Goal: Task Accomplishment & Management: Manage account settings

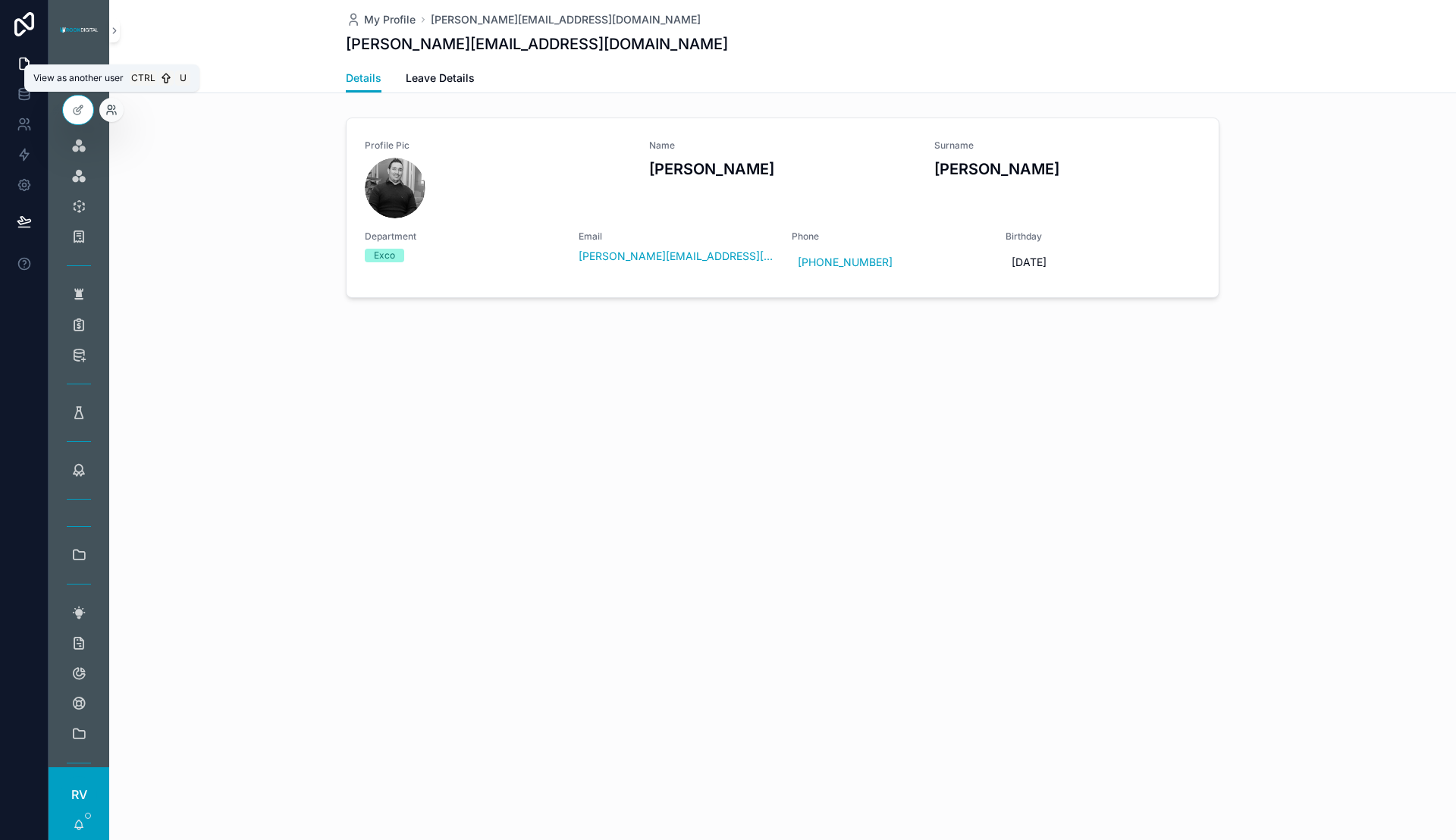
click at [115, 109] on icon at bounding box center [112, 110] width 12 height 12
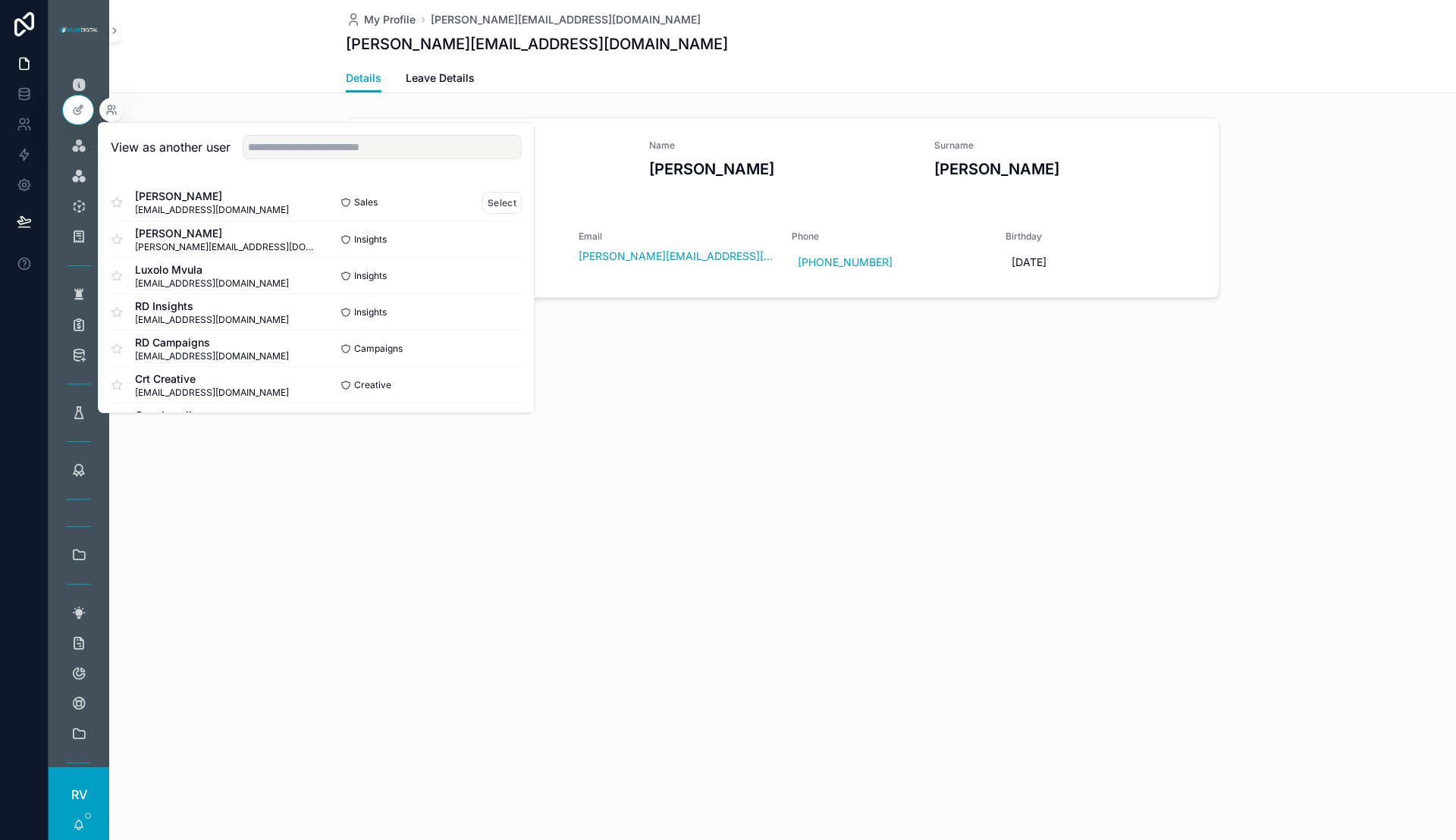
click at [199, 199] on span "[PERSON_NAME]" at bounding box center [212, 196] width 154 height 15
click at [482, 202] on button "Select" at bounding box center [502, 202] width 40 height 22
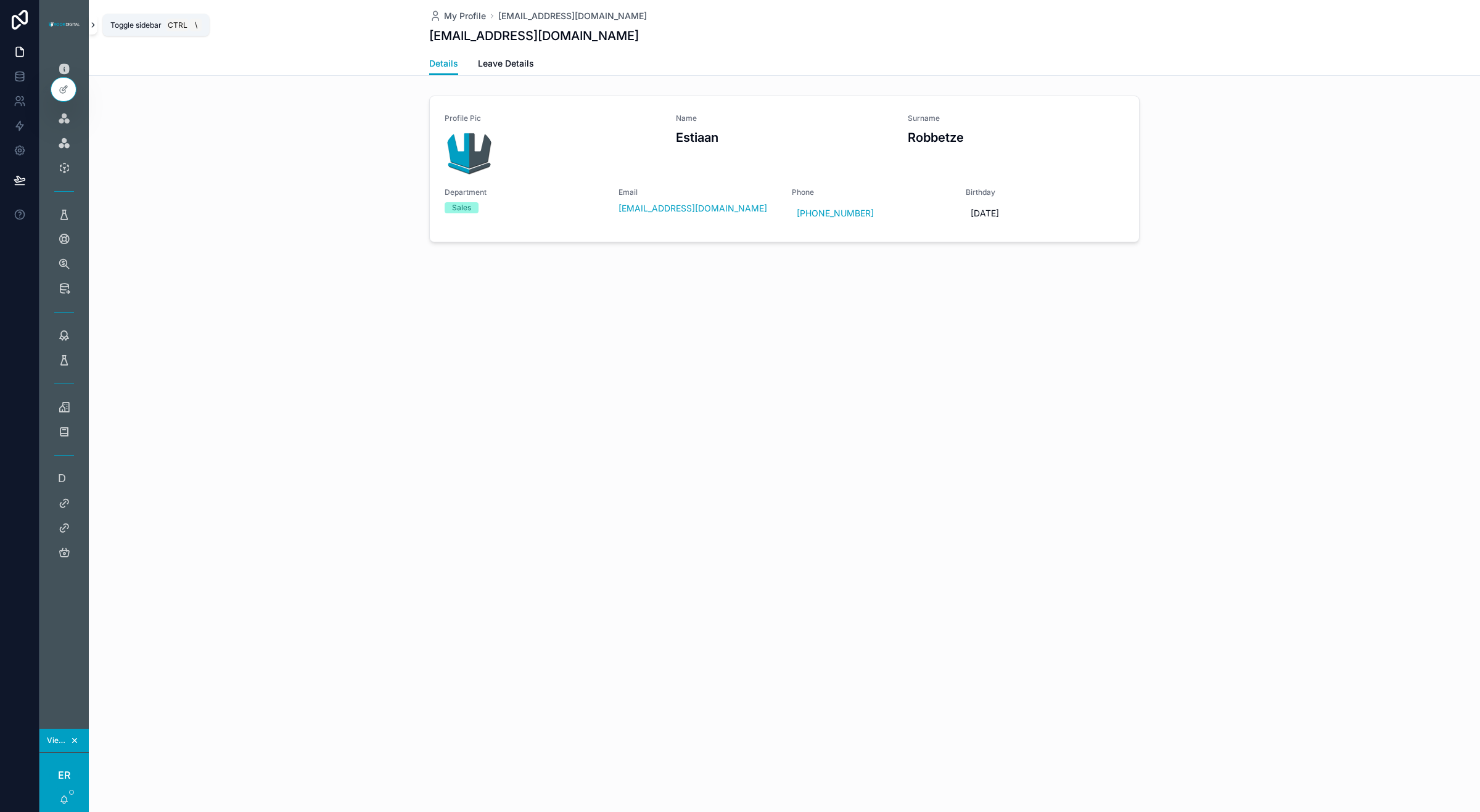
click at [93, 29] on icon "scrollable content" at bounding box center [93, 25] width 9 height 9
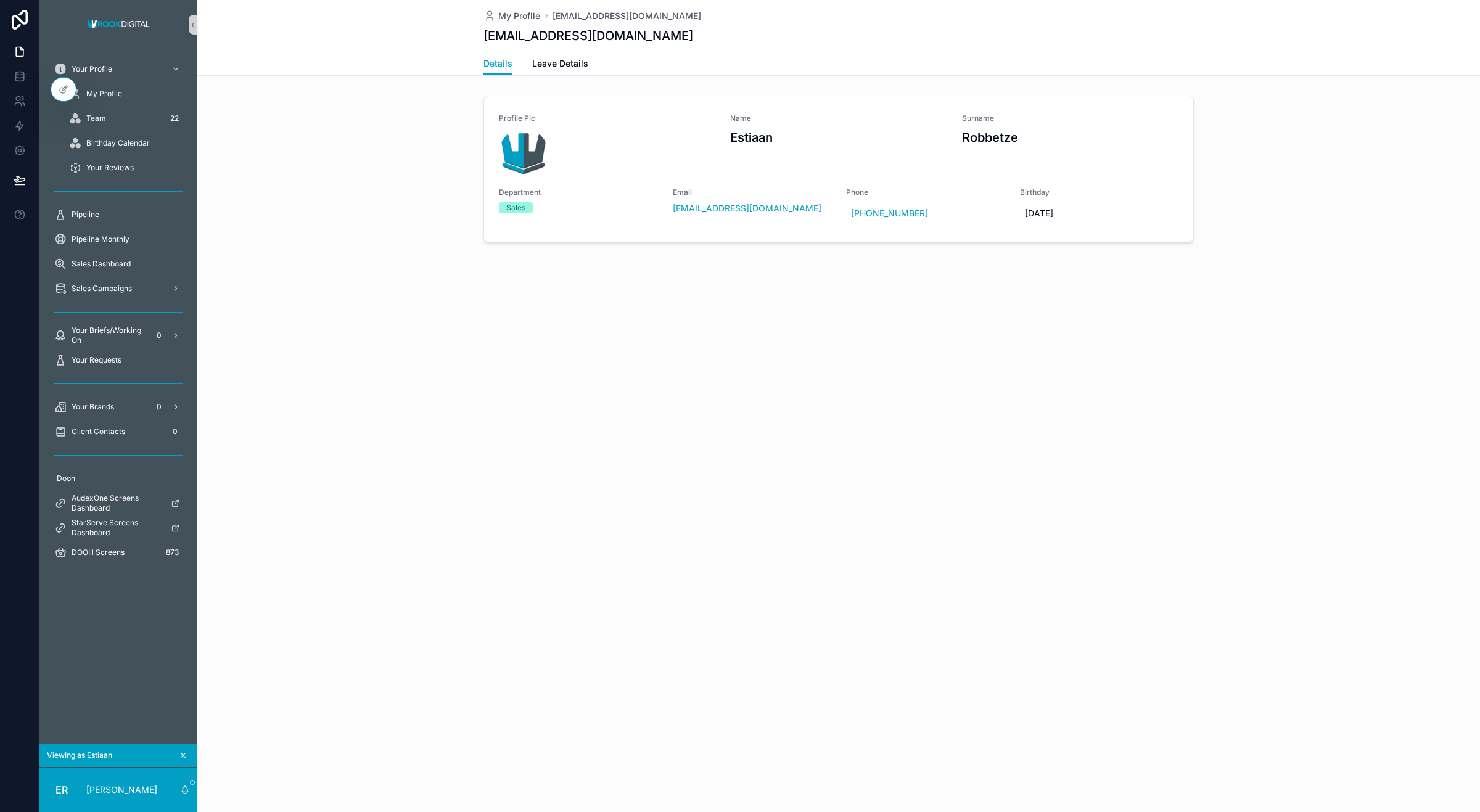
click at [99, 93] on span "My Profile" at bounding box center [104, 94] width 36 height 10
click at [555, 66] on span "Leave Details" at bounding box center [560, 63] width 56 height 12
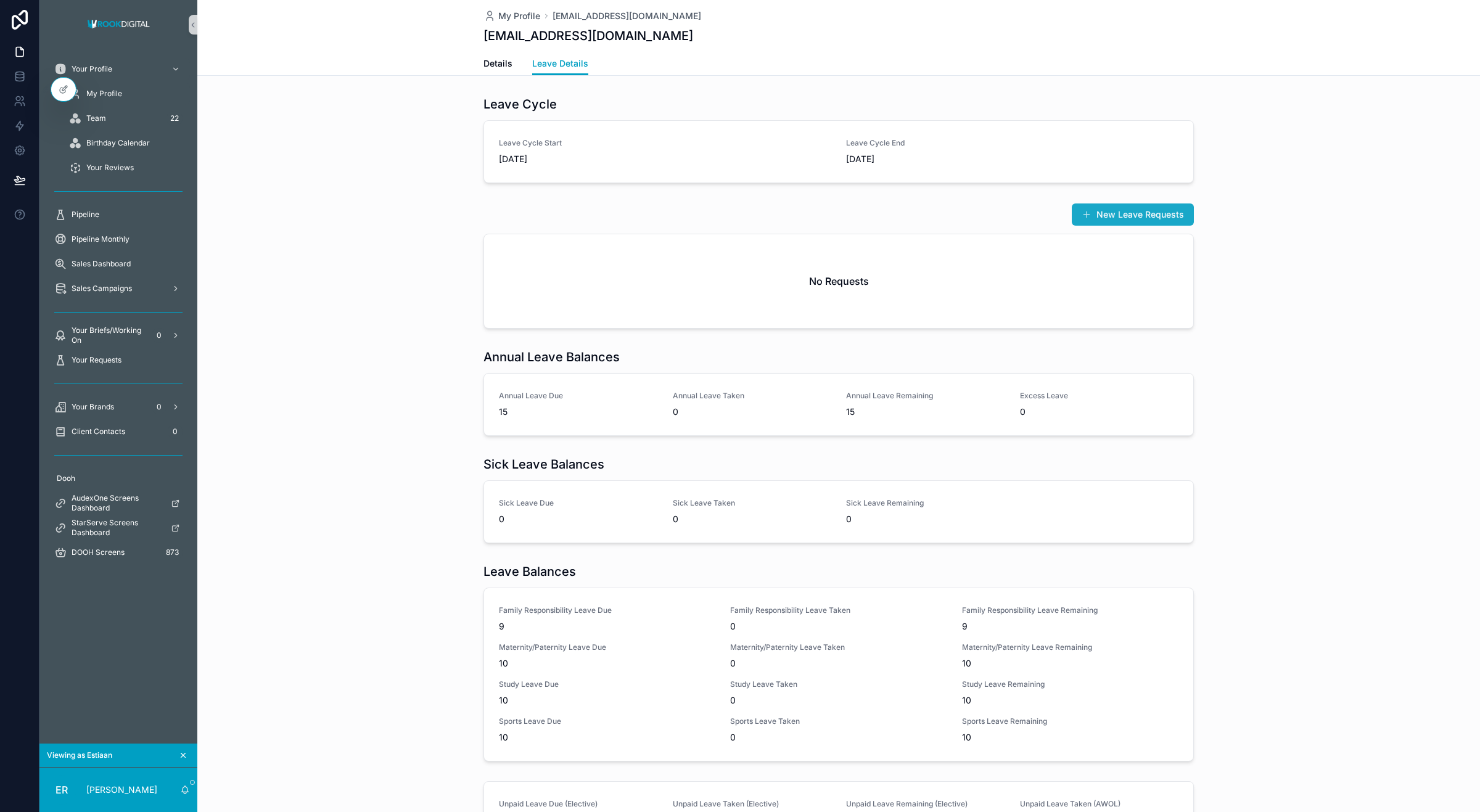
click at [1135, 211] on button "New Leave Requests" at bounding box center [1133, 215] width 122 height 22
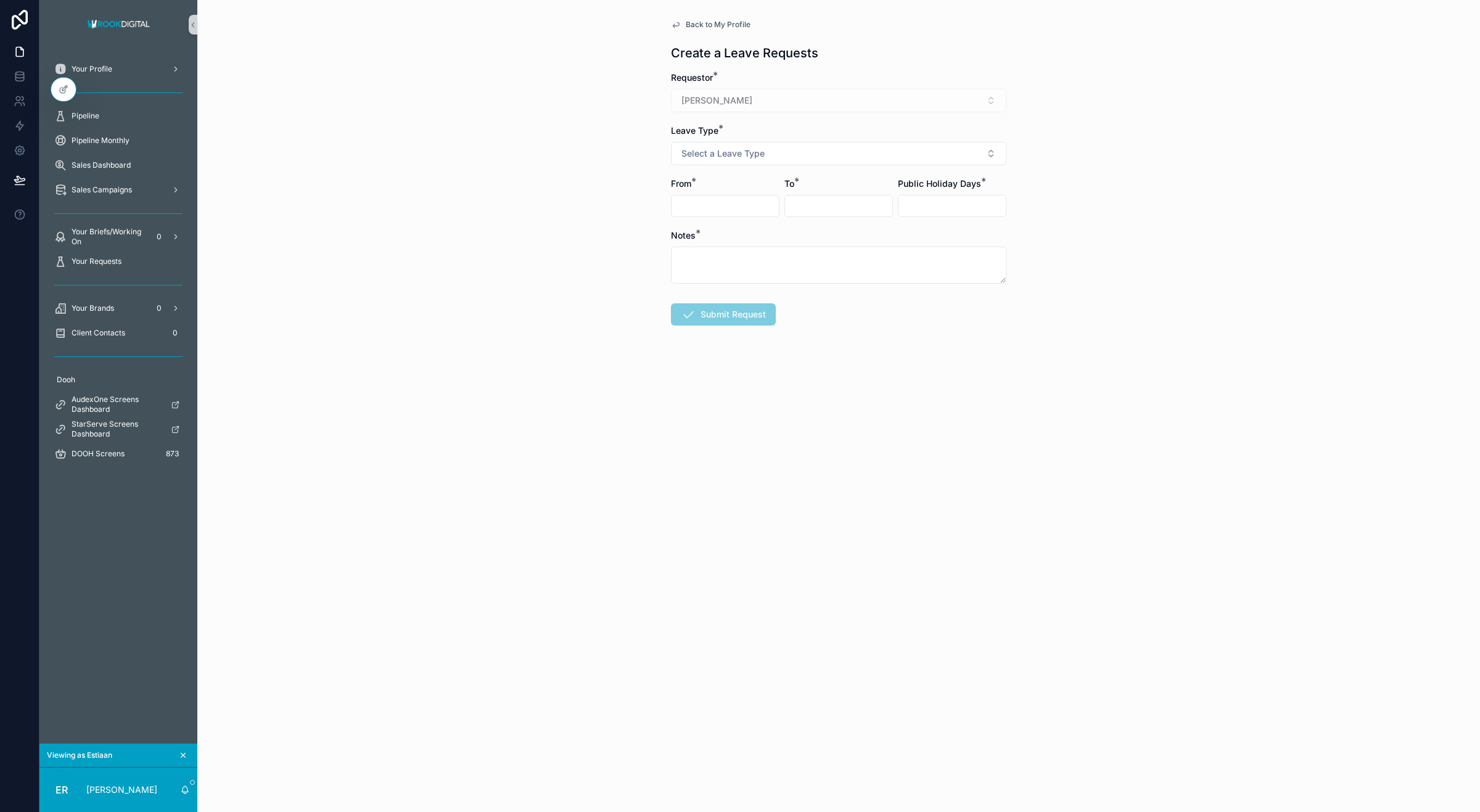
click at [754, 102] on div "[PERSON_NAME]" at bounding box center [839, 101] width 336 height 24
click at [779, 158] on button "Select a Leave Type" at bounding box center [839, 153] width 336 height 24
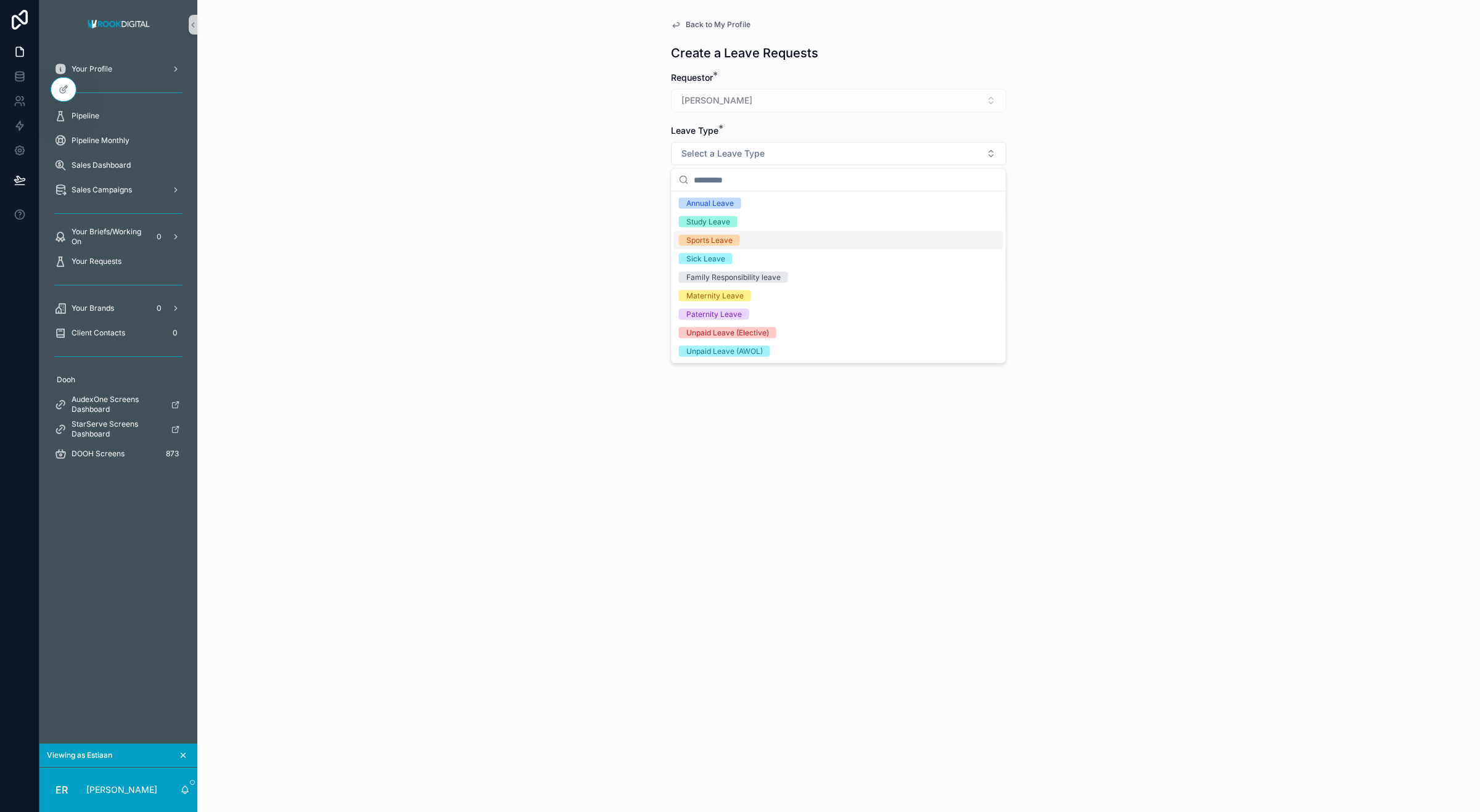
click at [600, 201] on div "Back to My Profile Create a Leave Requests Requestor * Estiaan Robbetze Leave T…" at bounding box center [839, 406] width 1283 height 812
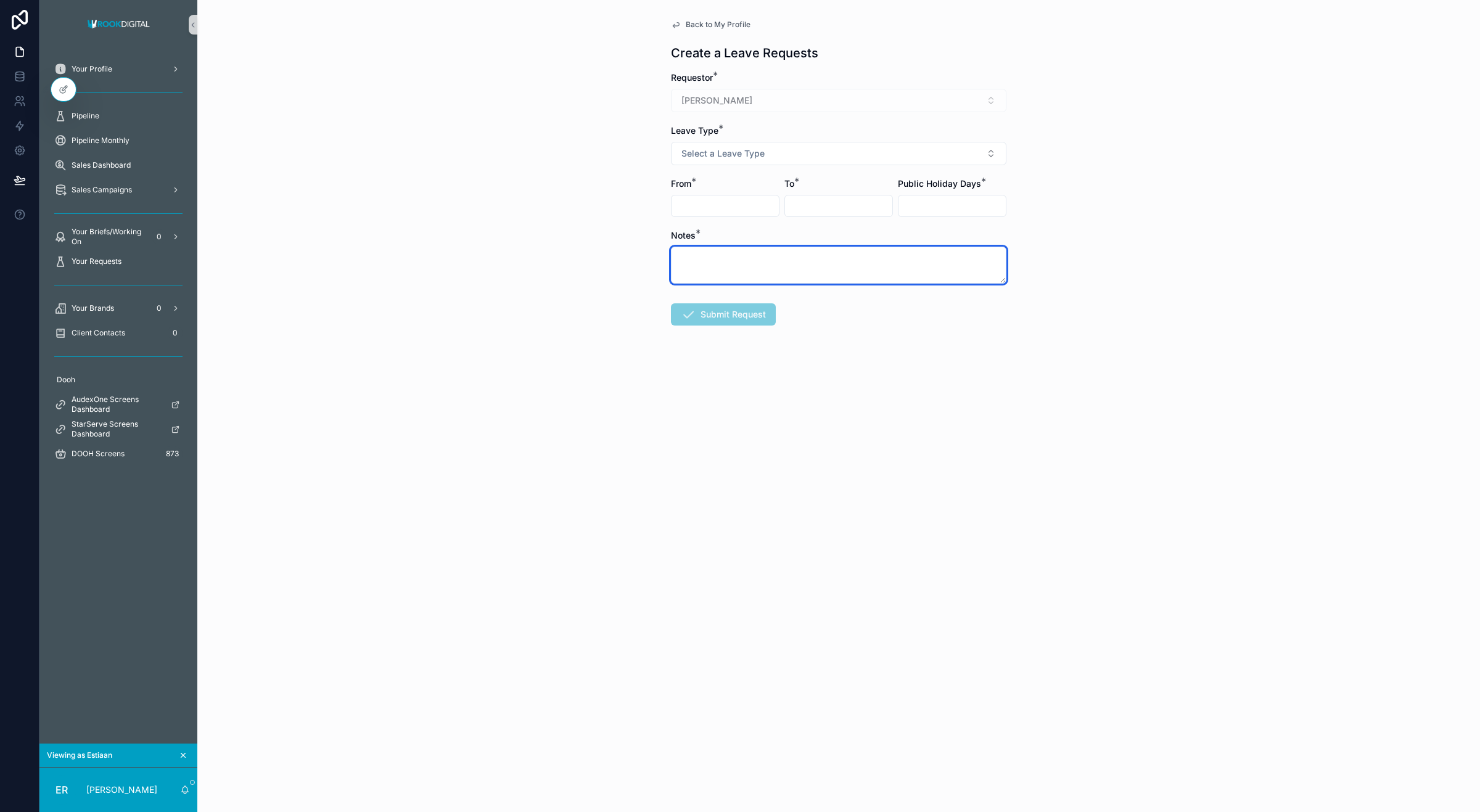
click at [783, 266] on textarea "scrollable content" at bounding box center [839, 265] width 336 height 37
click at [757, 157] on span "Select a Leave Type" at bounding box center [723, 153] width 83 height 12
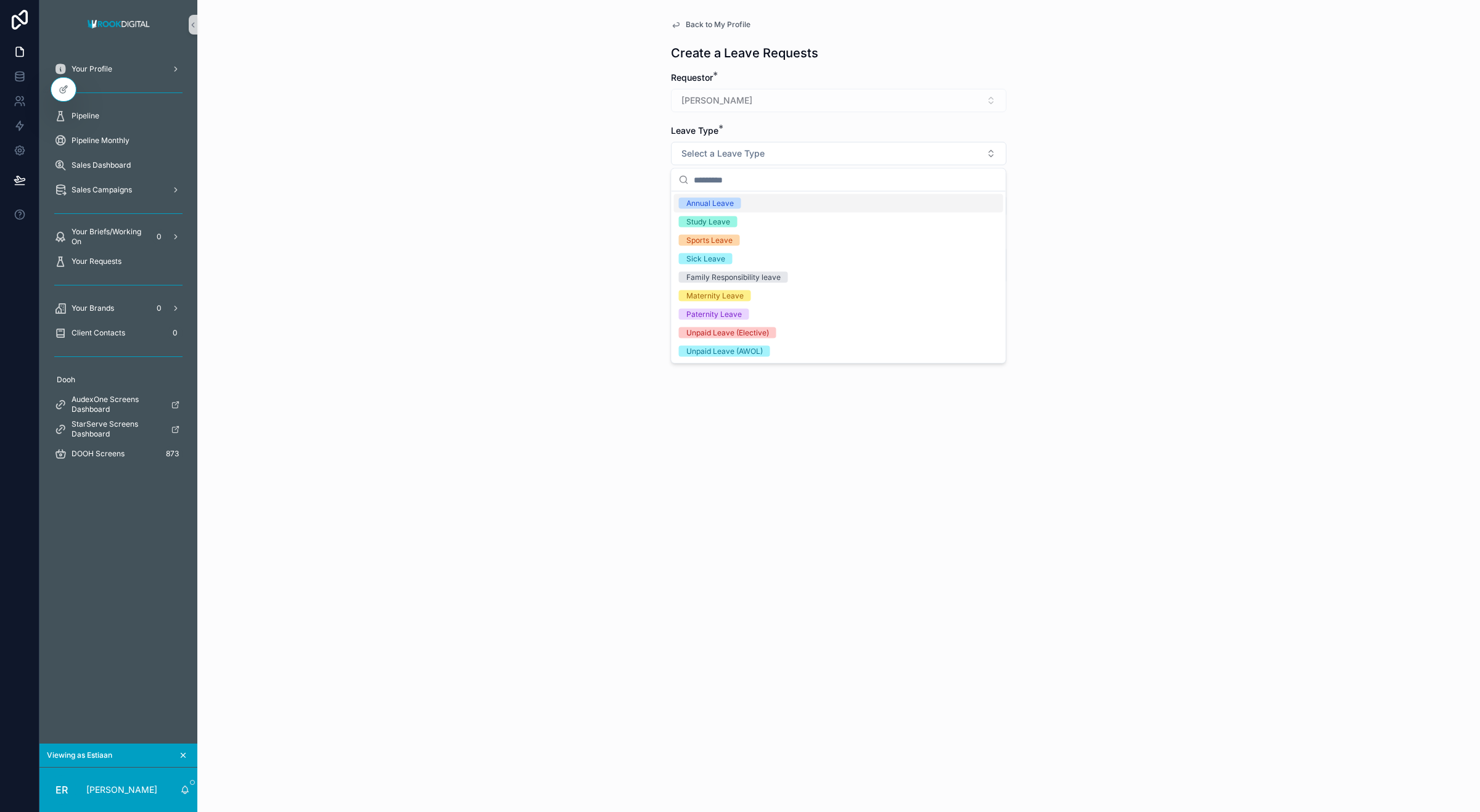
click at [738, 210] on div "Annual Leave" at bounding box center [839, 204] width 329 height 19
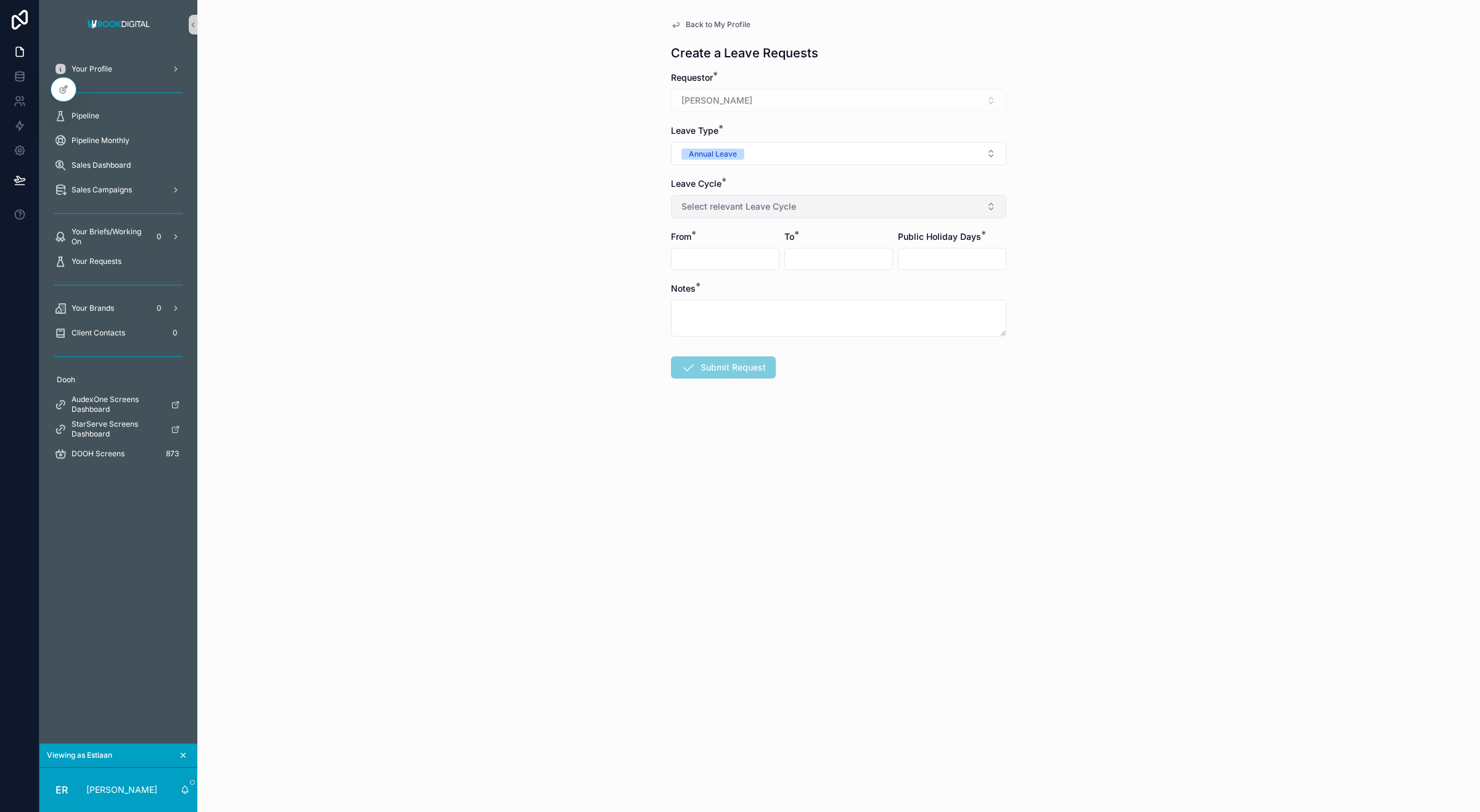
click at [847, 207] on button "Select relevant Leave Cycle" at bounding box center [839, 207] width 336 height 24
click at [605, 308] on div "Back to My Profile Create a Leave Requests Requestor * Estiaan Robbetze Leave T…" at bounding box center [839, 406] width 1283 height 812
click at [708, 21] on span "Back to My Profile" at bounding box center [718, 25] width 65 height 10
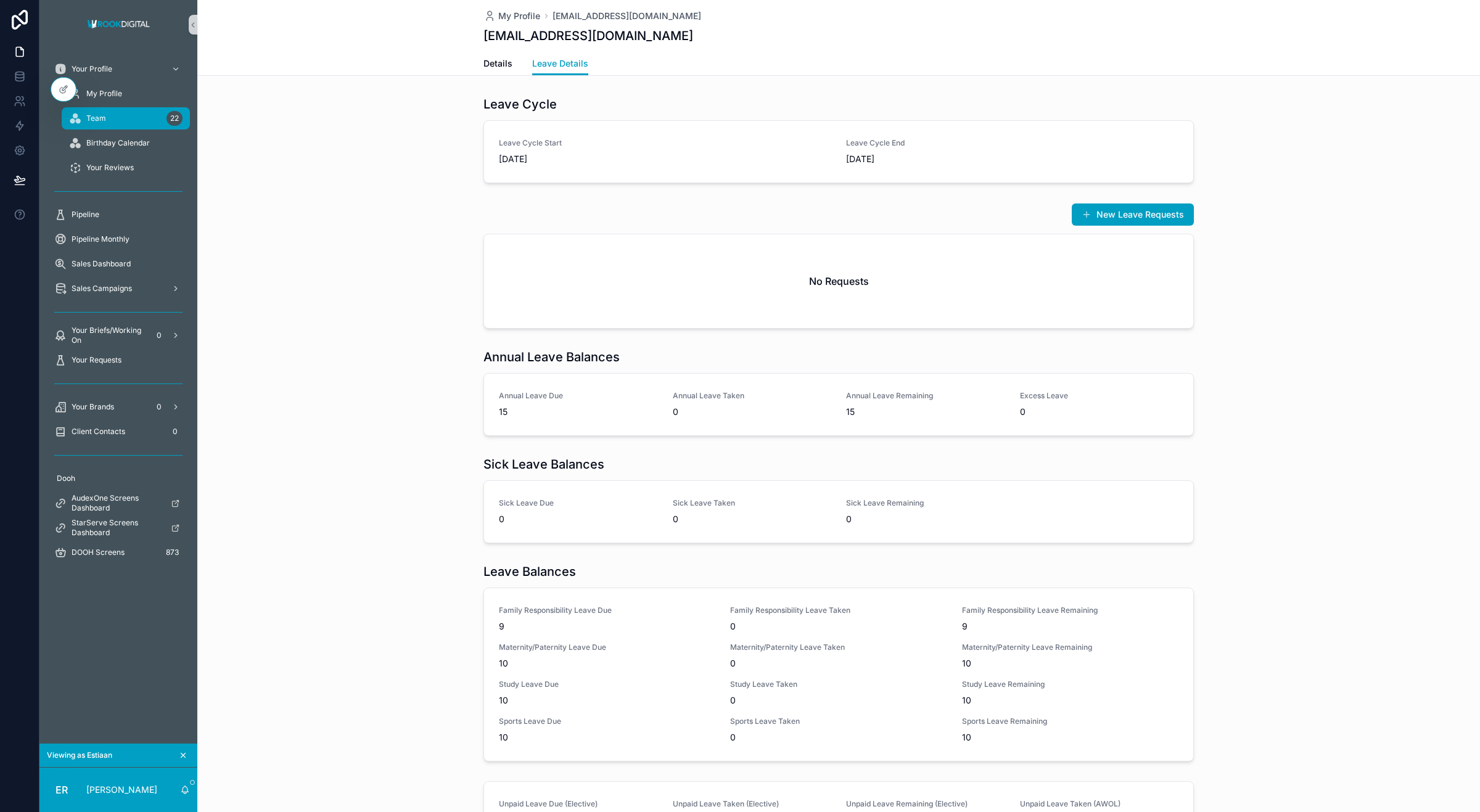
click at [144, 124] on div "Team 22" at bounding box center [126, 119] width 114 height 20
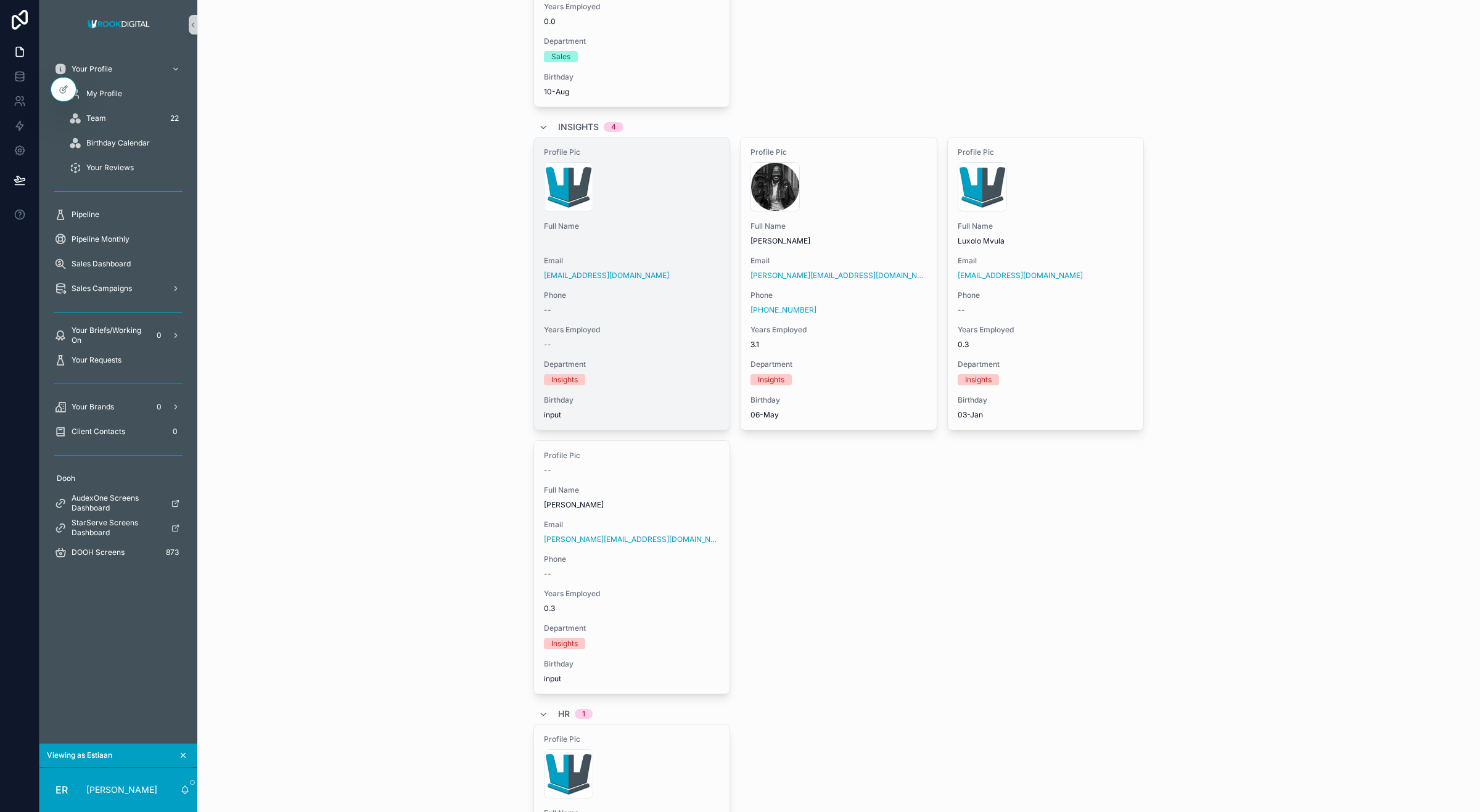
scroll to position [1839, 0]
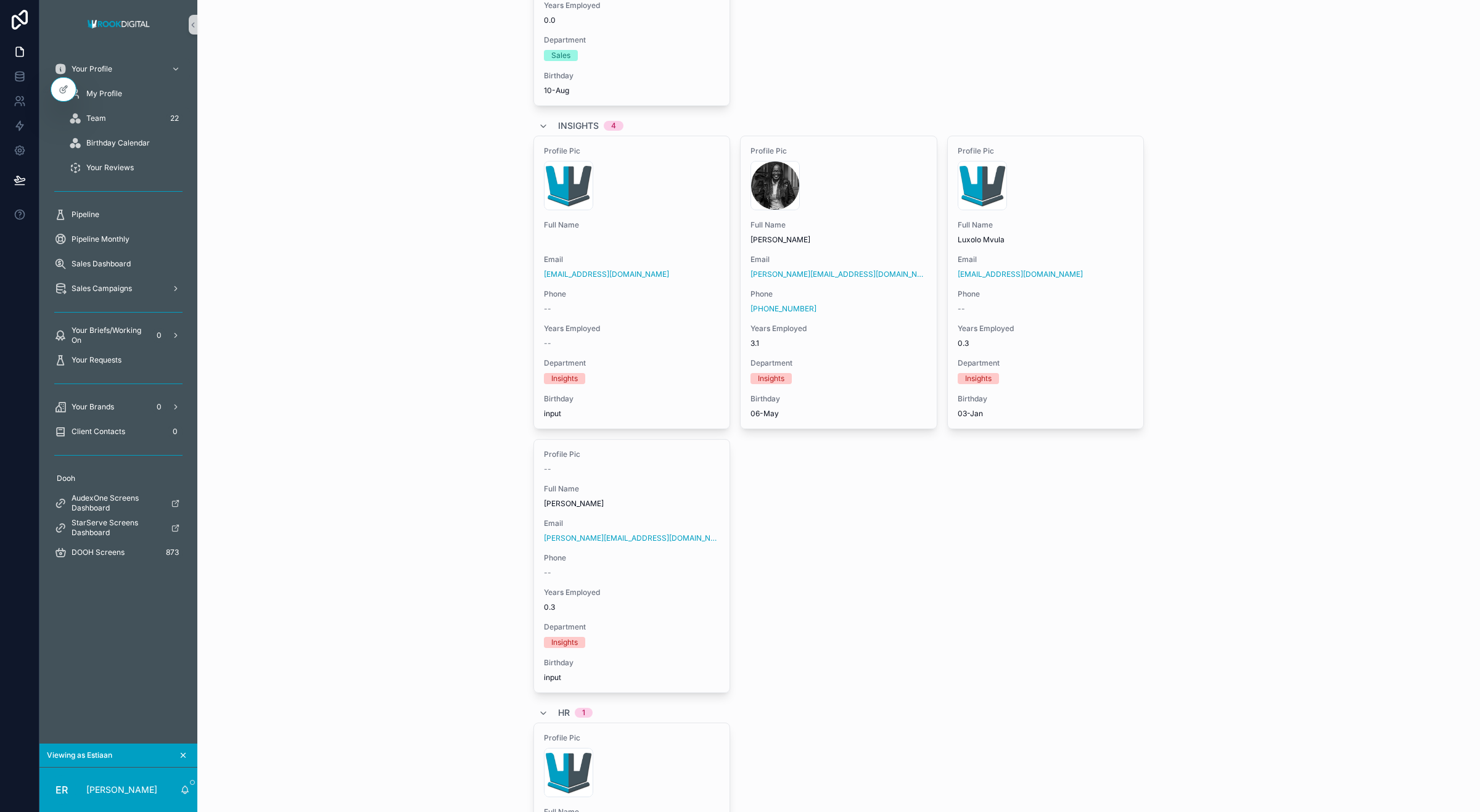
drag, startPoint x: 695, startPoint y: 476, endPoint x: 841, endPoint y: 489, distance: 146.6
click at [841, 489] on div "Profile Pic RD-Logo .png Full Name Email insights@rookdigital.co.za Phone -- Ye…" at bounding box center [839, 414] width 611 height 557
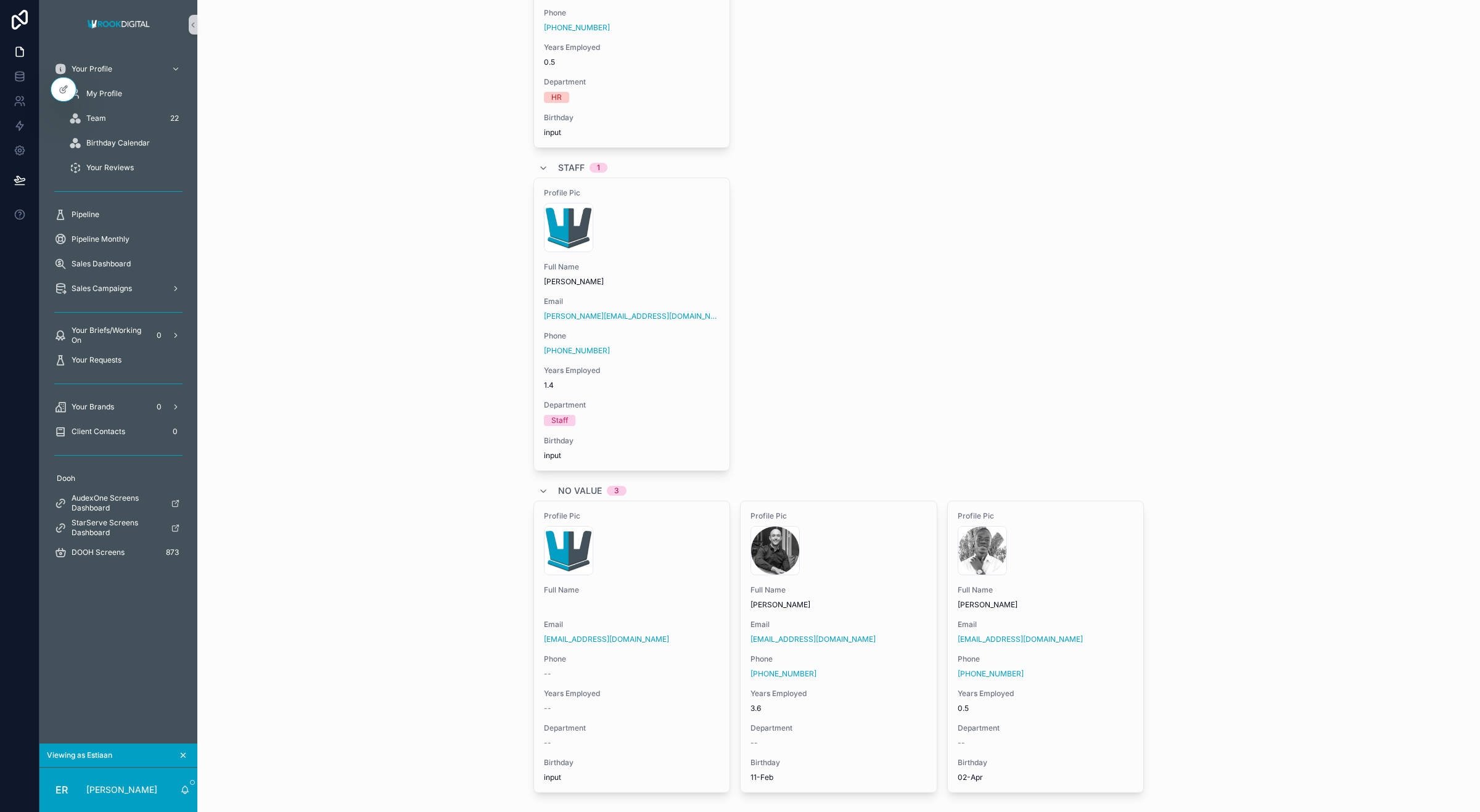
scroll to position [2767, 0]
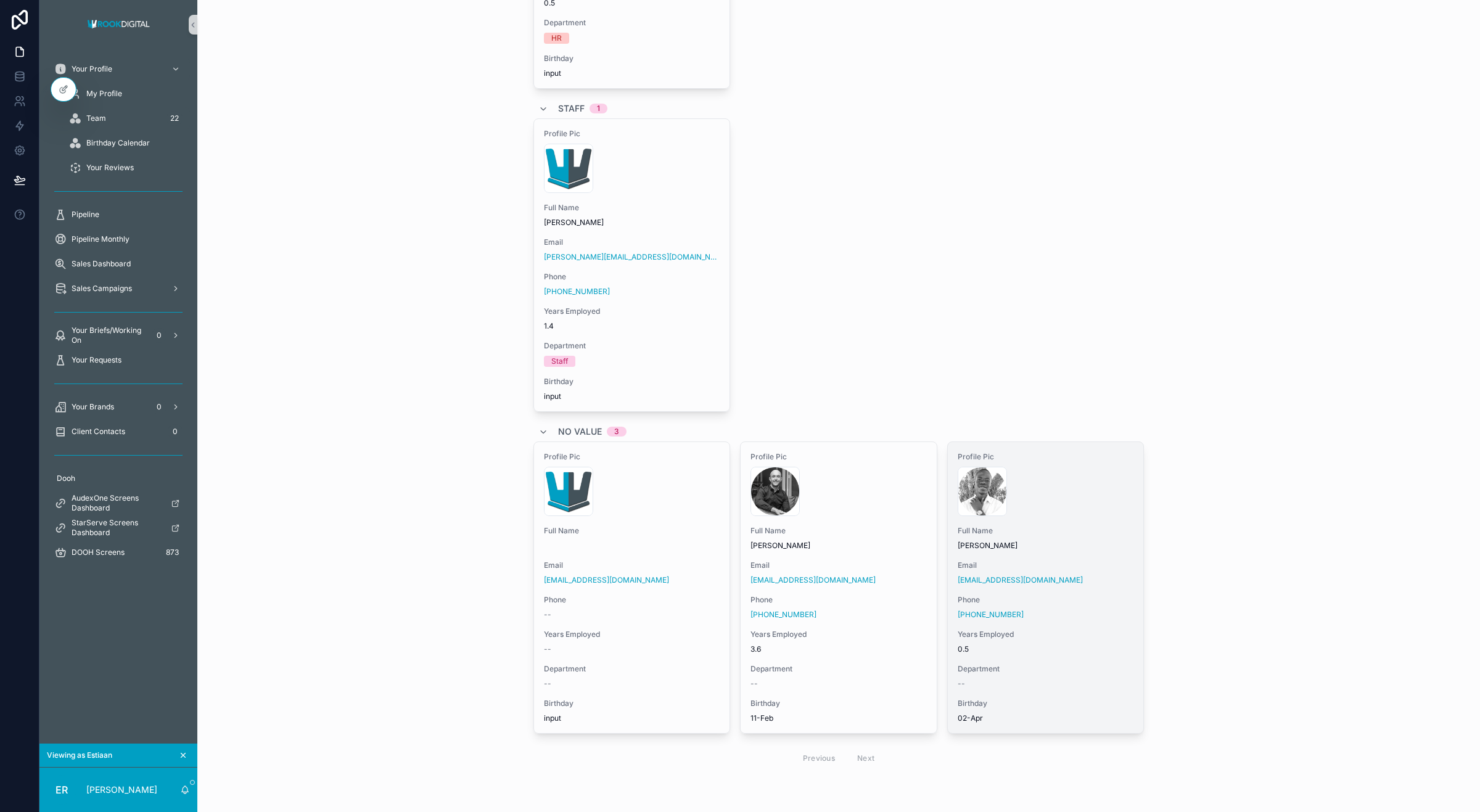
click at [1012, 537] on div "Full Name Ntokozo Rwapuluza" at bounding box center [1046, 539] width 176 height 25
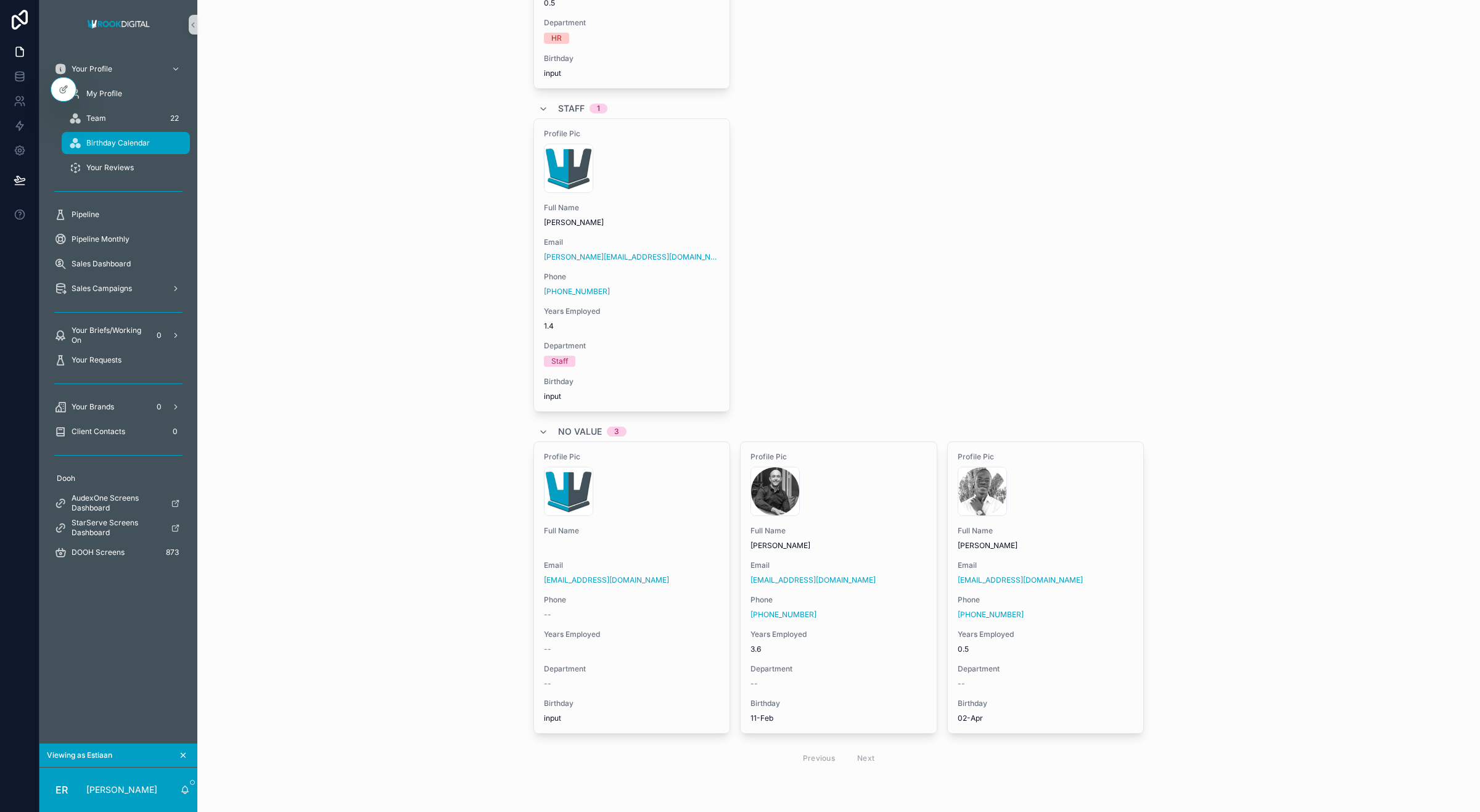
click at [118, 143] on span "Birthday Calendar" at bounding box center [118, 143] width 63 height 10
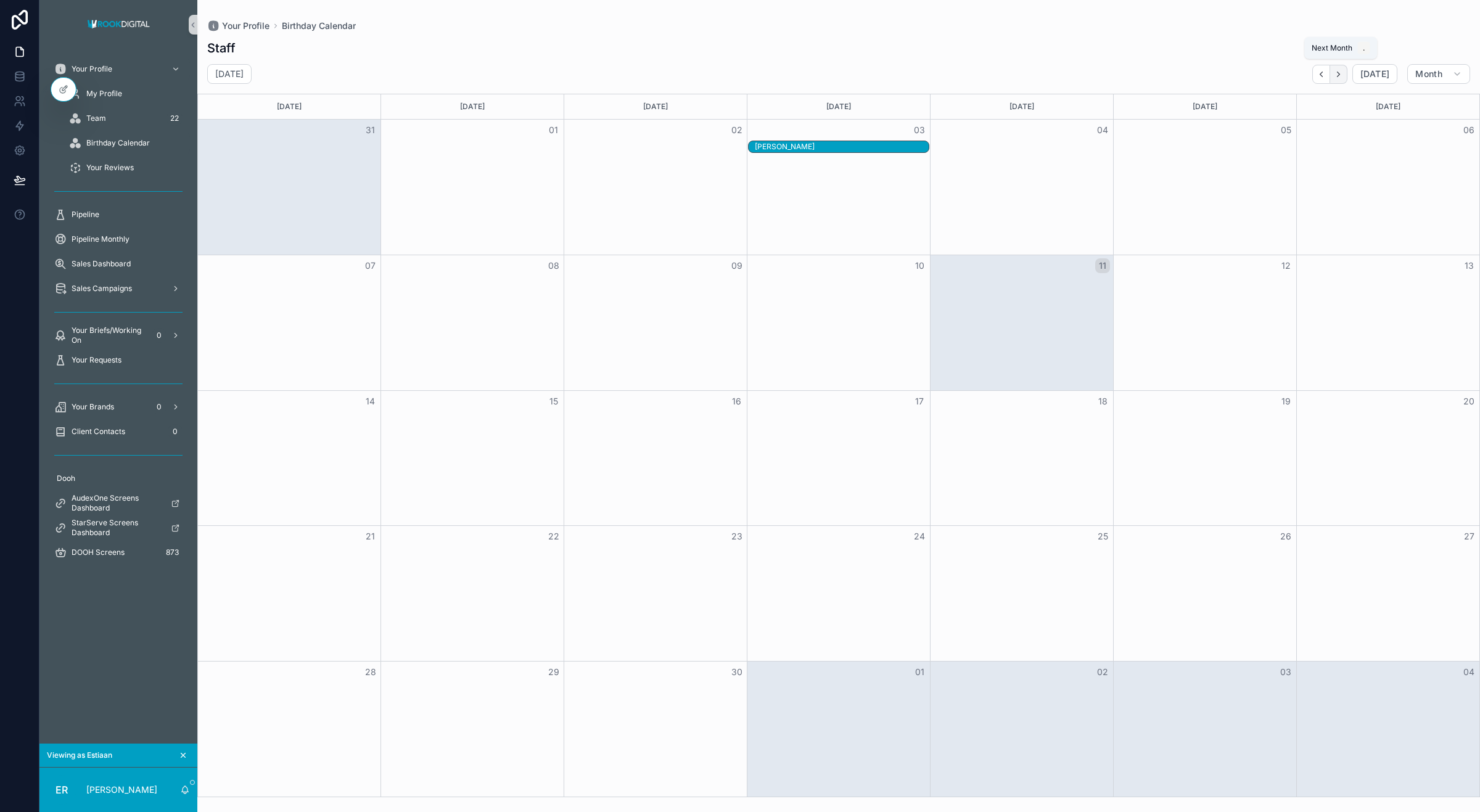
click at [1184, 72] on button "Next" at bounding box center [1339, 74] width 17 height 19
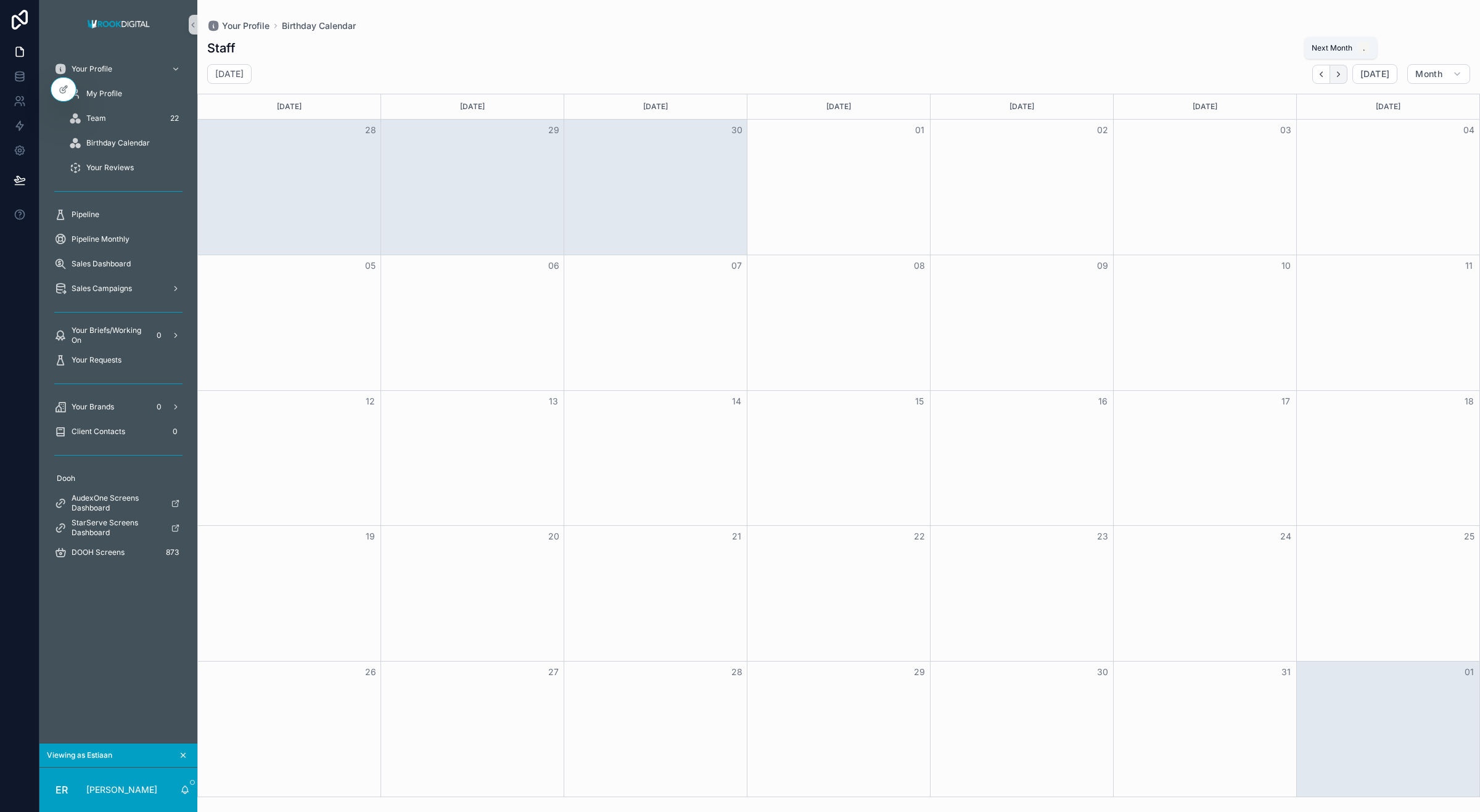
click at [1184, 66] on button "Next" at bounding box center [1339, 74] width 17 height 19
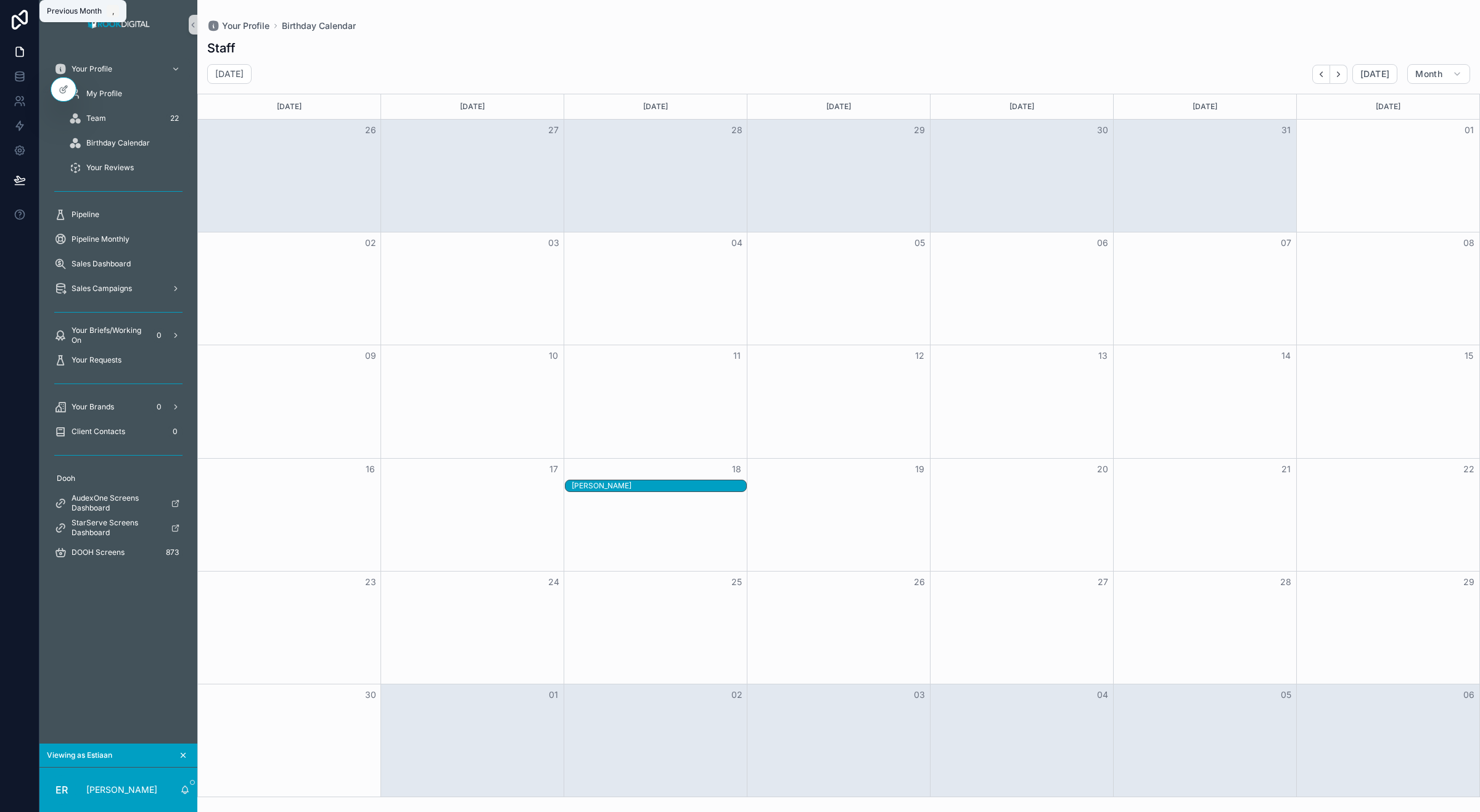
click at [1184, 71] on icon "Back" at bounding box center [1321, 74] width 9 height 9
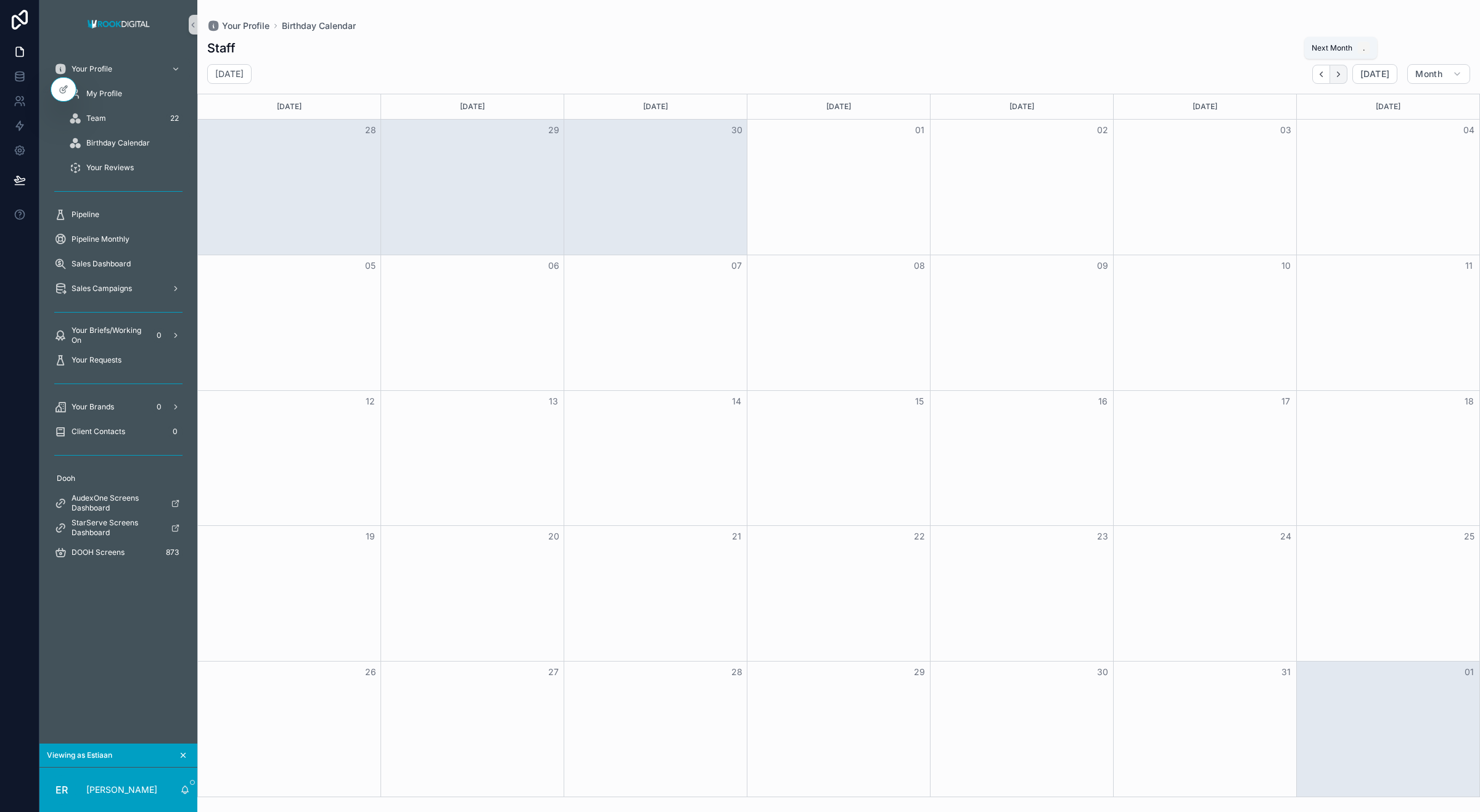
click at [1184, 75] on icon "Next" at bounding box center [1338, 74] width 9 height 9
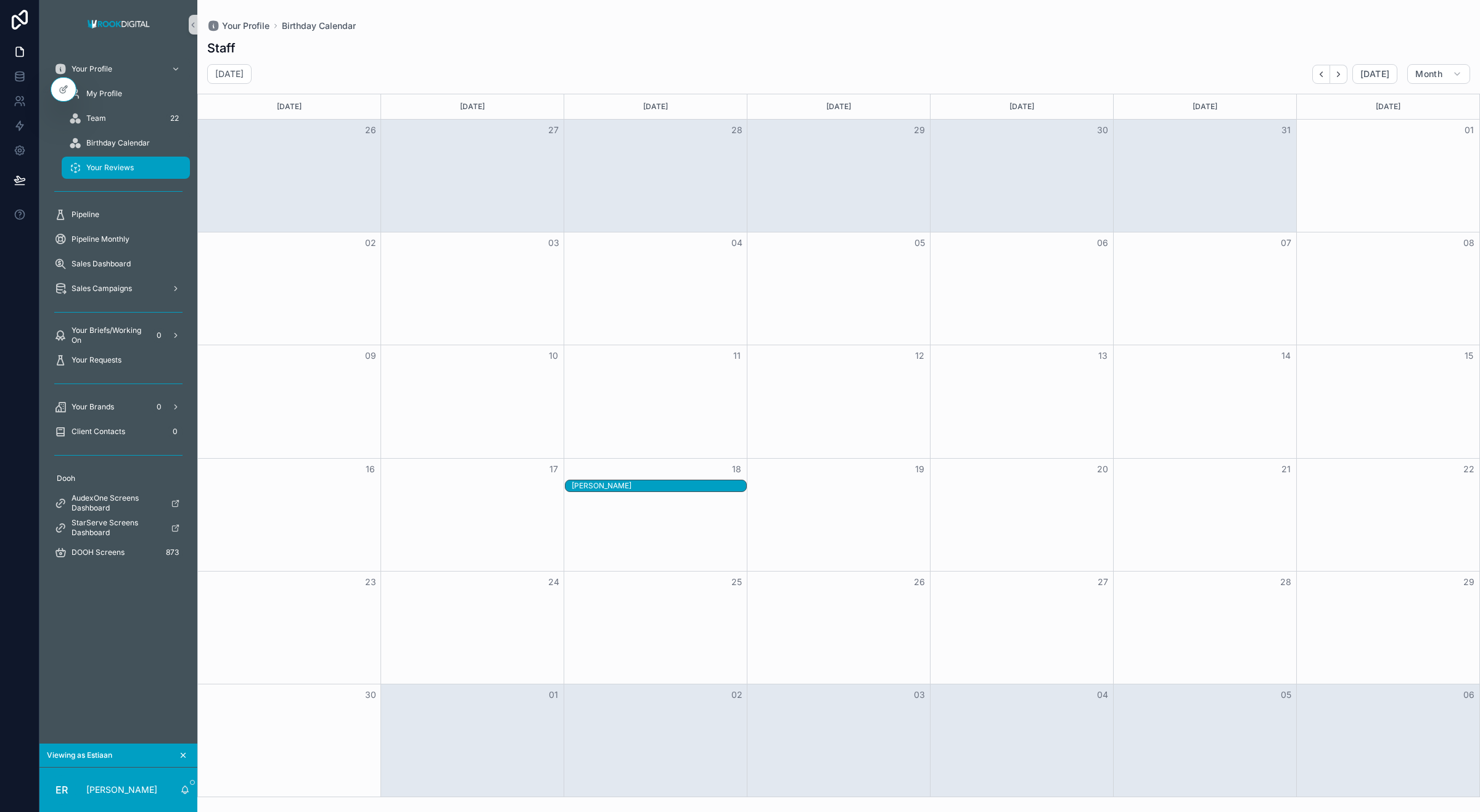
click at [91, 165] on span "Your Reviews" at bounding box center [110, 168] width 47 height 10
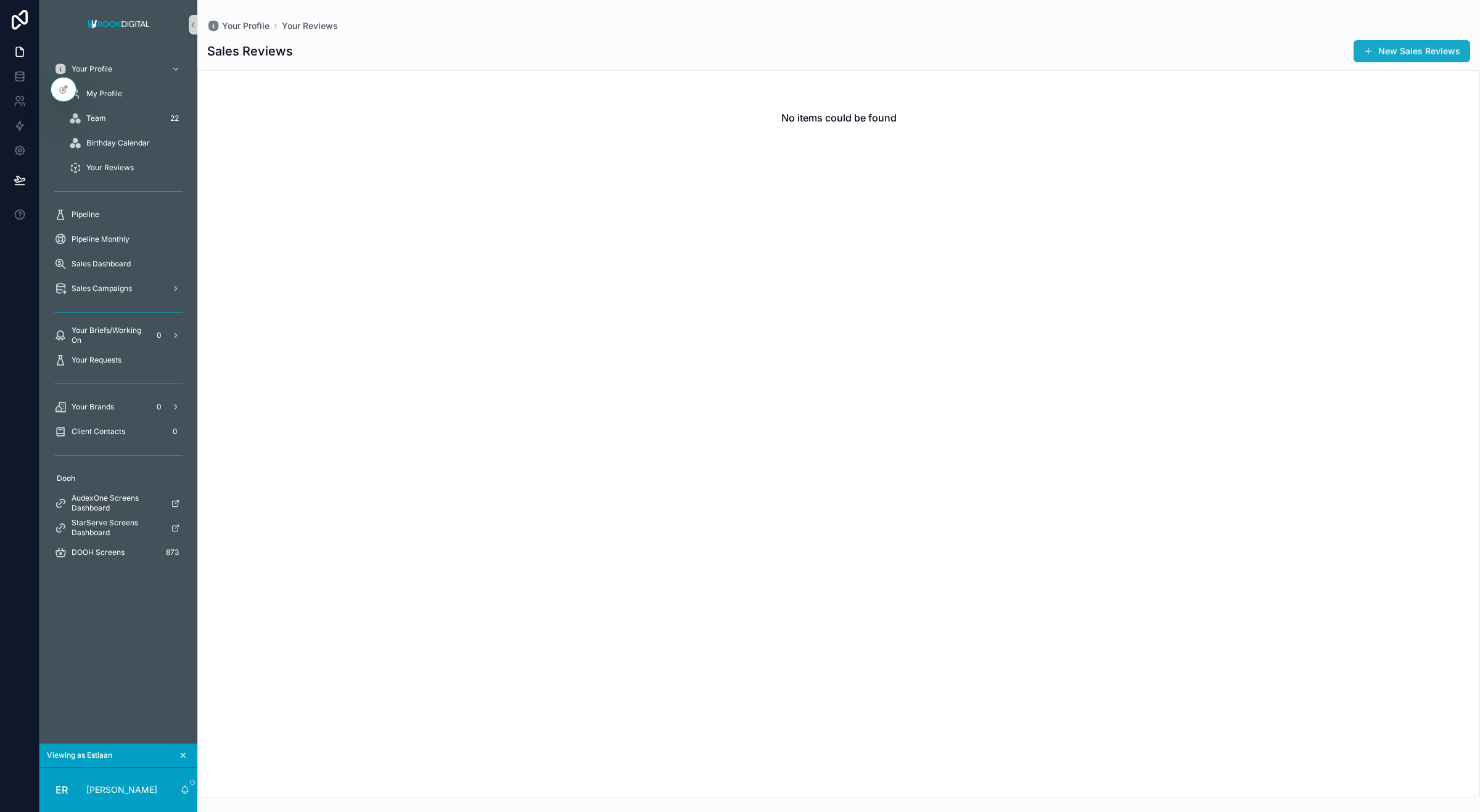
click at [1184, 58] on button "New Sales Reviews" at bounding box center [1412, 52] width 117 height 22
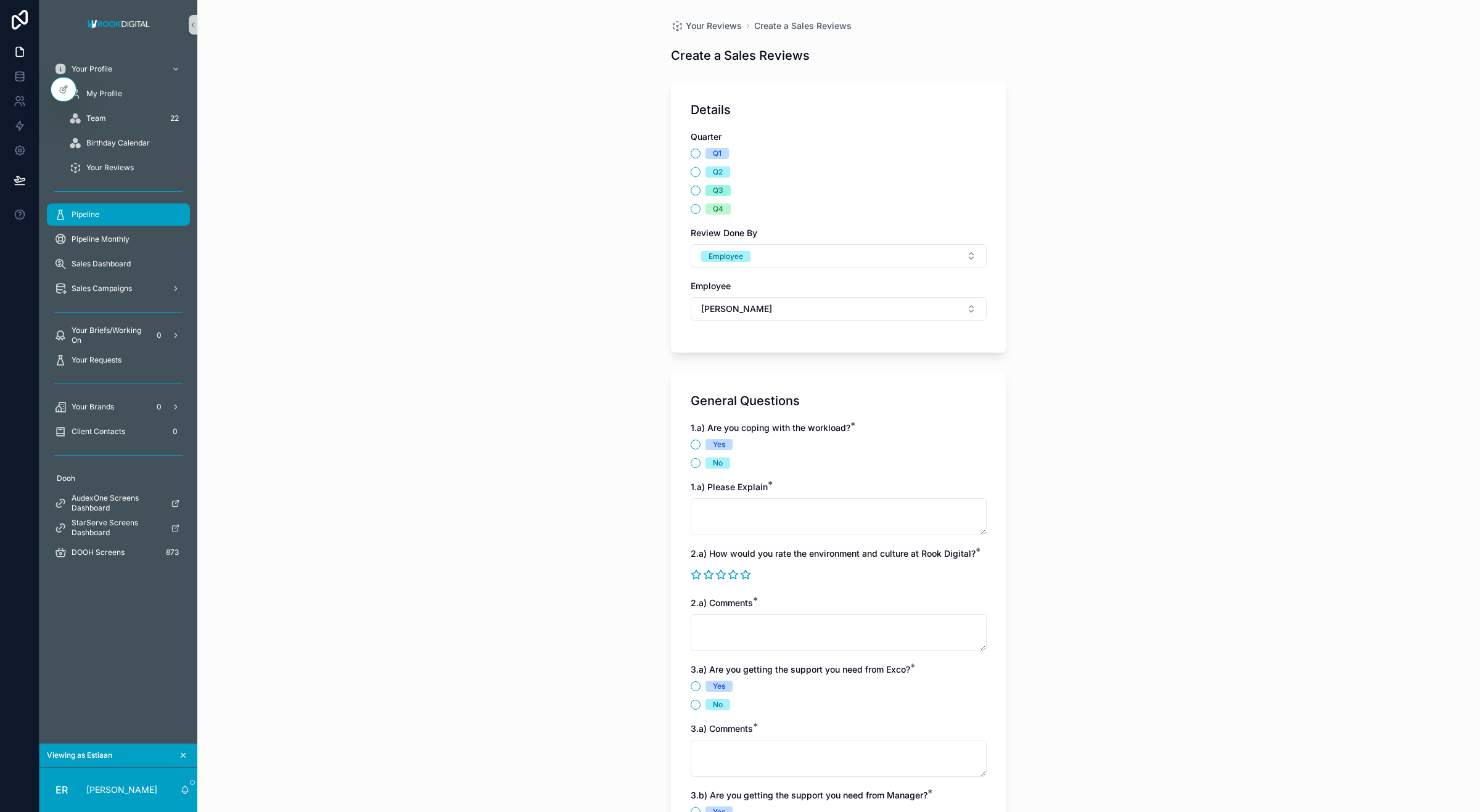
click at [77, 216] on span "Pipeline" at bounding box center [85, 214] width 28 height 10
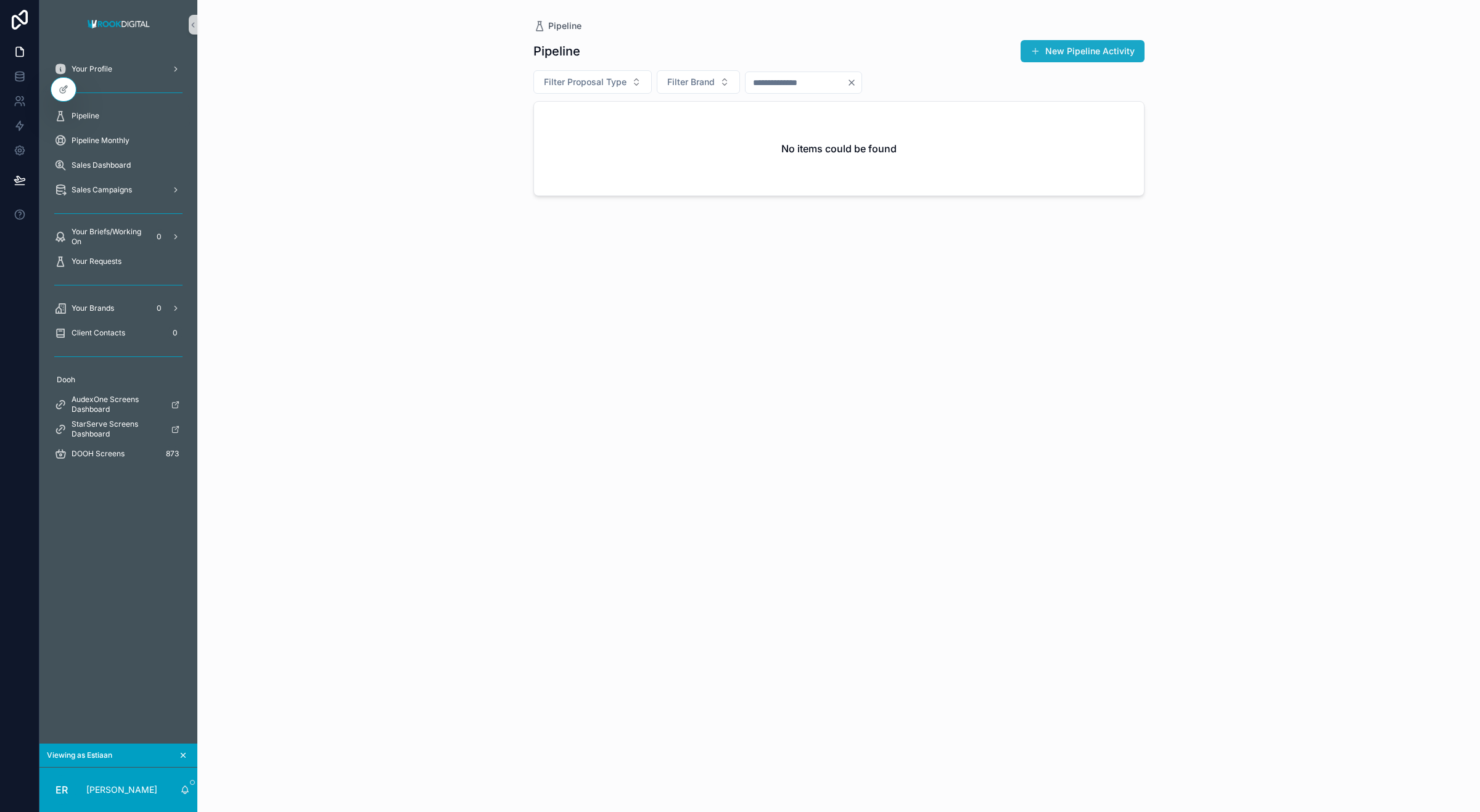
click at [1080, 52] on button "New Pipeline Activity" at bounding box center [1083, 52] width 124 height 22
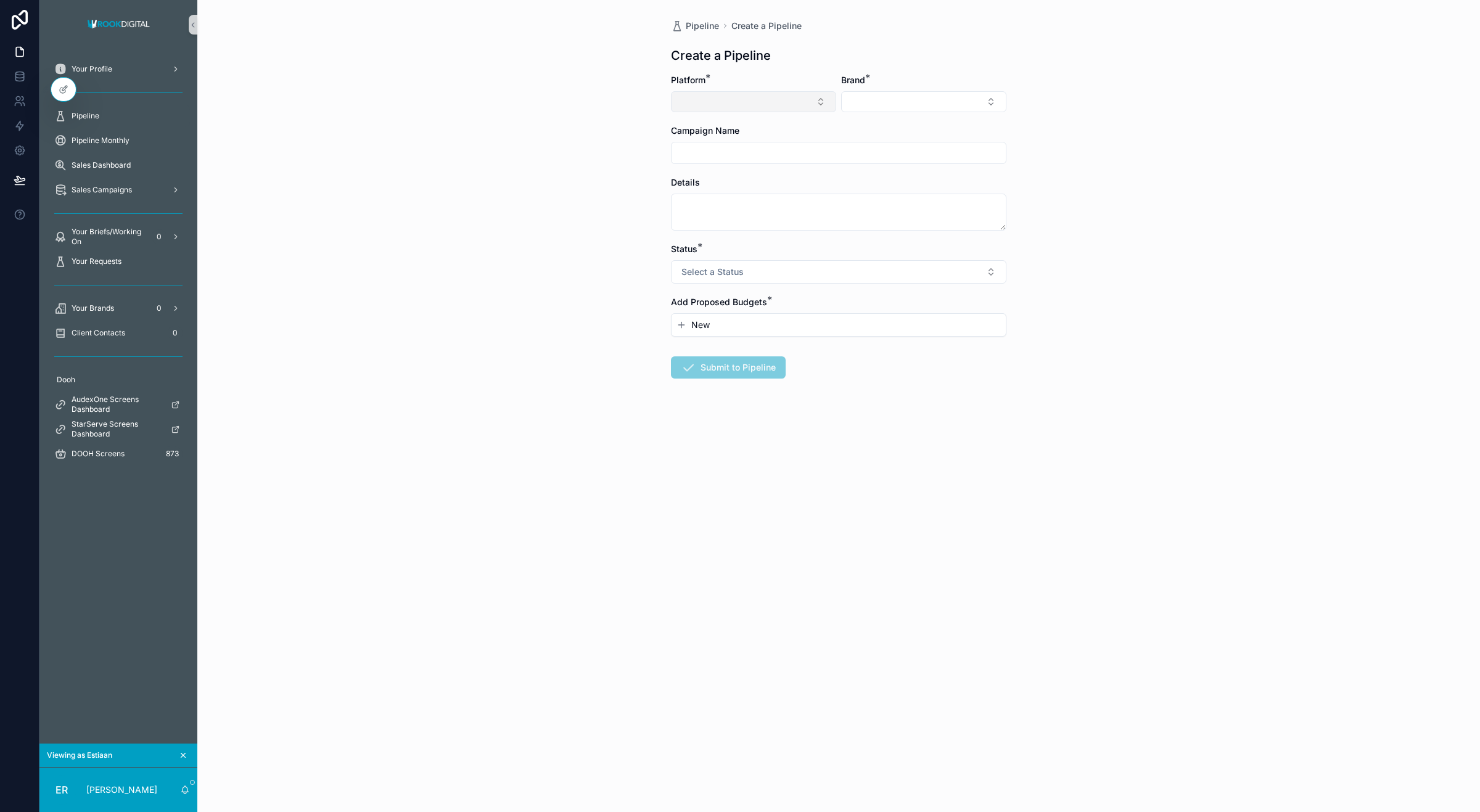
click at [803, 99] on button "Select Button" at bounding box center [754, 102] width 165 height 21
click at [729, 149] on div "AUDeX One" at bounding box center [754, 150] width 159 height 20
click at [899, 104] on button "Select Button" at bounding box center [924, 102] width 165 height 21
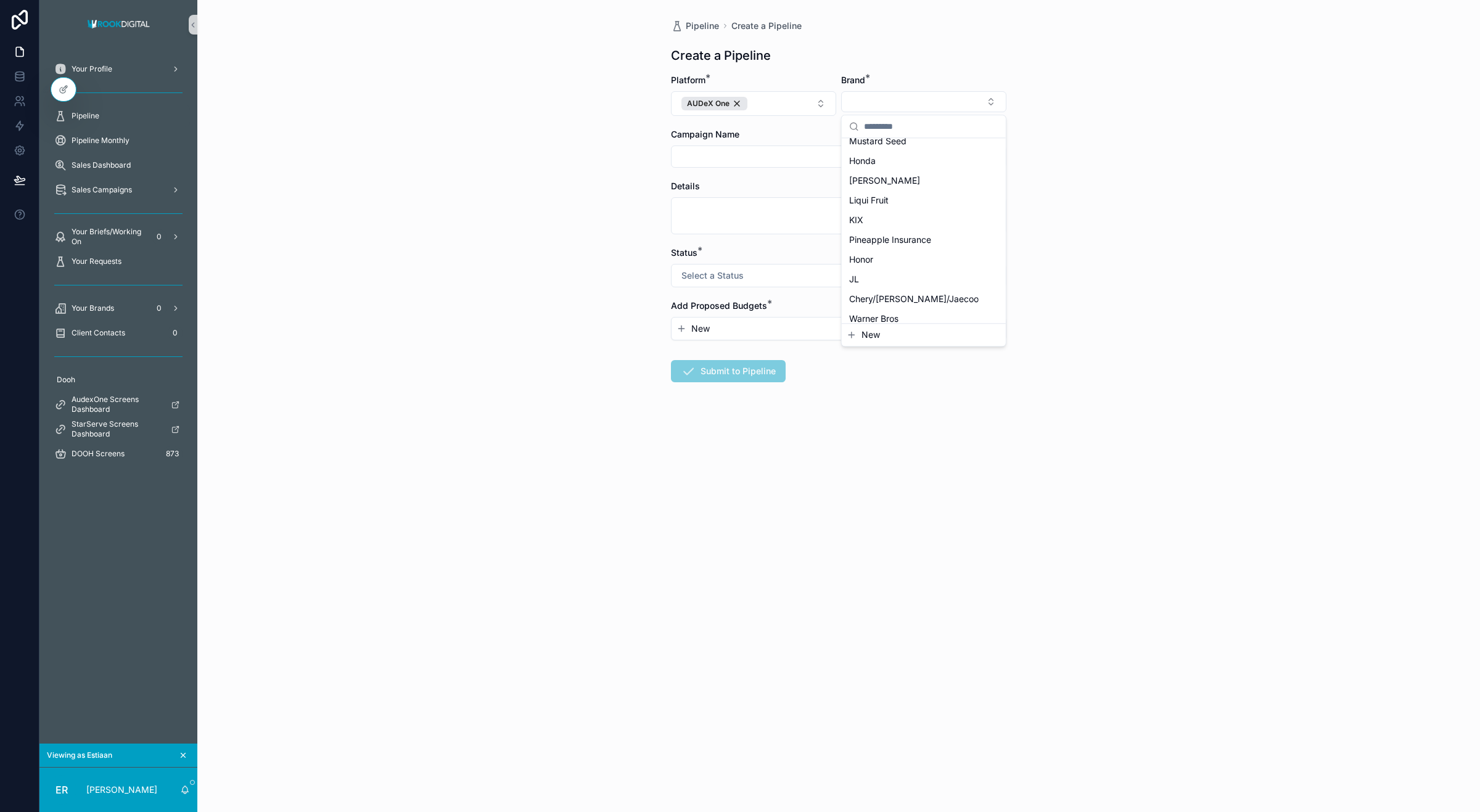
scroll to position [112, 0]
click at [877, 336] on span "New" at bounding box center [871, 335] width 19 height 12
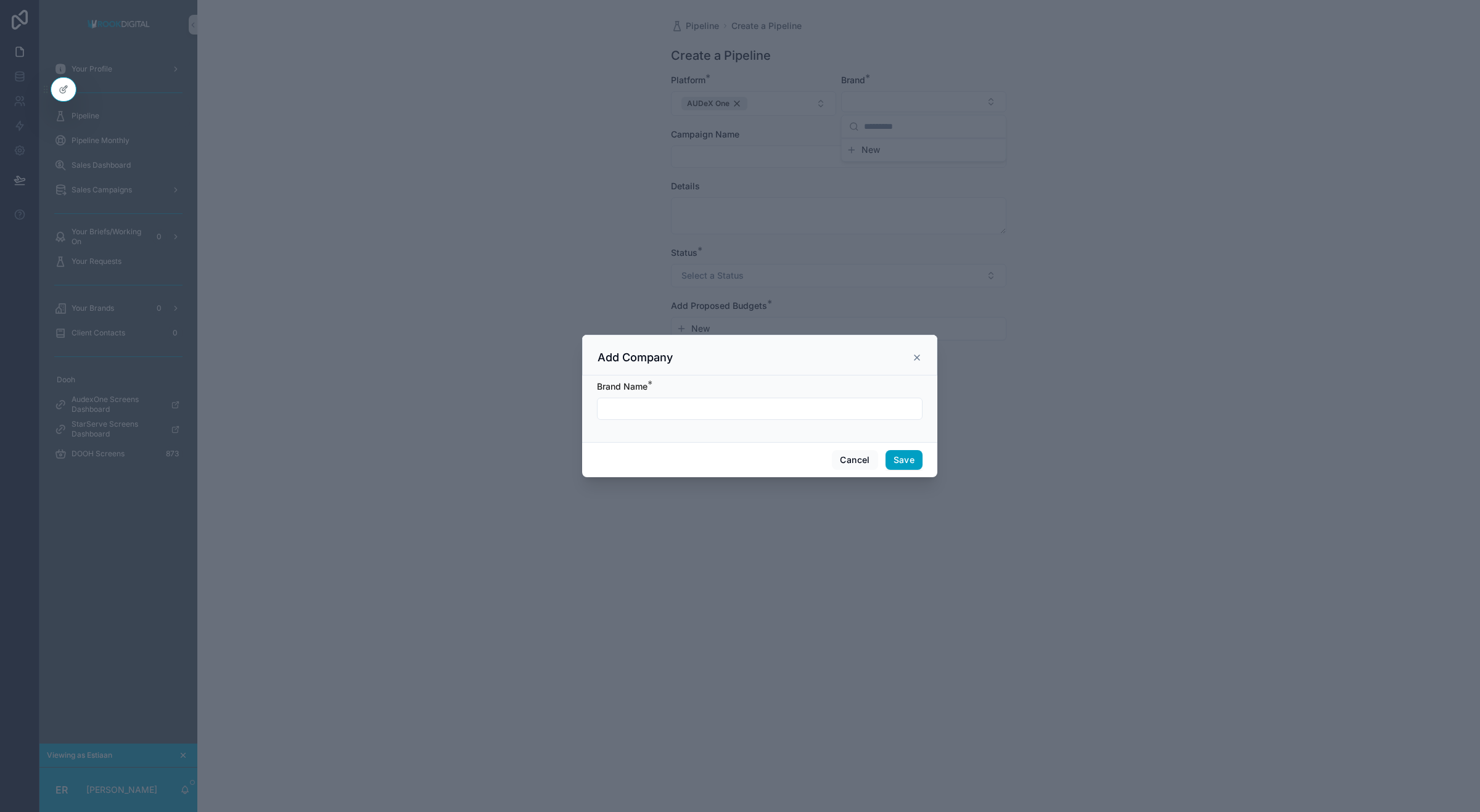
scroll to position [0, 0]
click at [850, 463] on button "Cancel" at bounding box center [854, 460] width 45 height 20
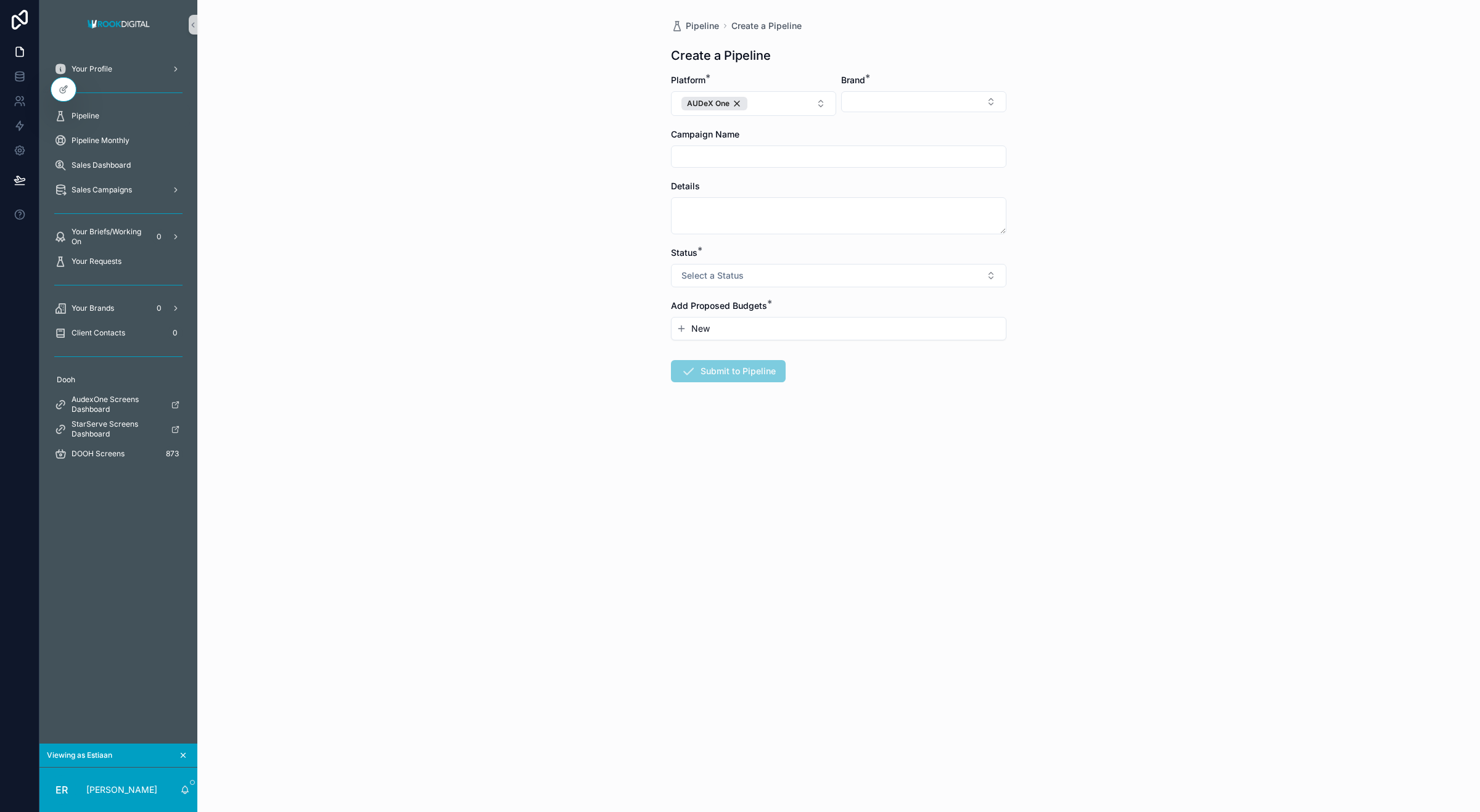
click at [701, 155] on input "scrollable content" at bounding box center [839, 157] width 334 height 17
click at [754, 230] on textarea "scrollable content" at bounding box center [839, 216] width 336 height 37
click at [797, 278] on button "Select a Status" at bounding box center [839, 276] width 336 height 24
click at [572, 311] on div "Pipeline Create a Pipeline Create a Pipeline Platform * AUDeX One Brand * Campa…" at bounding box center [839, 406] width 1283 height 812
click at [709, 263] on div "Status * Select a Status" at bounding box center [839, 267] width 336 height 41
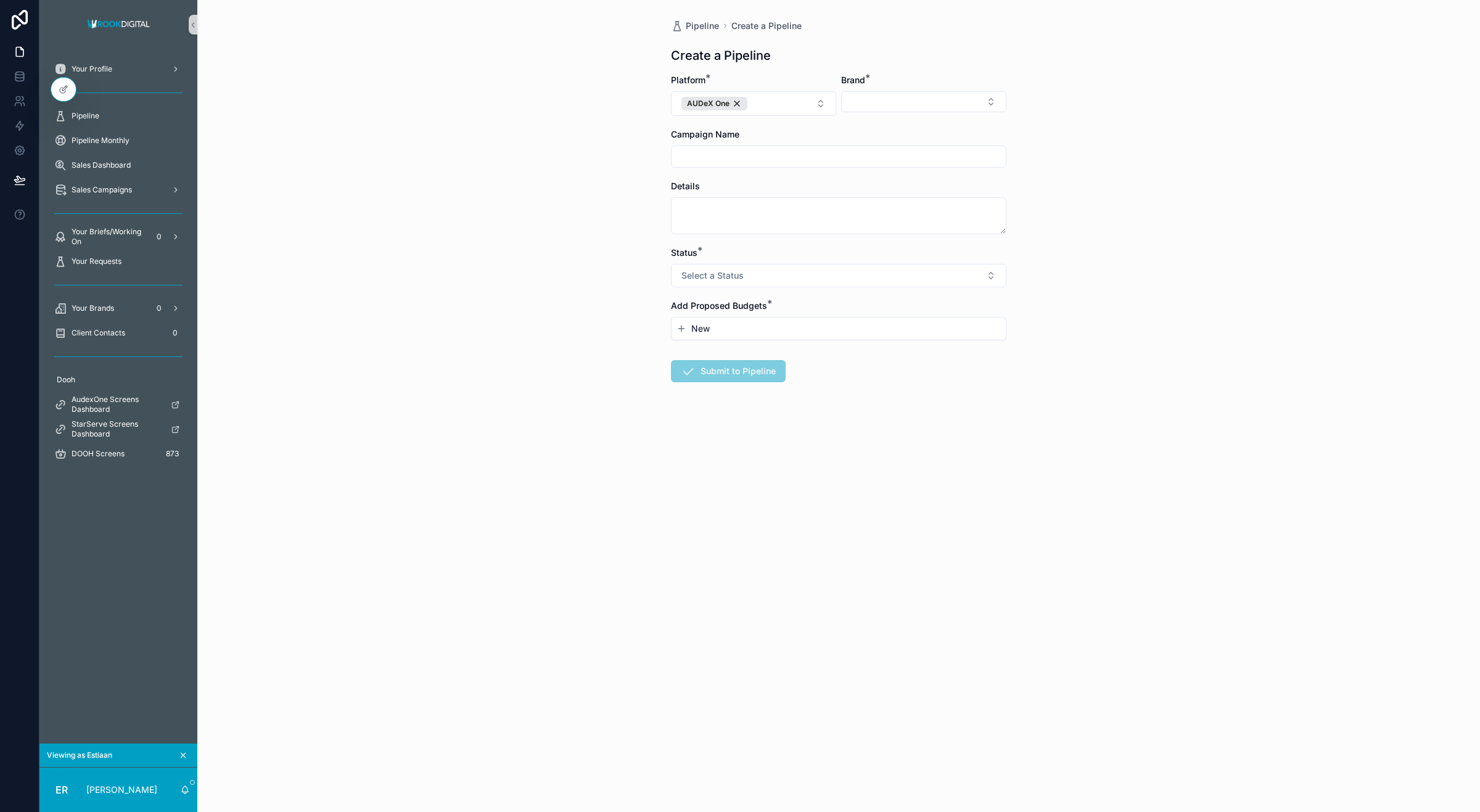
click at [728, 331] on button "New" at bounding box center [839, 329] width 324 height 12
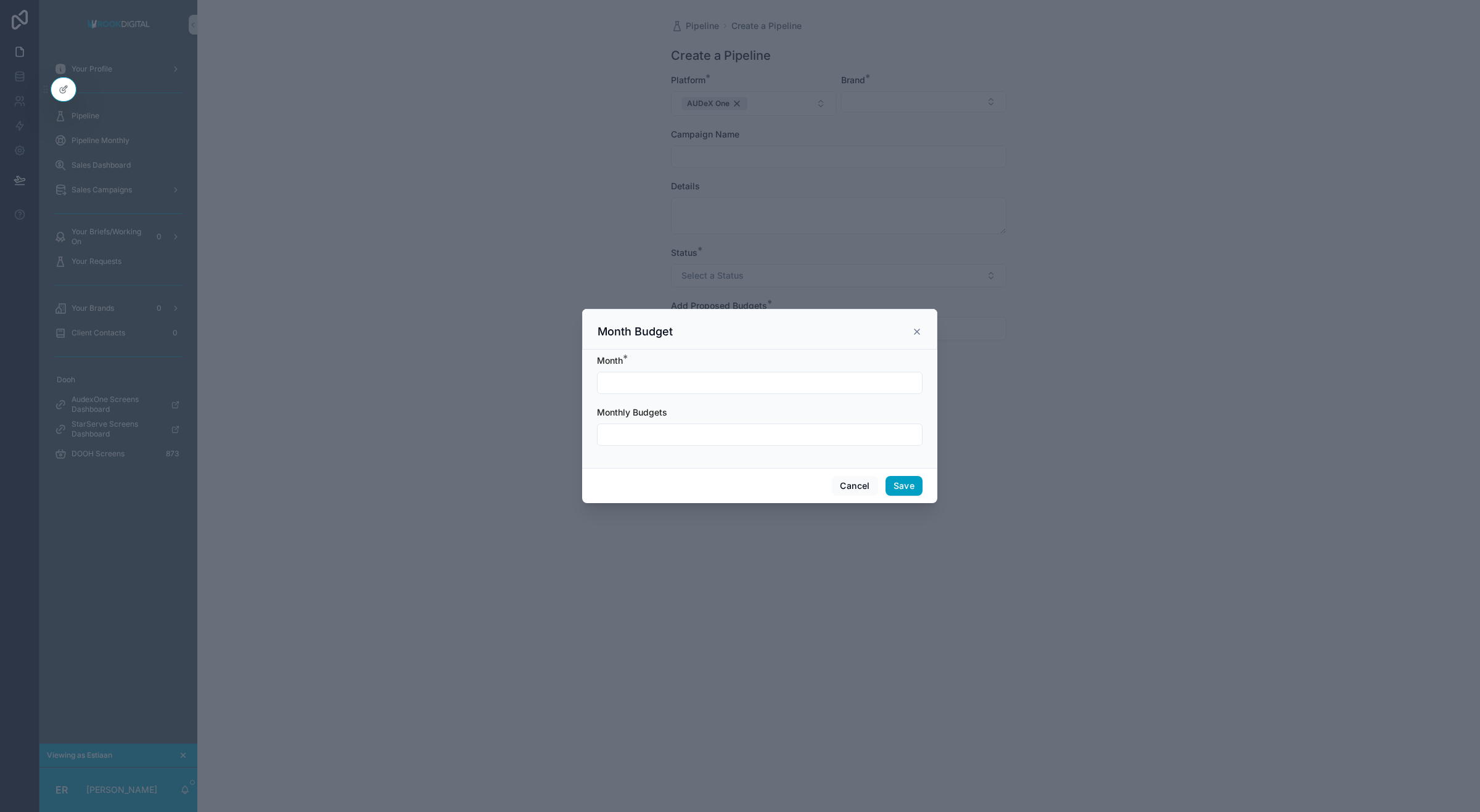
click at [657, 386] on input "scrollable content" at bounding box center [760, 383] width 324 height 17
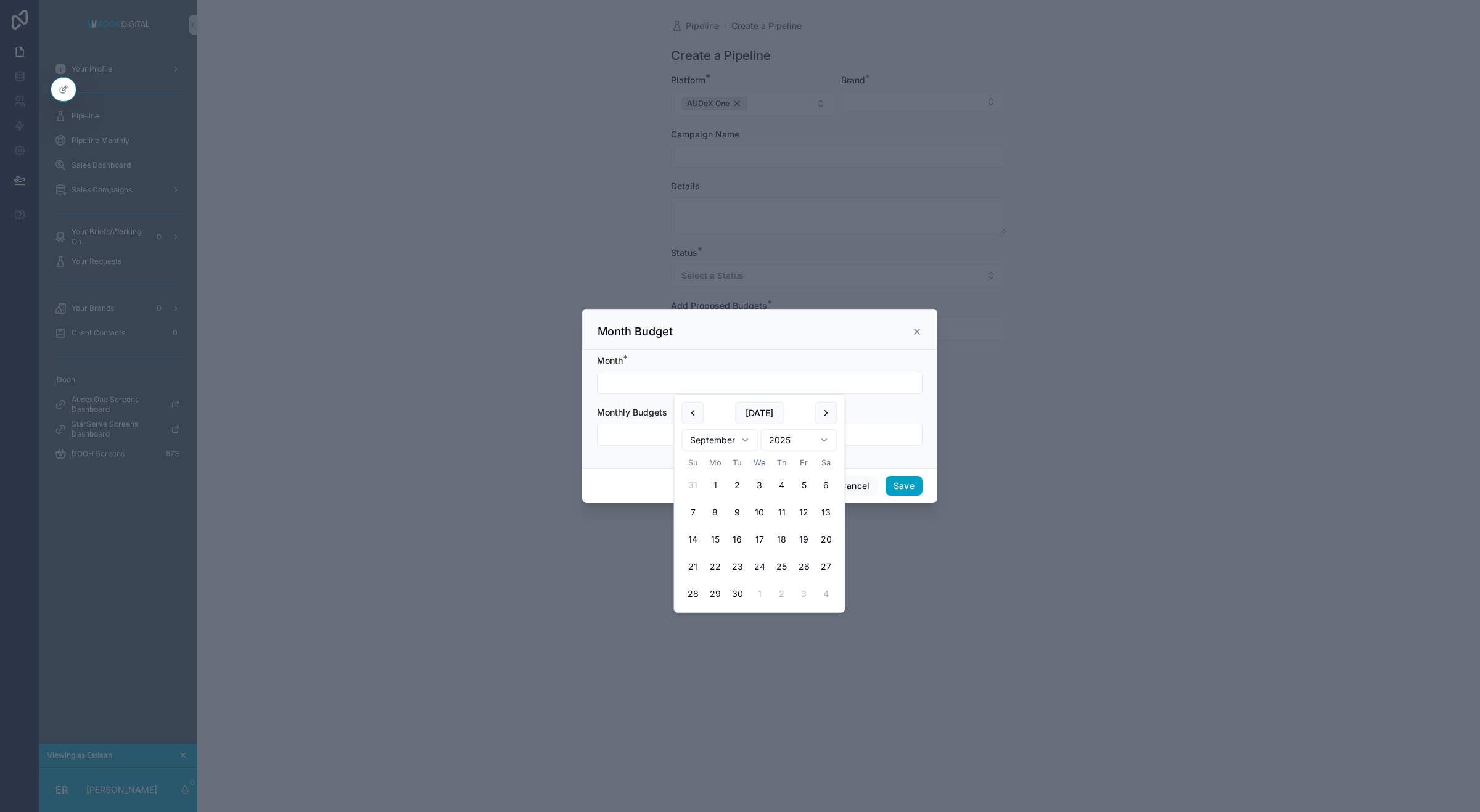
click at [717, 481] on button "1" at bounding box center [716, 485] width 22 height 22
type input "********"
click at [639, 467] on div "Month * ******** Monthly Budgets" at bounding box center [760, 409] width 355 height 119
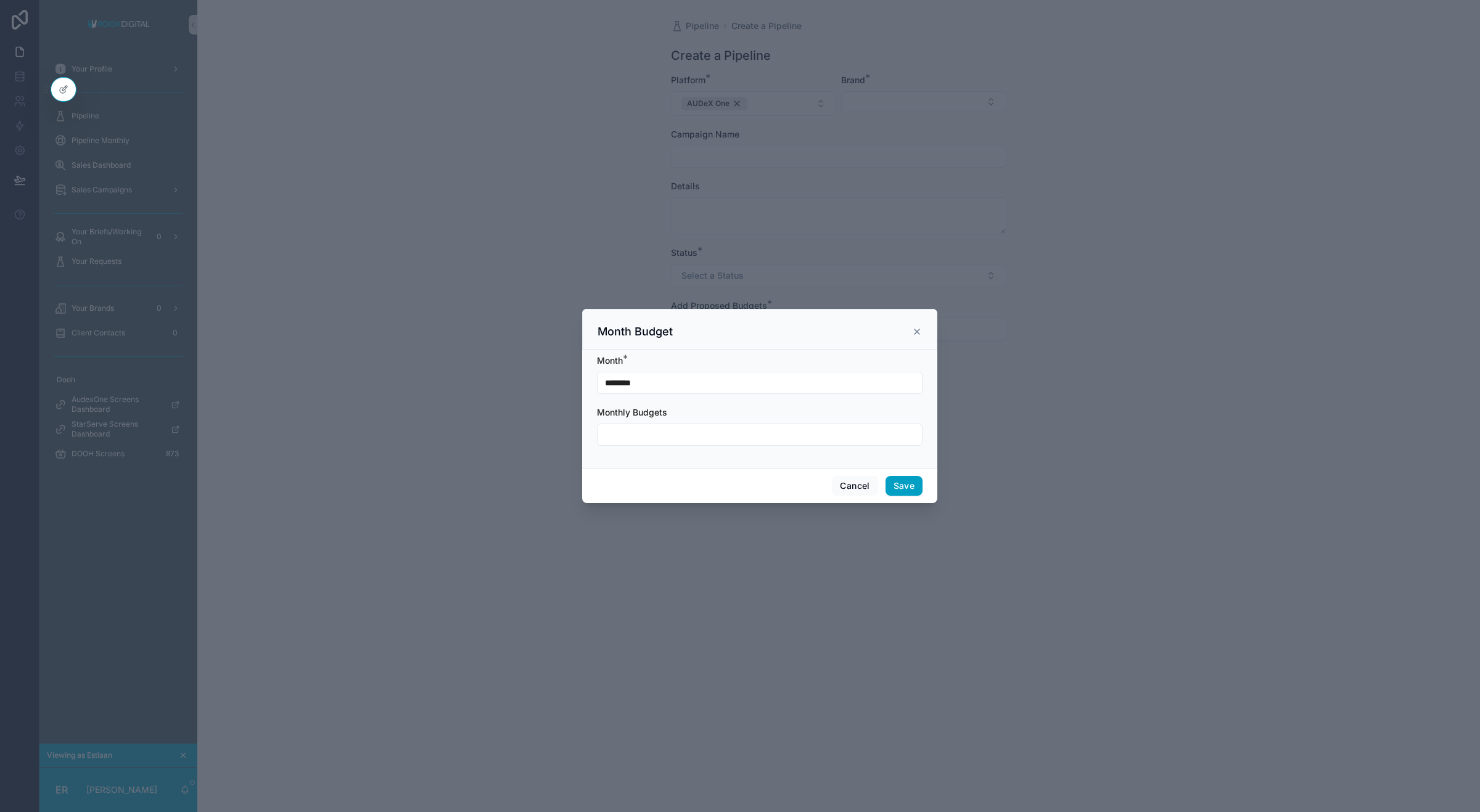
click at [661, 442] on input "scrollable content" at bounding box center [760, 435] width 324 height 17
click at [845, 494] on button "Cancel" at bounding box center [854, 486] width 45 height 20
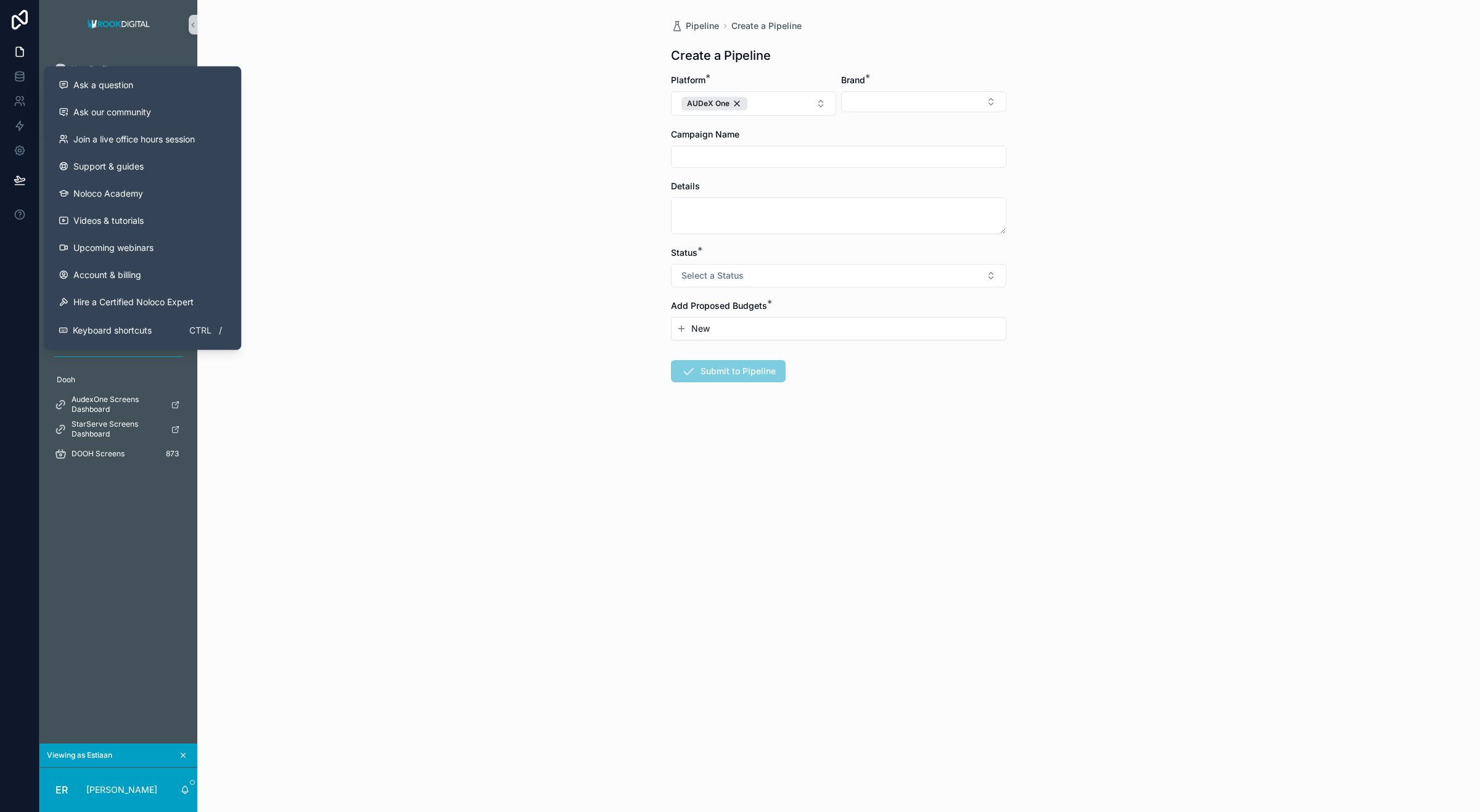
click at [365, 199] on div "Pipeline Create a Pipeline Create a Pipeline Platform * AUDeX One Brand * Campa…" at bounding box center [839, 406] width 1283 height 812
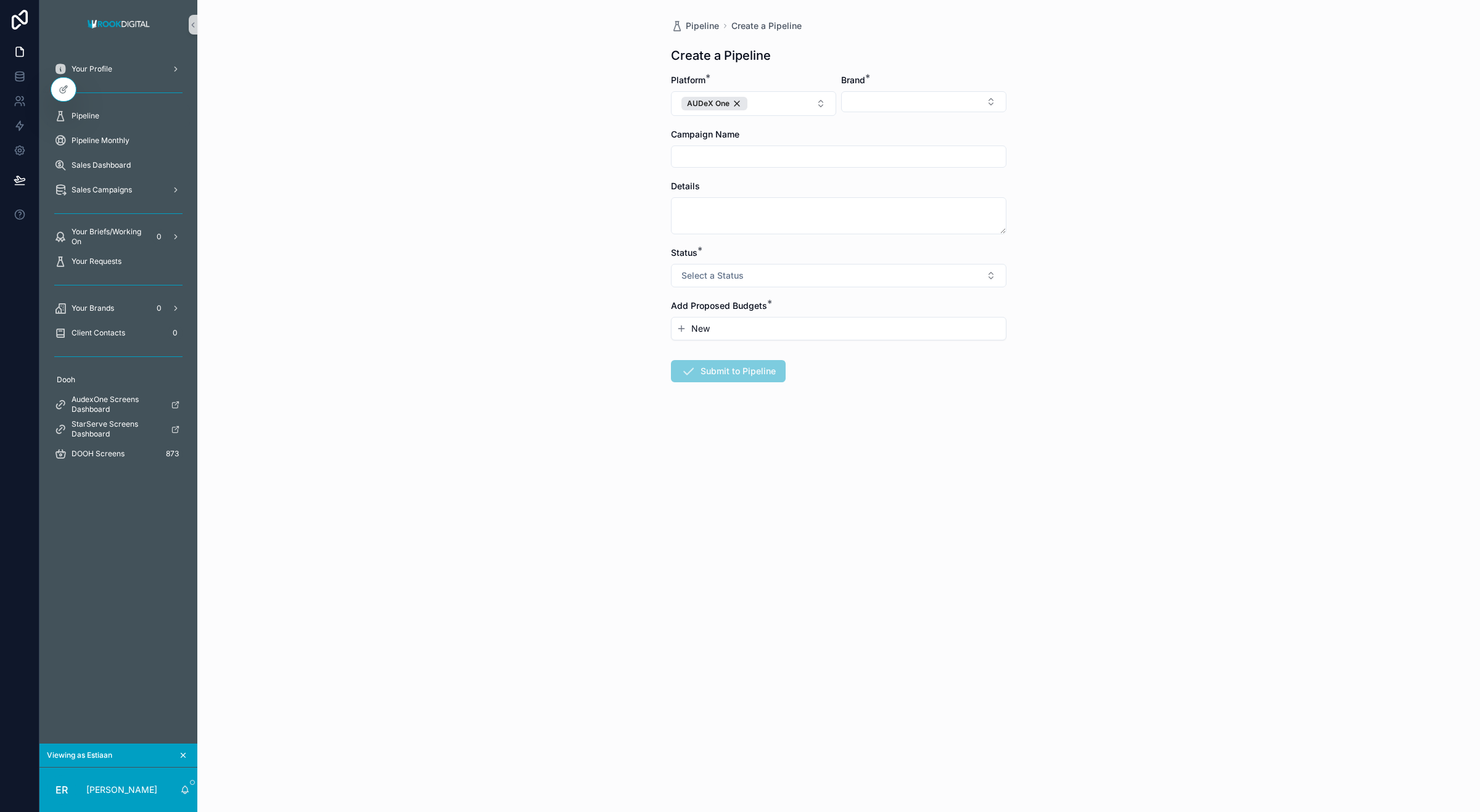
click at [365, 266] on div "Pipeline Create a Pipeline Create a Pipeline Platform * AUDeX One Brand * Campa…" at bounding box center [839, 406] width 1283 height 812
click at [112, 142] on span "Pipeline Monthly" at bounding box center [100, 140] width 58 height 10
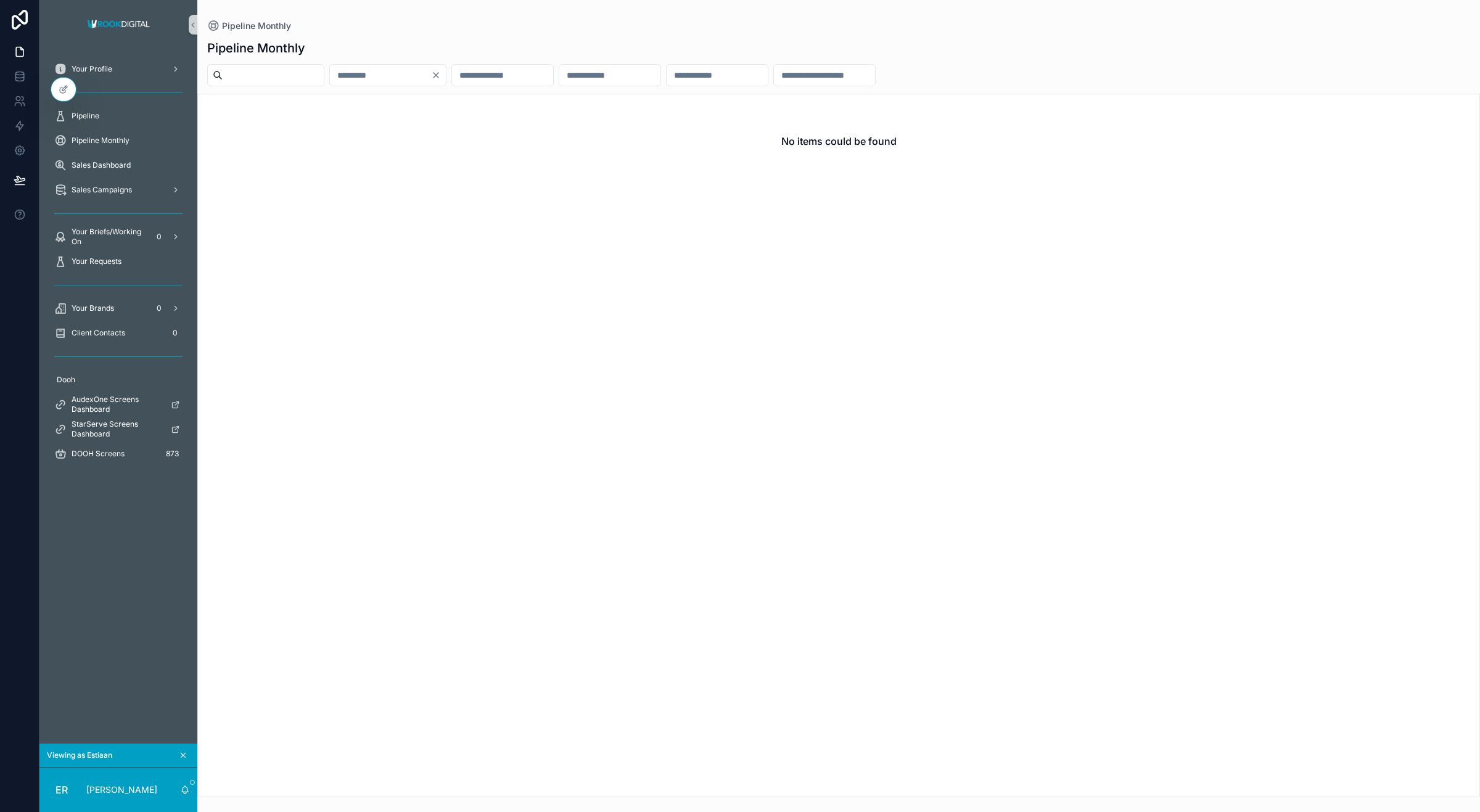
click at [411, 521] on div "No items could be found" at bounding box center [839, 445] width 1283 height 704
click at [114, 165] on span "Sales Dashboard" at bounding box center [101, 165] width 59 height 10
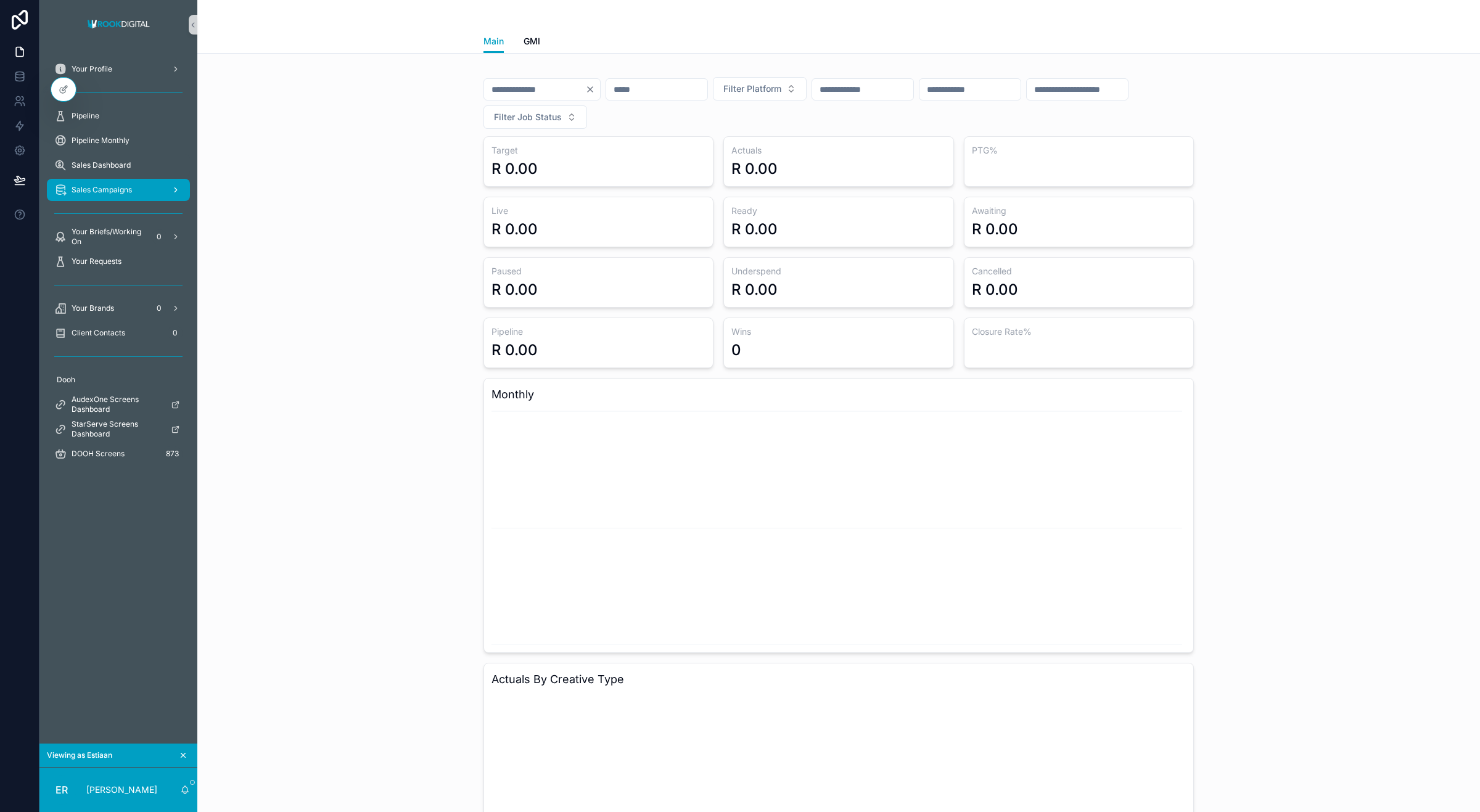
click at [125, 186] on span "Sales Campaigns" at bounding box center [101, 190] width 60 height 10
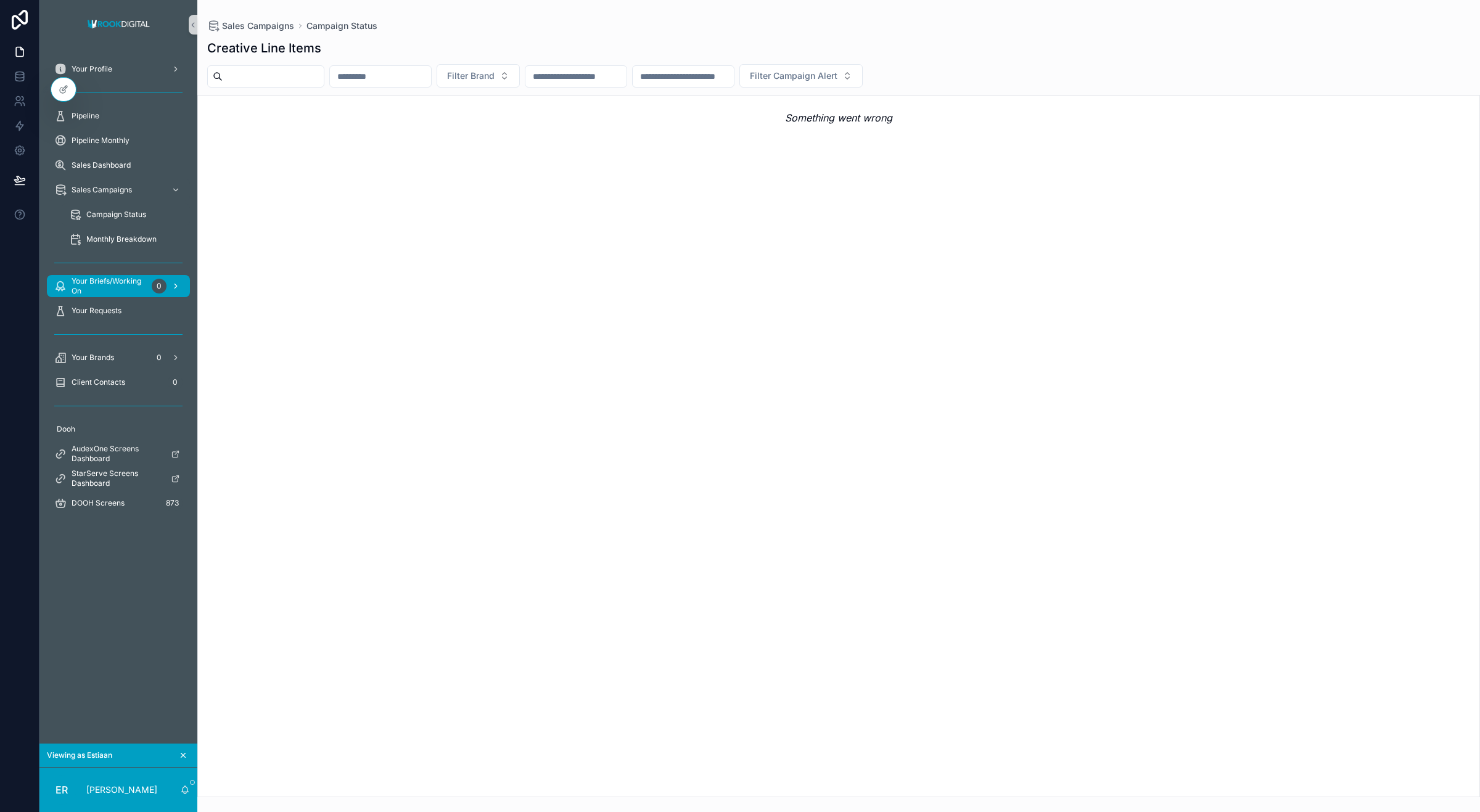
click at [127, 291] on span "Your Briefs/Working On" at bounding box center [109, 286] width 75 height 20
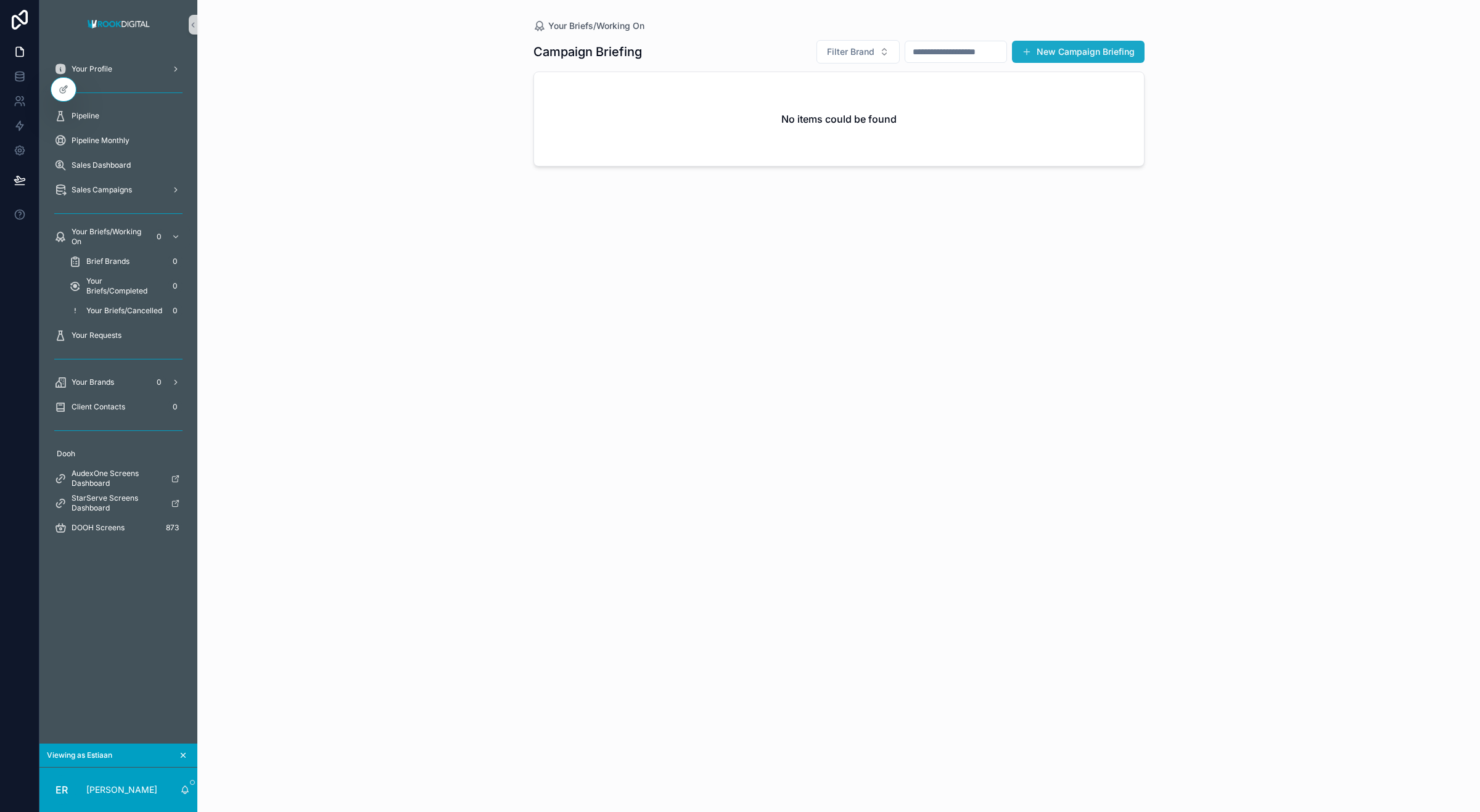
click at [1102, 55] on button "New Campaign Briefing" at bounding box center [1078, 52] width 132 height 22
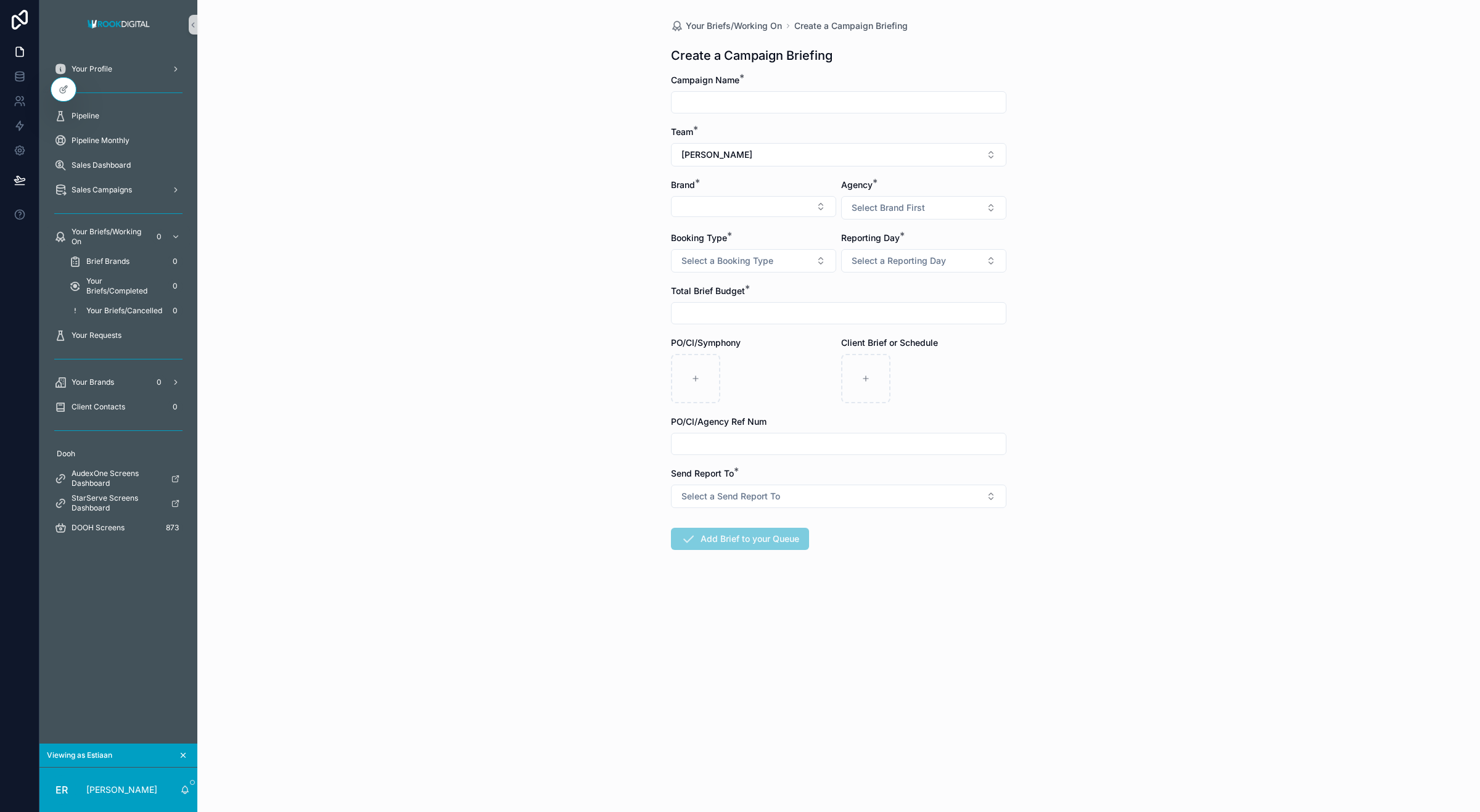
click at [738, 100] on input "scrollable content" at bounding box center [839, 103] width 334 height 17
click at [685, 161] on button "[PERSON_NAME]" at bounding box center [839, 155] width 336 height 24
click at [611, 219] on div "Your Briefs/Working On Create a Campaign Briefing Create a Campaign Briefing Ca…" at bounding box center [839, 406] width 1283 height 812
click at [712, 211] on button "Select Button" at bounding box center [754, 207] width 165 height 21
click at [933, 201] on button "Select Brand First" at bounding box center [924, 208] width 165 height 24
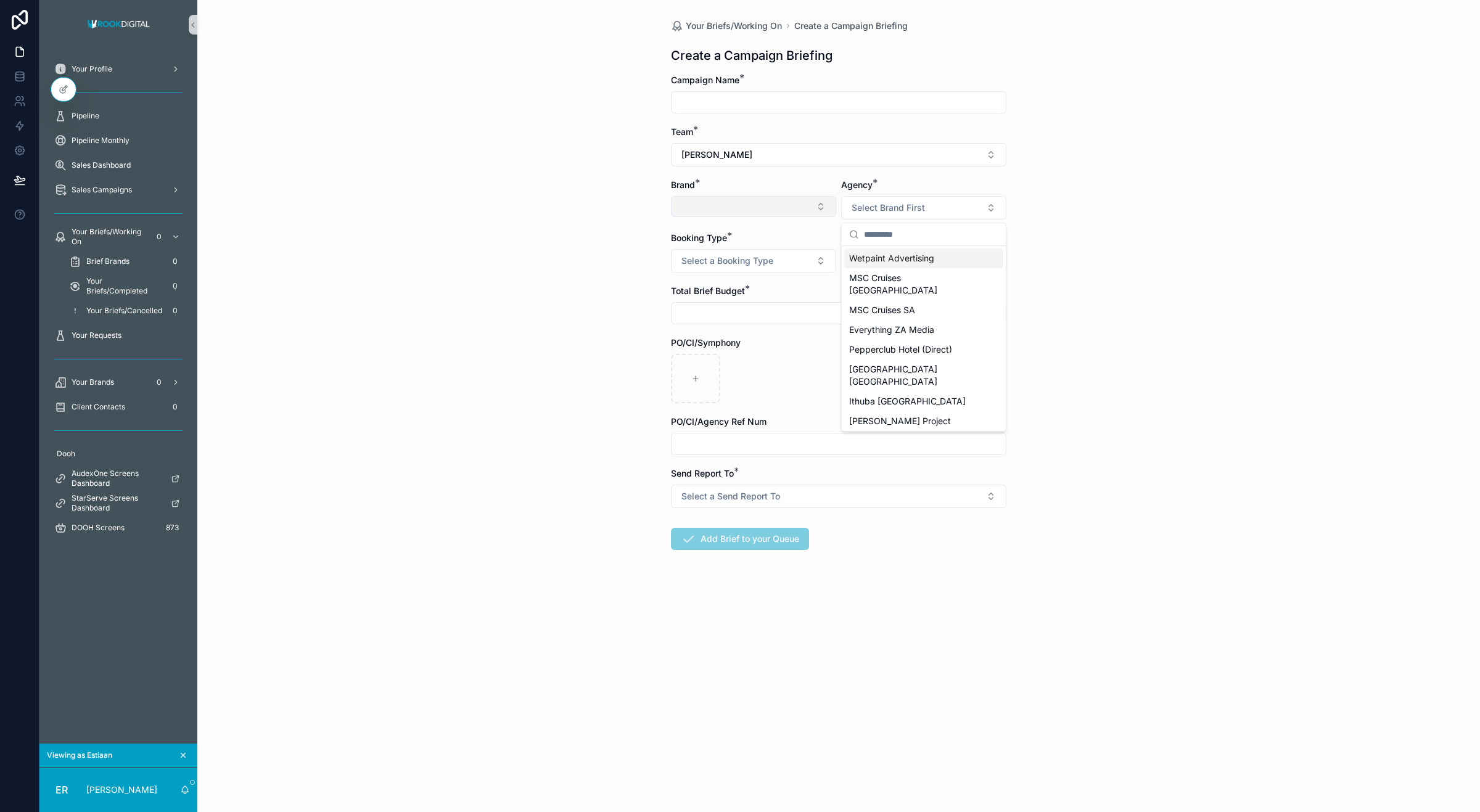
click at [756, 208] on button "Select Button" at bounding box center [754, 207] width 165 height 21
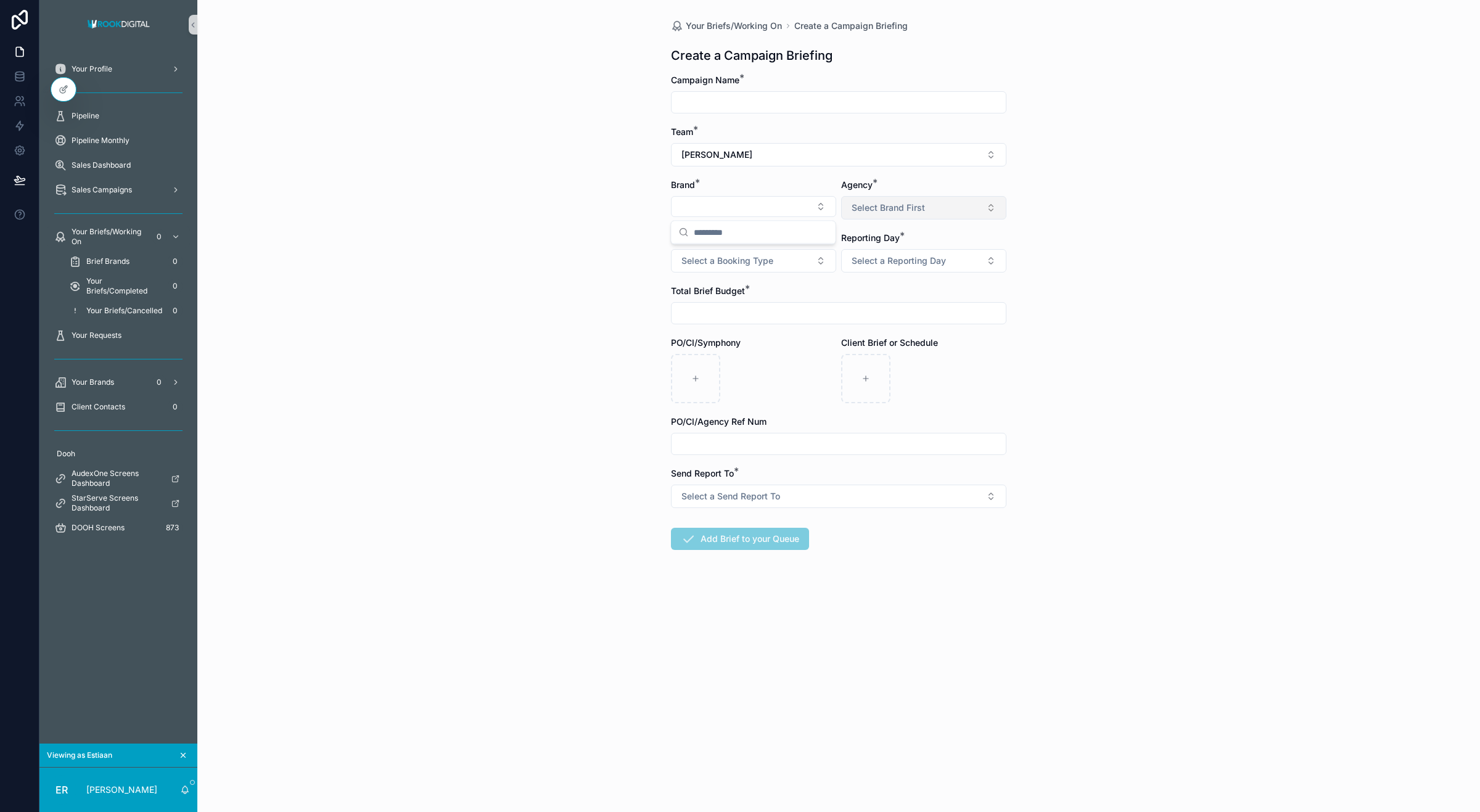
click at [867, 216] on button "Select Brand First" at bounding box center [924, 208] width 165 height 24
click at [1041, 291] on div "Your Briefs/Working On Create a Campaign Briefing Create a Campaign Briefing Ca…" at bounding box center [839, 406] width 1283 height 812
click at [751, 264] on span "Select a Booking Type" at bounding box center [728, 261] width 92 height 12
click at [942, 284] on form "Campaign Name * Team * Estiaan Robbetze Brand * Agency * Select Brand First Boo…" at bounding box center [839, 351] width 336 height 555
click at [959, 258] on button "Select a Reporting Day" at bounding box center [924, 261] width 165 height 24
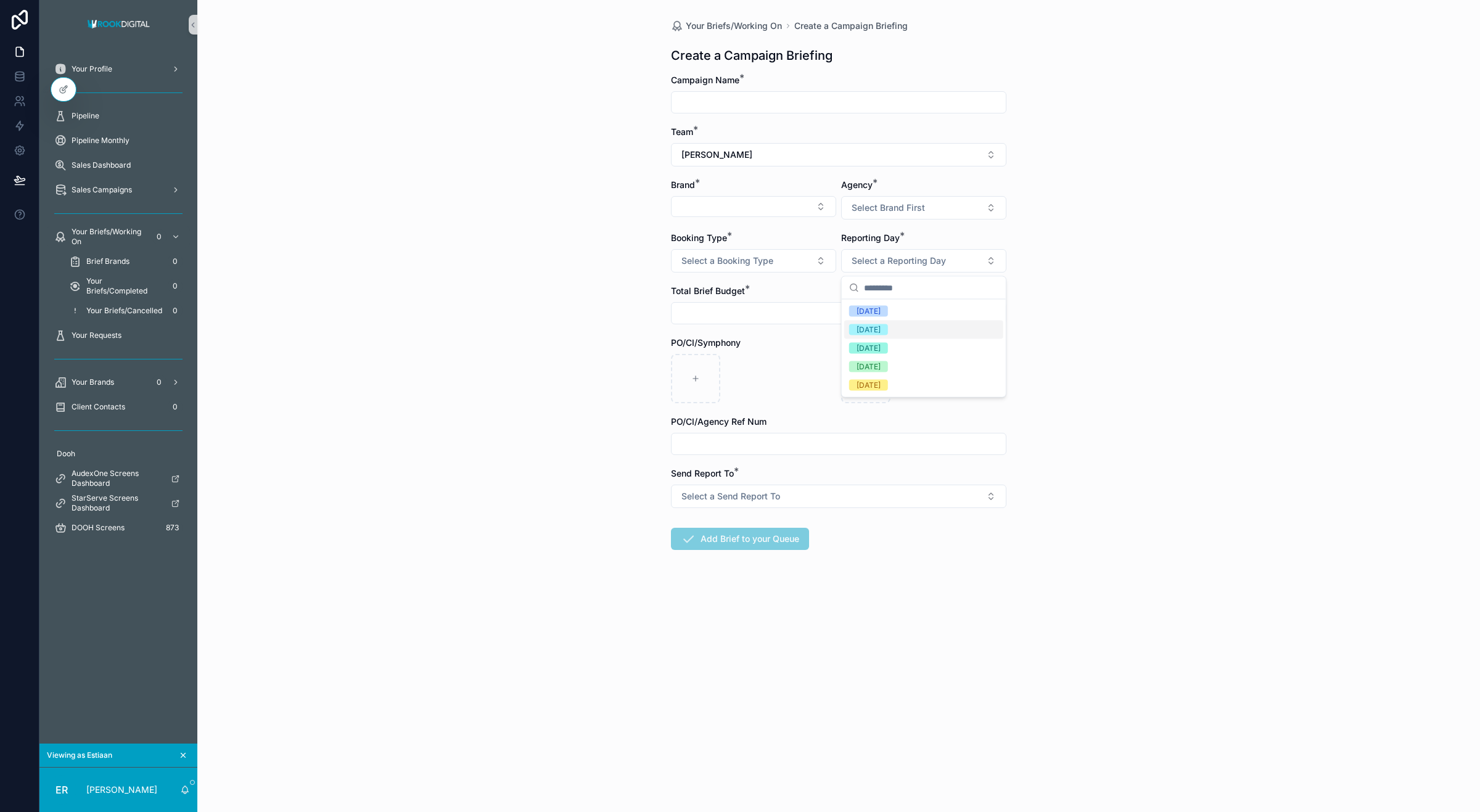
click at [1038, 317] on div "Your Briefs/Working On Create a Campaign Briefing Create a Campaign Briefing Ca…" at bounding box center [839, 406] width 1283 height 812
click at [770, 321] on input "scrollable content" at bounding box center [839, 313] width 334 height 17
click at [628, 305] on div "Your Briefs/Working On Create a Campaign Briefing Create a Campaign Briefing Ca…" at bounding box center [839, 406] width 1283 height 812
click at [742, 448] on input "scrollable content" at bounding box center [839, 444] width 334 height 17
click at [587, 449] on div "Your Briefs/Working On Create a Campaign Briefing Create a Campaign Briefing Ca…" at bounding box center [839, 406] width 1283 height 812
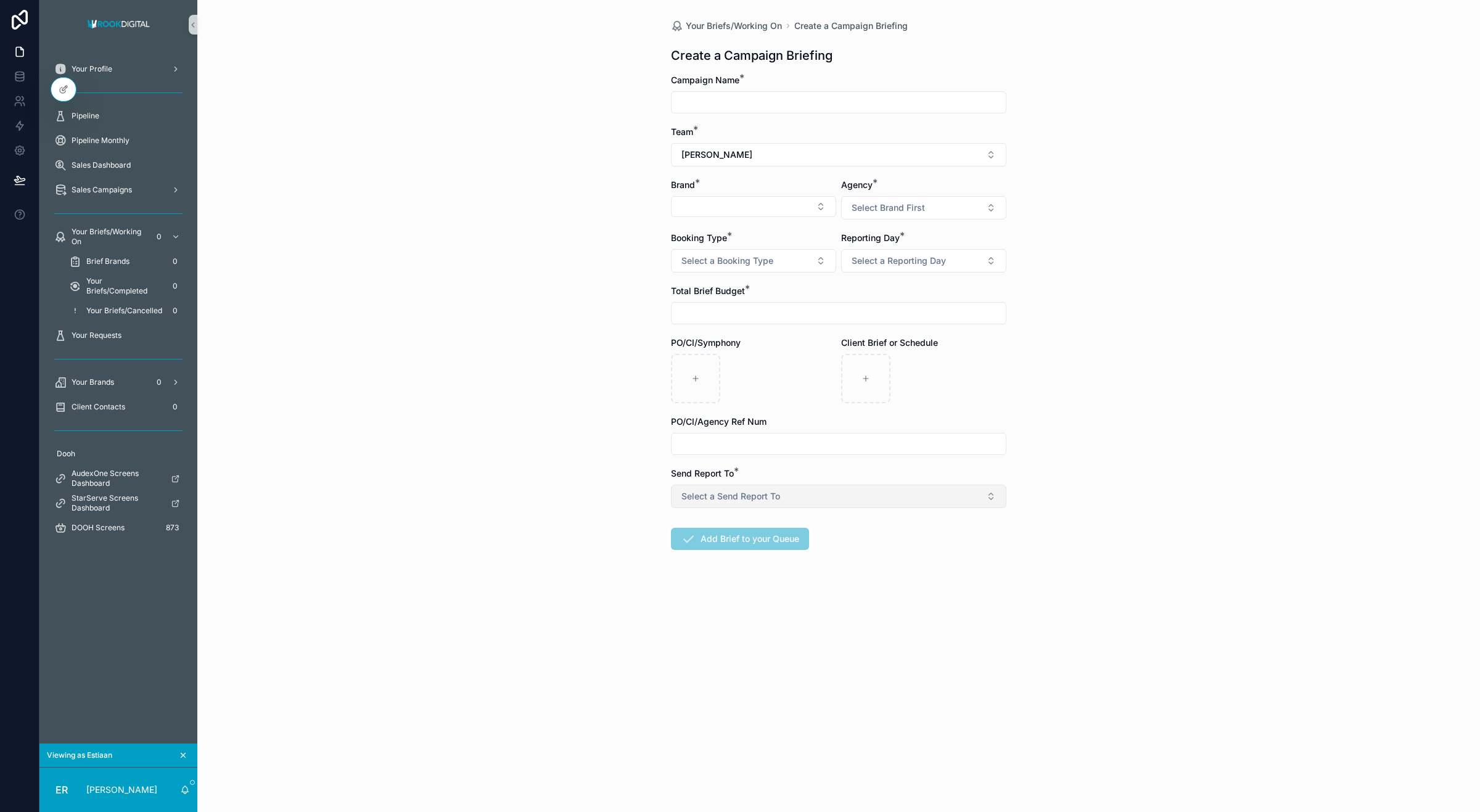
click at [775, 490] on button "Select a Send Report To" at bounding box center [839, 496] width 336 height 24
click at [701, 560] on div "CSM" at bounding box center [695, 565] width 17 height 11
click at [735, 99] on input "scrollable content" at bounding box center [839, 103] width 334 height 17
type input "**"
click at [742, 208] on button "Select Button" at bounding box center [754, 207] width 165 height 21
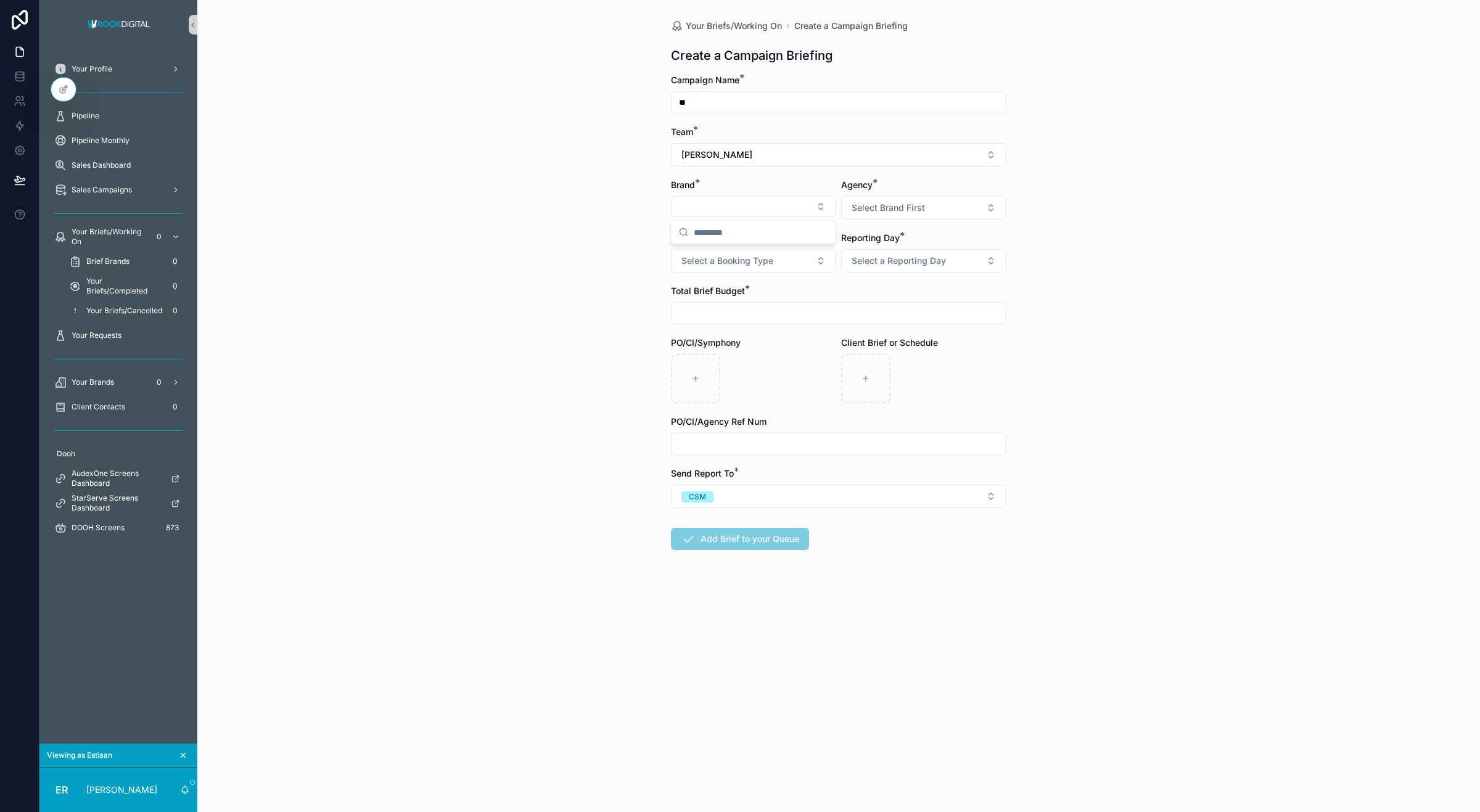
click at [1130, 206] on div "Your Briefs/Working On Create a Campaign Briefing Create a Campaign Briefing Ca…" at bounding box center [839, 406] width 1283 height 812
click at [697, 101] on input "**" at bounding box center [839, 103] width 334 height 17
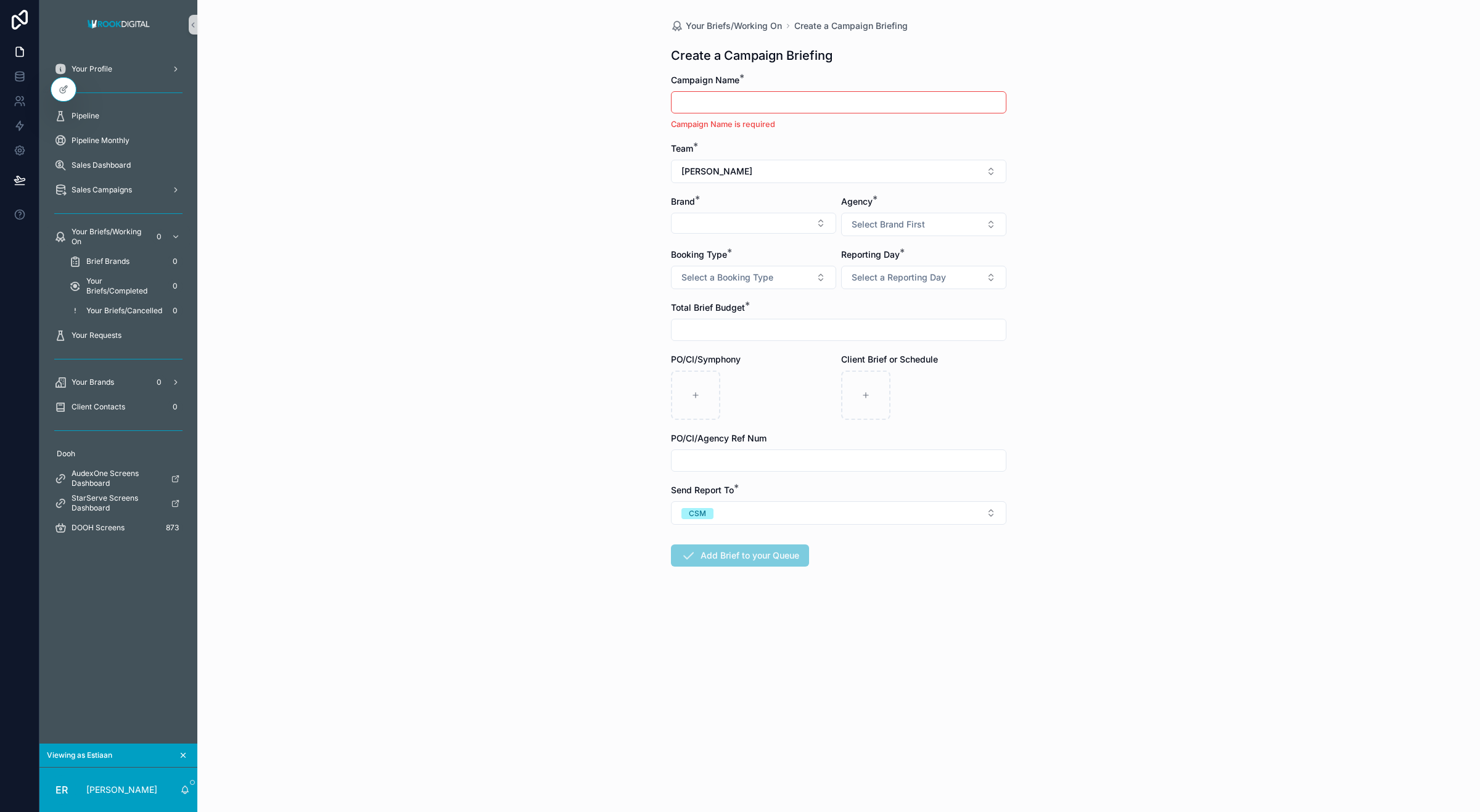
click at [621, 148] on div "Your Briefs/Working On Create a Campaign Briefing Create a Campaign Briefing Ca…" at bounding box center [839, 406] width 1283 height 812
click at [60, 83] on div at bounding box center [63, 89] width 25 height 24
click at [66, 86] on icon at bounding box center [63, 89] width 10 height 10
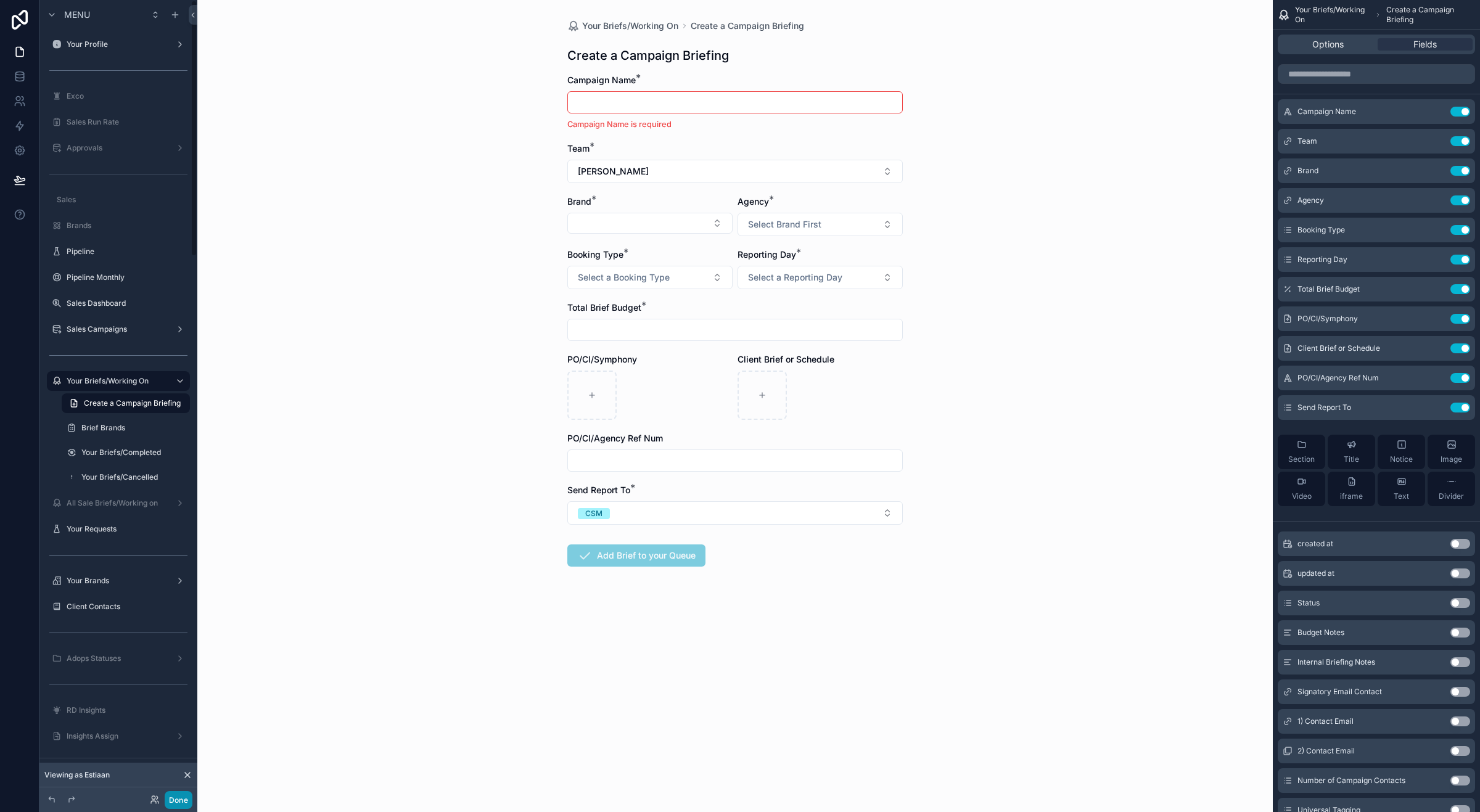
click at [176, 683] on button "Done" at bounding box center [178, 800] width 28 height 18
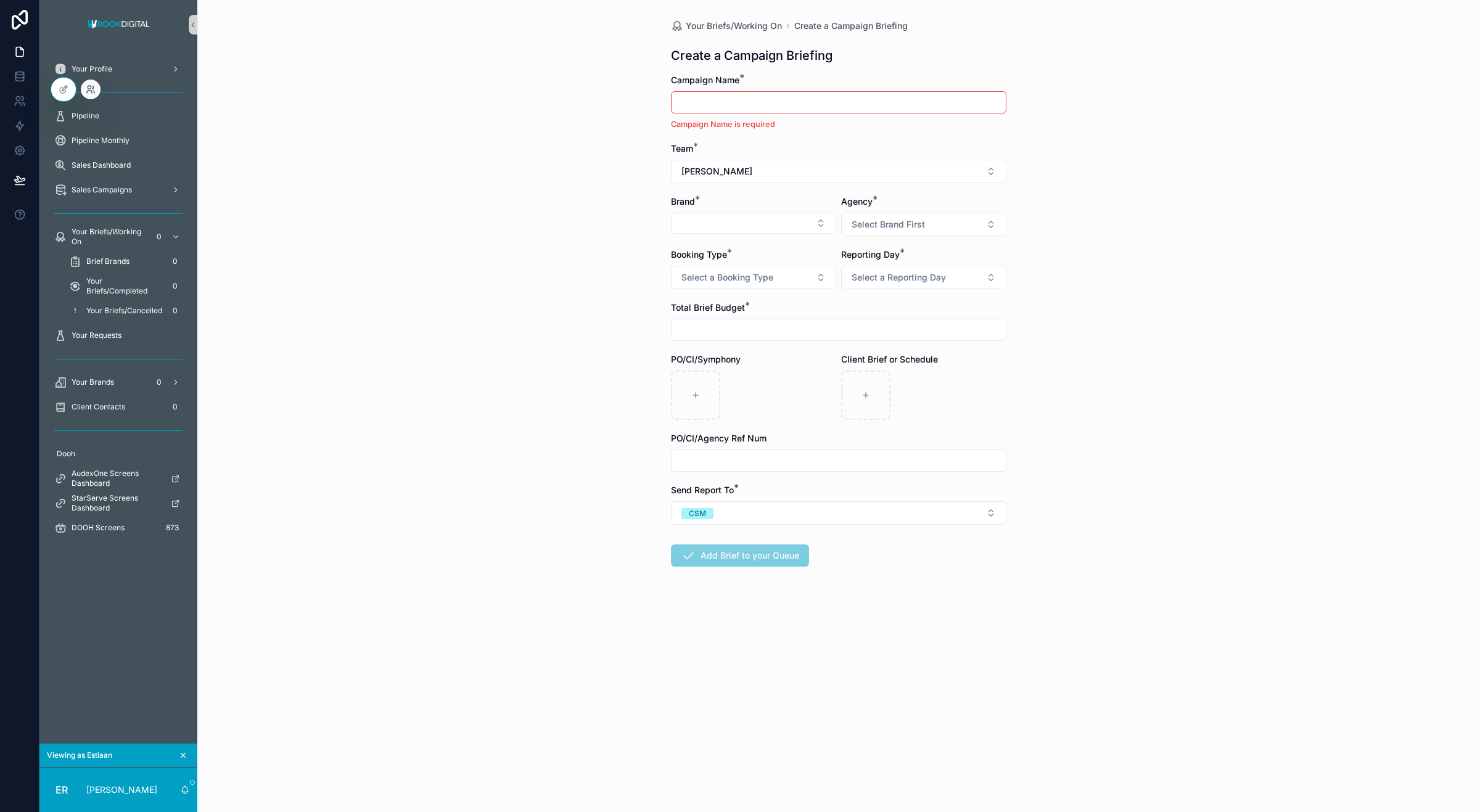
click at [91, 91] on icon at bounding box center [89, 92] width 5 height 2
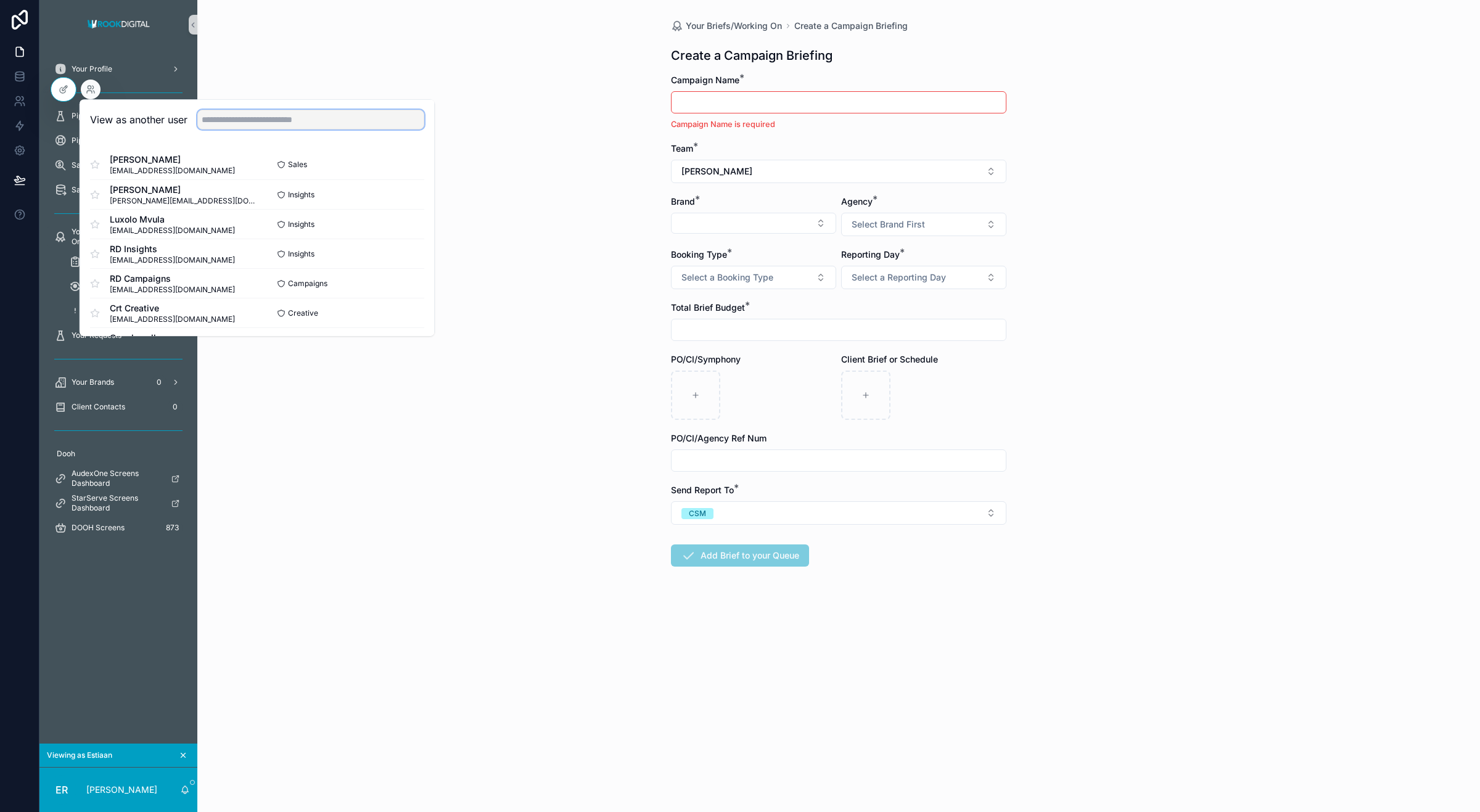
click at [229, 122] on input "text" at bounding box center [311, 120] width 227 height 20
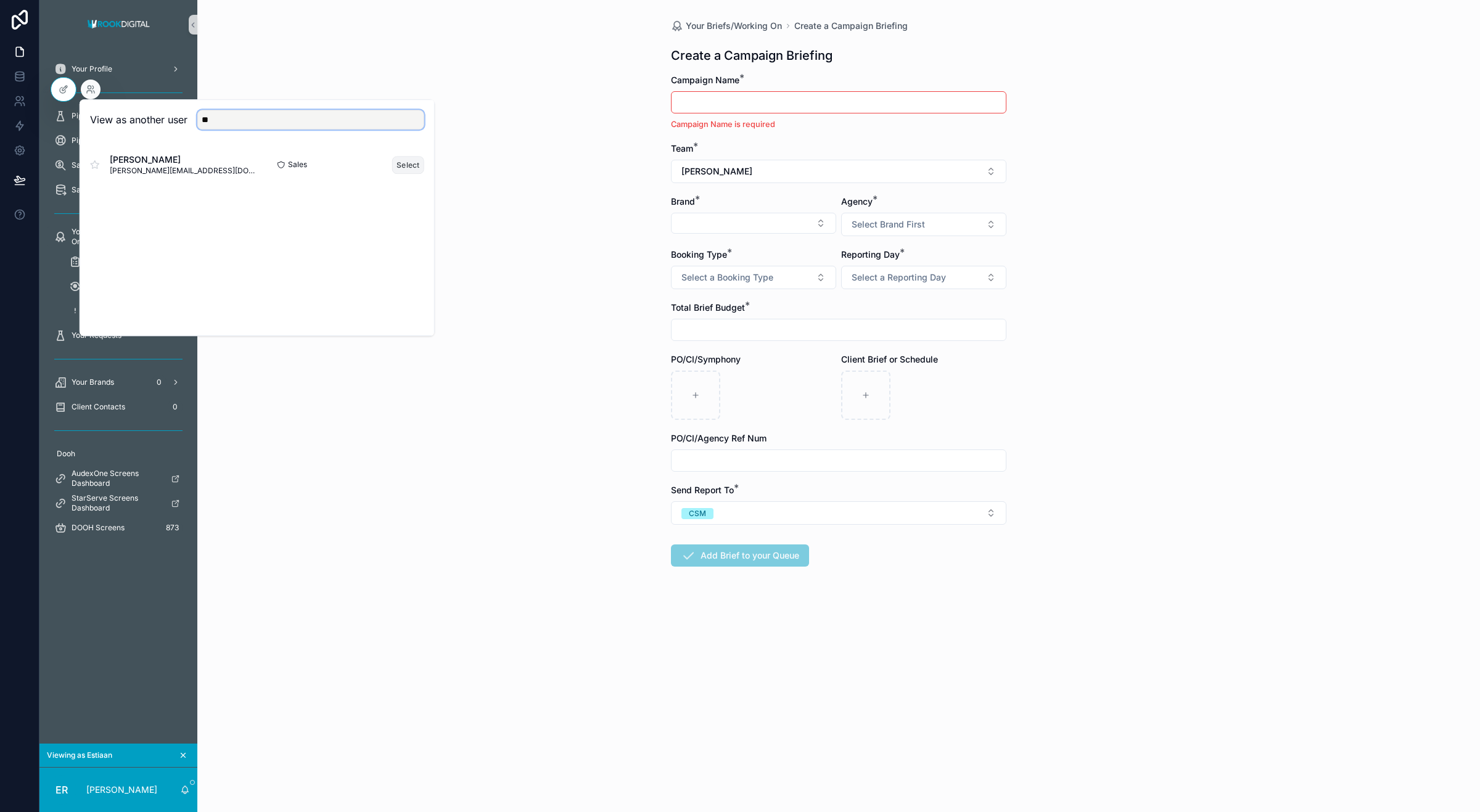
type input "**"
click at [395, 160] on button "Select" at bounding box center [408, 165] width 32 height 18
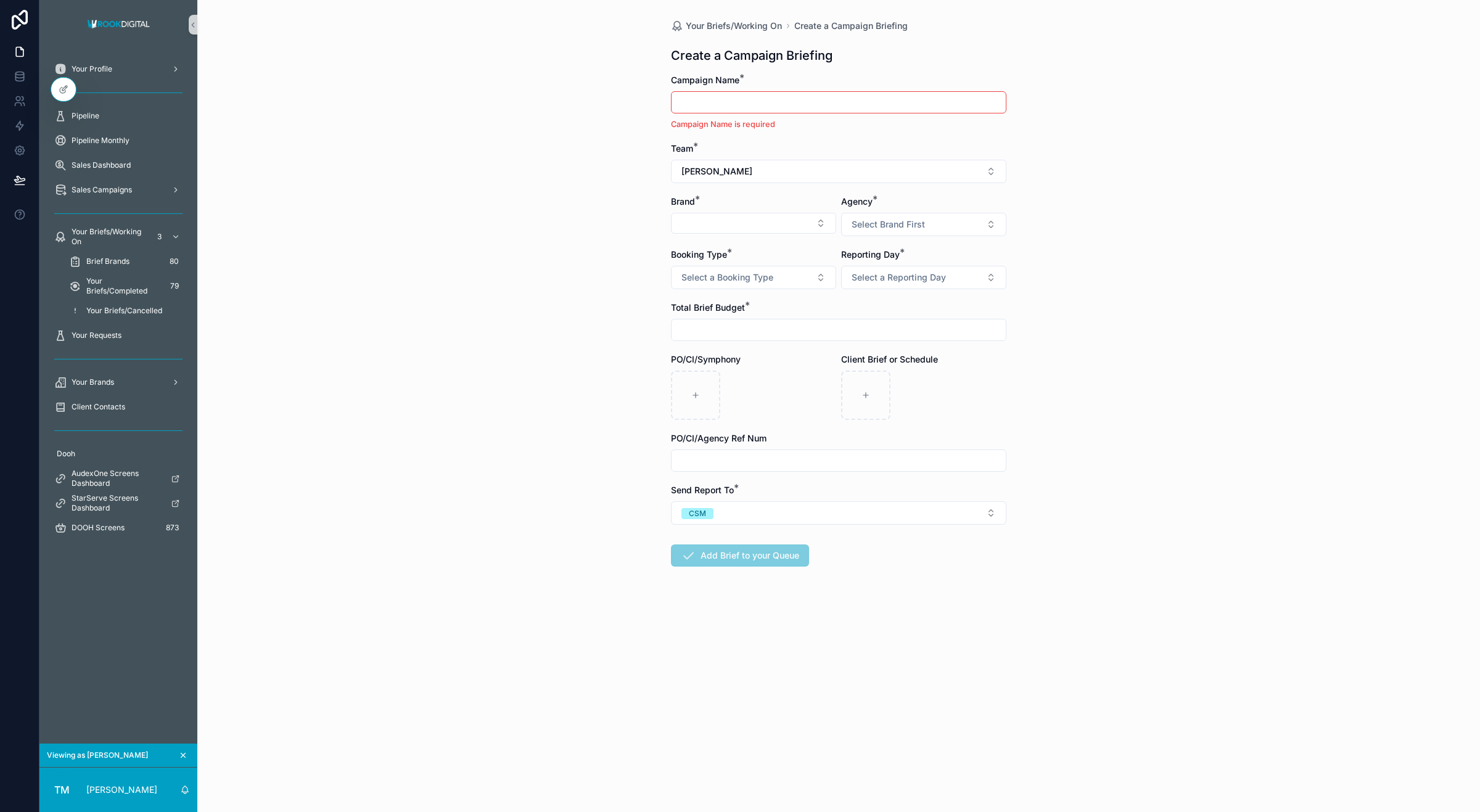
click at [338, 272] on div "Your Briefs/Working On Create a Campaign Briefing Create a Campaign Briefing Ca…" at bounding box center [839, 406] width 1283 height 812
click at [733, 101] on input "scrollable content" at bounding box center [839, 103] width 334 height 17
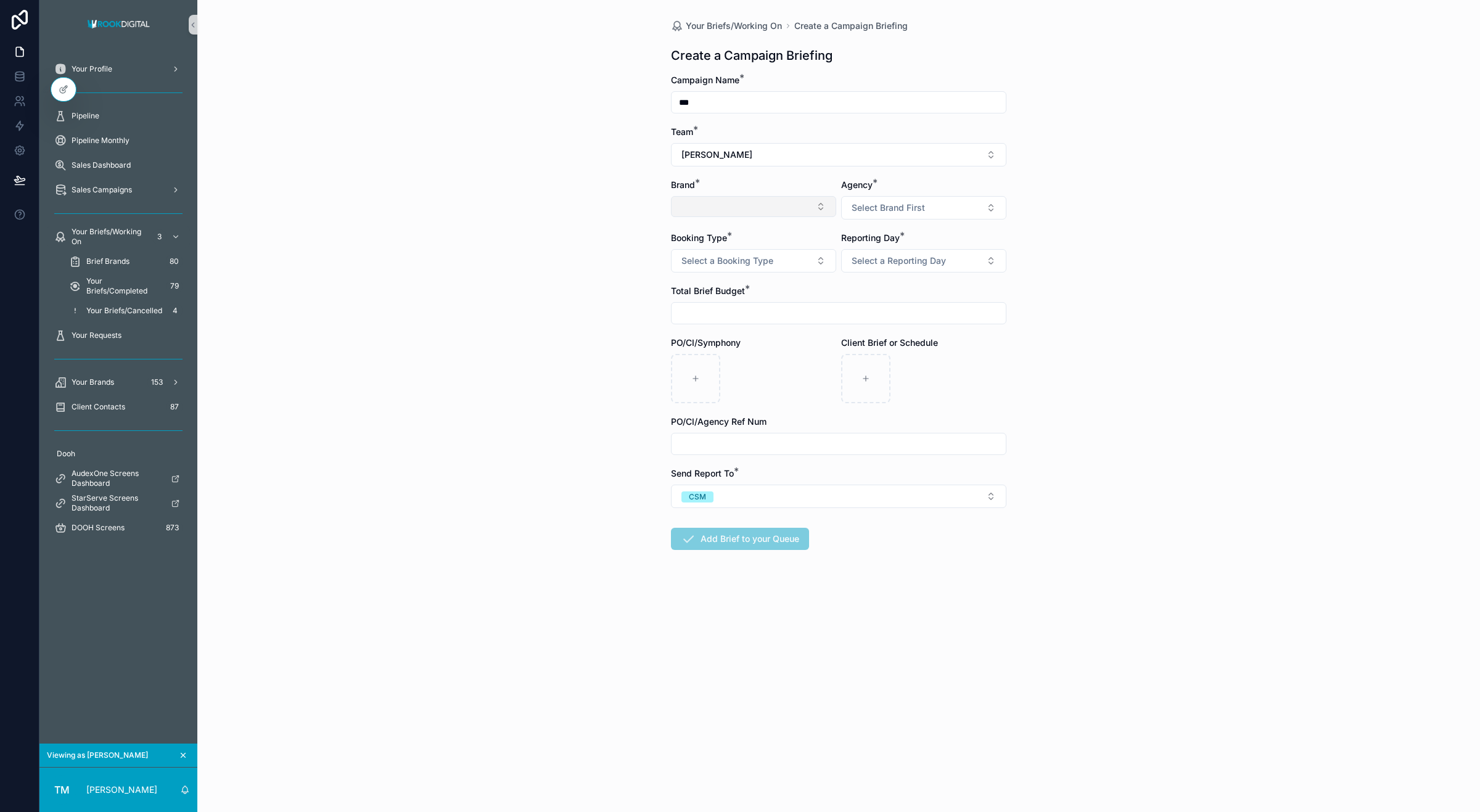
type input "***"
click at [782, 201] on button "Select Button" at bounding box center [754, 207] width 165 height 21
click at [716, 262] on span "ATKV (Direct)" at bounding box center [706, 257] width 55 height 12
click at [918, 207] on span "Select Brand First" at bounding box center [888, 208] width 73 height 12
click at [891, 260] on span "ATKV-Sake (Direct)" at bounding box center [888, 258] width 79 height 12
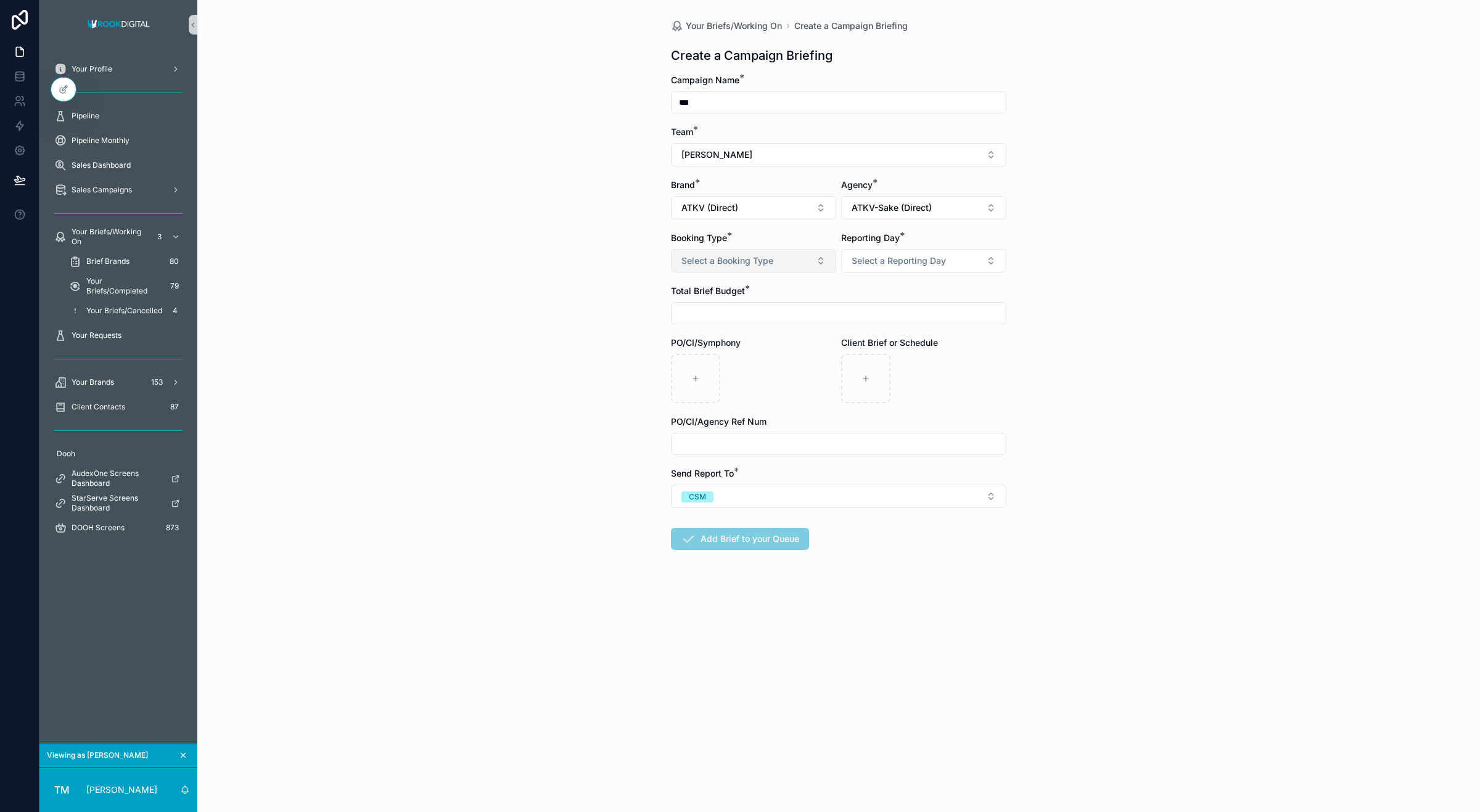
click at [761, 259] on span "Select a Booking Type" at bounding box center [728, 261] width 92 height 12
click at [713, 318] on div "Direct IO" at bounding box center [754, 311] width 159 height 19
click at [889, 253] on button "Select a Reporting Day" at bounding box center [924, 261] width 165 height 24
click at [888, 312] on span "Monday" at bounding box center [869, 311] width 39 height 11
click at [711, 307] on input "scrollable content" at bounding box center [839, 313] width 334 height 17
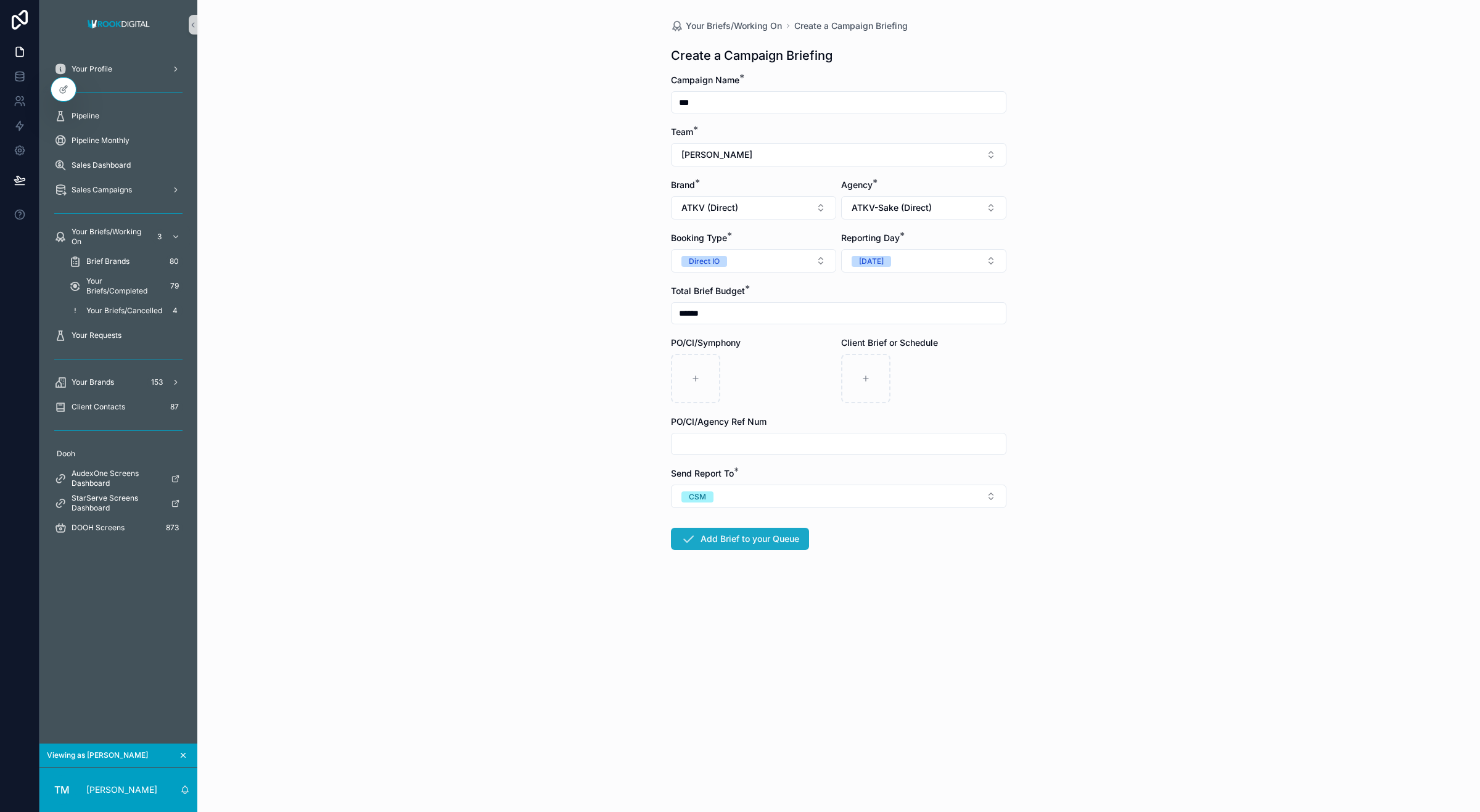
type input "******"
click at [738, 531] on button "Add Brief to your Queue" at bounding box center [740, 539] width 138 height 22
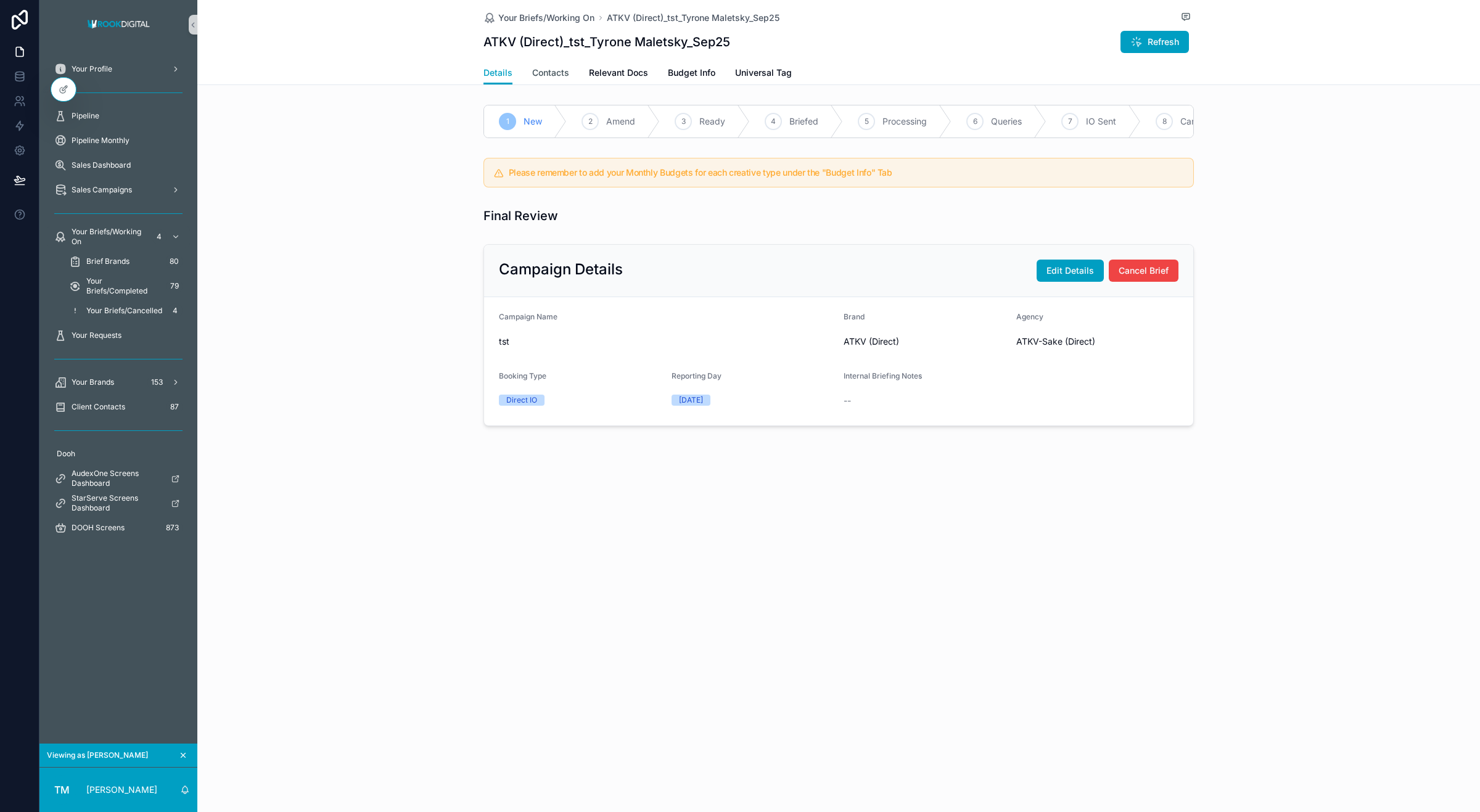
click at [552, 72] on span "Contacts" at bounding box center [551, 73] width 37 height 12
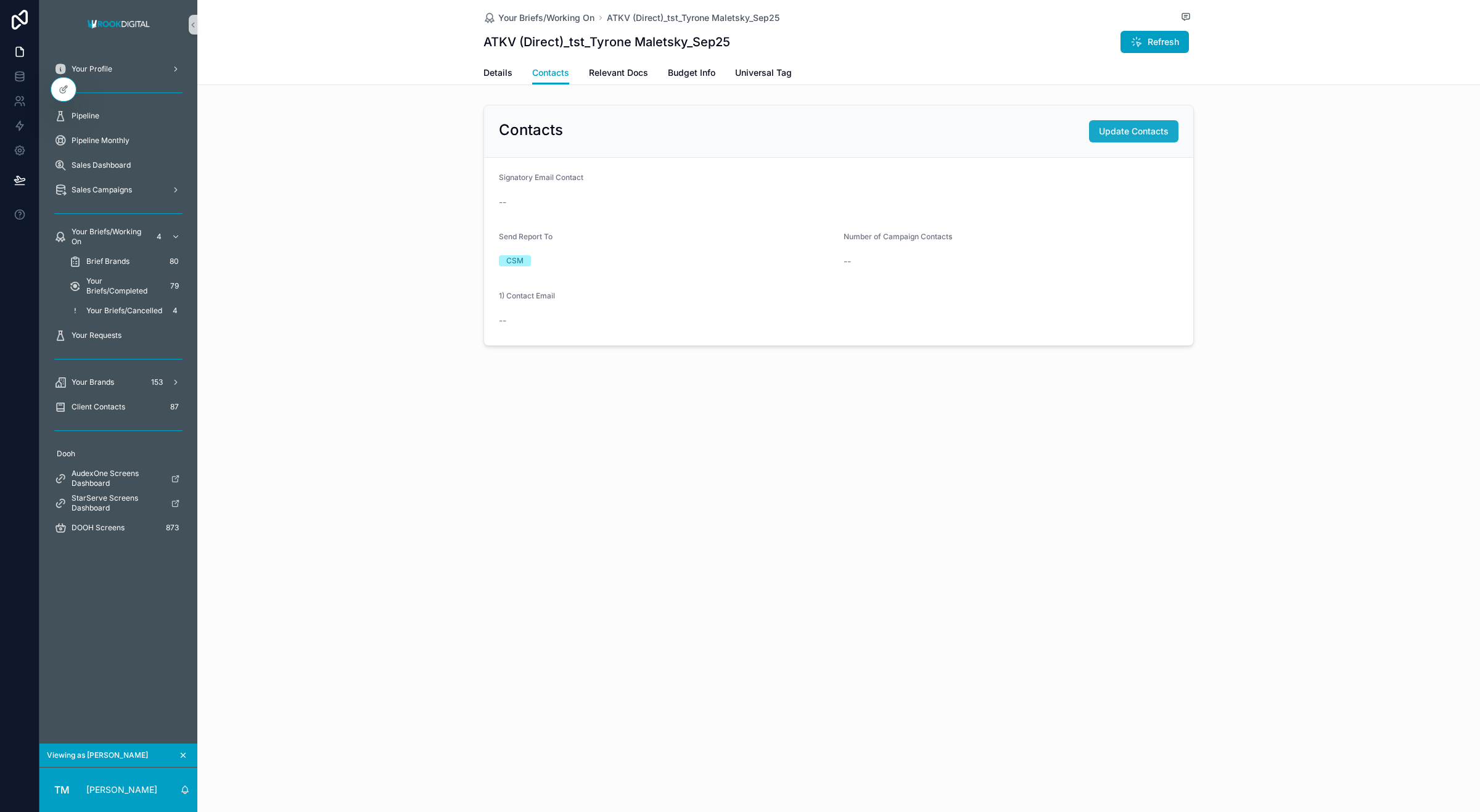
click at [1123, 129] on span "Update Contacts" at bounding box center [1134, 131] width 70 height 12
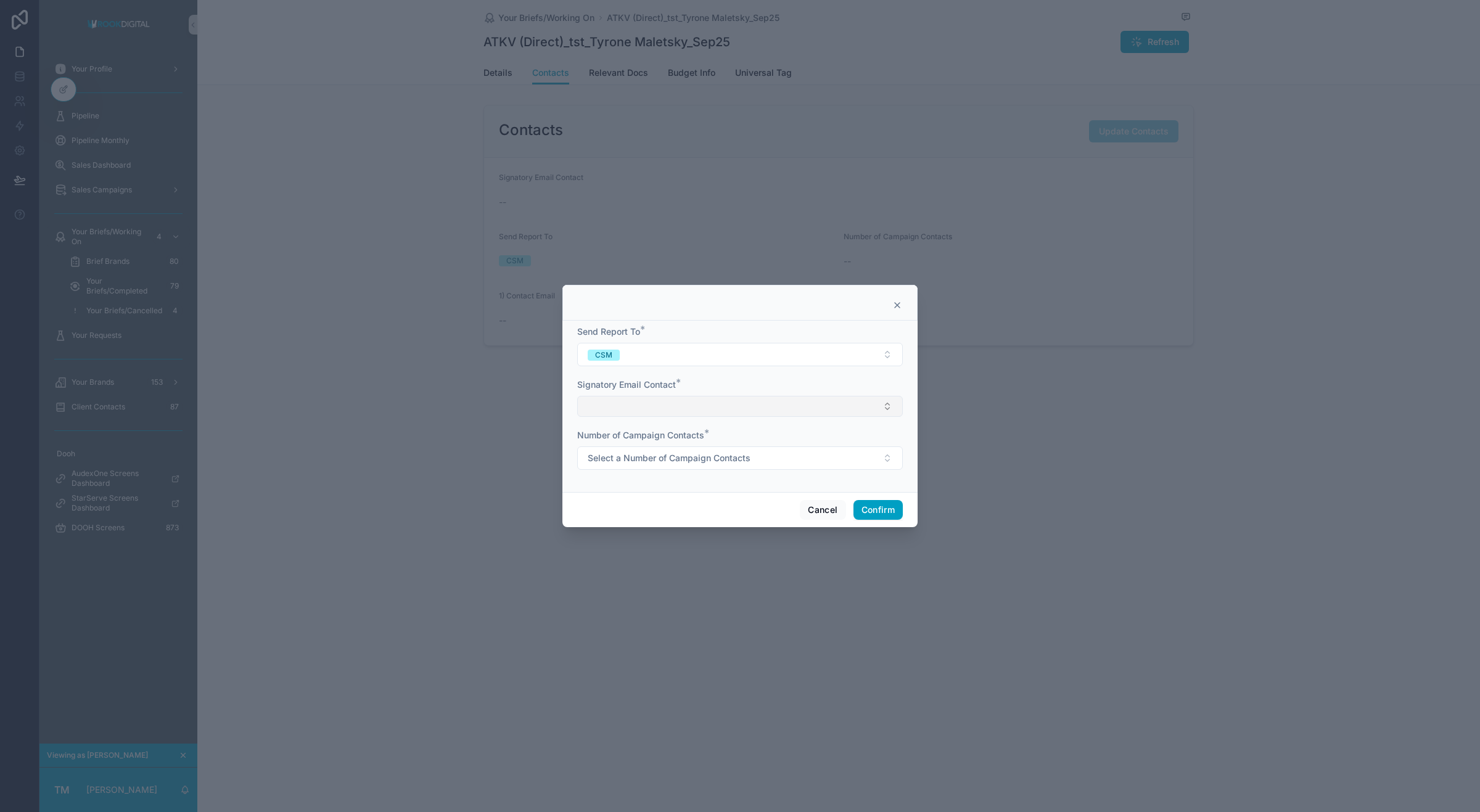
click at [662, 404] on button "Select Button" at bounding box center [740, 406] width 326 height 21
click at [647, 467] on button "Select a Number of Campaign Contacts" at bounding box center [740, 458] width 326 height 24
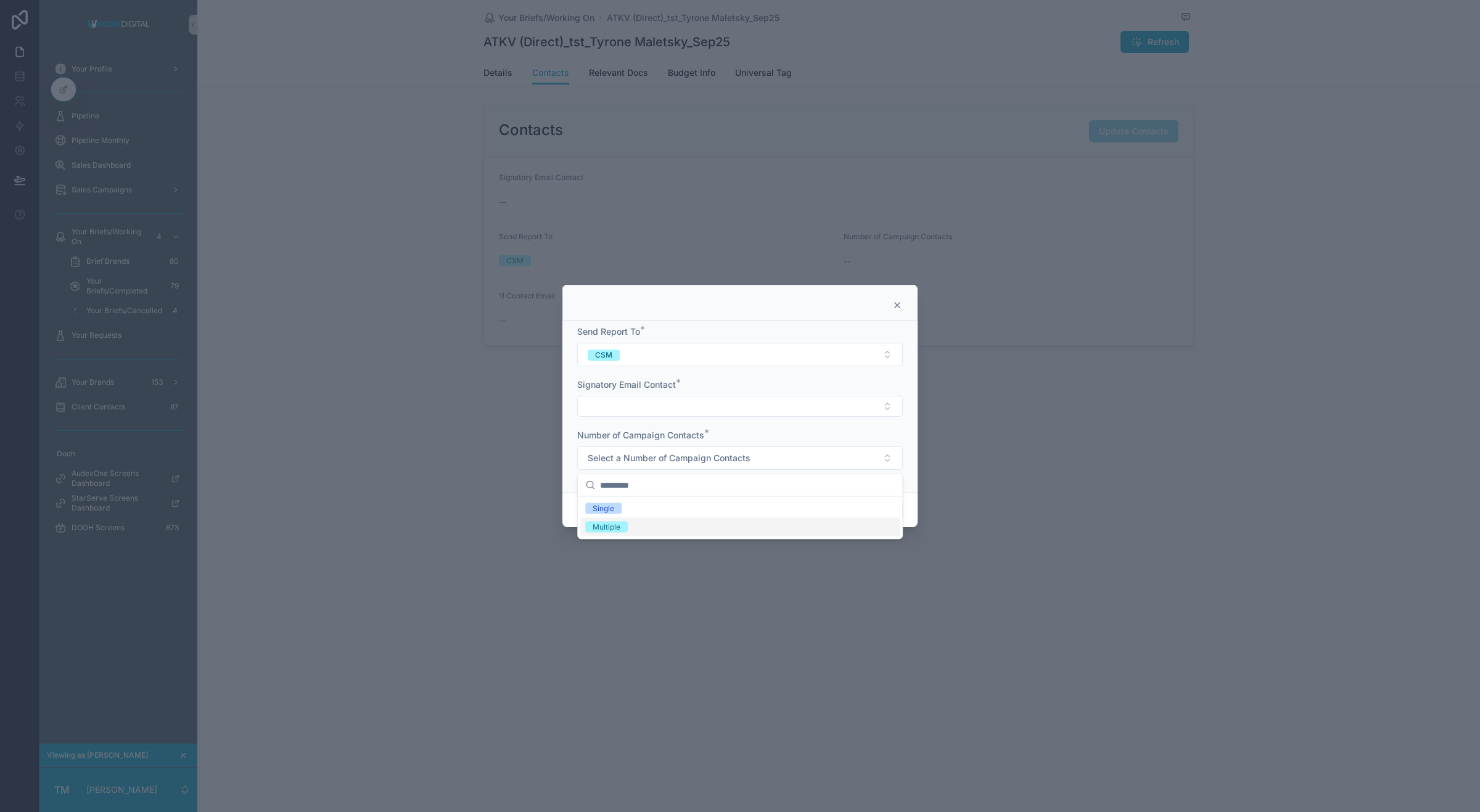
click at [622, 535] on div "Multiple" at bounding box center [740, 527] width 319 height 19
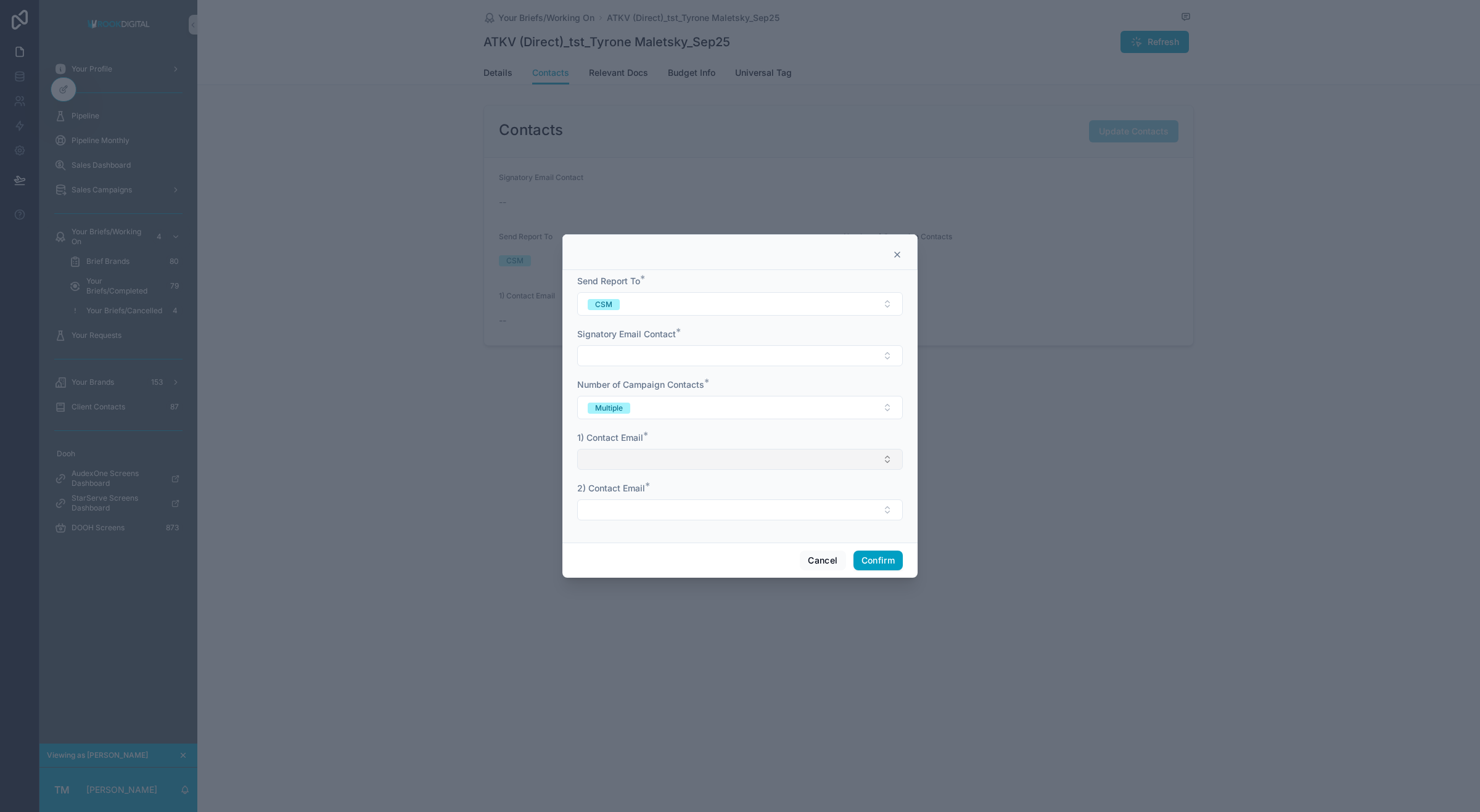
click at [651, 460] on button "Select Button" at bounding box center [740, 460] width 326 height 21
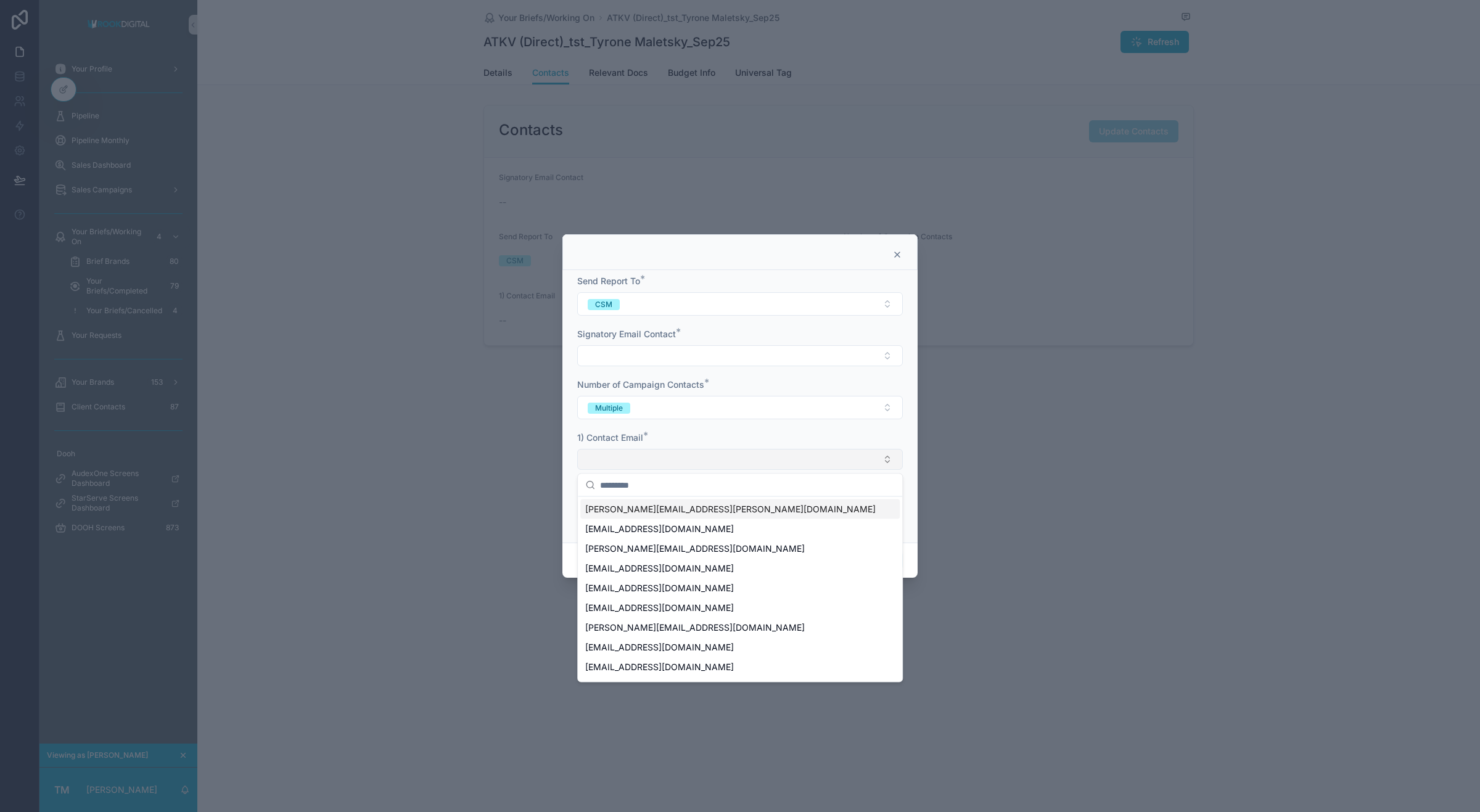
click at [673, 449] on button "Select Button" at bounding box center [740, 460] width 326 height 21
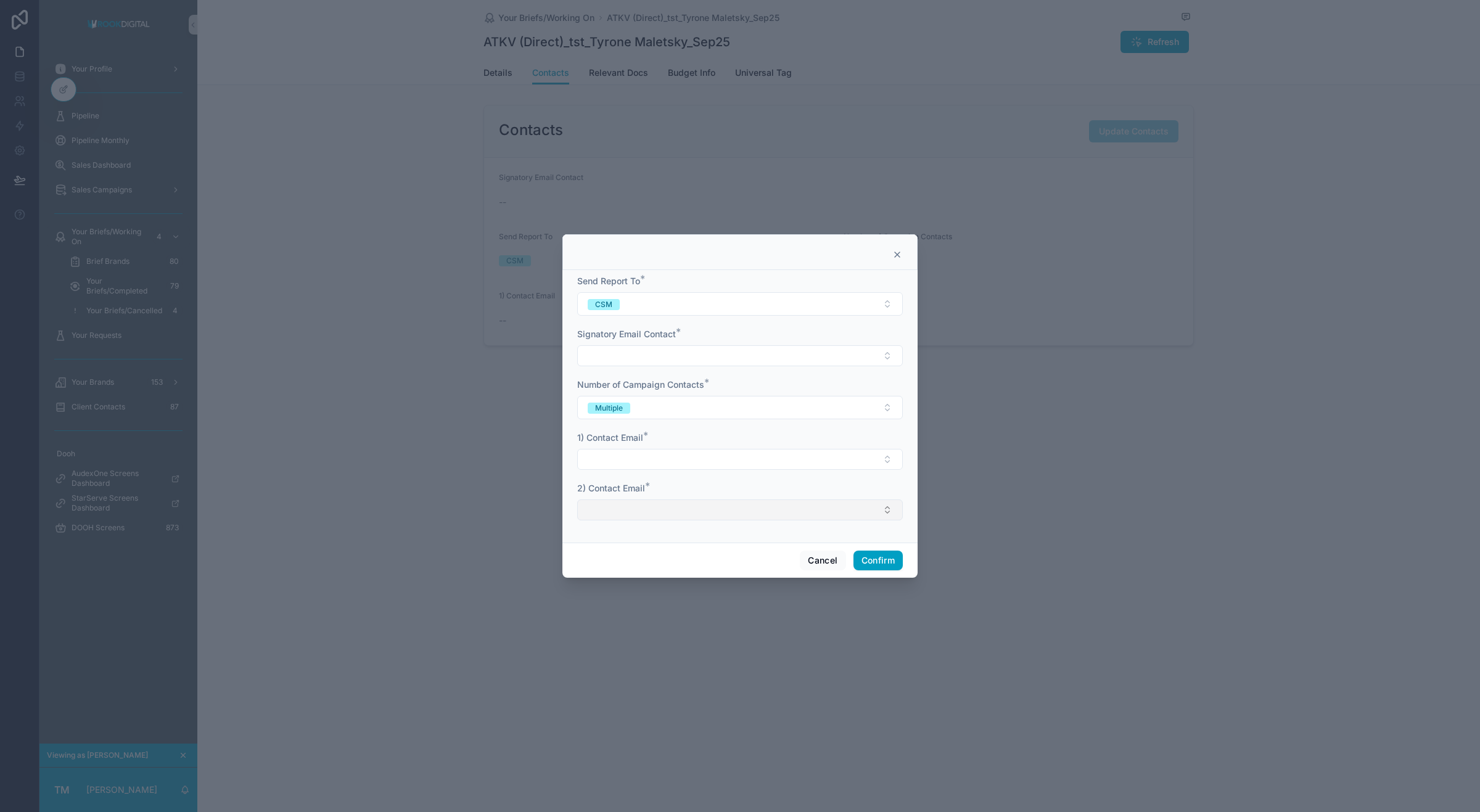
click at [661, 511] on button "Select Button" at bounding box center [740, 510] width 326 height 21
click at [726, 395] on div "Number of Campaign Contacts * Multiple" at bounding box center [740, 399] width 326 height 41
click at [840, 561] on button "Cancel" at bounding box center [822, 560] width 45 height 20
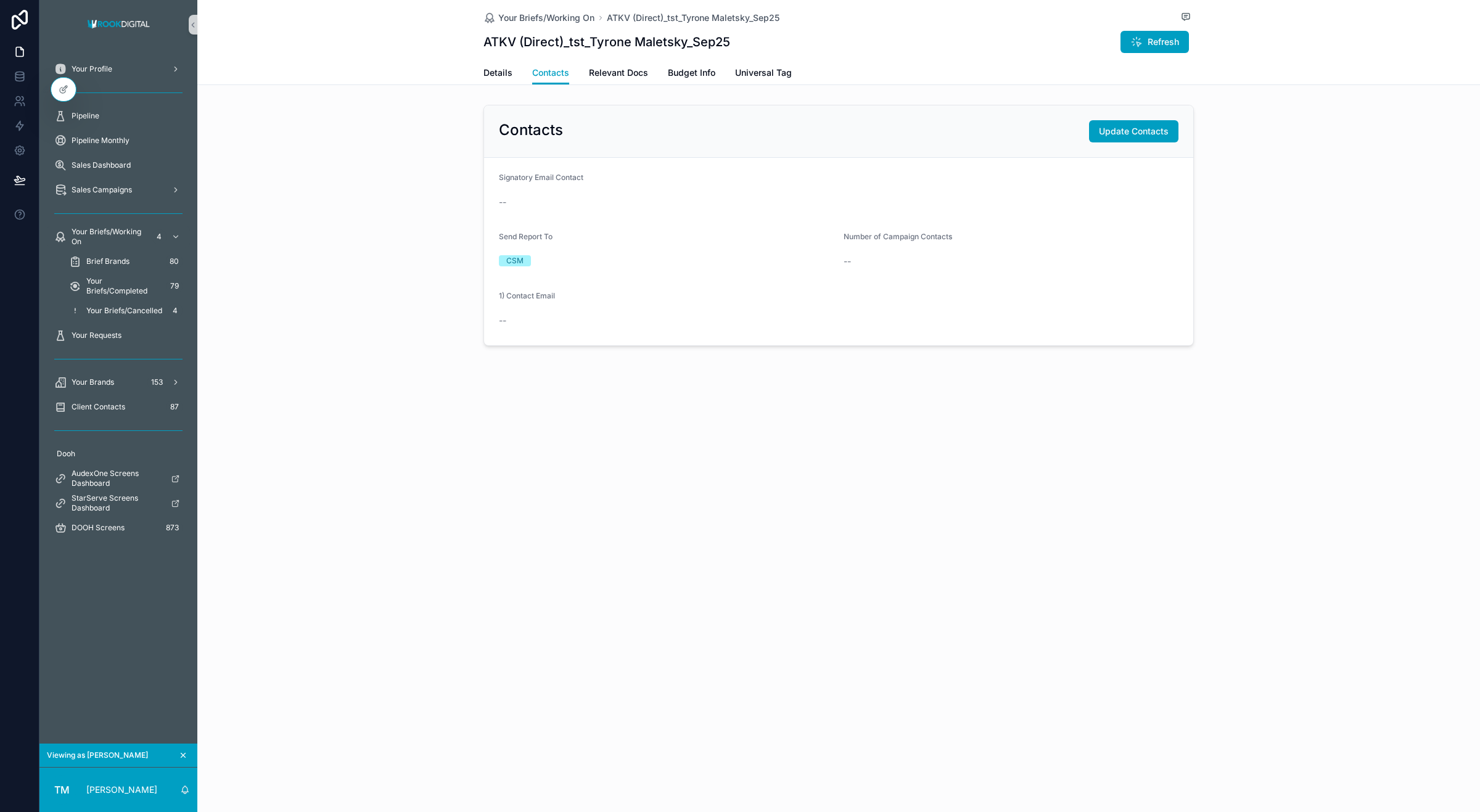
click at [605, 86] on div "Your Briefs/Working On ATKV (Direct)_tst_Tyrone Maletsky_Sep25 ATKV (Direct)_ts…" at bounding box center [839, 215] width 1283 height 430
click at [608, 75] on span "Relevant Docs" at bounding box center [618, 73] width 59 height 12
click at [1105, 133] on span "Update Documents" at bounding box center [1129, 131] width 79 height 12
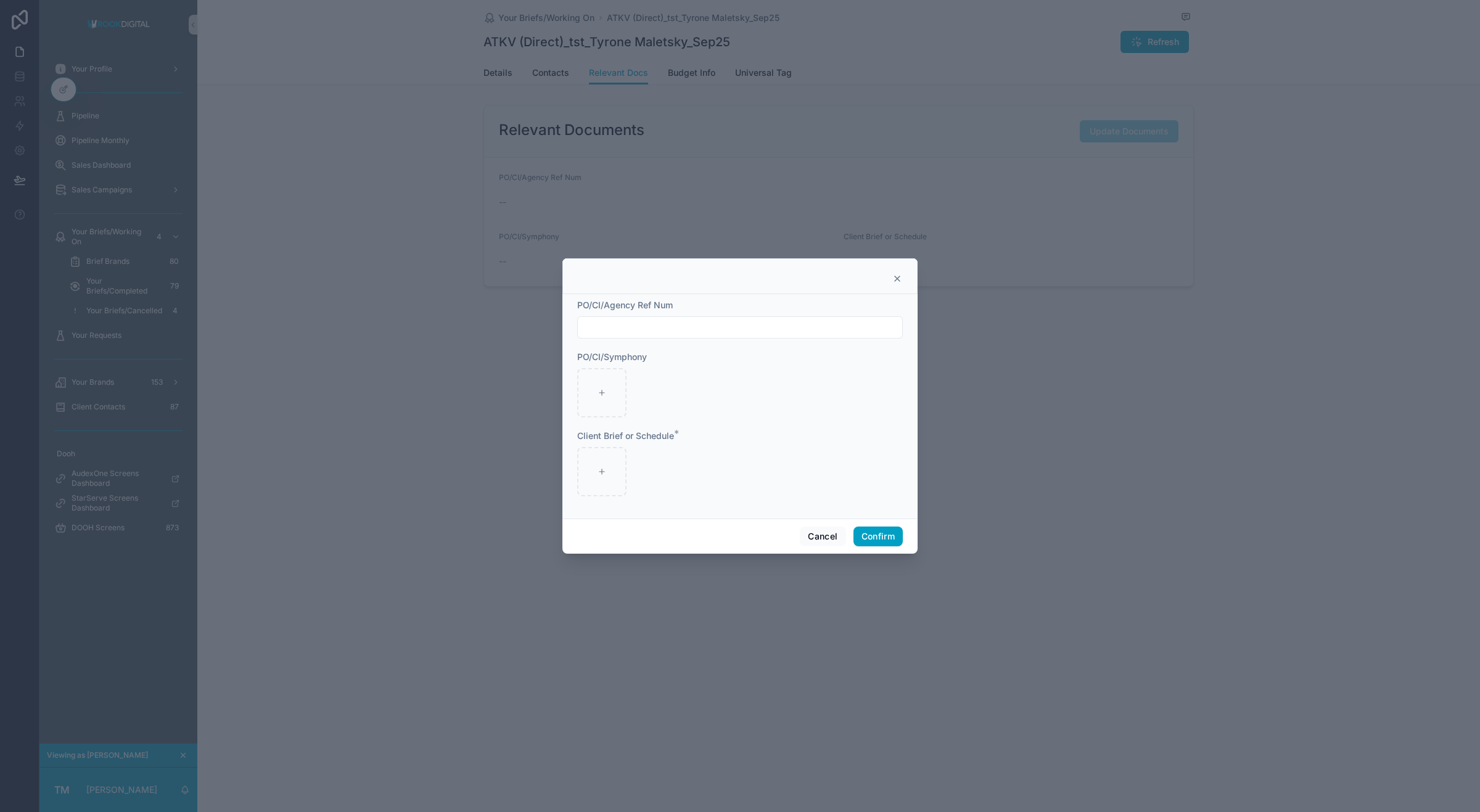
click at [892, 275] on icon at bounding box center [897, 279] width 10 height 10
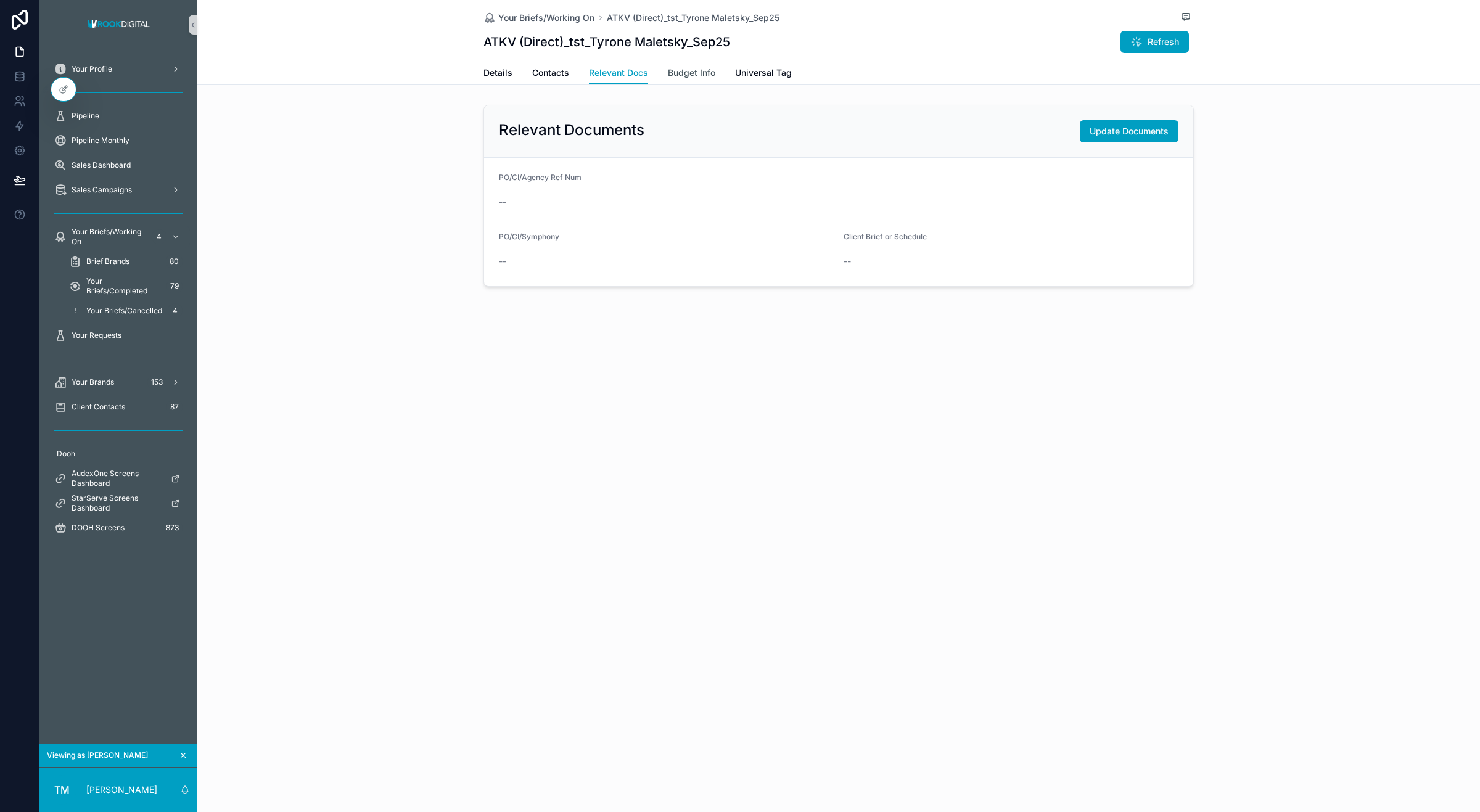
click at [676, 73] on span "Budget Info" at bounding box center [692, 73] width 47 height 12
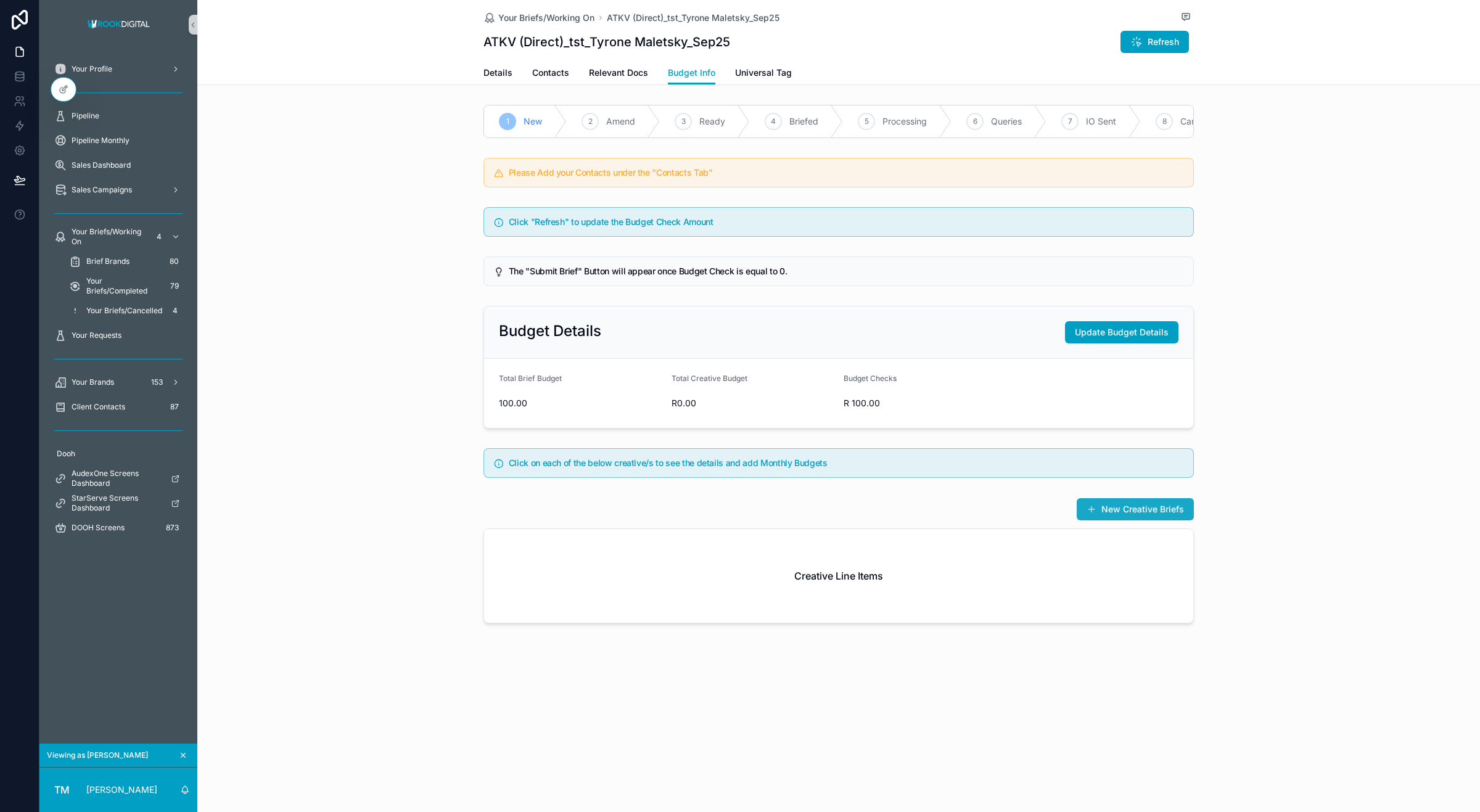
click at [1104, 516] on button "New Creative Briefs" at bounding box center [1135, 509] width 117 height 22
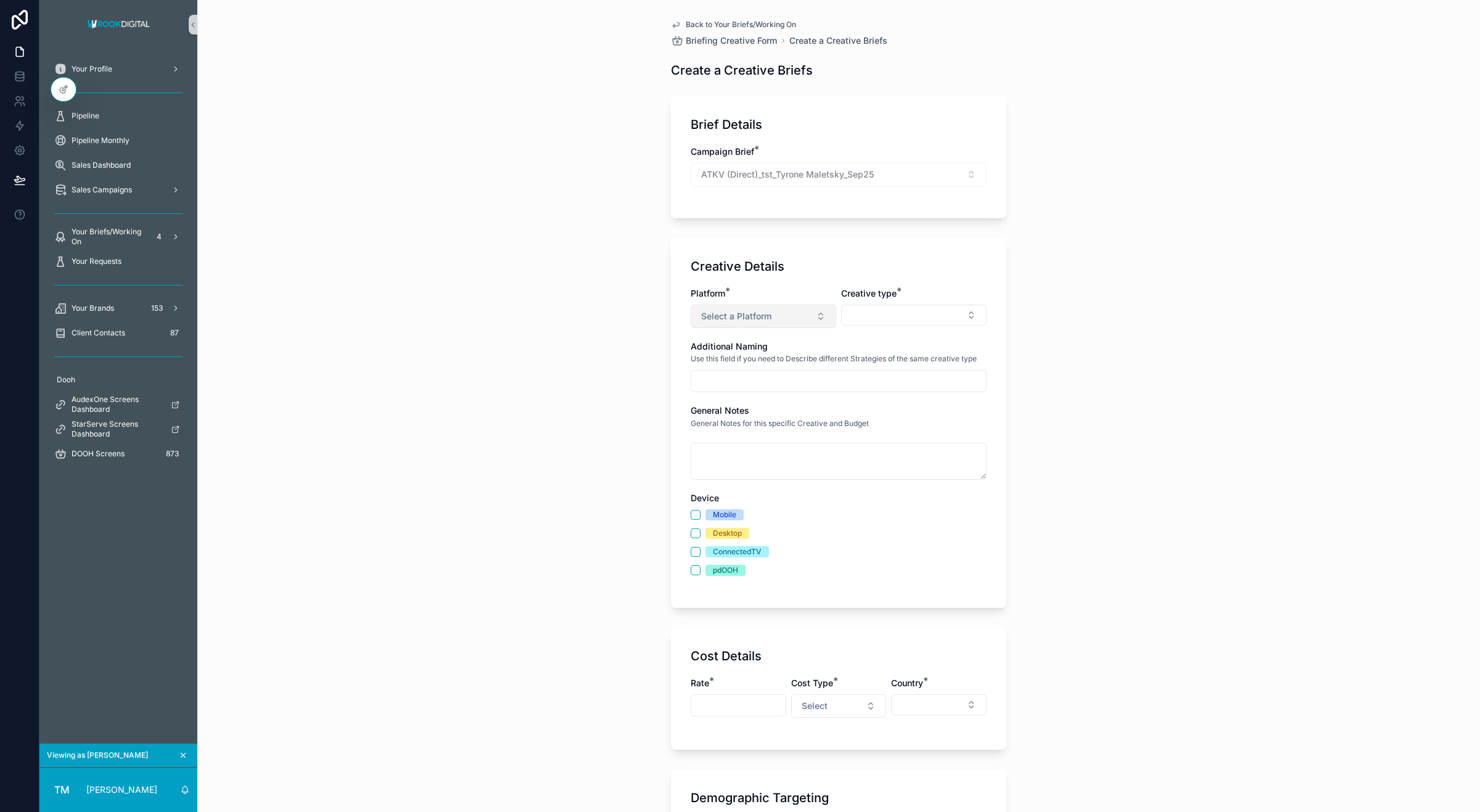
click at [716, 317] on span "Select a Platform" at bounding box center [736, 316] width 70 height 12
click at [743, 362] on span "AUDeX One" at bounding box center [717, 366] width 56 height 11
click at [907, 318] on button "Select Button" at bounding box center [914, 315] width 145 height 21
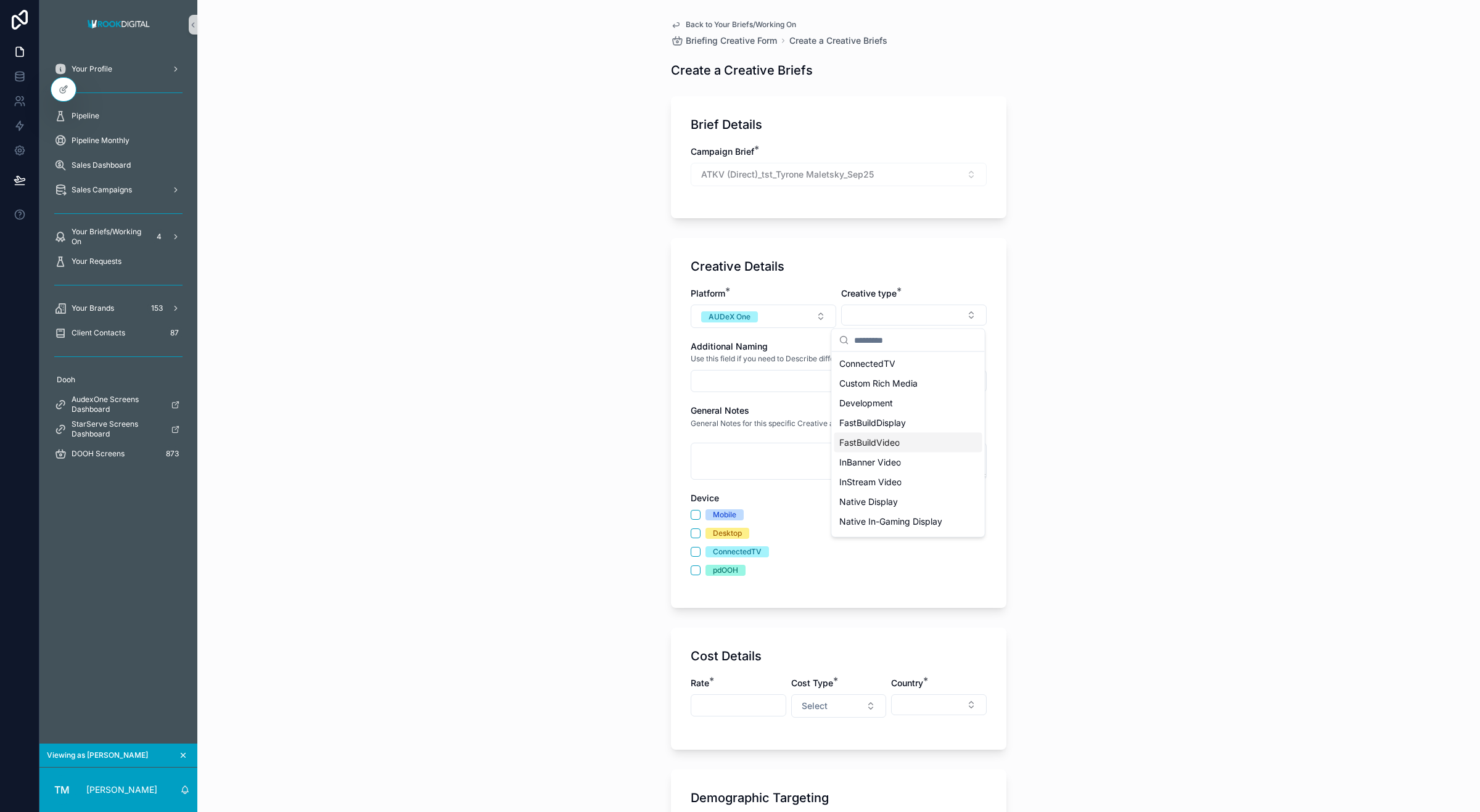
scroll to position [76, 0]
click at [1121, 493] on div "Back to Your Briefs/Working On Briefing Creative Form Create a Creative Briefs …" at bounding box center [839, 406] width 1283 height 812
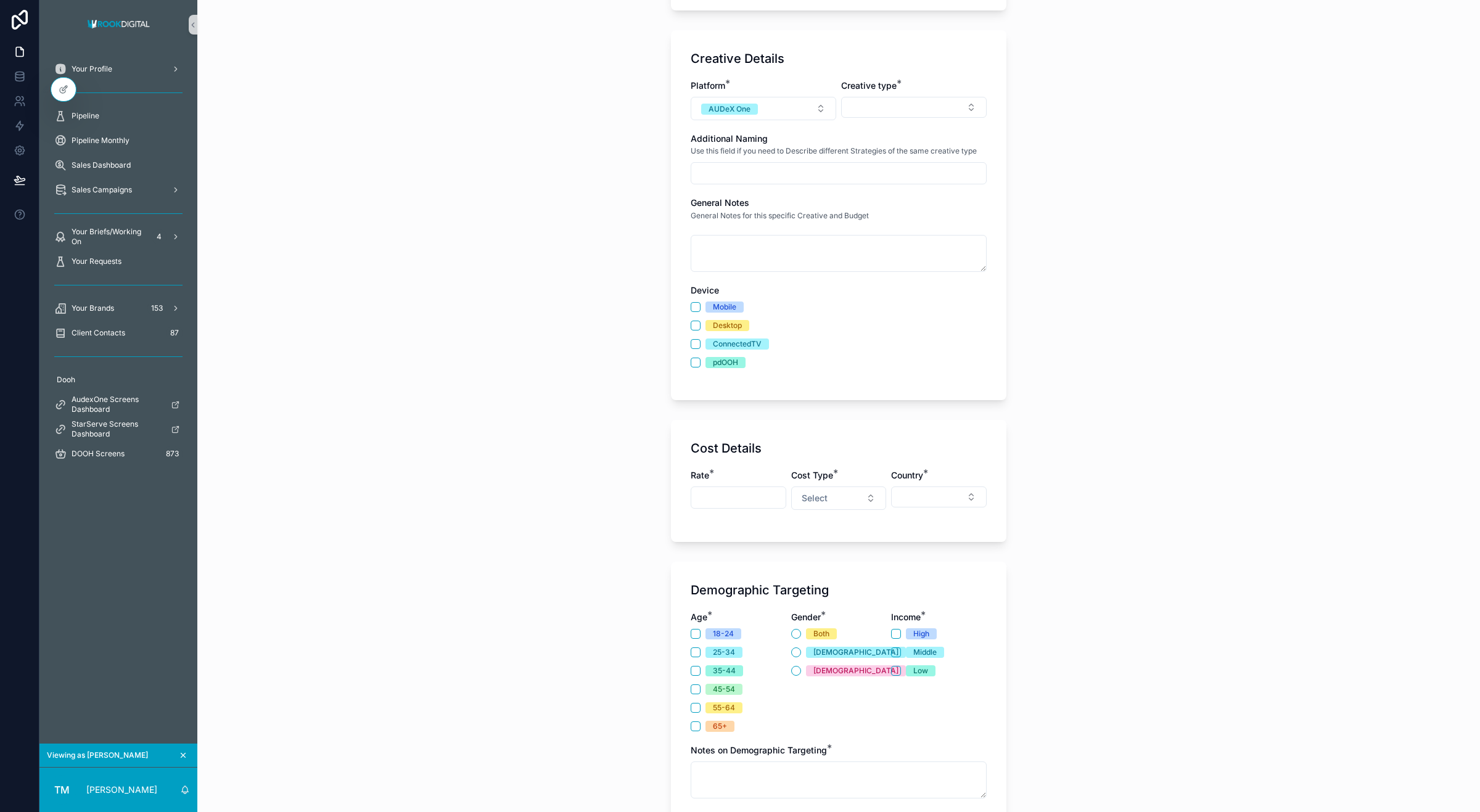
scroll to position [0, 0]
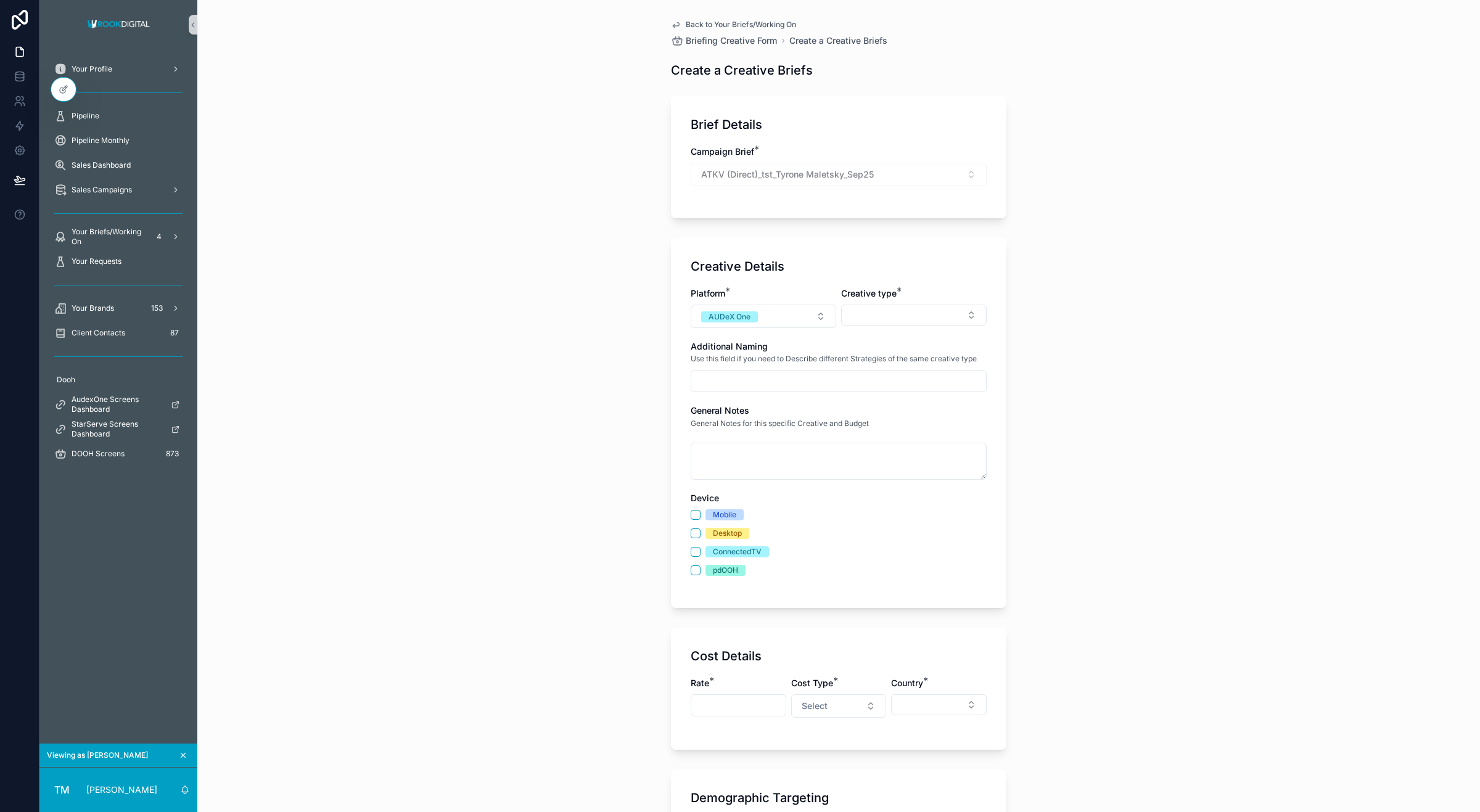
click at [711, 21] on span "Back to Your Briefs/Working On" at bounding box center [741, 25] width 111 height 10
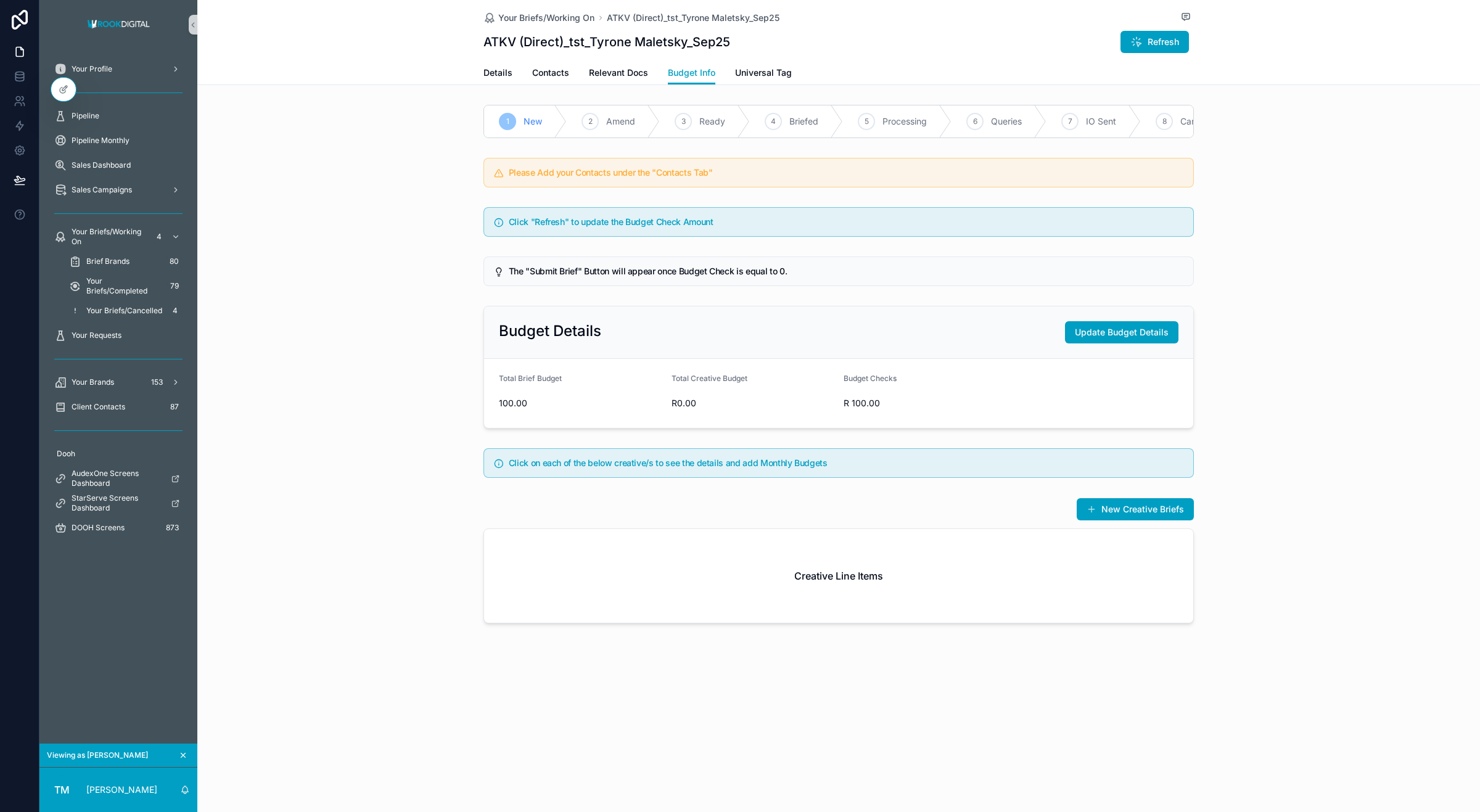
click at [1102, 510] on div "New Creative Briefs Creative Line Items" at bounding box center [839, 560] width 1283 height 135
click at [1108, 519] on button "New Creative Briefs" at bounding box center [1135, 509] width 117 height 22
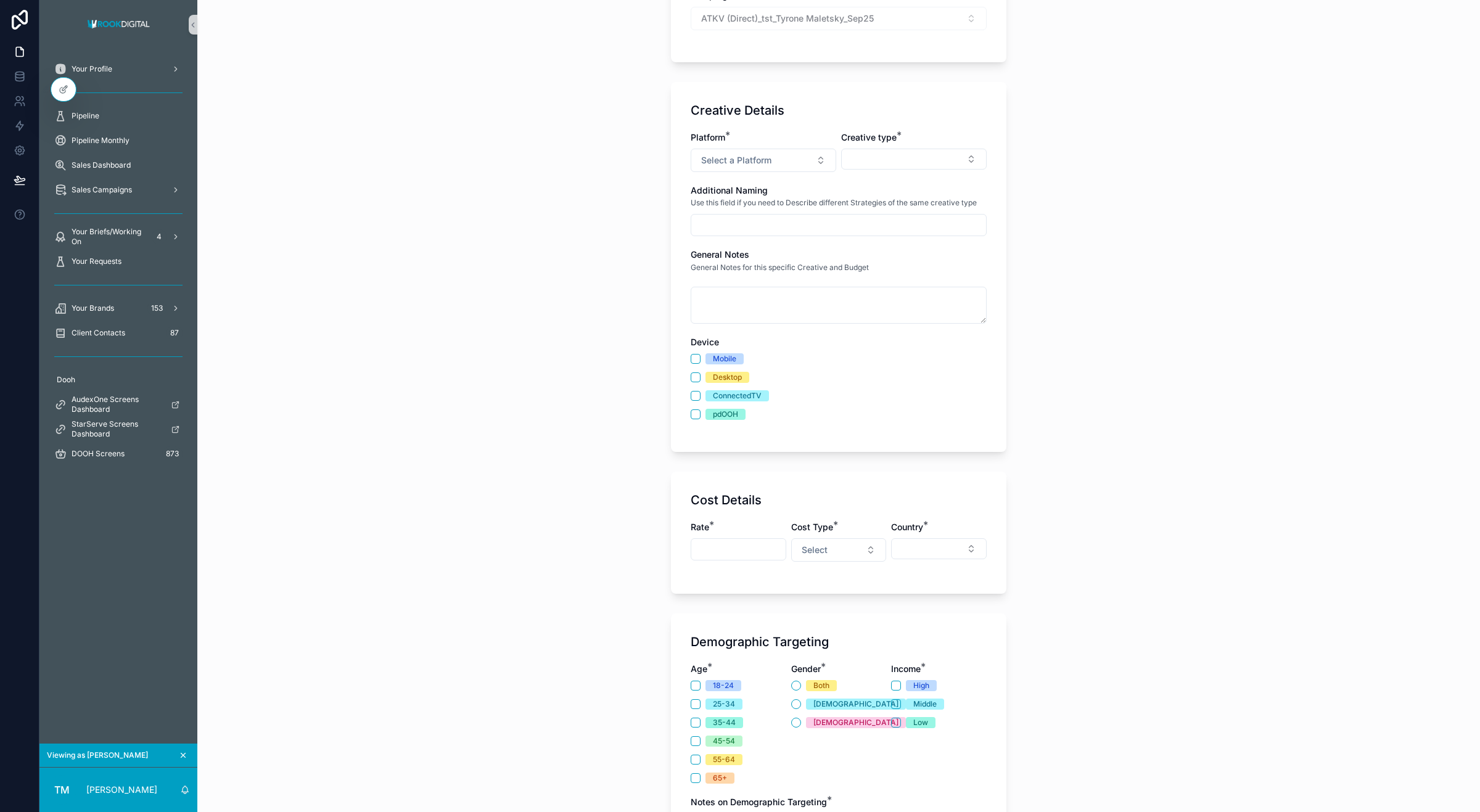
scroll to position [189, 0]
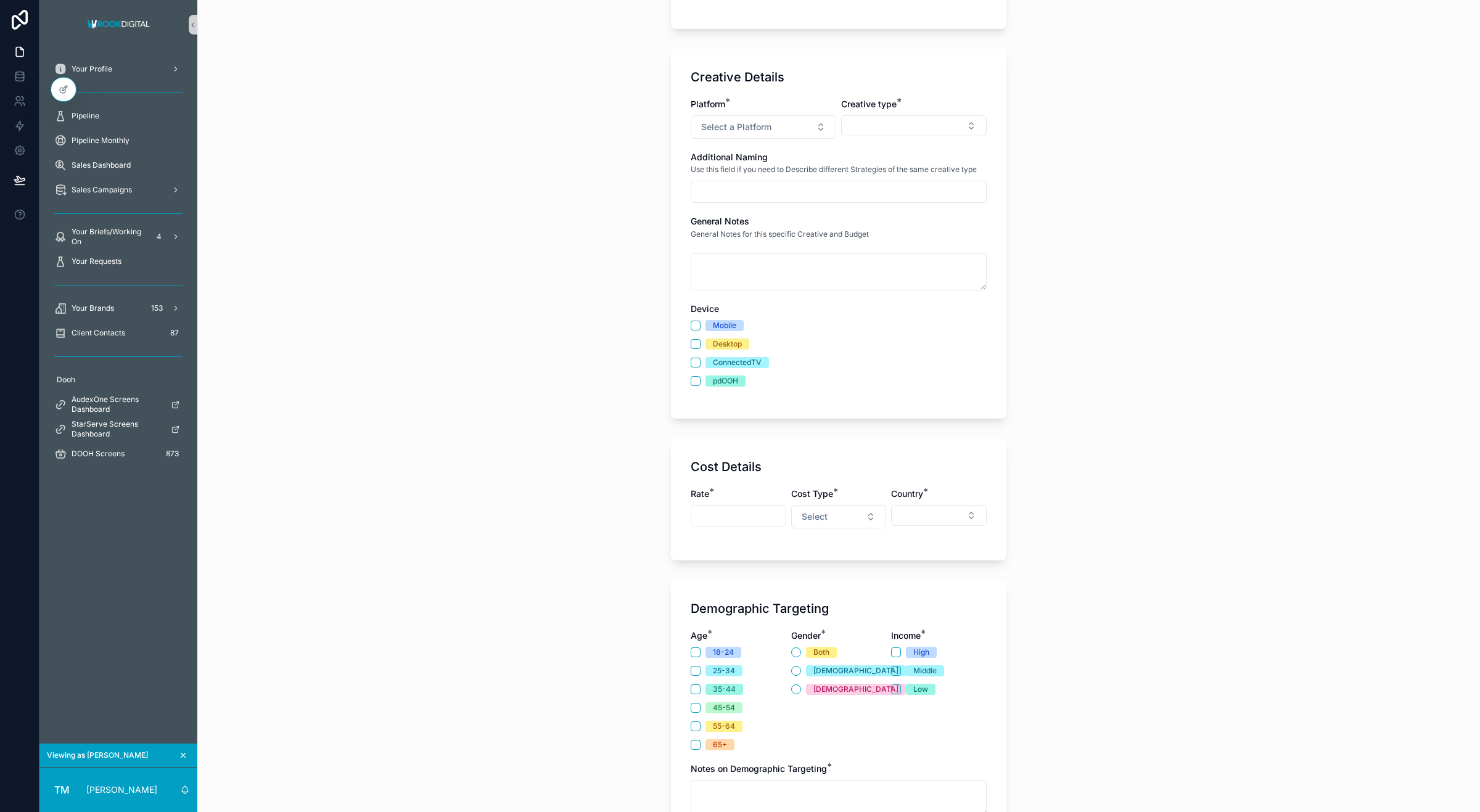
click at [725, 191] on input "scrollable content" at bounding box center [839, 192] width 295 height 17
click at [714, 228] on div "General Notes for this specific Creative and Budget" at bounding box center [839, 238] width 296 height 21
click at [740, 268] on textarea "scrollable content" at bounding box center [839, 272] width 296 height 37
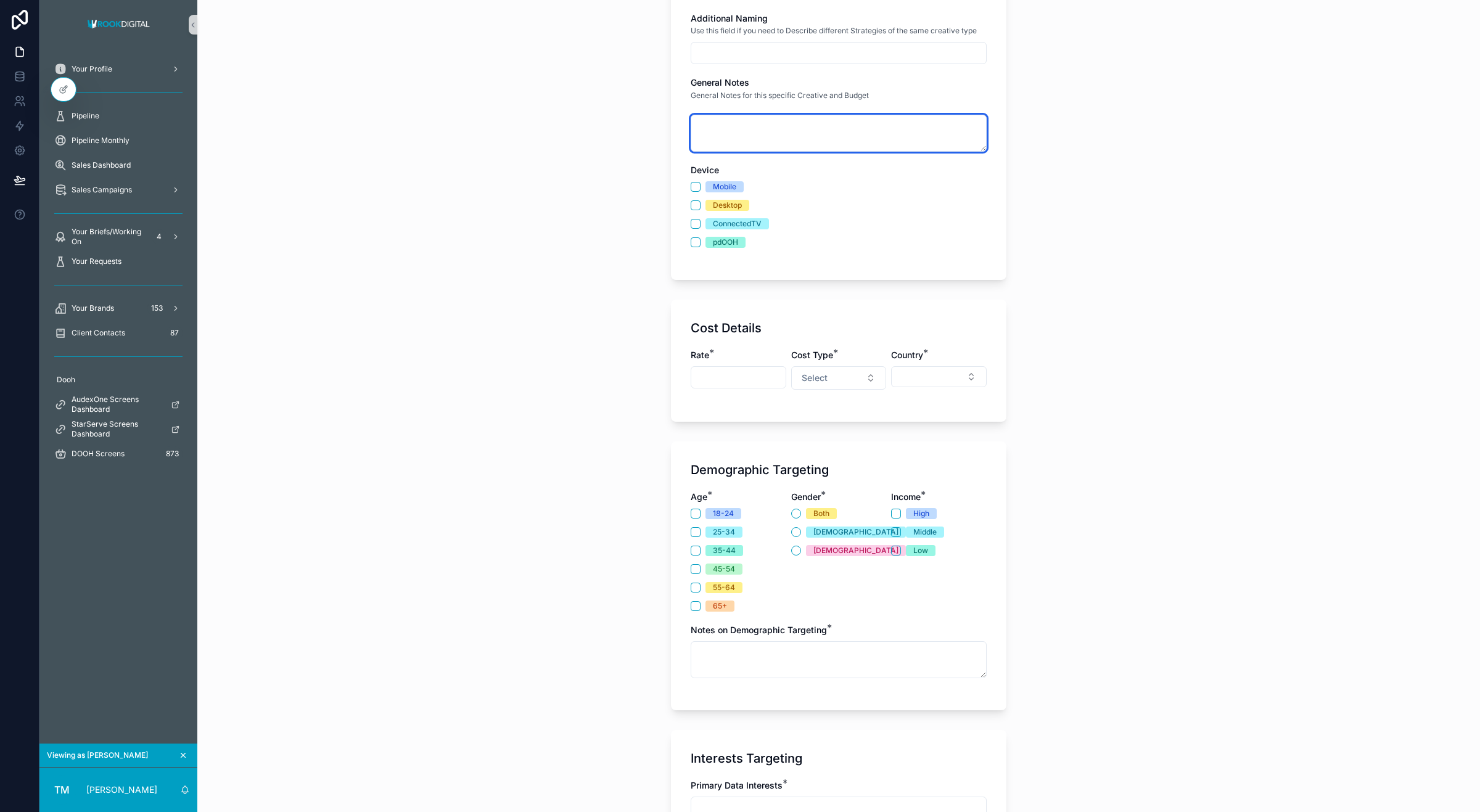
scroll to position [331, 0]
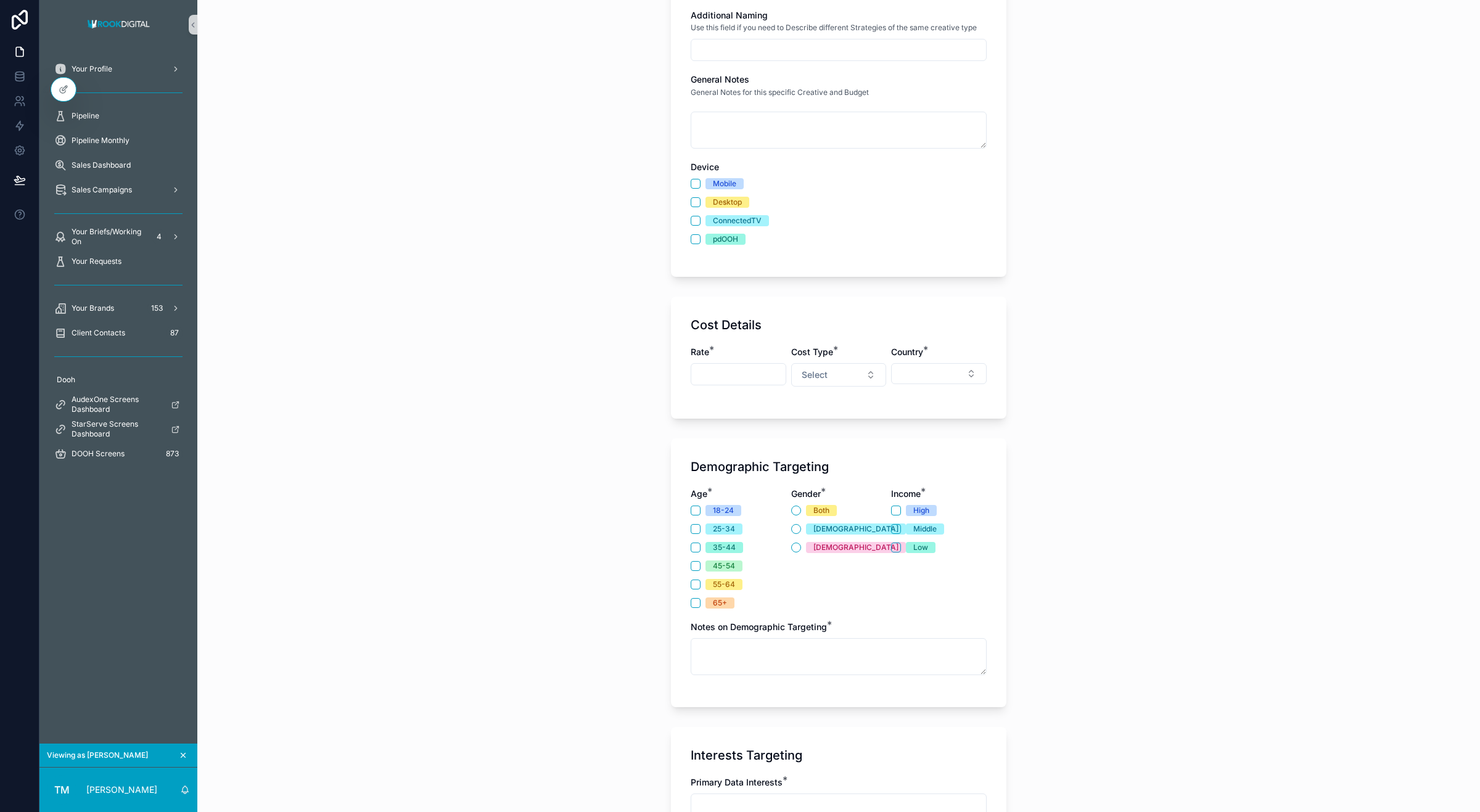
click at [683, 184] on div "Creative Details Platform * Select a Platform Creative type * Additional Naming…" at bounding box center [839, 92] width 336 height 370
click at [691, 186] on button "Mobile" at bounding box center [696, 184] width 10 height 10
click at [691, 204] on button "Desktop" at bounding box center [696, 203] width 10 height 10
click at [691, 203] on button "Desktop" at bounding box center [696, 203] width 10 height 10
click at [691, 180] on button "Mobile" at bounding box center [696, 184] width 10 height 10
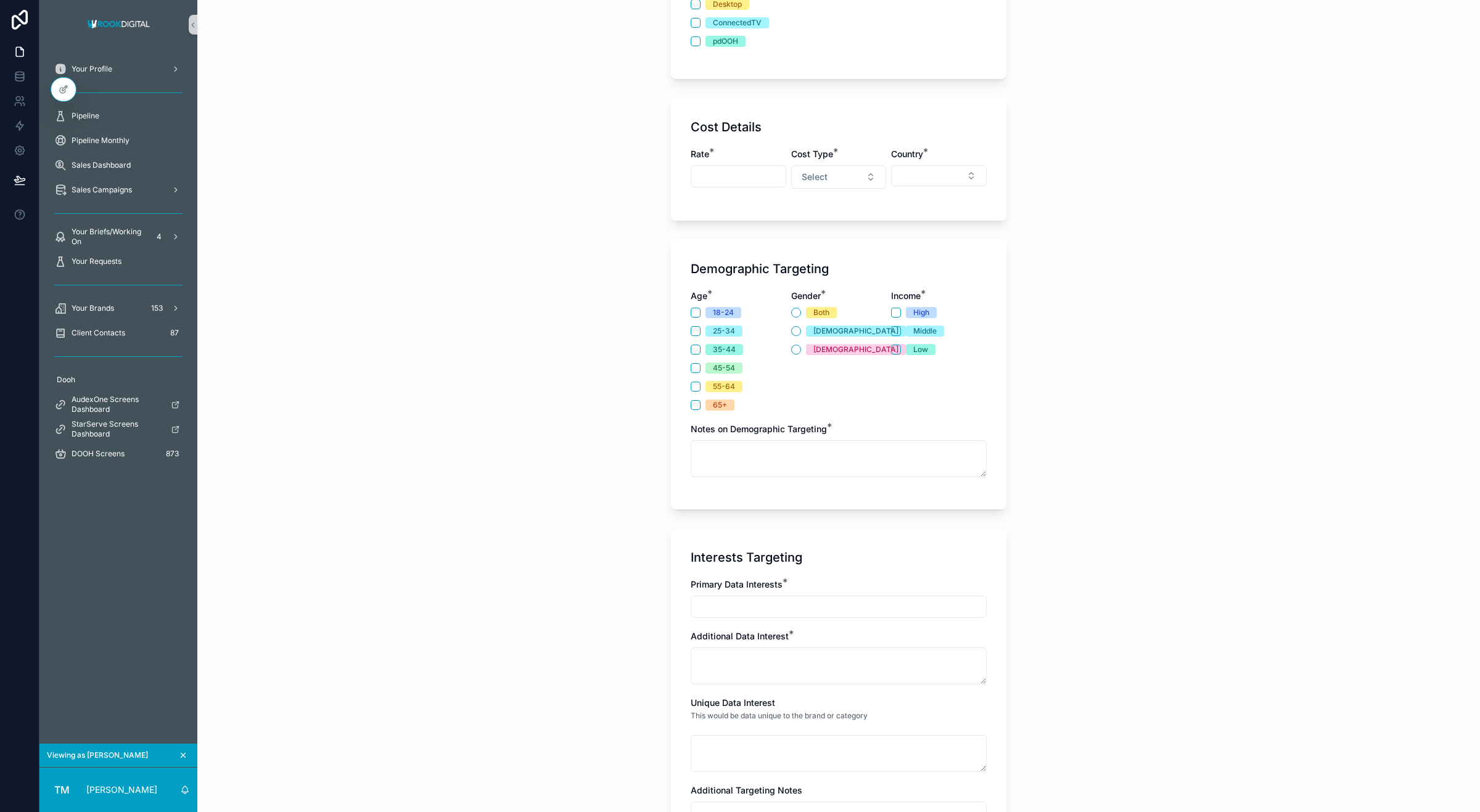
scroll to position [534, 0]
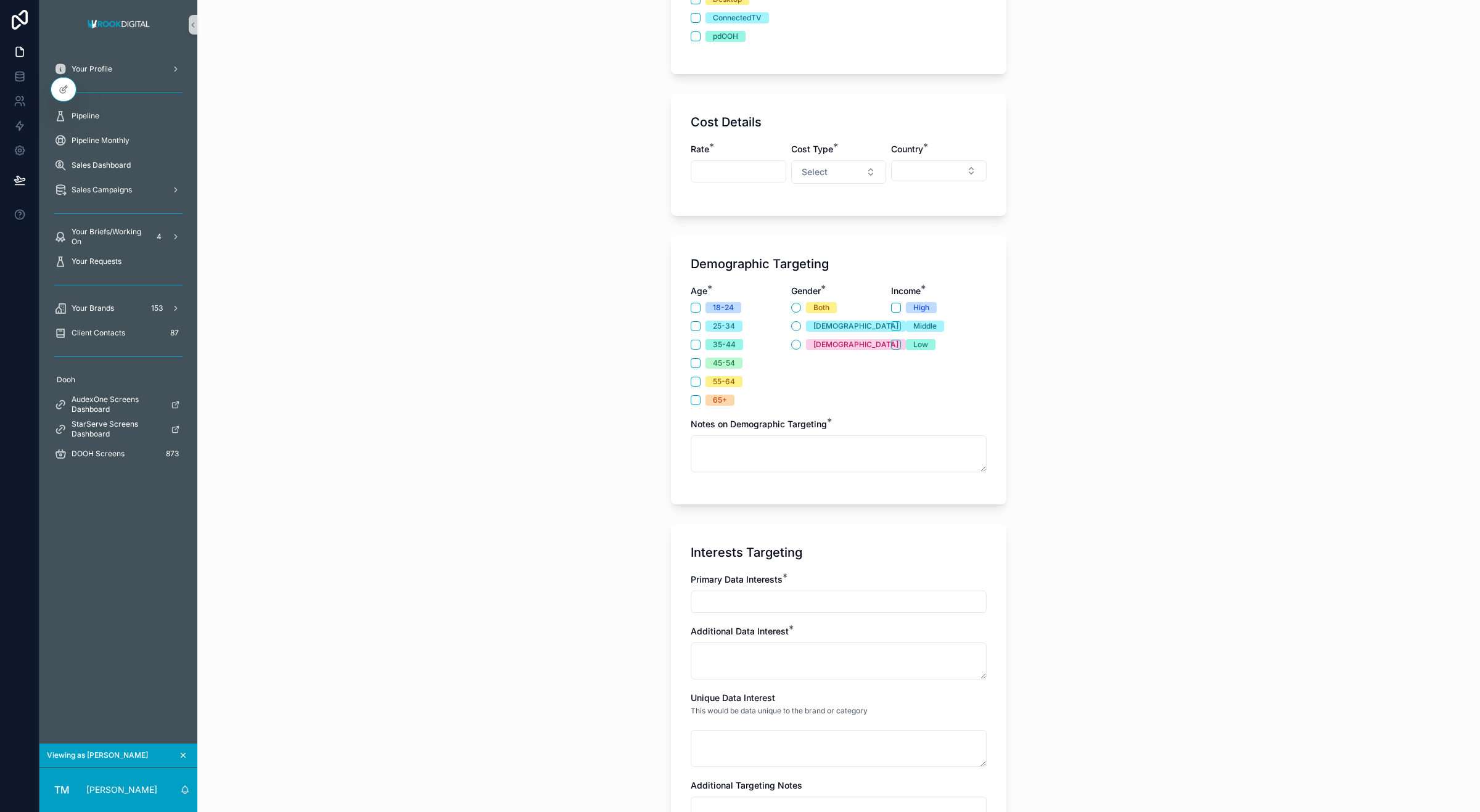
click at [756, 165] on input "scrollable content" at bounding box center [739, 171] width 94 height 17
click at [723, 163] on input "scrollable content" at bounding box center [739, 171] width 94 height 17
click at [708, 164] on input "scrollable content" at bounding box center [739, 171] width 94 height 17
click at [823, 160] on button "Select" at bounding box center [839, 172] width 96 height 24
click at [811, 223] on div "CPM" at bounding box center [833, 222] width 148 height 19
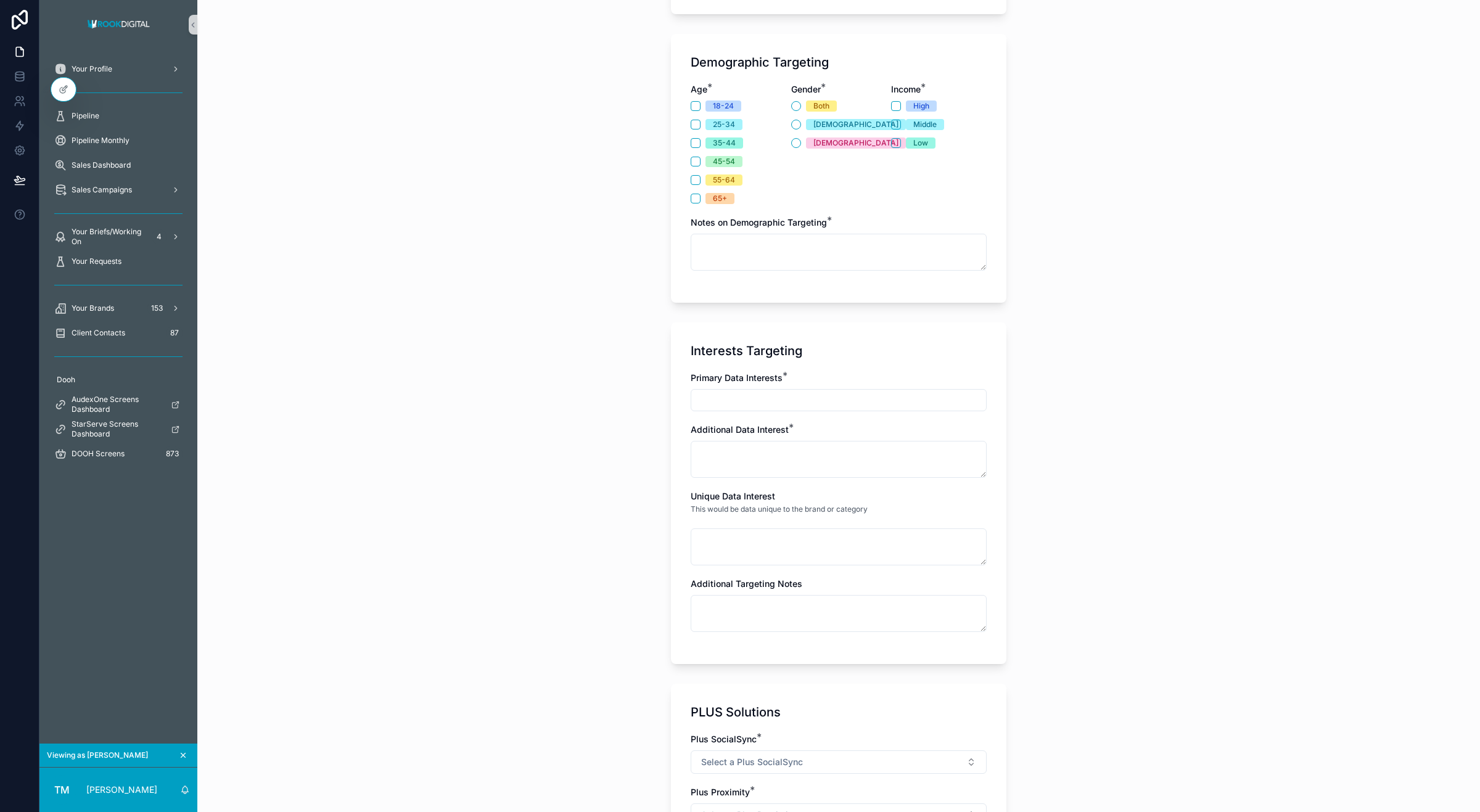
scroll to position [737, 0]
click at [715, 245] on textarea "scrollable content" at bounding box center [839, 250] width 296 height 37
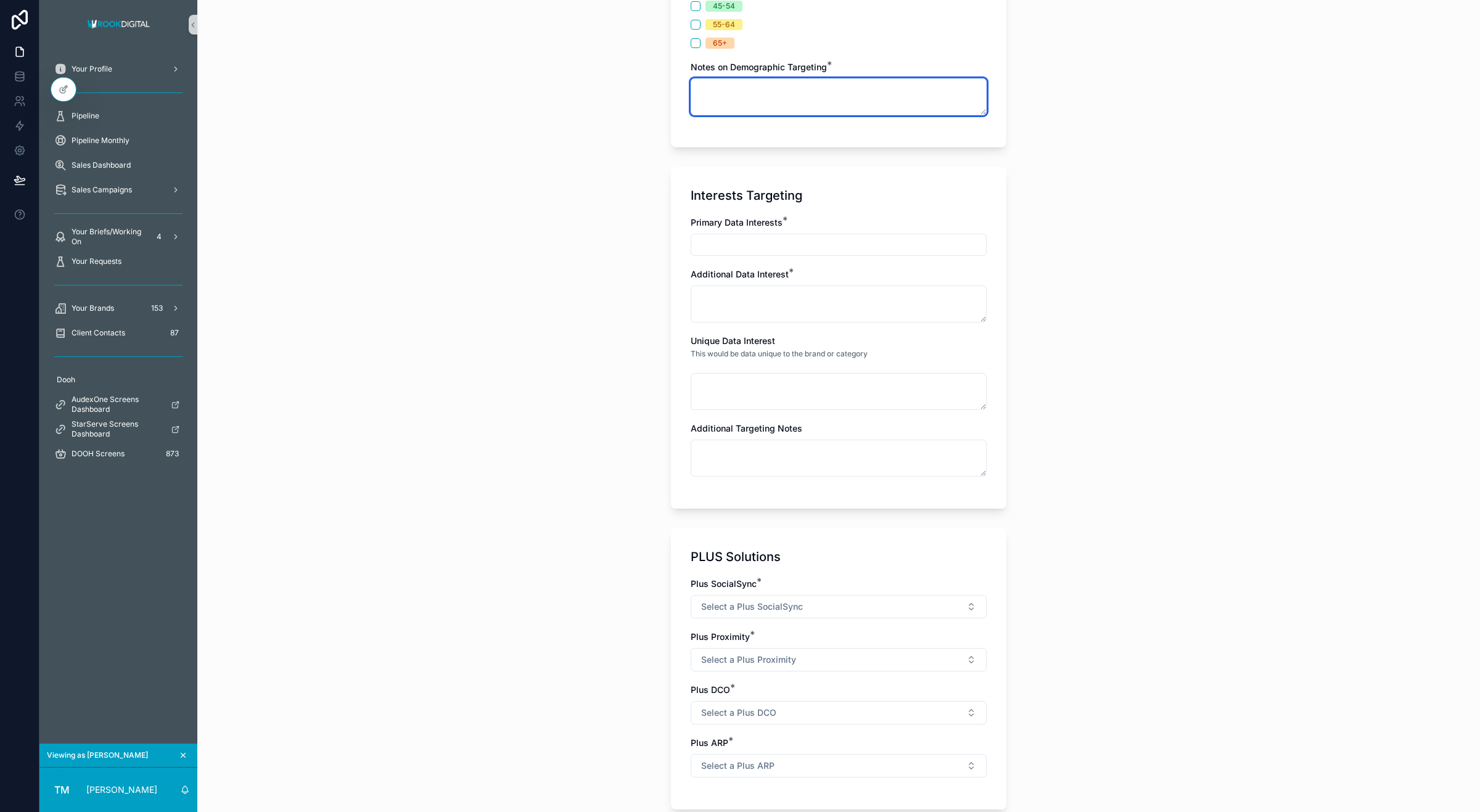
scroll to position [892, 0]
click at [703, 240] on input "scrollable content" at bounding box center [839, 244] width 295 height 17
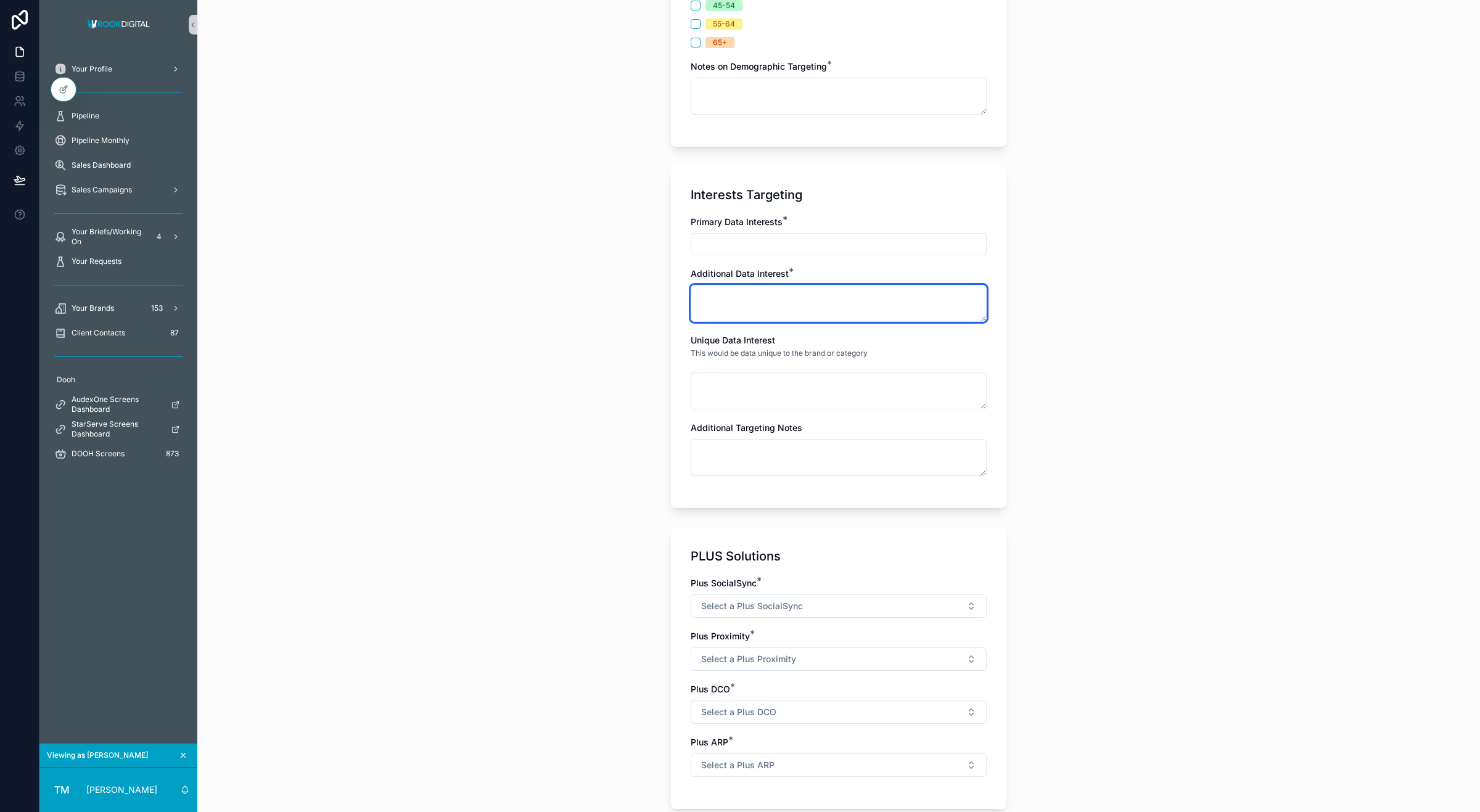
click at [746, 300] on textarea "scrollable content" at bounding box center [839, 304] width 296 height 37
click at [751, 372] on div "Unique Data Interest This would be data unique to the brand or category" at bounding box center [839, 372] width 296 height 75
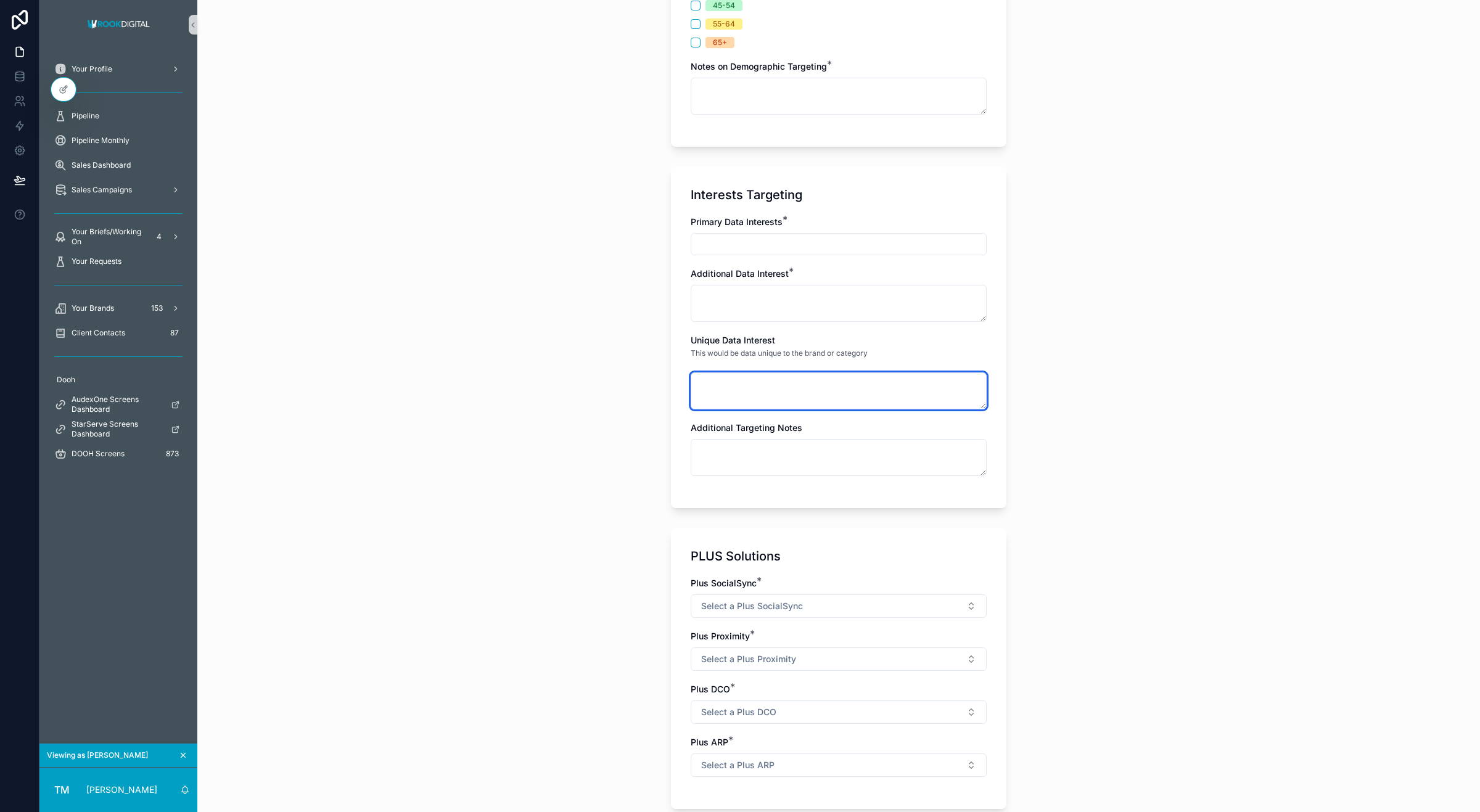
click at [729, 381] on textarea "scrollable content" at bounding box center [839, 391] width 296 height 37
click at [759, 392] on textarea "scrollable content" at bounding box center [839, 391] width 296 height 37
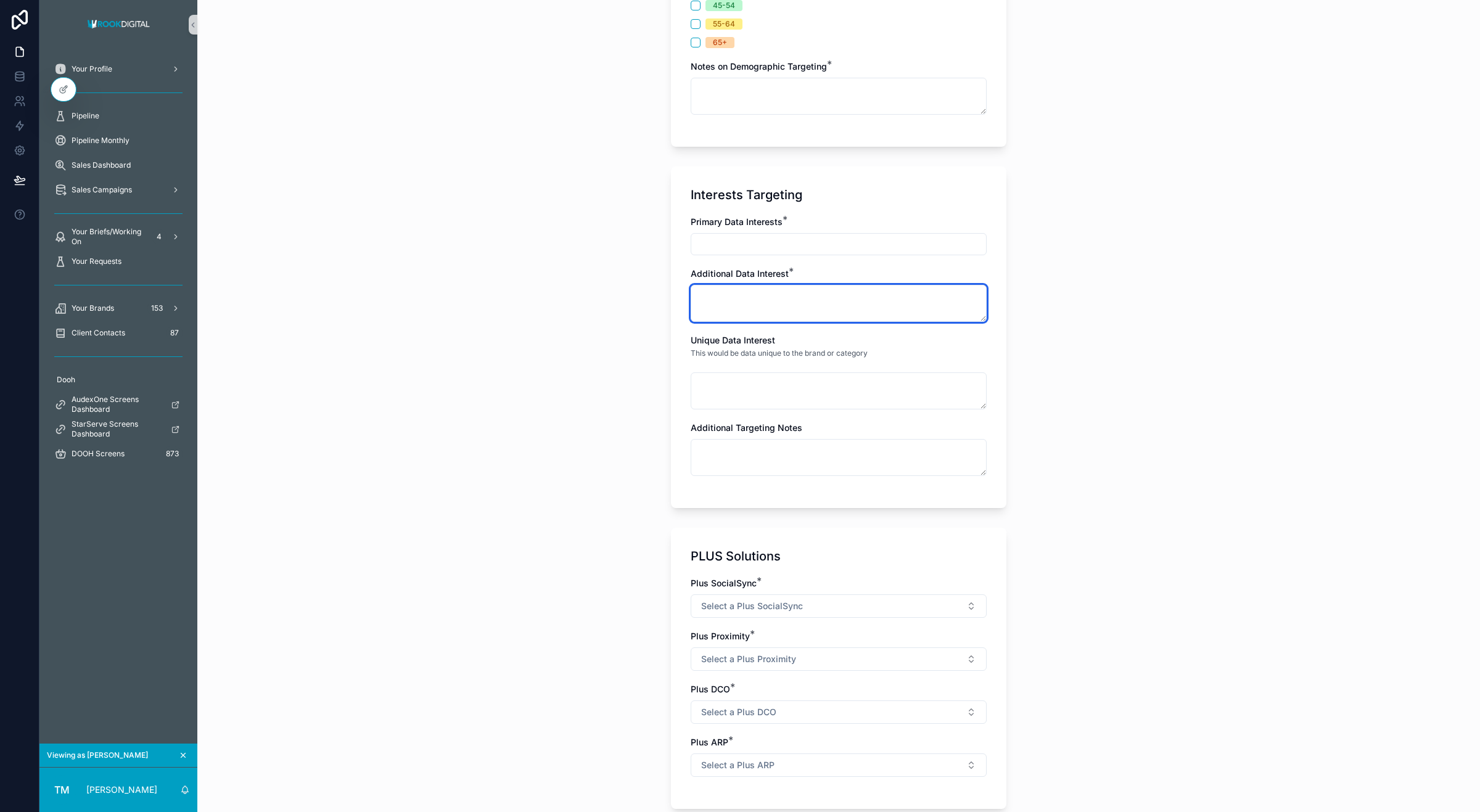
click at [731, 300] on textarea "scrollable content" at bounding box center [839, 304] width 296 height 37
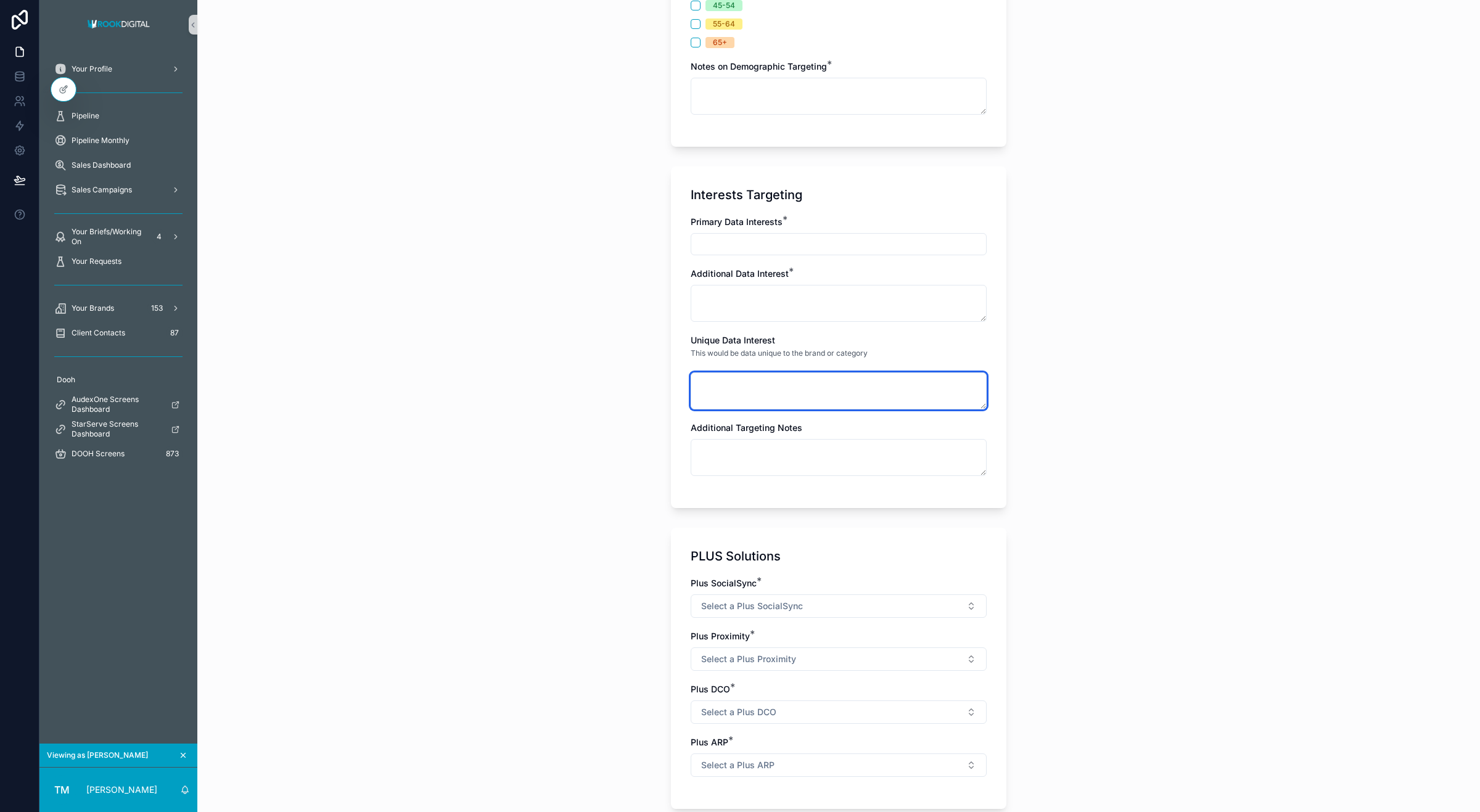
click at [739, 377] on textarea "scrollable content" at bounding box center [839, 391] width 296 height 37
click at [723, 238] on input "scrollable content" at bounding box center [839, 244] width 295 height 17
click at [709, 384] on textarea "scrollable content" at bounding box center [839, 391] width 296 height 37
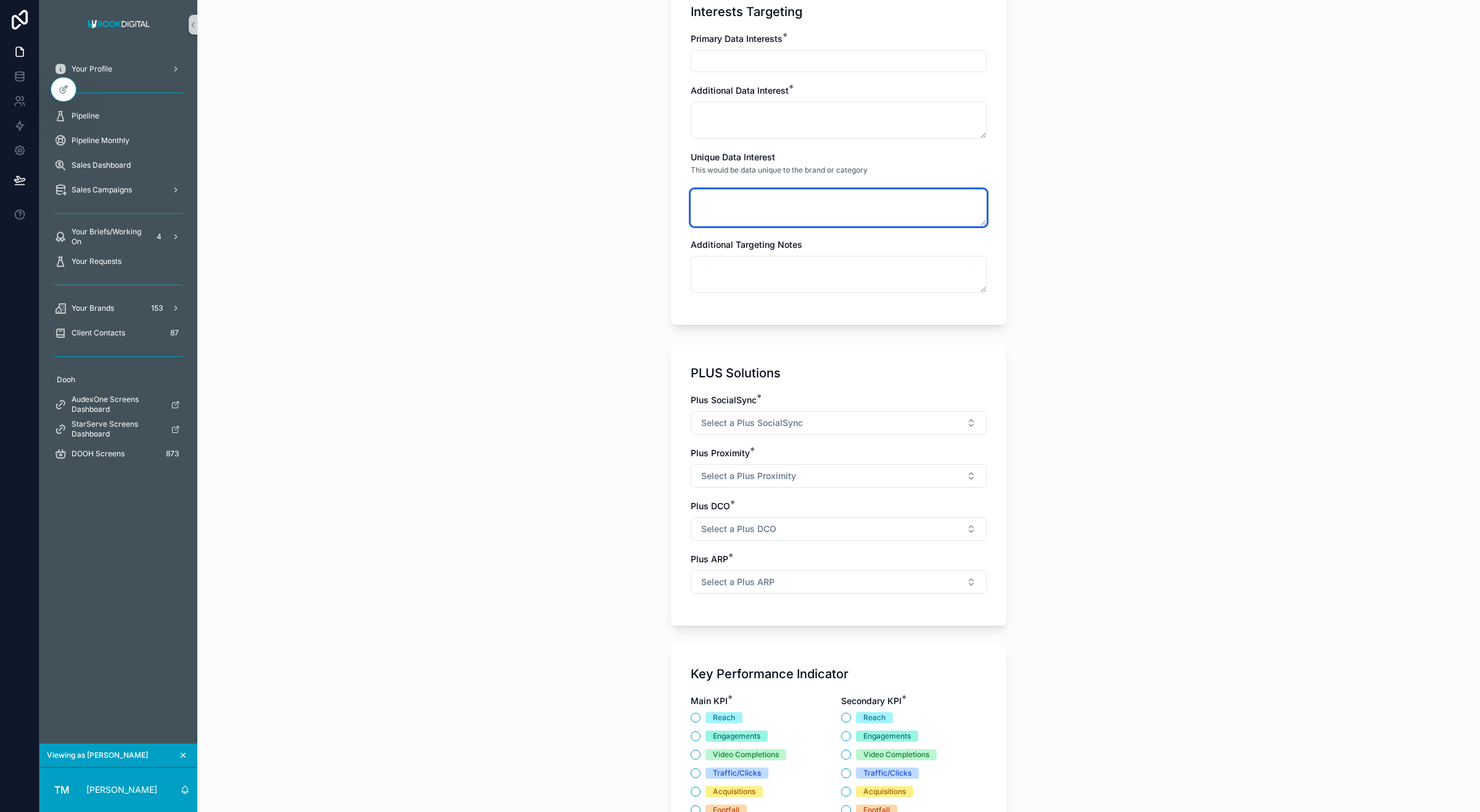
scroll to position [1081, 0]
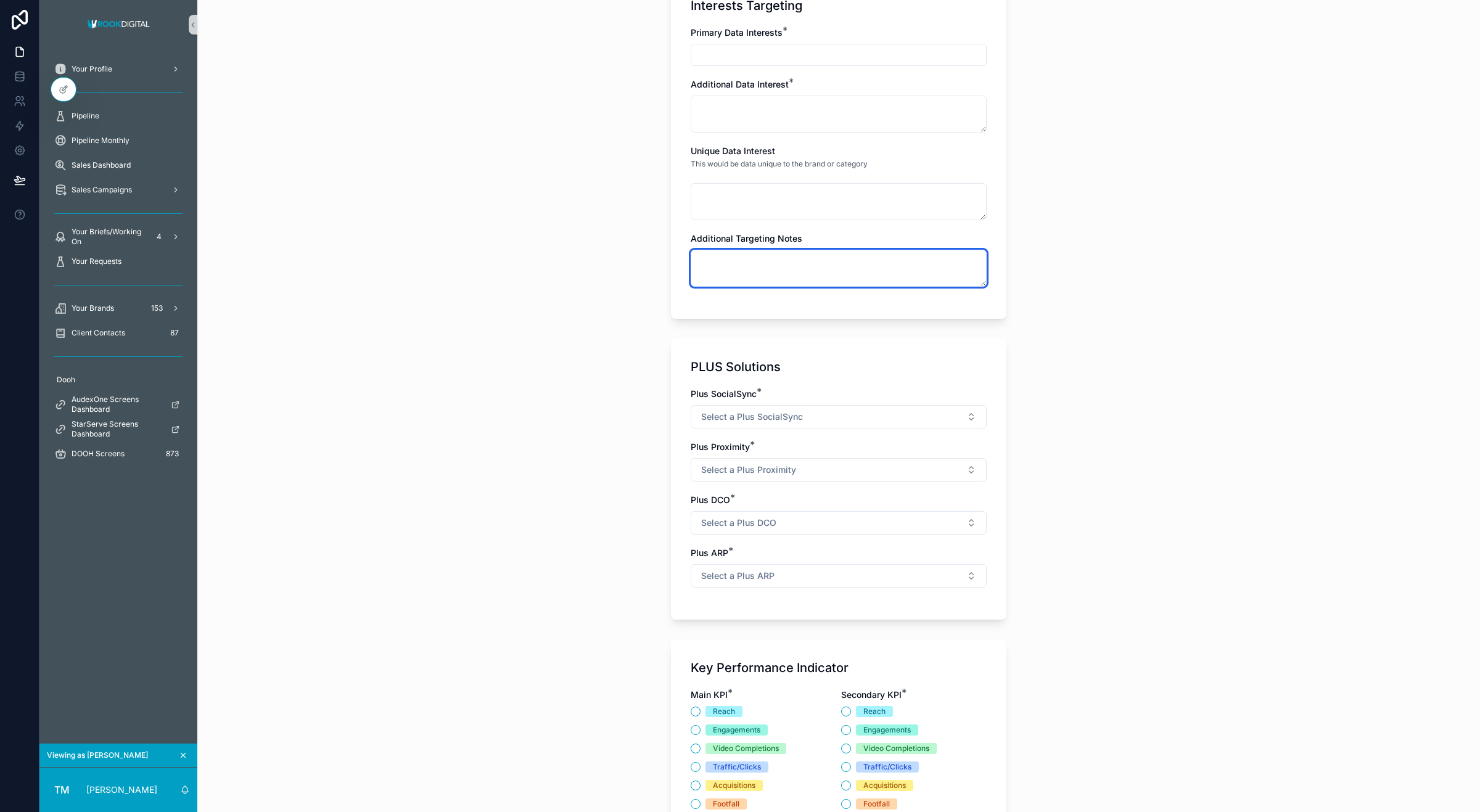
click at [719, 263] on textarea "scrollable content" at bounding box center [839, 268] width 296 height 37
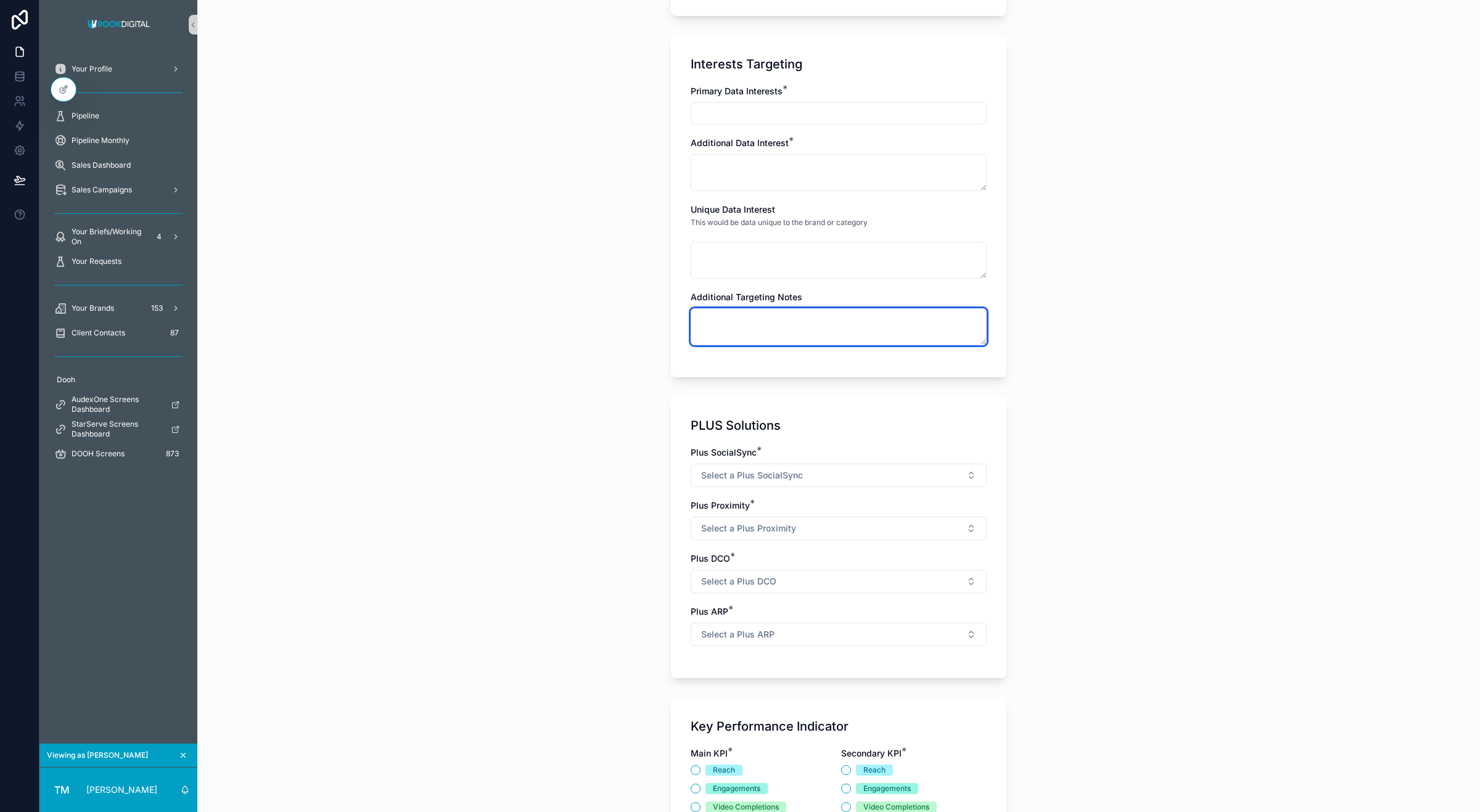
scroll to position [1024, 0]
click at [752, 108] on input "scrollable content" at bounding box center [839, 112] width 295 height 17
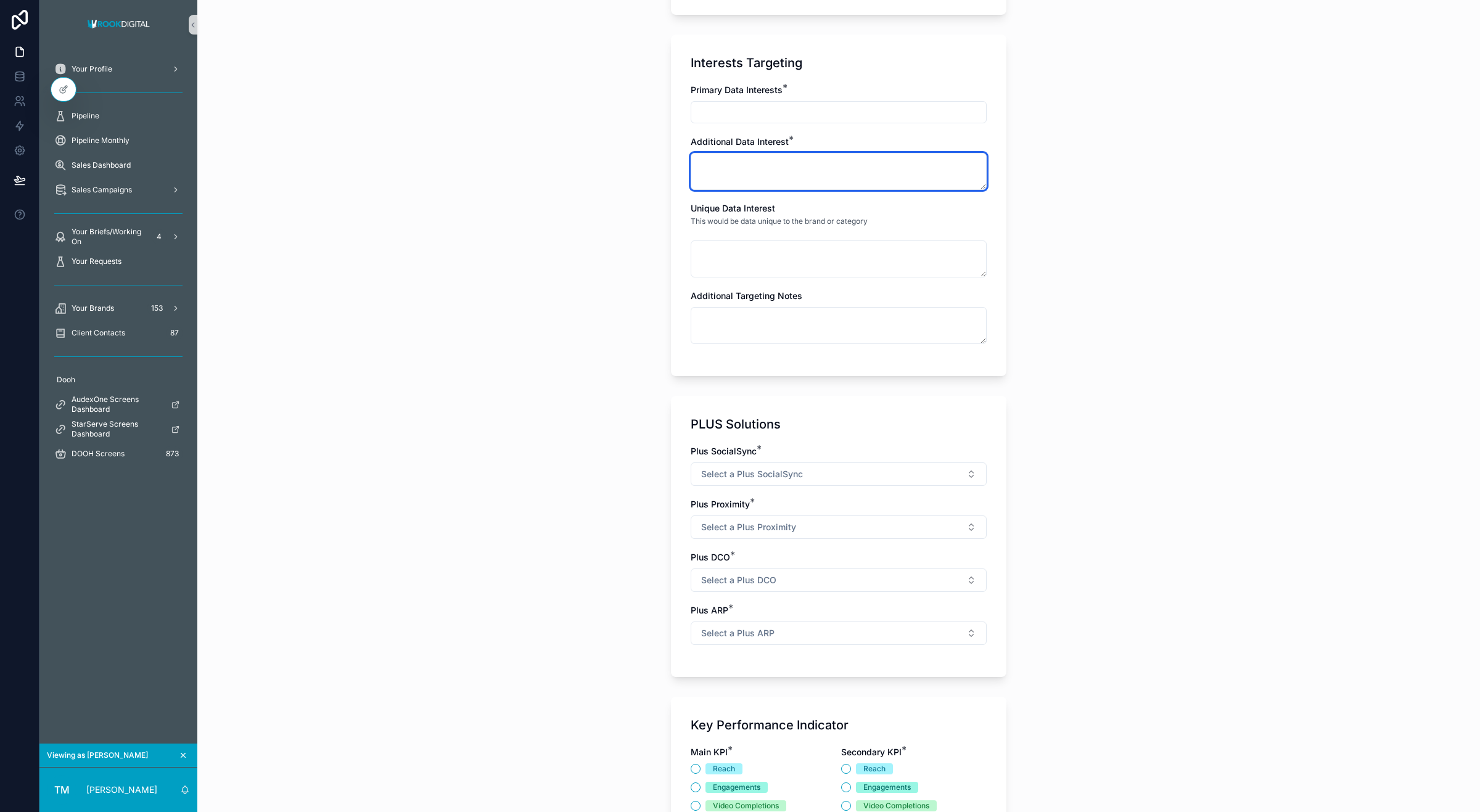
click at [732, 160] on textarea "scrollable content" at bounding box center [839, 171] width 296 height 37
click at [738, 118] on input "scrollable content" at bounding box center [839, 112] width 295 height 17
click at [718, 156] on textarea "scrollable content" at bounding box center [839, 171] width 296 height 37
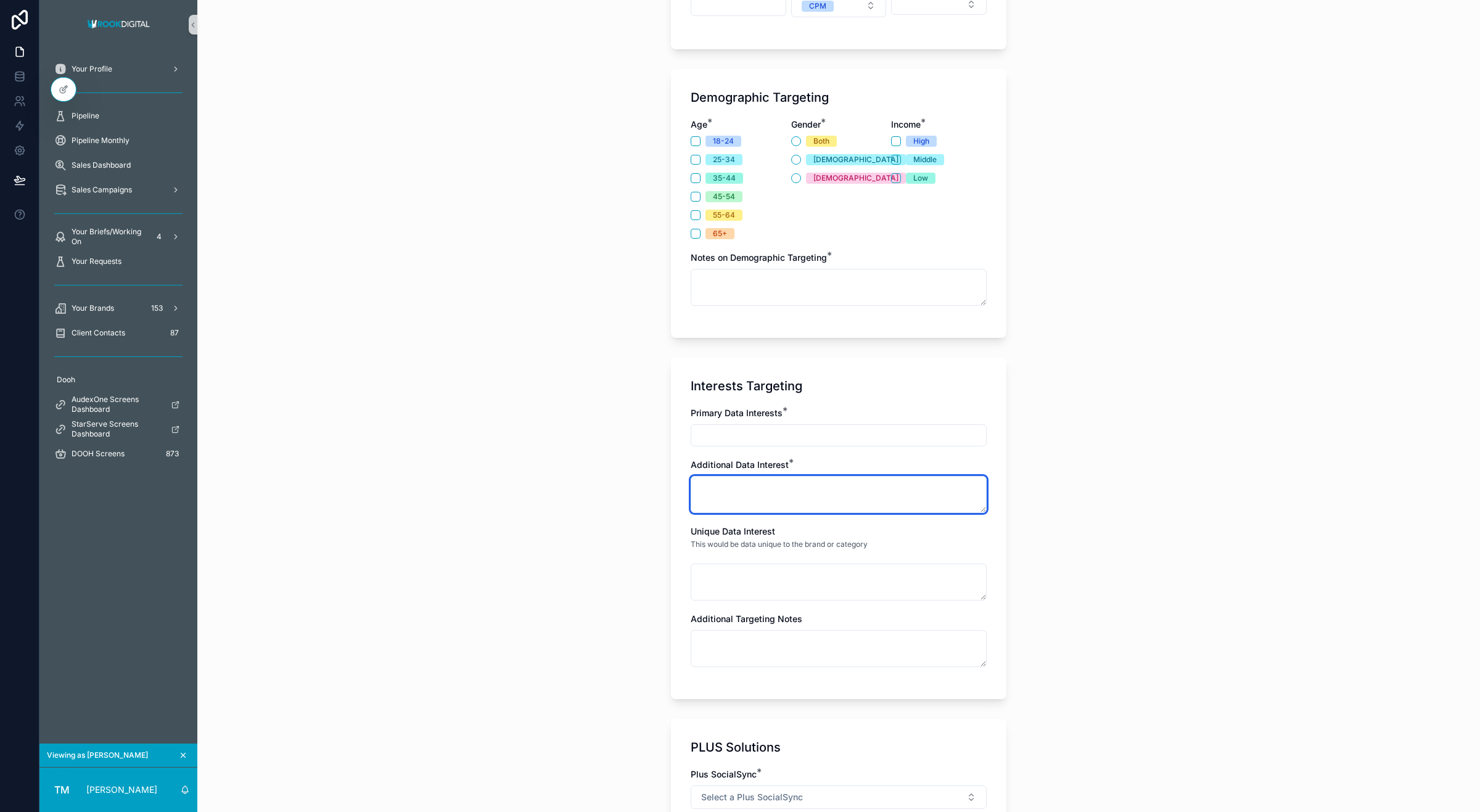
scroll to position [664, 0]
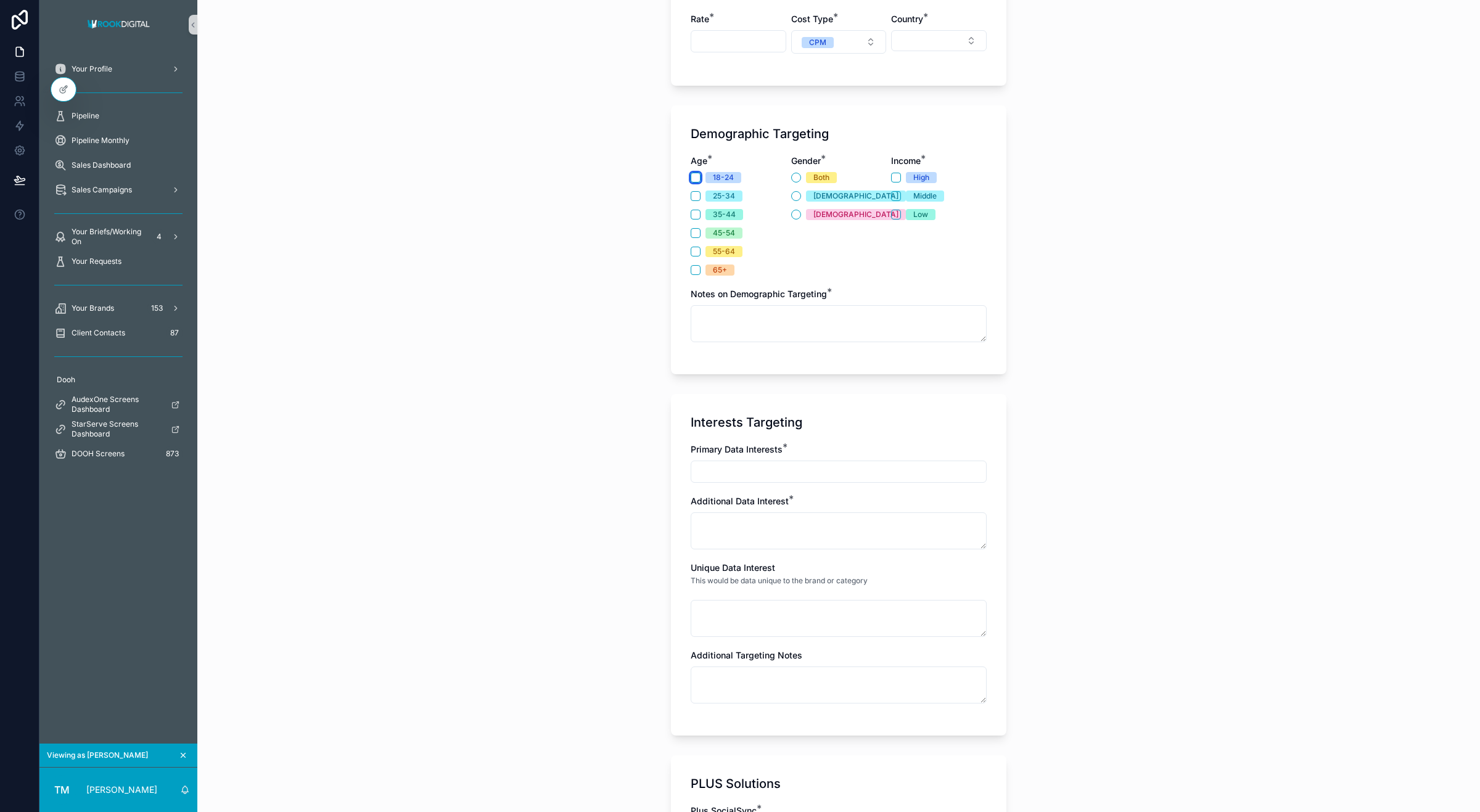
click at [691, 176] on button "18-24" at bounding box center [696, 178] width 10 height 10
click at [791, 198] on button "Male" at bounding box center [796, 196] width 10 height 10
click at [891, 177] on button "High" at bounding box center [896, 178] width 10 height 10
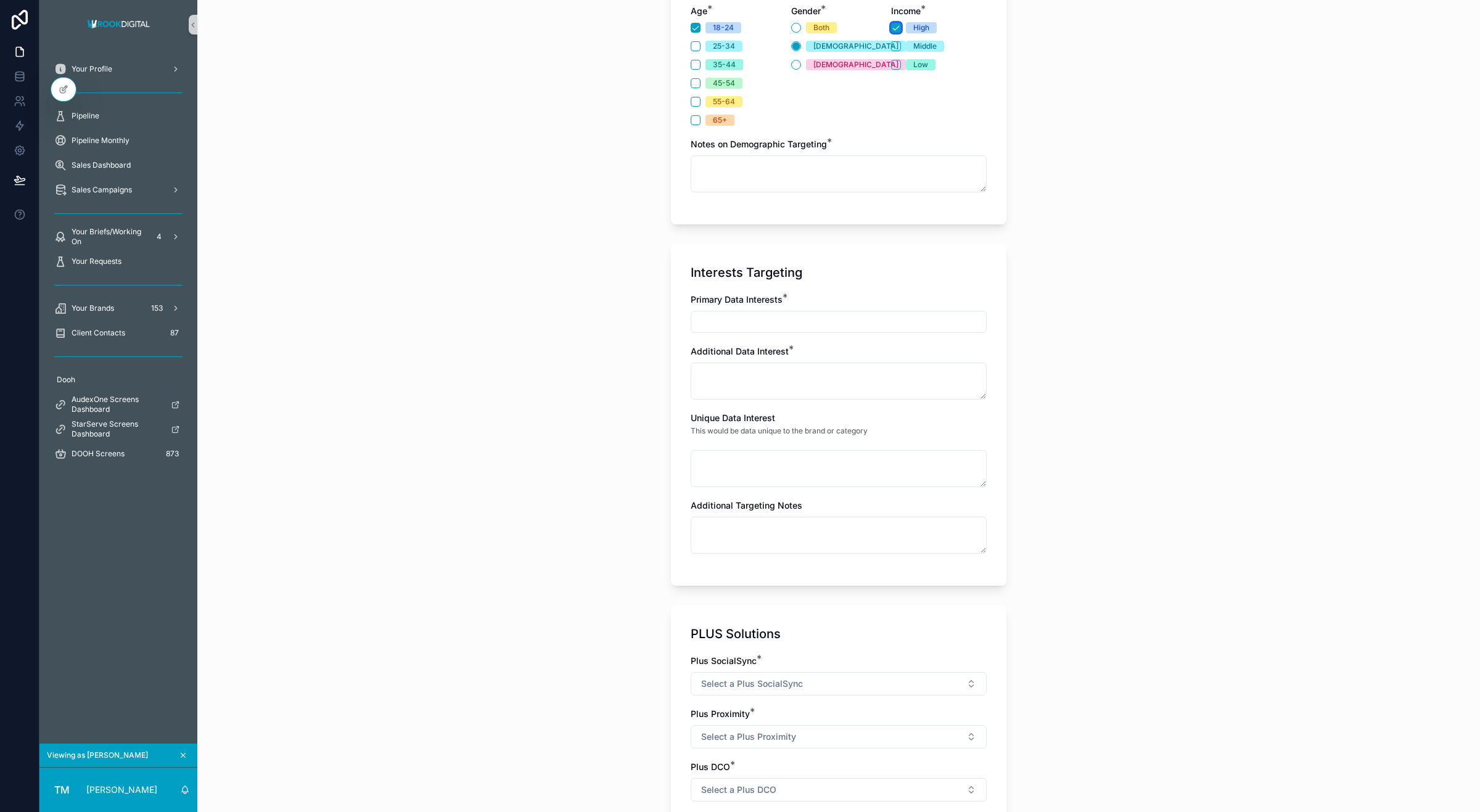
scroll to position [815, 0]
click at [742, 327] on input "scrollable content" at bounding box center [839, 321] width 295 height 17
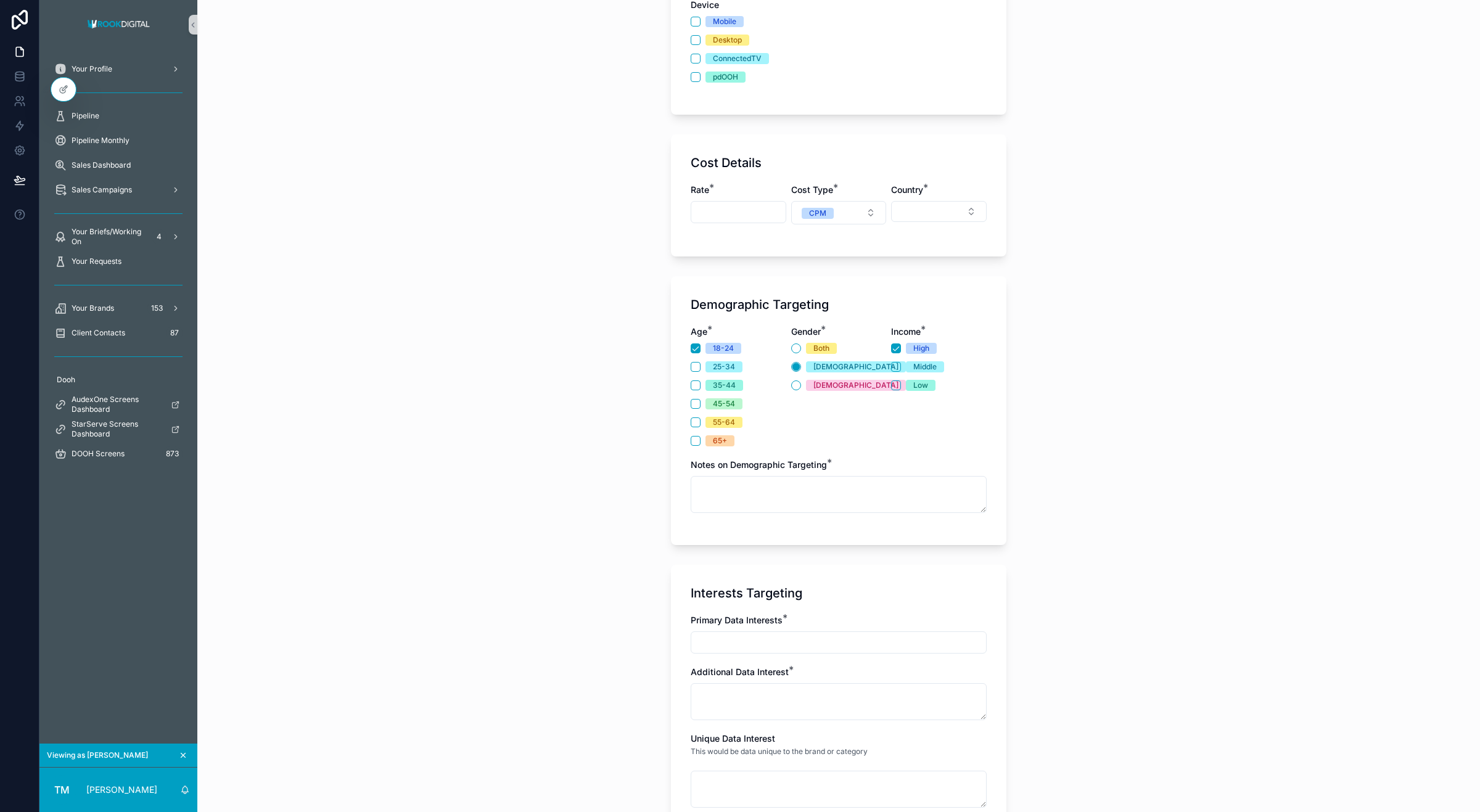
scroll to position [492, 0]
click at [691, 352] on button "18-24" at bounding box center [696, 350] width 10 height 10
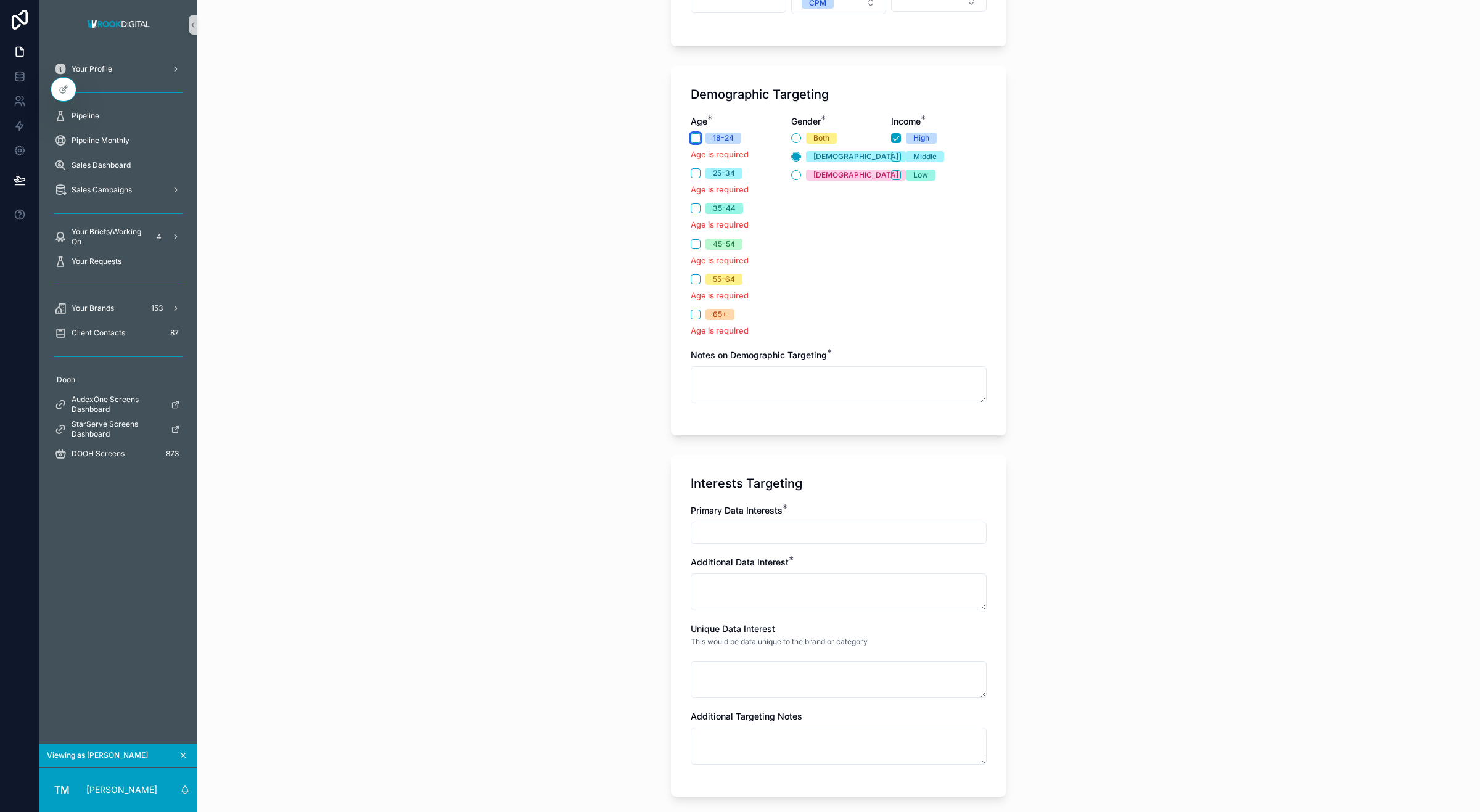
scroll to position [701, 0]
click at [692, 152] on p "Age is required" at bounding box center [739, 157] width 96 height 12
click at [691, 144] on button "18-24" at bounding box center [696, 141] width 10 height 10
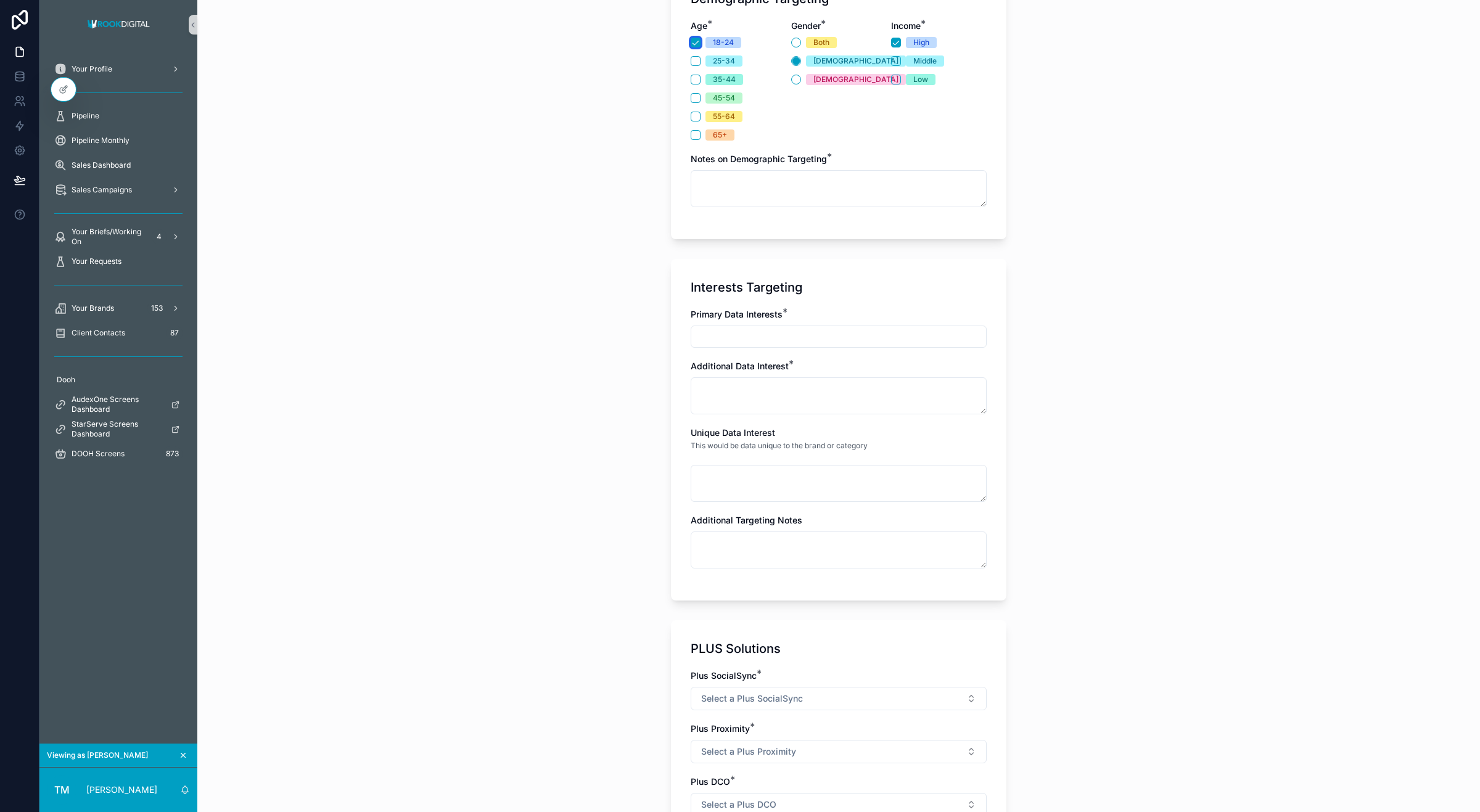
scroll to position [800, 0]
drag, startPoint x: 772, startPoint y: 337, endPoint x: 844, endPoint y: 119, distance: 229.6
click at [815, 189] on form "Brief Details Campaign Brief * ATKV (Direct)_tst_Tyrone Maletsky_Sep25 Creative…" at bounding box center [839, 490] width 336 height 2402
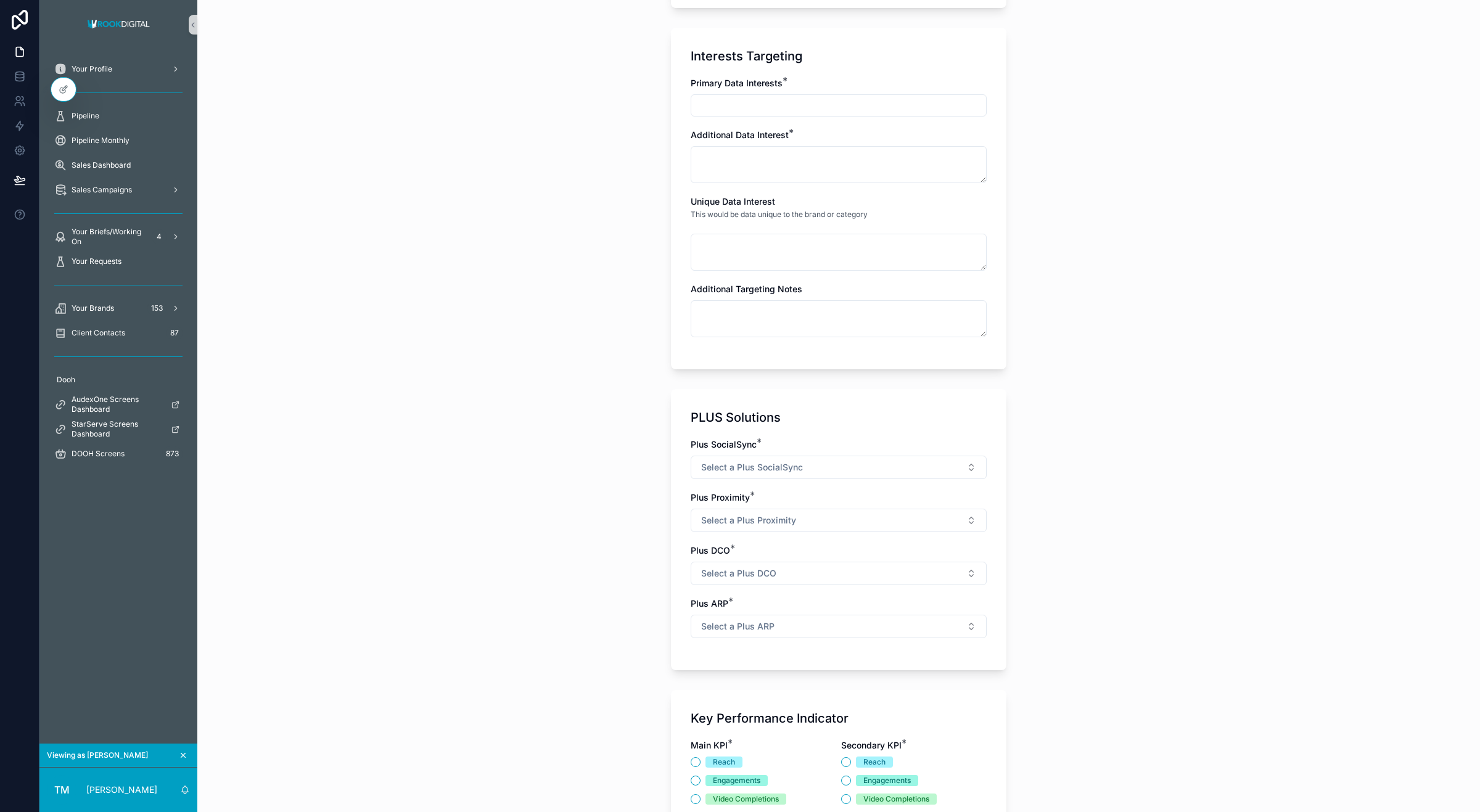
scroll to position [1031, 0]
click at [759, 109] on input "scrollable content" at bounding box center [839, 105] width 295 height 17
type input "***"
click at [744, 153] on textarea "scrollable content" at bounding box center [839, 164] width 296 height 37
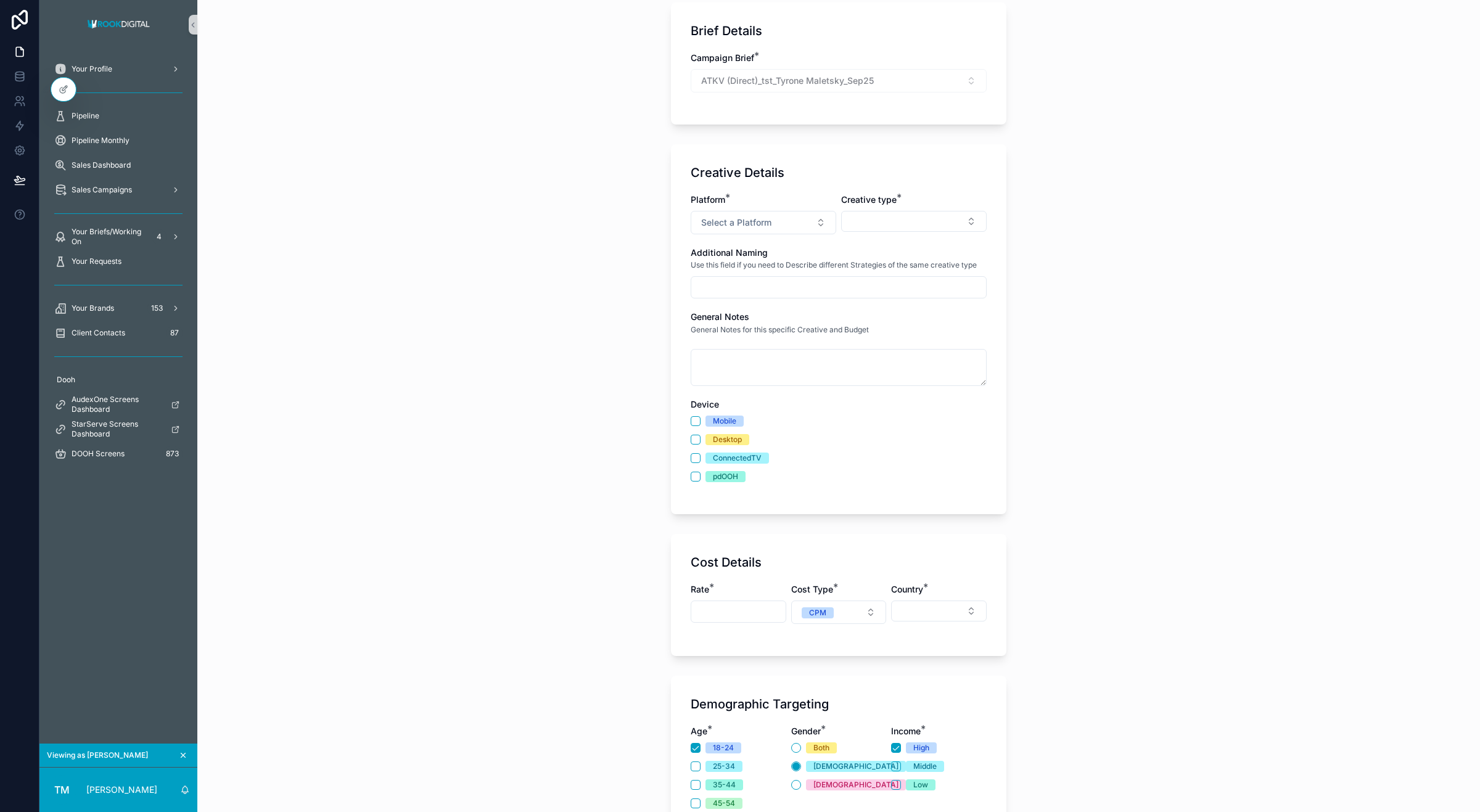
scroll to position [0, 0]
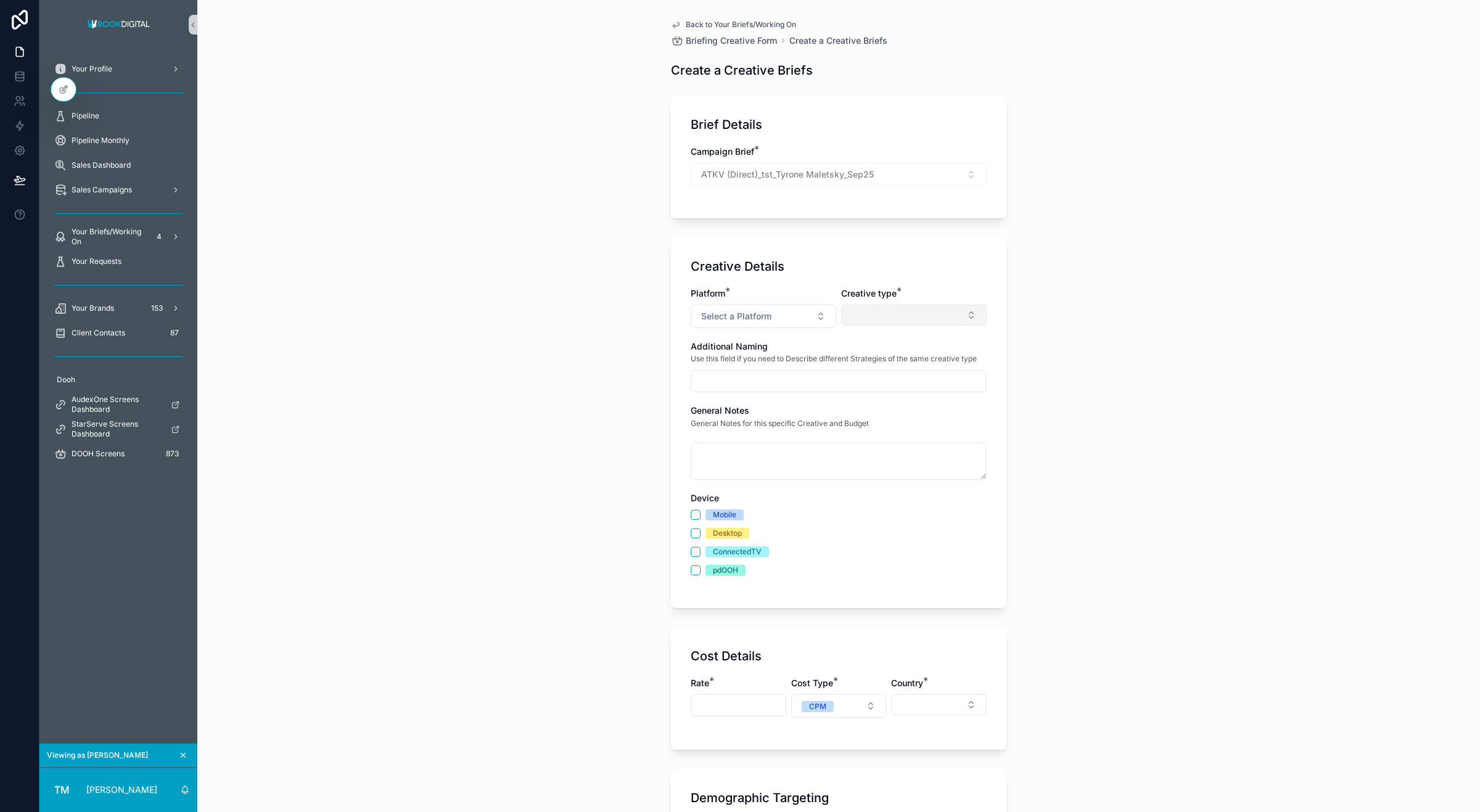
type textarea "****"
click at [938, 319] on button "Select Button" at bounding box center [914, 315] width 145 height 21
click at [918, 382] on div "Custom Rich Media" at bounding box center [908, 384] width 148 height 20
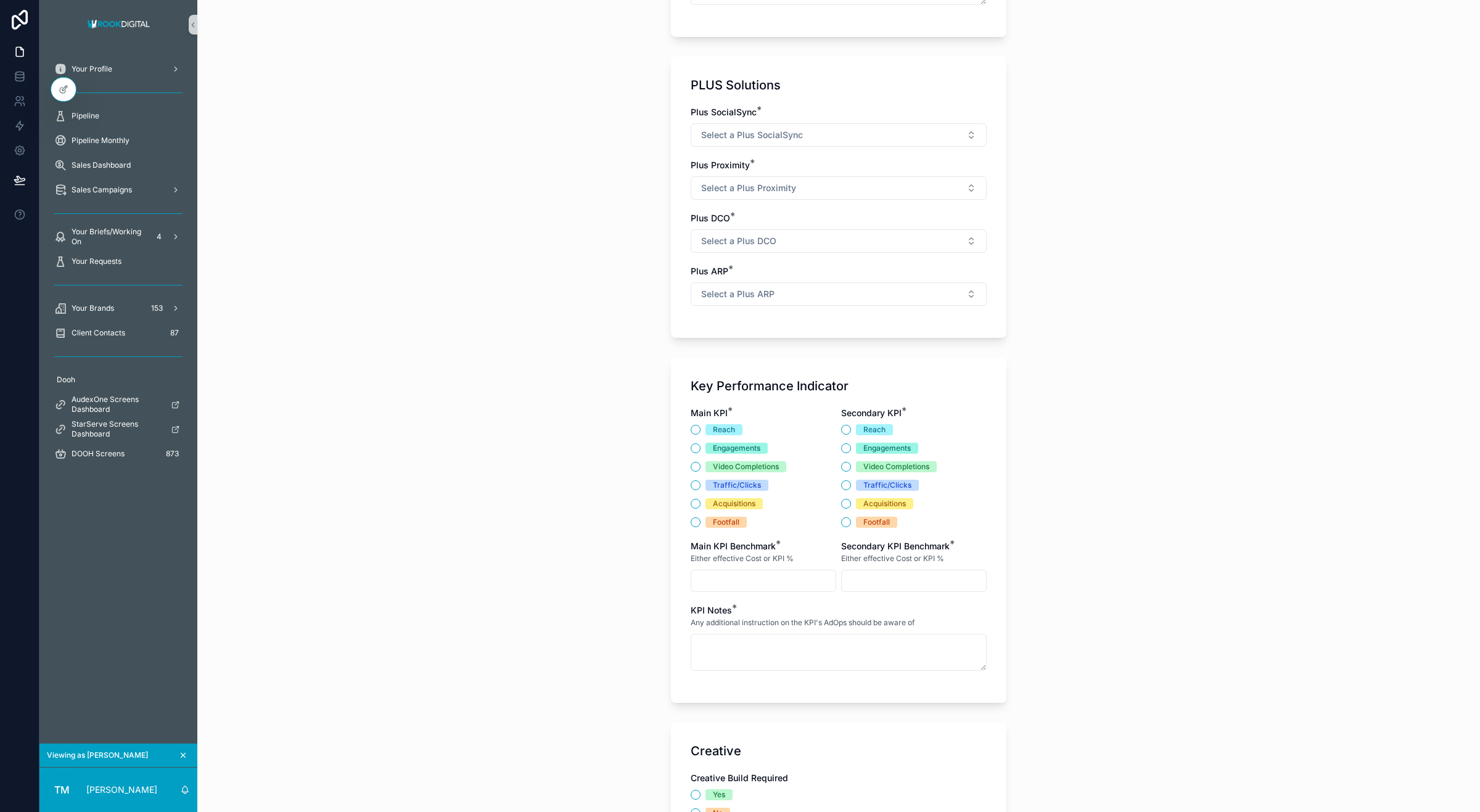
scroll to position [1389, 0]
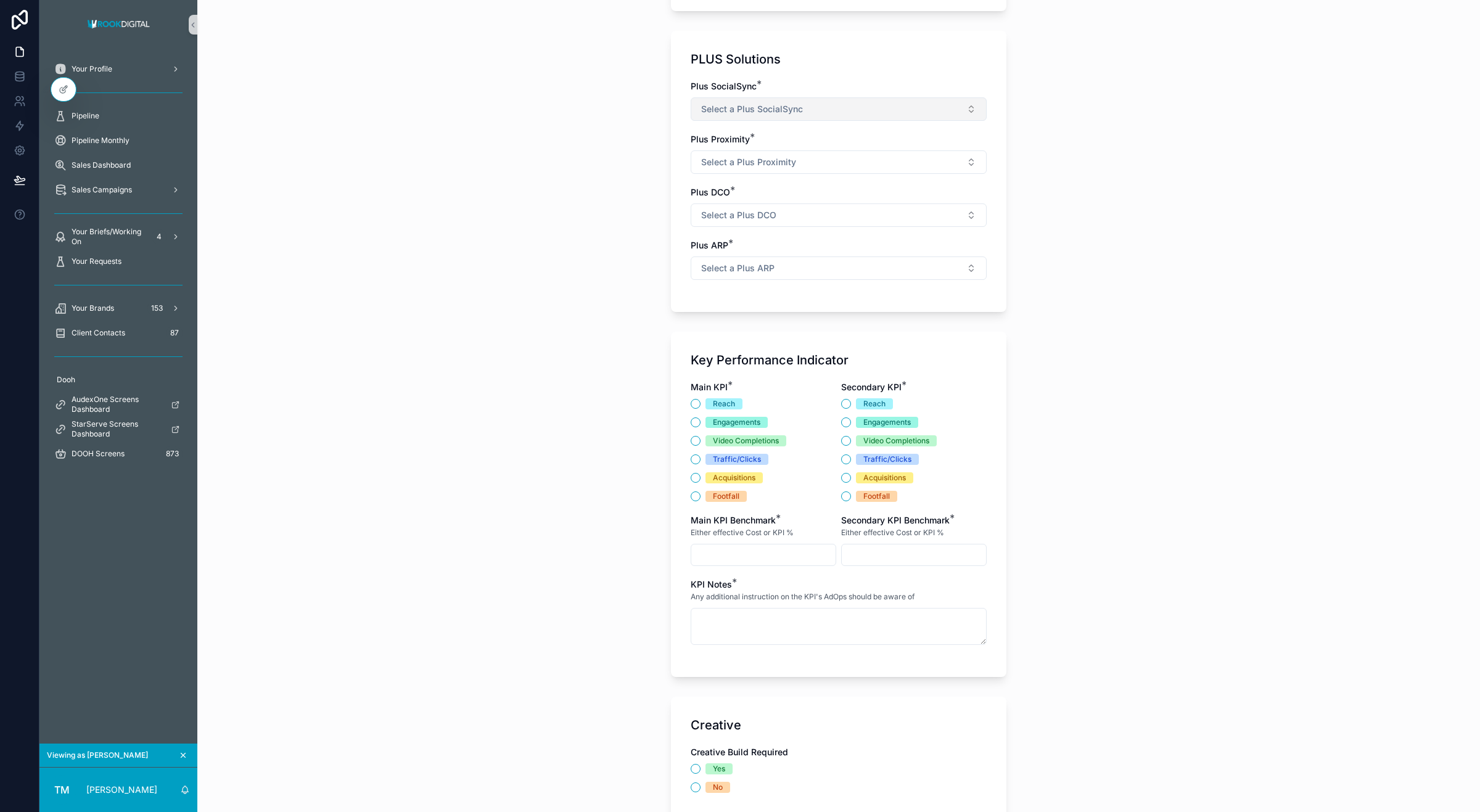
click at [760, 109] on span "Select a Plus SocialSync" at bounding box center [752, 109] width 102 height 12
click at [713, 182] on span "Yes" at bounding box center [706, 178] width 27 height 11
click at [741, 119] on button "Yes" at bounding box center [839, 109] width 296 height 24
click at [757, 155] on div "No" at bounding box center [833, 159] width 290 height 19
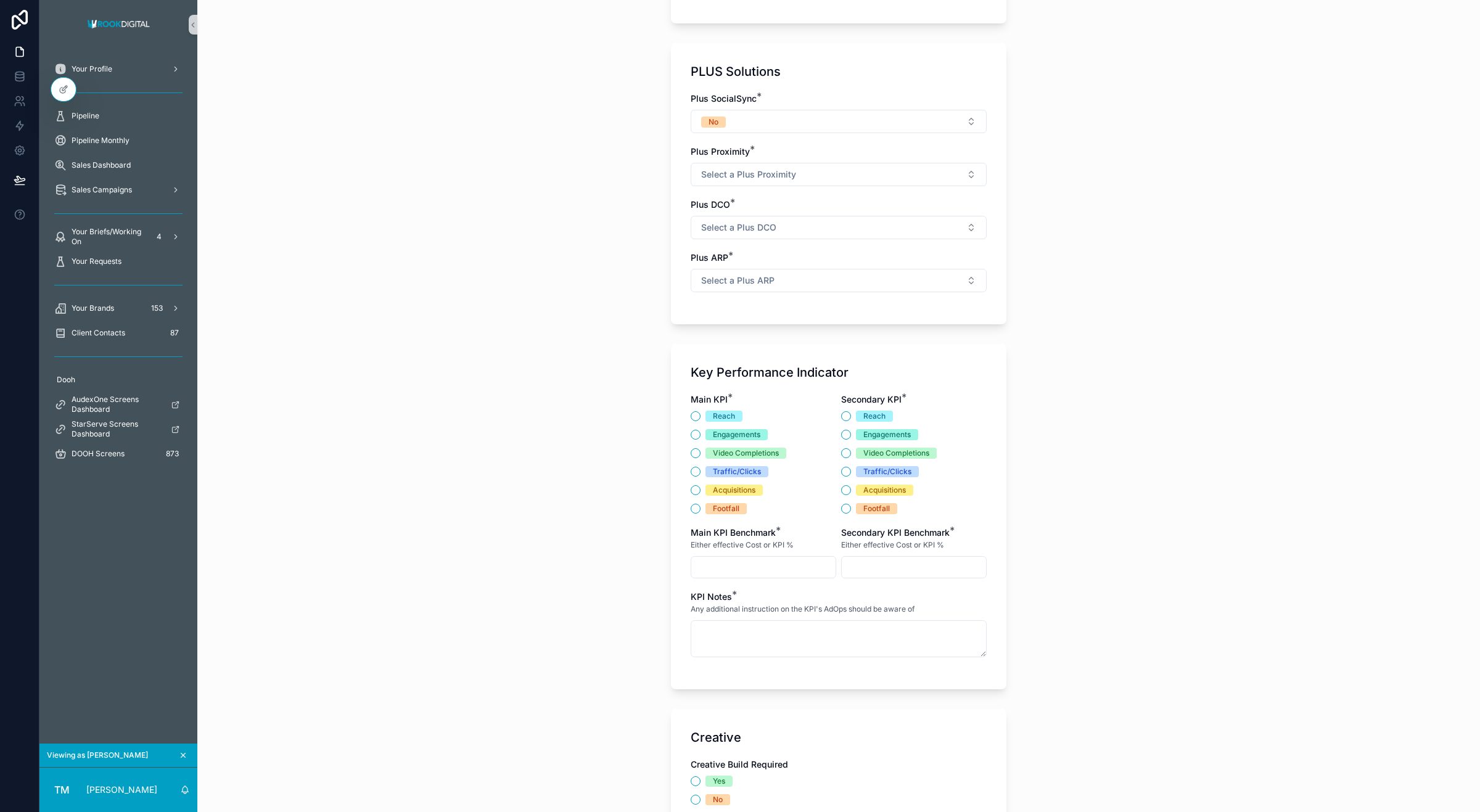
scroll to position [1375, 0]
click at [759, 170] on button "Select a Plus Proximity" at bounding box center [839, 175] width 296 height 24
click at [1108, 222] on div "Back to Your Briefs/Working On Briefing Creative Form Create a Creative Briefs …" at bounding box center [839, 406] width 1283 height 812
click at [779, 167] on button "Select a Plus Proximity" at bounding box center [839, 175] width 296 height 24
click at [735, 224] on div "No" at bounding box center [833, 226] width 290 height 19
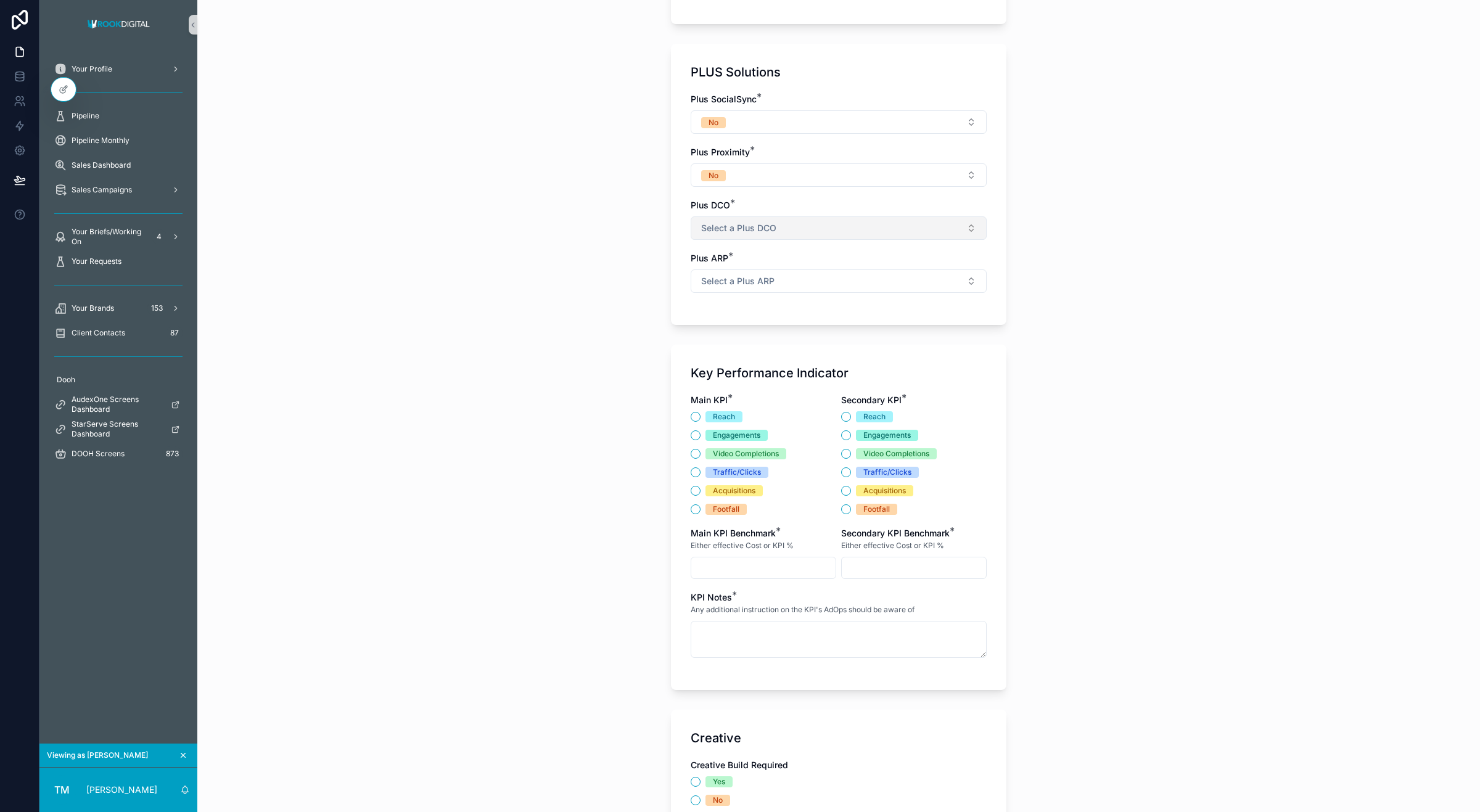
click at [734, 224] on span "Select a Plus DCO" at bounding box center [739, 228] width 75 height 12
click at [746, 276] on div "No" at bounding box center [833, 280] width 290 height 19
click at [743, 284] on span "Select a Plus ARP" at bounding box center [738, 281] width 73 height 12
click at [708, 335] on div "No" at bounding box center [705, 334] width 10 height 11
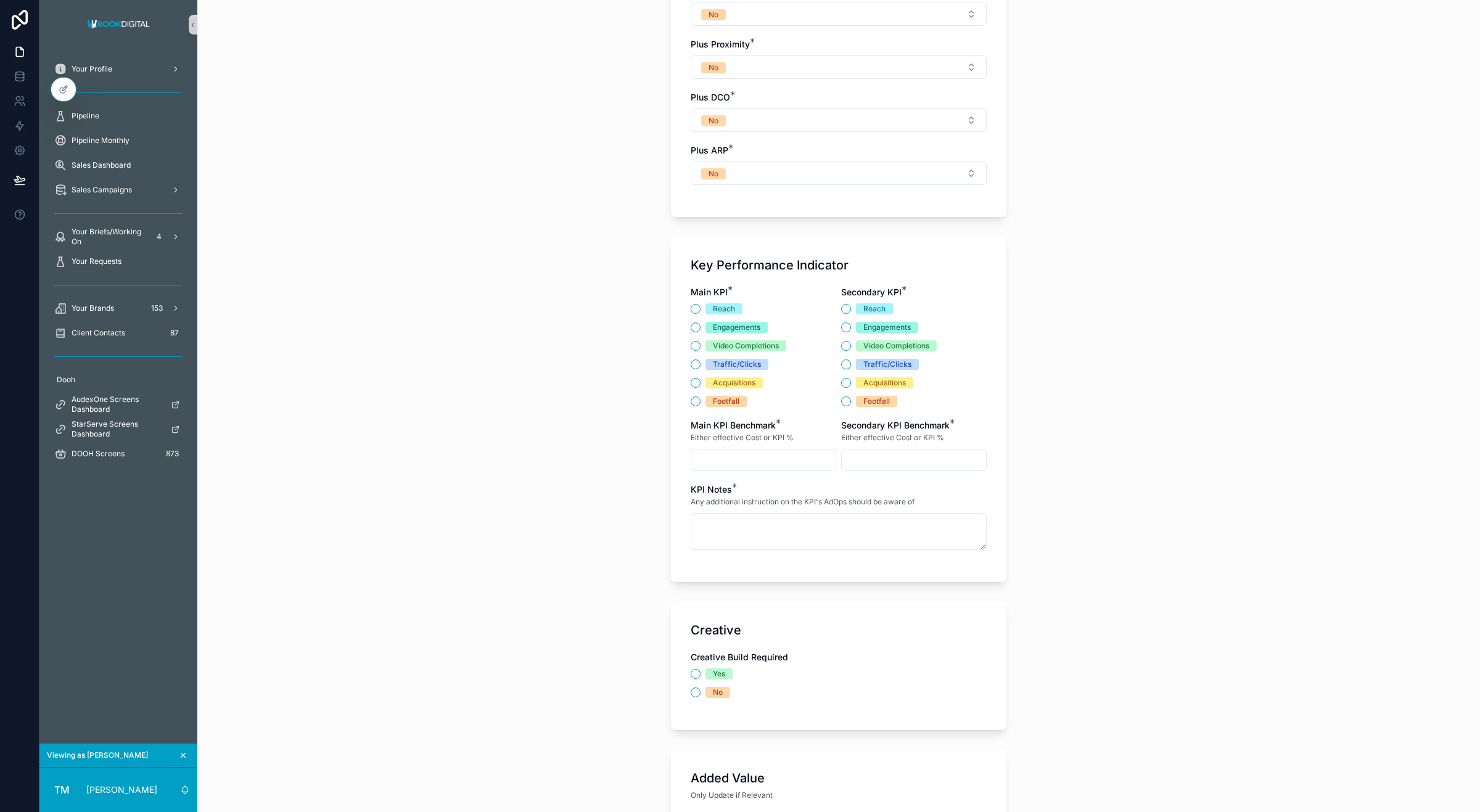
scroll to position [1623, 0]
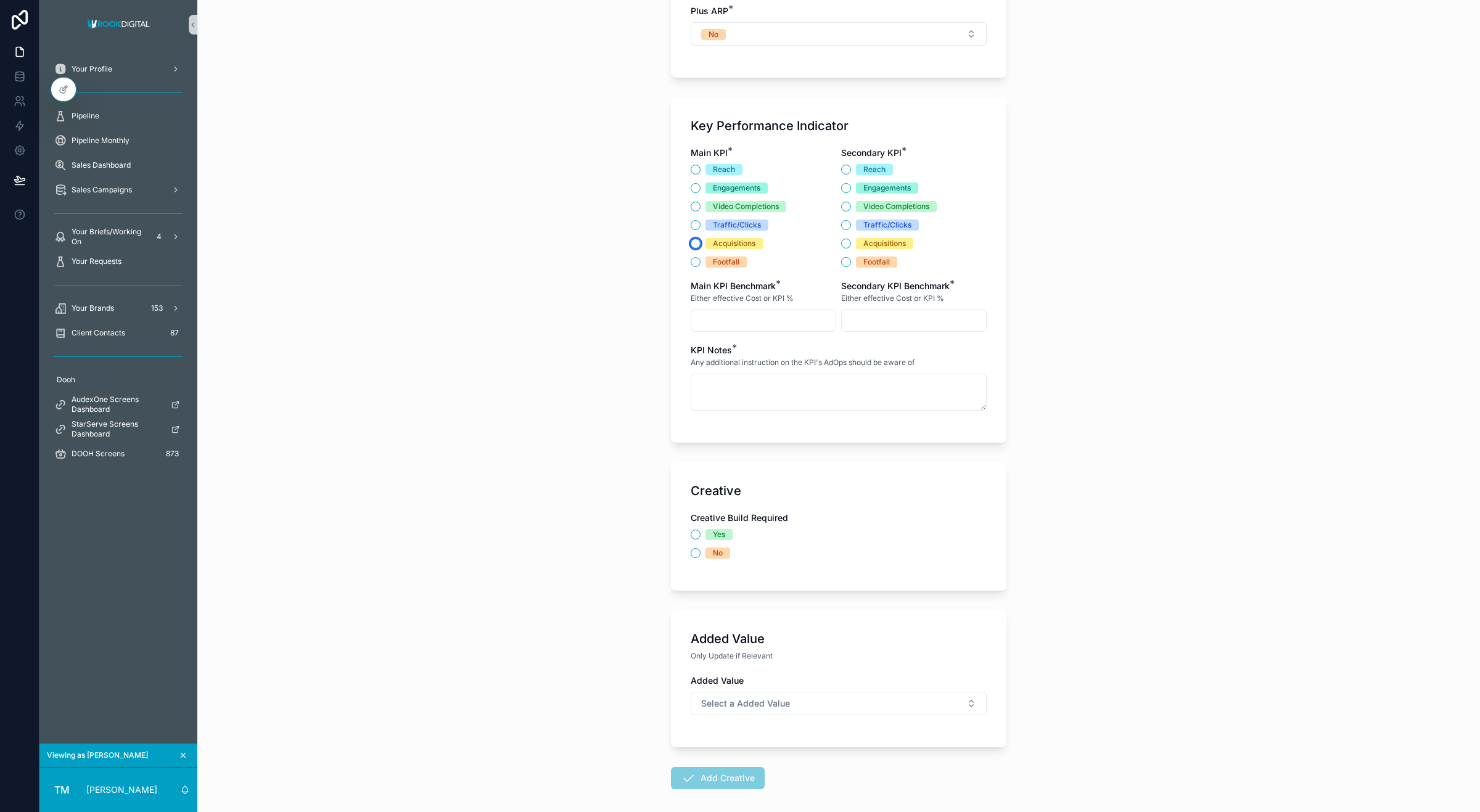
click at [691, 245] on button "Acquisitions" at bounding box center [696, 244] width 10 height 10
click at [723, 322] on input "scrollable content" at bounding box center [764, 321] width 144 height 17
type input "***"
click at [724, 383] on textarea "scrollable content" at bounding box center [839, 393] width 296 height 37
type textarea "**********"
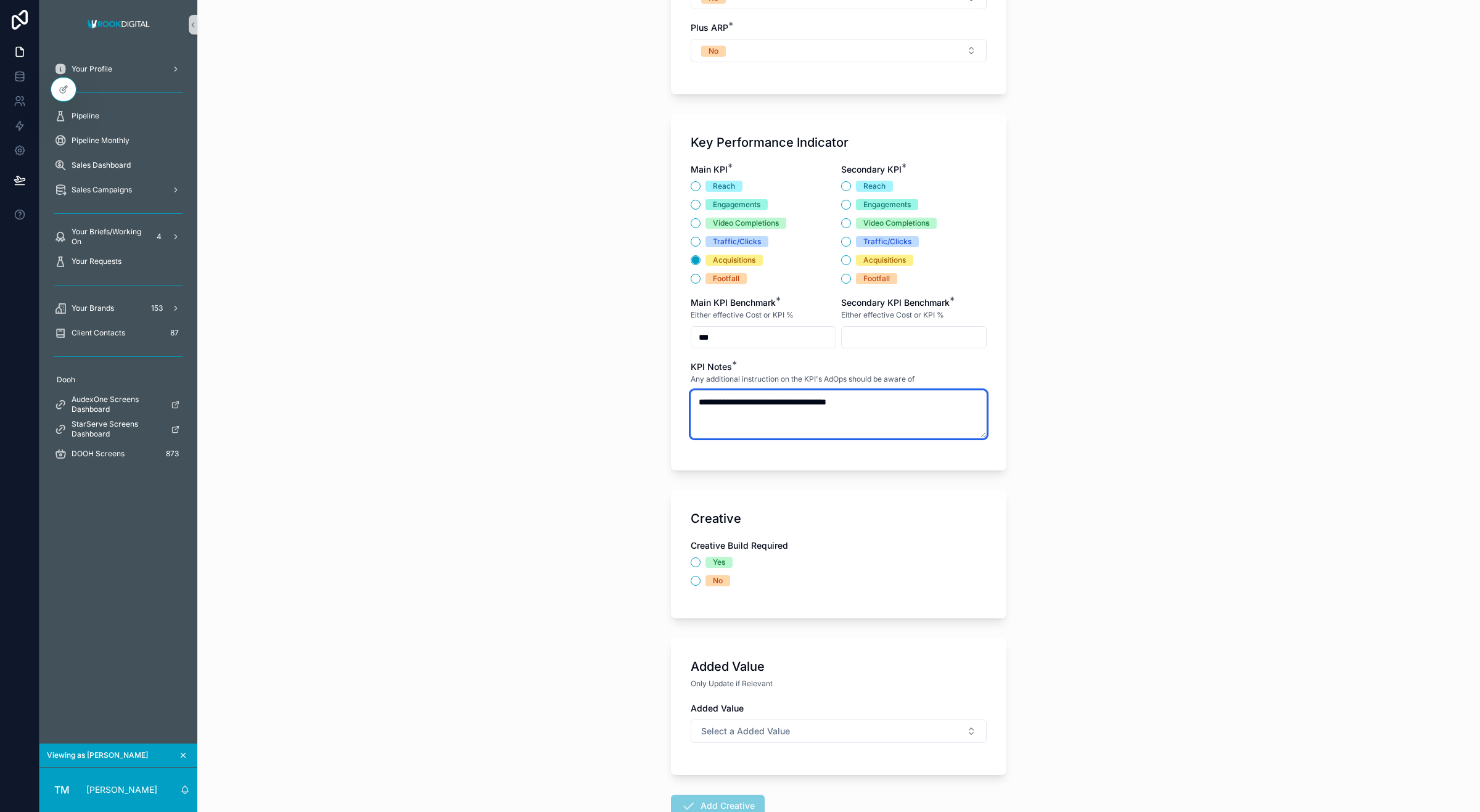
scroll to position [1605, 0]
click at [834, 399] on textarea "**********" at bounding box center [839, 415] width 296 height 48
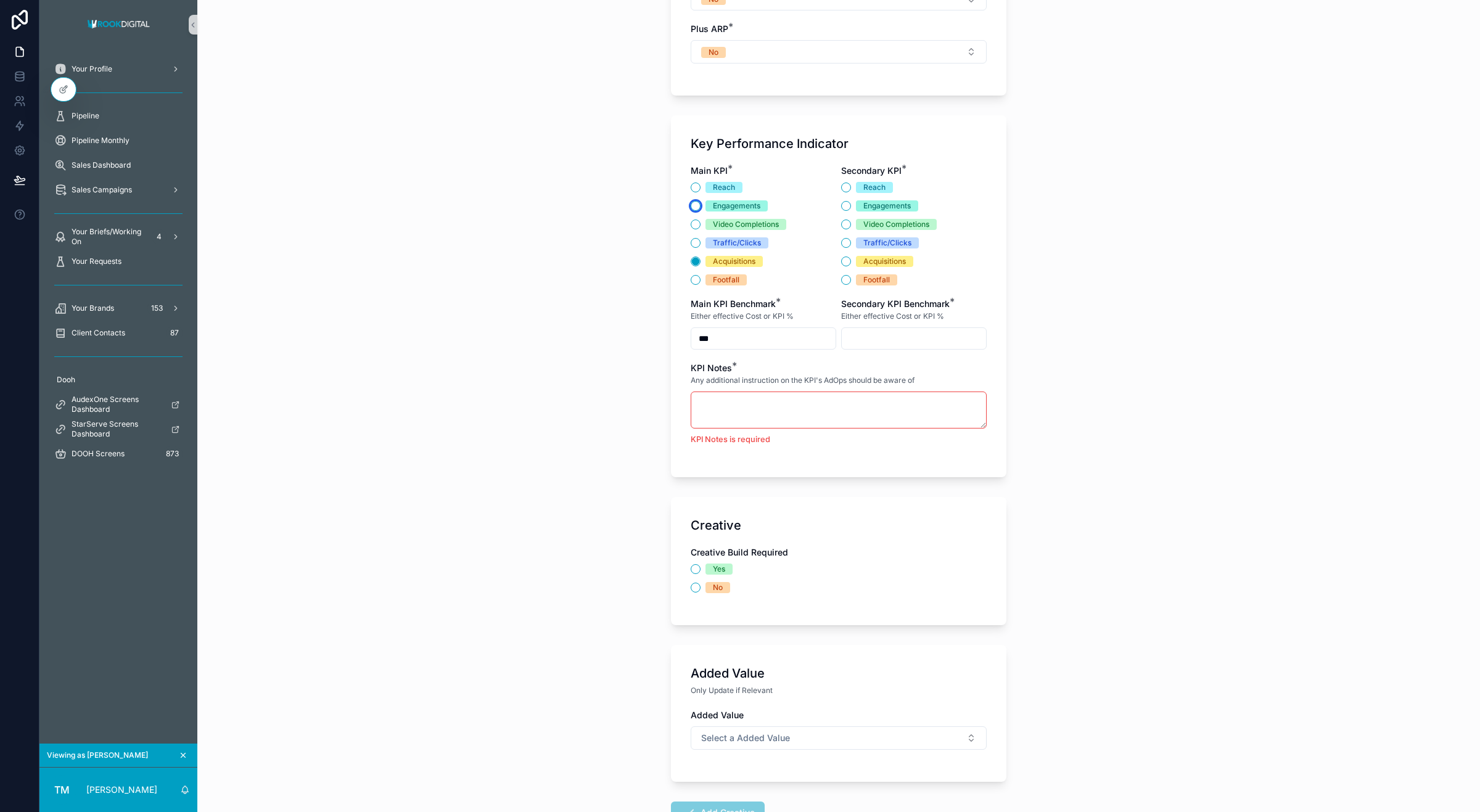
click at [691, 207] on button "Engagements" at bounding box center [696, 206] width 10 height 10
click at [692, 192] on button "Reach" at bounding box center [696, 188] width 10 height 10
click at [692, 244] on button "Traffic/Clicks" at bounding box center [696, 243] width 10 height 10
click at [841, 211] on button "Engagements" at bounding box center [846, 206] width 10 height 10
click at [745, 346] on input "***" at bounding box center [764, 339] width 144 height 17
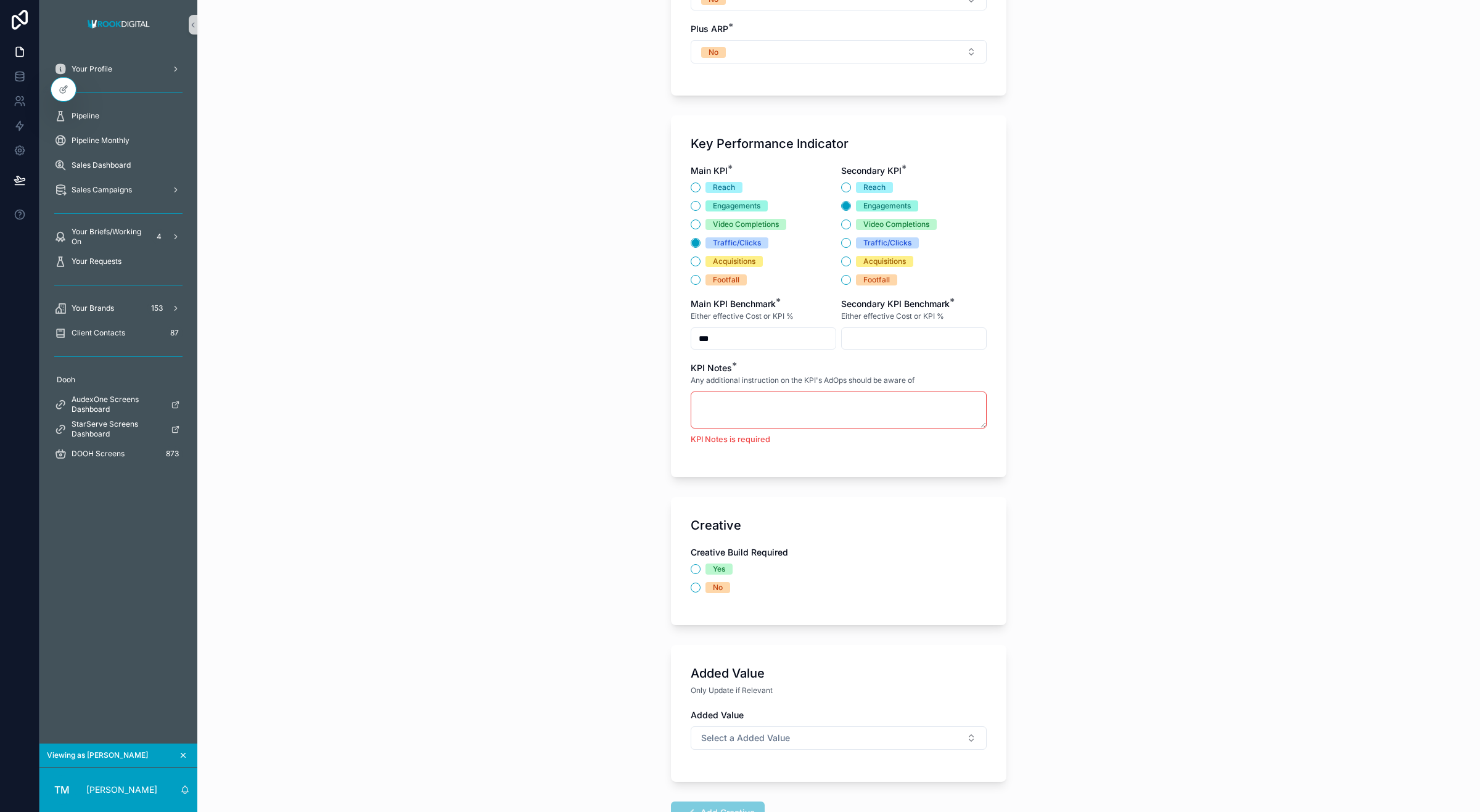
click at [745, 346] on input "***" at bounding box center [764, 339] width 144 height 17
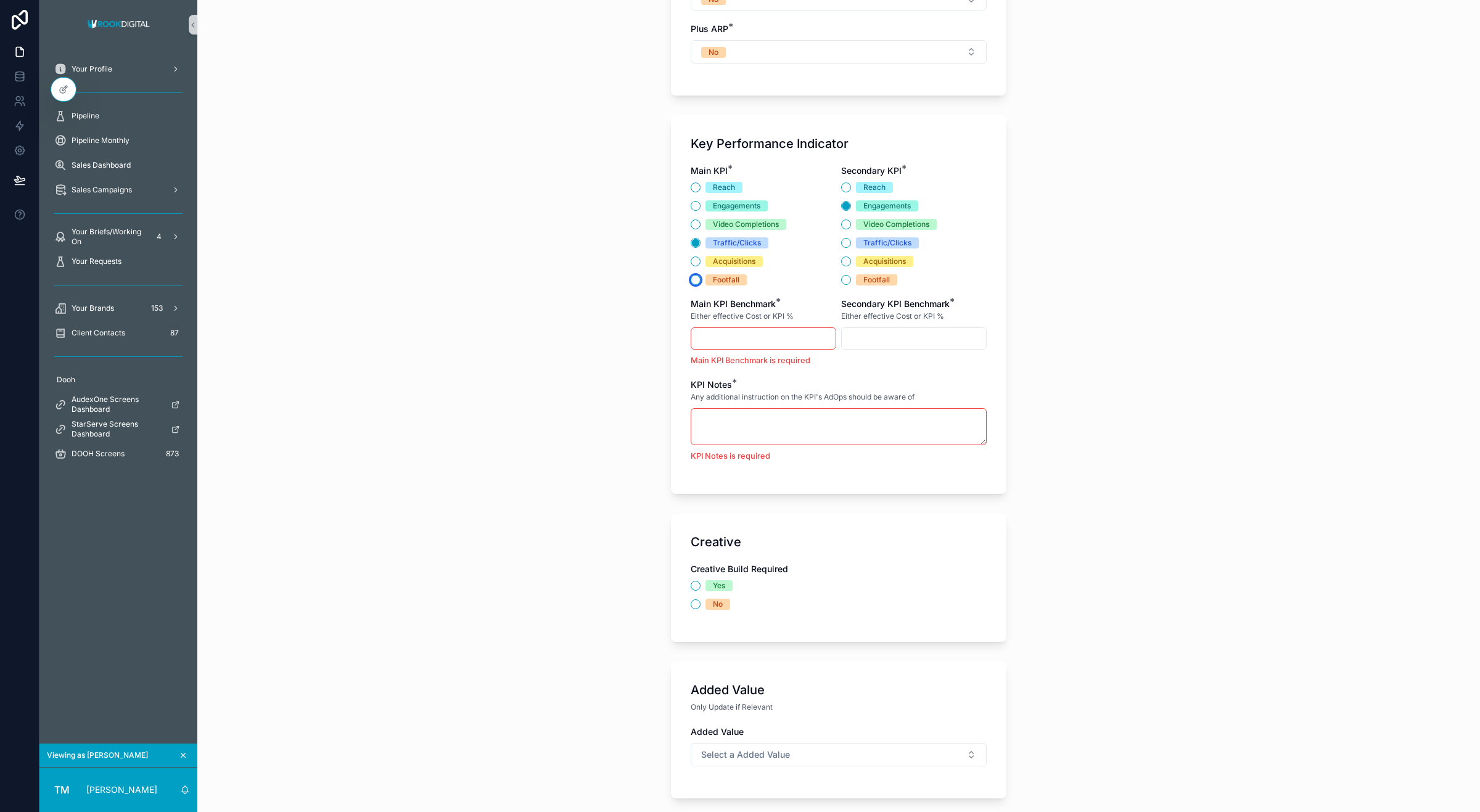
click at [691, 284] on button "Footfall" at bounding box center [696, 280] width 10 height 10
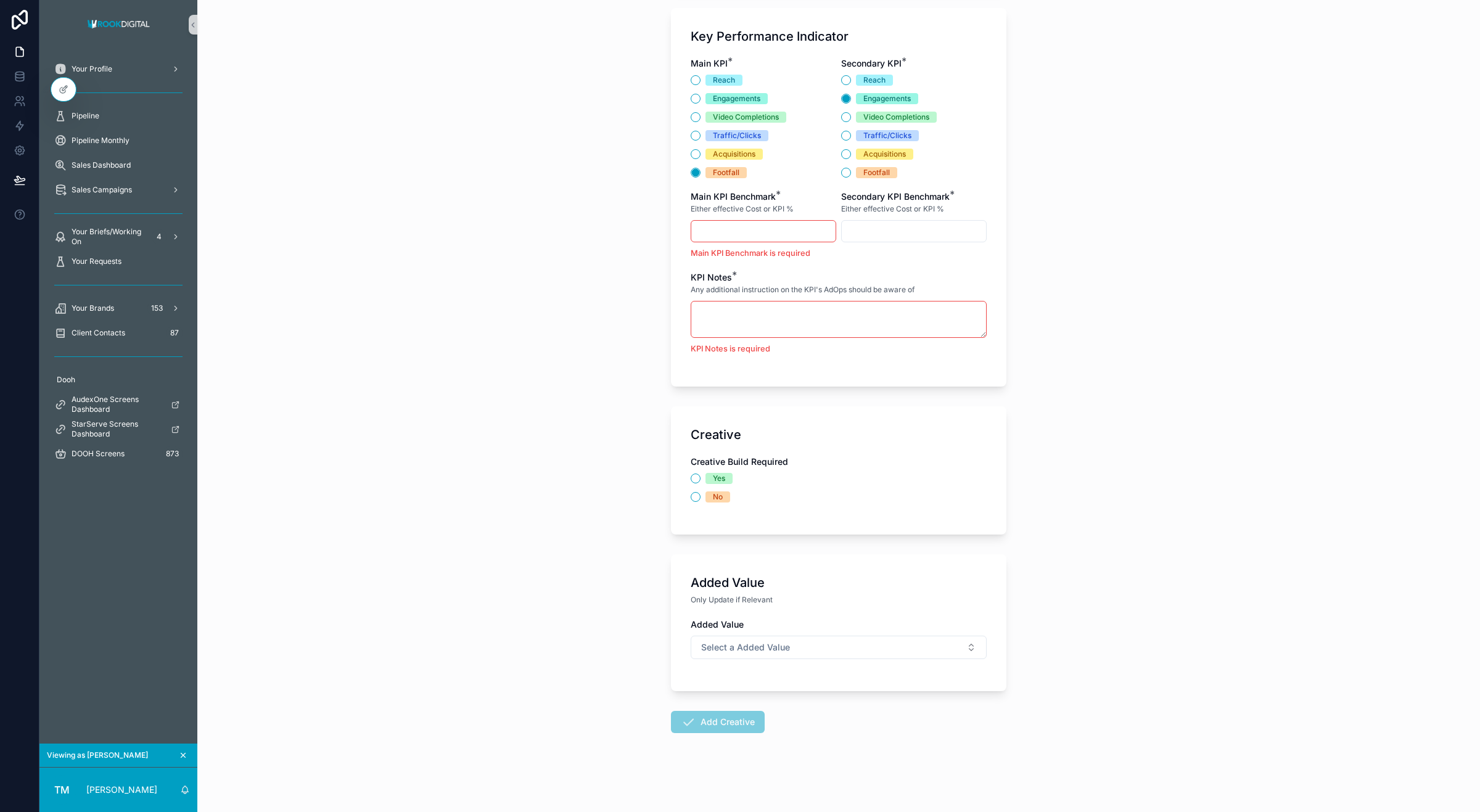
click at [739, 240] on div "scrollable content" at bounding box center [764, 231] width 145 height 22
click at [714, 232] on input "scrollable content" at bounding box center [764, 231] width 144 height 17
click at [869, 234] on input "scrollable content" at bounding box center [914, 231] width 144 height 17
click at [744, 322] on textarea "scrollable content" at bounding box center [839, 319] width 296 height 37
click at [691, 481] on button "Yes" at bounding box center [696, 478] width 10 height 10
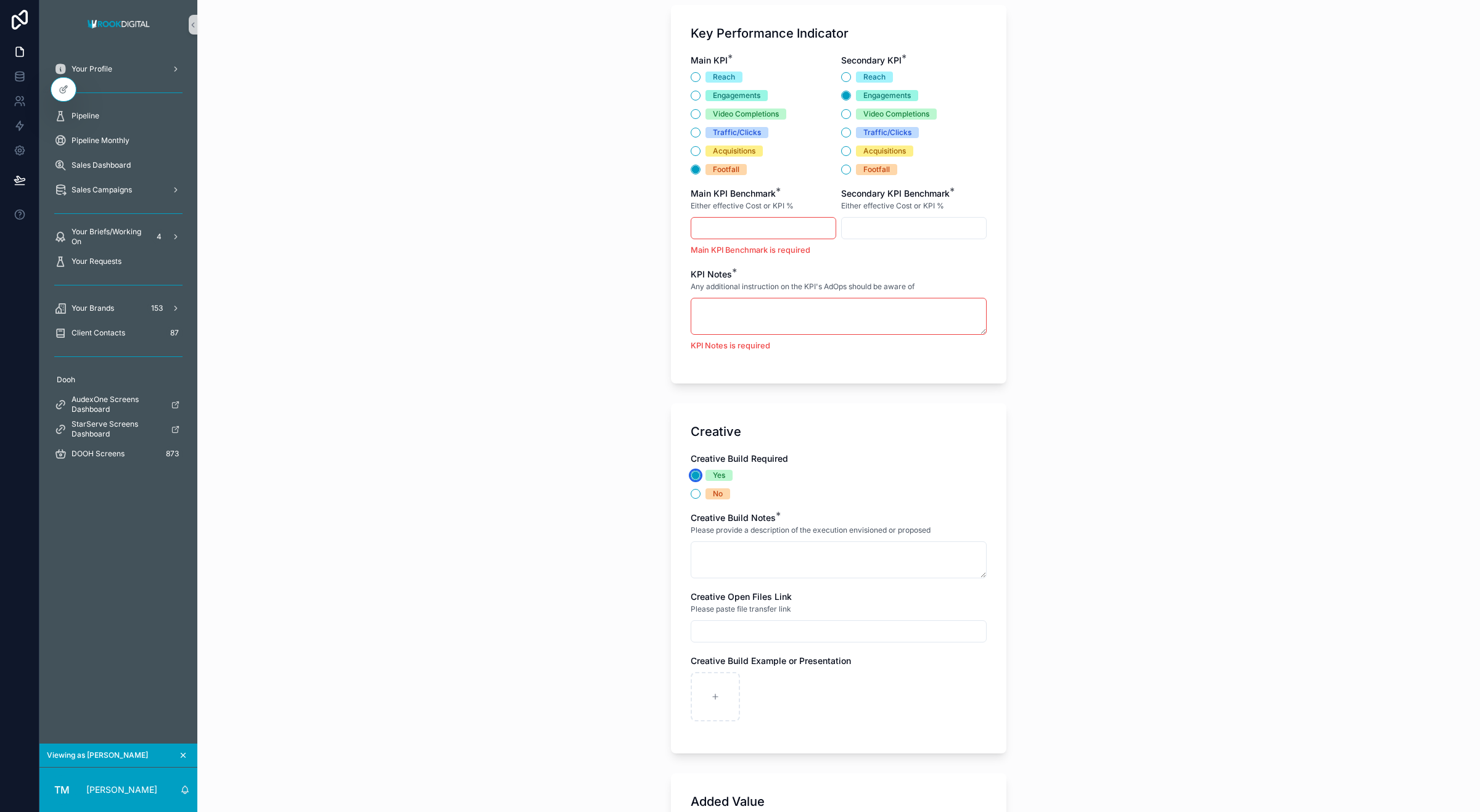
scroll to position [1938, 0]
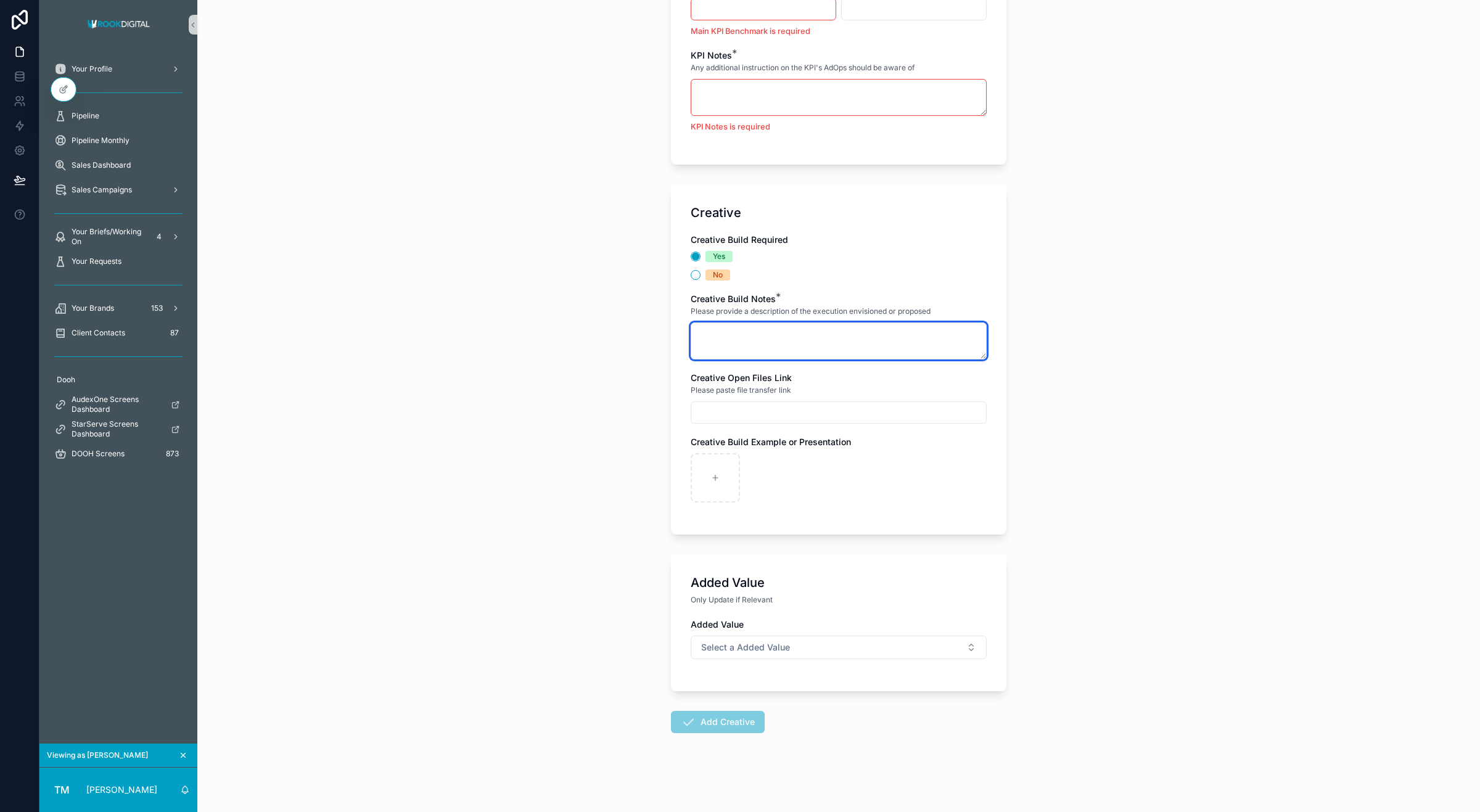
click at [738, 349] on textarea "scrollable content" at bounding box center [839, 341] width 296 height 37
click at [707, 416] on input "scrollable content" at bounding box center [839, 413] width 295 height 17
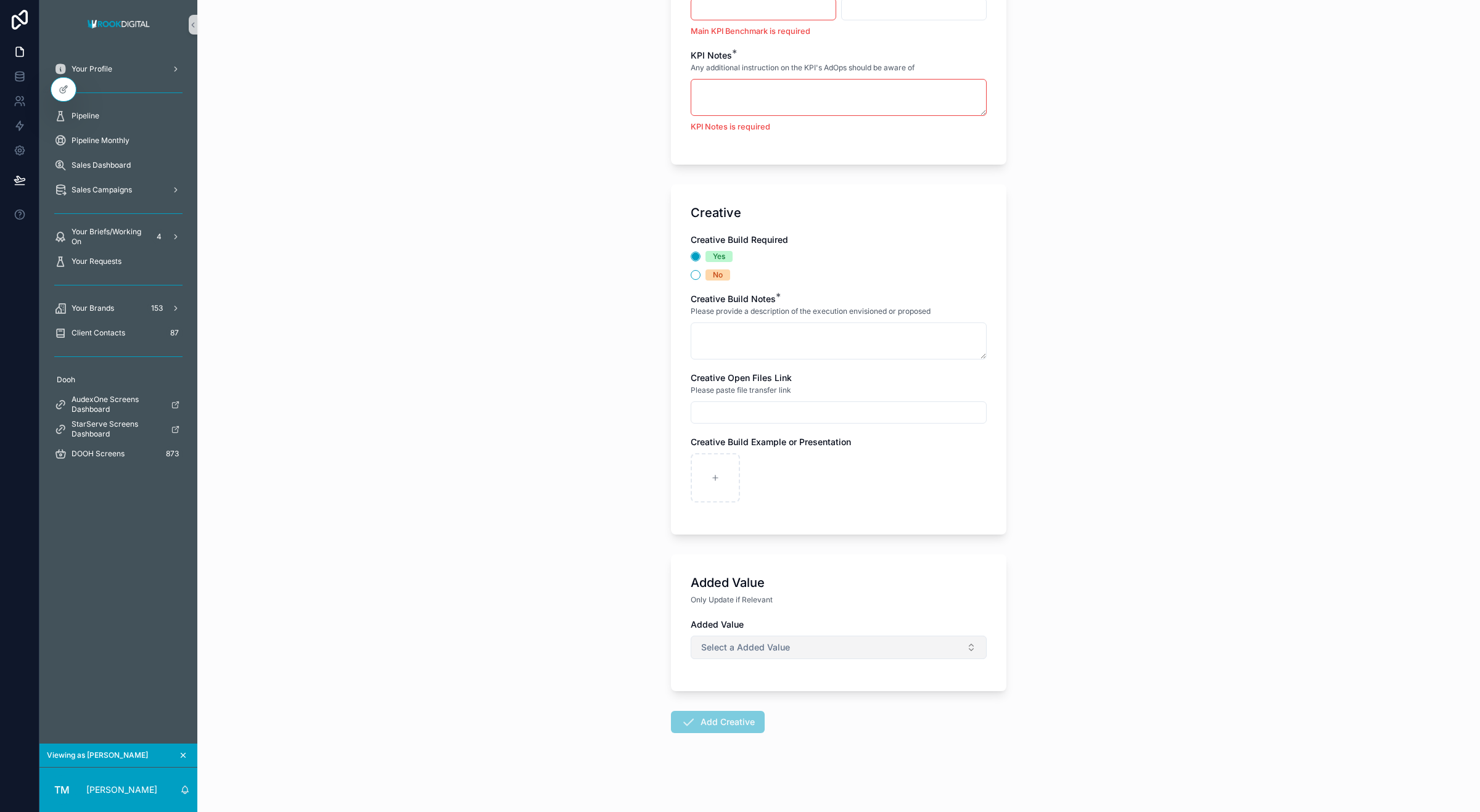
click at [936, 648] on button "Select a Added Value" at bounding box center [839, 647] width 296 height 24
click at [747, 716] on div "Includes Added Value" at bounding box center [737, 715] width 74 height 11
click at [737, 697] on input "scrollable content" at bounding box center [839, 697] width 295 height 17
click at [764, 639] on button "Includes Added Value" at bounding box center [839, 644] width 296 height 24
click at [708, 713] on div "Is Added Value" at bounding box center [725, 716] width 50 height 11
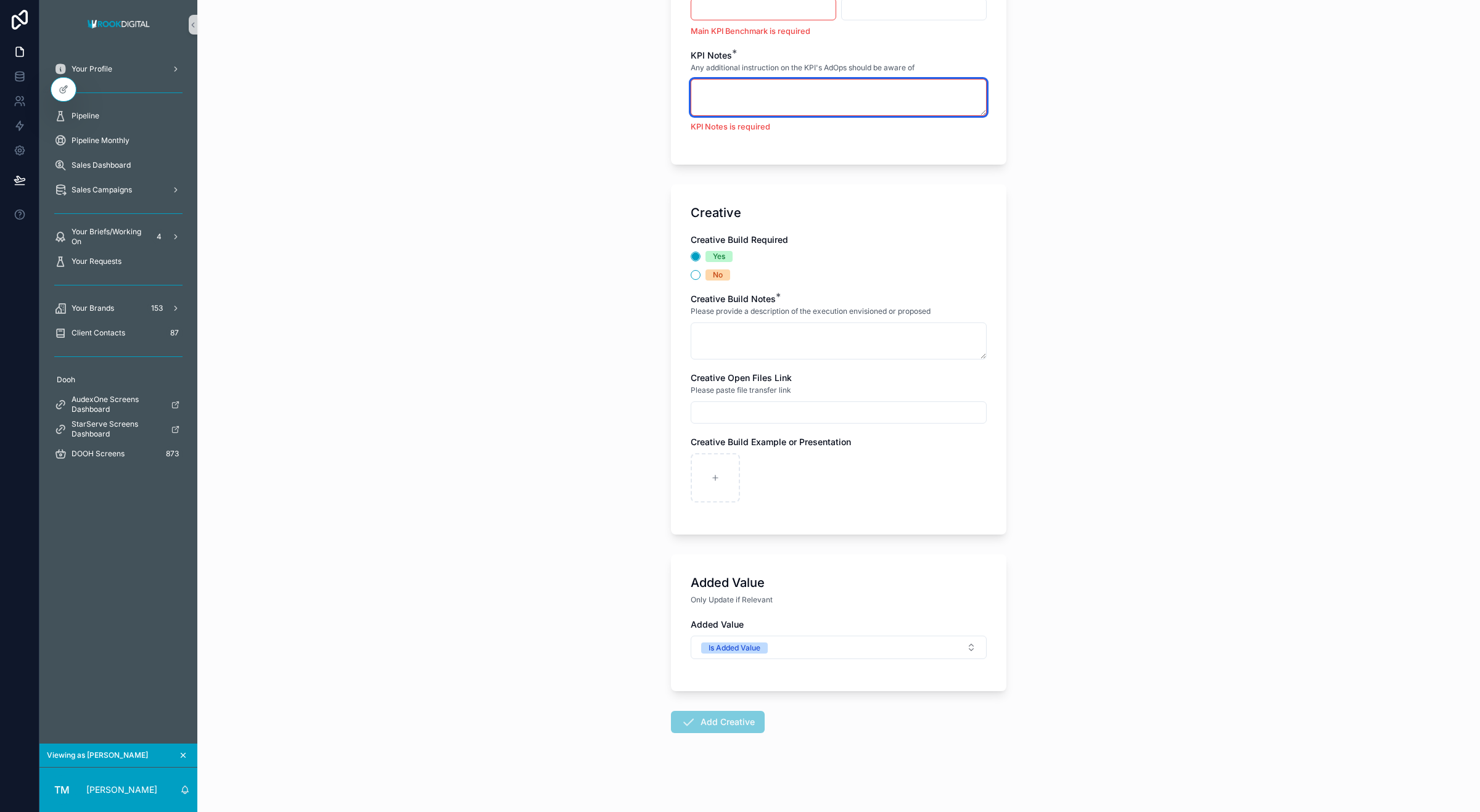
click at [740, 90] on textarea "scrollable content" at bounding box center [839, 98] width 296 height 37
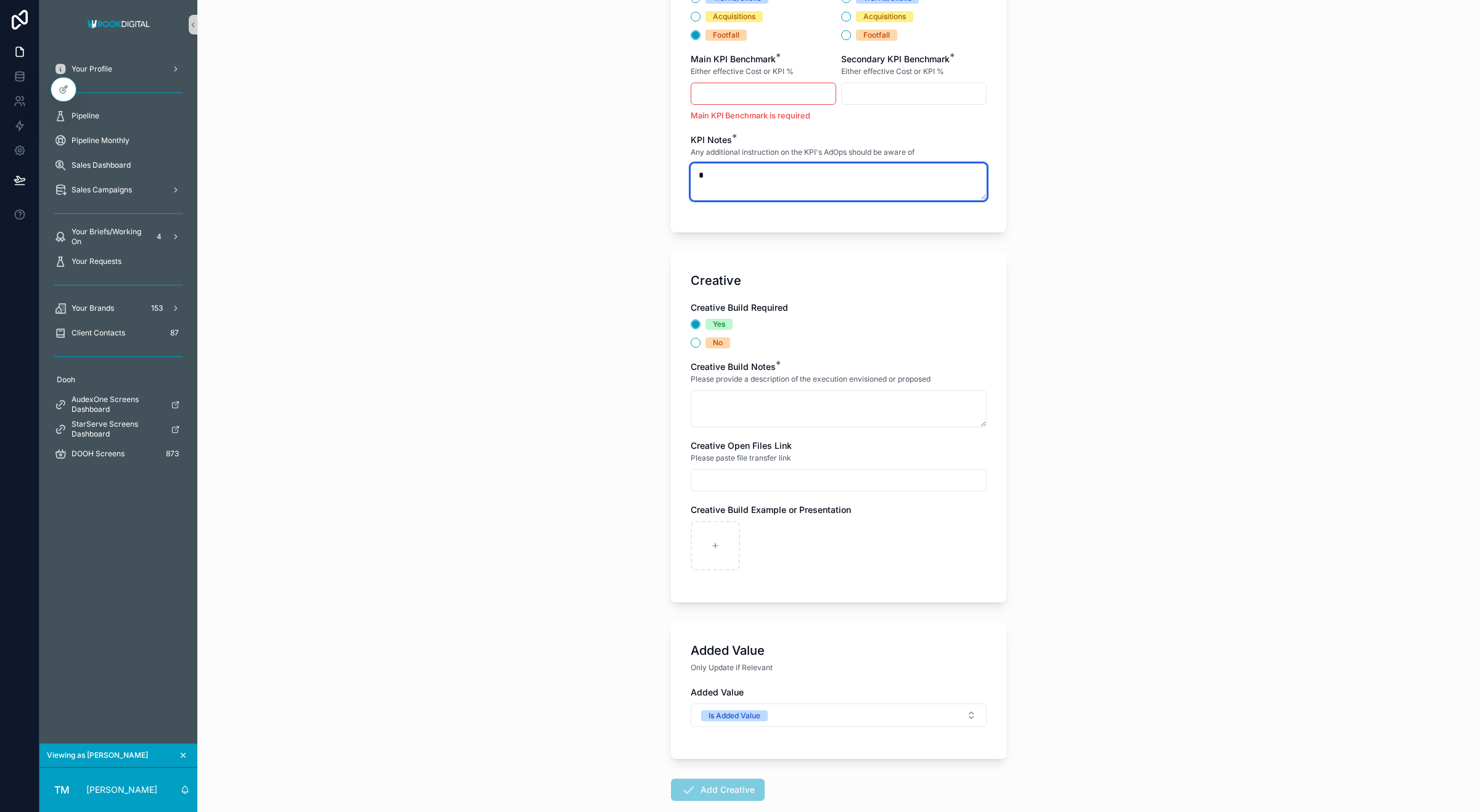
scroll to position [1849, 0]
type textarea "*"
click at [741, 99] on input "scrollable content" at bounding box center [764, 95] width 144 height 17
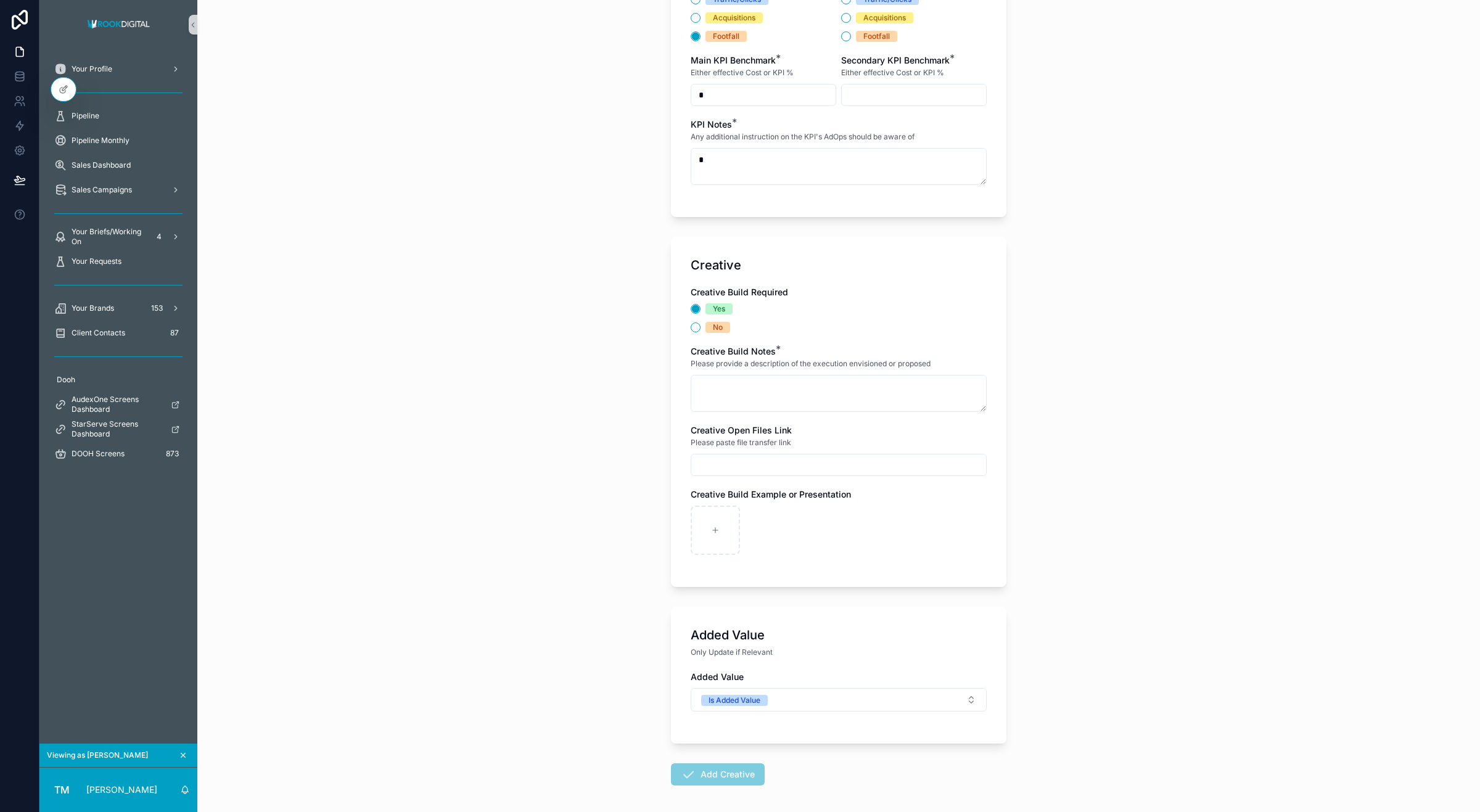
type input "*"
click at [848, 99] on input "scrollable content" at bounding box center [914, 95] width 144 height 17
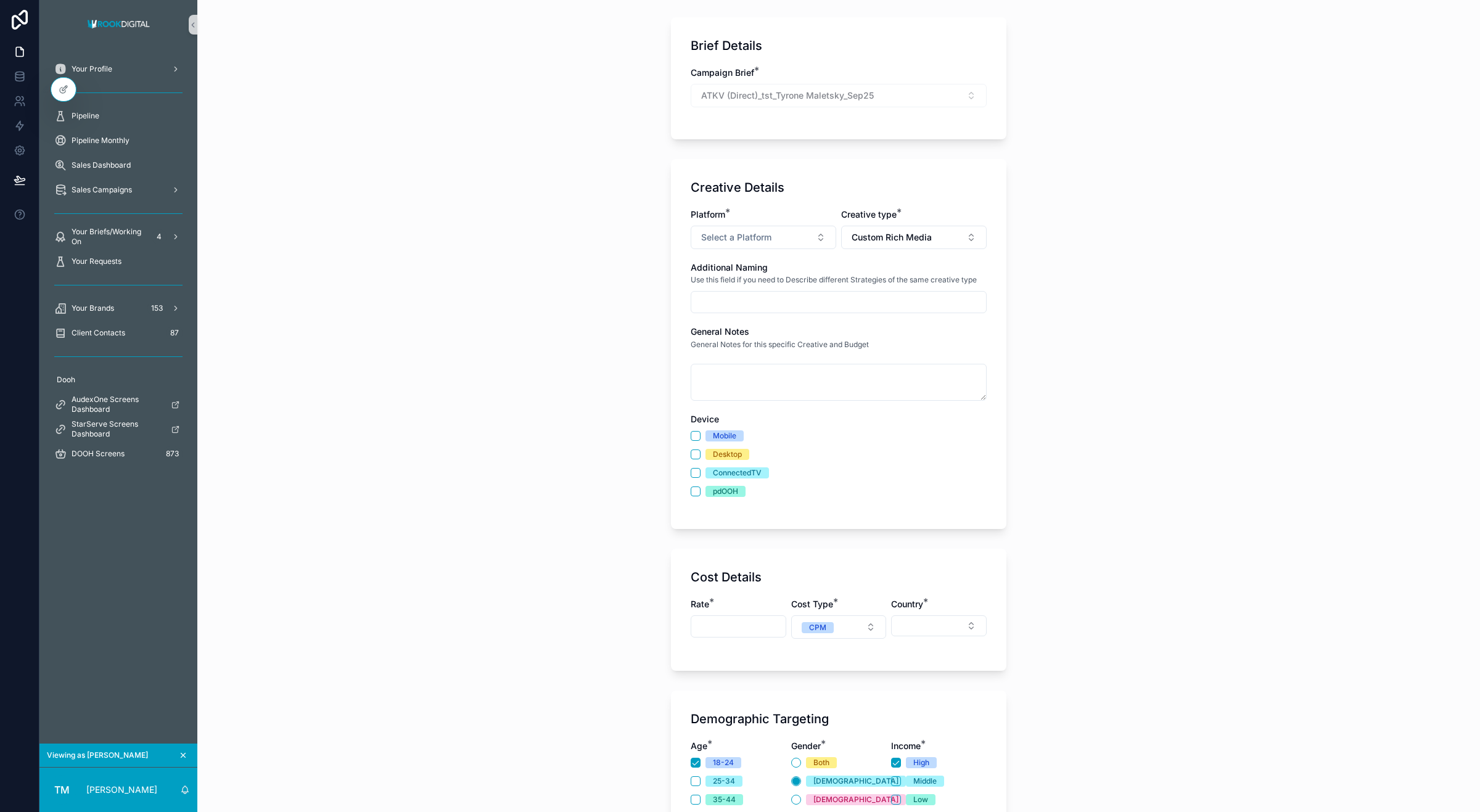
scroll to position [0, 0]
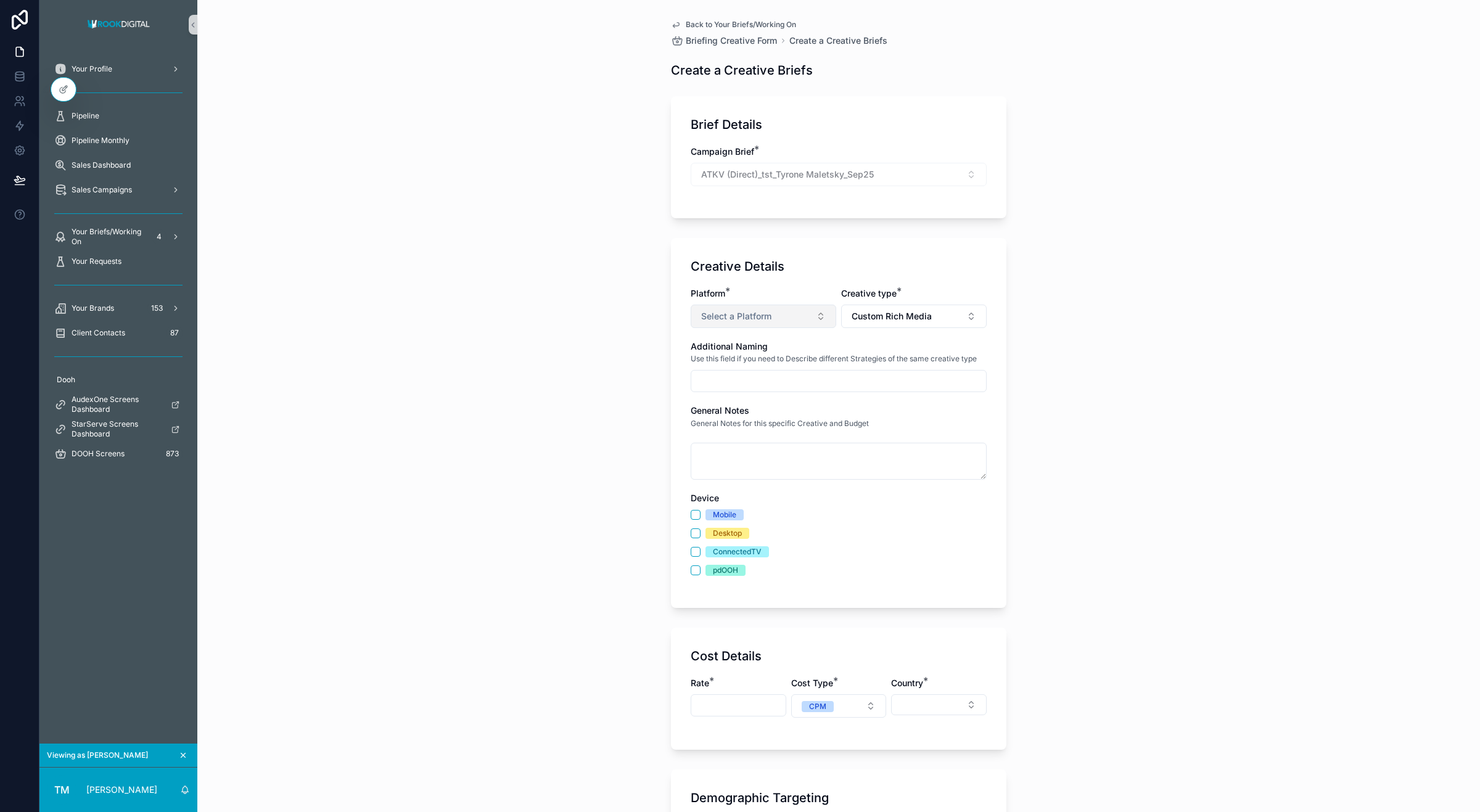
type input "*"
click at [729, 306] on button "Select a Platform" at bounding box center [764, 316] width 145 height 24
click at [720, 365] on div "AUDeX One" at bounding box center [717, 366] width 42 height 11
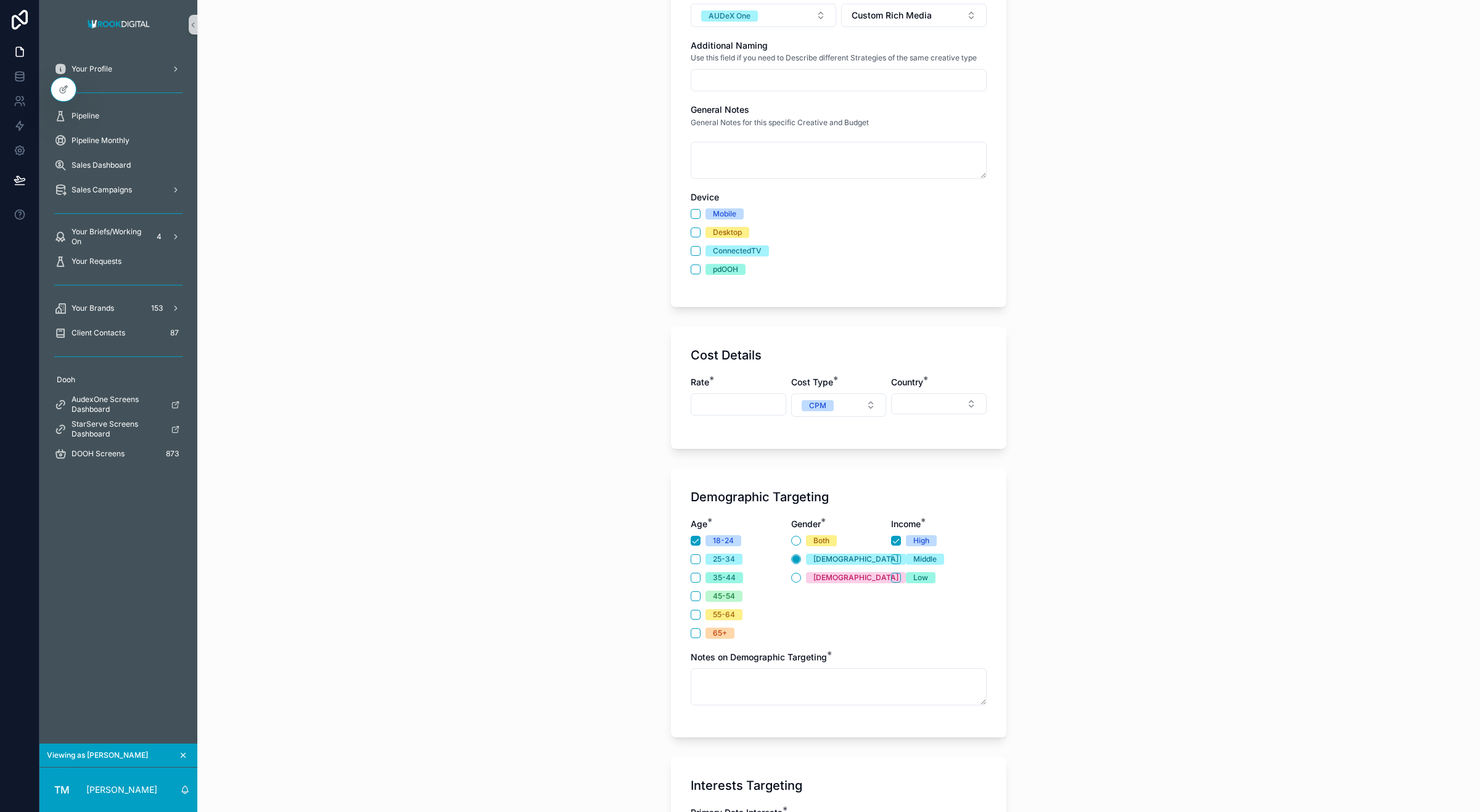
scroll to position [303, 0]
click at [691, 210] on button "Mobile" at bounding box center [696, 212] width 10 height 10
click at [683, 230] on div "Creative Details Platform * AUDeX One Creative type * Custom Rich Media Additio…" at bounding box center [839, 120] width 336 height 370
click at [692, 230] on button "Desktop" at bounding box center [696, 230] width 10 height 10
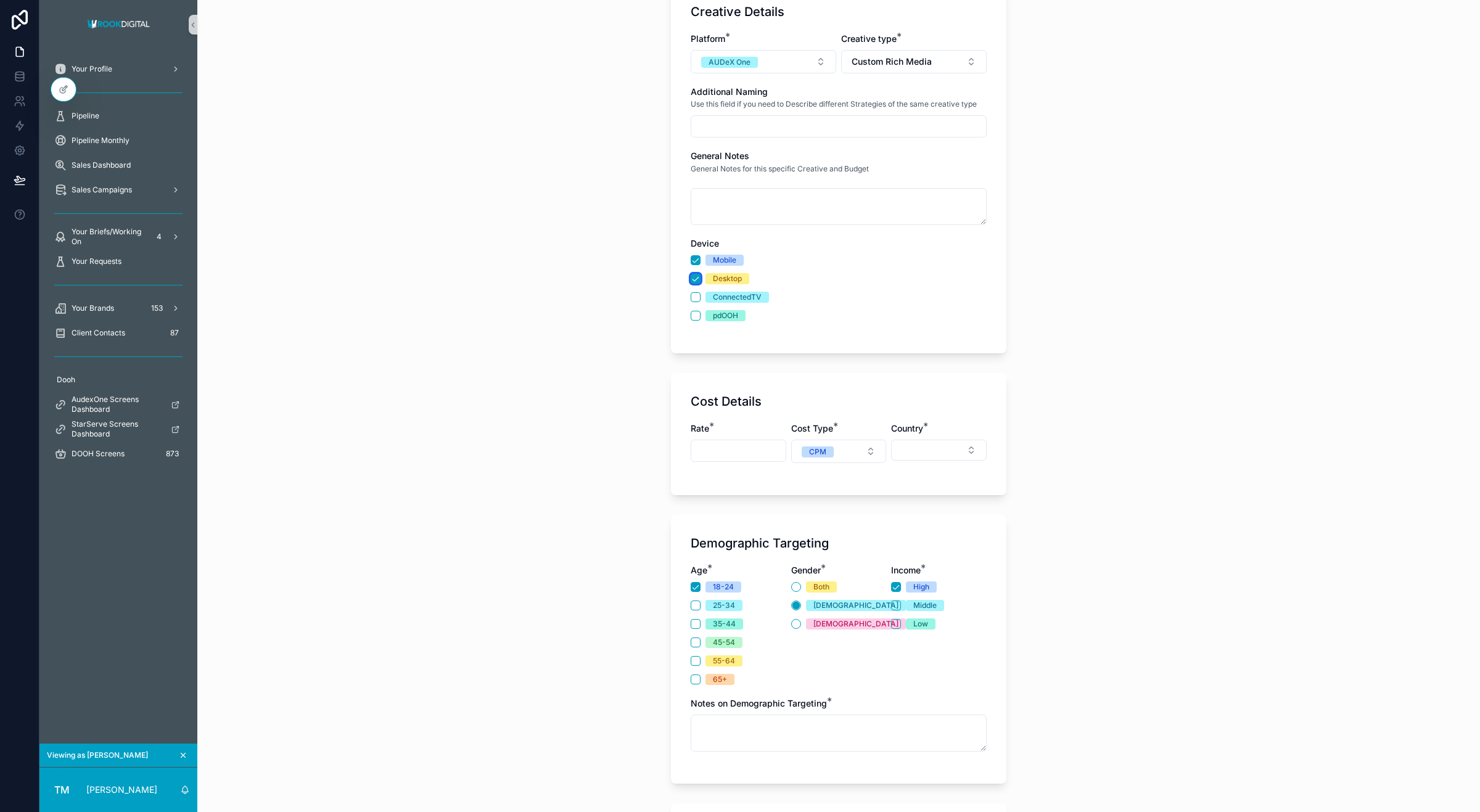
scroll to position [257, 0]
click at [725, 439] on div "scrollable content" at bounding box center [739, 449] width 96 height 22
click at [716, 454] on input "scrollable content" at bounding box center [739, 449] width 94 height 17
type input "*******"
click at [939, 443] on button "Select Button" at bounding box center [939, 449] width 96 height 21
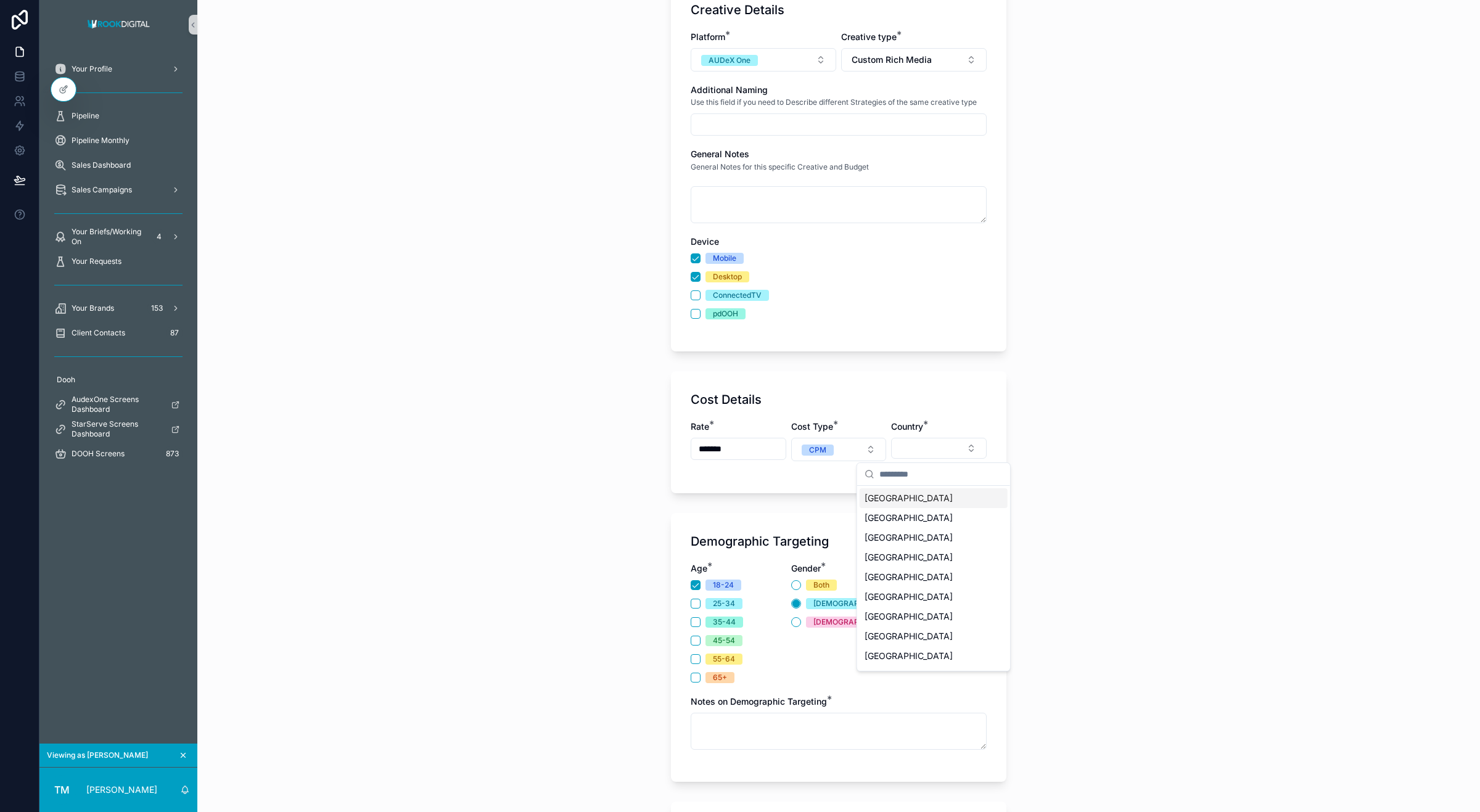
click at [898, 500] on span "South Africa" at bounding box center [909, 498] width 88 height 12
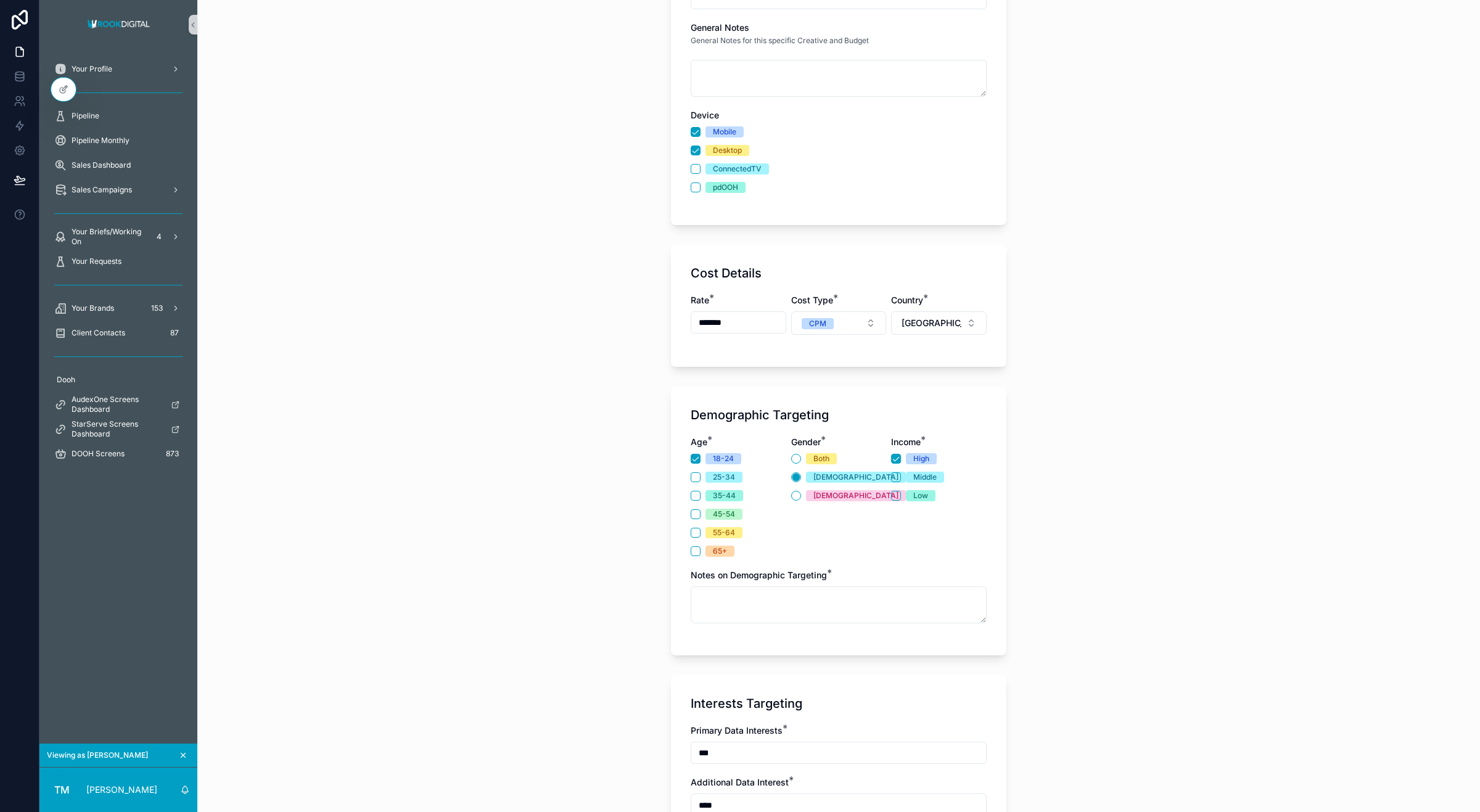
scroll to position [383, 0]
click at [956, 327] on button "South Africa" at bounding box center [939, 322] width 96 height 24
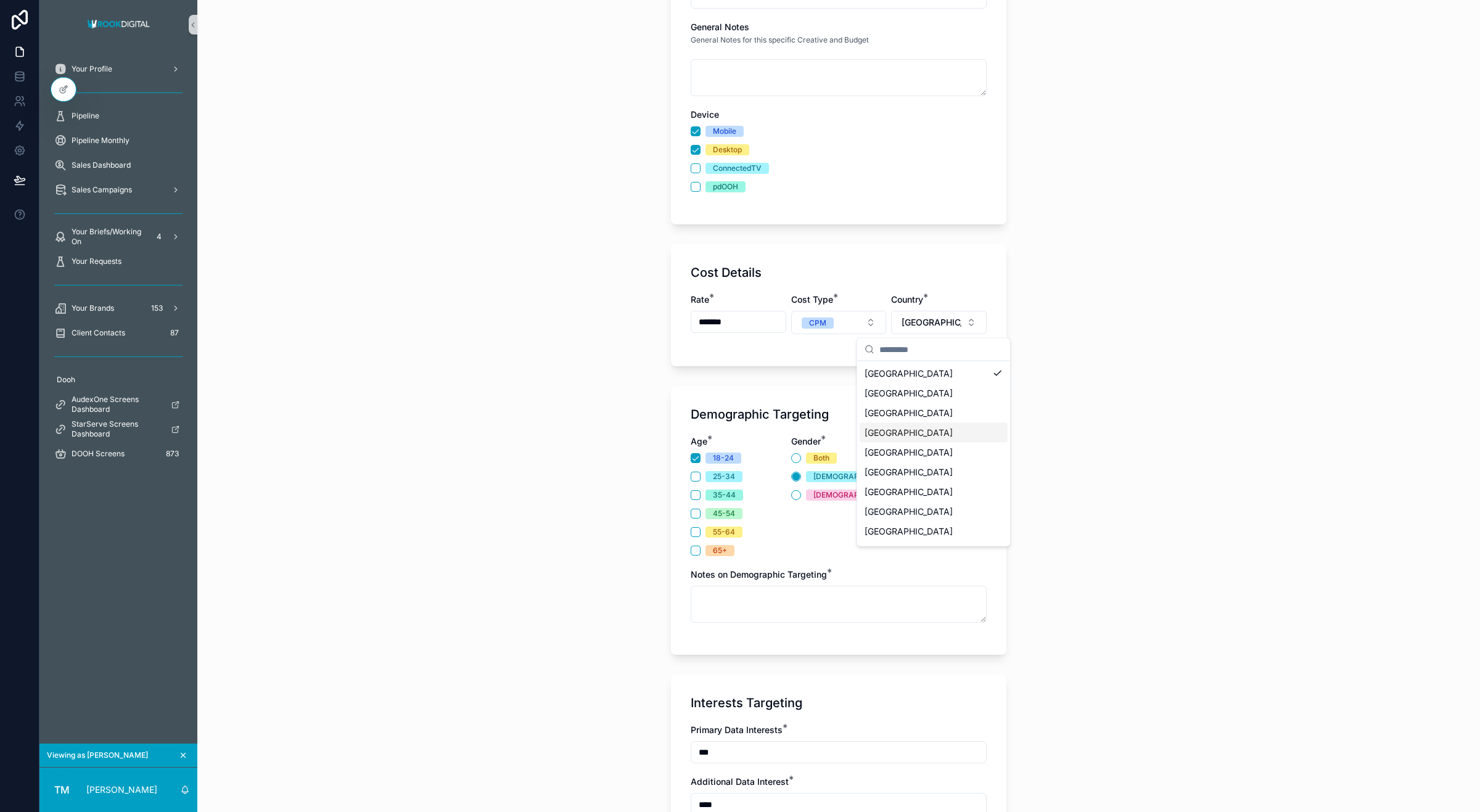
scroll to position [0, 0]
click at [910, 395] on span "South Africa" at bounding box center [909, 393] width 88 height 12
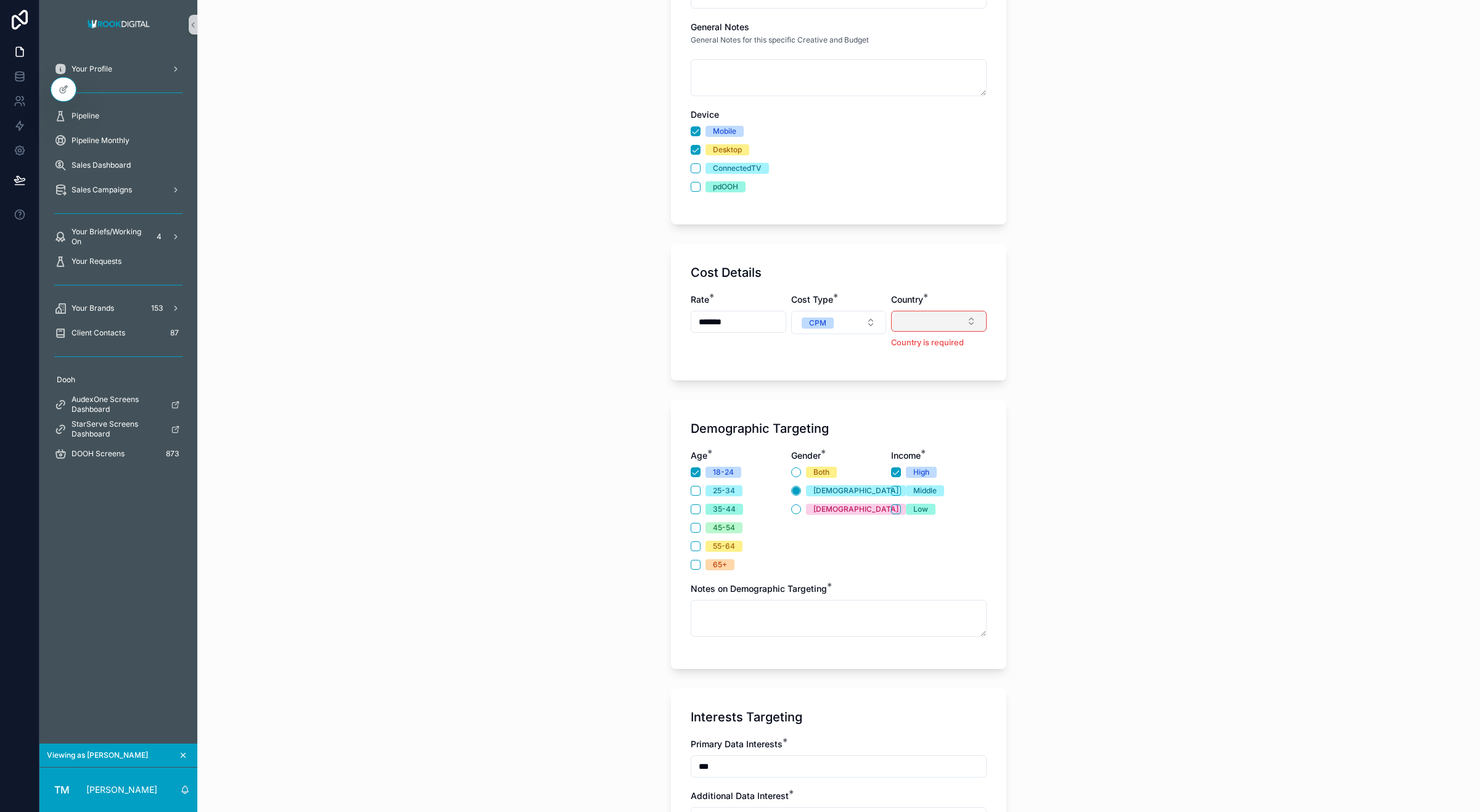
click at [954, 322] on button "Select Button" at bounding box center [939, 321] width 96 height 21
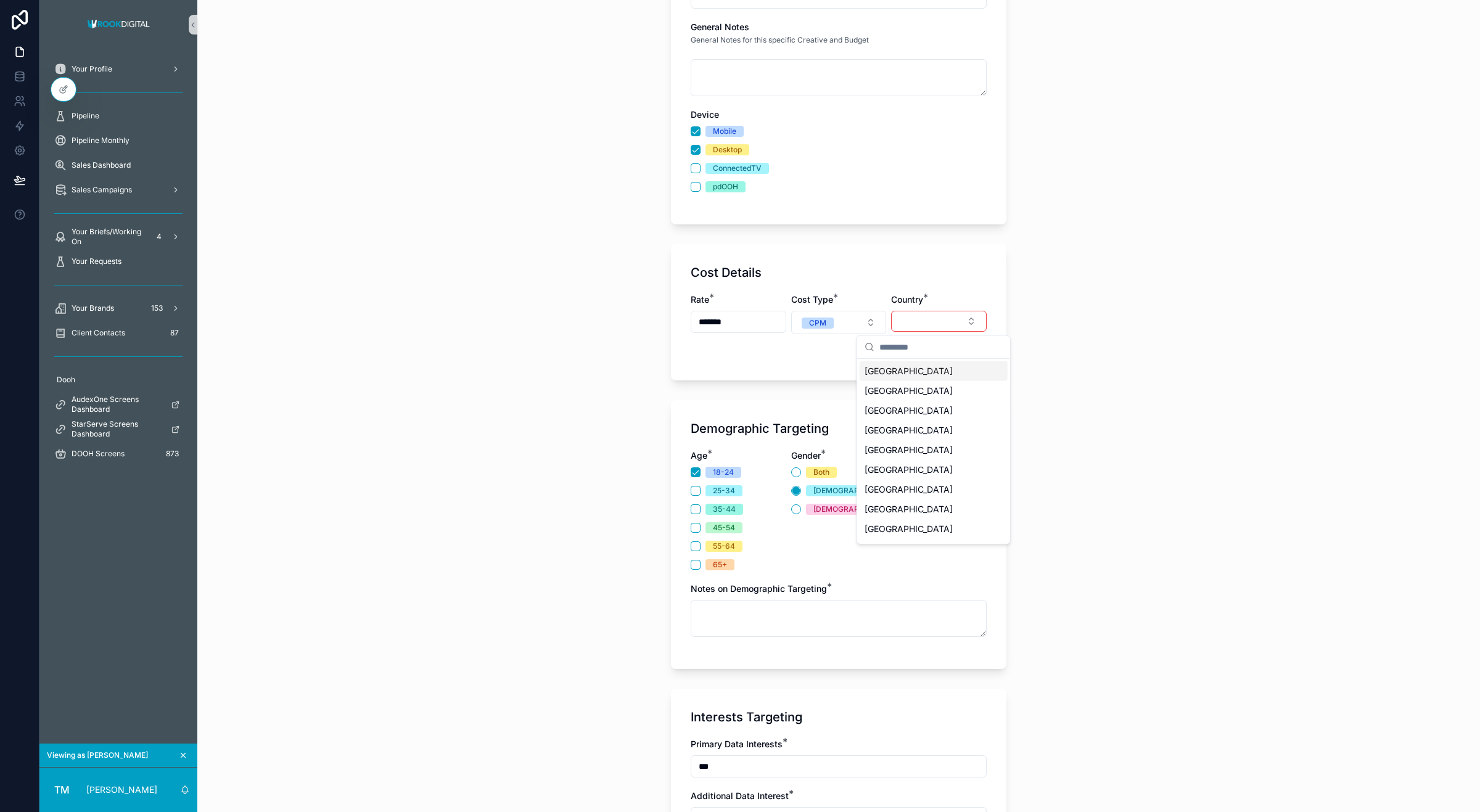
click at [938, 370] on div "South Africa" at bounding box center [934, 372] width 148 height 20
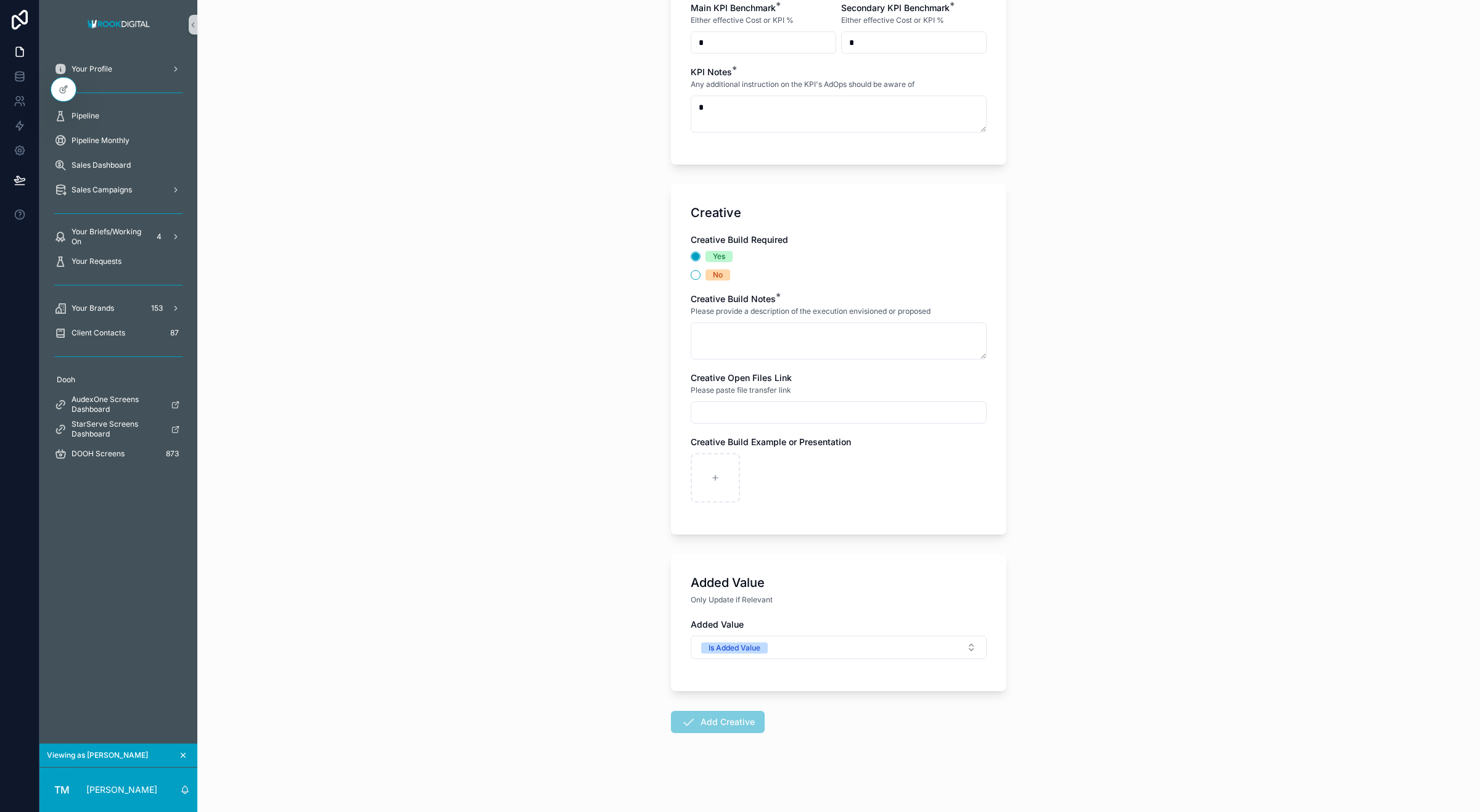
scroll to position [1891, 0]
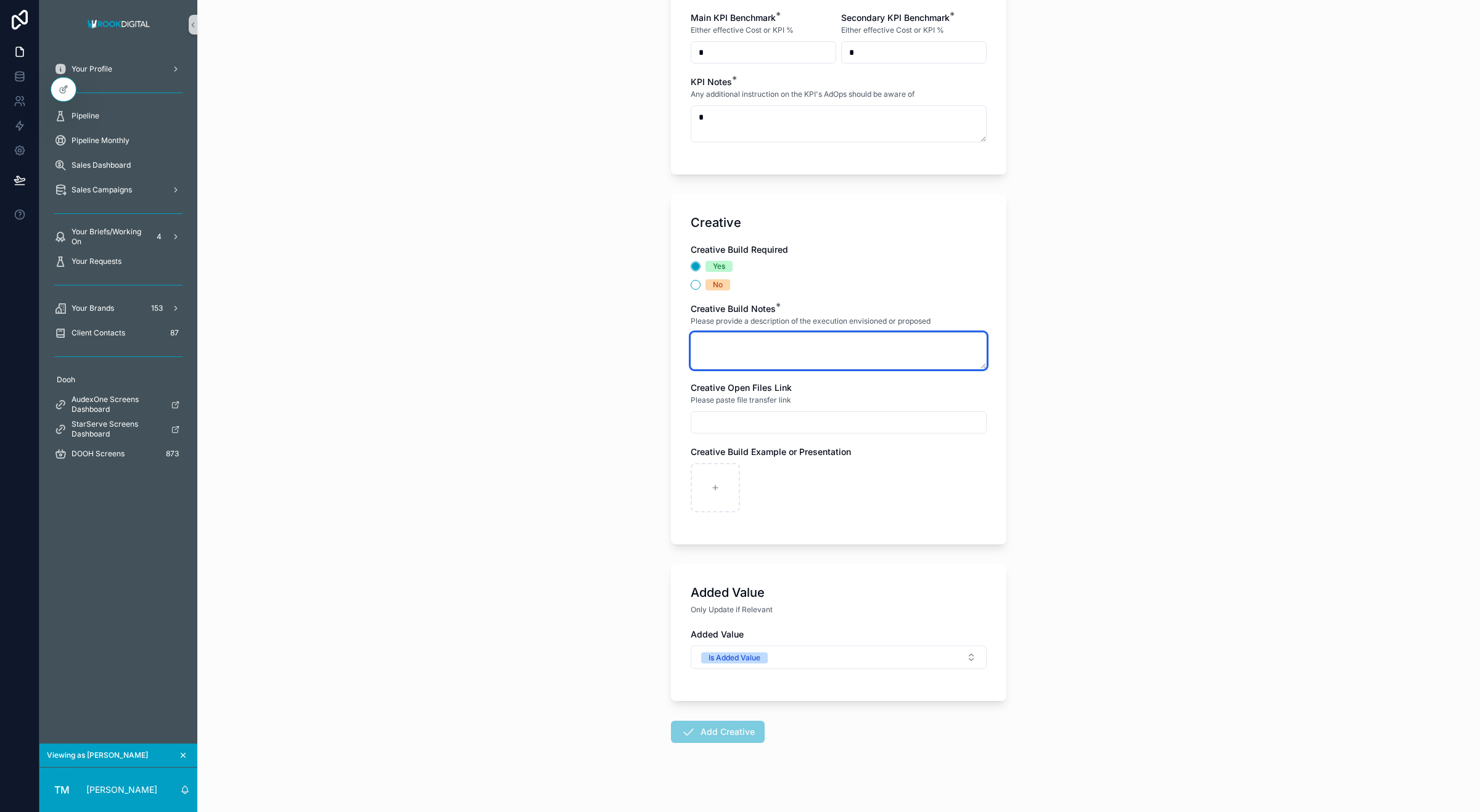
click at [751, 370] on textarea "scrollable content" at bounding box center [839, 351] width 296 height 37
type textarea "***"
click at [1076, 588] on div "Back to Your Briefs/Working On Briefing Creative Form Create a Creative Briefs …" at bounding box center [839, 406] width 1283 height 812
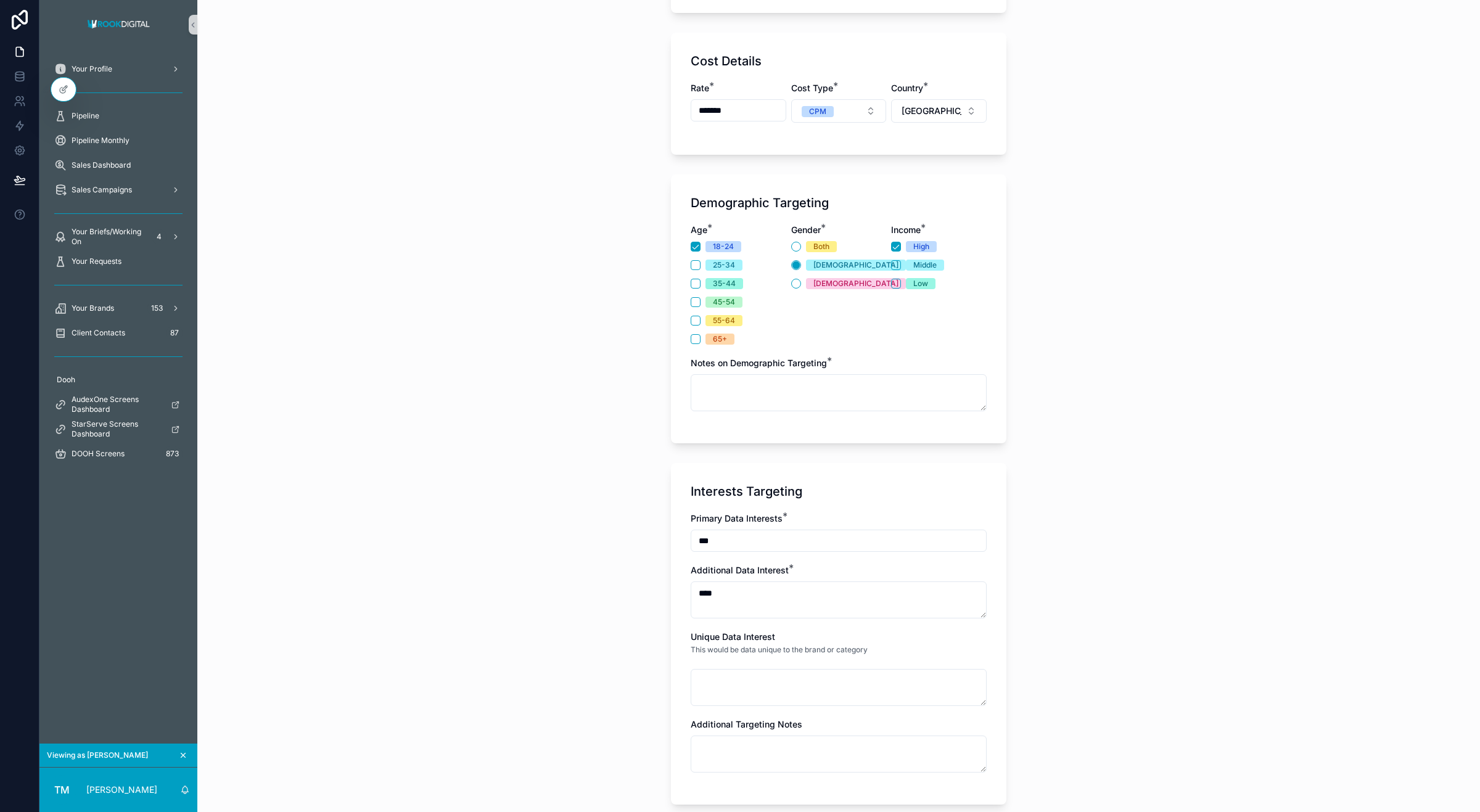
scroll to position [592, 0]
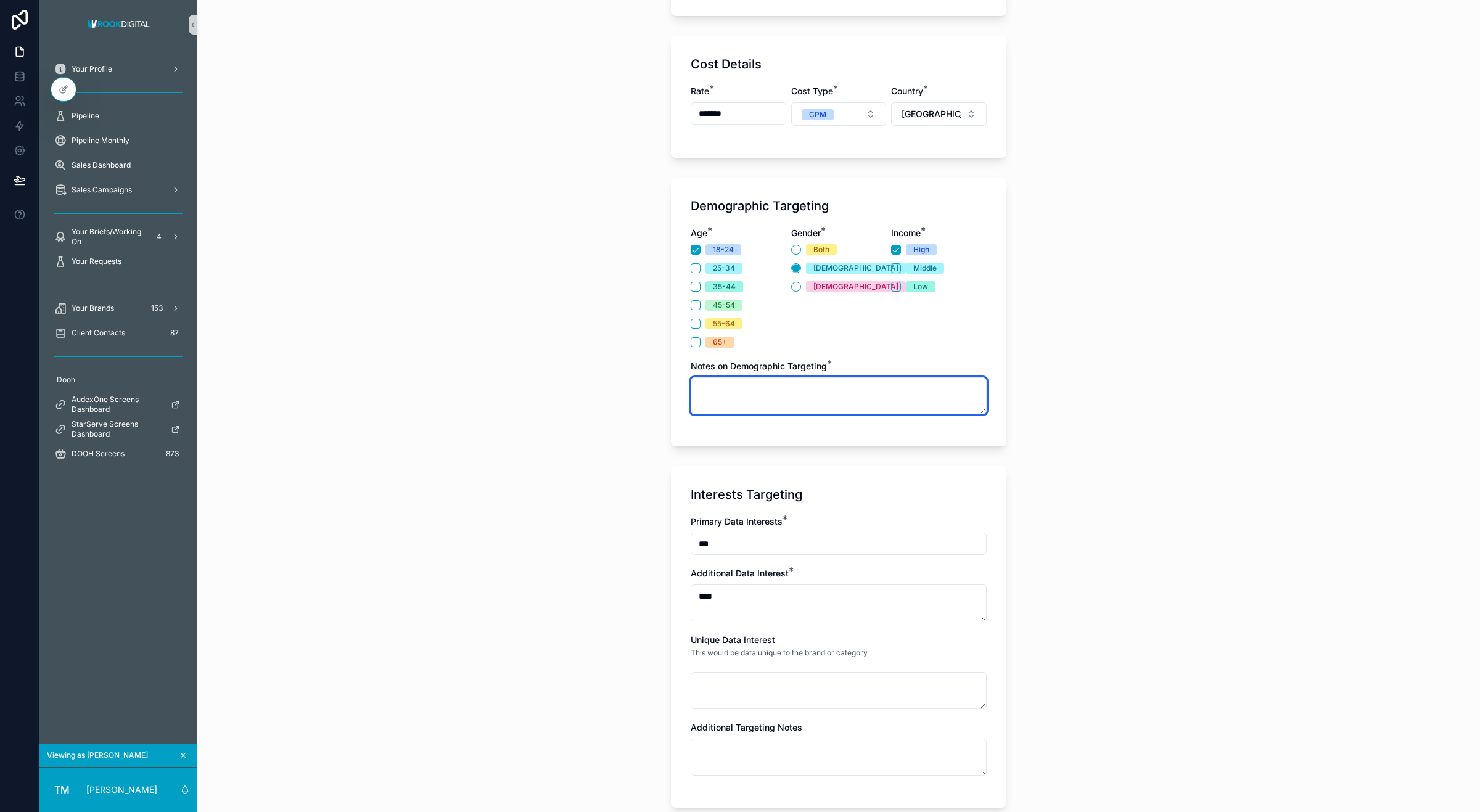
click at [729, 381] on textarea "scrollable content" at bounding box center [839, 396] width 296 height 37
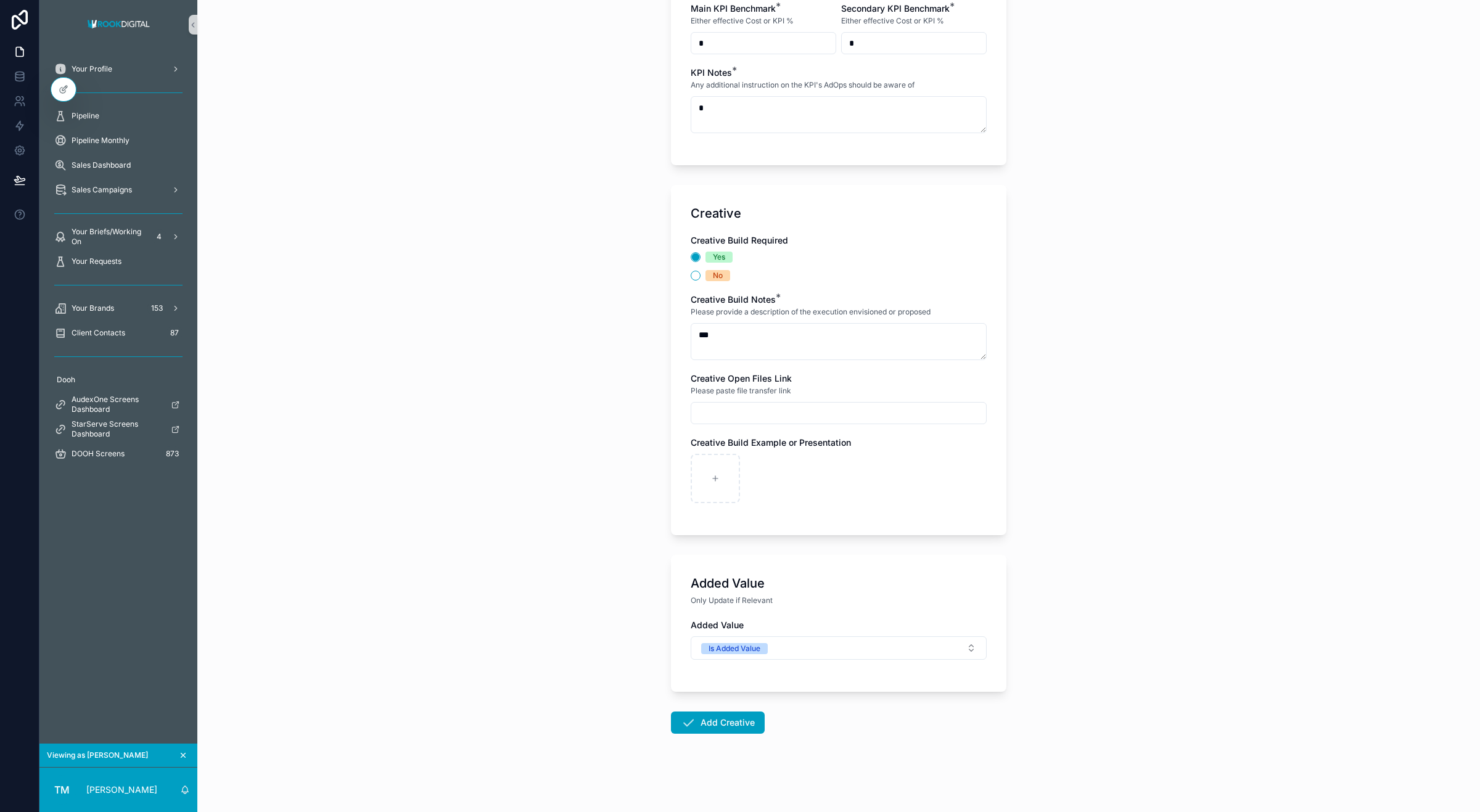
scroll to position [1904, 0]
type textarea "******"
click at [723, 716] on button "Add Creative" at bounding box center [718, 722] width 94 height 22
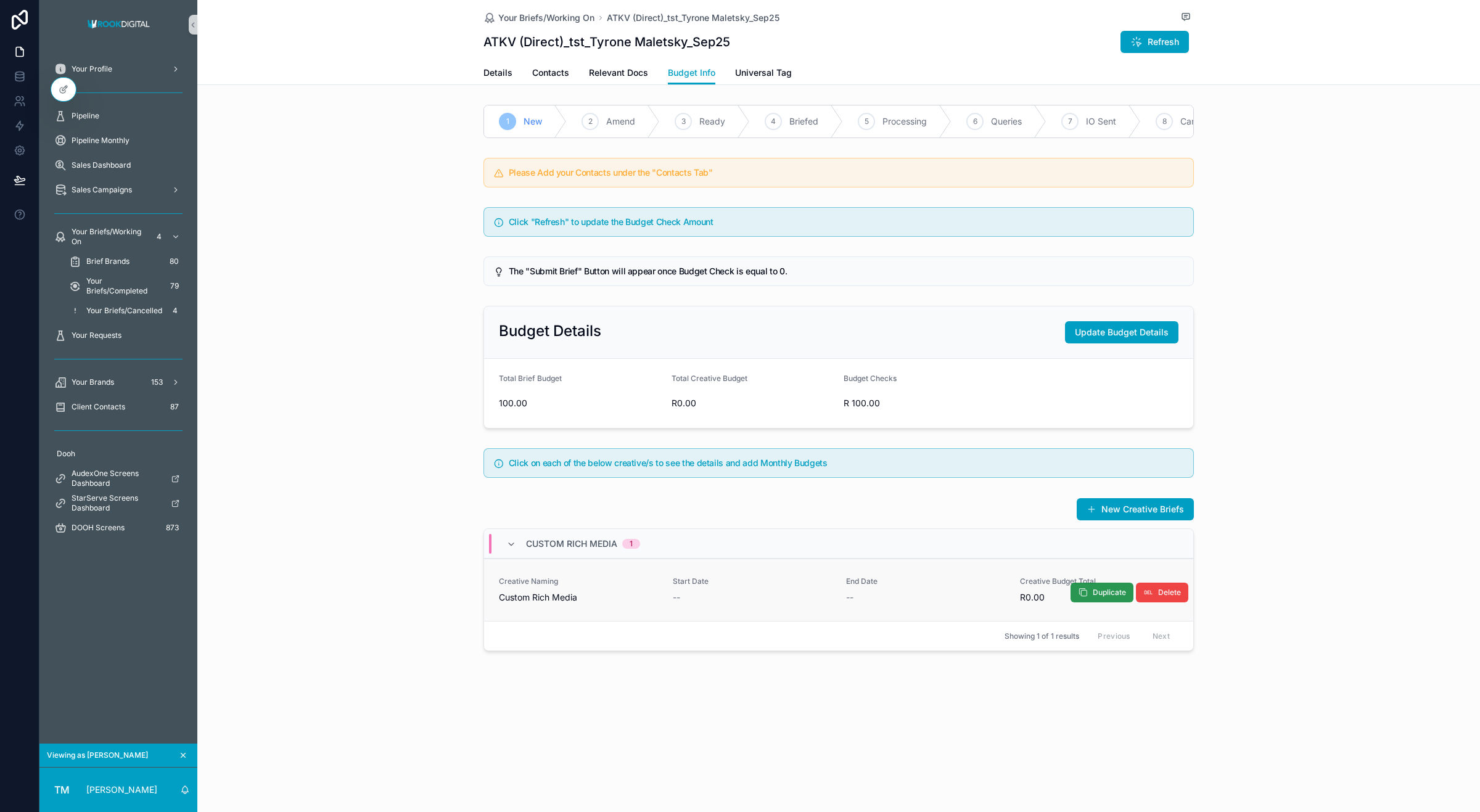
click at [1090, 603] on button "Duplicate" at bounding box center [1102, 593] width 63 height 20
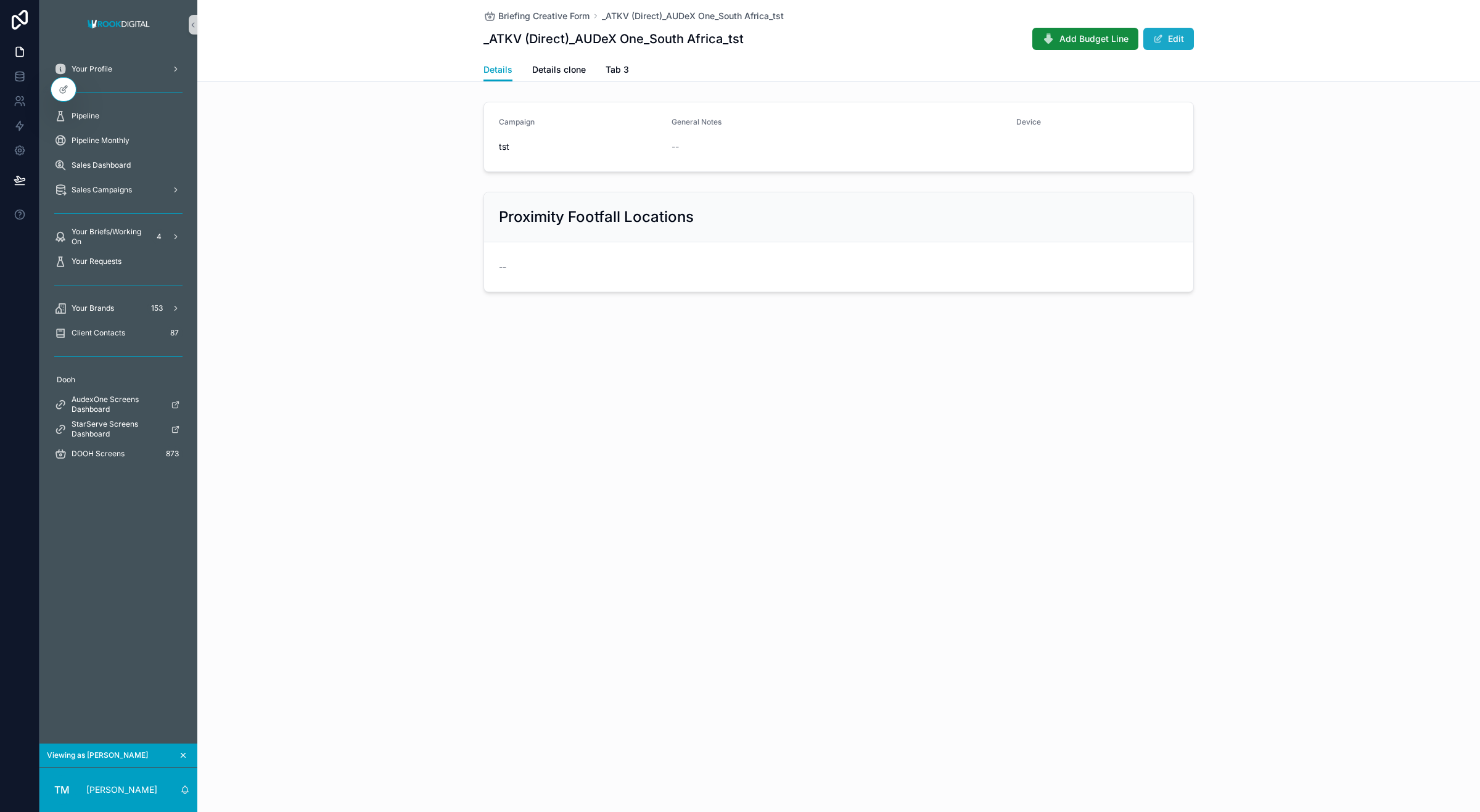
click at [1172, 39] on button "Edit" at bounding box center [1168, 39] width 50 height 22
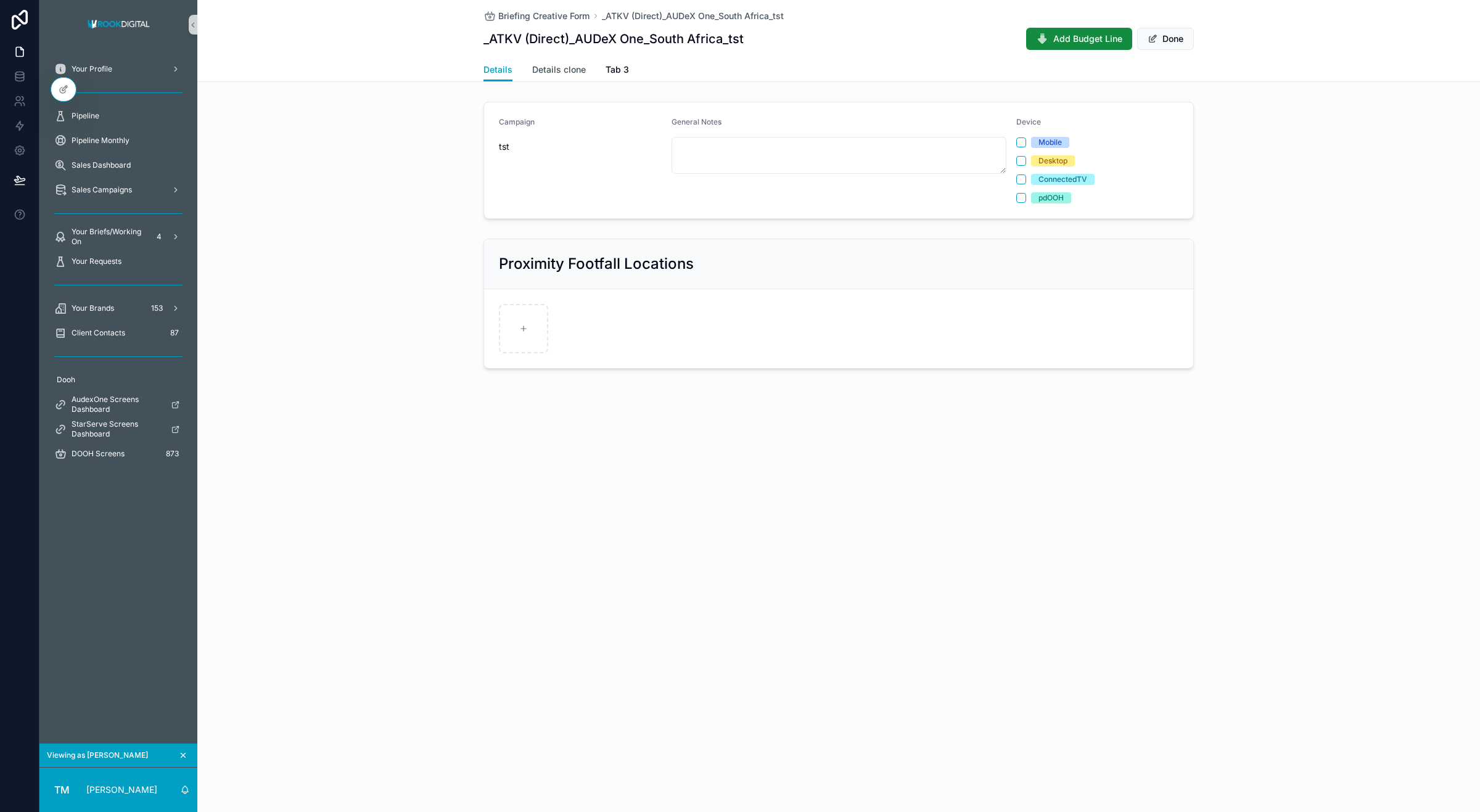
click at [552, 68] on span "Details clone" at bounding box center [559, 70] width 53 height 12
click at [616, 71] on span "Tab 3" at bounding box center [618, 70] width 24 height 12
click at [565, 71] on span "Details clone" at bounding box center [559, 70] width 53 height 12
click at [489, 71] on span "Details" at bounding box center [498, 70] width 29 height 12
click at [558, 16] on span "Briefing Creative Form" at bounding box center [544, 16] width 91 height 12
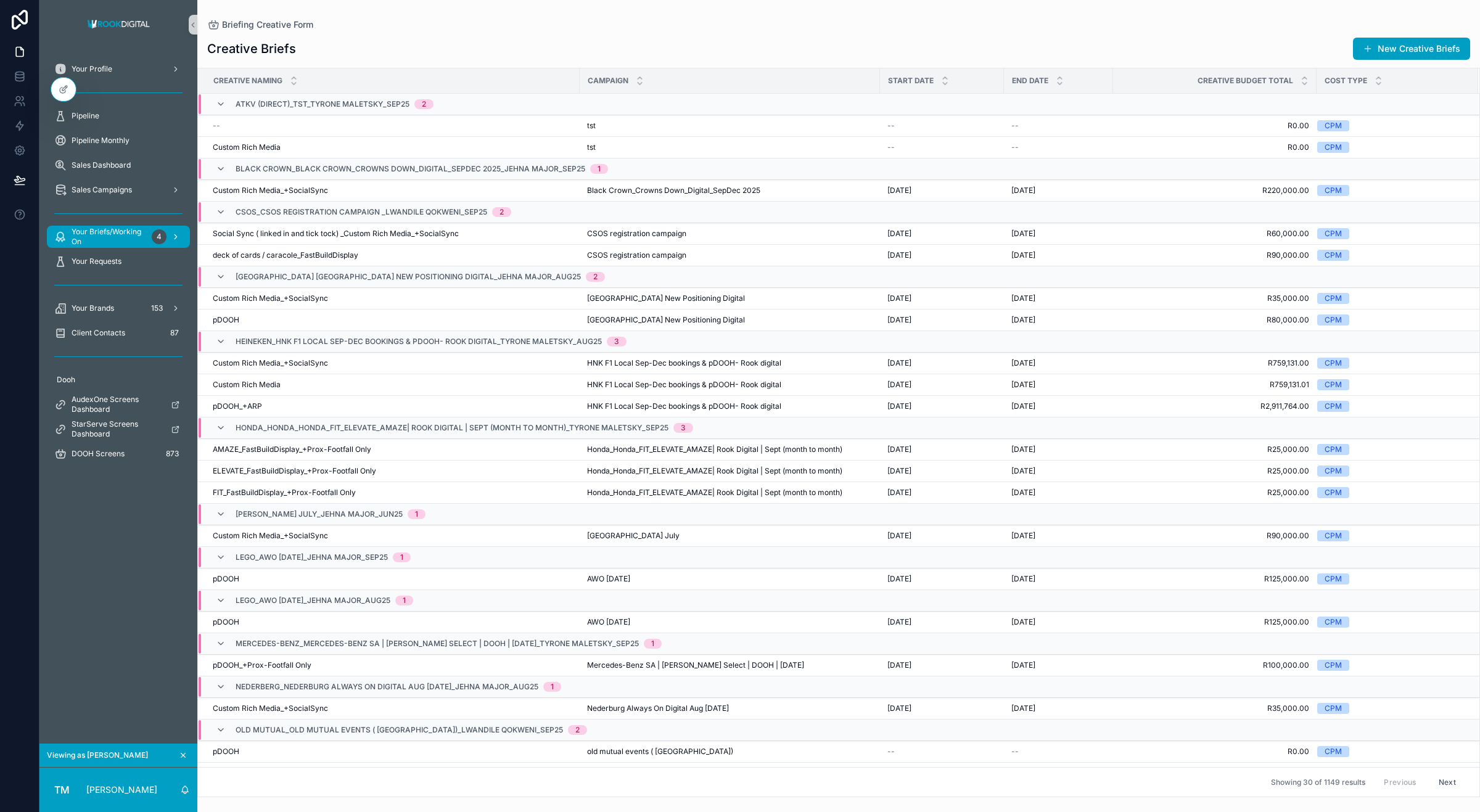
click at [110, 233] on span "Your Briefs/Working On" at bounding box center [109, 237] width 75 height 20
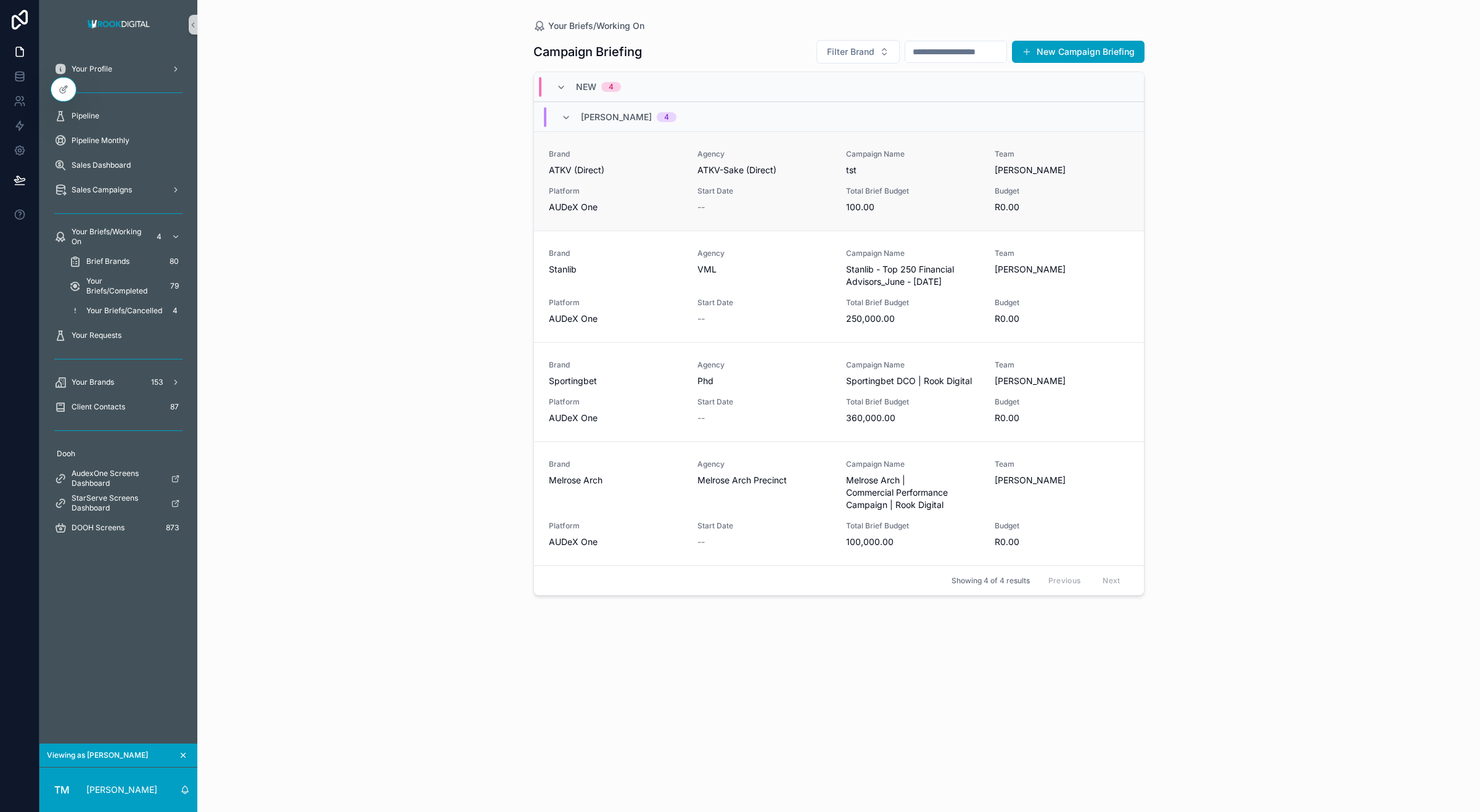
click at [902, 162] on div "Campaign Name tst" at bounding box center [913, 163] width 134 height 27
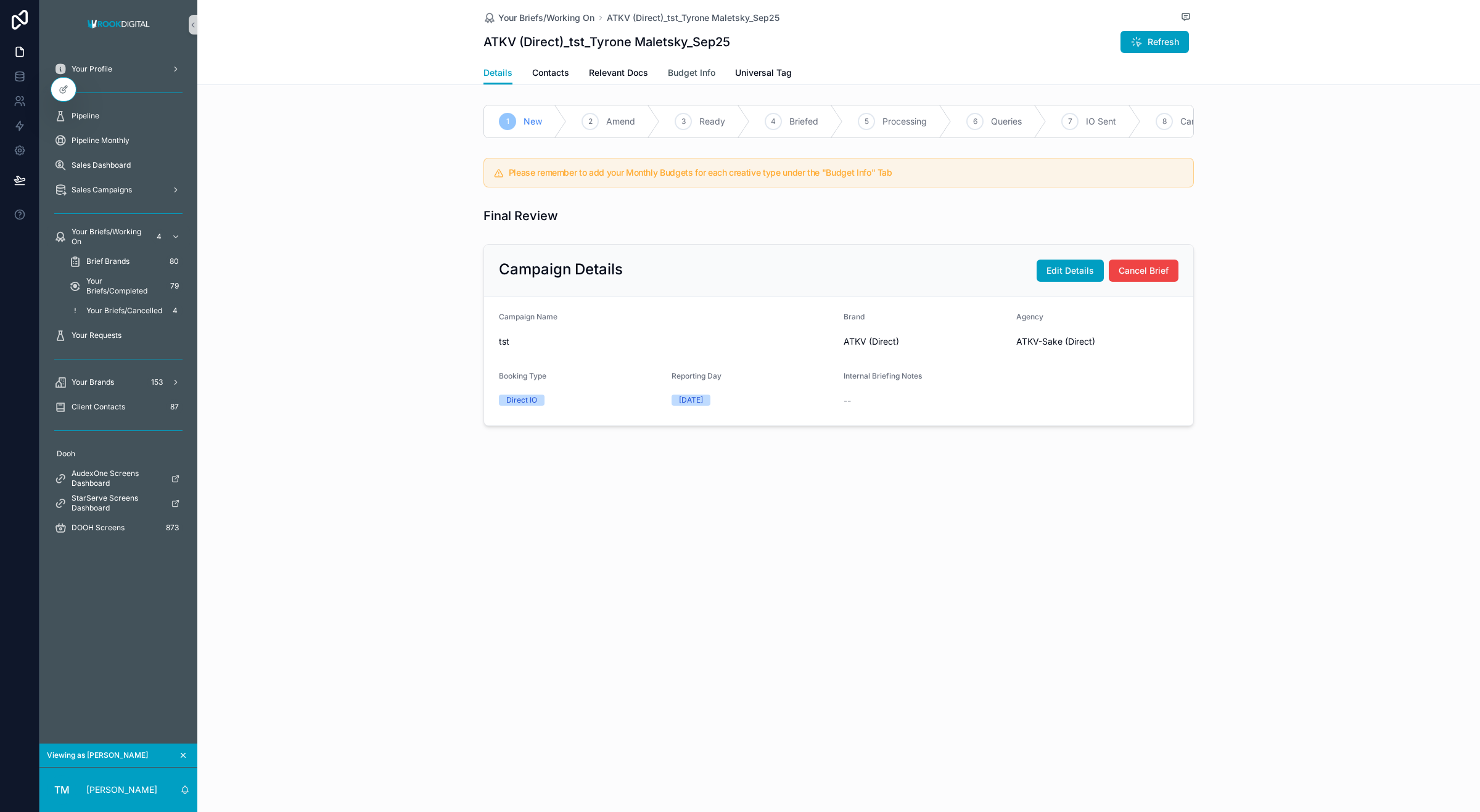
click at [696, 75] on span "Budget Info" at bounding box center [692, 73] width 47 height 12
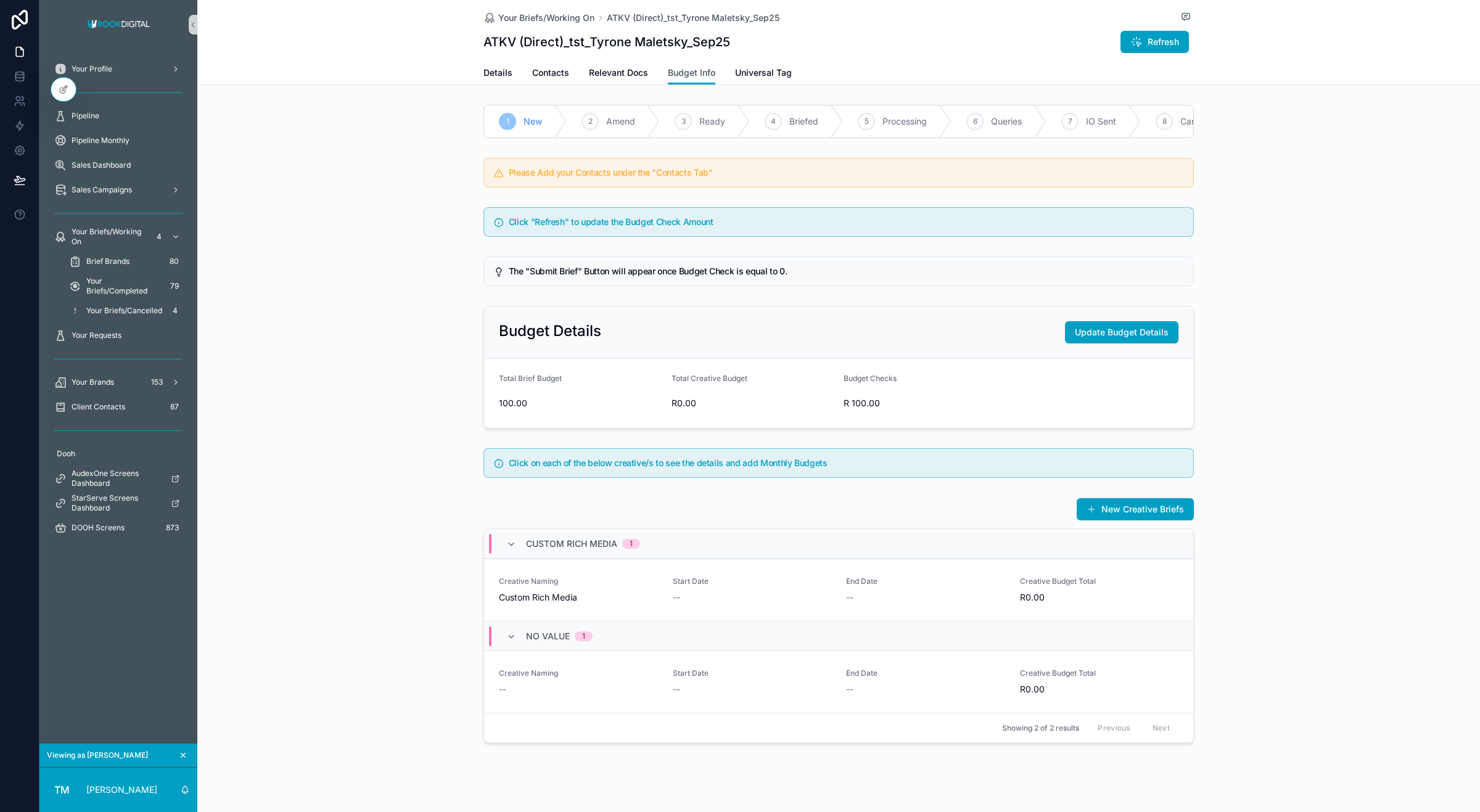
scroll to position [28, 0]
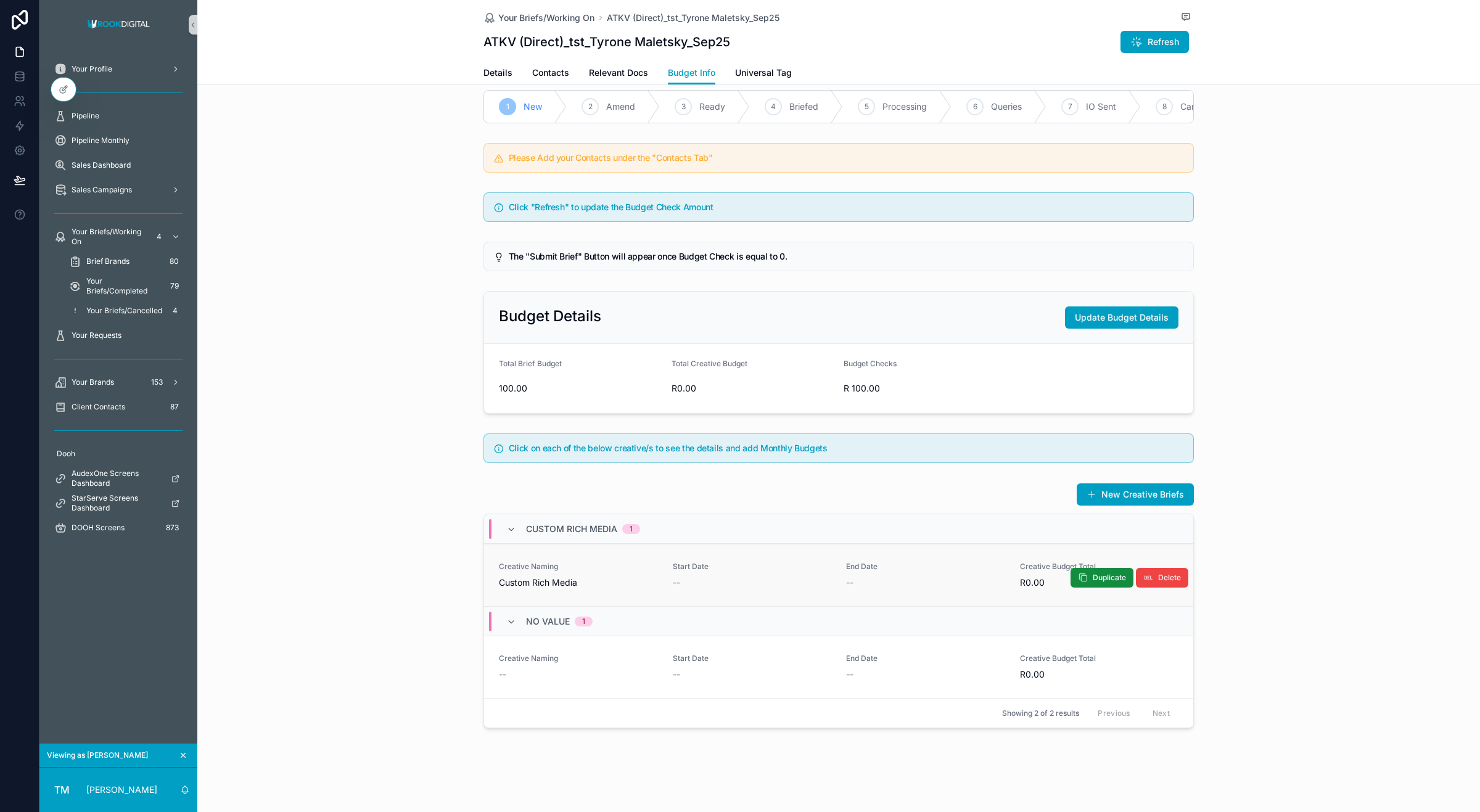
click at [673, 575] on div "Start Date --" at bounding box center [752, 575] width 159 height 27
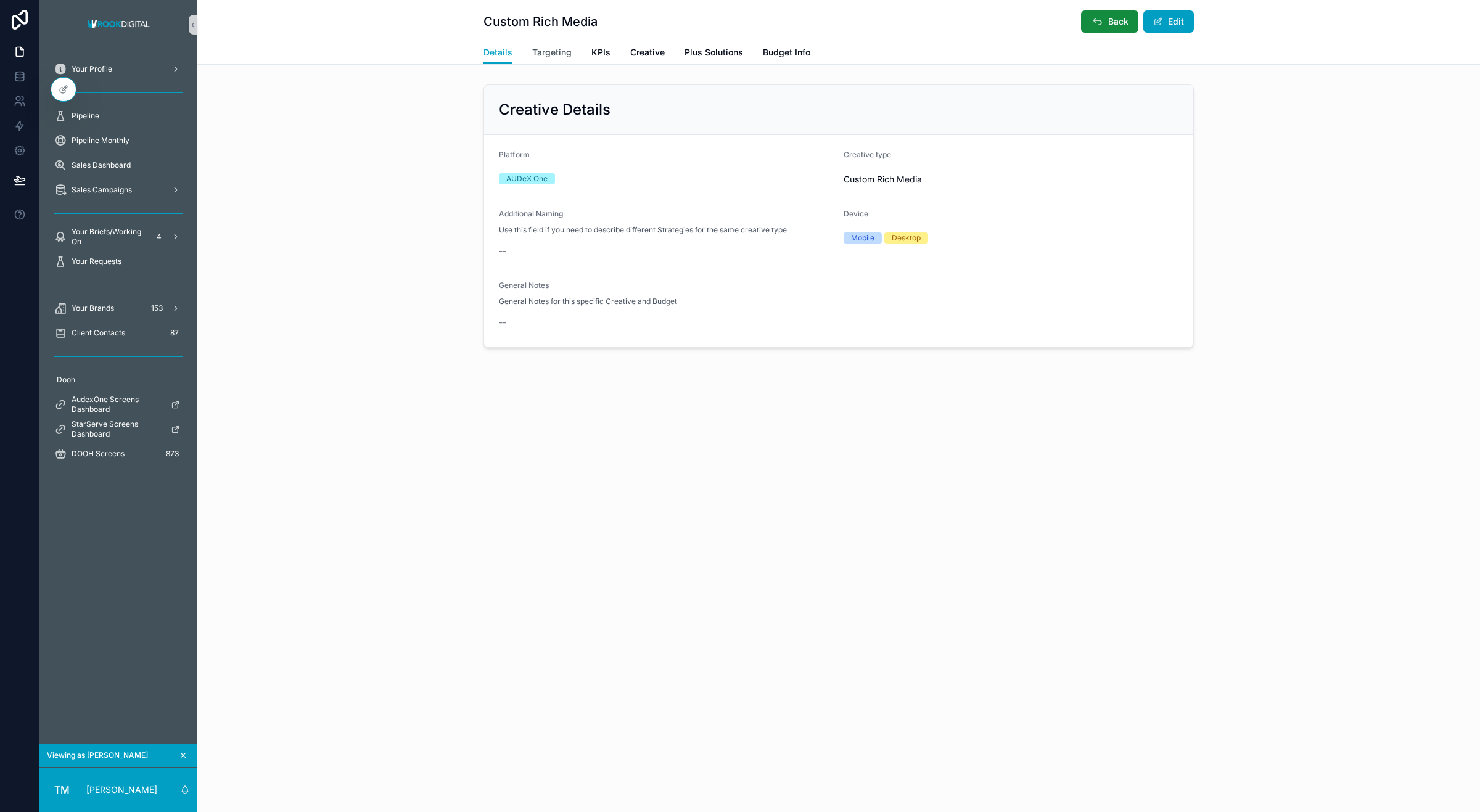
click at [559, 52] on span "Targeting" at bounding box center [552, 52] width 40 height 12
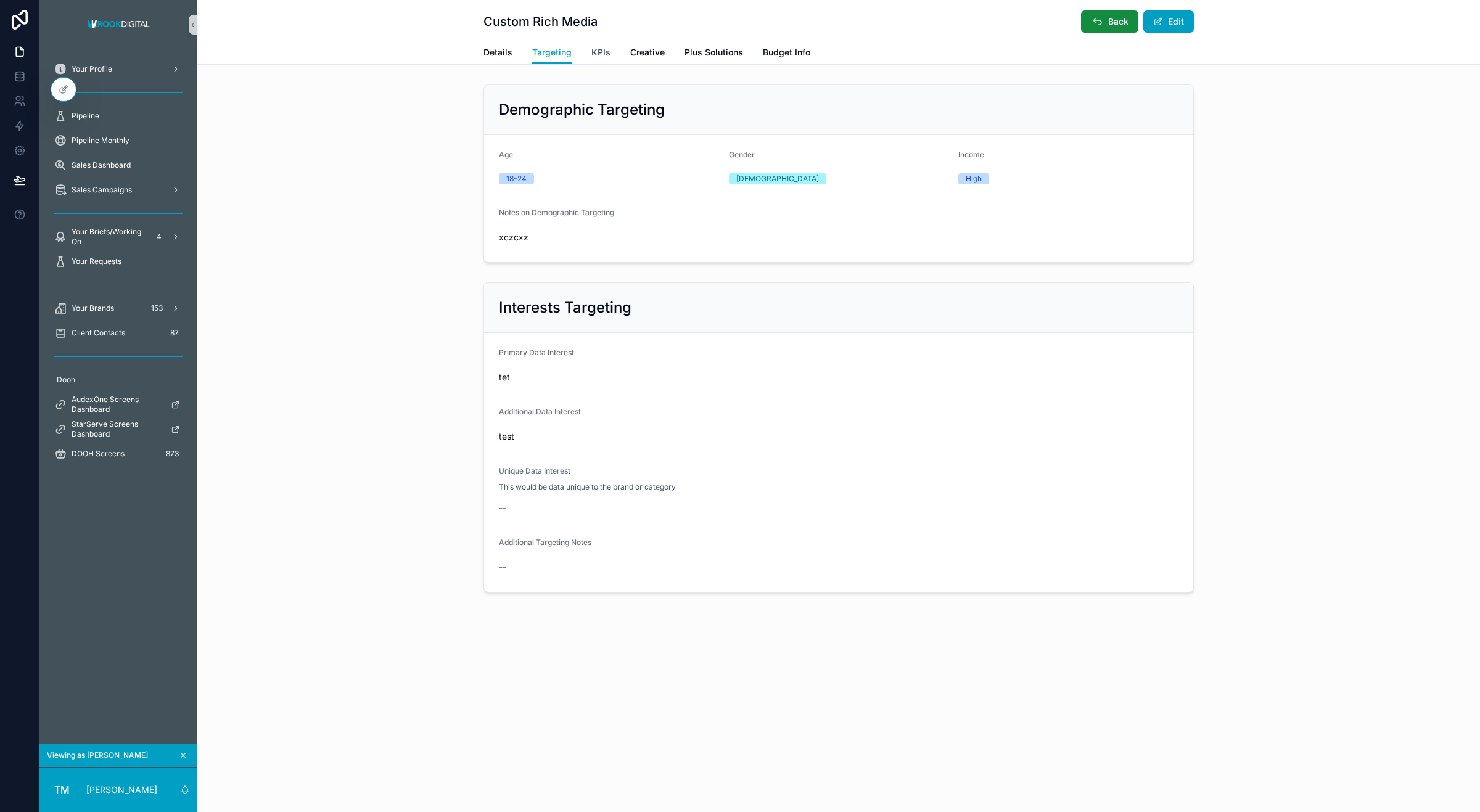
click at [598, 50] on span "KPIs" at bounding box center [601, 52] width 19 height 12
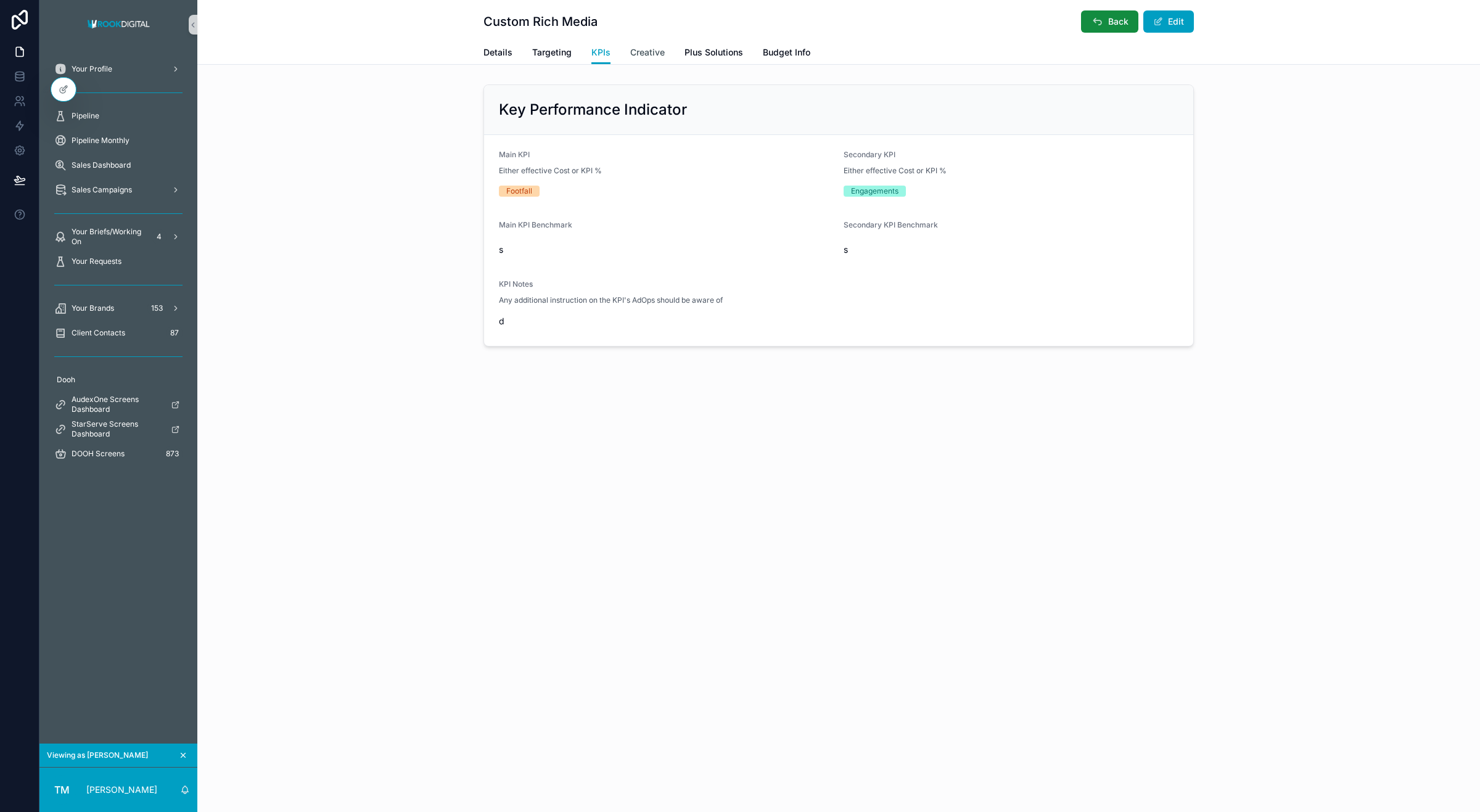
click at [663, 47] on span "Creative" at bounding box center [647, 52] width 35 height 12
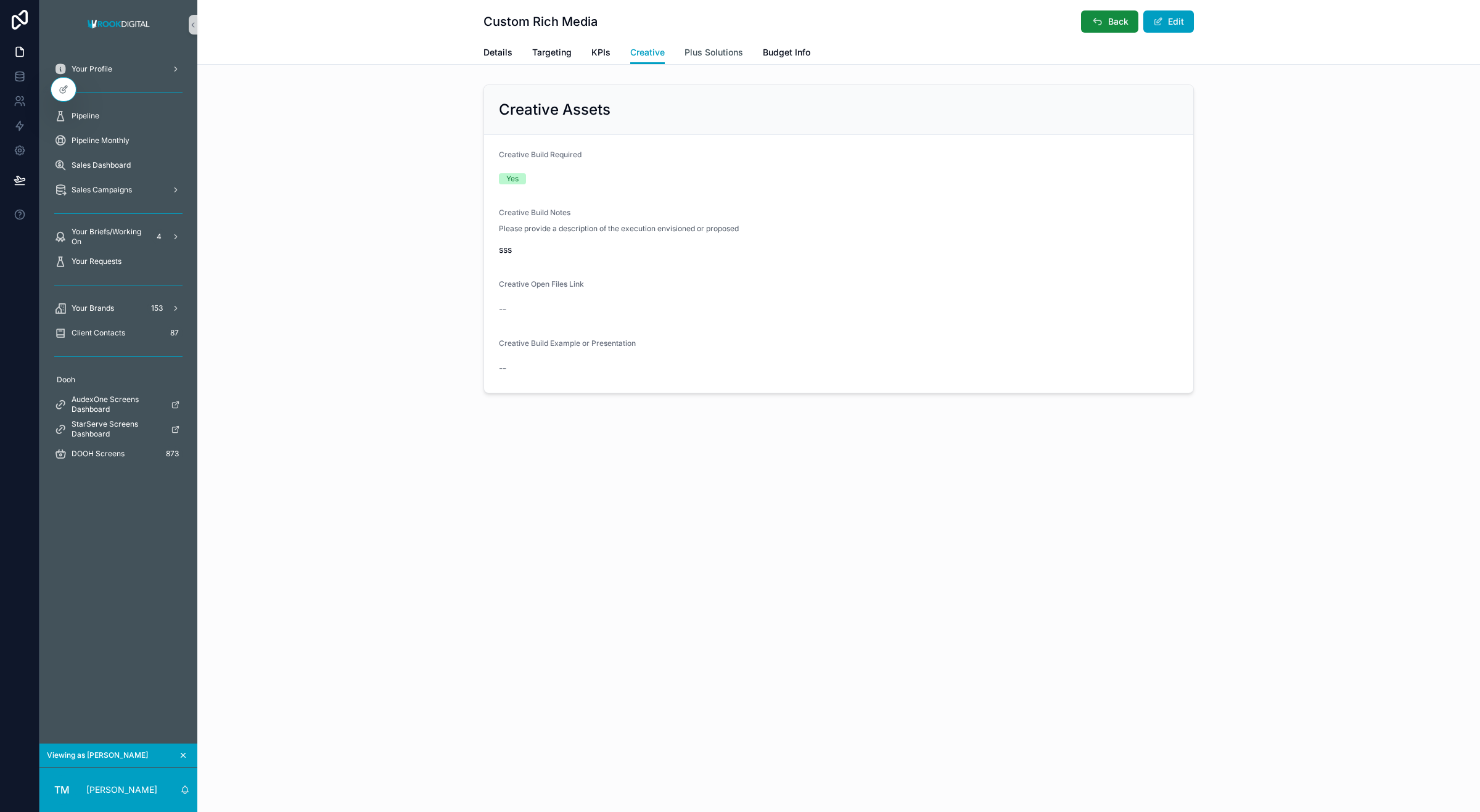
click at [713, 53] on span "Plus Solutions" at bounding box center [714, 52] width 58 height 12
click at [495, 60] on link "Details" at bounding box center [498, 54] width 29 height 25
click at [1179, 28] on button "Edit" at bounding box center [1168, 22] width 50 height 22
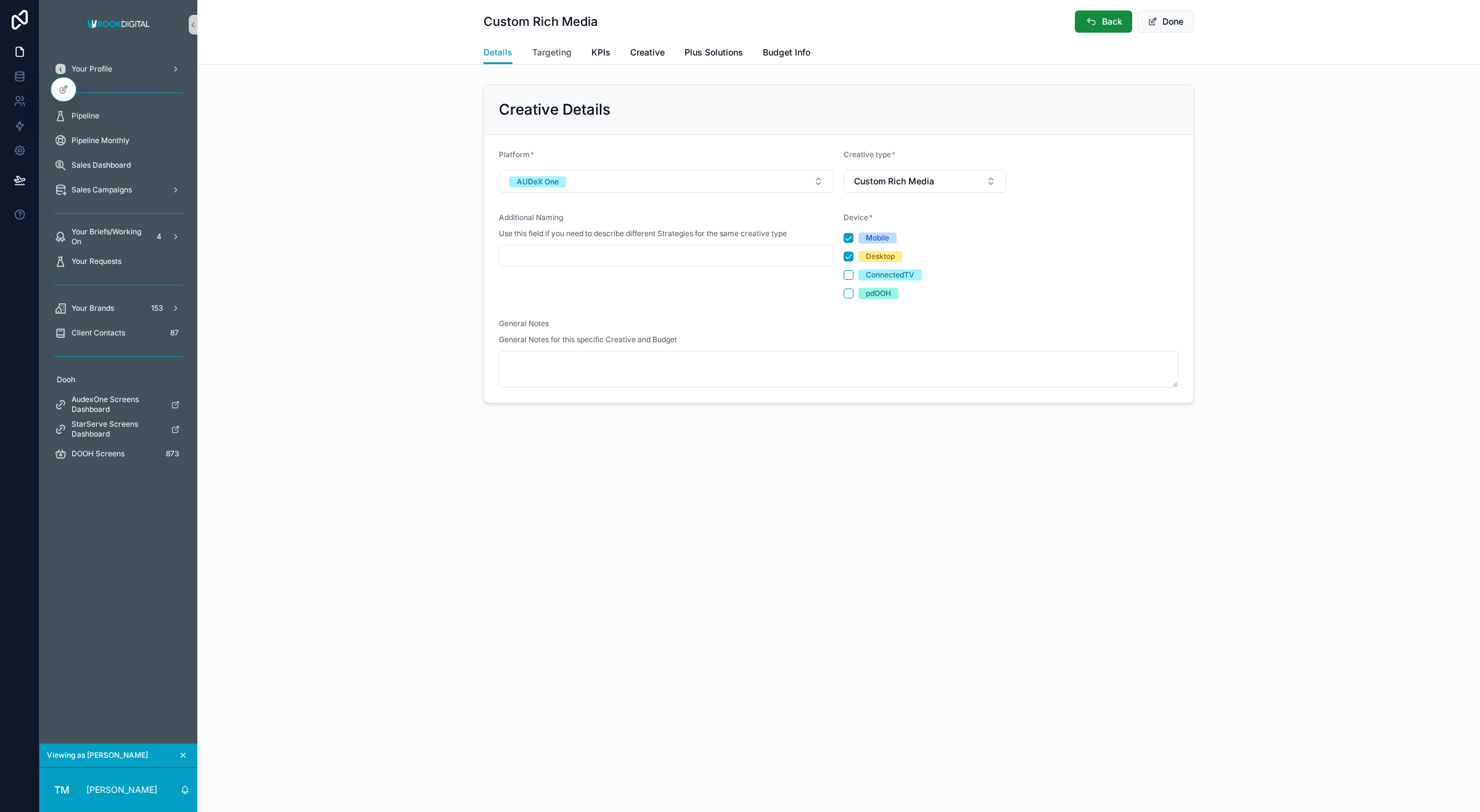
click at [560, 52] on span "Targeting" at bounding box center [552, 52] width 40 height 12
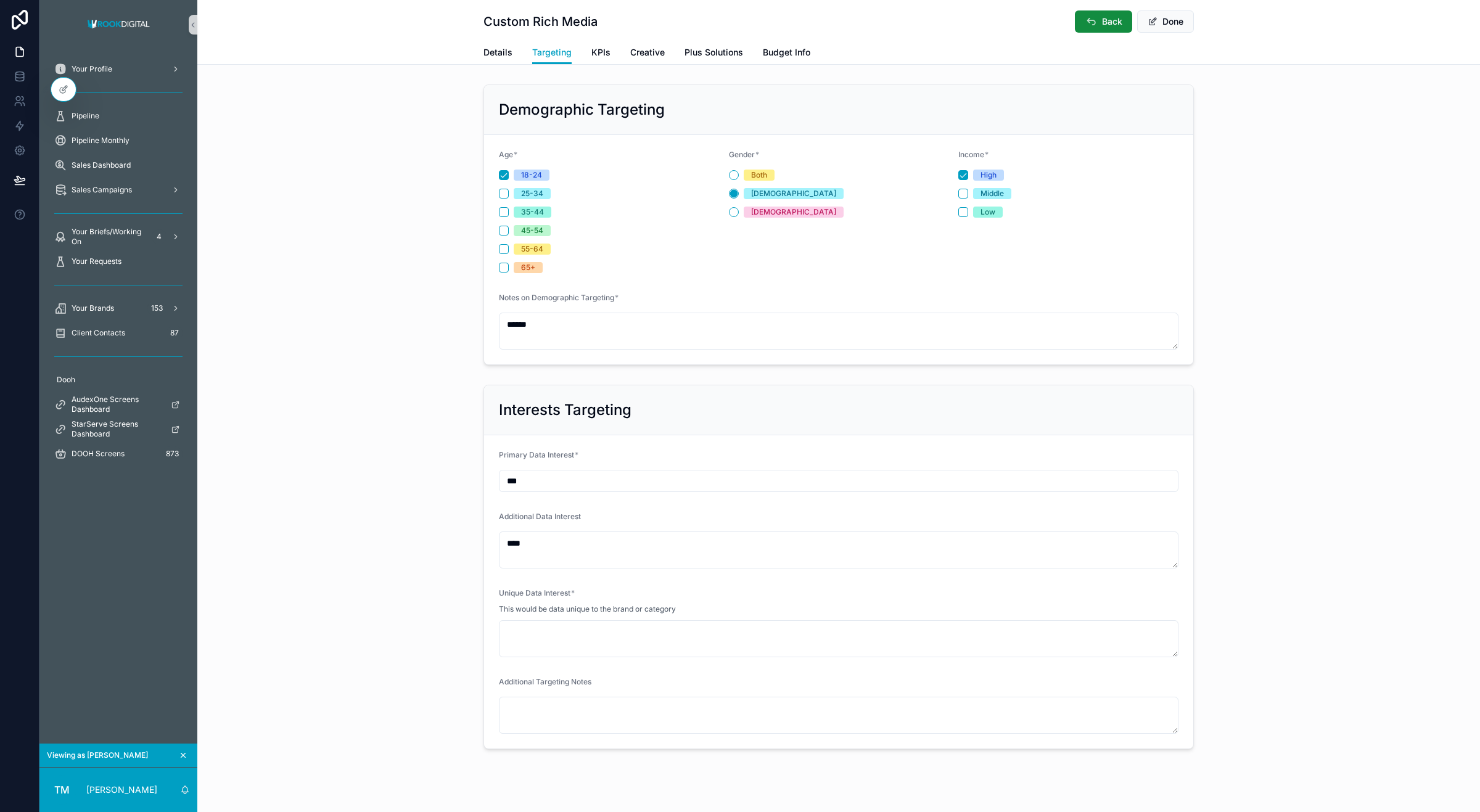
click at [605, 57] on div "Details Targeting KPIs Creative Plus Solutions Budget Info" at bounding box center [838, 53] width 710 height 24
click at [596, 55] on span "KPIs" at bounding box center [601, 52] width 19 height 12
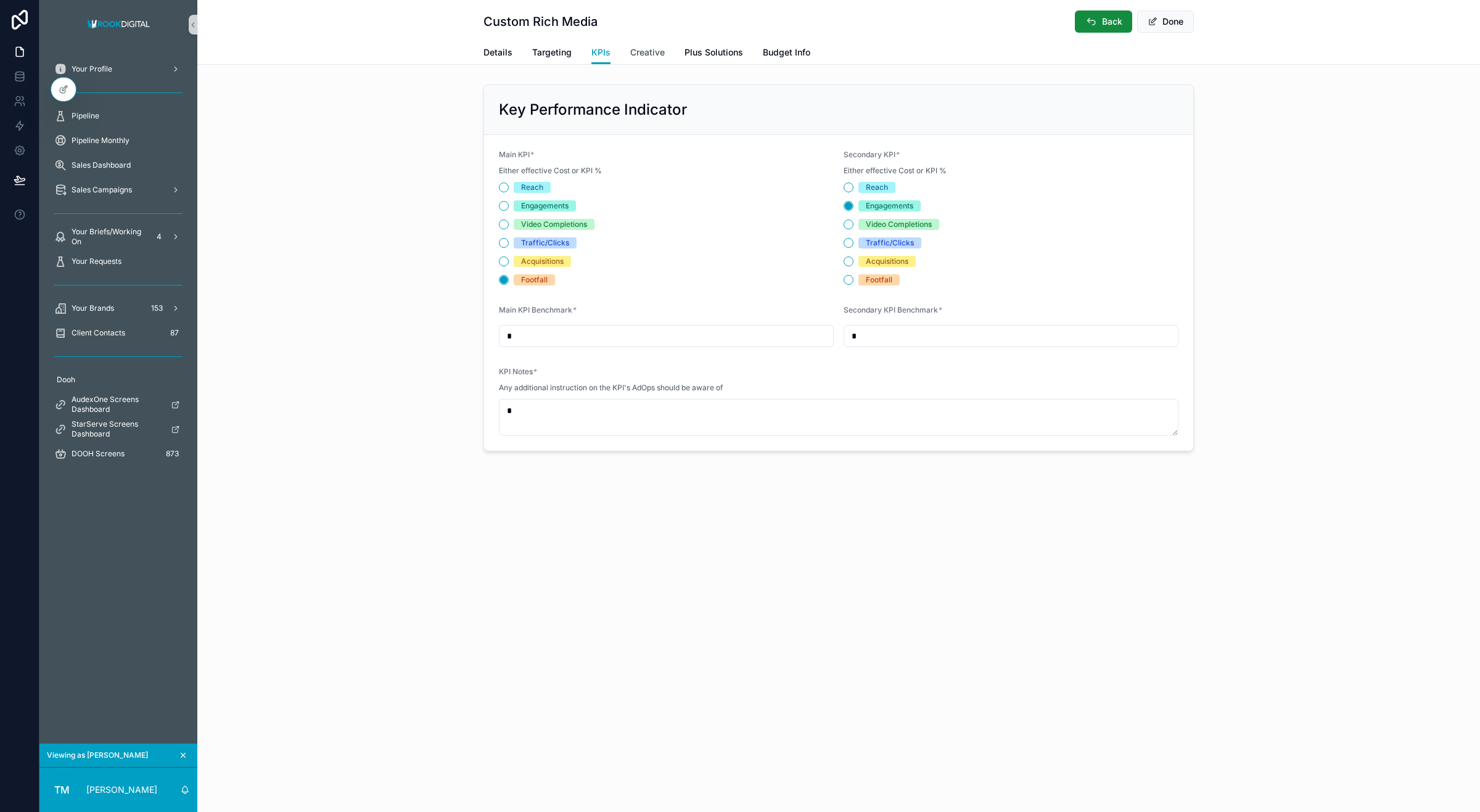
click at [635, 47] on span "Creative" at bounding box center [647, 52] width 35 height 12
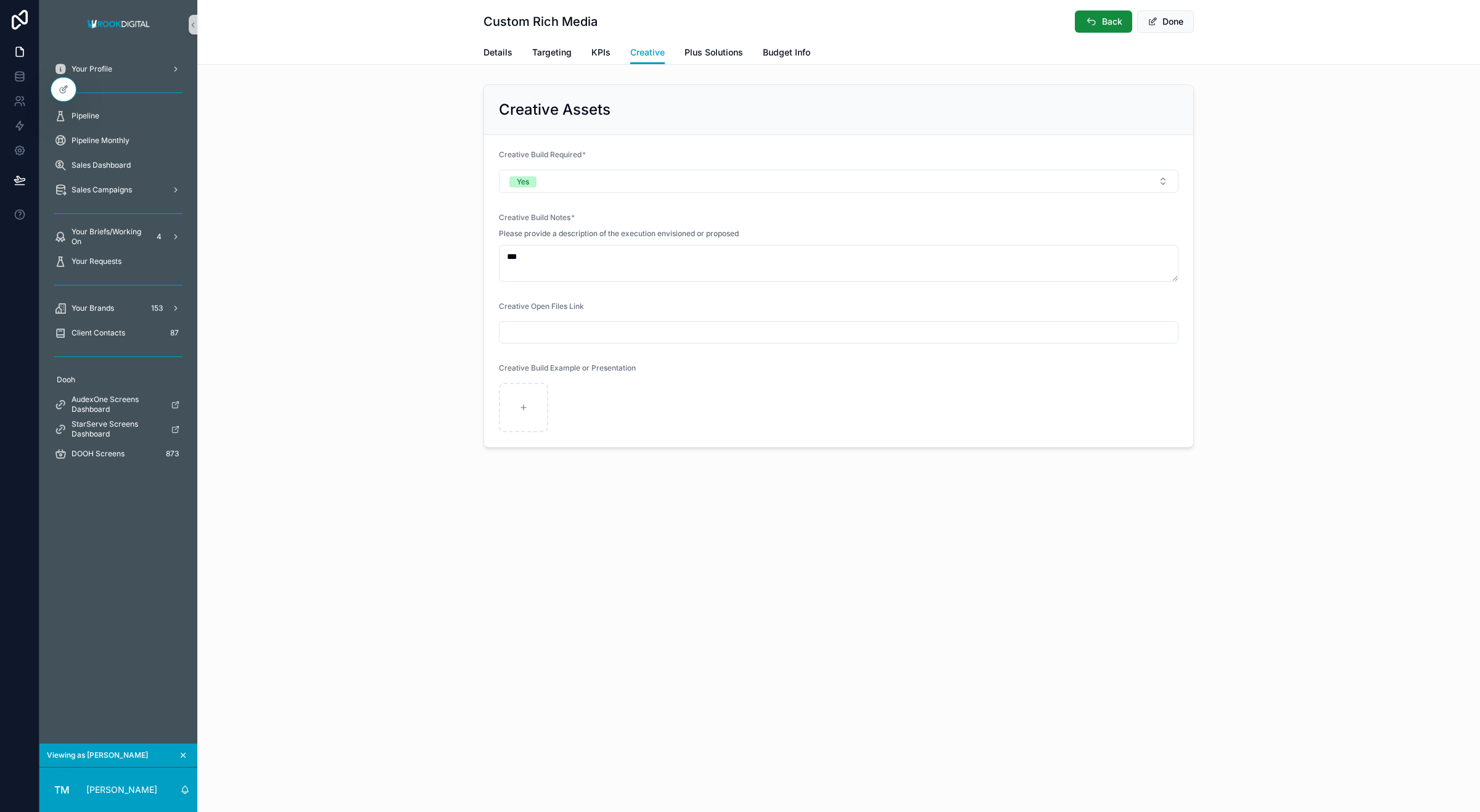
click at [682, 48] on div "Details Targeting KPIs Creative Plus Solutions Budget Info" at bounding box center [838, 53] width 710 height 24
click at [723, 53] on span "Plus Solutions" at bounding box center [714, 52] width 58 height 12
click at [806, 47] on span "Budget Info" at bounding box center [787, 52] width 47 height 12
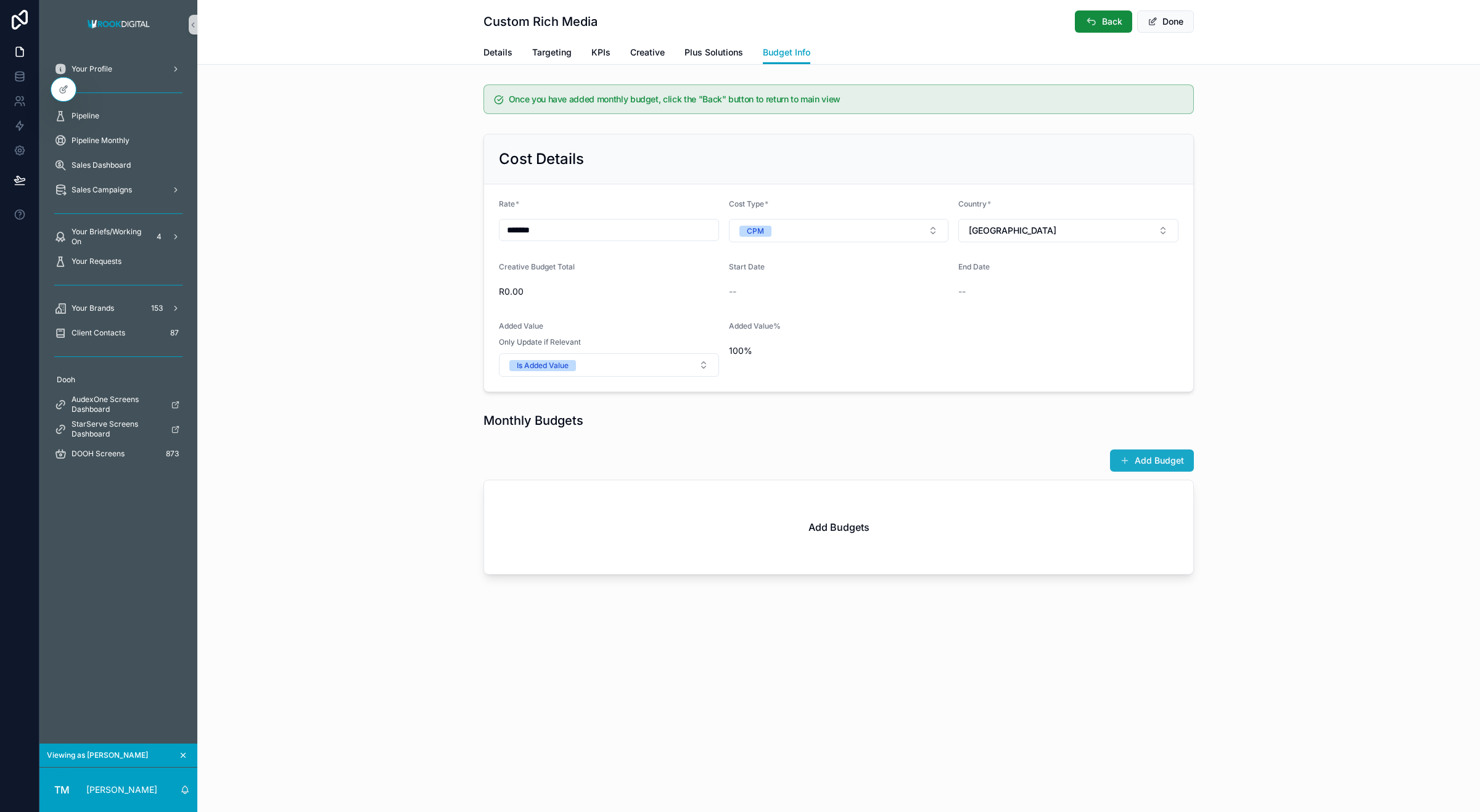
click at [1158, 467] on button "Add Budget" at bounding box center [1152, 461] width 84 height 22
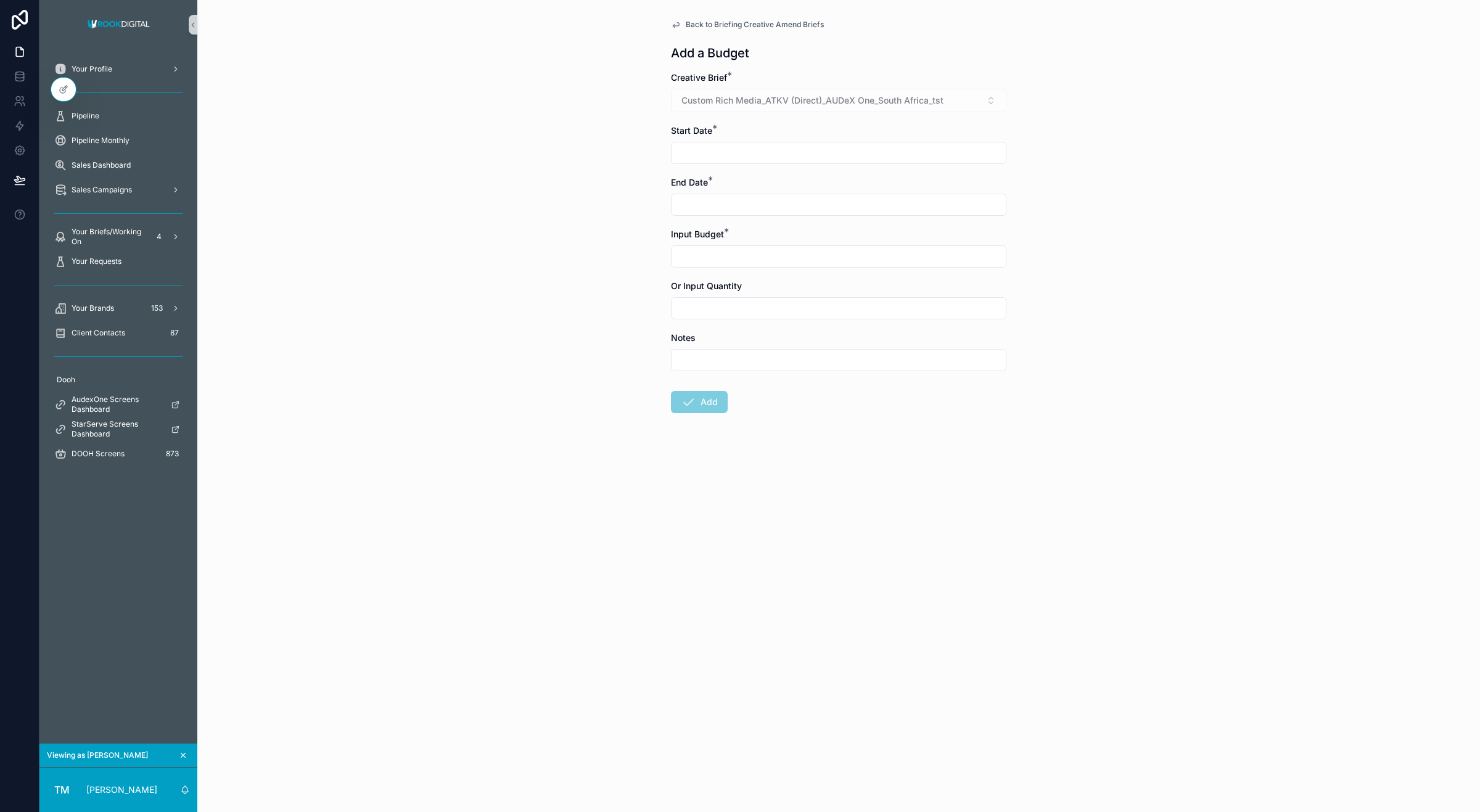
click at [701, 151] on input "scrollable content" at bounding box center [839, 153] width 334 height 17
click at [789, 258] on button "1" at bounding box center [795, 255] width 22 height 22
type input "********"
click at [698, 199] on input "scrollable content" at bounding box center [839, 205] width 334 height 17
click at [815, 293] on tbody "31 1 2 3 4 5 6 7 8 9 10 11 12 13 14 15 16 17 18 19 20 21 22 23 24 25 26 27 28 2…" at bounding box center [839, 358] width 155 height 135
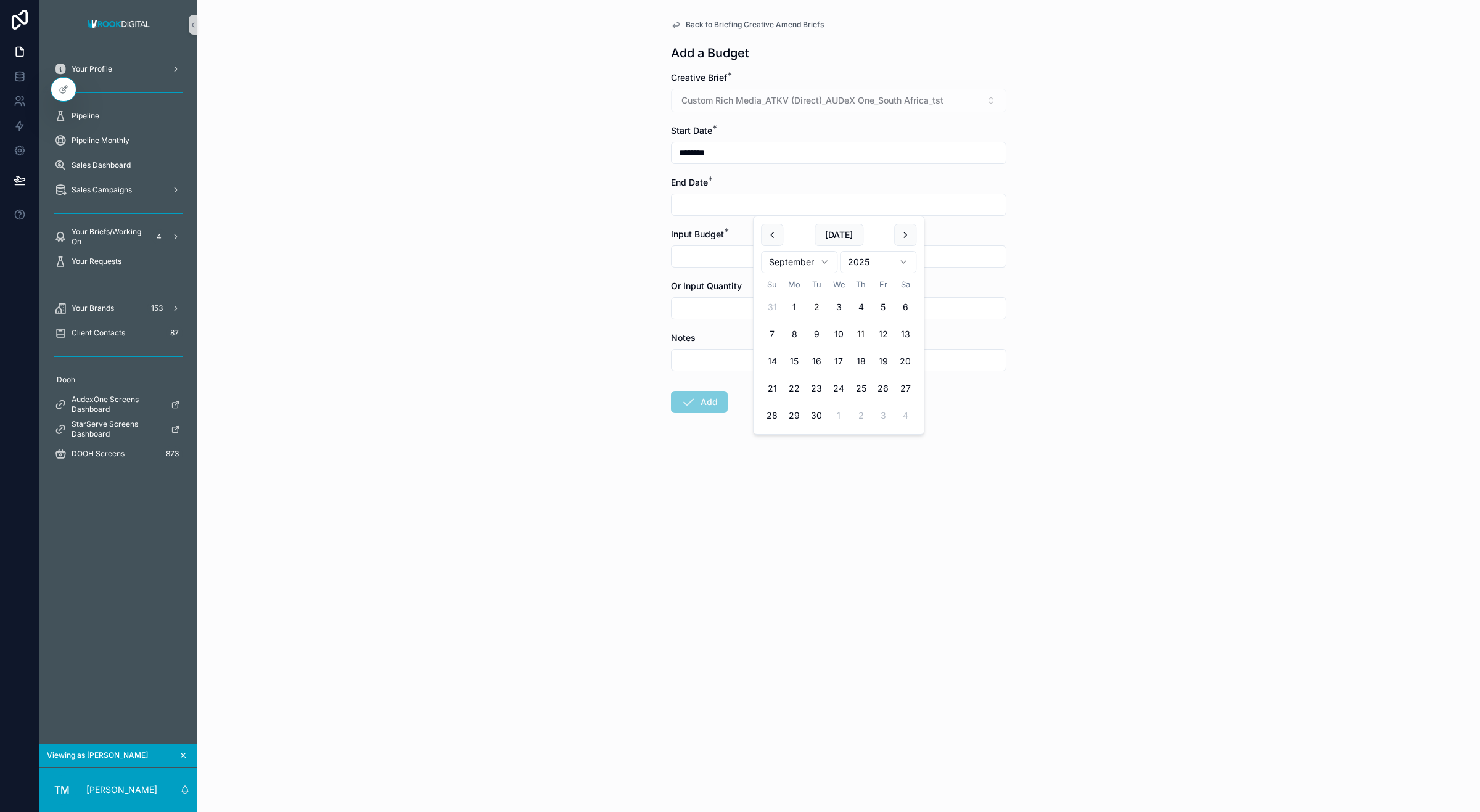
click at [809, 306] on button "2" at bounding box center [816, 307] width 22 height 22
type input "********"
click at [710, 260] on input "scrollable content" at bounding box center [839, 257] width 334 height 17
type input "*********"
click at [624, 291] on div "Back to Briefing Creative Amend Briefs Add a Budget Creative Brief * Custom Ric…" at bounding box center [839, 406] width 1283 height 812
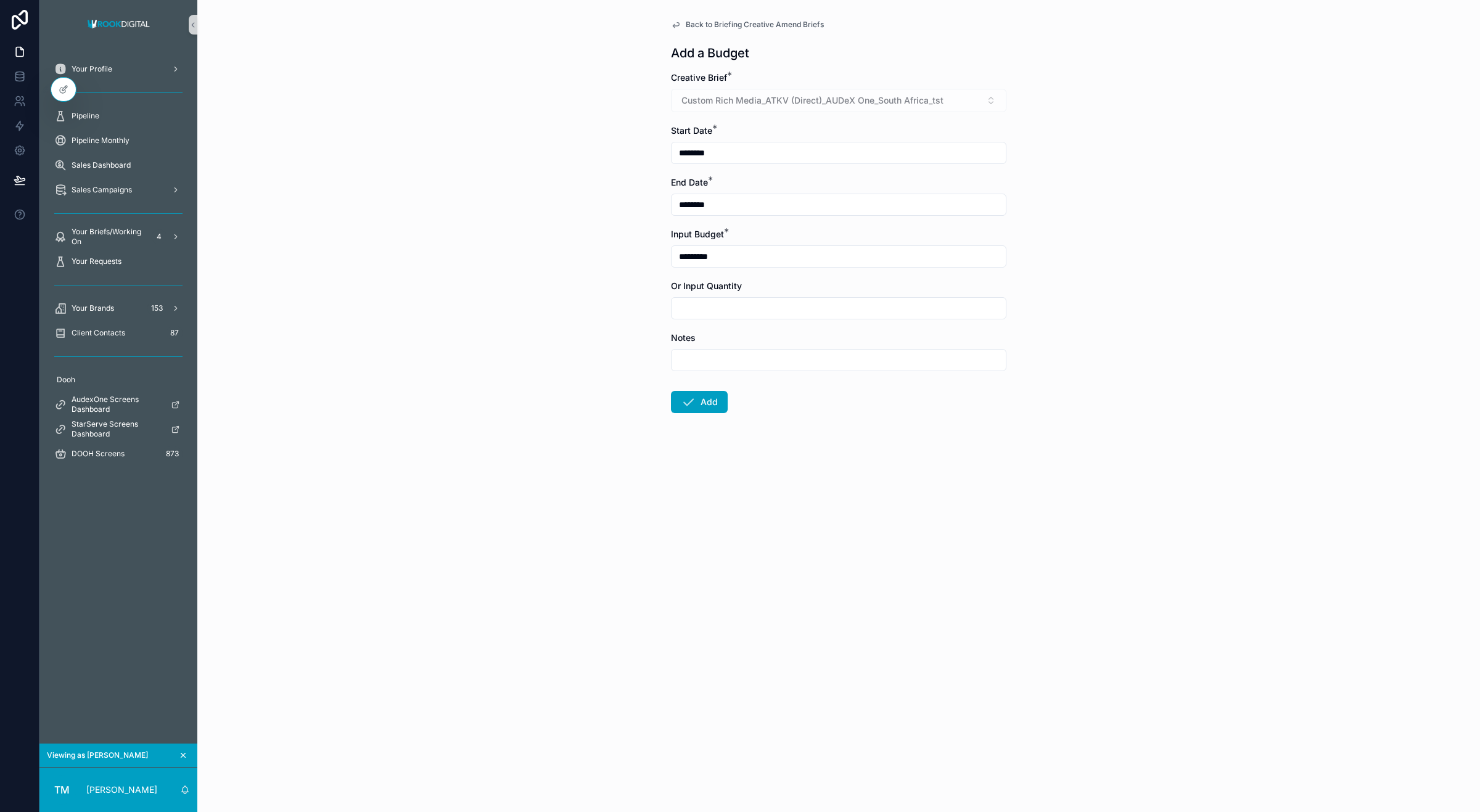
click at [753, 302] on input "scrollable content" at bounding box center [839, 308] width 334 height 17
click at [767, 254] on input "*********" at bounding box center [839, 257] width 334 height 17
click at [698, 393] on button "Add" at bounding box center [699, 402] width 57 height 22
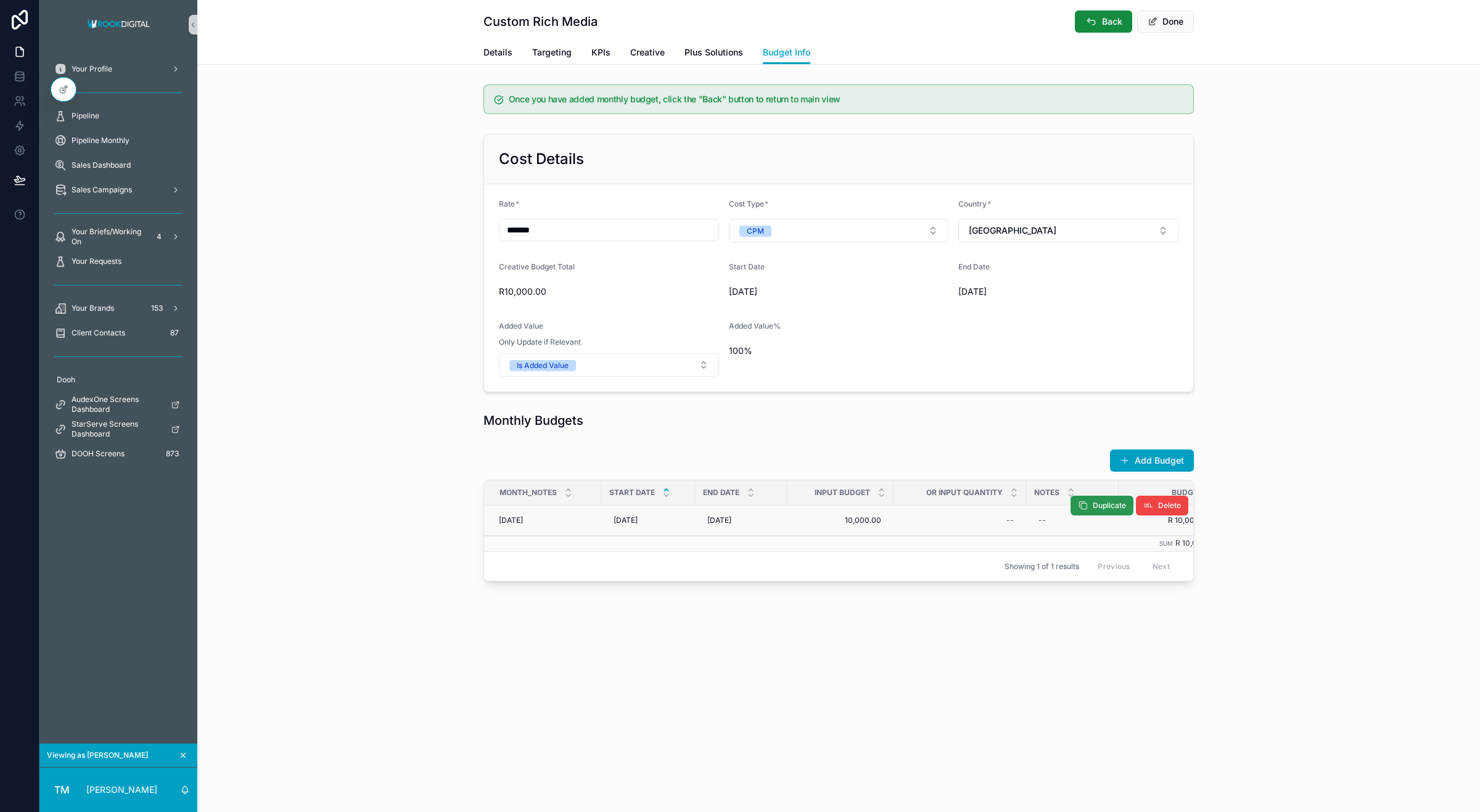
click at [1080, 508] on icon "scrollable content" at bounding box center [1083, 506] width 10 height 10
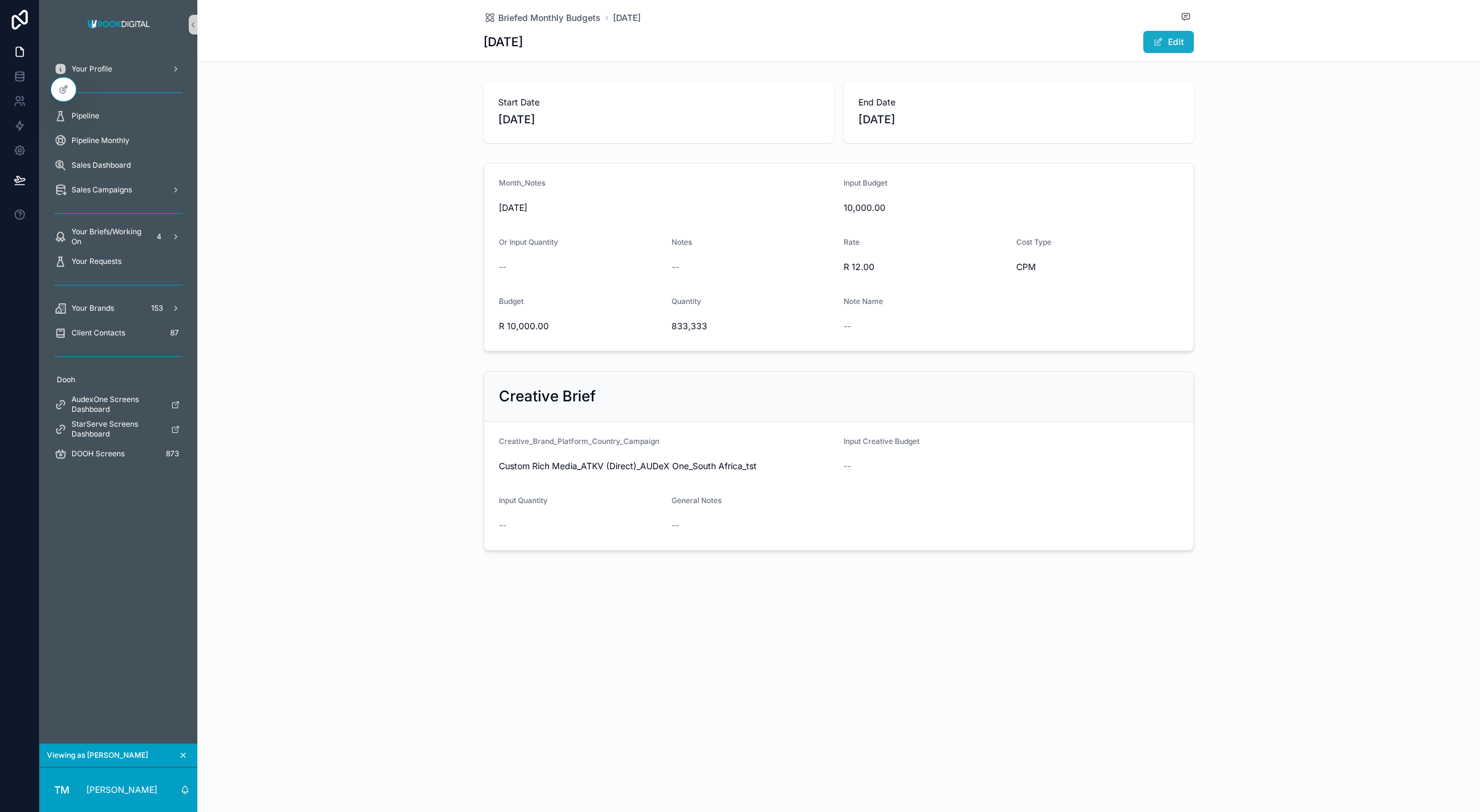
click at [1167, 39] on button "Edit" at bounding box center [1168, 42] width 50 height 22
click at [558, 23] on span "Briefed Monthly Budgets" at bounding box center [549, 18] width 103 height 12
drag, startPoint x: 659, startPoint y: 0, endPoint x: 516, endPoint y: 68, distance: 158.3
click at [516, 68] on div "Briefed Monthly Budgets Sep25 Sep25 Done Start Date 9/1/2025 End Date 9/2/2025 …" at bounding box center [839, 329] width 1283 height 659
click at [1167, 40] on button "Done" at bounding box center [1165, 42] width 57 height 22
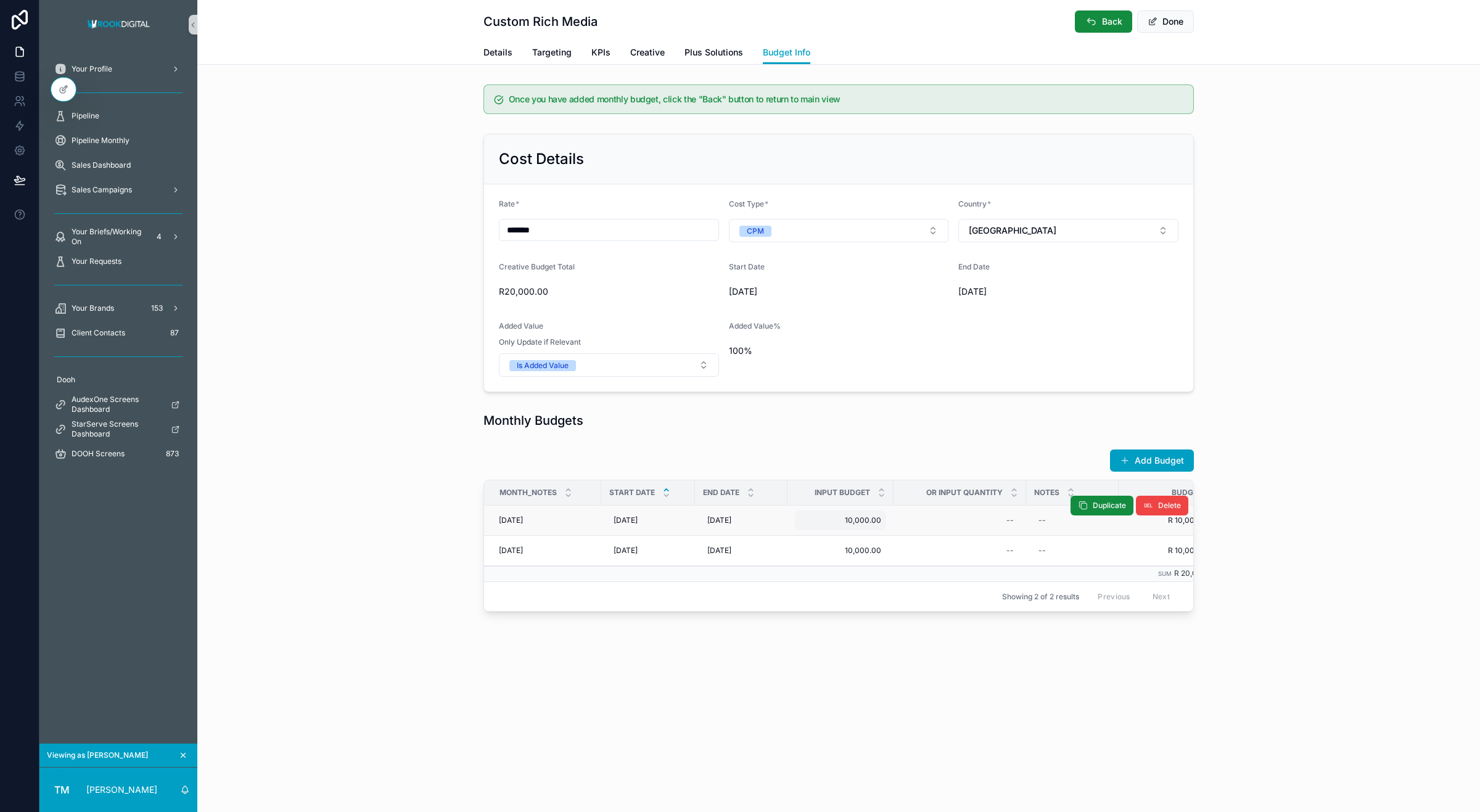
click at [872, 523] on span "10,000.00" at bounding box center [840, 521] width 81 height 10
click at [951, 537] on icon "scrollable content" at bounding box center [951, 539] width 10 height 10
click at [718, 523] on span "9/2/2025" at bounding box center [719, 521] width 24 height 10
click at [741, 745] on button "30" at bounding box center [745, 750] width 22 height 22
type input "*********"
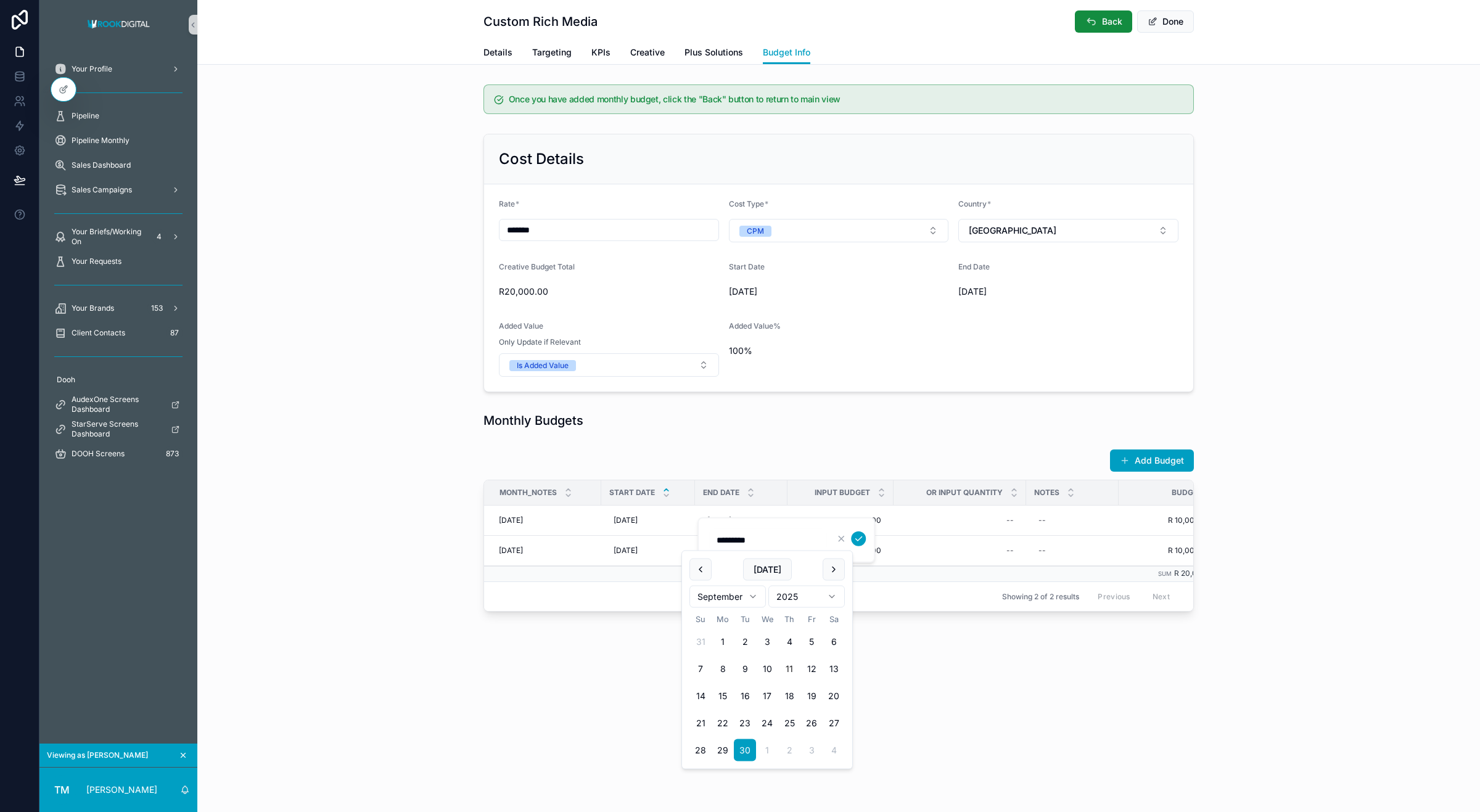
click at [861, 537] on icon "scrollable content" at bounding box center [859, 539] width 6 height 4
click at [1084, 14] on button "Back" at bounding box center [1103, 22] width 57 height 22
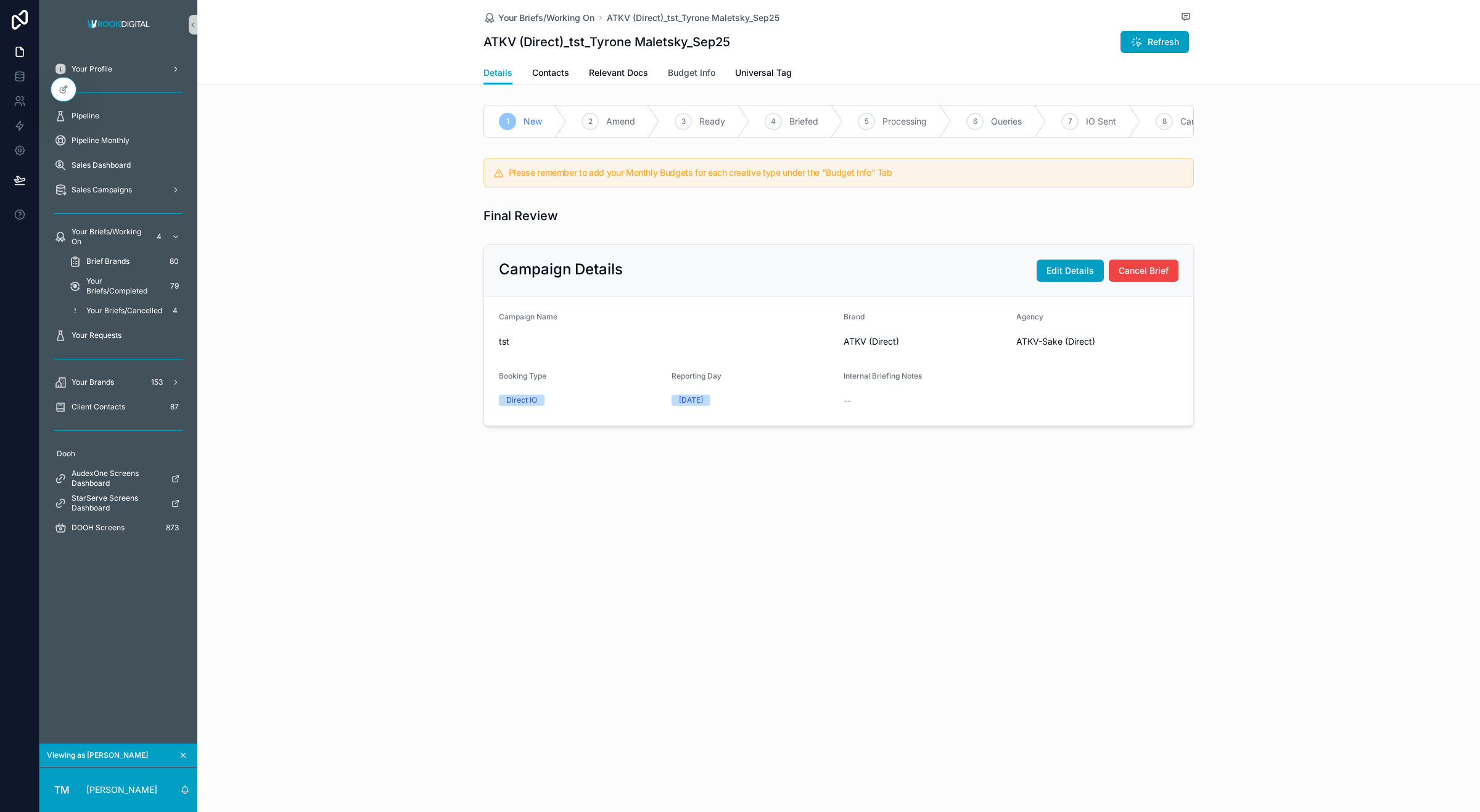
click at [682, 69] on span "Budget Info" at bounding box center [692, 73] width 47 height 12
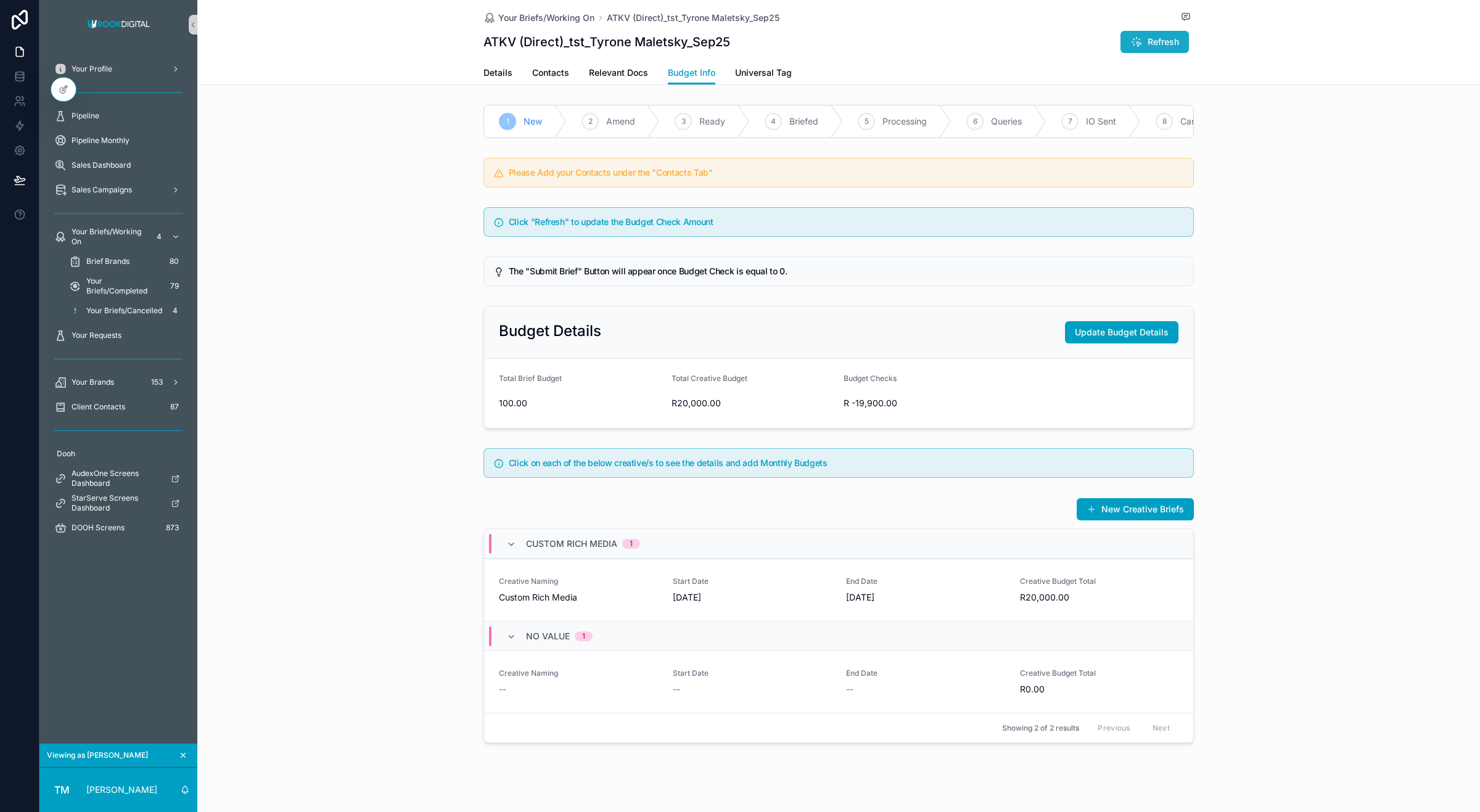
click at [1148, 46] on span "Refresh" at bounding box center [1163, 42] width 32 height 12
click at [1135, 339] on span "Update Budget Details" at bounding box center [1121, 332] width 94 height 12
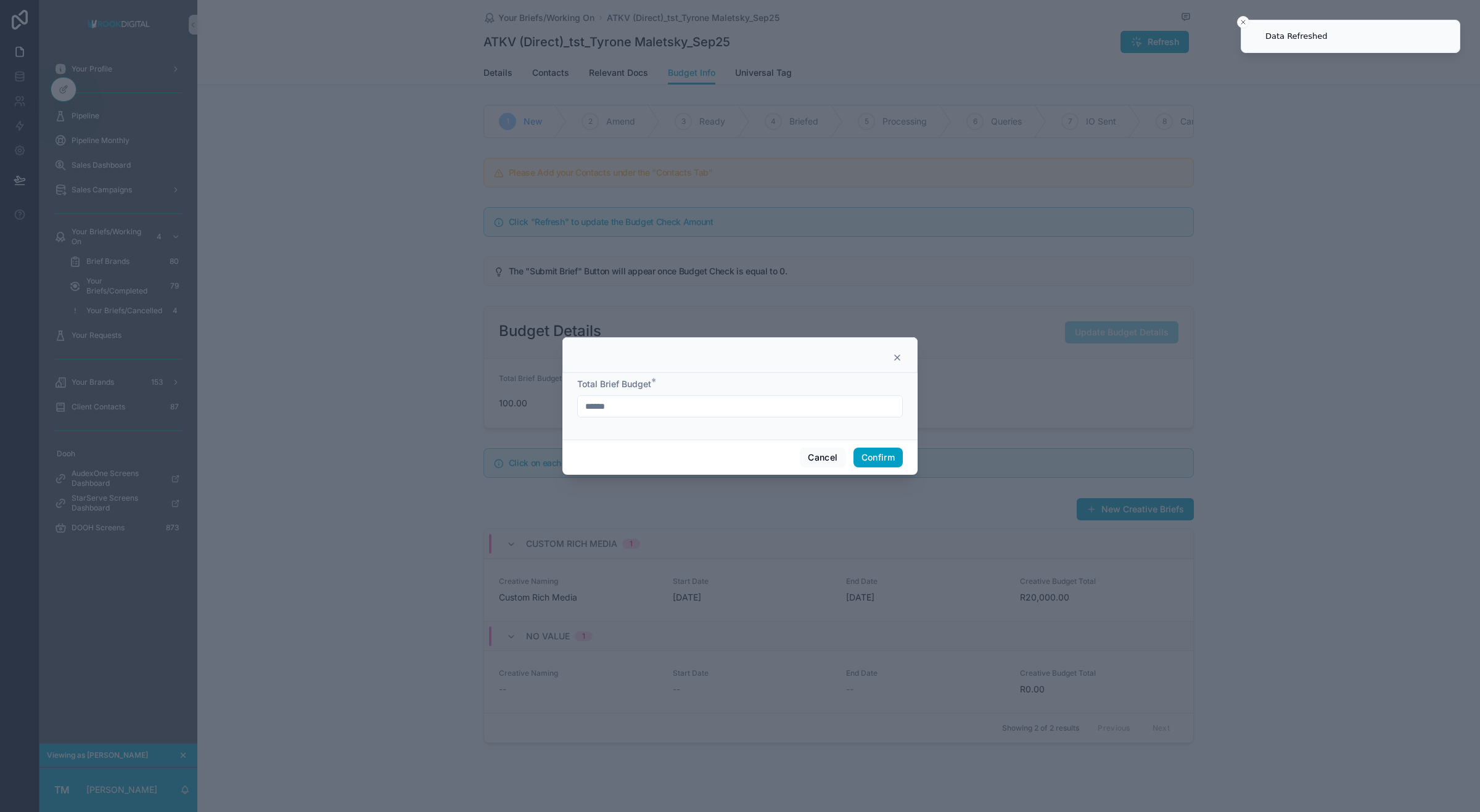
click at [626, 408] on input "******" at bounding box center [740, 406] width 324 height 17
type input "*********"
click at [888, 458] on button "Confirm" at bounding box center [878, 458] width 49 height 20
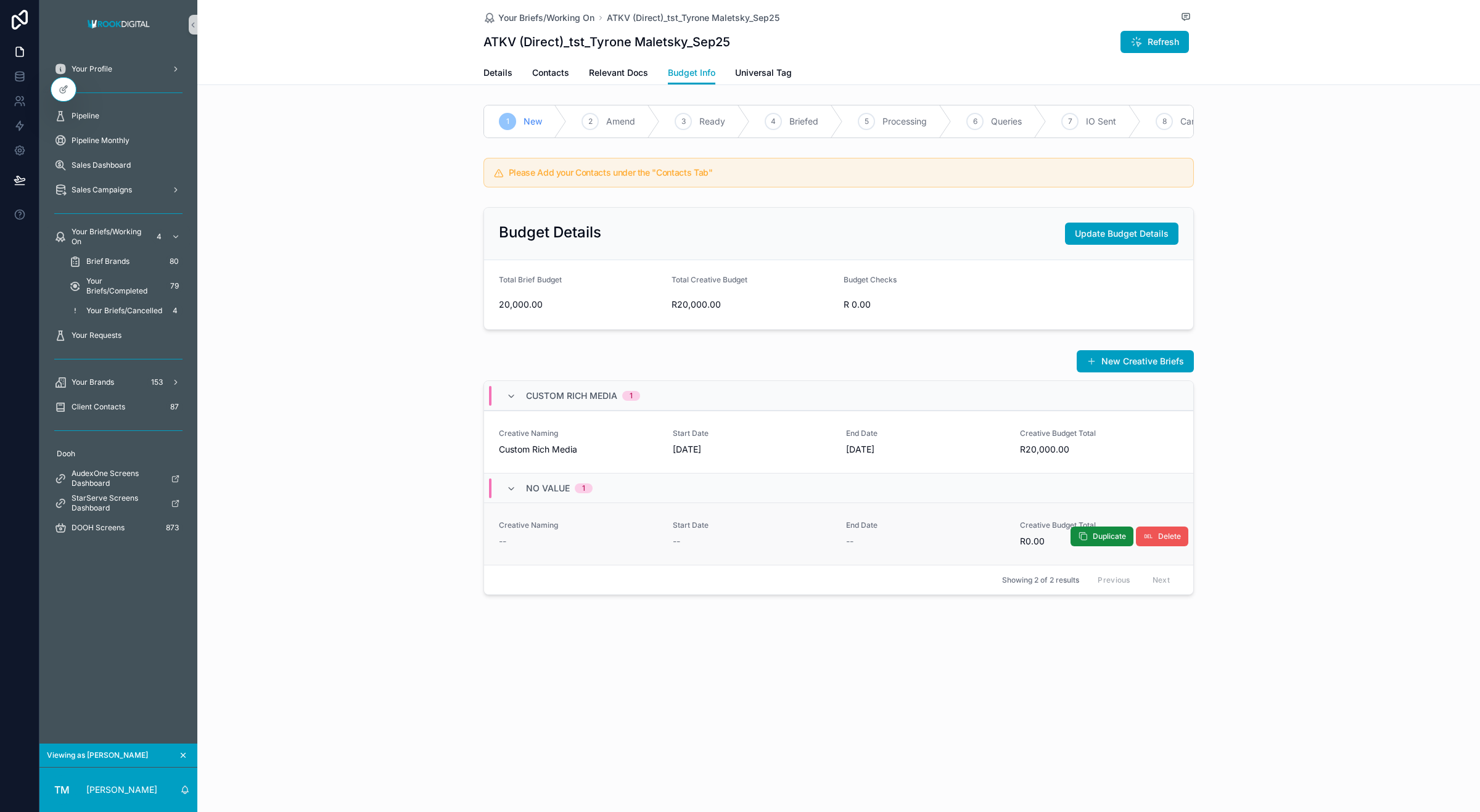
click at [1159, 541] on span "Delete" at bounding box center [1169, 537] width 23 height 10
click at [1151, 39] on span "Refresh" at bounding box center [1163, 42] width 32 height 12
click at [541, 74] on span "Contacts" at bounding box center [551, 73] width 37 height 12
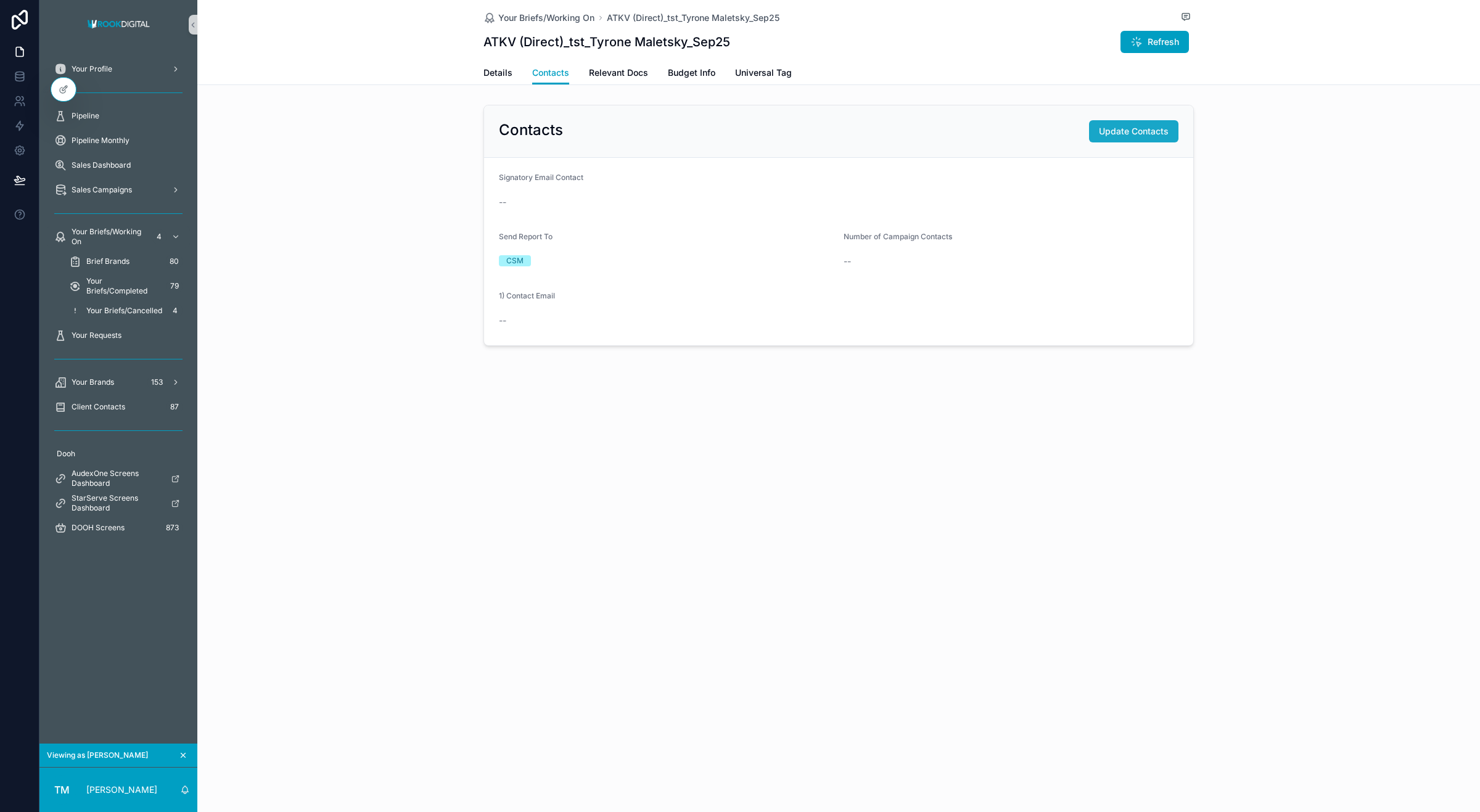
click at [1123, 132] on span "Update Contacts" at bounding box center [1134, 131] width 70 height 12
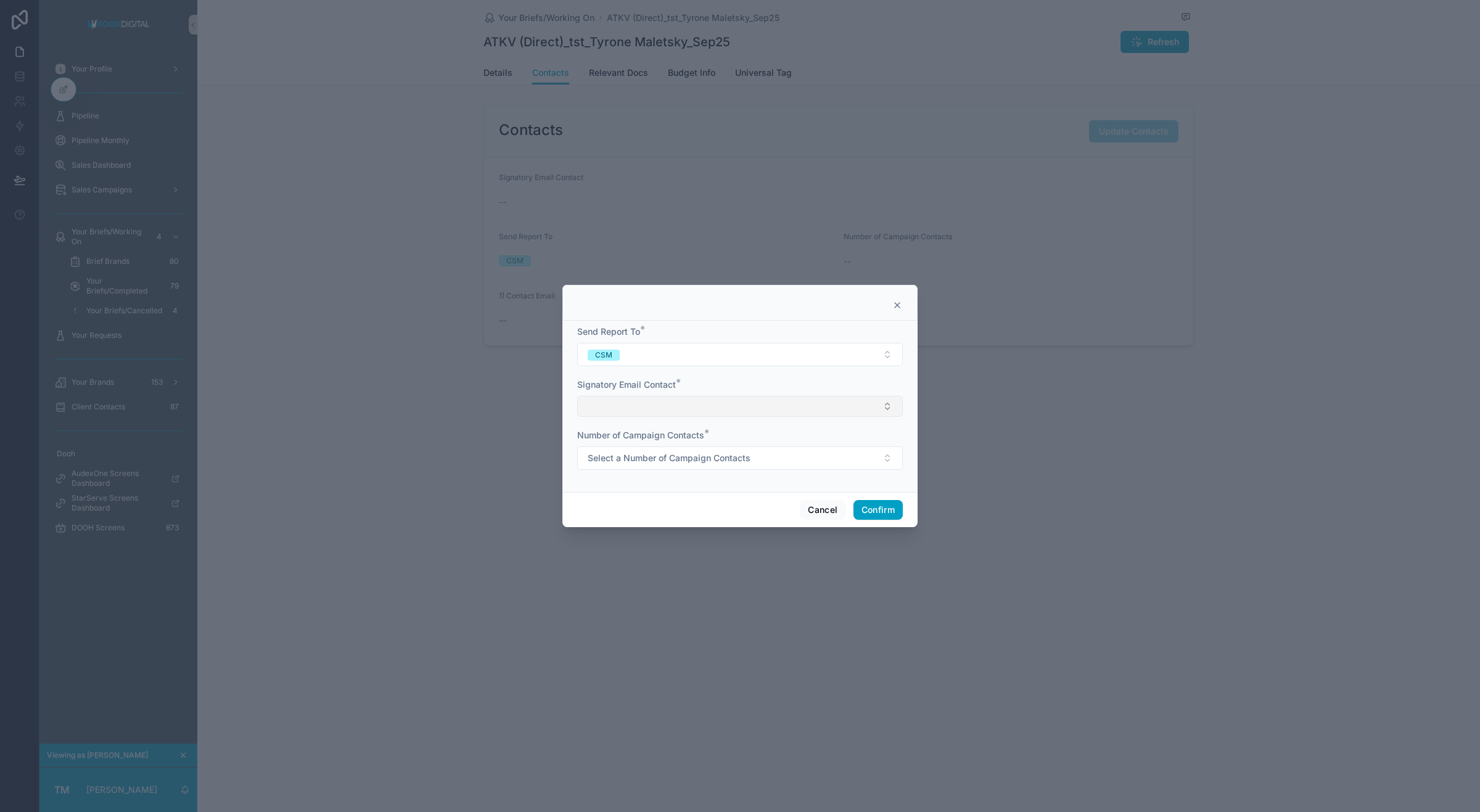
click at [633, 408] on button "Select Button" at bounding box center [740, 406] width 326 height 21
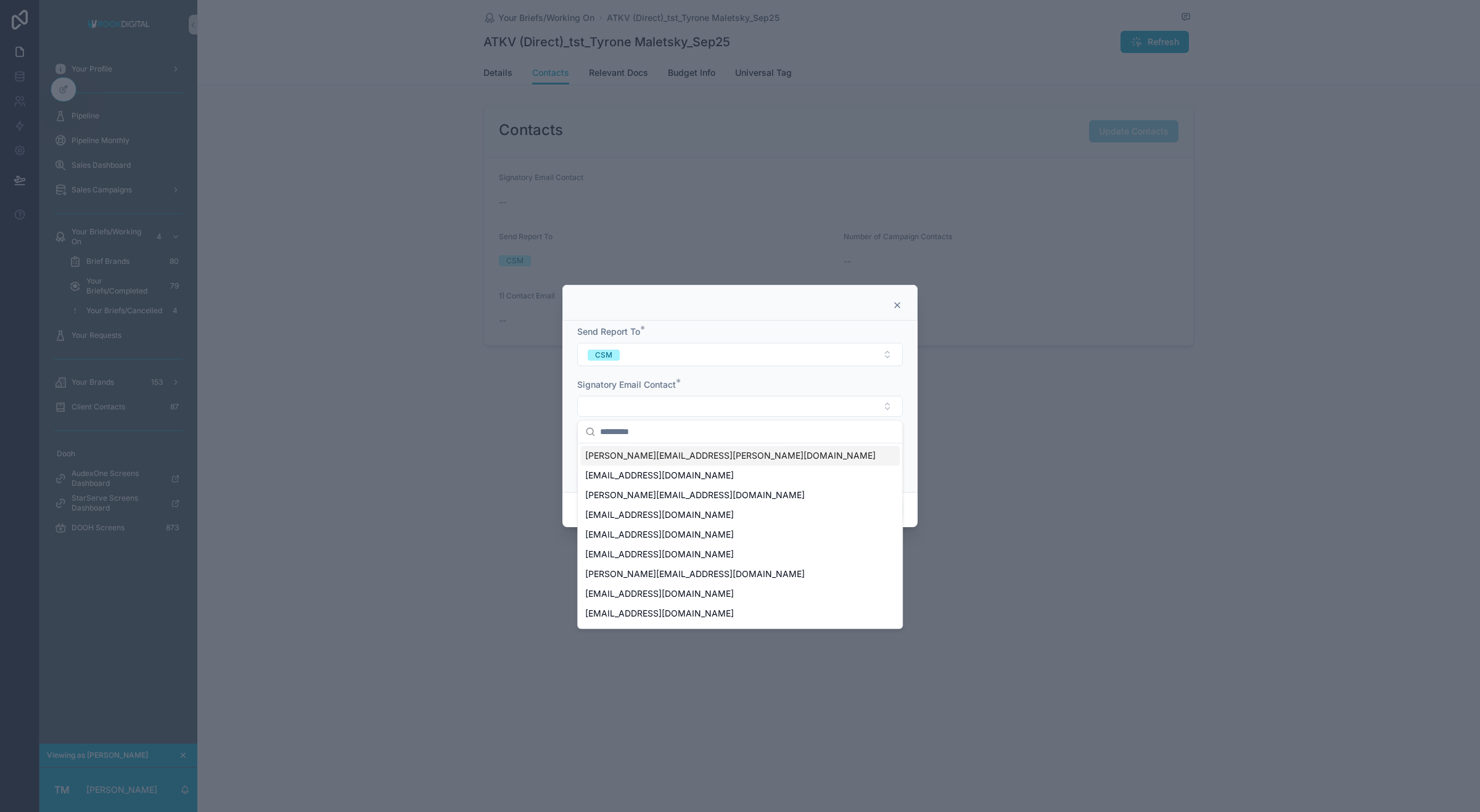
click at [642, 463] on div "robyn.martin@incubeta.com" at bounding box center [740, 456] width 319 height 20
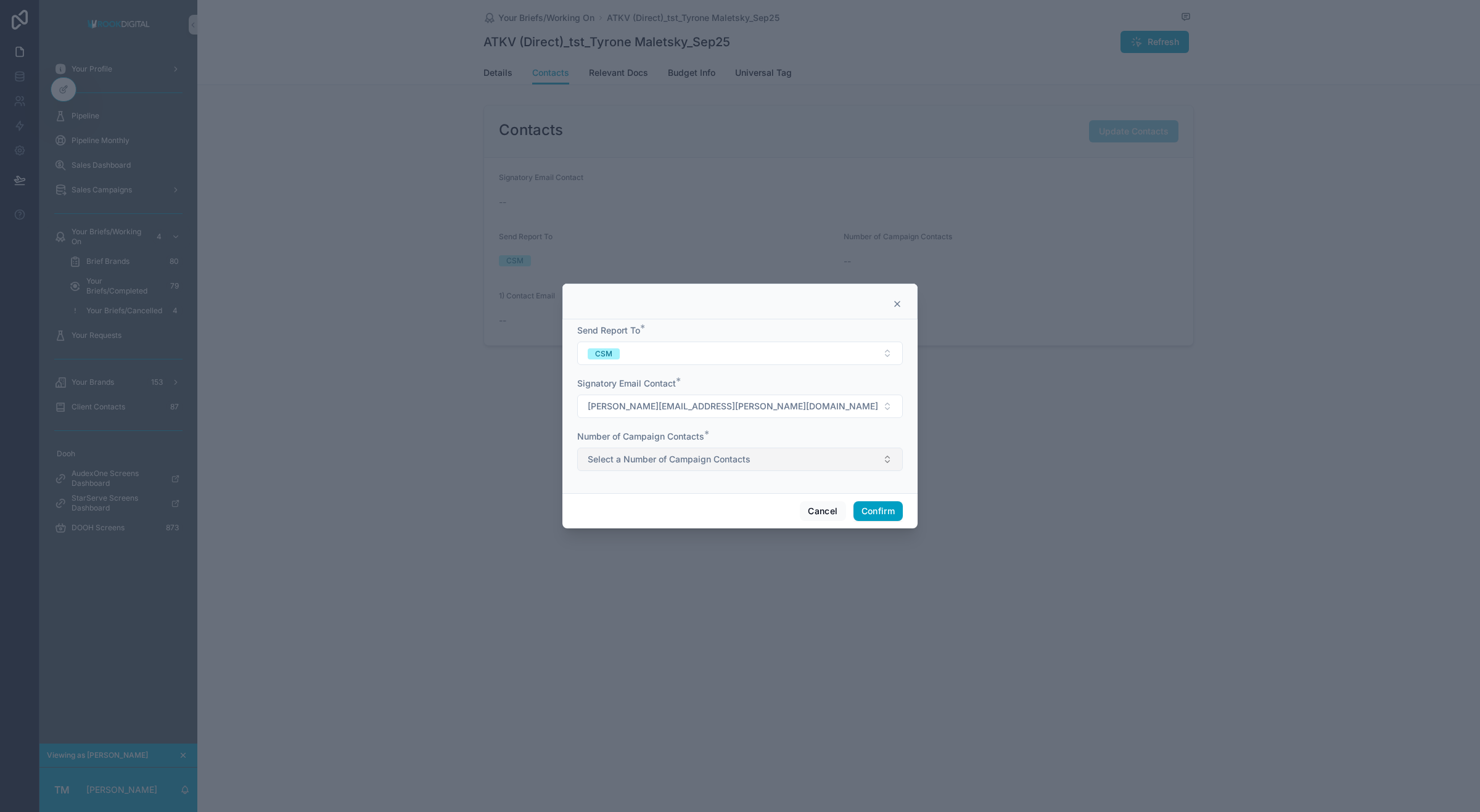
click at [728, 463] on span "Select a Number of Campaign Contacts" at bounding box center [669, 460] width 163 height 12
click at [611, 511] on div "Single" at bounding box center [603, 509] width 22 height 11
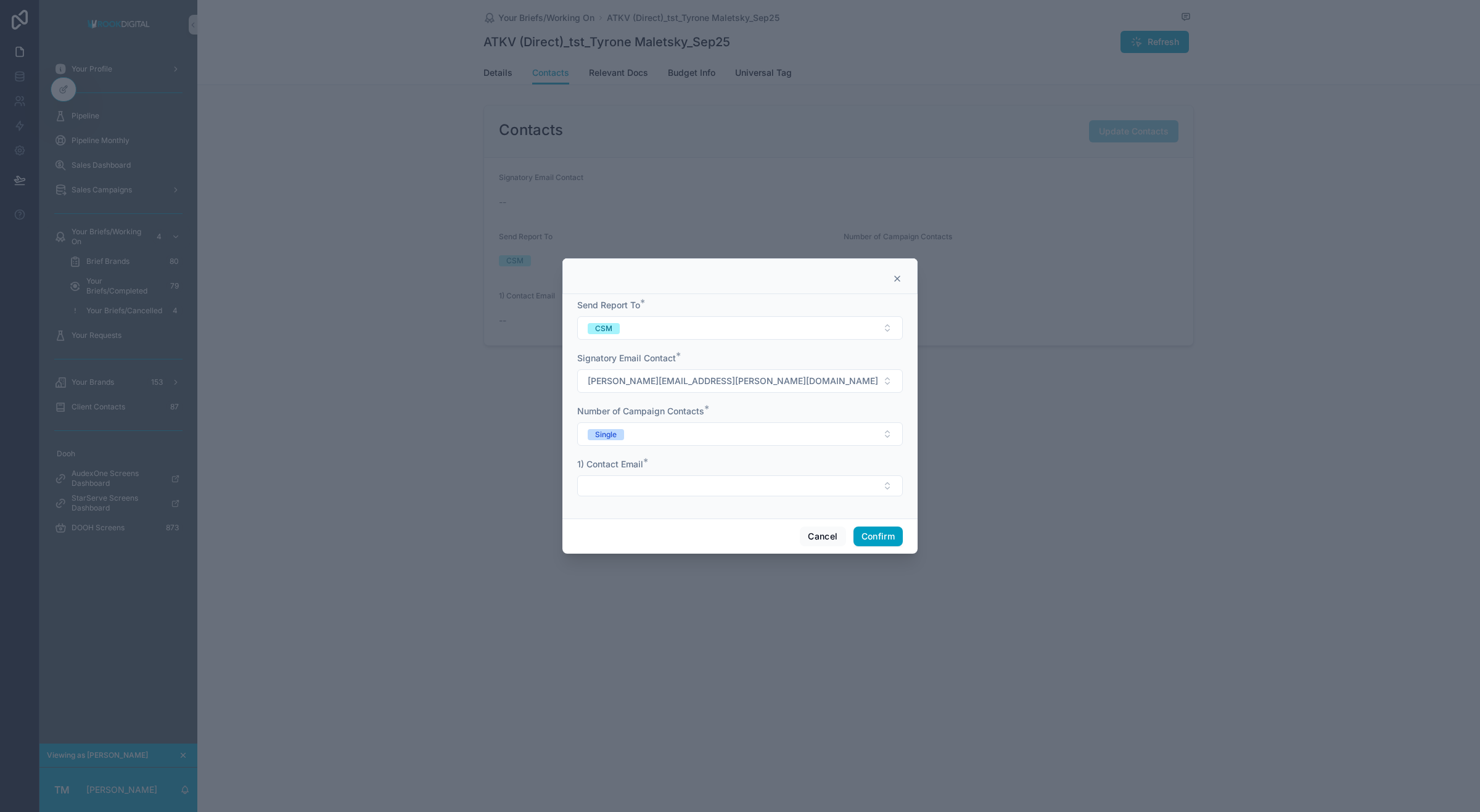
click at [641, 473] on div "1) Contact Email *" at bounding box center [740, 477] width 326 height 39
click at [628, 482] on button "Select Button" at bounding box center [740, 486] width 326 height 21
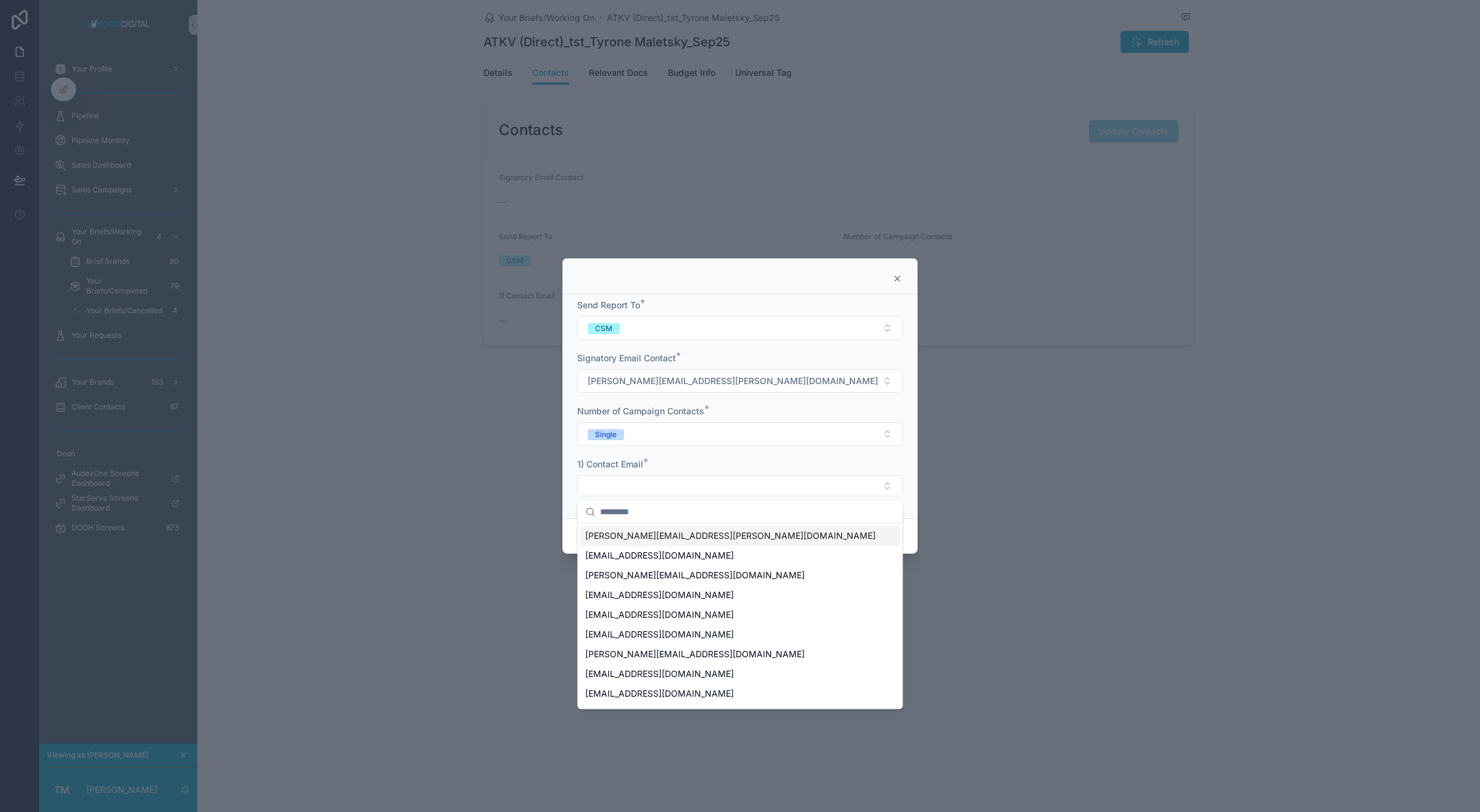
click at [621, 527] on div "robyn.martin@incubeta.com" at bounding box center [740, 536] width 319 height 20
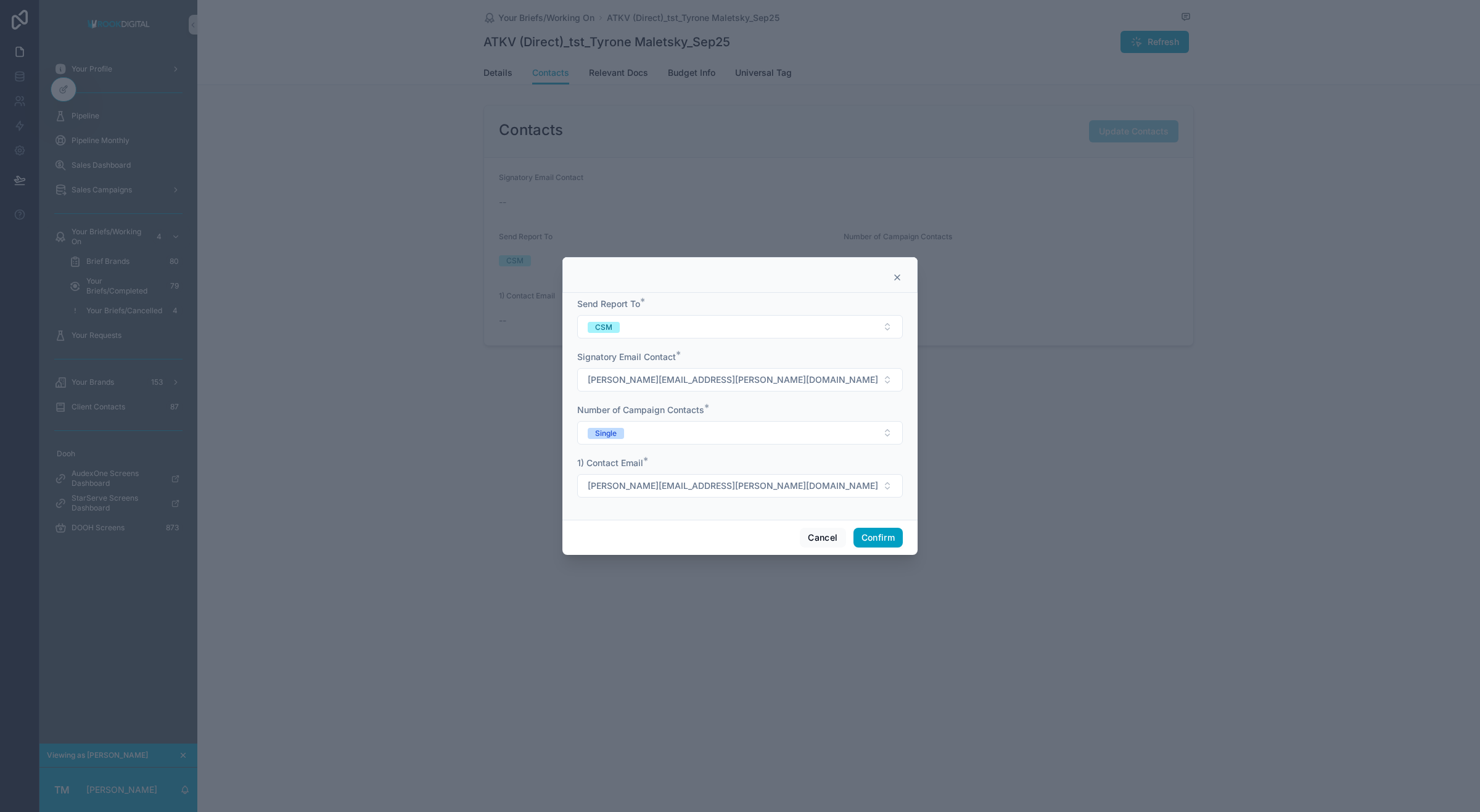
click at [868, 538] on button "Confirm" at bounding box center [878, 538] width 49 height 20
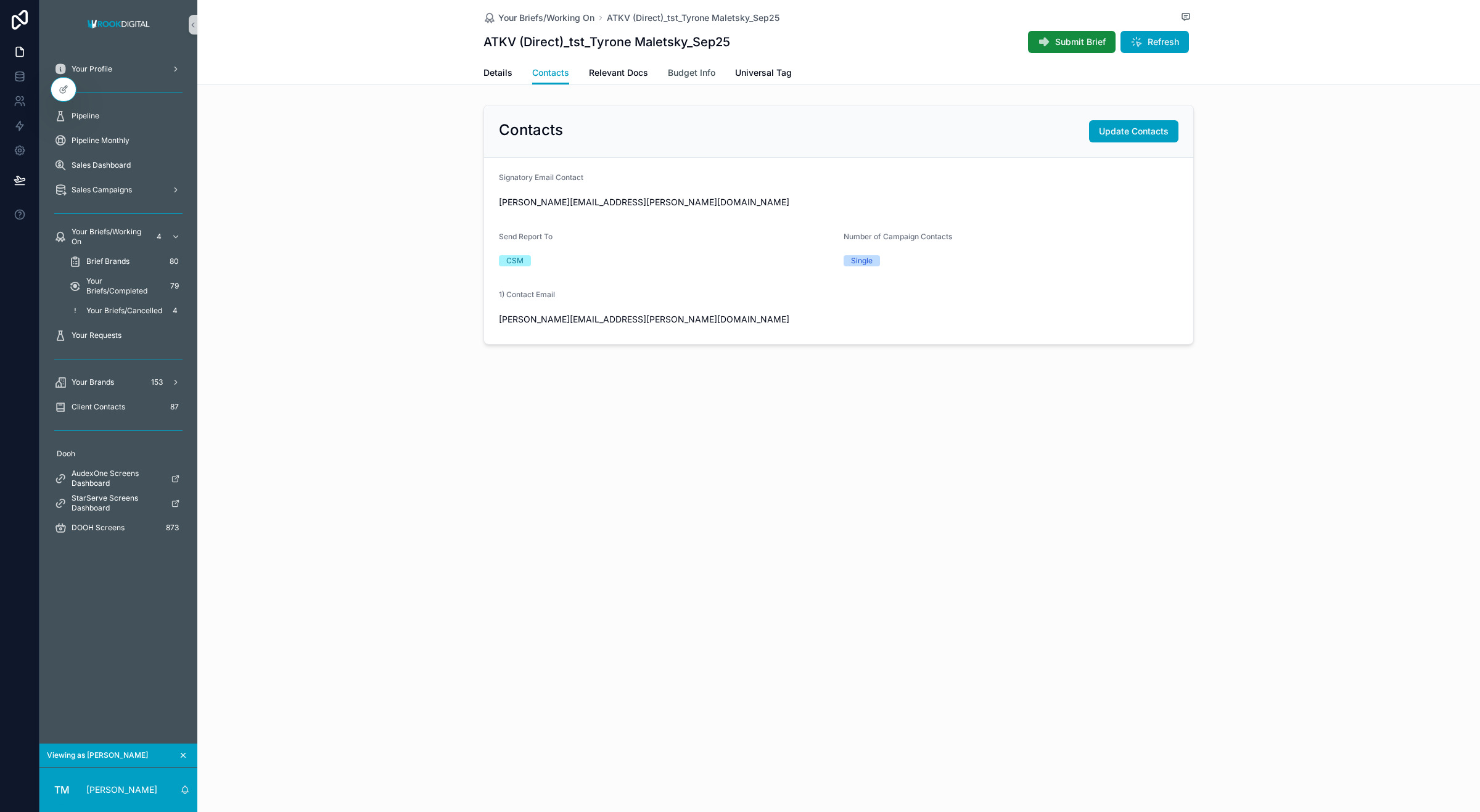
click at [670, 70] on span "Budget Info" at bounding box center [692, 73] width 47 height 12
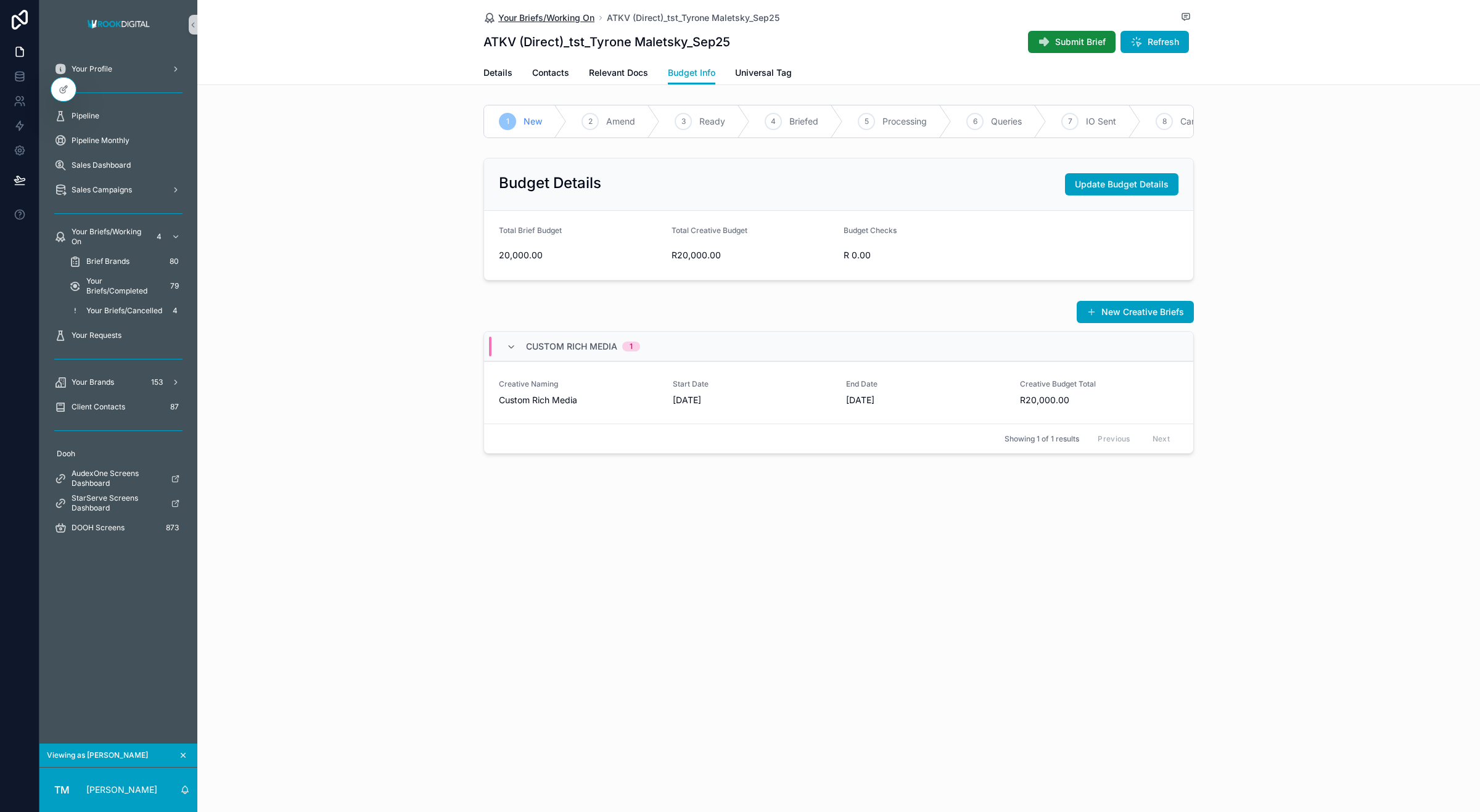
click at [546, 16] on span "Your Briefs/Working On" at bounding box center [546, 18] width 96 height 12
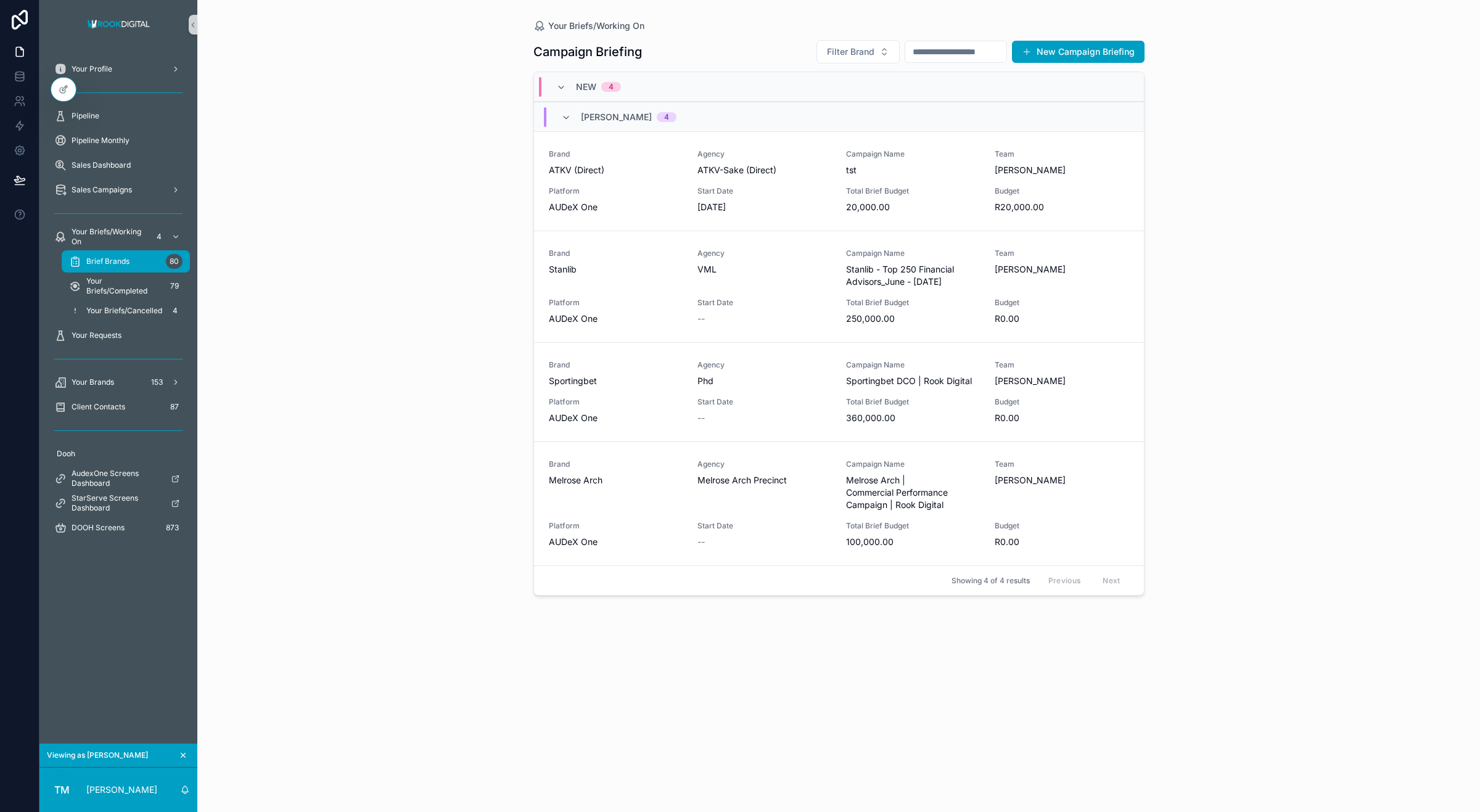
click at [111, 263] on span "Brief Brands" at bounding box center [107, 262] width 43 height 10
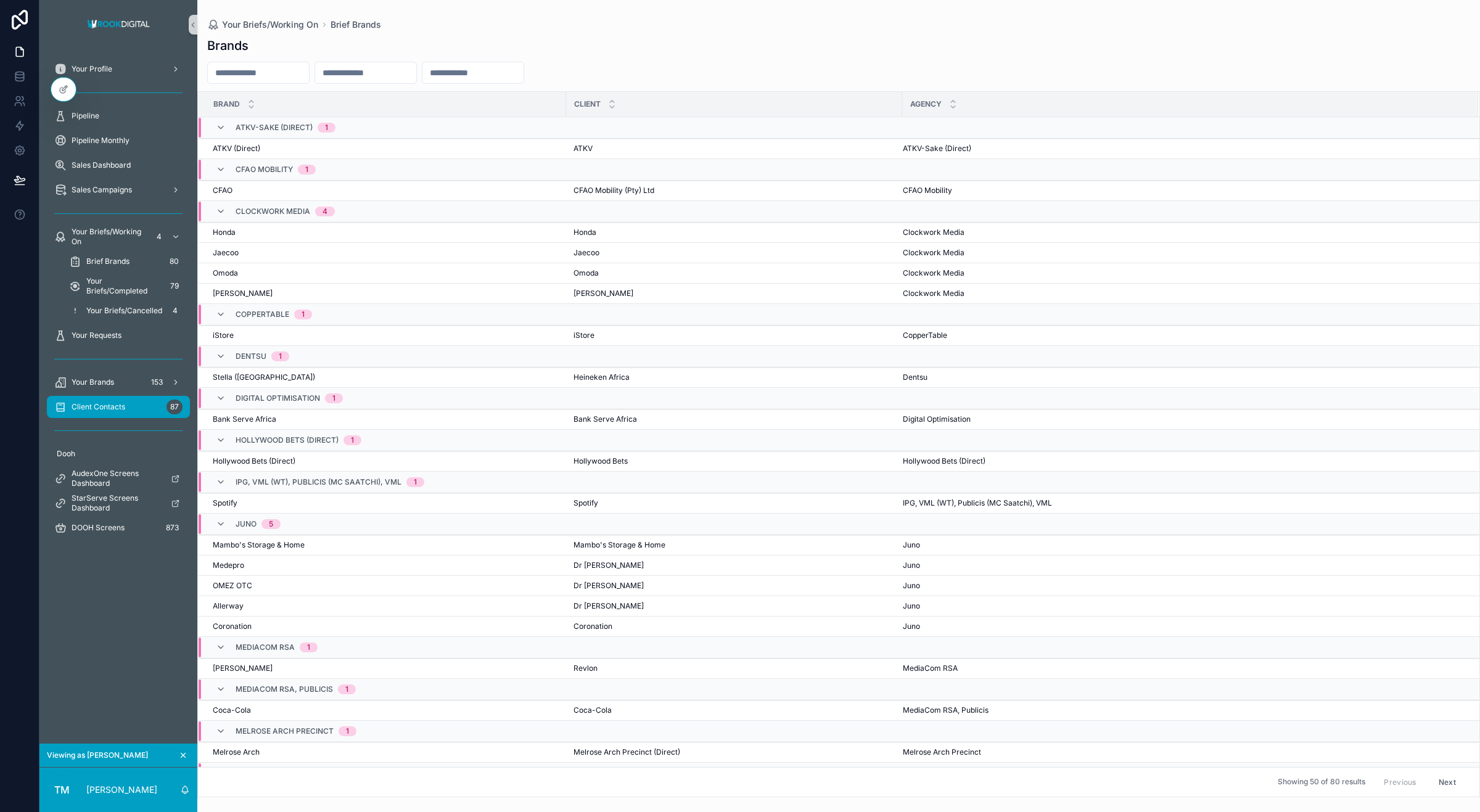
click at [111, 404] on span "Client Contacts" at bounding box center [98, 407] width 53 height 10
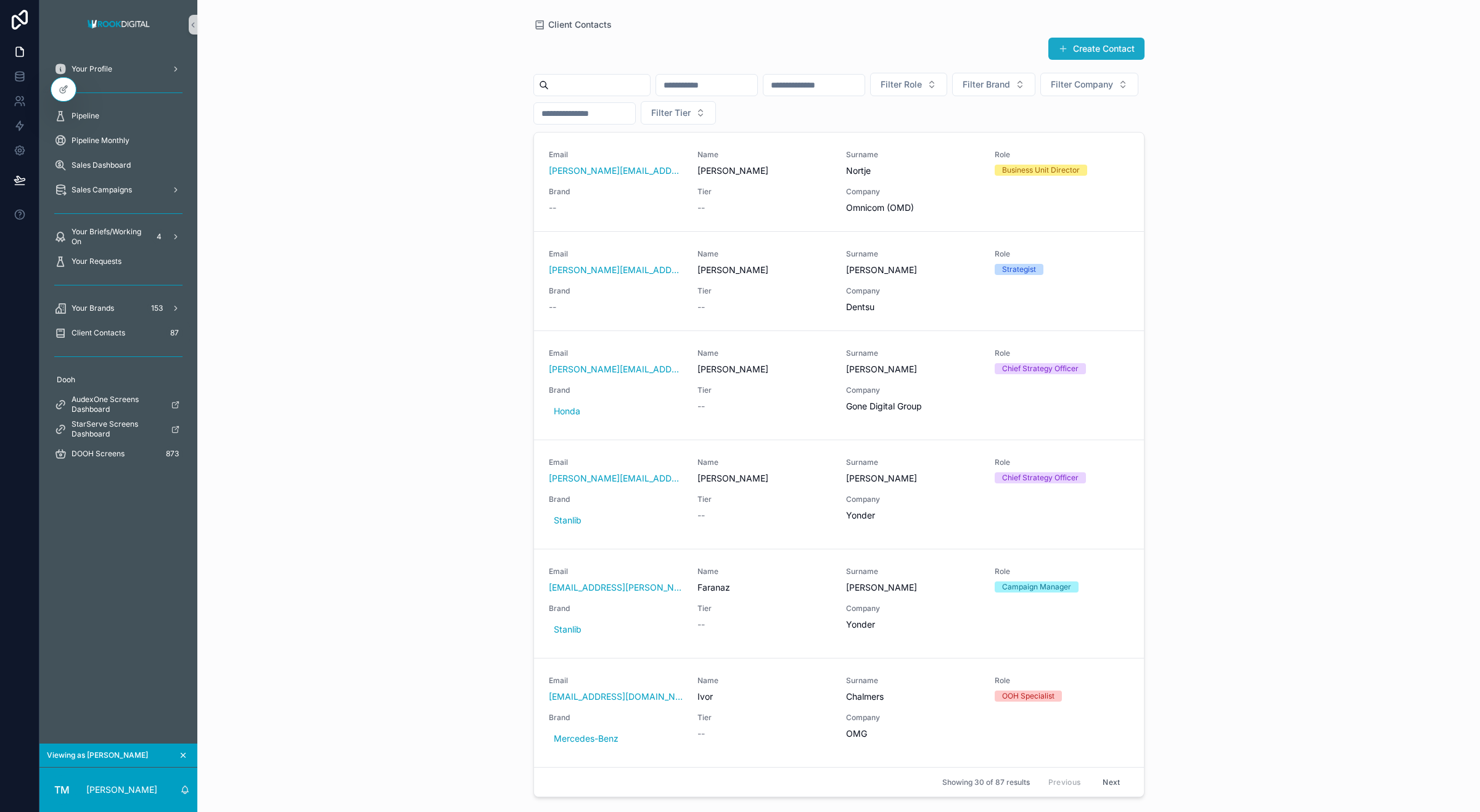
click at [1078, 43] on button "Create Contact" at bounding box center [1096, 49] width 96 height 22
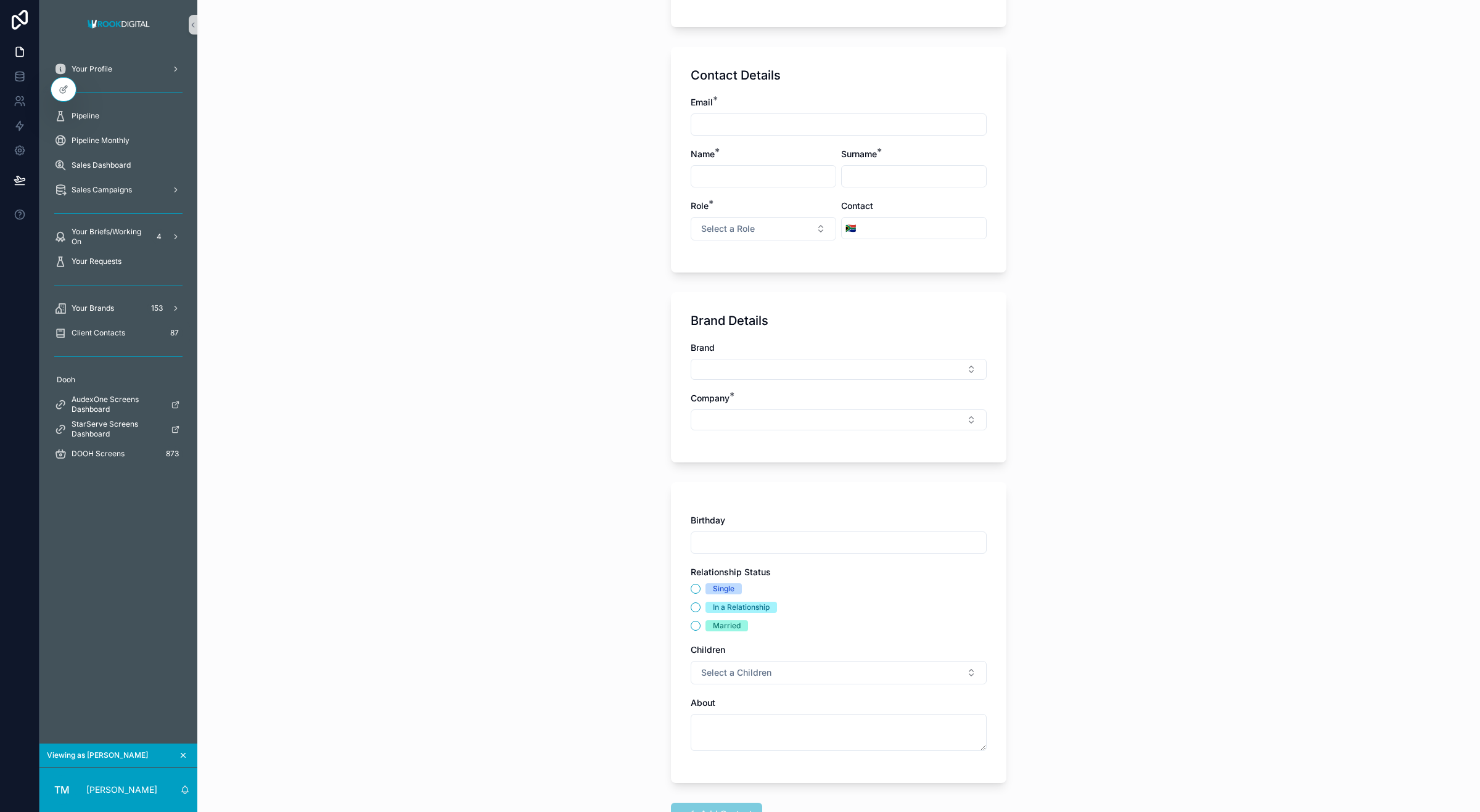
scroll to position [171, 0]
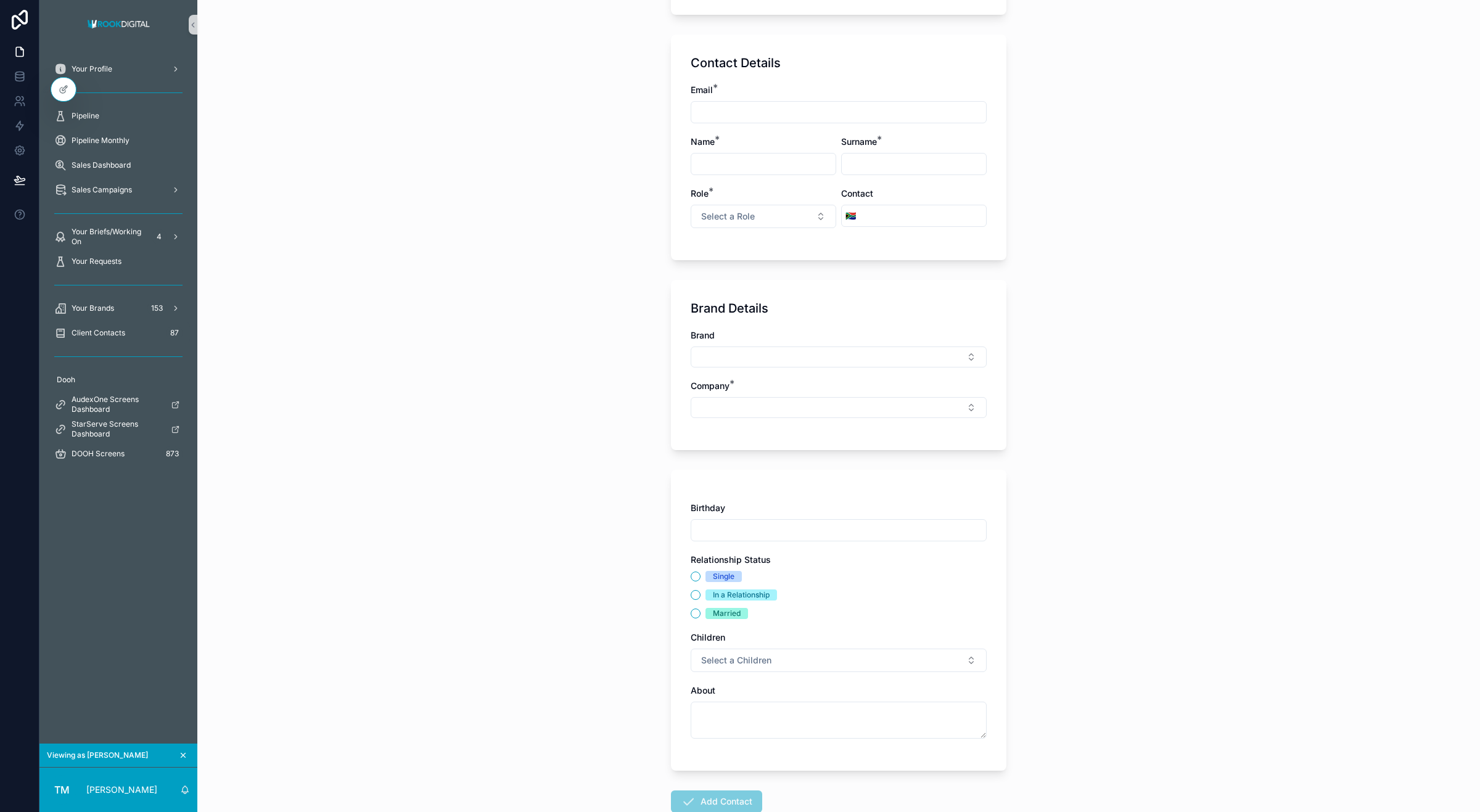
click at [713, 122] on div "scrollable content" at bounding box center [839, 112] width 296 height 22
click at [718, 116] on input "scrollable content" at bounding box center [839, 112] width 295 height 17
click at [719, 155] on input "scrollable content" at bounding box center [764, 164] width 144 height 17
click at [942, 159] on input "scrollable content" at bounding box center [914, 164] width 144 height 17
click at [1150, 276] on div "Client Contacts Create a Client Contact Create a Client Contact Sales Person * …" at bounding box center [839, 234] width 1283 height 812
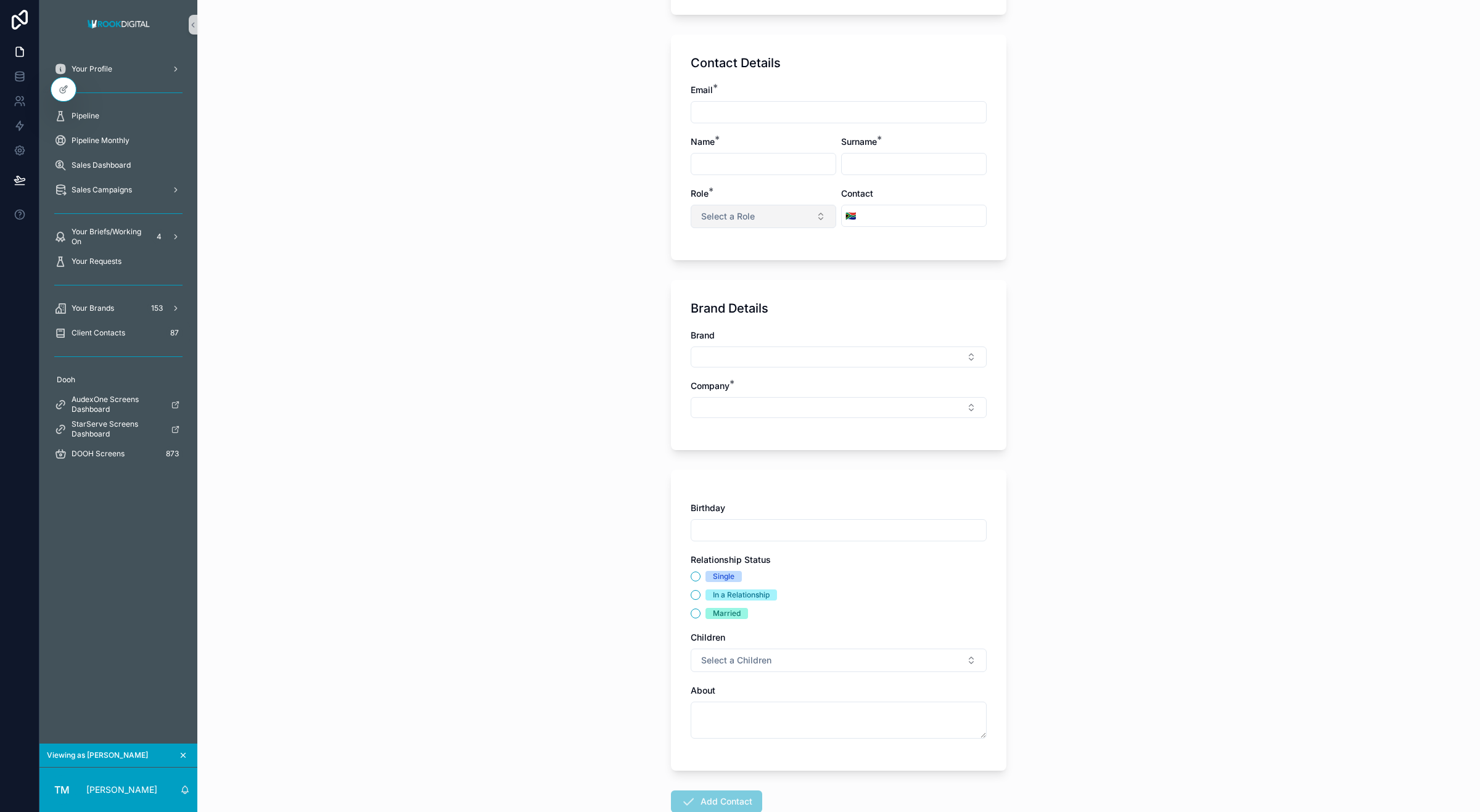
click at [744, 220] on span "Select a Role" at bounding box center [728, 216] width 53 height 12
click at [1070, 244] on div "Client Contacts Create a Client Contact Create a Client Contact Sales Person * …" at bounding box center [839, 234] width 1283 height 812
click at [736, 410] on button "Select Button" at bounding box center [839, 408] width 296 height 21
click at [733, 363] on button "Select Button" at bounding box center [839, 357] width 296 height 21
click at [569, 426] on div "Client Contacts Create a Client Contact Create a Client Contact Sales Person * …" at bounding box center [839, 234] width 1283 height 812
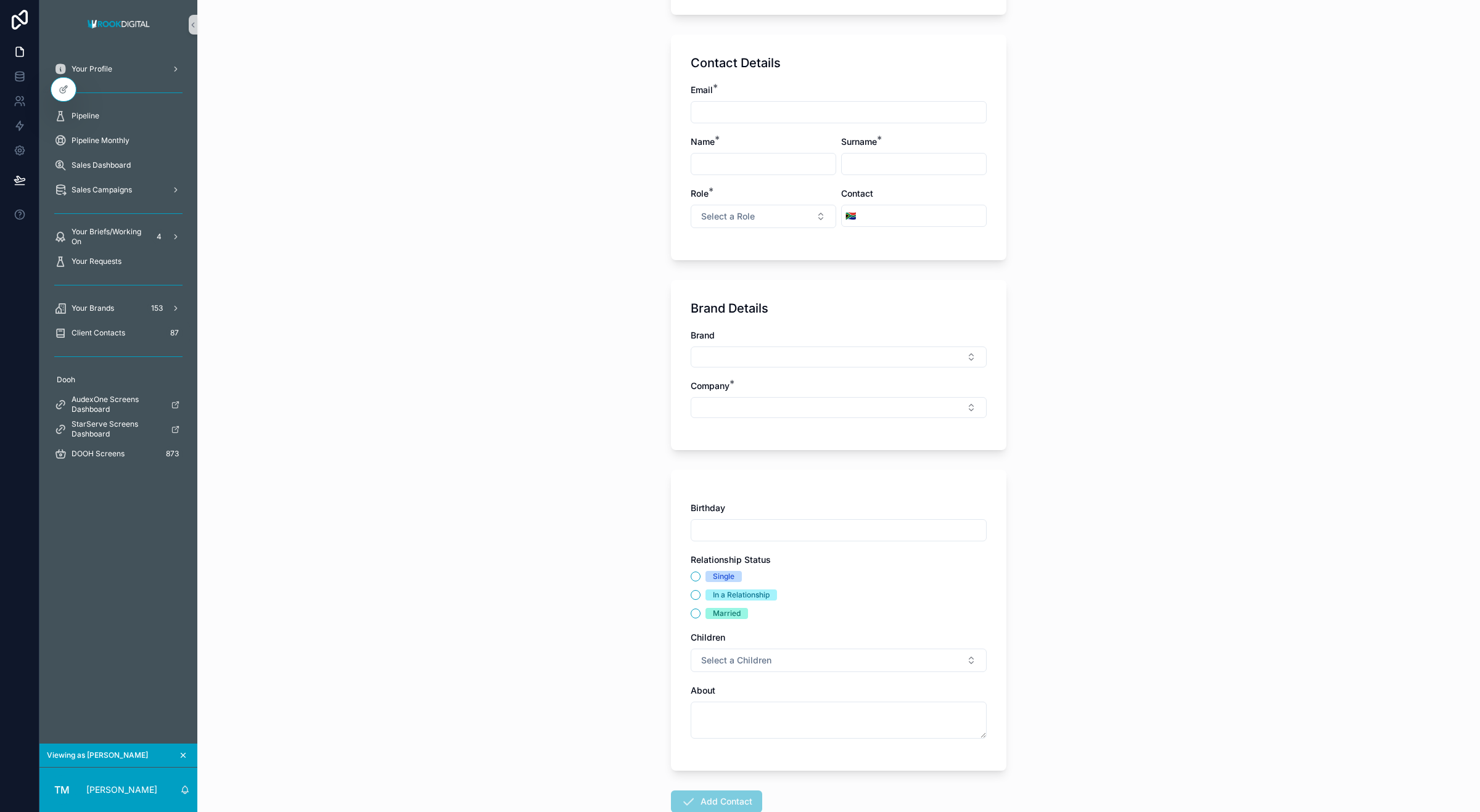
scroll to position [252, 0]
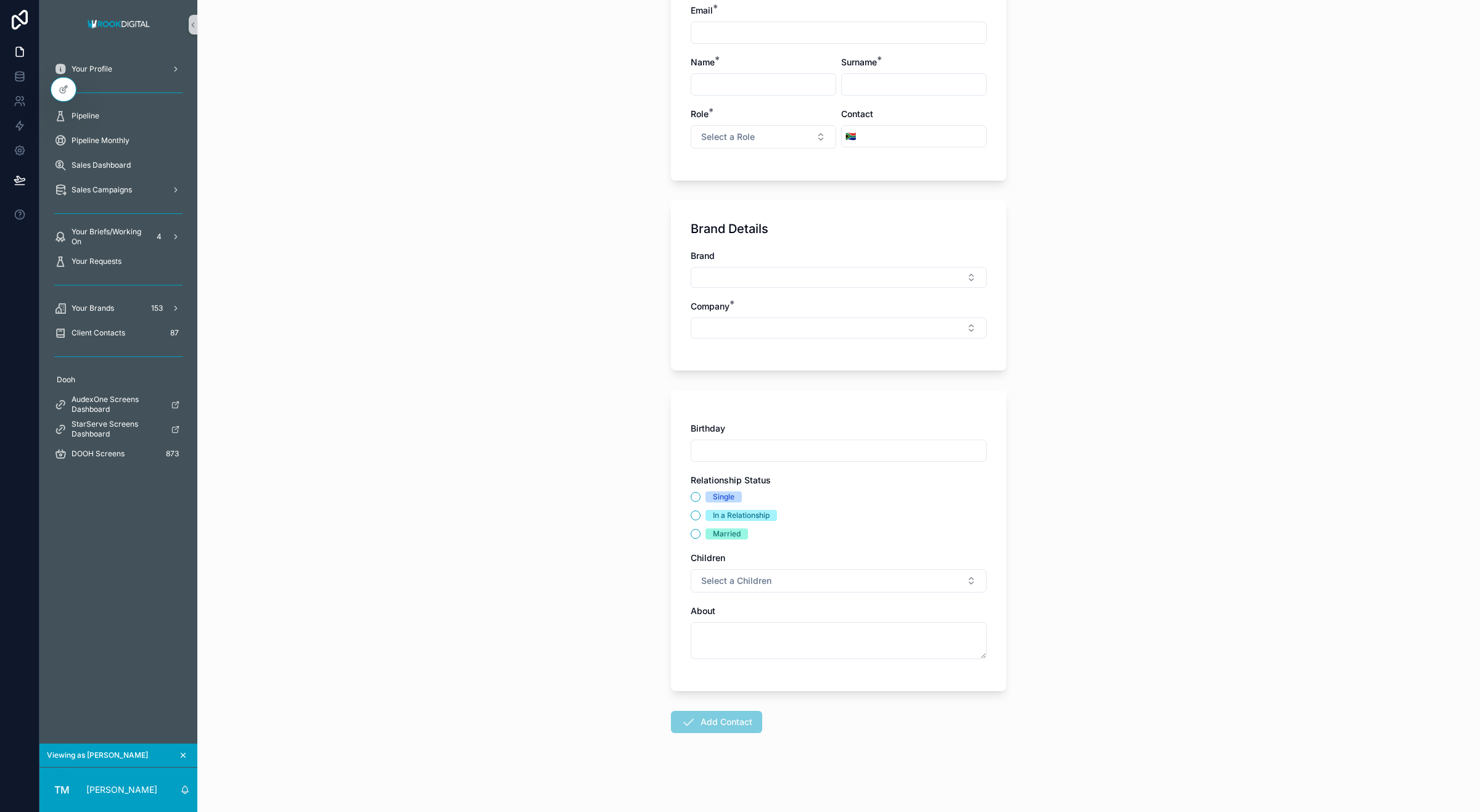
click at [553, 398] on div "Client Contacts Create a Client Contact Create a Client Contact Sales Person * …" at bounding box center [839, 155] width 1283 height 812
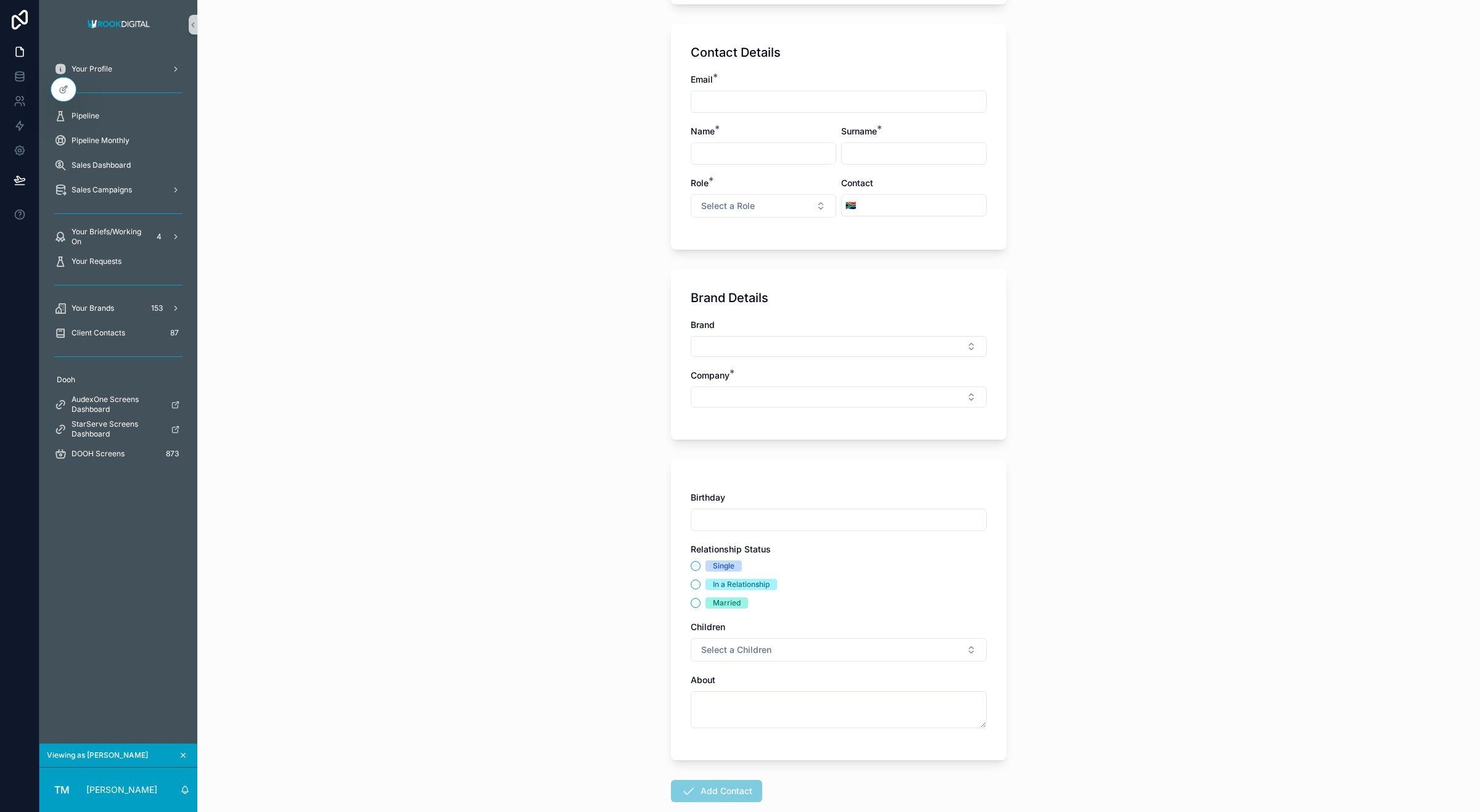
scroll to position [171, 0]
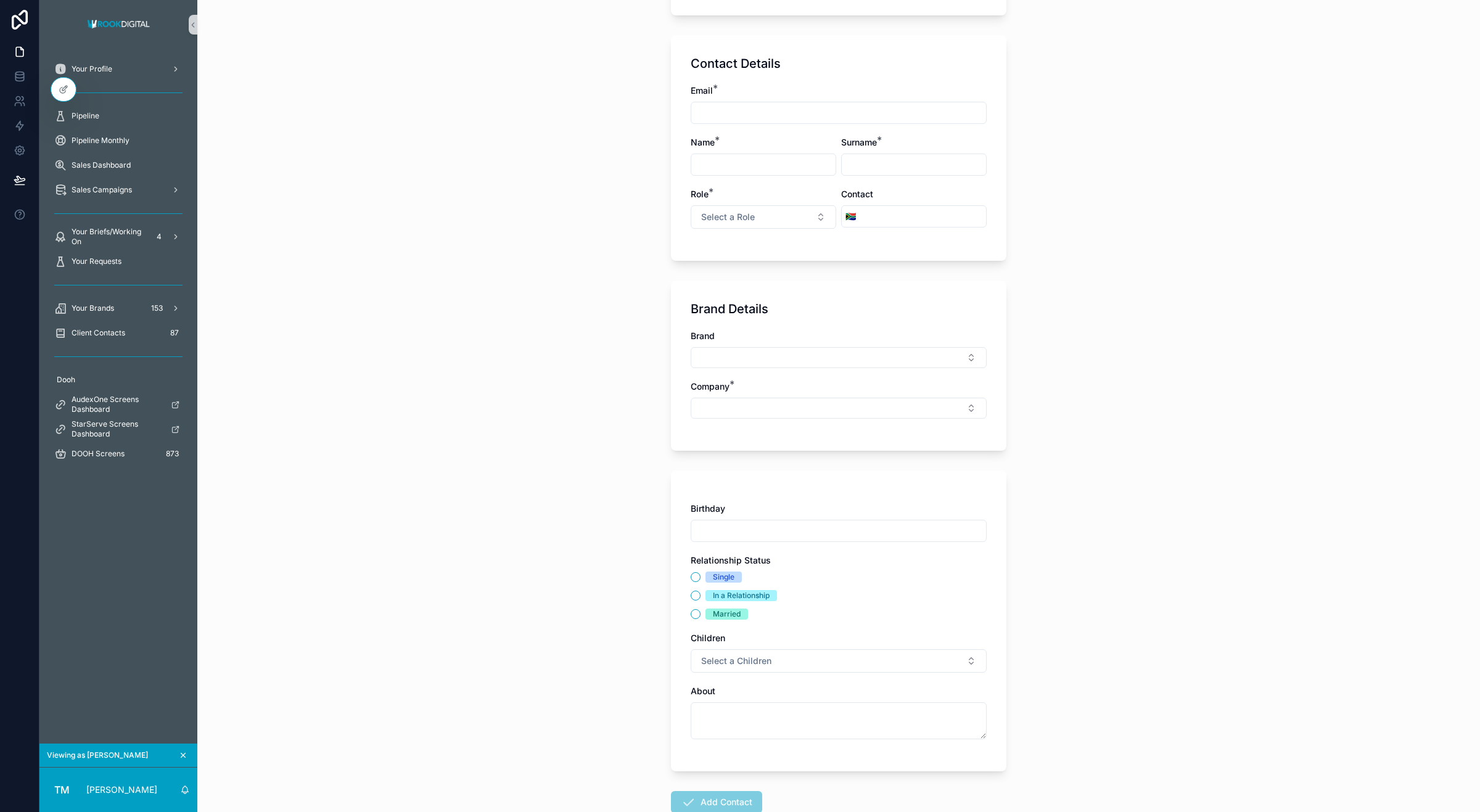
click at [89, 332] on span "Client Contacts" at bounding box center [98, 333] width 53 height 10
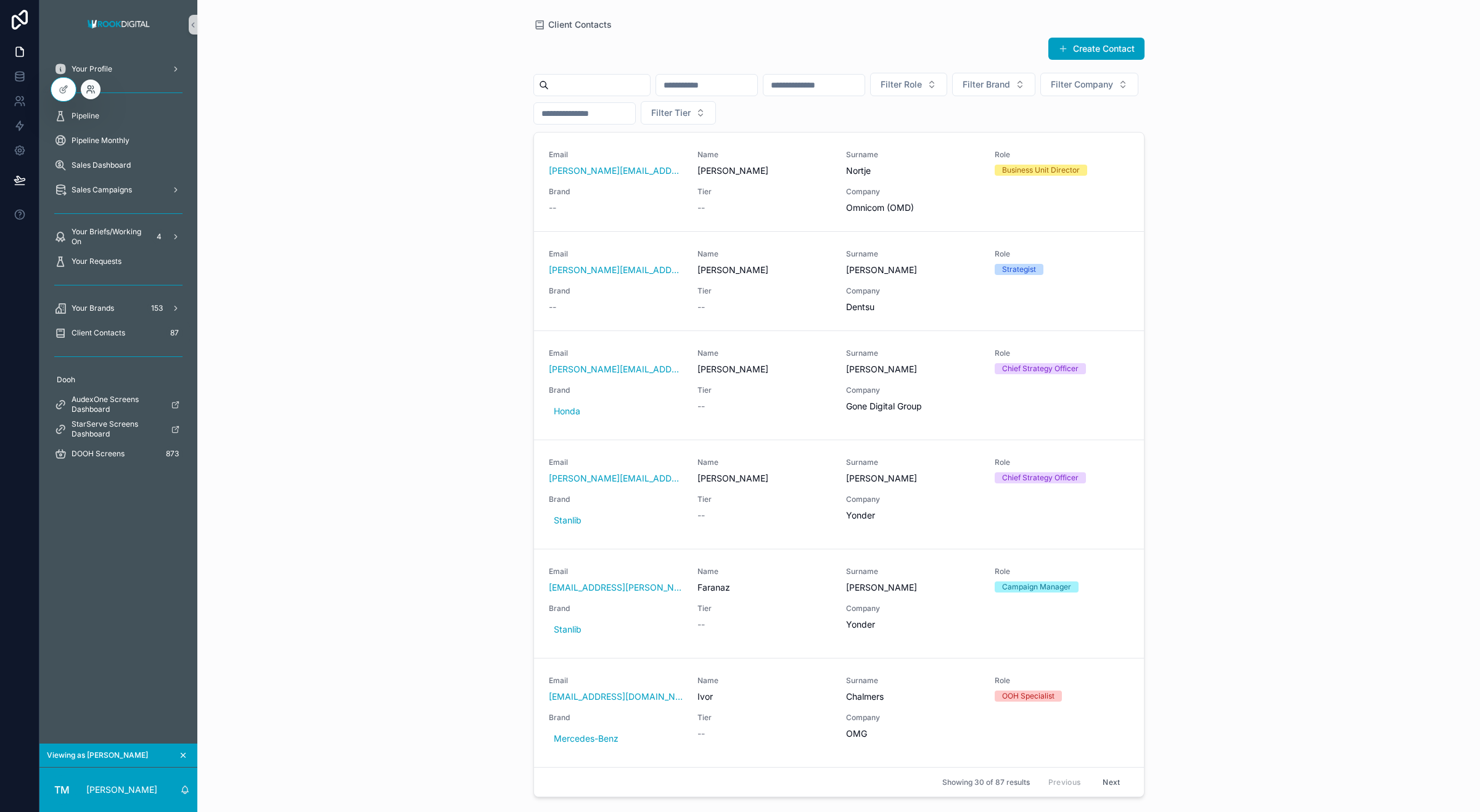
click at [90, 91] on icon at bounding box center [91, 89] width 10 height 10
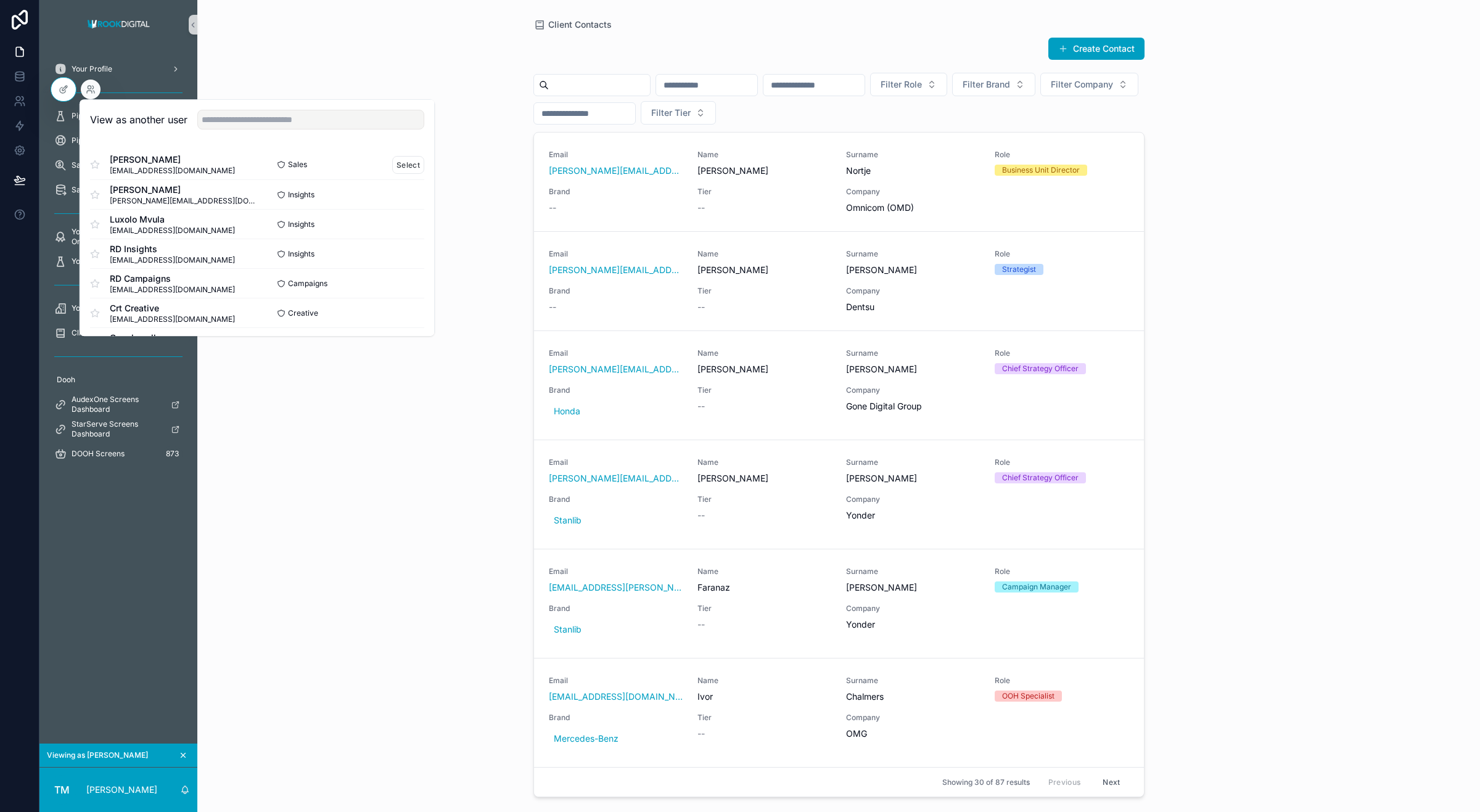
click at [190, 164] on span "[PERSON_NAME]" at bounding box center [172, 160] width 125 height 12
click at [398, 164] on button "Select" at bounding box center [408, 165] width 32 height 18
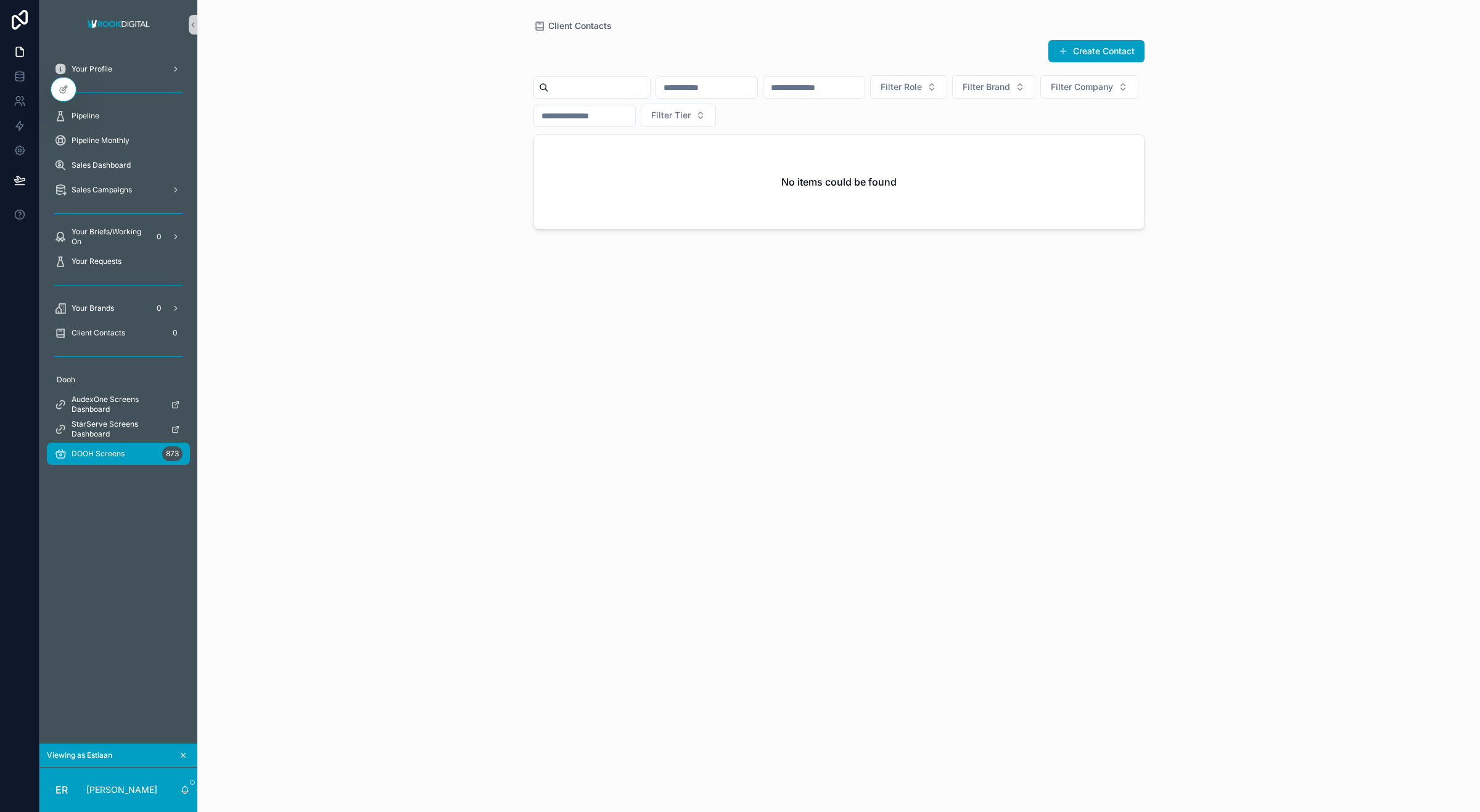
click at [85, 452] on span "DOOH Screens" at bounding box center [98, 454] width 53 height 10
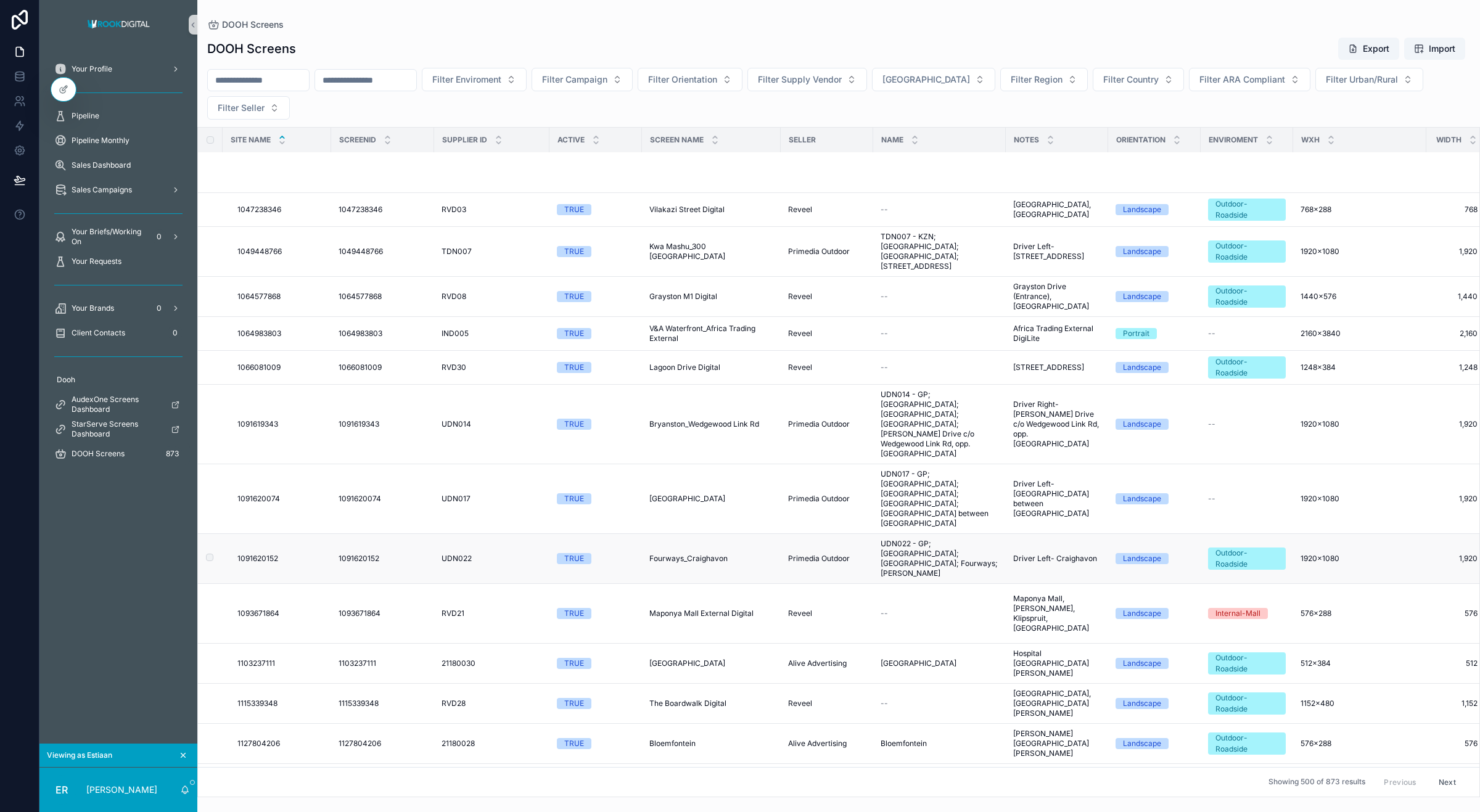
scroll to position [806, 0]
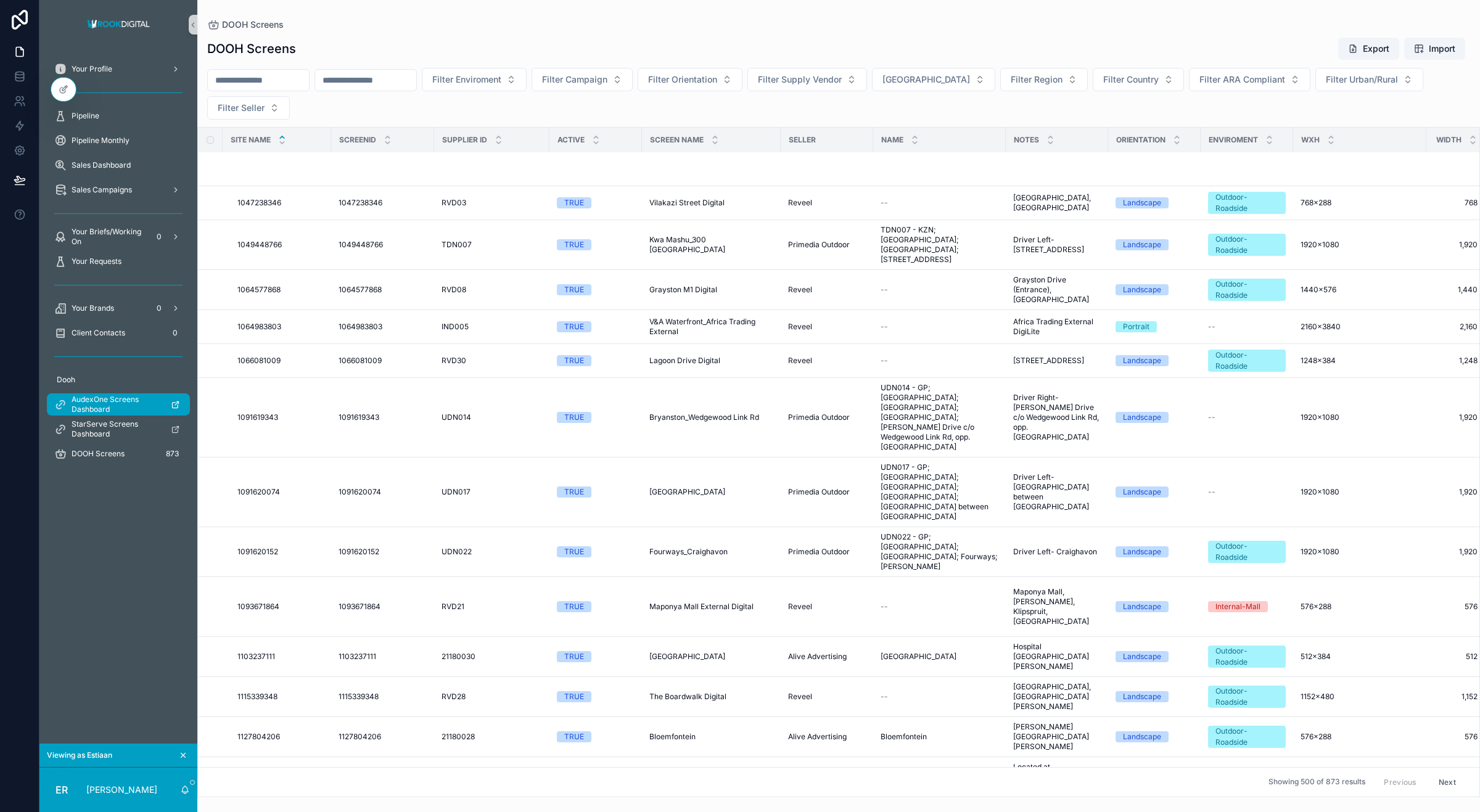
click at [176, 402] on icon "scrollable content" at bounding box center [175, 404] width 9 height 9
click at [93, 93] on icon at bounding box center [91, 89] width 10 height 10
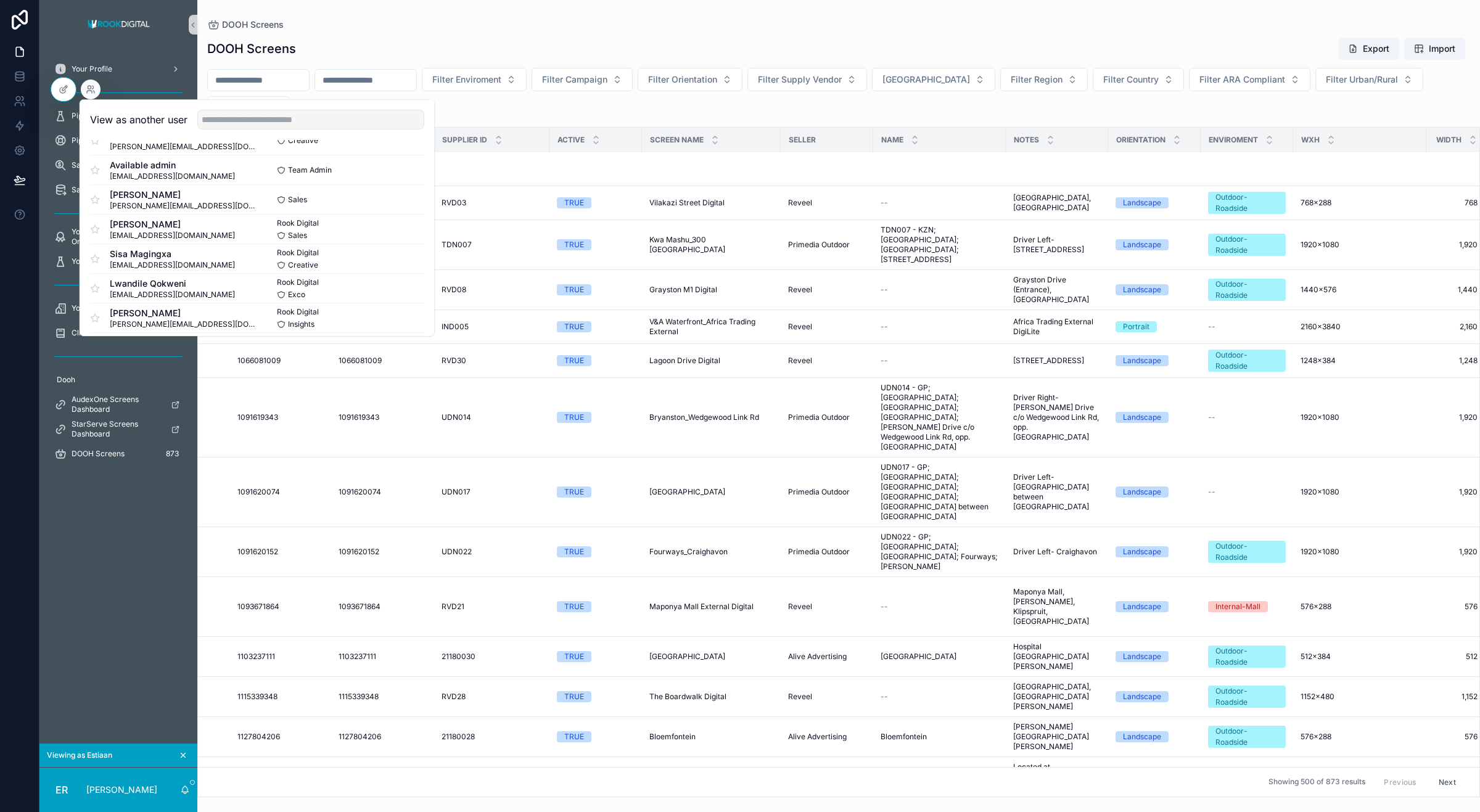
scroll to position [380, 0]
click at [227, 122] on input "text" at bounding box center [311, 120] width 227 height 20
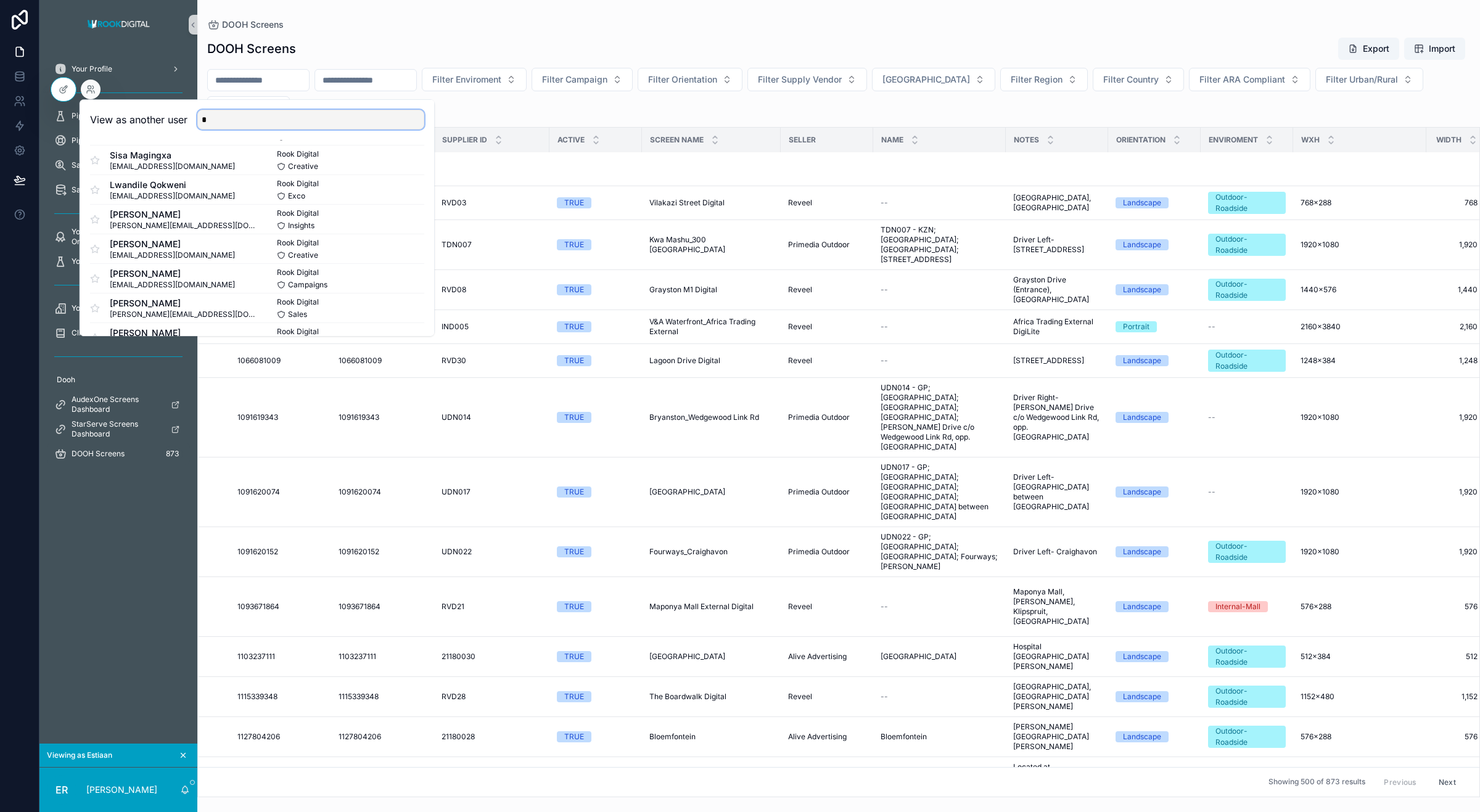
scroll to position [478, 0]
type input "*"
click at [392, 193] on button "Select" at bounding box center [408, 190] width 32 height 18
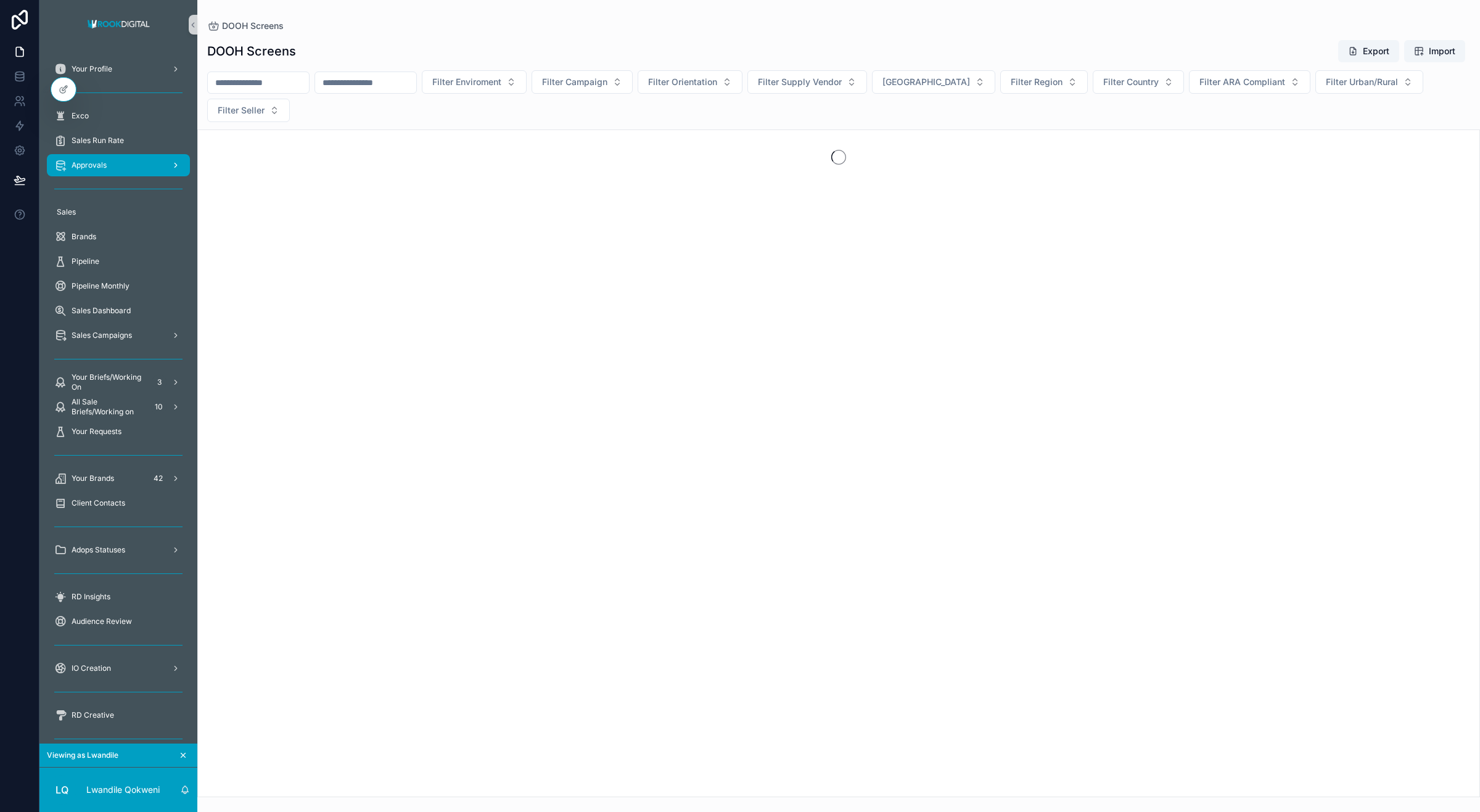
click at [82, 163] on span "Approvals" at bounding box center [89, 165] width 35 height 10
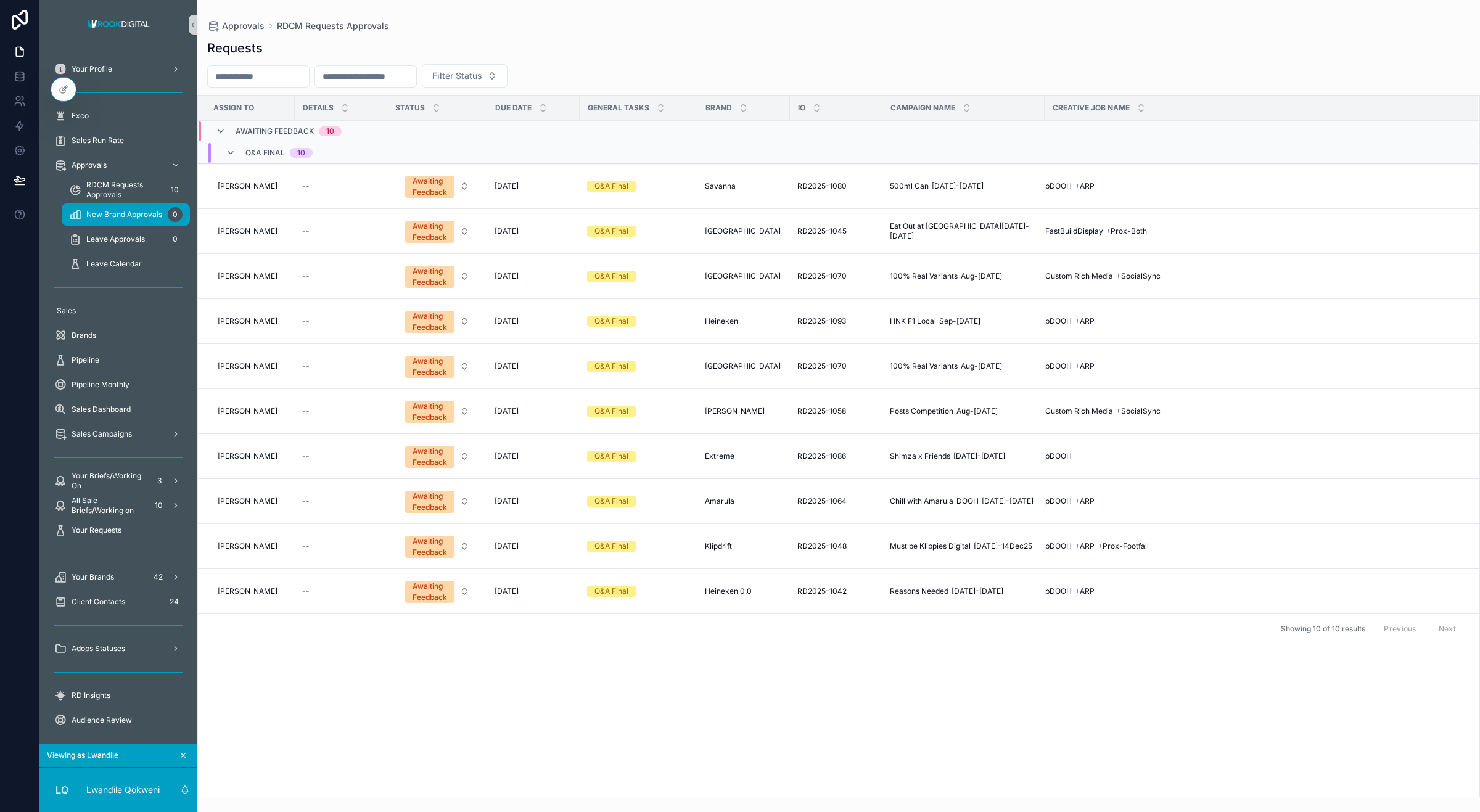
click at [127, 213] on span "New Brand Approvals" at bounding box center [124, 214] width 76 height 10
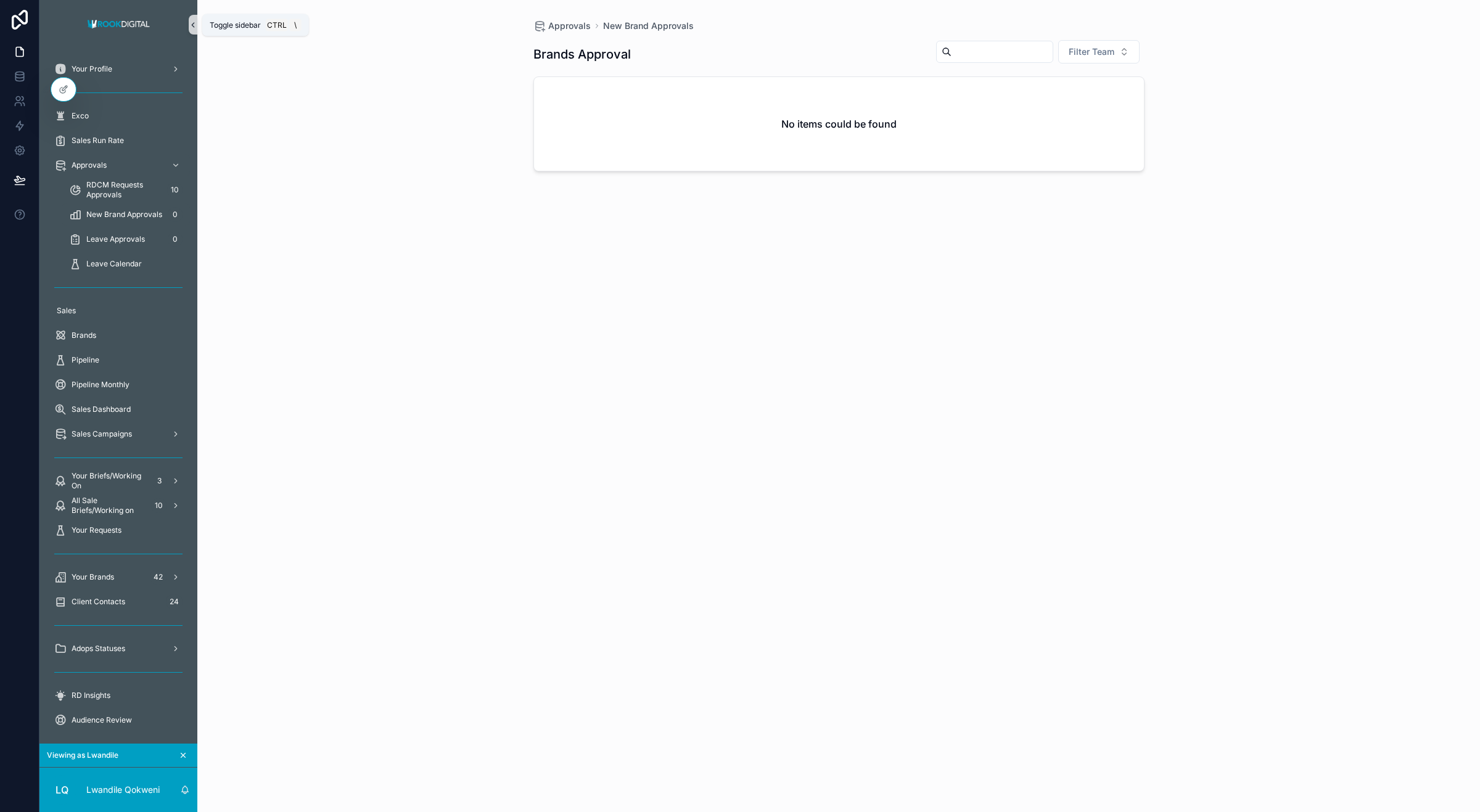
click at [193, 27] on icon "scrollable content" at bounding box center [193, 25] width 9 height 9
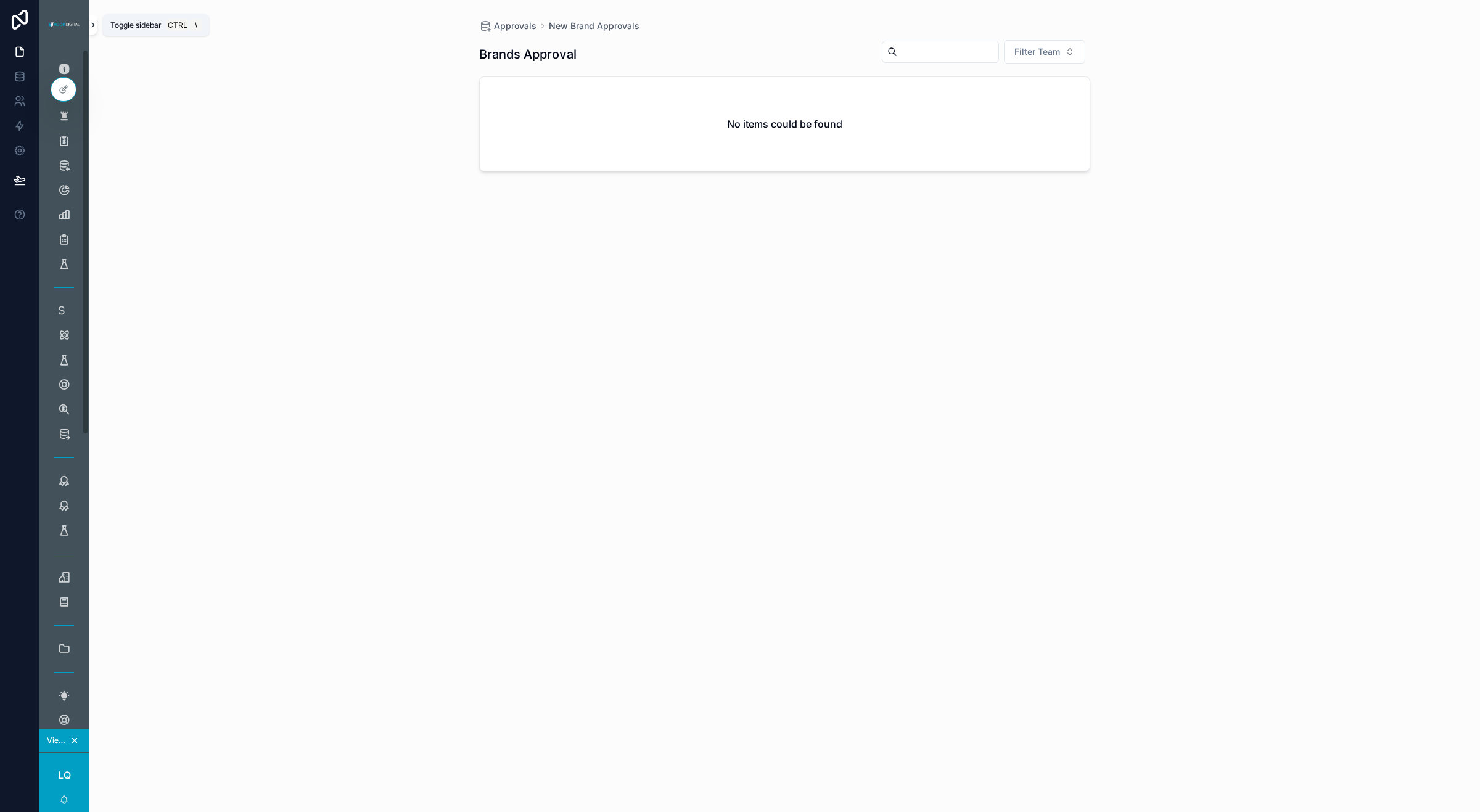
click at [94, 26] on icon "scrollable content" at bounding box center [93, 25] width 9 height 9
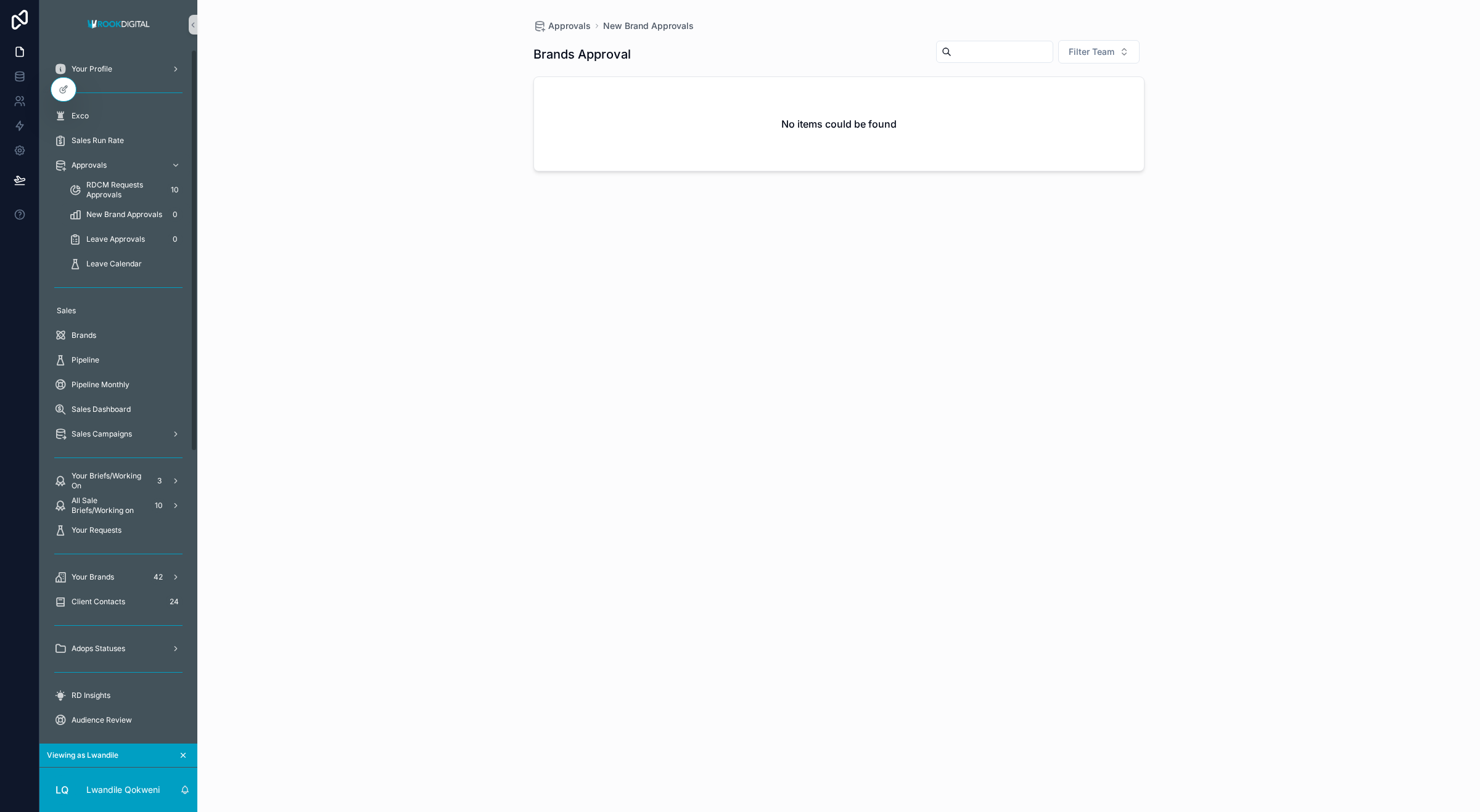
click at [94, 26] on img "scrollable content" at bounding box center [119, 25] width 70 height 20
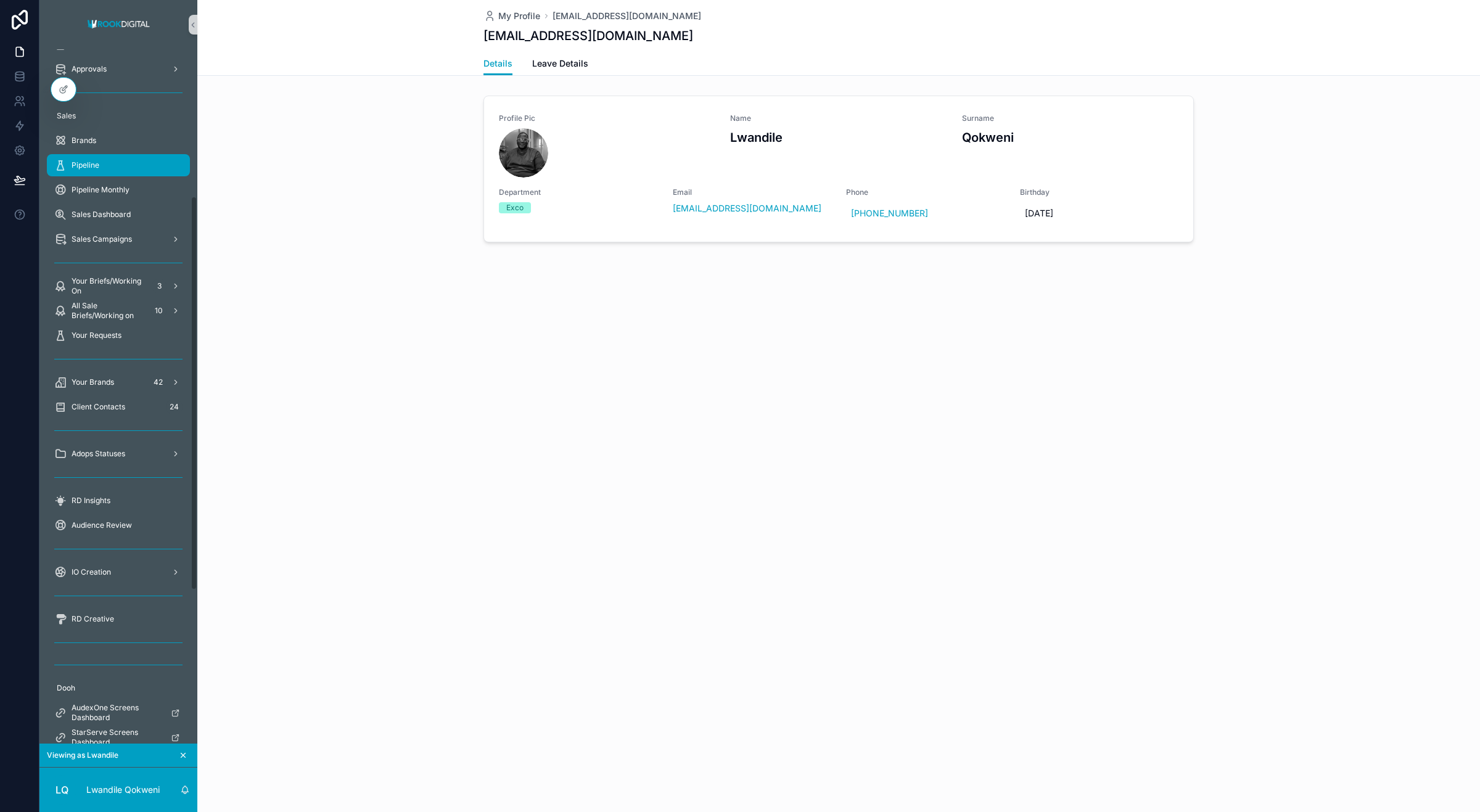
scroll to position [285, 0]
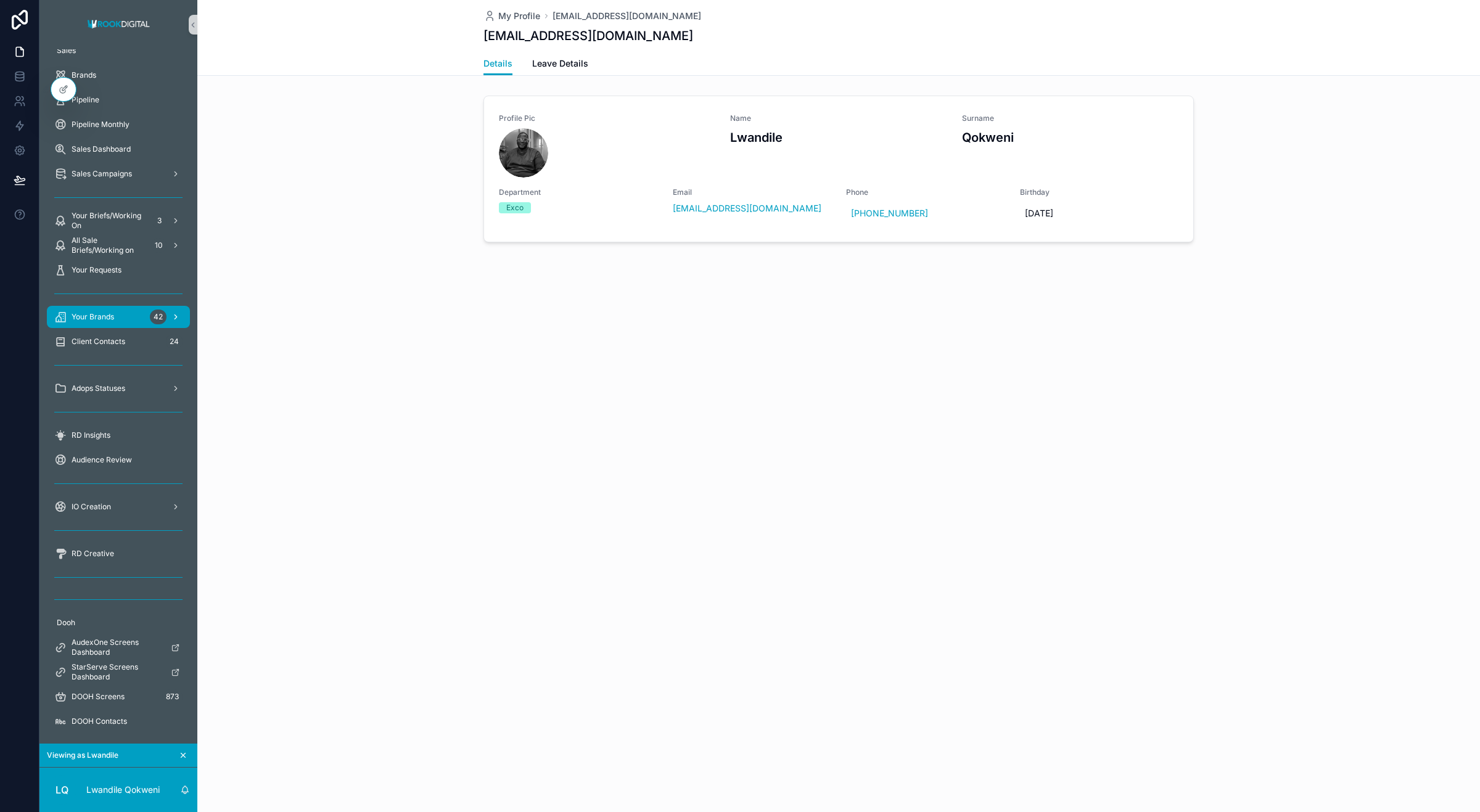
click at [122, 322] on div "Your Brands 42" at bounding box center [118, 317] width 128 height 20
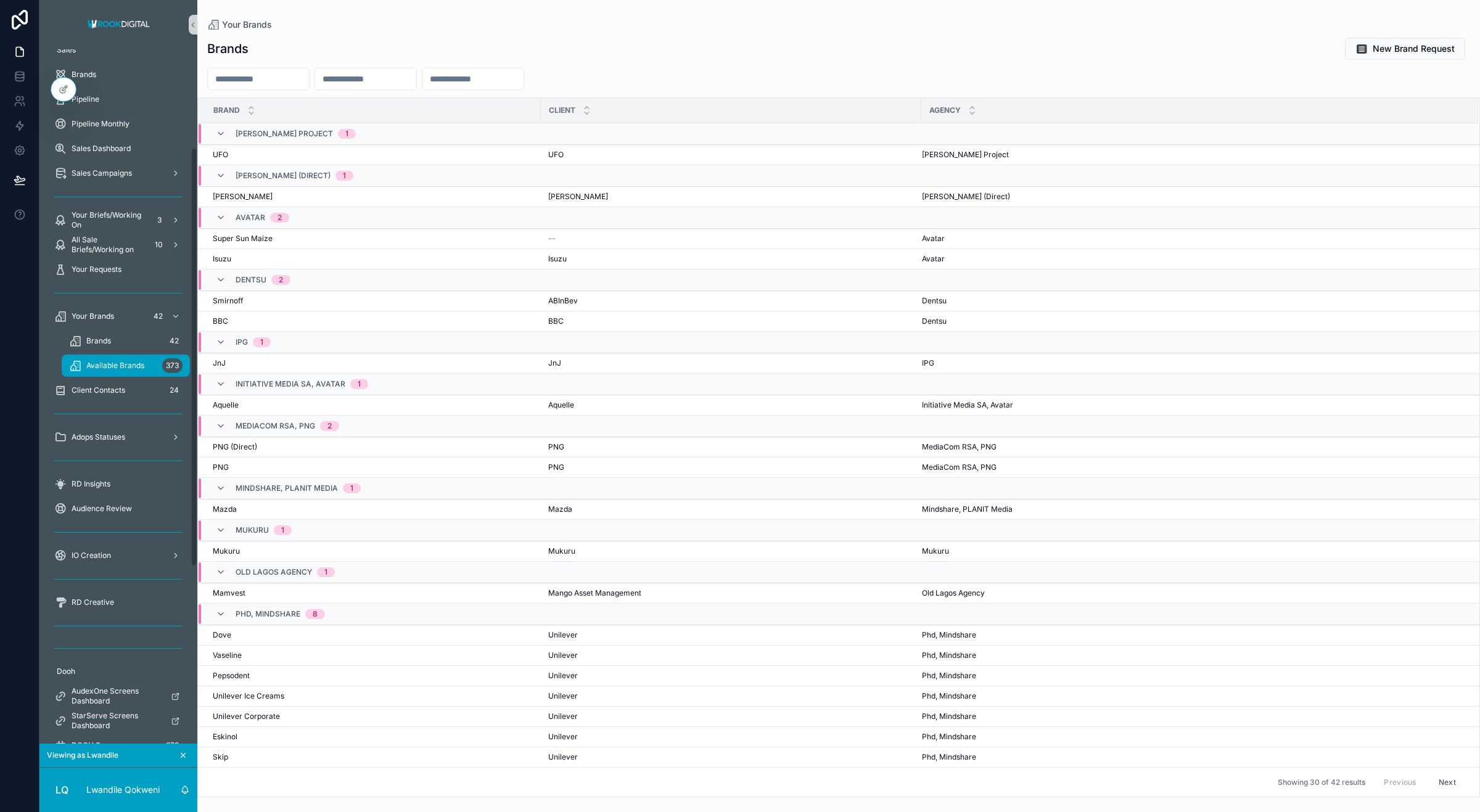
click at [111, 362] on span "Available Brands" at bounding box center [115, 366] width 58 height 10
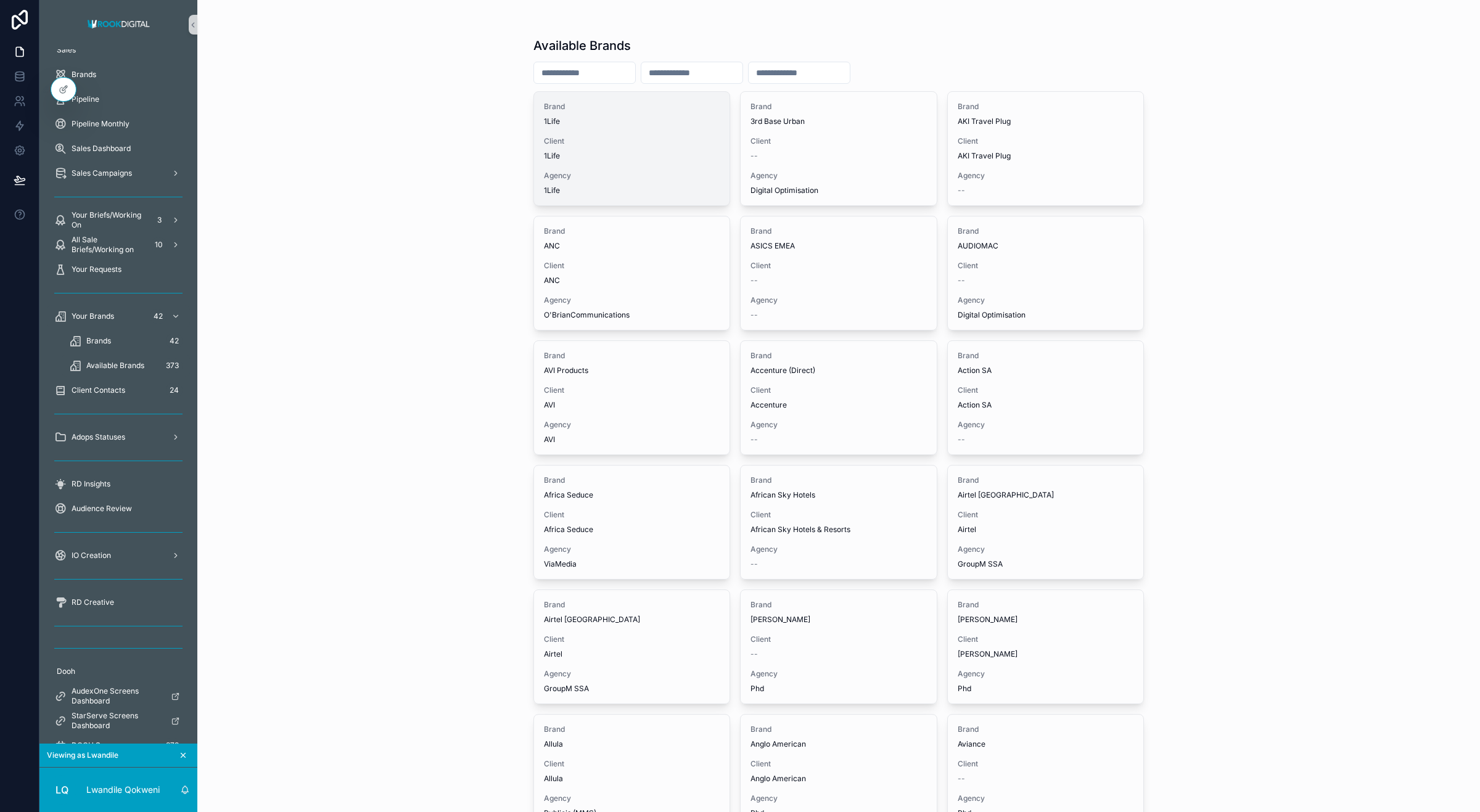
click at [616, 130] on div "Brand 1Life Client 1Life Agency 1Life" at bounding box center [633, 148] width 196 height 114
click at [572, 174] on span "Agency" at bounding box center [632, 176] width 176 height 10
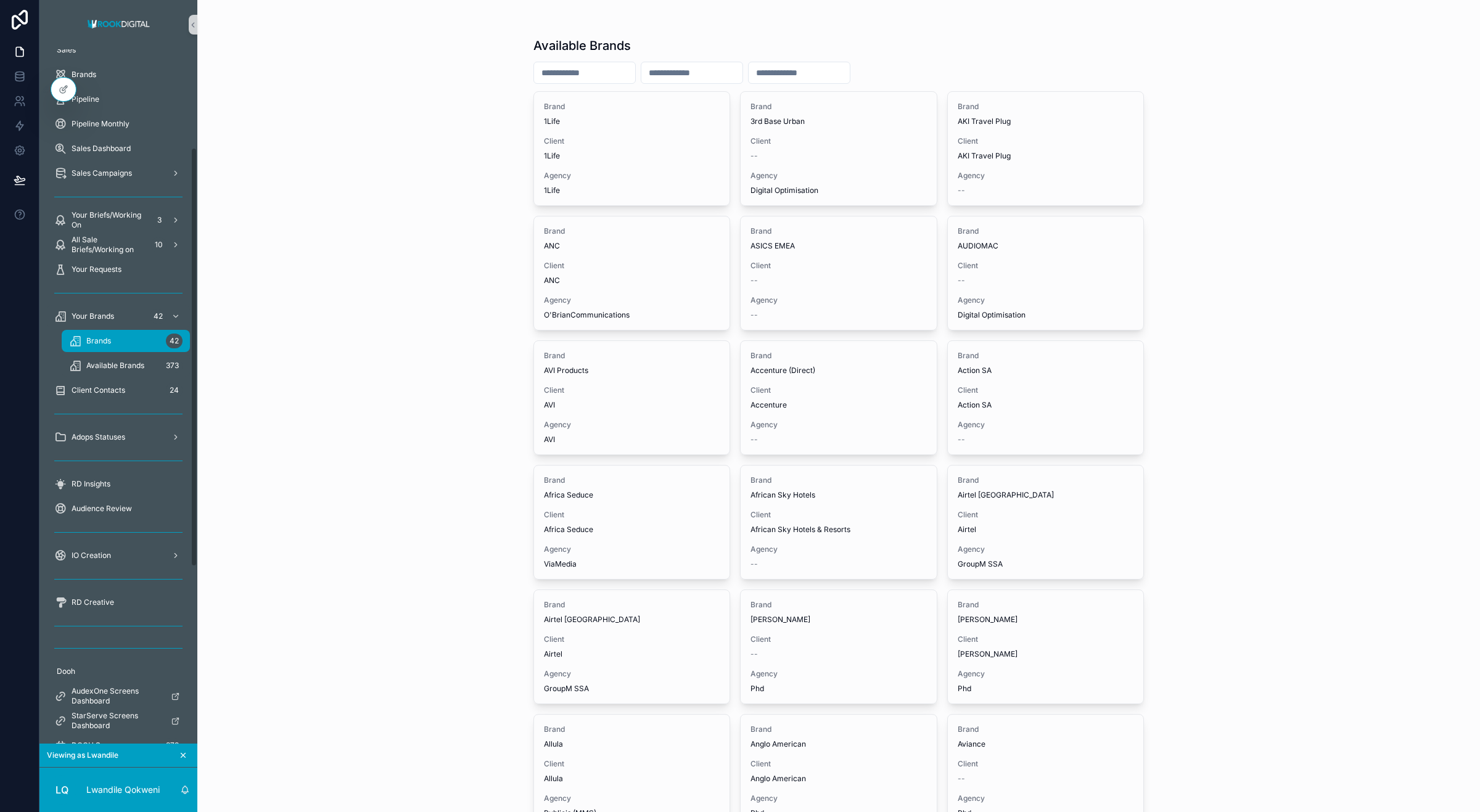
click at [100, 344] on span "Brands" at bounding box center [99, 341] width 25 height 10
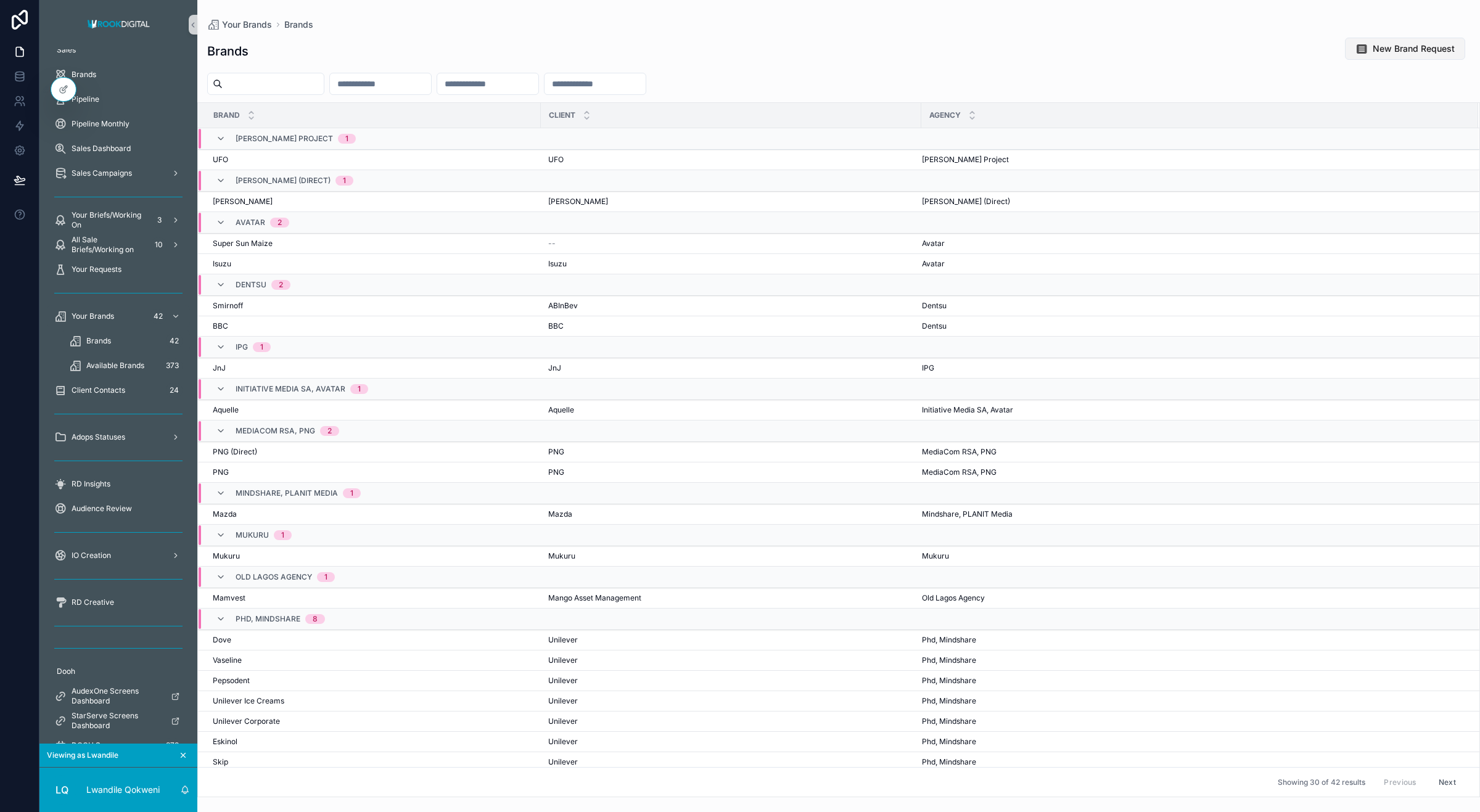
click at [1403, 46] on span "New Brand Request" at bounding box center [1414, 48] width 82 height 12
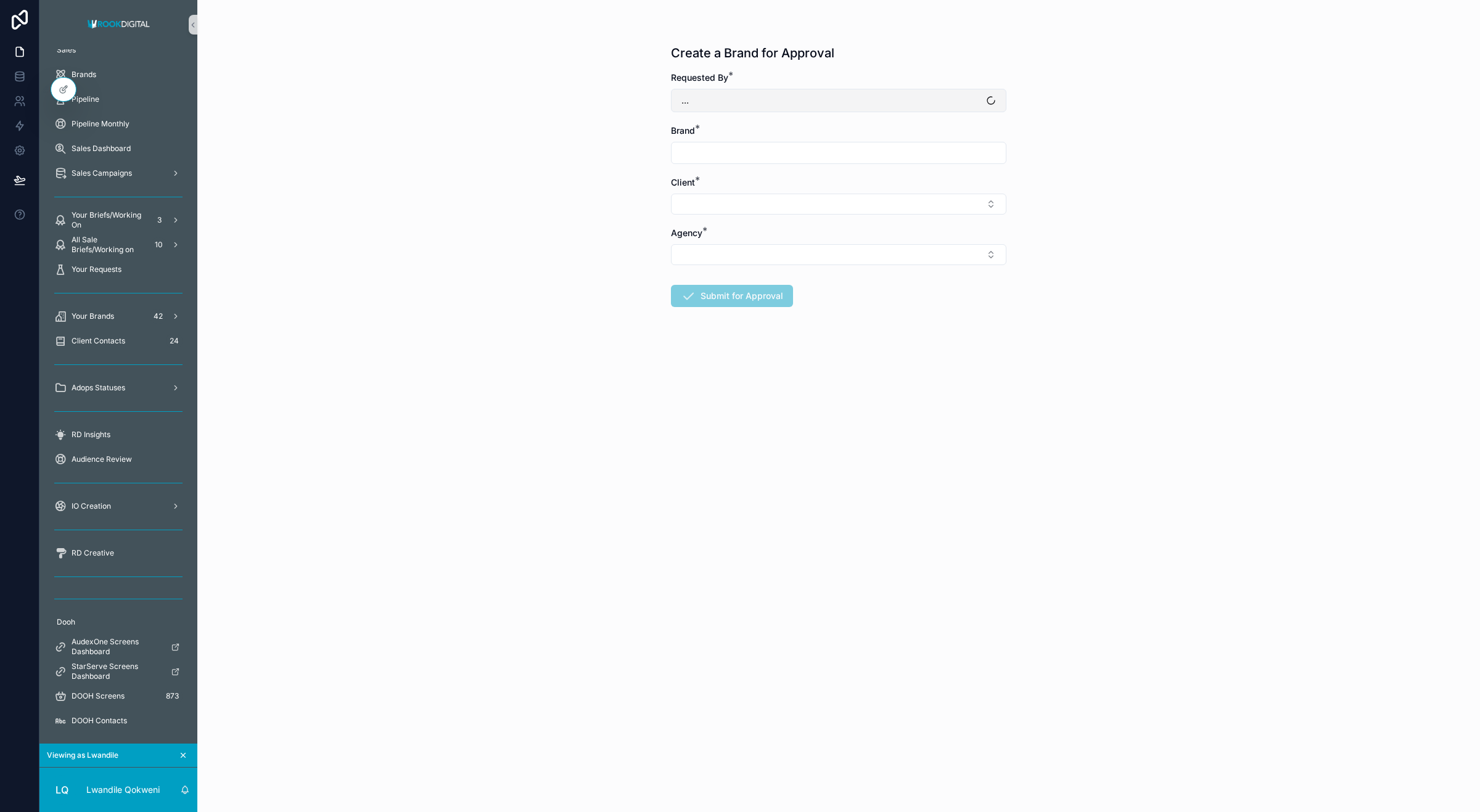
click at [728, 99] on button "..." at bounding box center [839, 101] width 336 height 24
click at [706, 168] on span "Lwandile Qokweni" at bounding box center [716, 170] width 73 height 12
click at [726, 102] on button "Select Button" at bounding box center [839, 99] width 336 height 21
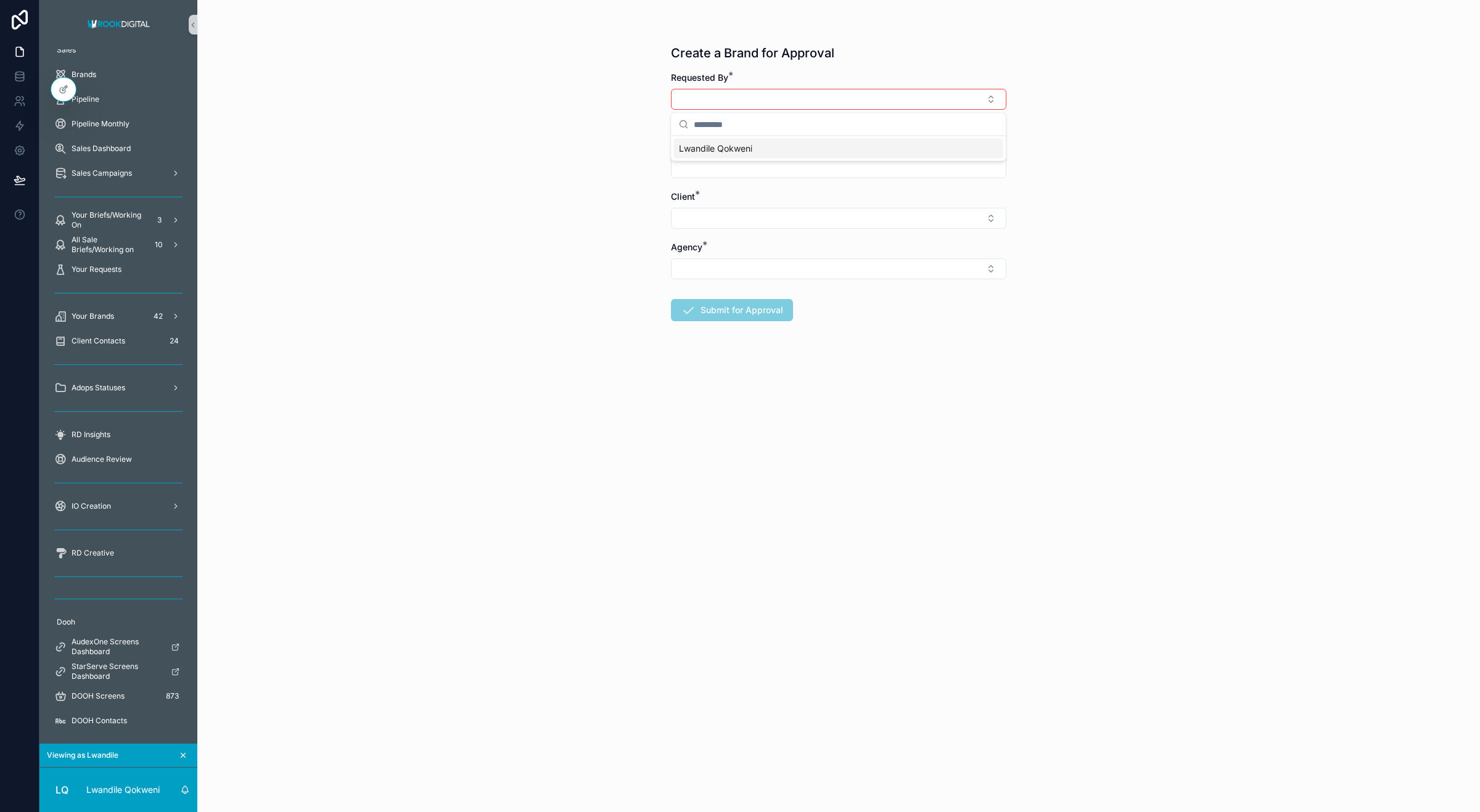
click at [714, 142] on span "Lwandile Qokweni" at bounding box center [716, 148] width 73 height 12
click at [723, 155] on input "scrollable content" at bounding box center [839, 153] width 334 height 17
type input "*****"
click at [699, 196] on button "Select Button" at bounding box center [839, 204] width 336 height 21
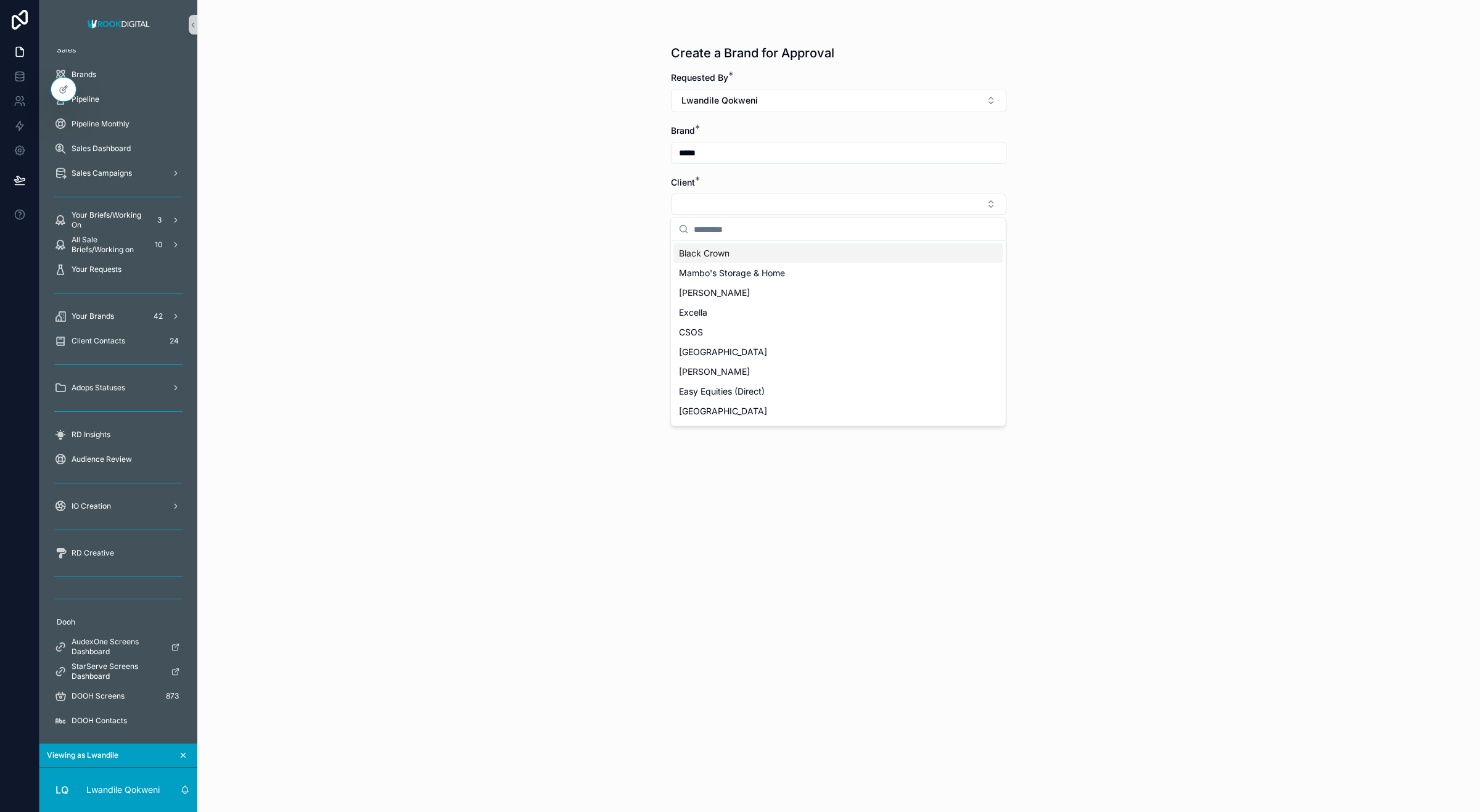
click at [693, 256] on span "Black Crown" at bounding box center [704, 253] width 50 height 12
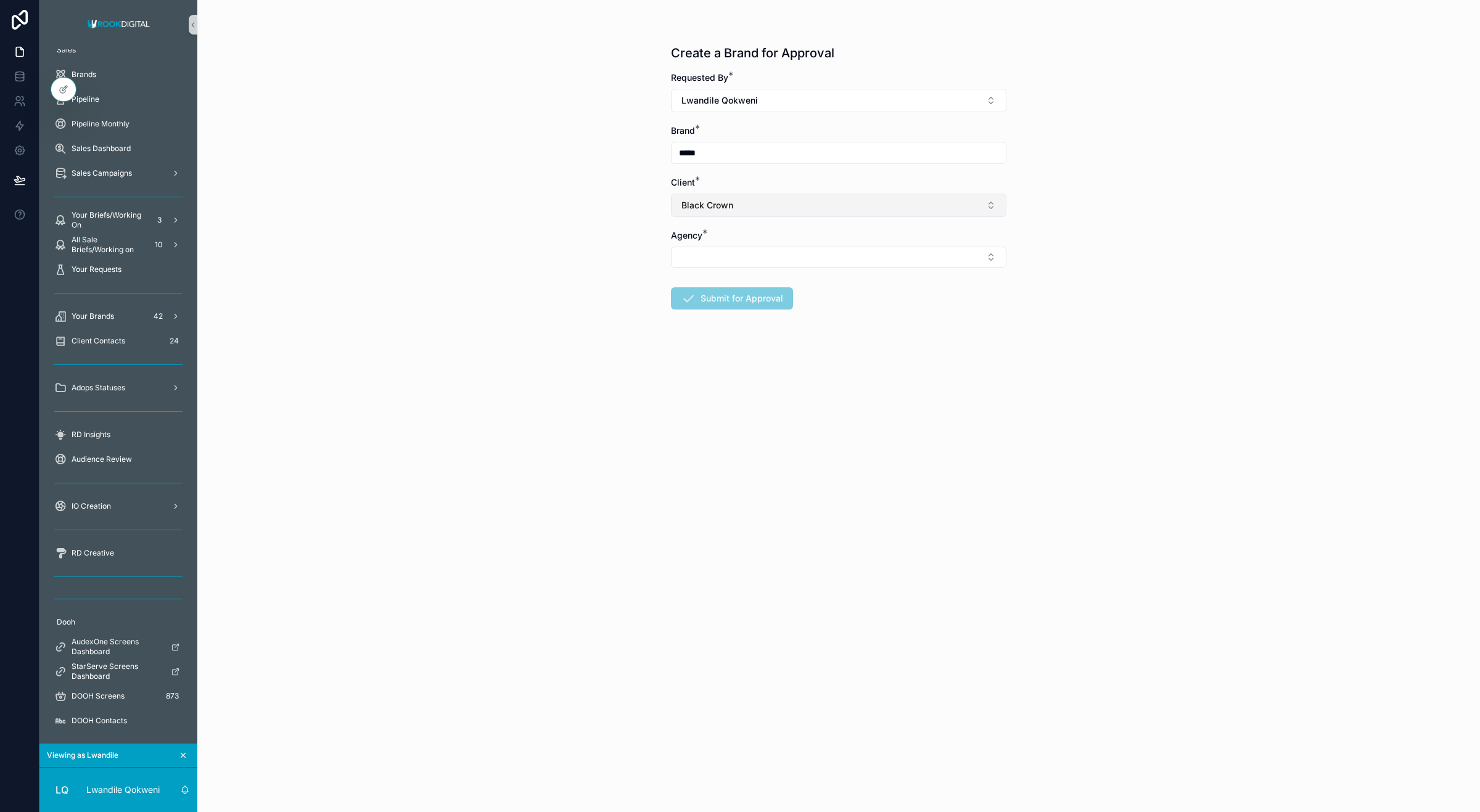
click at [732, 204] on span "Black Crown" at bounding box center [707, 206] width 52 height 12
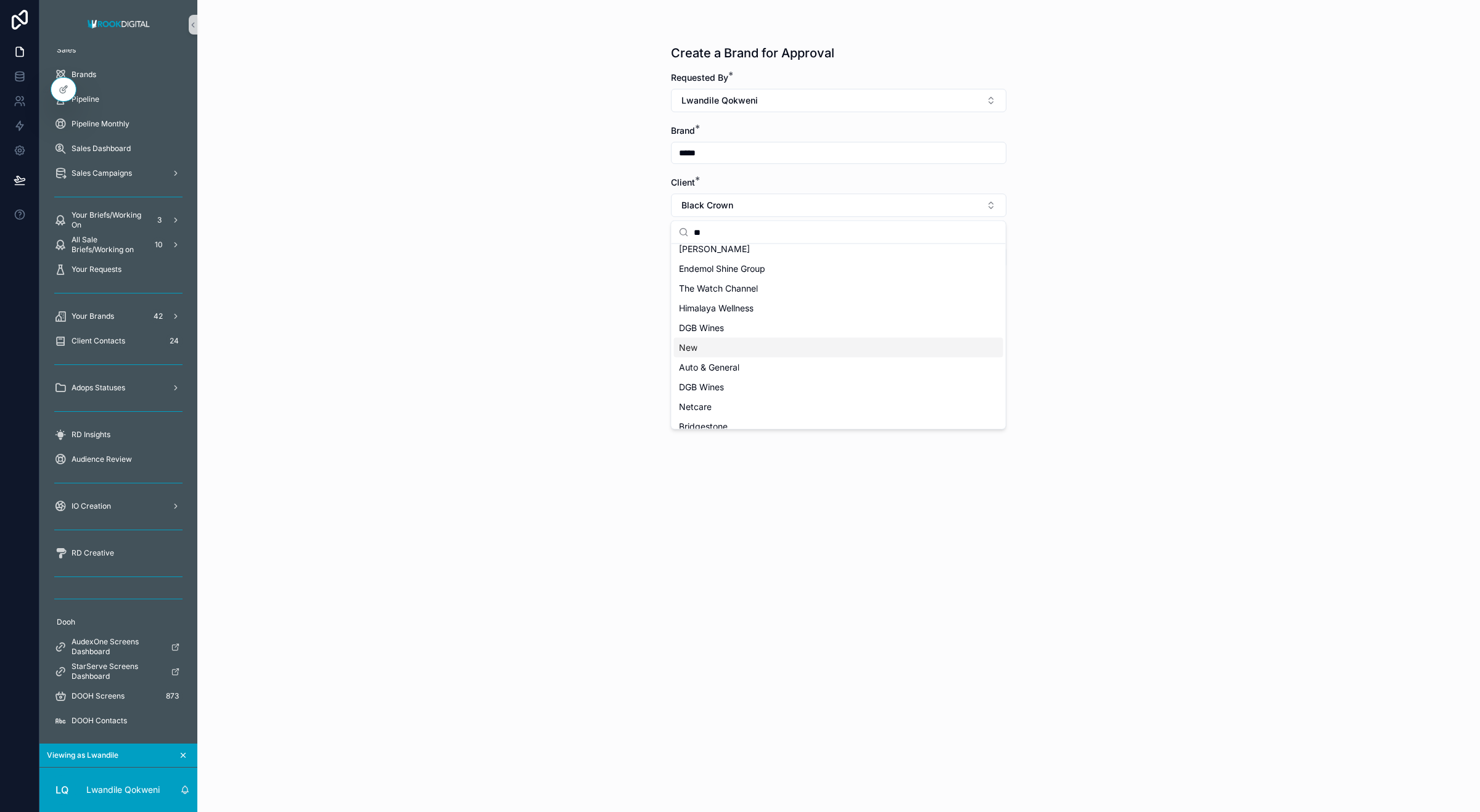
type input "**"
click at [745, 343] on div "New" at bounding box center [839, 348] width 329 height 20
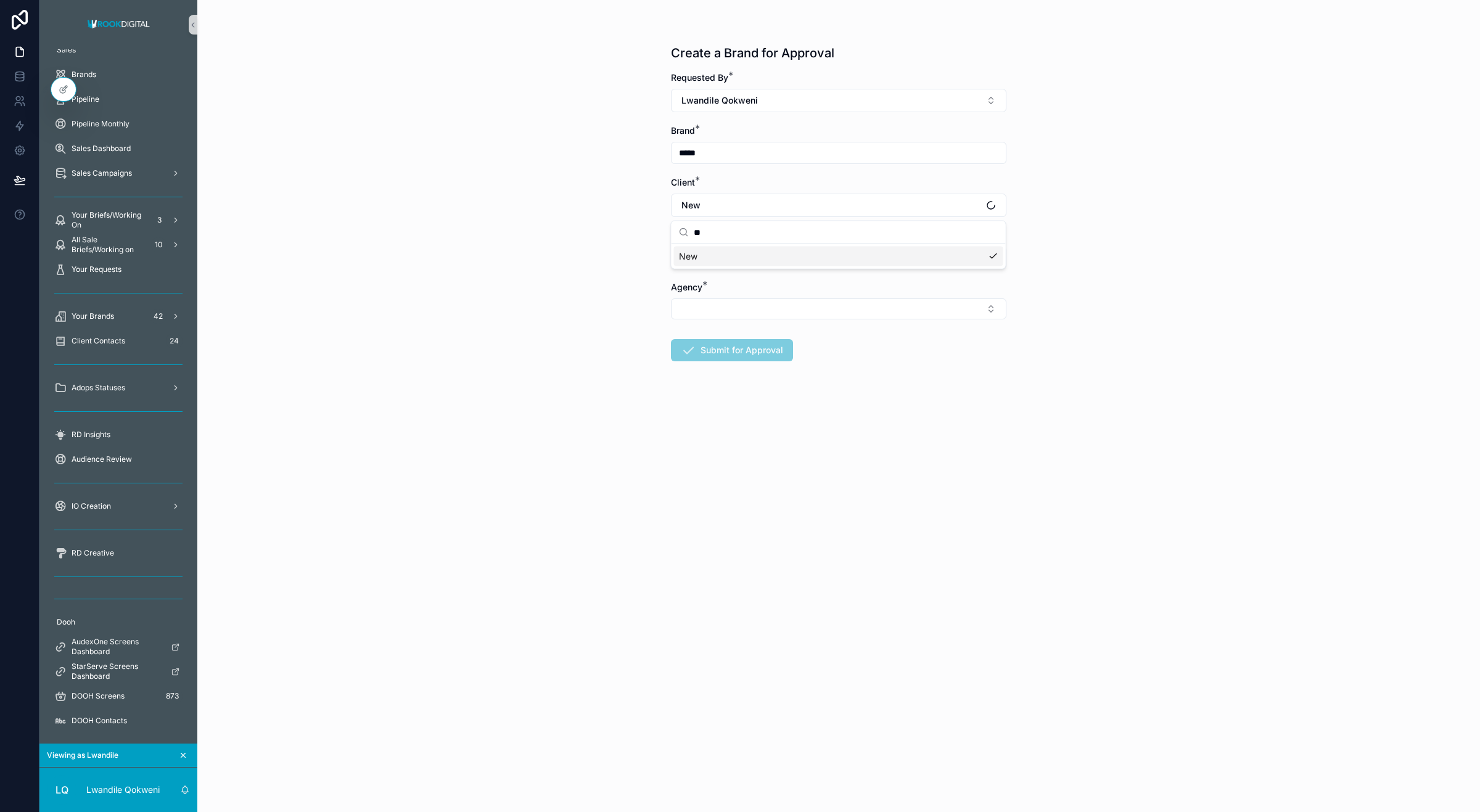
scroll to position [0, 0]
click at [748, 250] on input "scrollable content" at bounding box center [839, 258] width 334 height 17
type input "****"
click at [747, 303] on button "Select Button" at bounding box center [839, 309] width 336 height 21
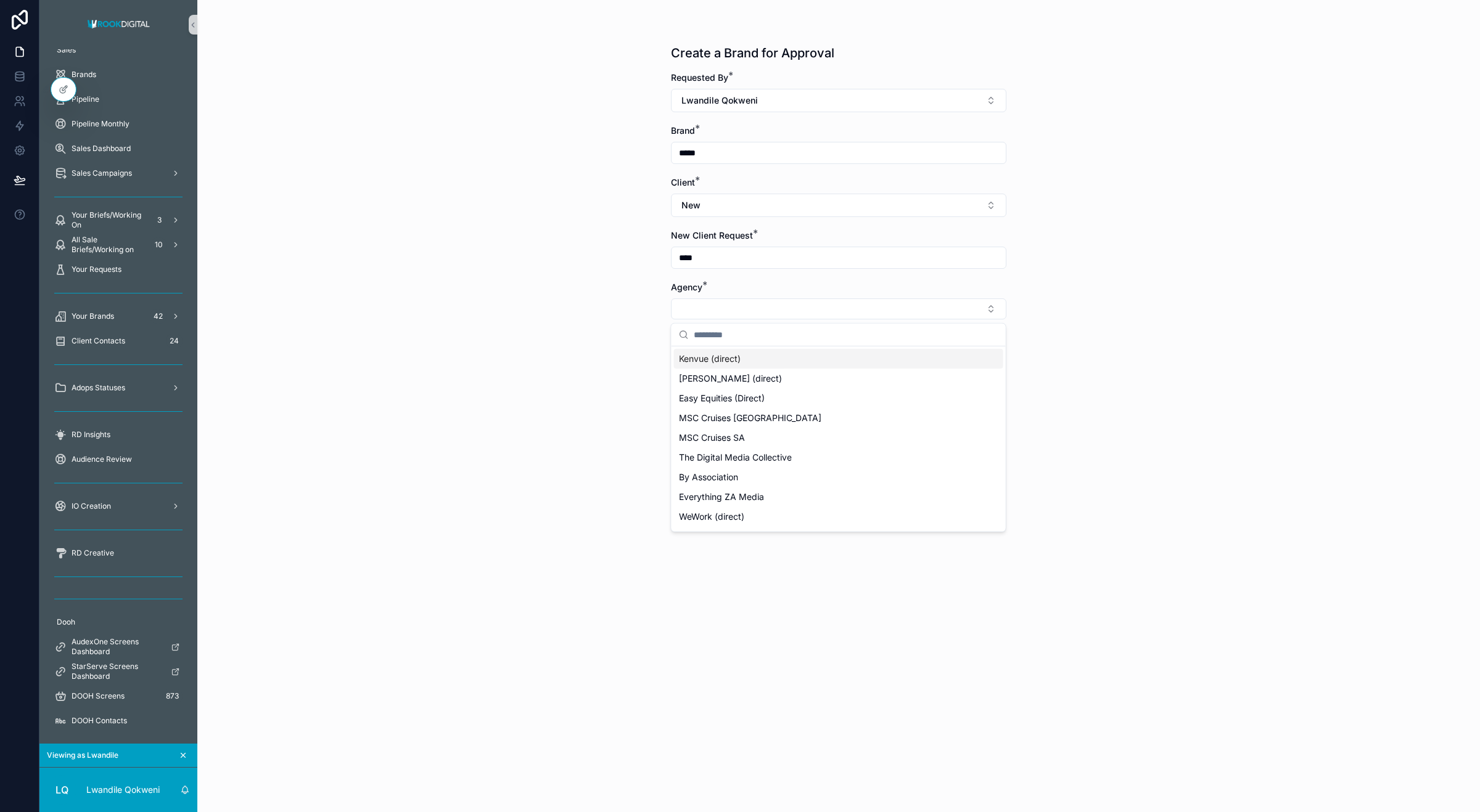
click at [709, 337] on input "scrollable content" at bounding box center [846, 335] width 304 height 22
type input "**"
click at [680, 523] on span "New" at bounding box center [688, 520] width 19 height 12
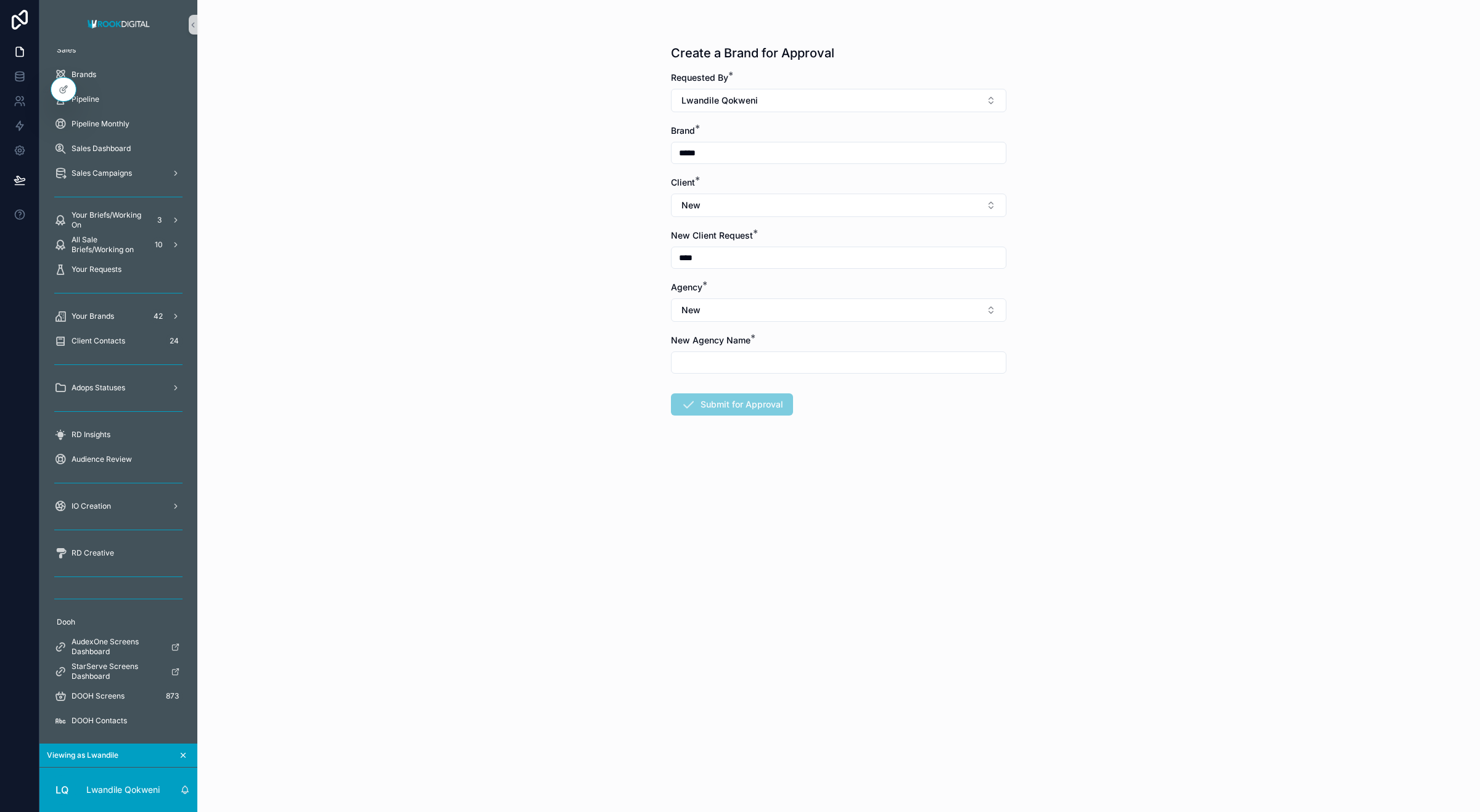
click at [762, 370] on input "scrollable content" at bounding box center [839, 363] width 334 height 17
type input "*****"
click at [739, 402] on button "Submit for Approval" at bounding box center [732, 404] width 122 height 22
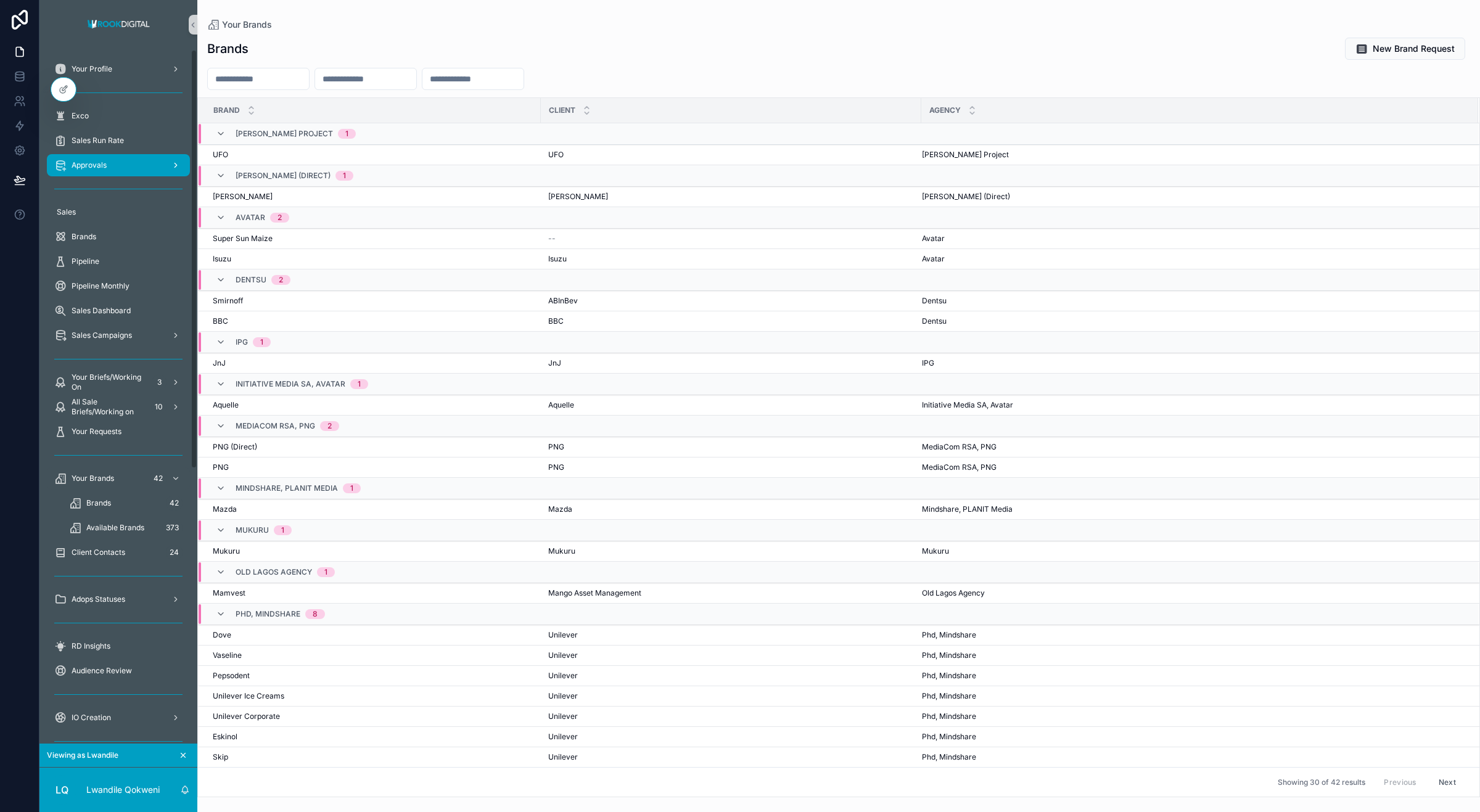
click at [99, 158] on div "Approvals" at bounding box center [118, 165] width 128 height 20
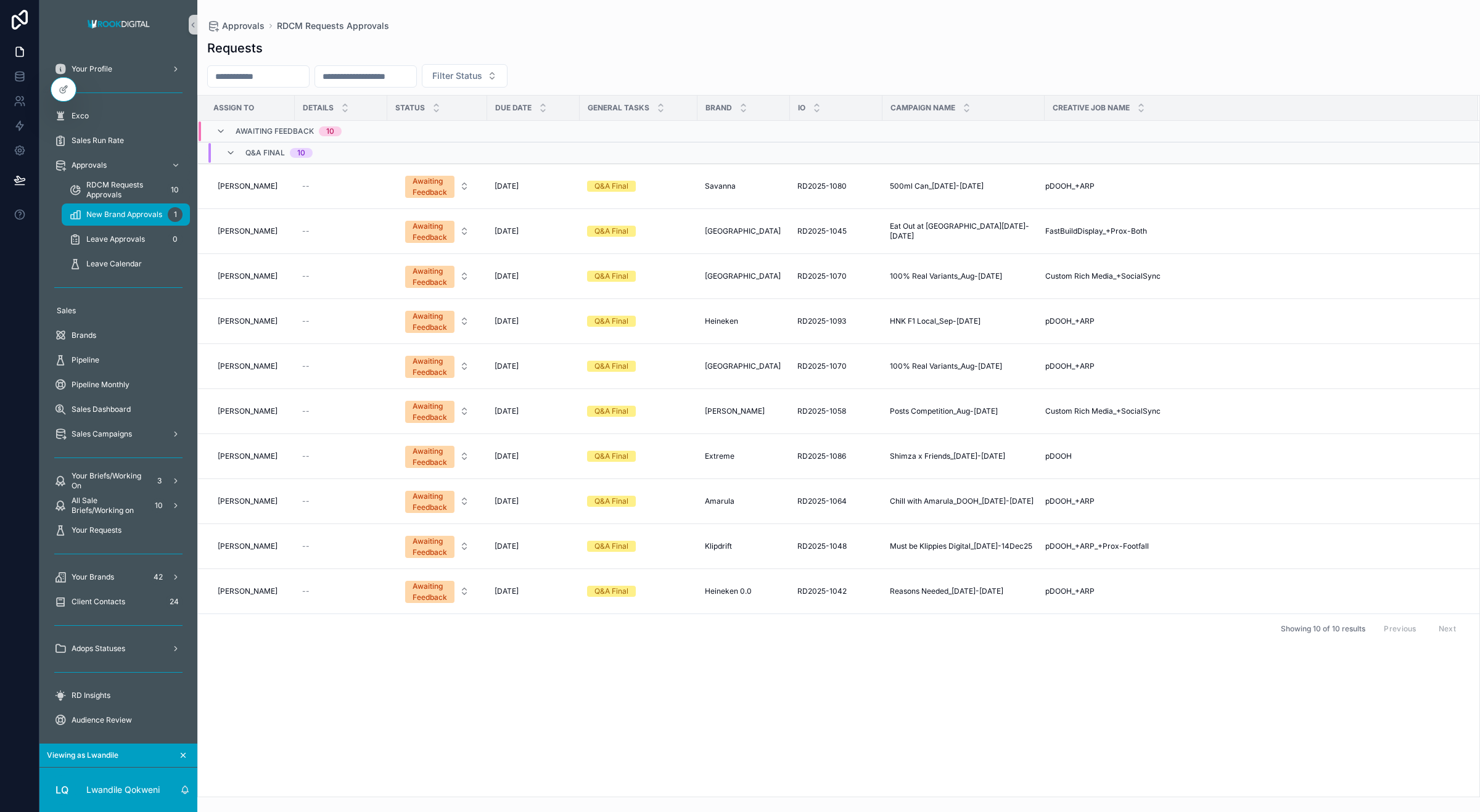
click at [127, 208] on div "New Brand Approvals 1" at bounding box center [126, 215] width 114 height 20
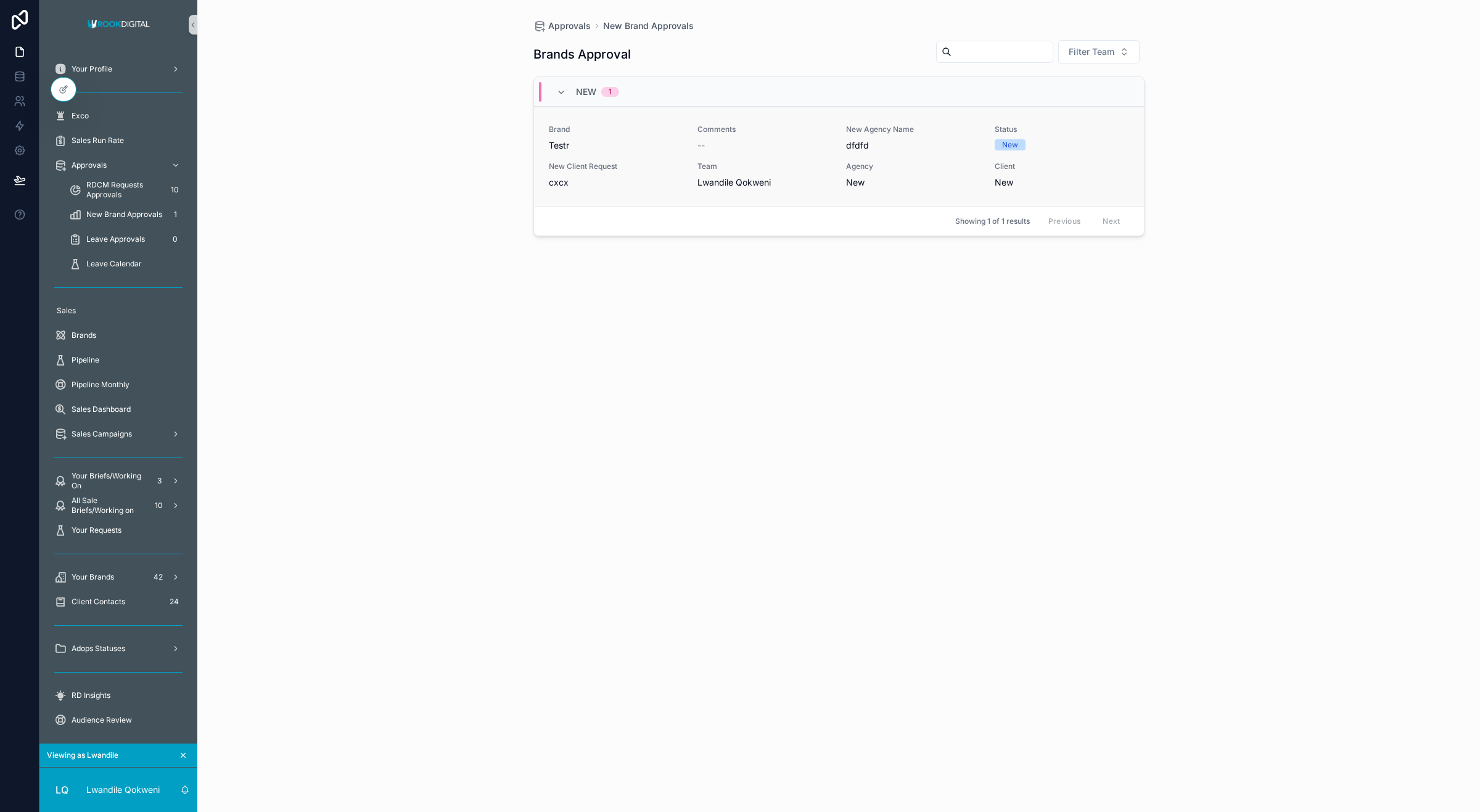
click at [737, 146] on div "--" at bounding box center [764, 145] width 134 height 12
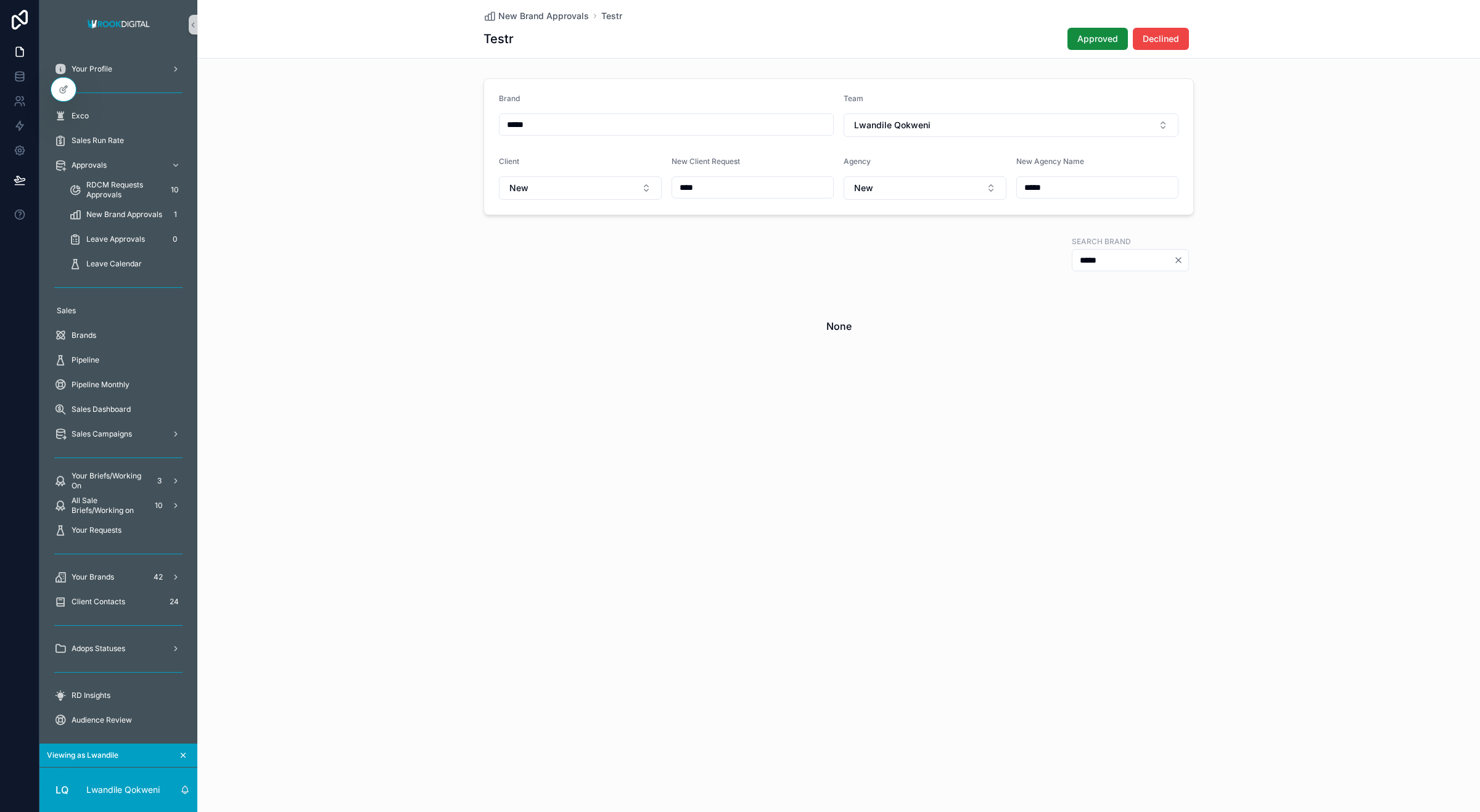
click at [1074, 265] on input "*****" at bounding box center [1123, 260] width 101 height 17
click at [1100, 257] on input "*****" at bounding box center [1123, 260] width 101 height 17
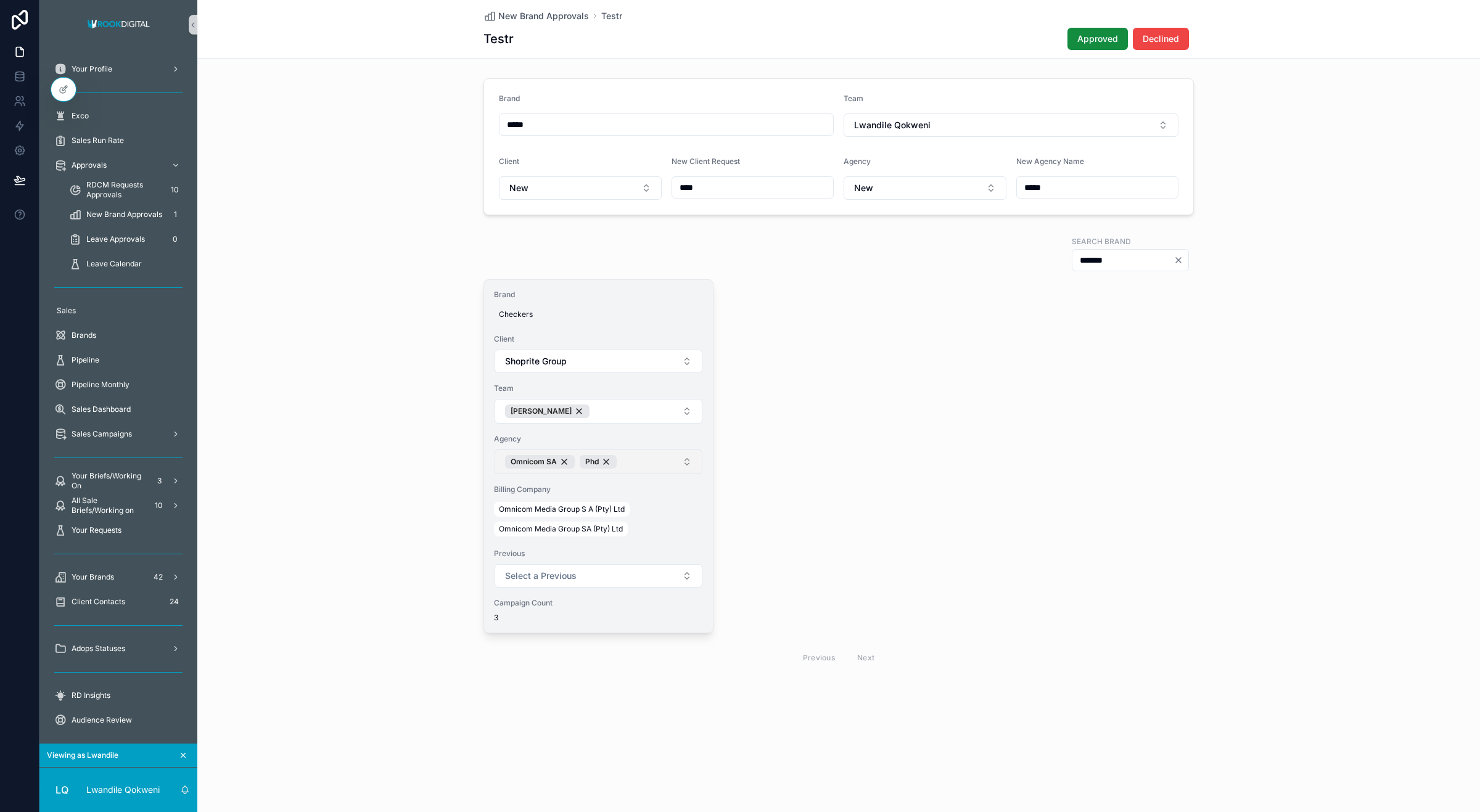
type input "*******"
click at [667, 458] on button "Omnicom SA Phd" at bounding box center [598, 462] width 208 height 25
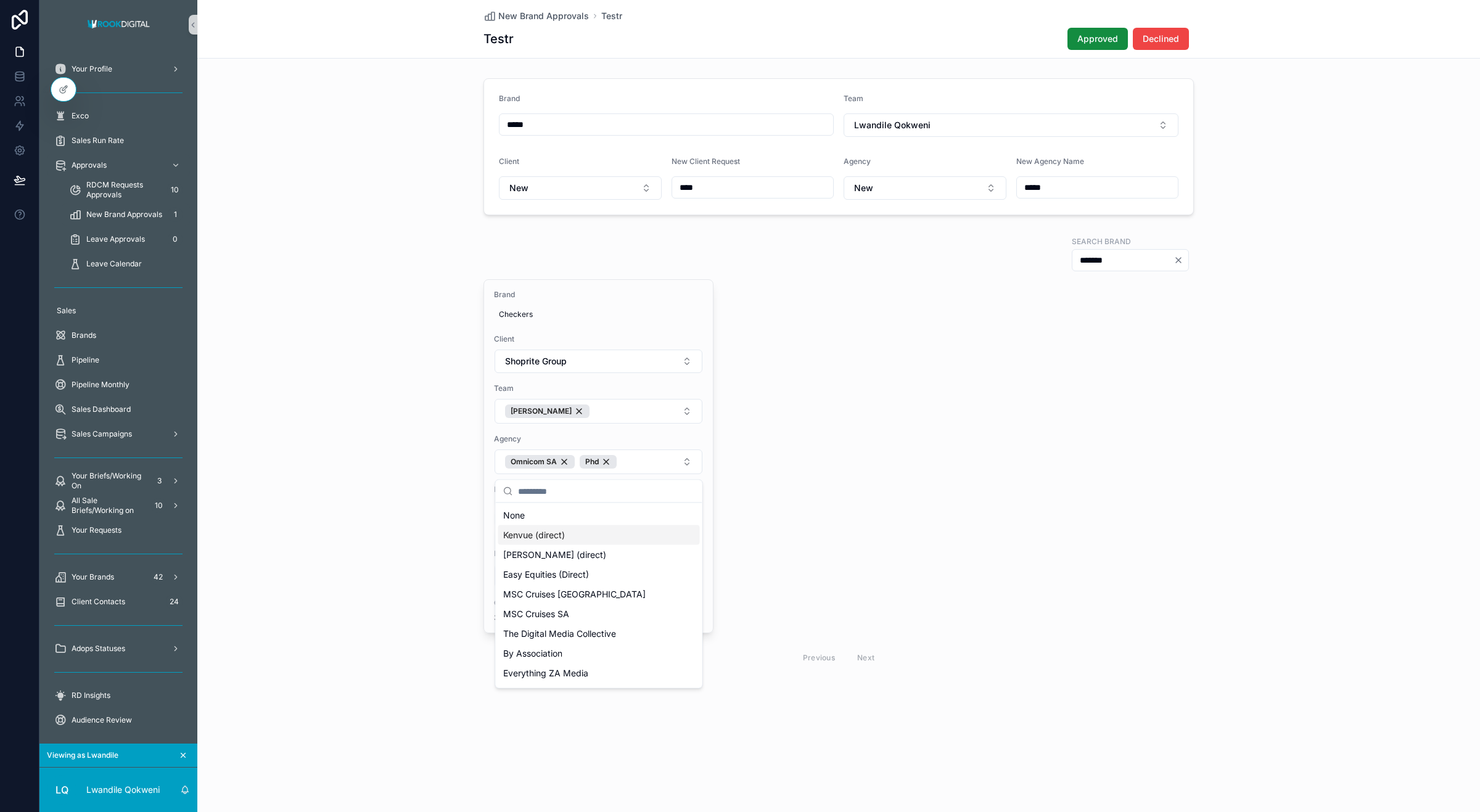
click at [814, 504] on div "Brand Checkers Client Shoprite Group Team Roxy Worthington Agency Omnicom SA Ph…" at bounding box center [838, 476] width 710 height 393
click at [1172, 37] on span "Declined" at bounding box center [1161, 39] width 37 height 12
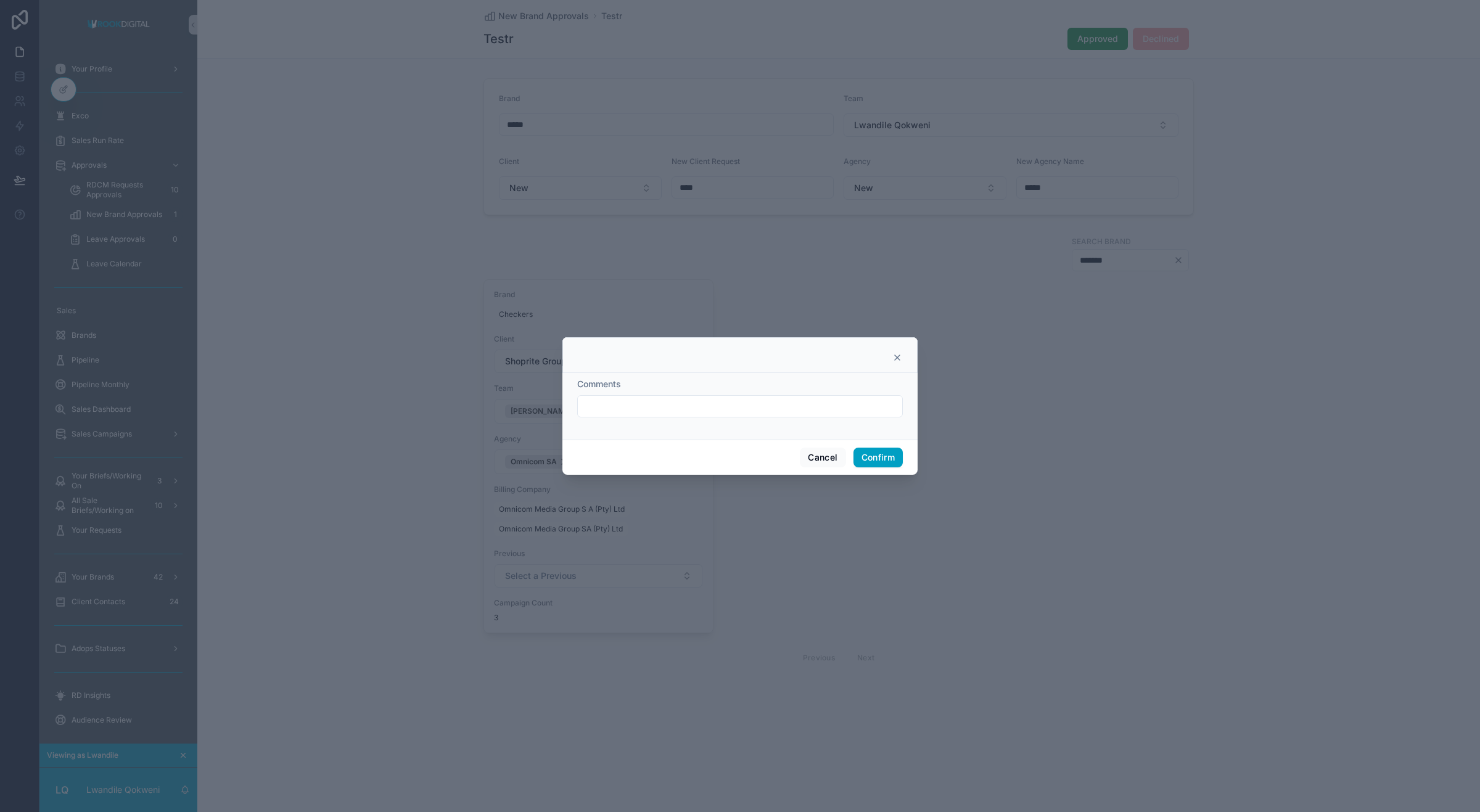
click at [669, 402] on input "text" at bounding box center [740, 406] width 324 height 17
type input "****"
click at [877, 449] on button "Confirm" at bounding box center [878, 458] width 49 height 20
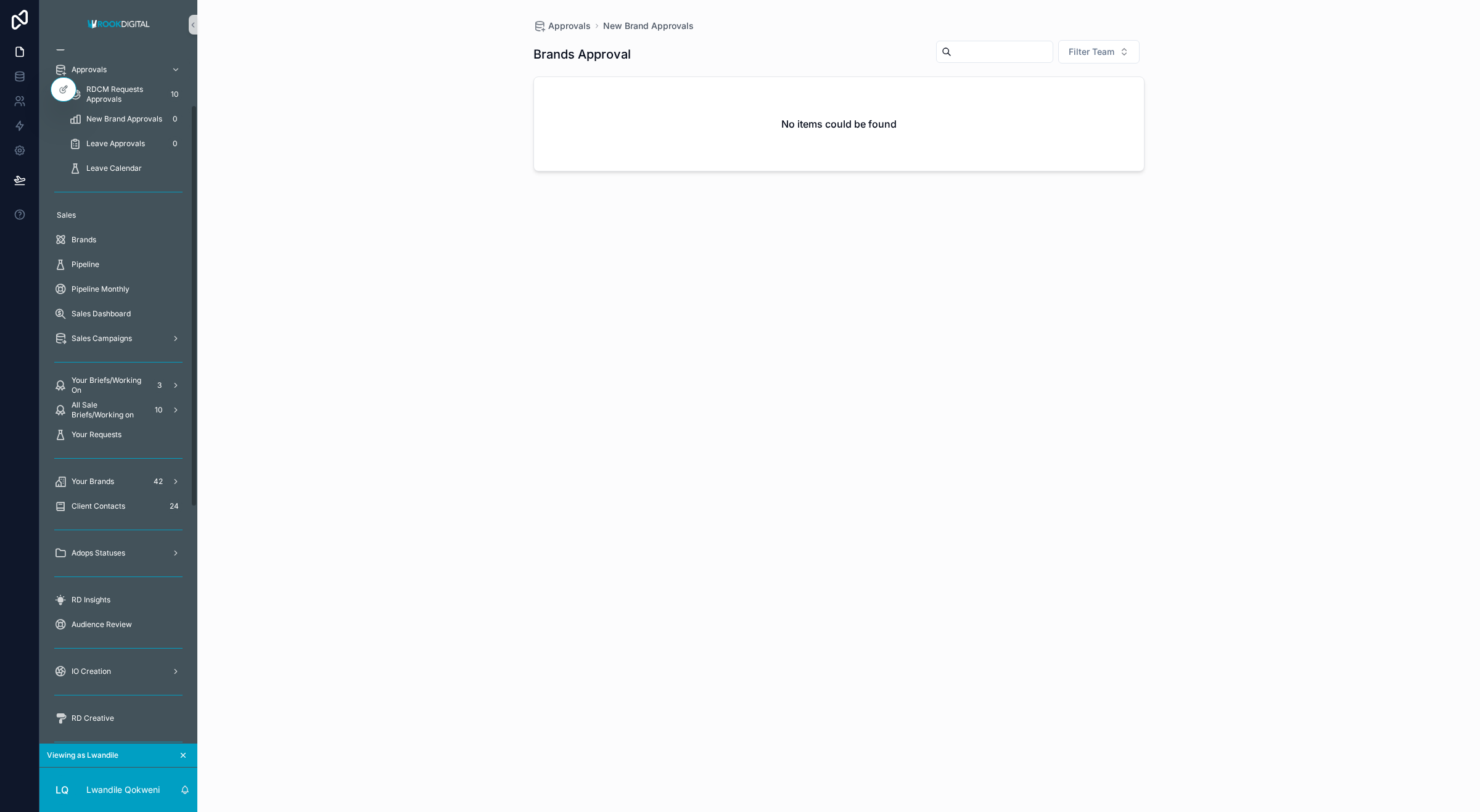
scroll to position [94, 0]
click at [109, 235] on div "Brands" at bounding box center [118, 241] width 128 height 20
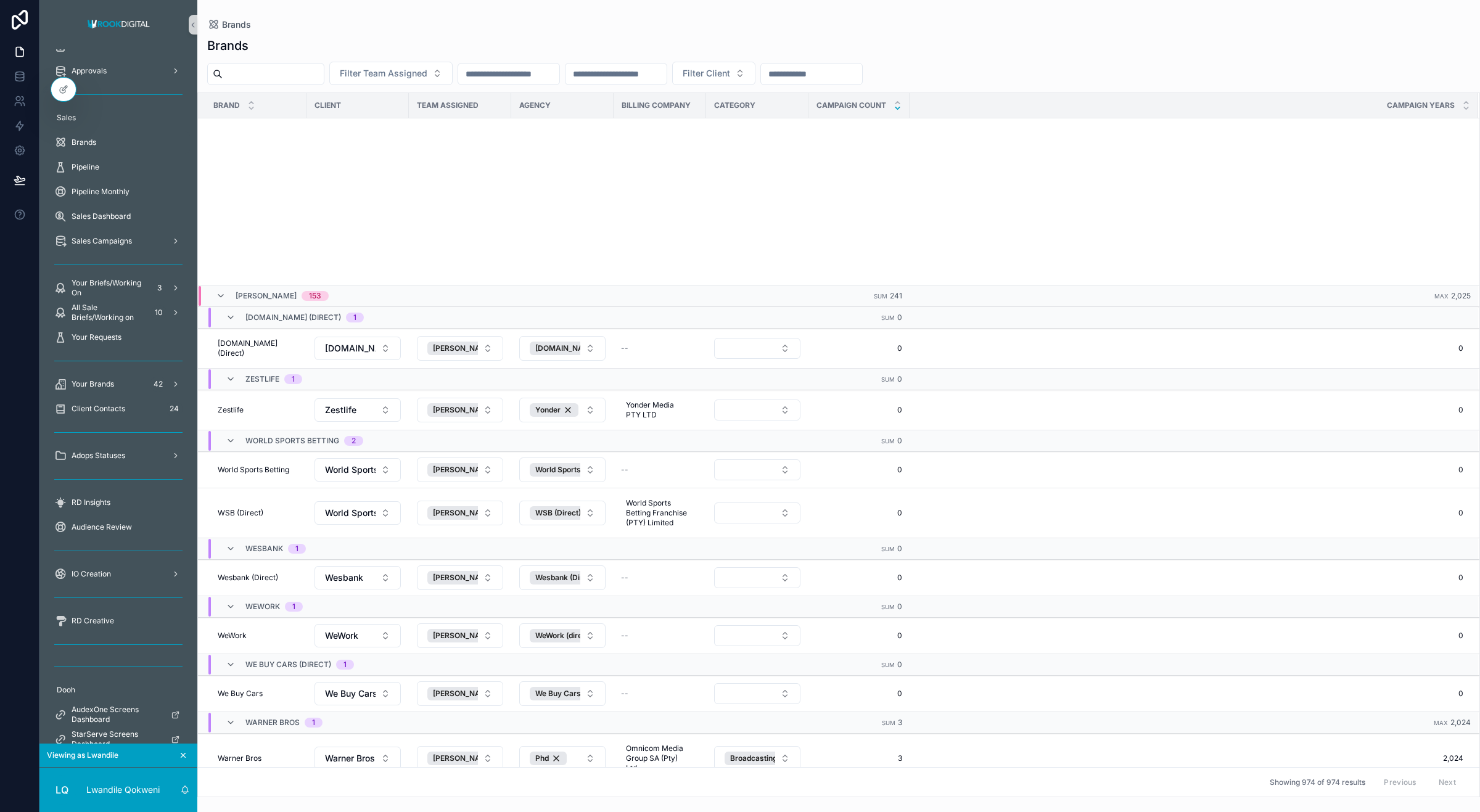
scroll to position [9, 0]
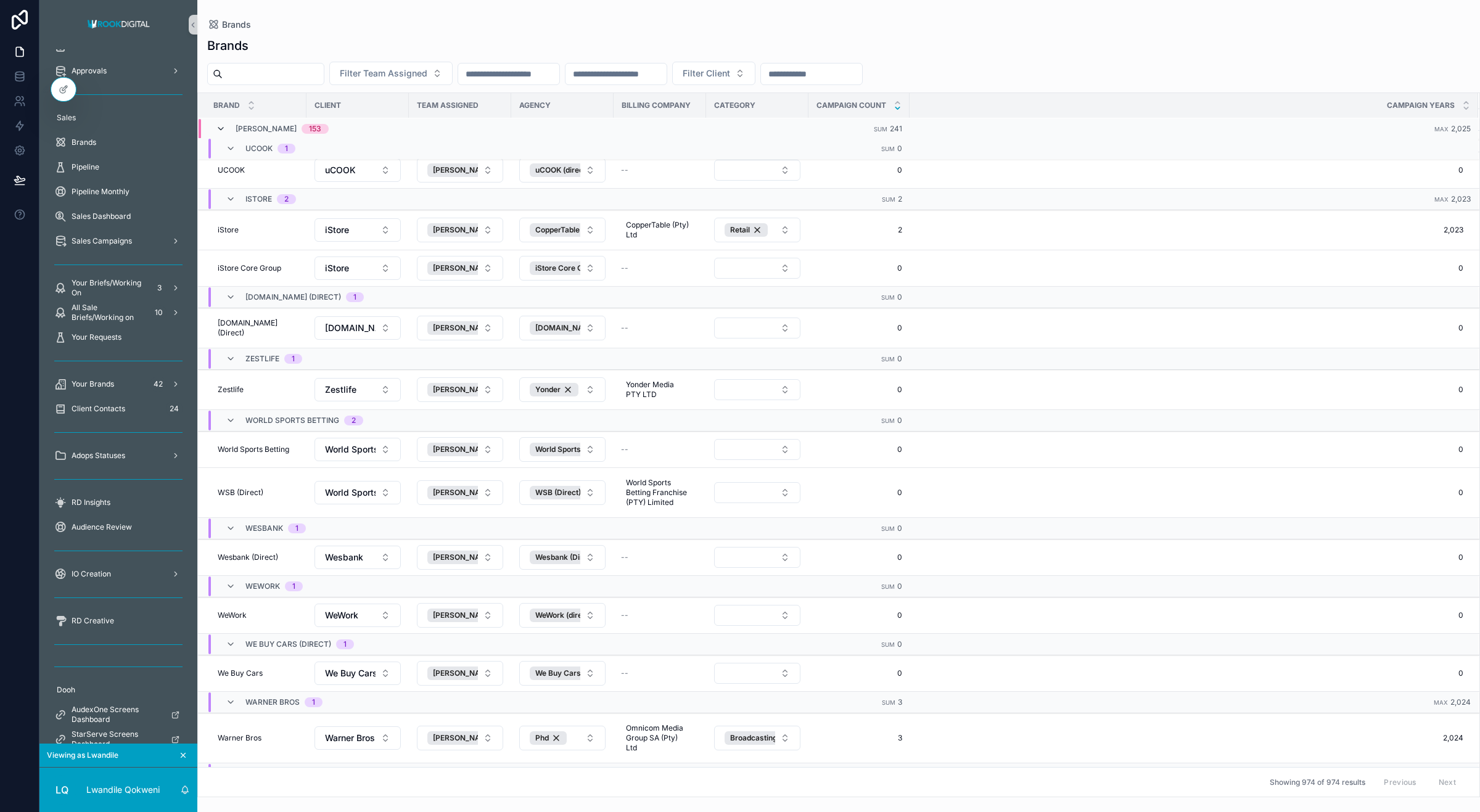
click at [223, 127] on icon "scrollable content" at bounding box center [221, 129] width 10 height 10
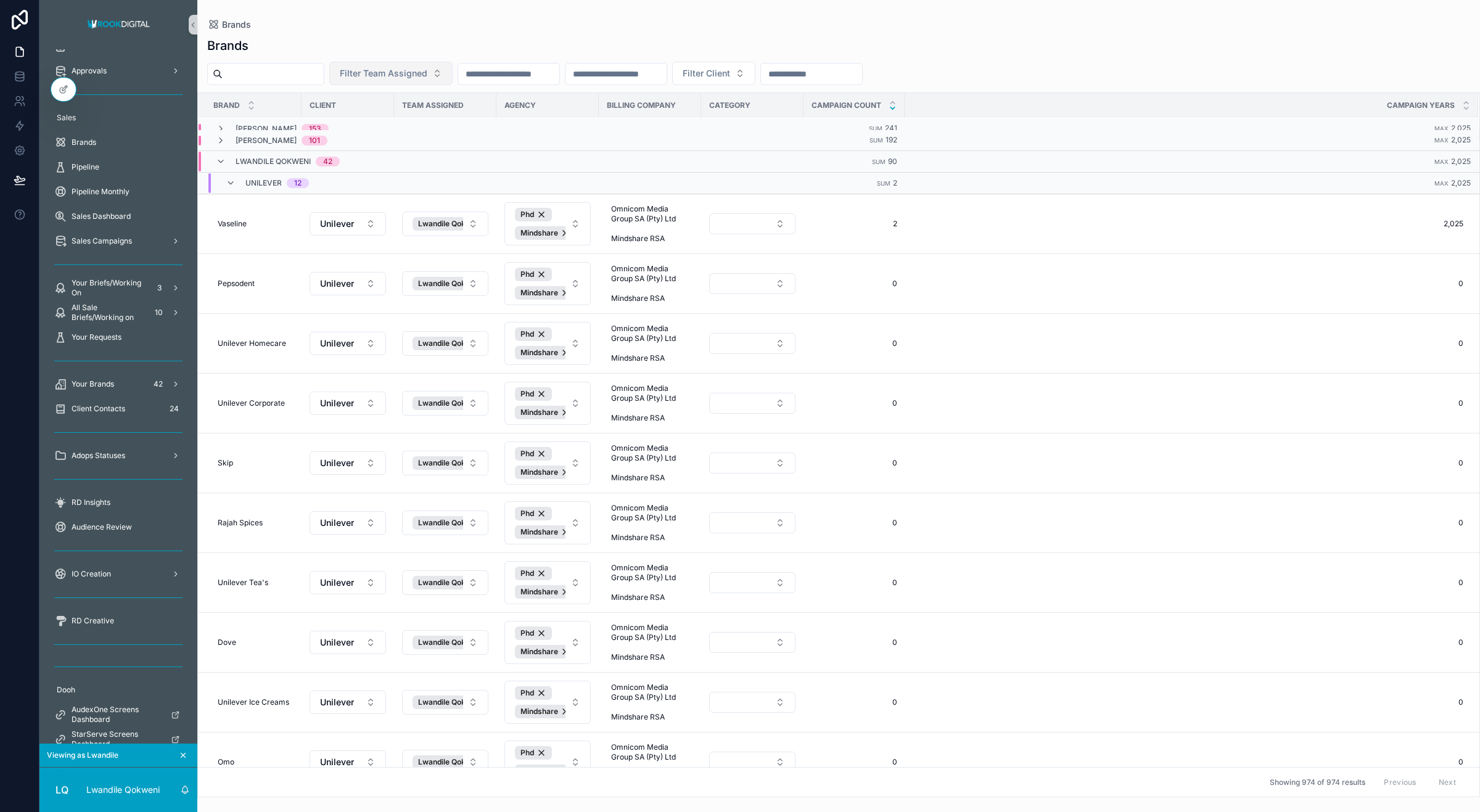
click at [427, 68] on span "Filter Team Assigned" at bounding box center [383, 73] width 88 height 12
click at [401, 126] on span "[PERSON_NAME]" at bounding box center [388, 124] width 71 height 12
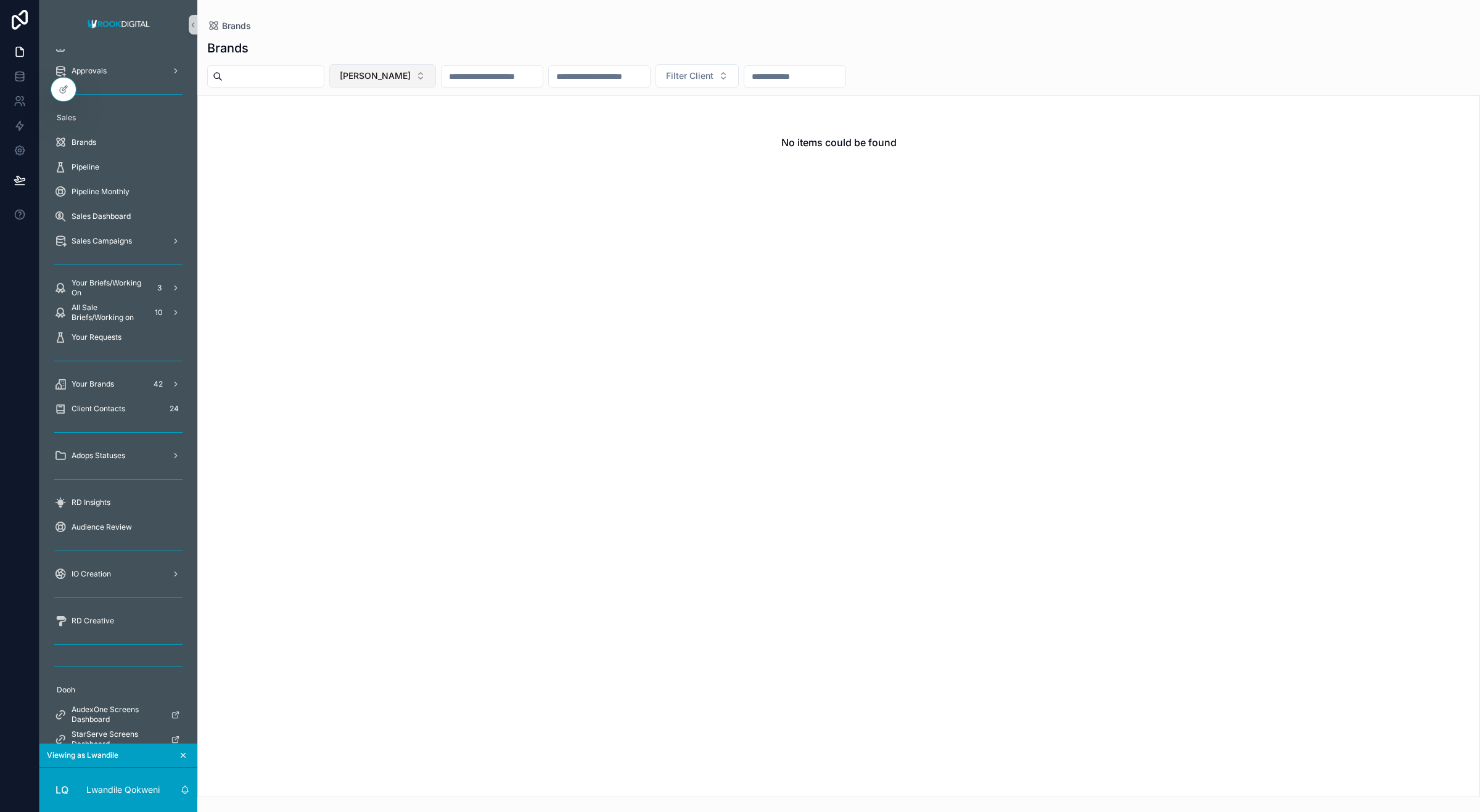
click at [411, 72] on span "[PERSON_NAME]" at bounding box center [375, 76] width 71 height 12
click at [380, 161] on span "Ezra Mabasa" at bounding box center [381, 165] width 71 height 12
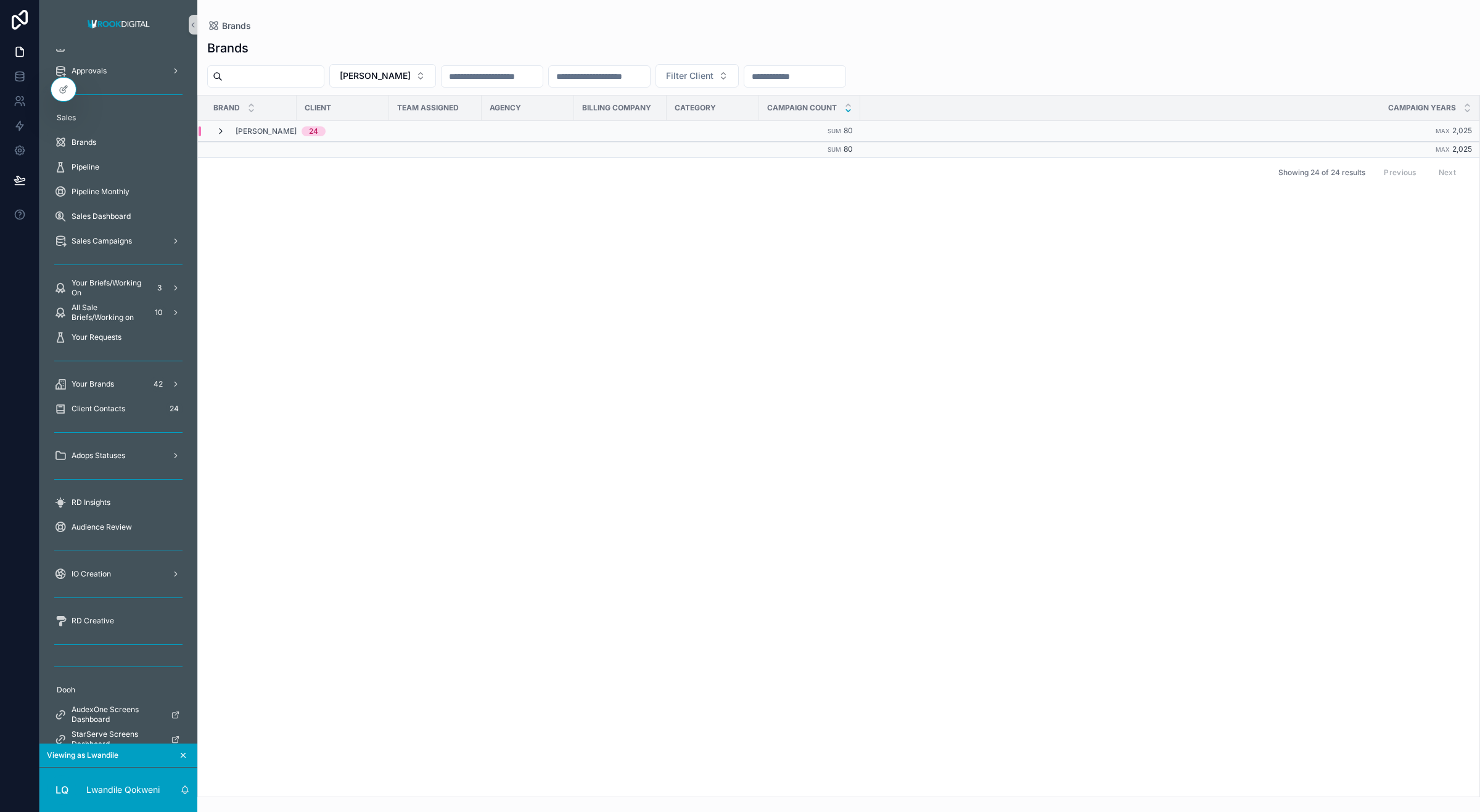
click at [222, 132] on icon "scrollable content" at bounding box center [221, 131] width 10 height 10
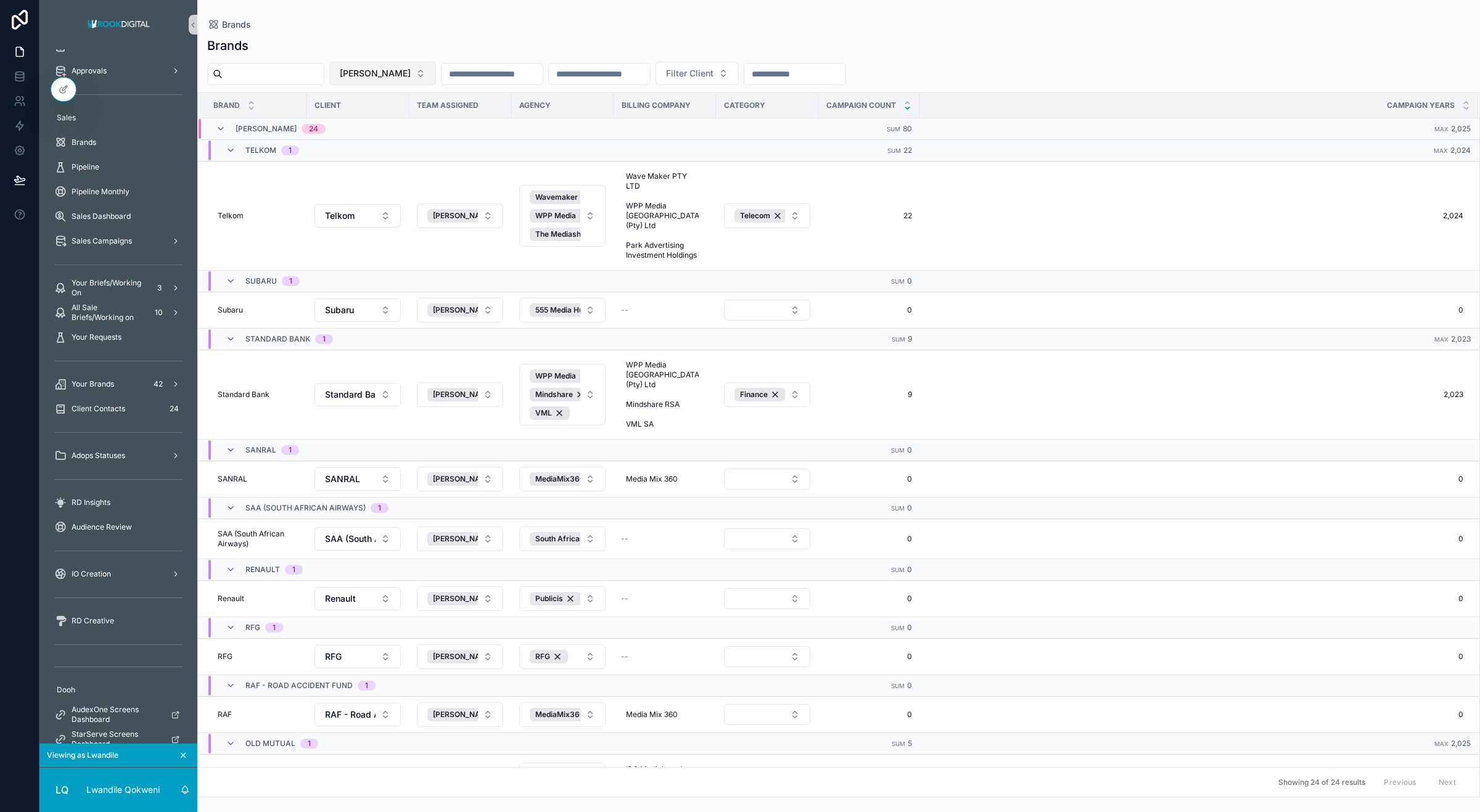
click at [411, 71] on span "Ezra Mabasa" at bounding box center [375, 73] width 71 height 12
click at [371, 183] on span "Tyrone Maletsky" at bounding box center [371, 187] width 71 height 12
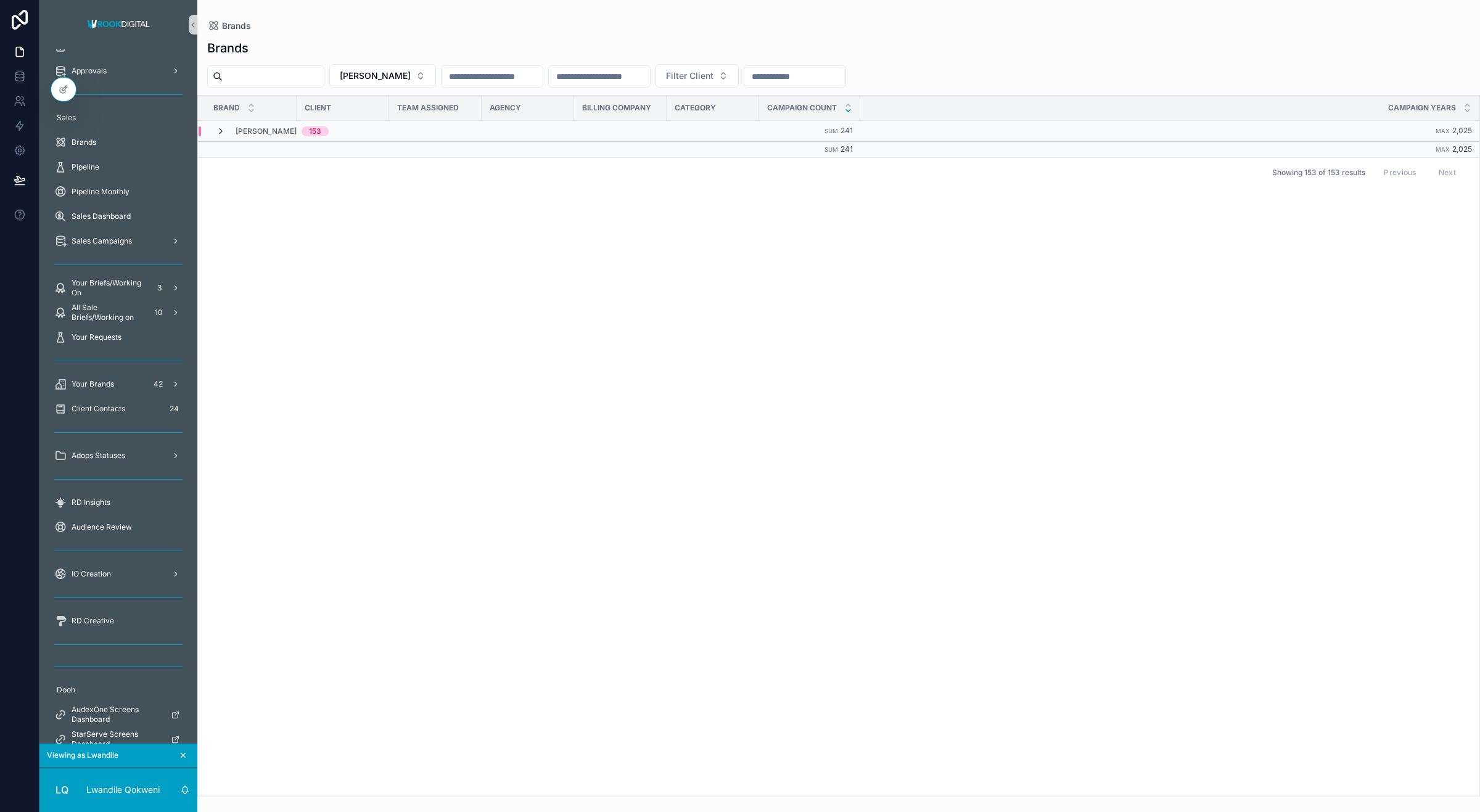
click at [217, 131] on icon "scrollable content" at bounding box center [221, 131] width 10 height 10
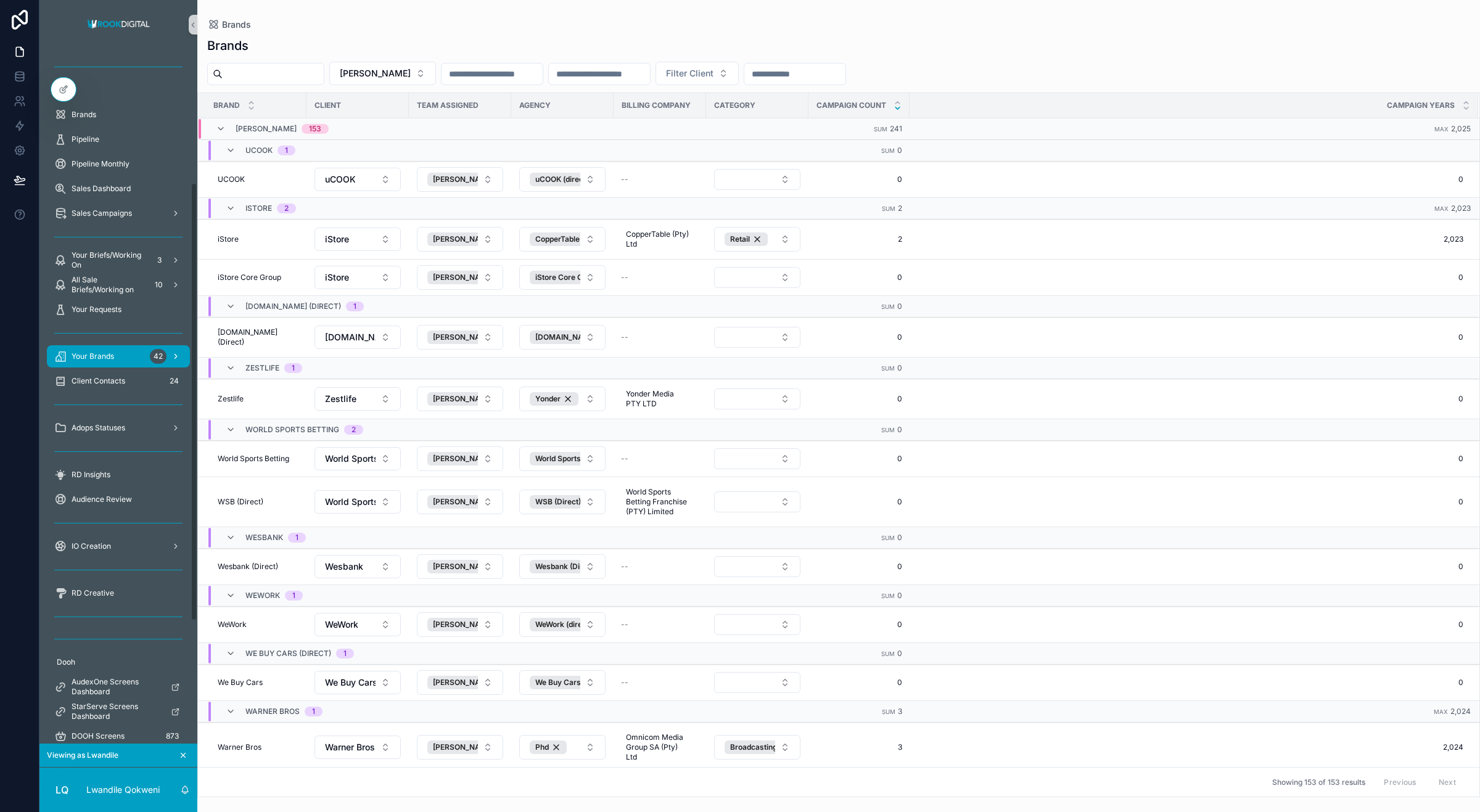
scroll to position [213, 0]
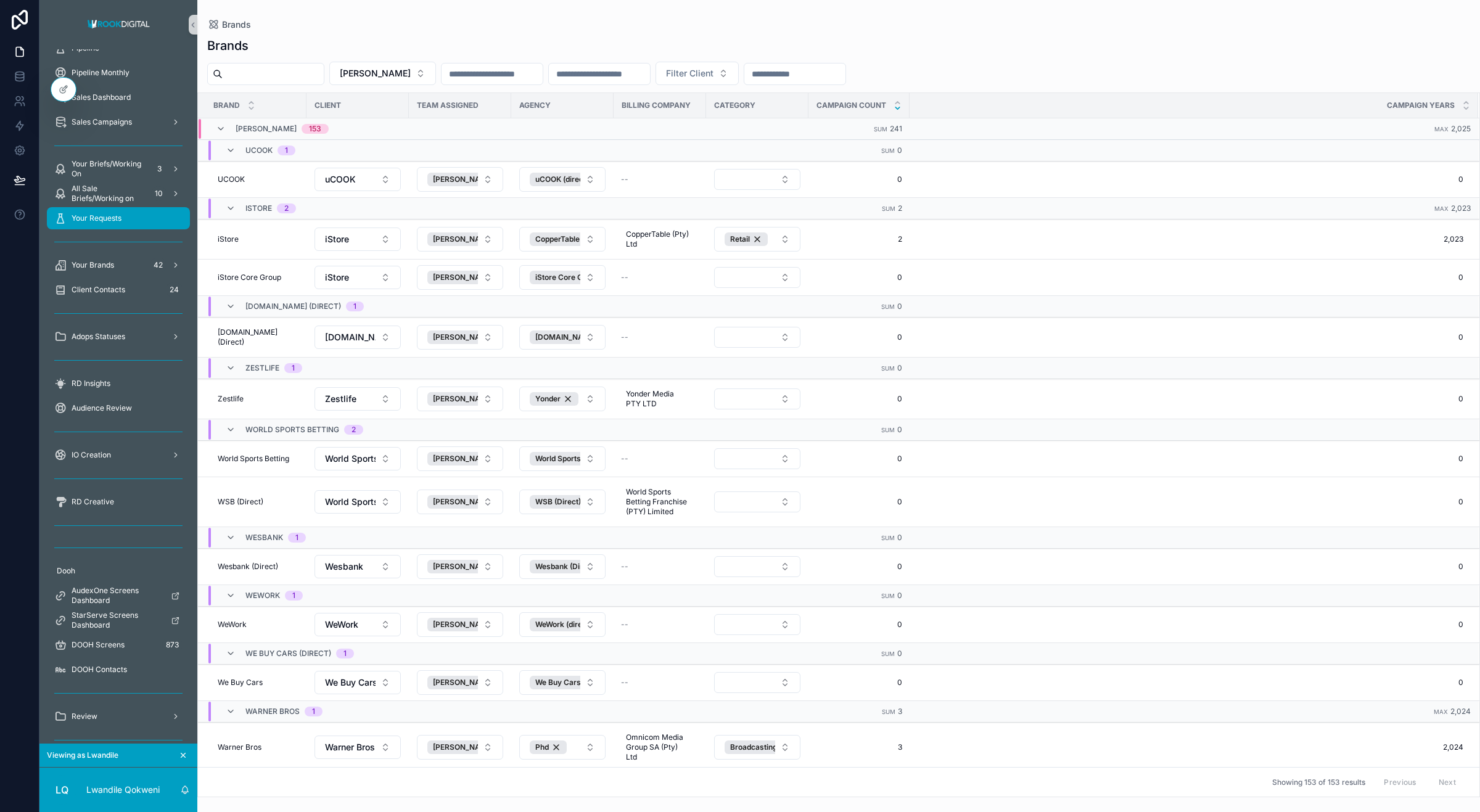
click at [89, 221] on span "Your Requests" at bounding box center [96, 218] width 50 height 10
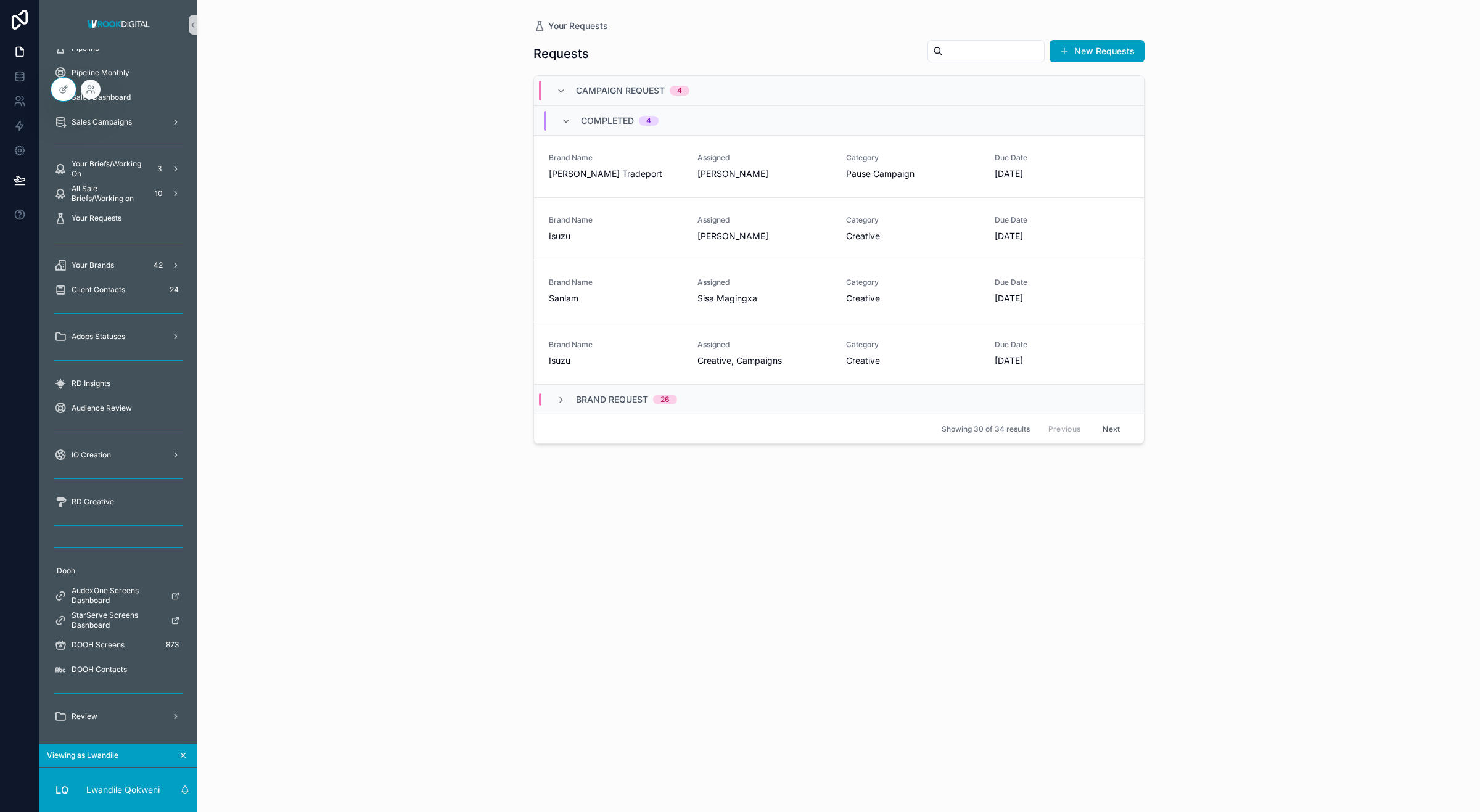
click at [83, 94] on div at bounding box center [91, 89] width 20 height 20
click at [96, 84] on div at bounding box center [91, 89] width 20 height 20
click at [91, 88] on icon at bounding box center [91, 89] width 10 height 10
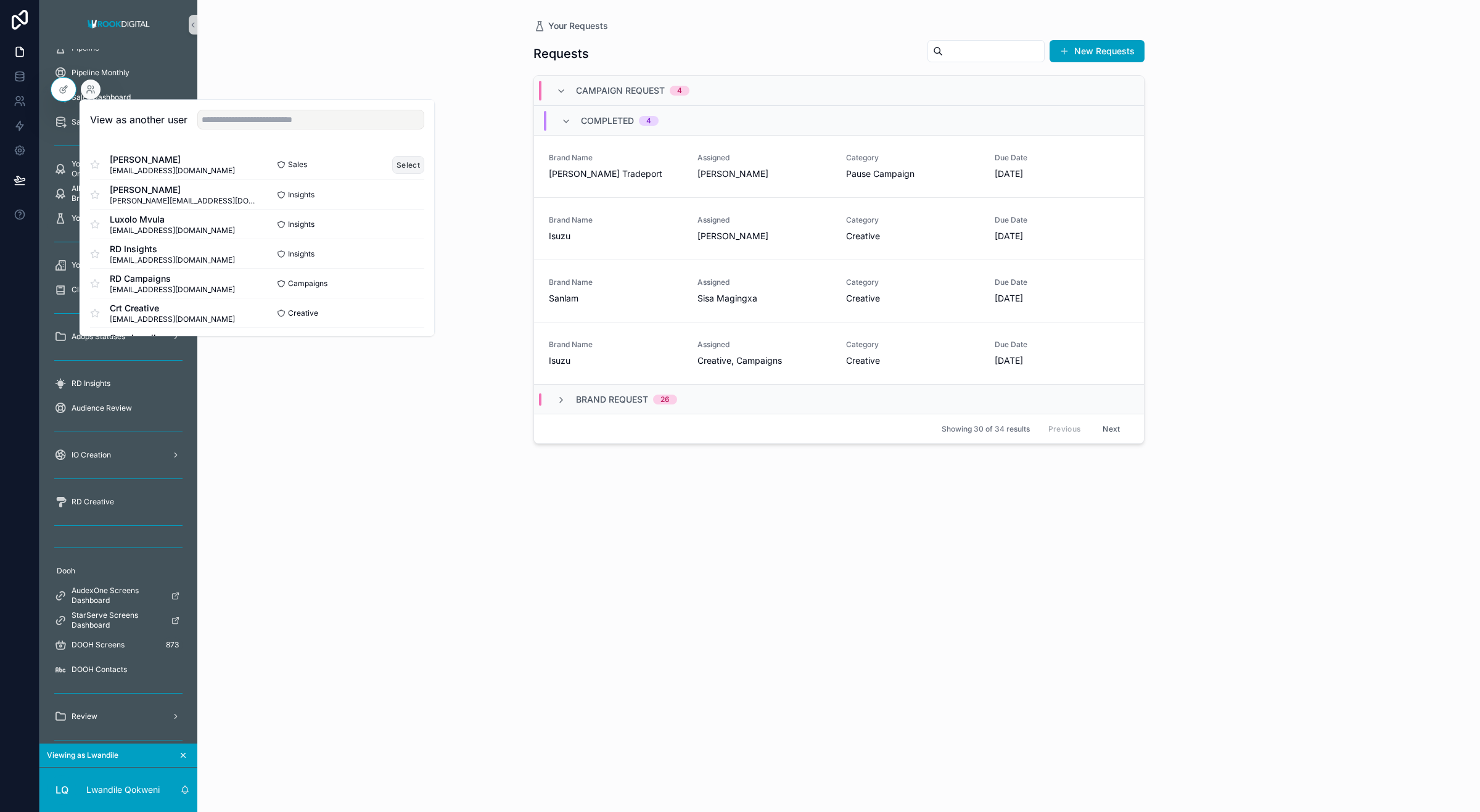
click at [396, 162] on button "Select" at bounding box center [408, 165] width 32 height 18
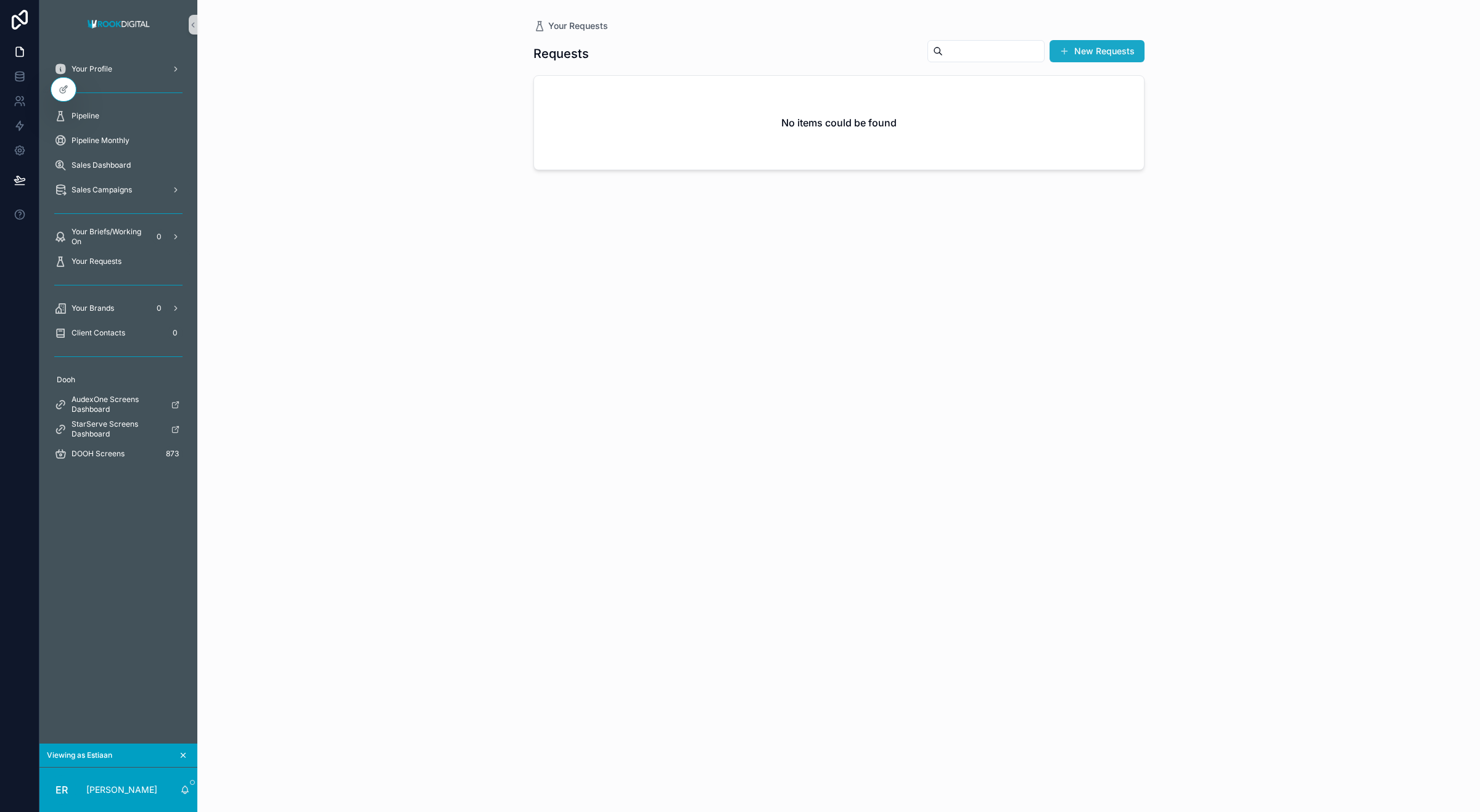
click at [1082, 51] on button "New Requests" at bounding box center [1097, 52] width 95 height 22
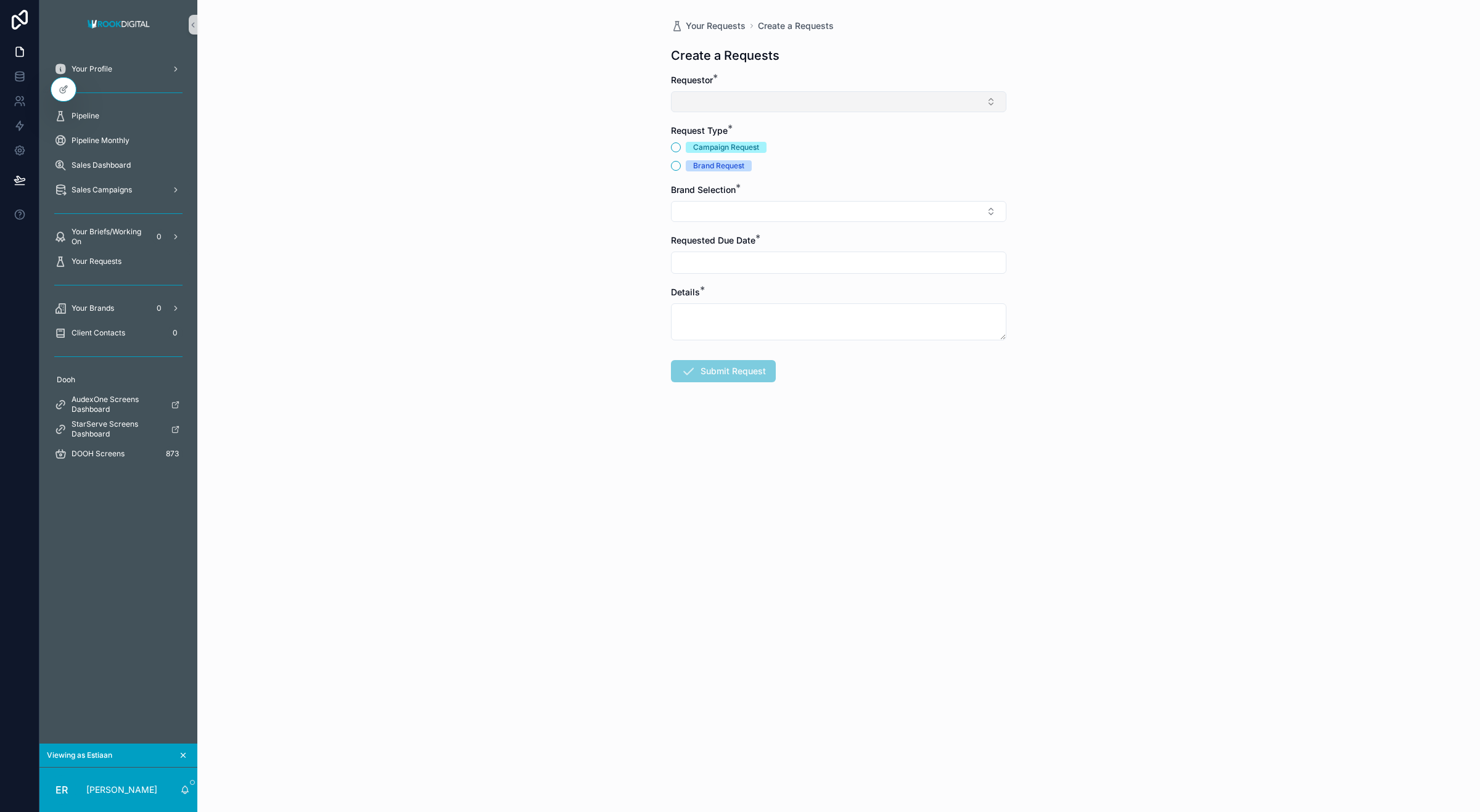
click at [783, 106] on button "Select Button" at bounding box center [839, 102] width 336 height 21
click at [760, 152] on div "[PERSON_NAME]" at bounding box center [839, 150] width 329 height 20
click at [675, 170] on button "Brand Request" at bounding box center [676, 168] width 10 height 10
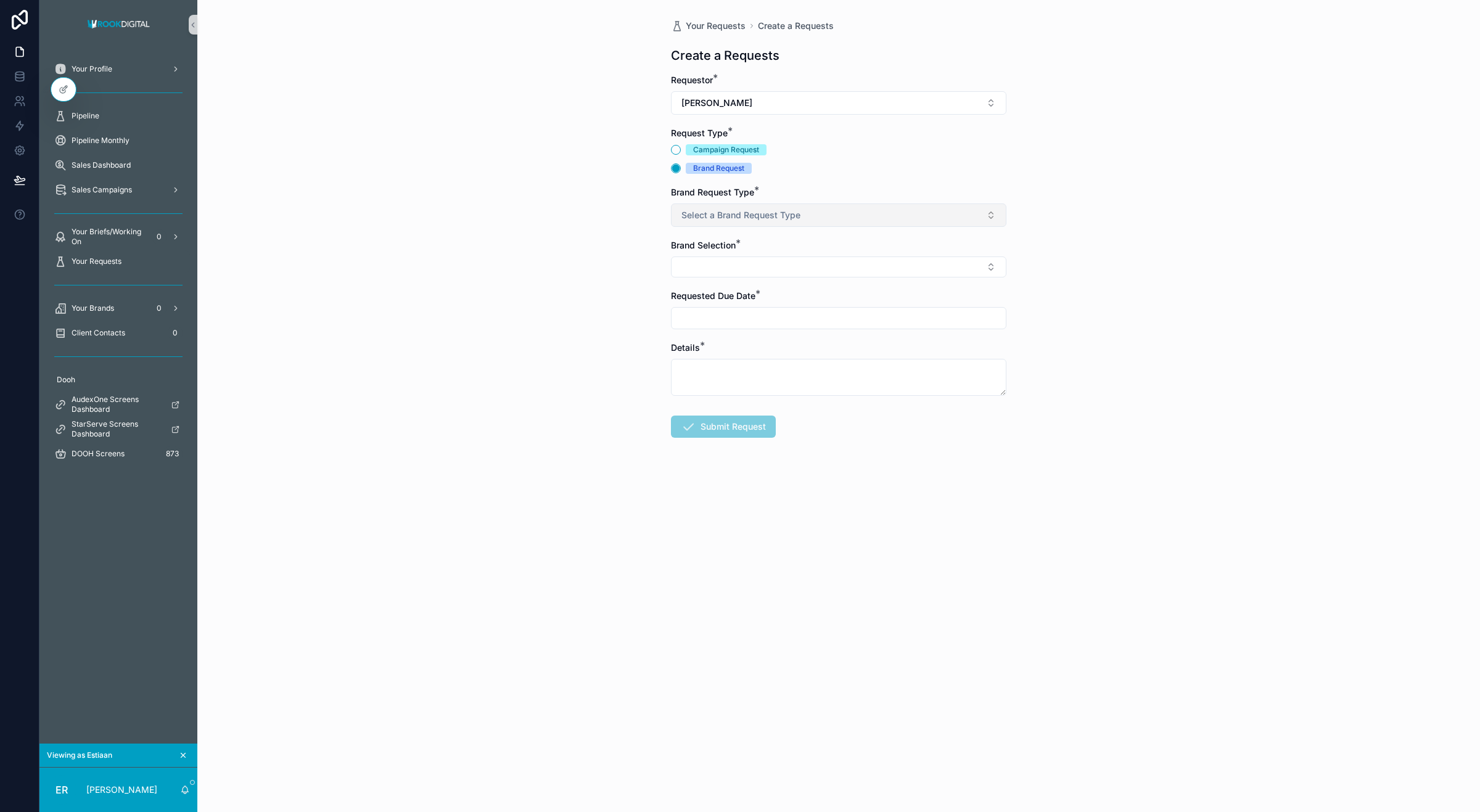
click at [827, 214] on button "Select a Brand Request Type" at bounding box center [839, 216] width 336 height 24
click at [725, 281] on div "Design" at bounding box center [839, 284] width 329 height 19
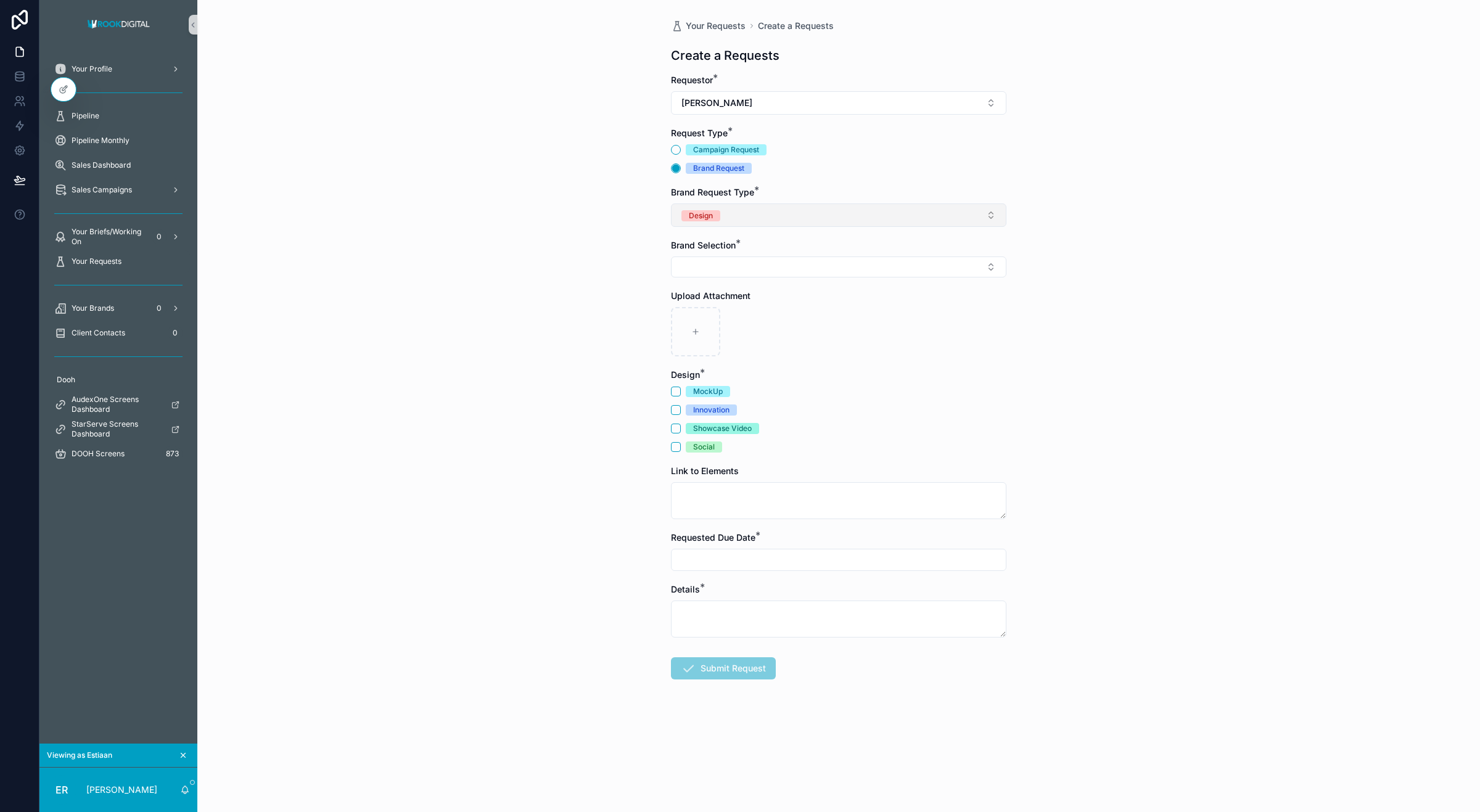
click at [728, 222] on button "Design" at bounding box center [839, 216] width 336 height 24
click at [769, 301] on div "Analytics & Insights" at bounding box center [839, 303] width 329 height 19
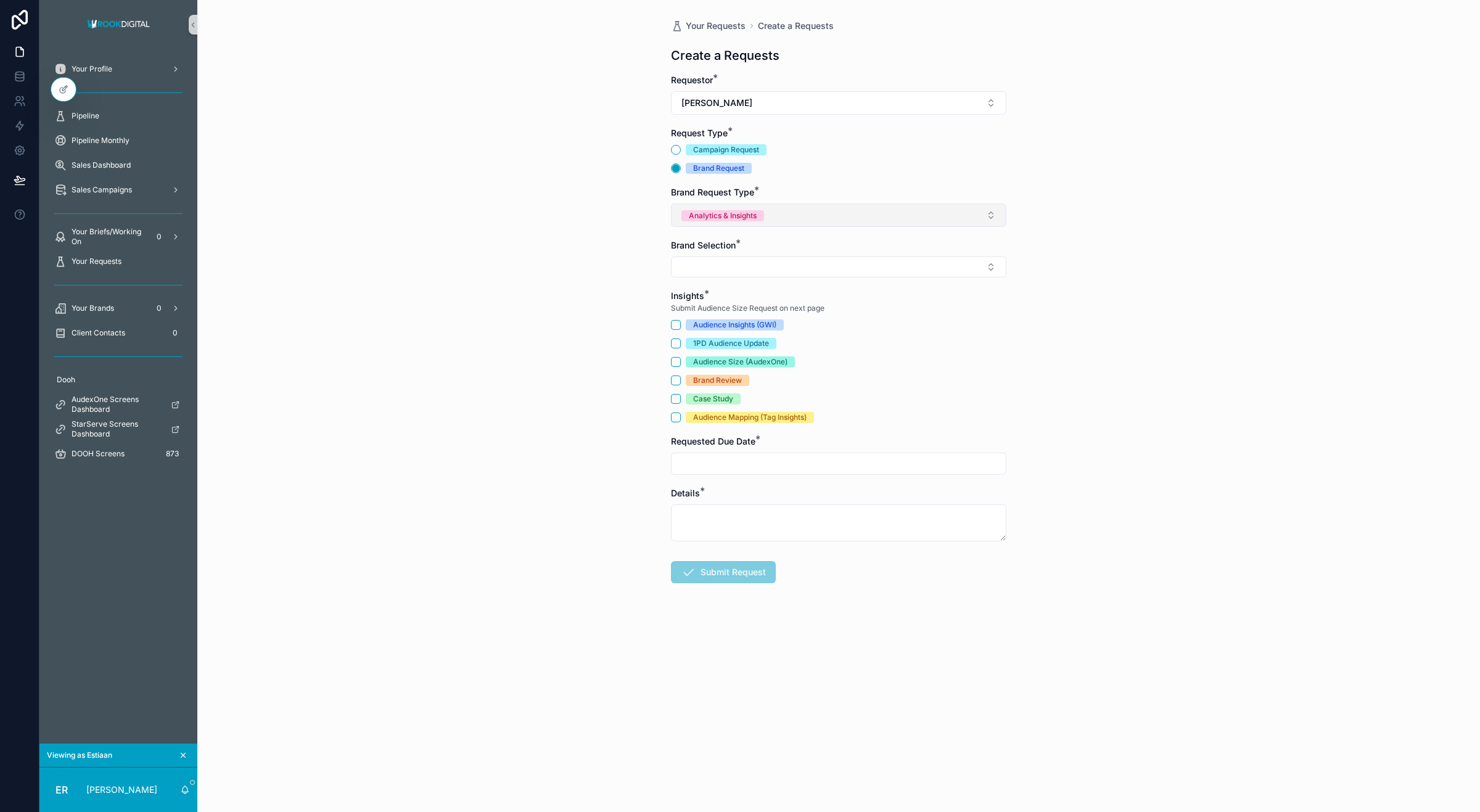
click at [765, 223] on button "Analytics & Insights" at bounding box center [839, 216] width 336 height 24
click at [735, 318] on div "Queries" at bounding box center [839, 321] width 329 height 19
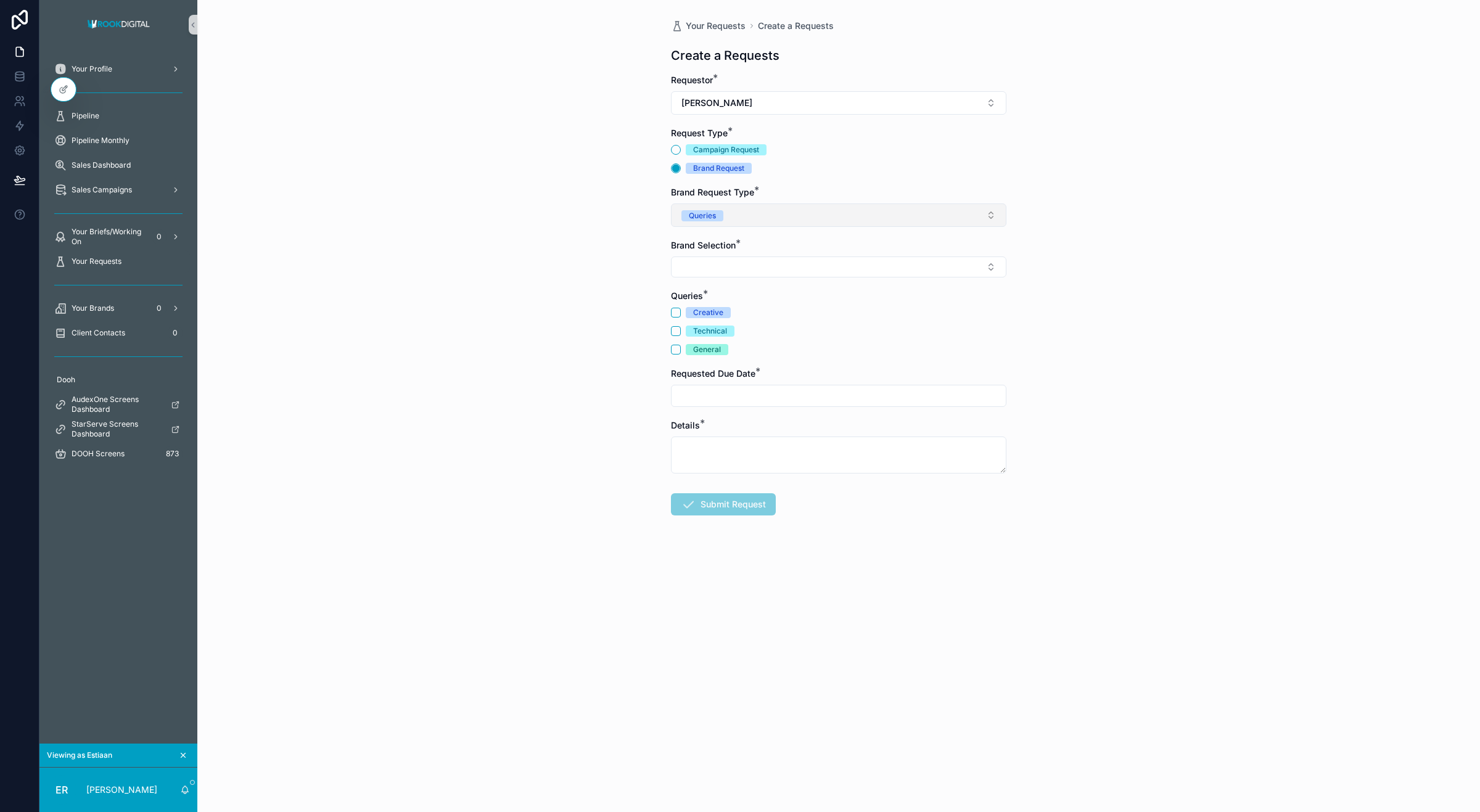
click at [753, 216] on button "Queries" at bounding box center [839, 216] width 336 height 24
click at [708, 287] on div "Design" at bounding box center [698, 285] width 24 height 11
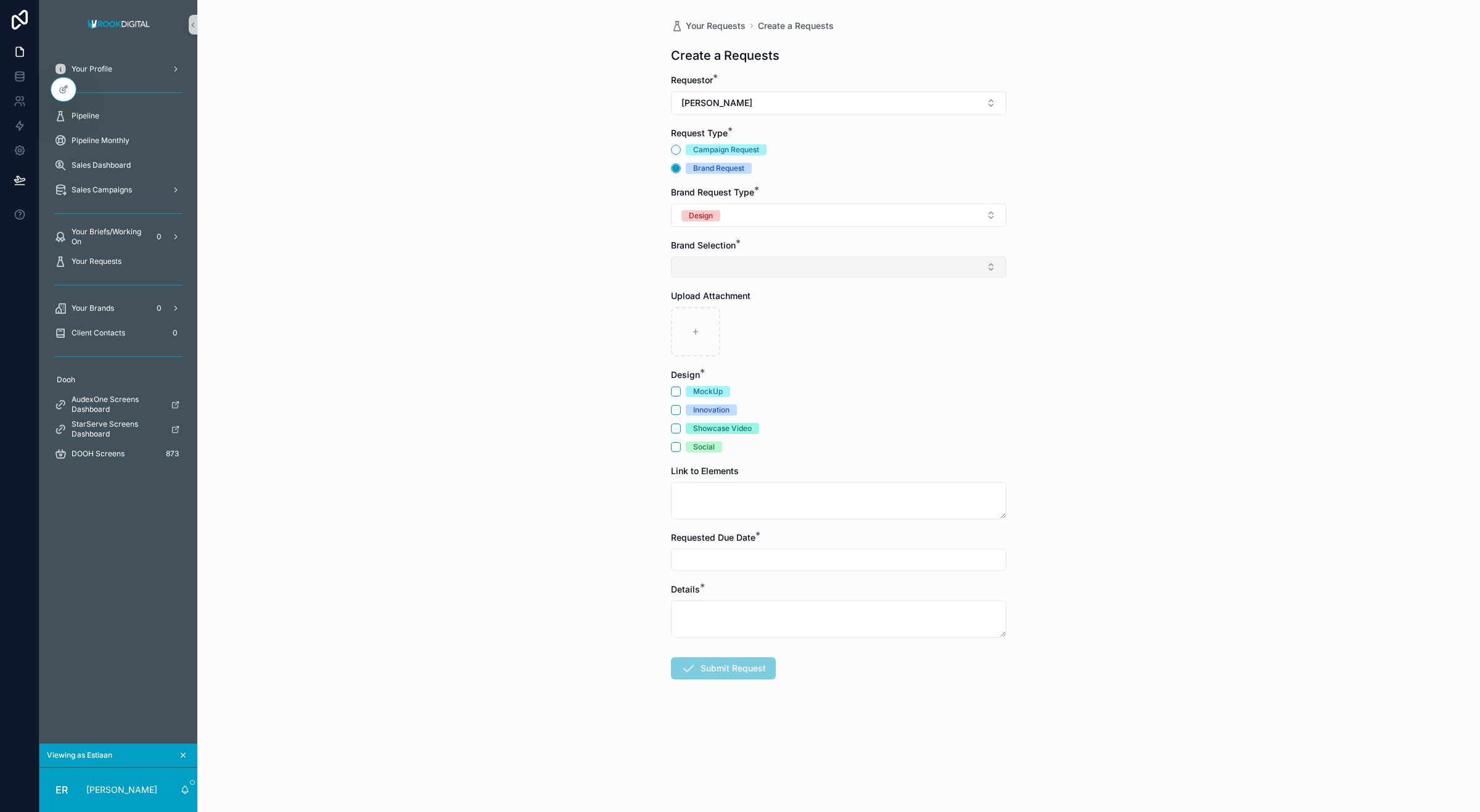
click at [775, 271] on button "Select Button" at bounding box center [839, 267] width 336 height 21
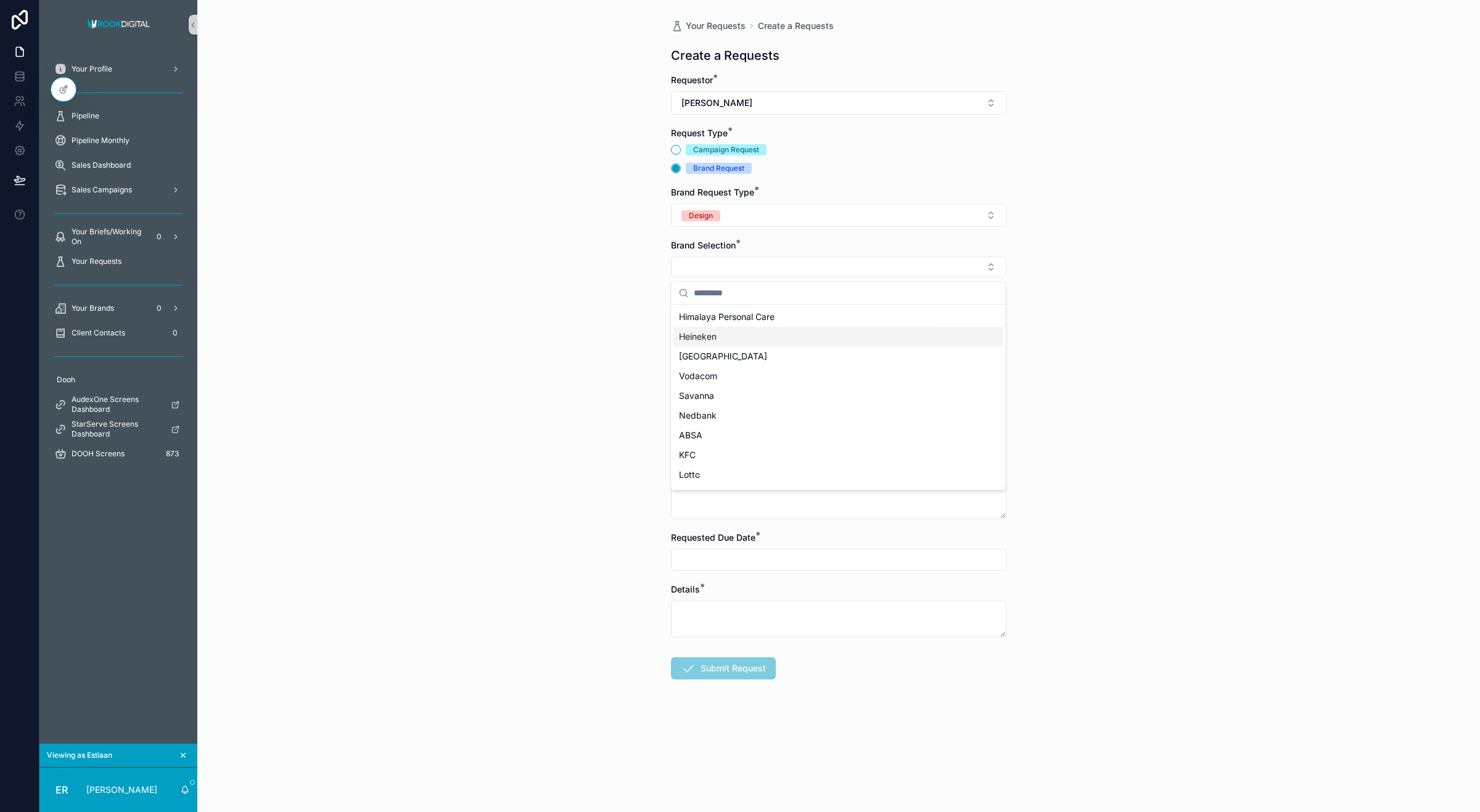
click at [751, 337] on div "Heineken" at bounding box center [839, 337] width 329 height 20
click at [629, 293] on div "Your Requests Create a Requests Create a Requests Requestor * [PERSON_NAME] Req…" at bounding box center [839, 406] width 1283 height 812
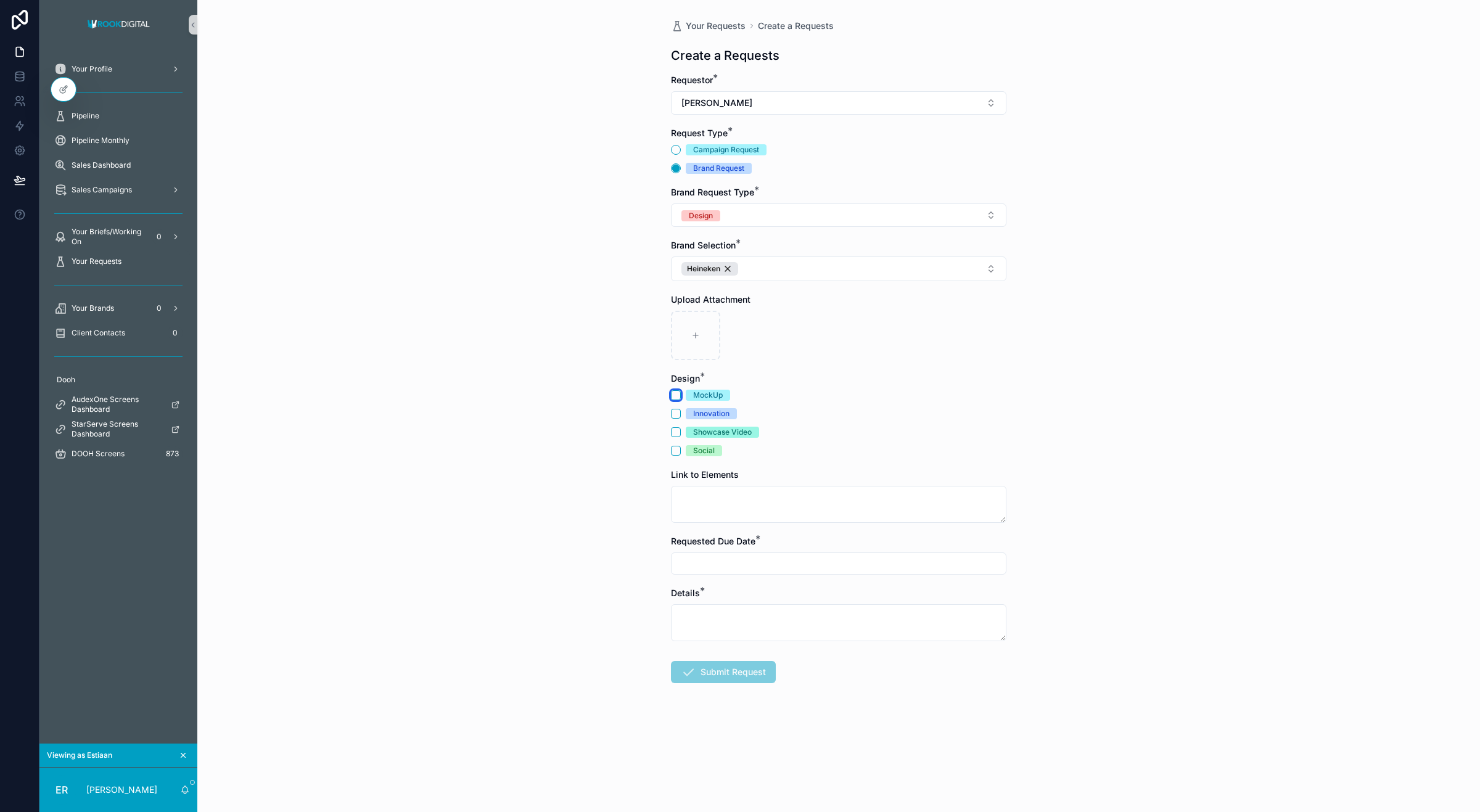
click at [674, 396] on button "MockUp" at bounding box center [676, 395] width 10 height 10
click at [674, 417] on button "Innovation" at bounding box center [676, 414] width 10 height 10
click at [741, 508] on textarea "scrollable content" at bounding box center [839, 504] width 336 height 37
click at [763, 567] on input "scrollable content" at bounding box center [839, 563] width 334 height 17
click at [690, 618] on textarea "scrollable content" at bounding box center [839, 623] width 336 height 37
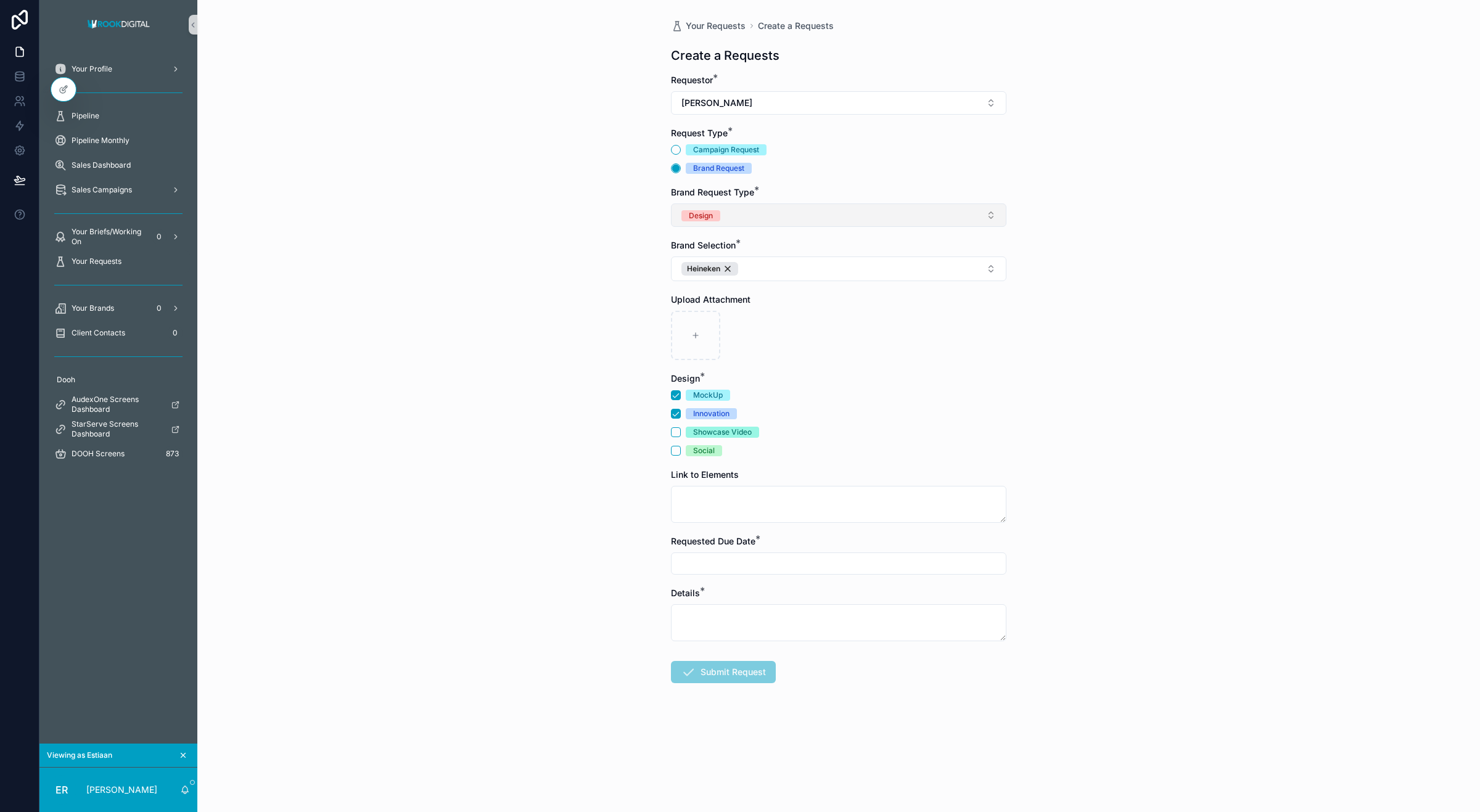
click at [808, 219] on button "Design" at bounding box center [839, 216] width 336 height 24
click at [586, 309] on div "Your Requests Create a Requests Create a Requests Requestor * [PERSON_NAME] Req…" at bounding box center [839, 406] width 1283 height 812
click at [675, 398] on button "MockUp" at bounding box center [676, 395] width 10 height 10
click at [675, 413] on button "Innovation" at bounding box center [676, 414] width 10 height 10
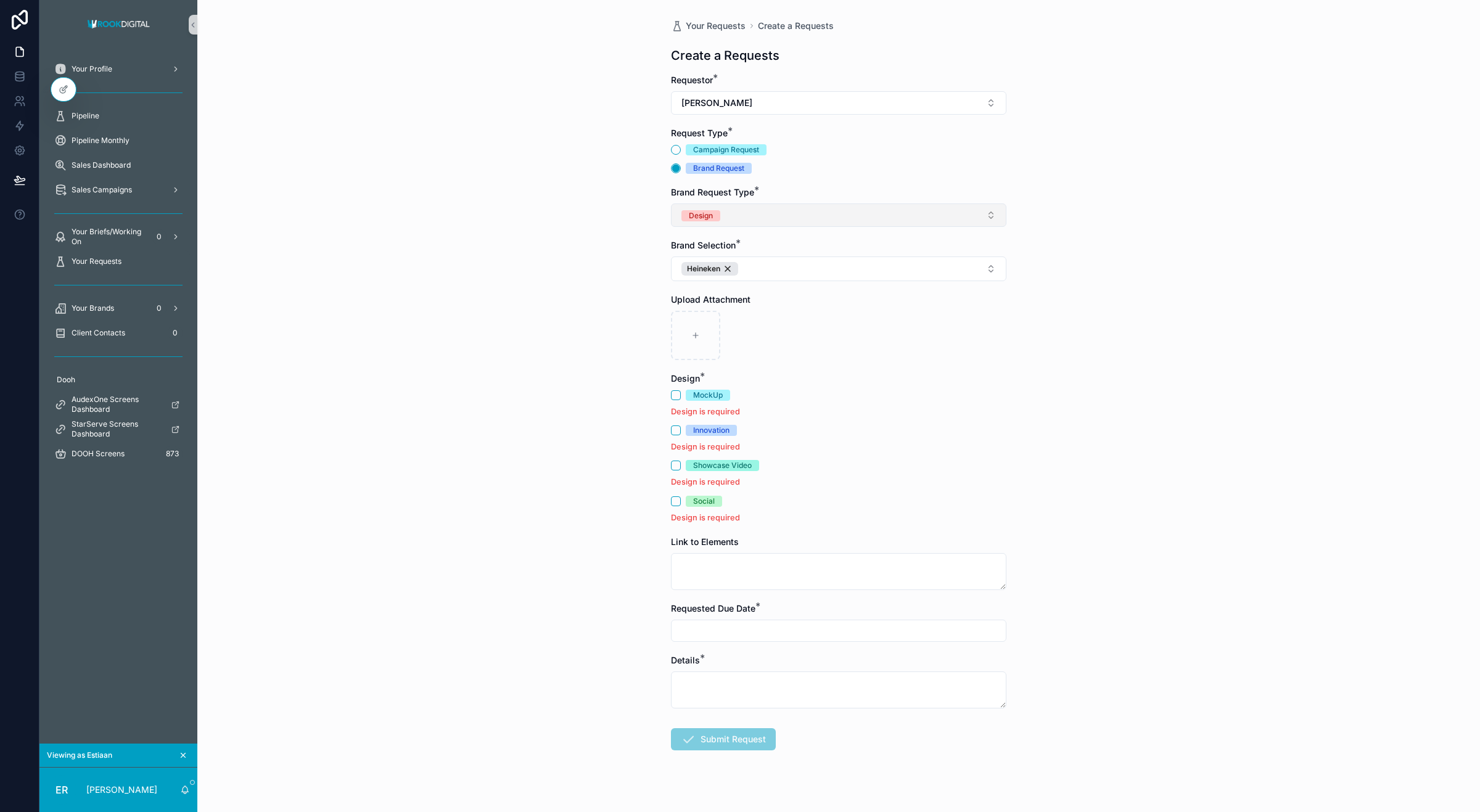
click at [731, 216] on button "Design" at bounding box center [839, 216] width 336 height 24
click at [745, 297] on div "Analytics & Insights" at bounding box center [715, 303] width 67 height 11
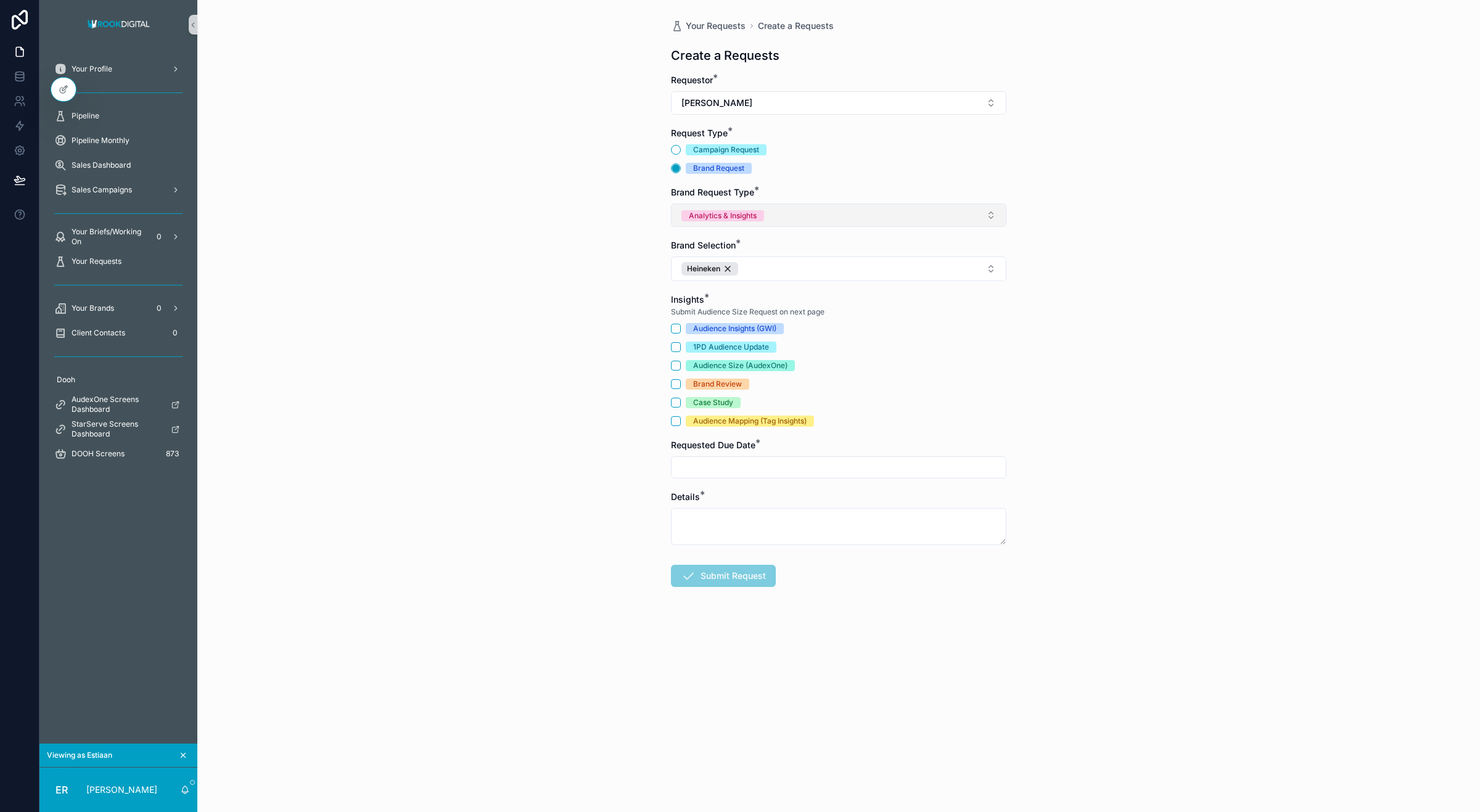
click at [720, 204] on button "Analytics & Insights" at bounding box center [839, 216] width 336 height 24
click at [720, 281] on div "Design" at bounding box center [839, 285] width 329 height 19
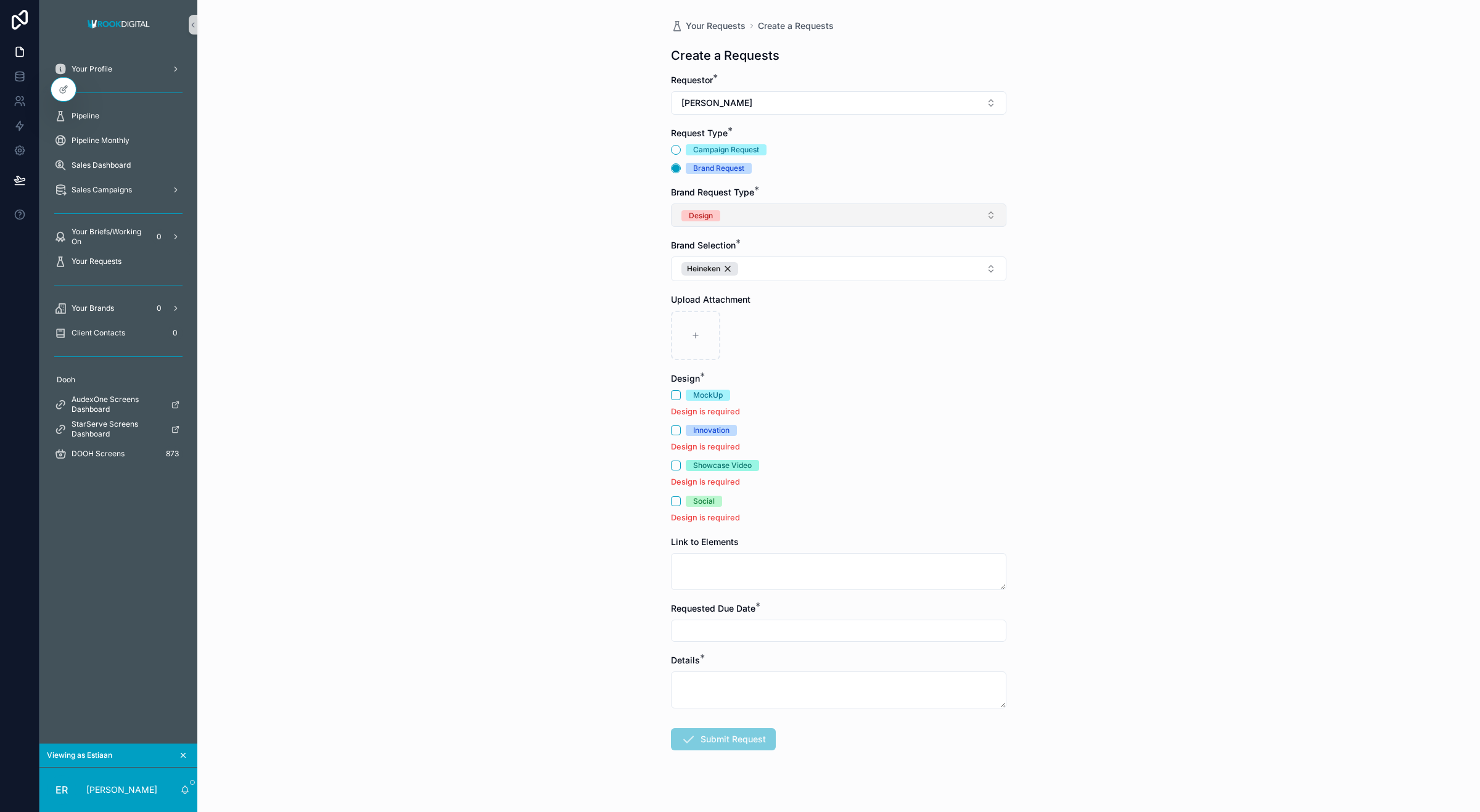
click at [771, 219] on button "Design" at bounding box center [839, 216] width 336 height 24
click at [756, 303] on div "Analytics & Insights" at bounding box center [833, 303] width 329 height 19
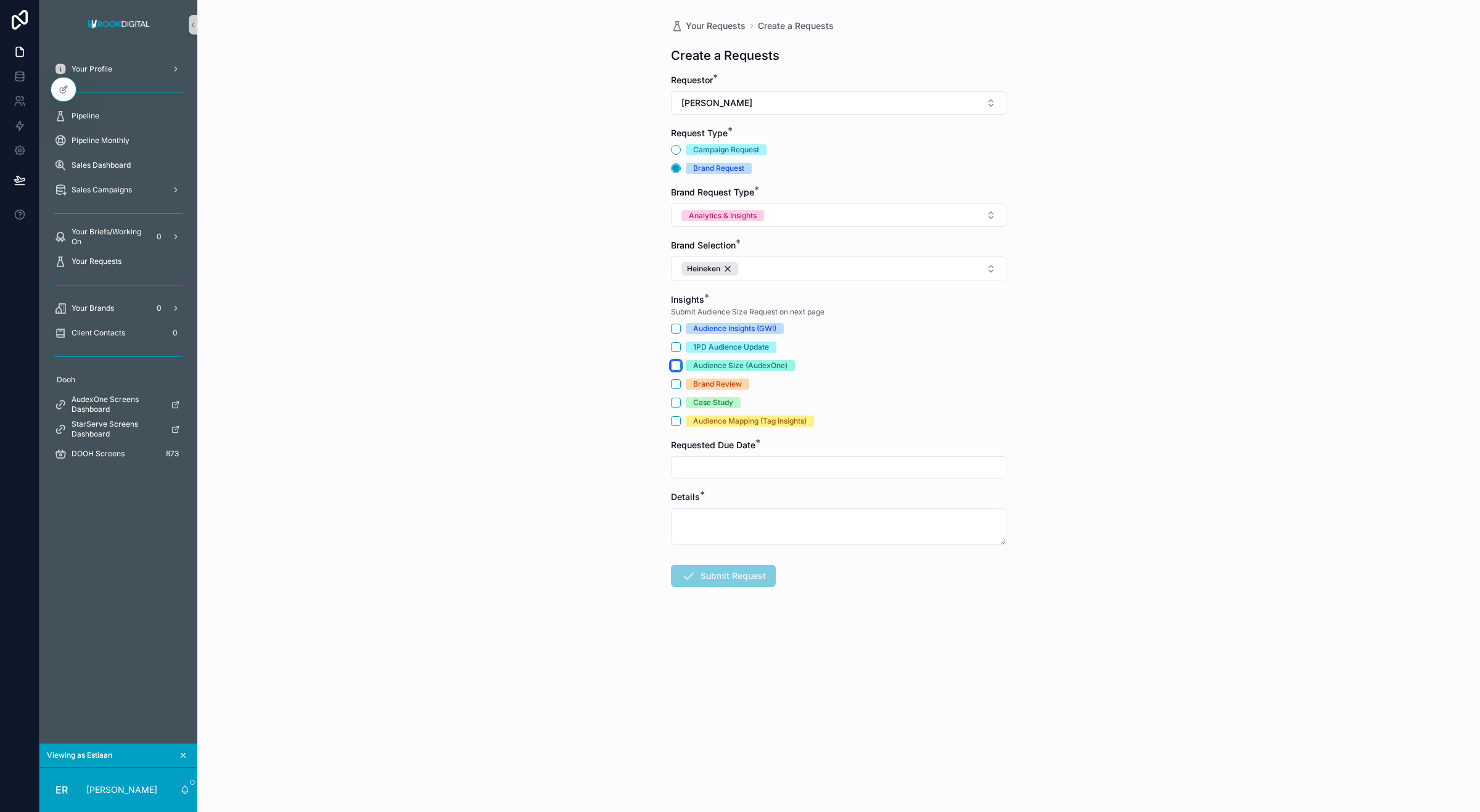
click at [673, 367] on button "Audience Size (AudexOne)" at bounding box center [676, 366] width 10 height 10
click at [721, 473] on input "scrollable content" at bounding box center [839, 467] width 334 height 17
click at [837, 572] on button "3" at bounding box center [839, 572] width 22 height 22
type input "********"
click at [713, 527] on textarea "scrollable content" at bounding box center [839, 527] width 336 height 37
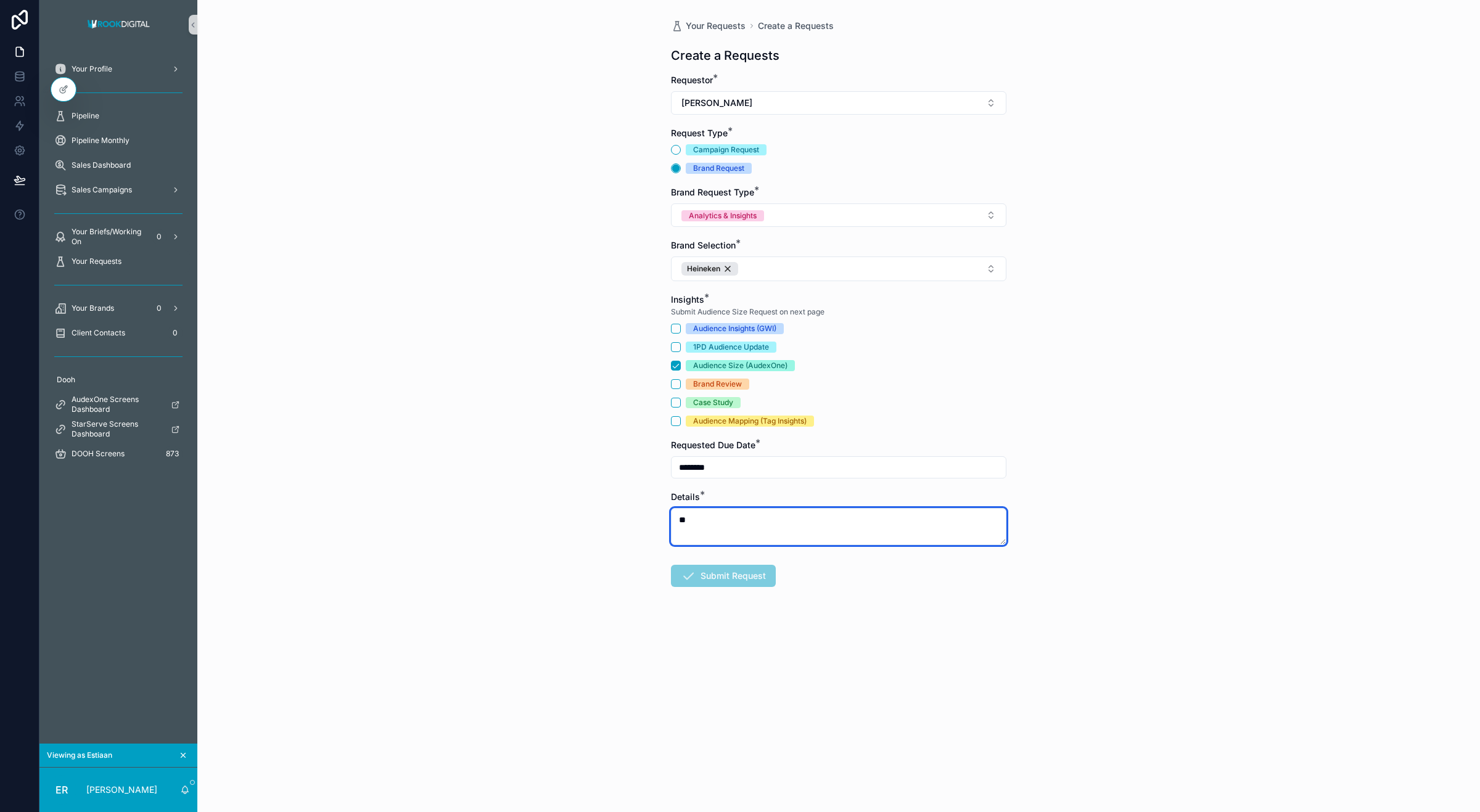
type textarea "***"
click at [704, 528] on textarea "***" at bounding box center [839, 527] width 336 height 37
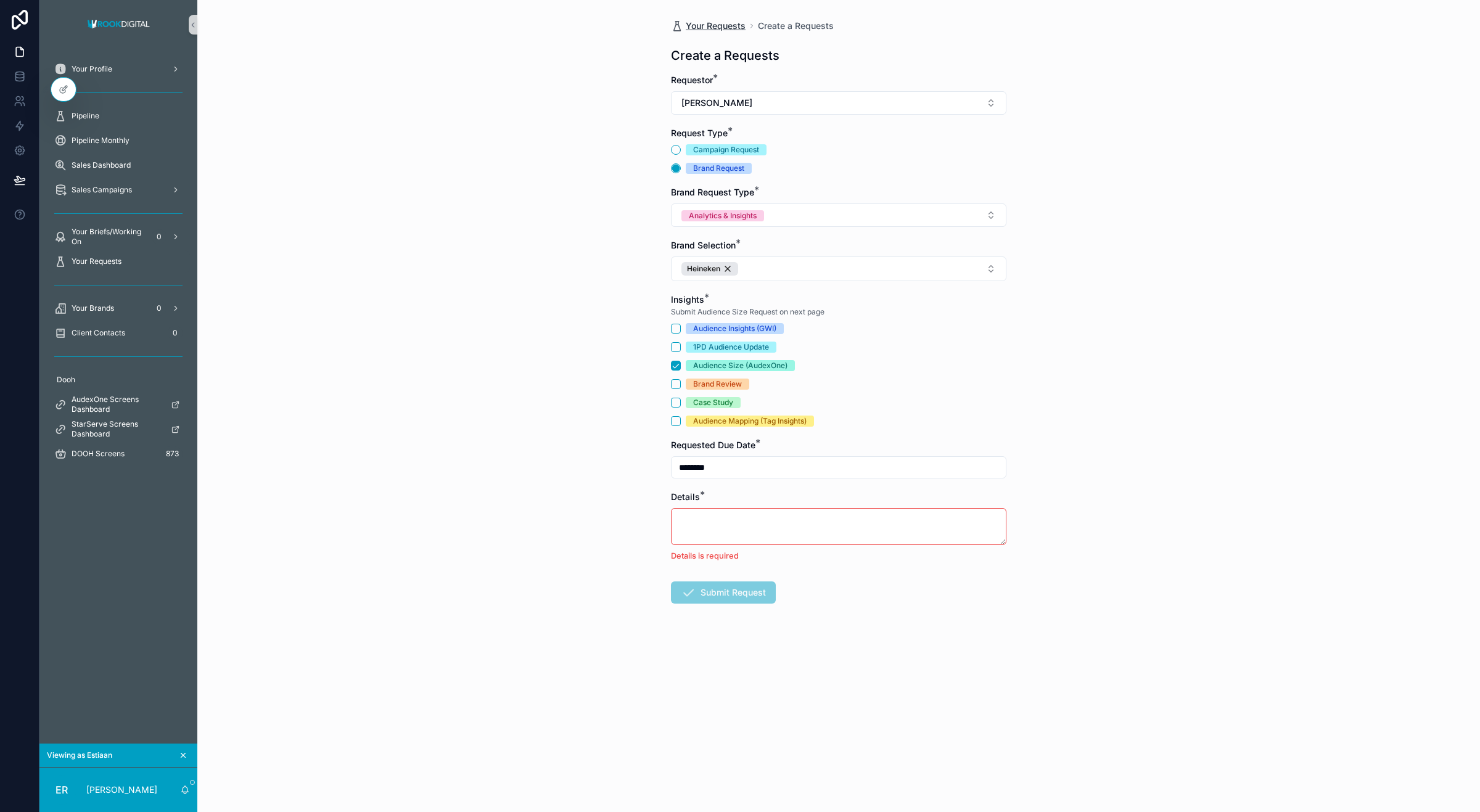
click at [719, 22] on span "Your Requests" at bounding box center [716, 26] width 60 height 12
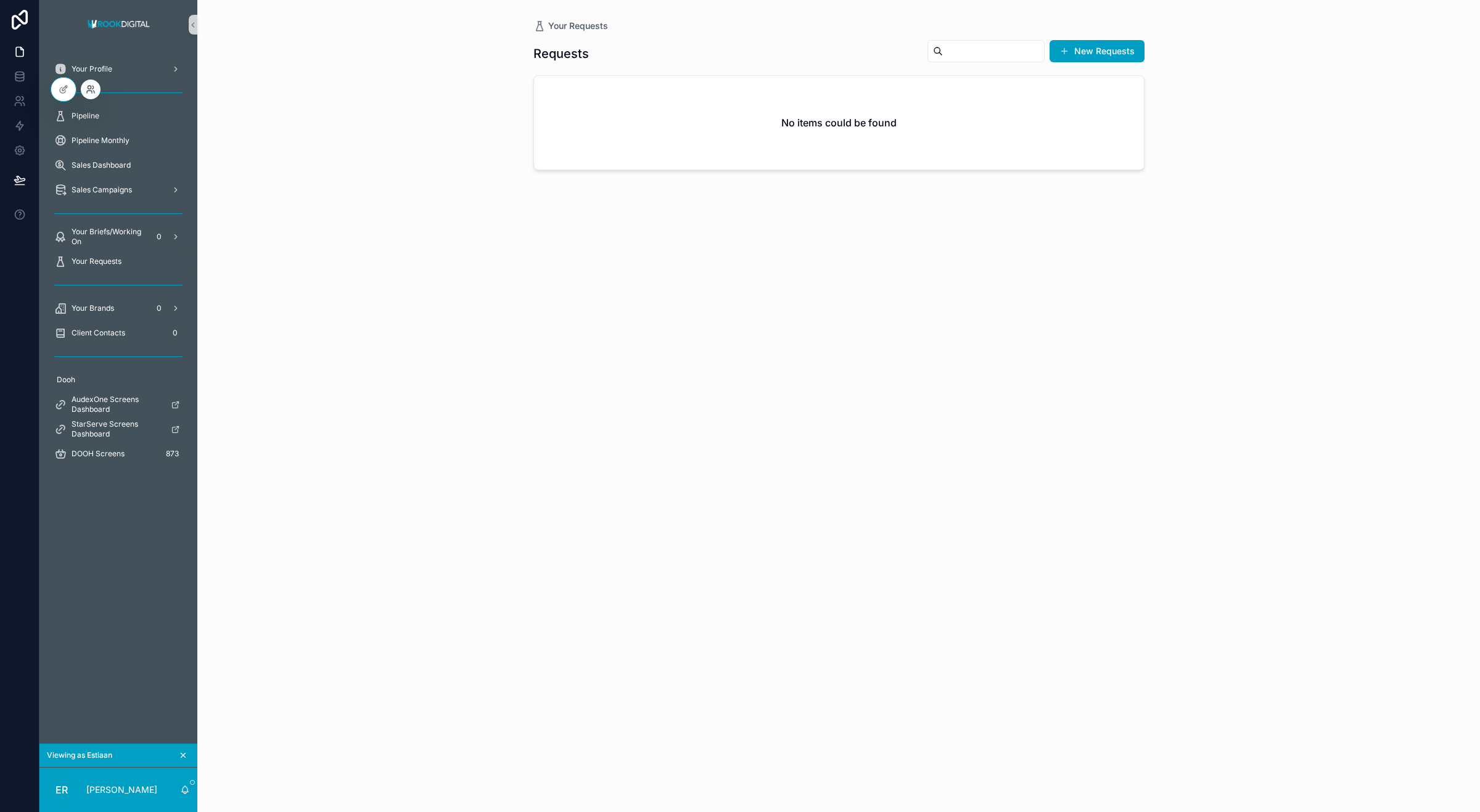
click at [91, 91] on icon at bounding box center [91, 89] width 10 height 10
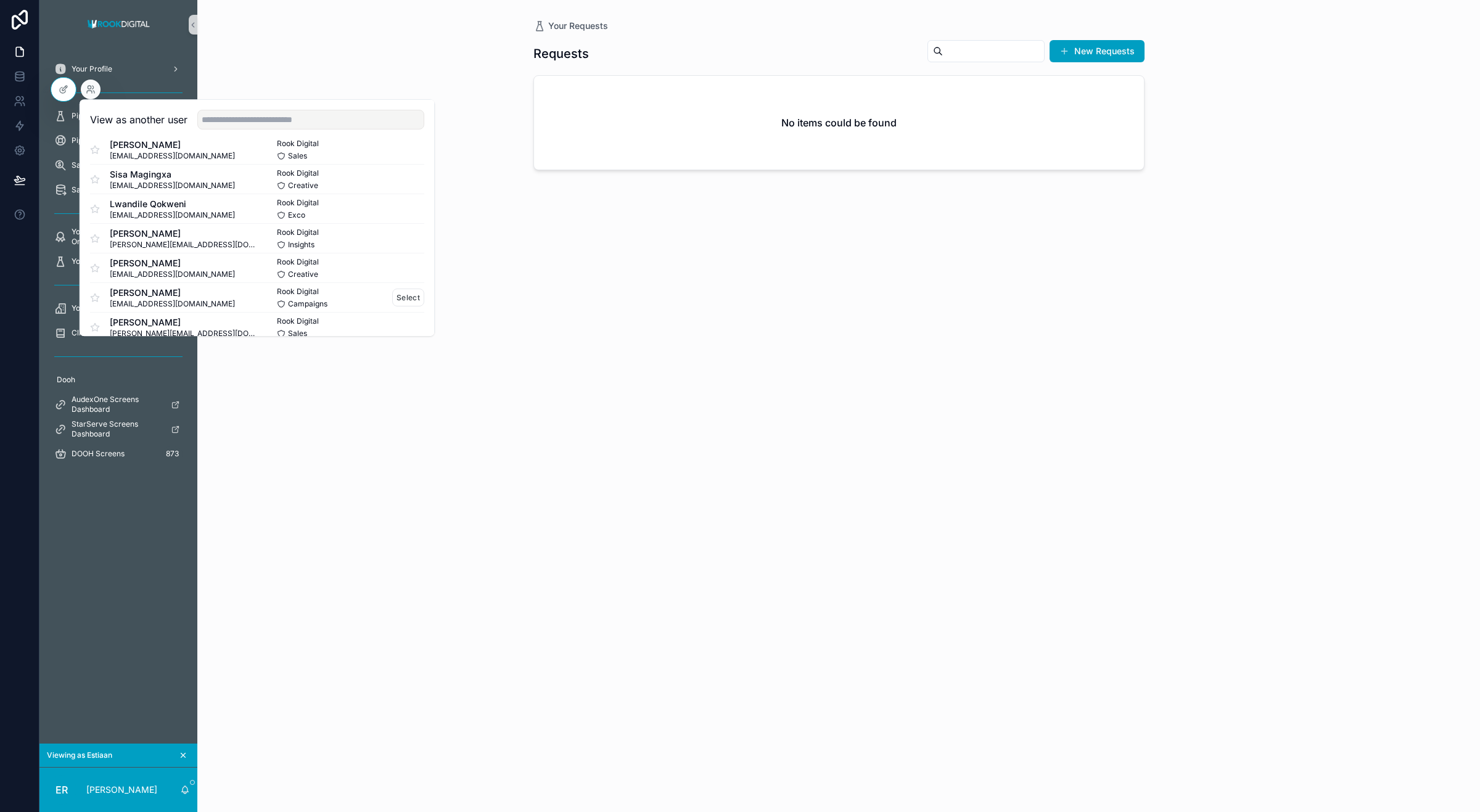
scroll to position [458, 0]
click at [392, 208] on button "Select" at bounding box center [408, 210] width 32 height 18
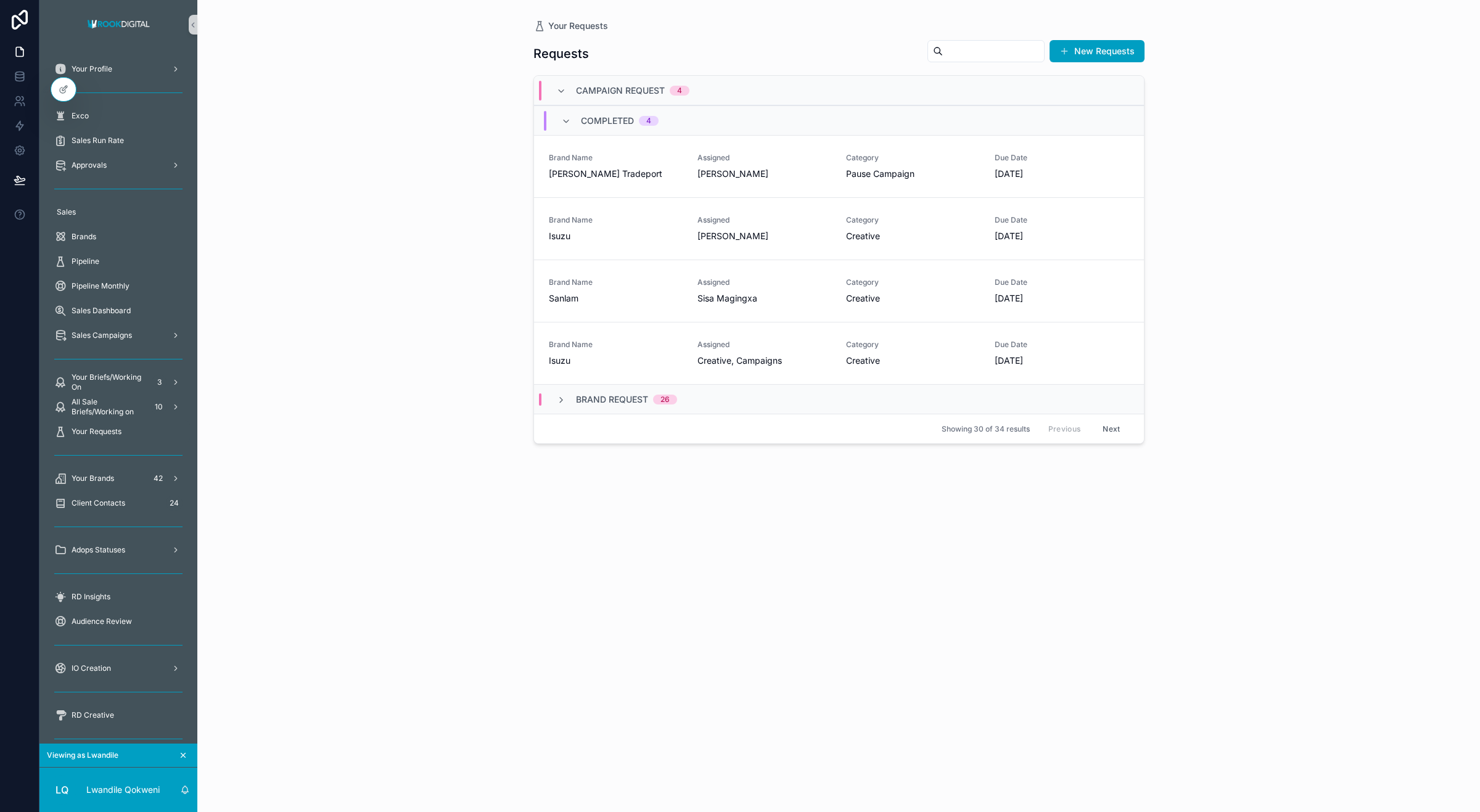
click at [611, 393] on span "Brand Request" at bounding box center [612, 399] width 72 height 12
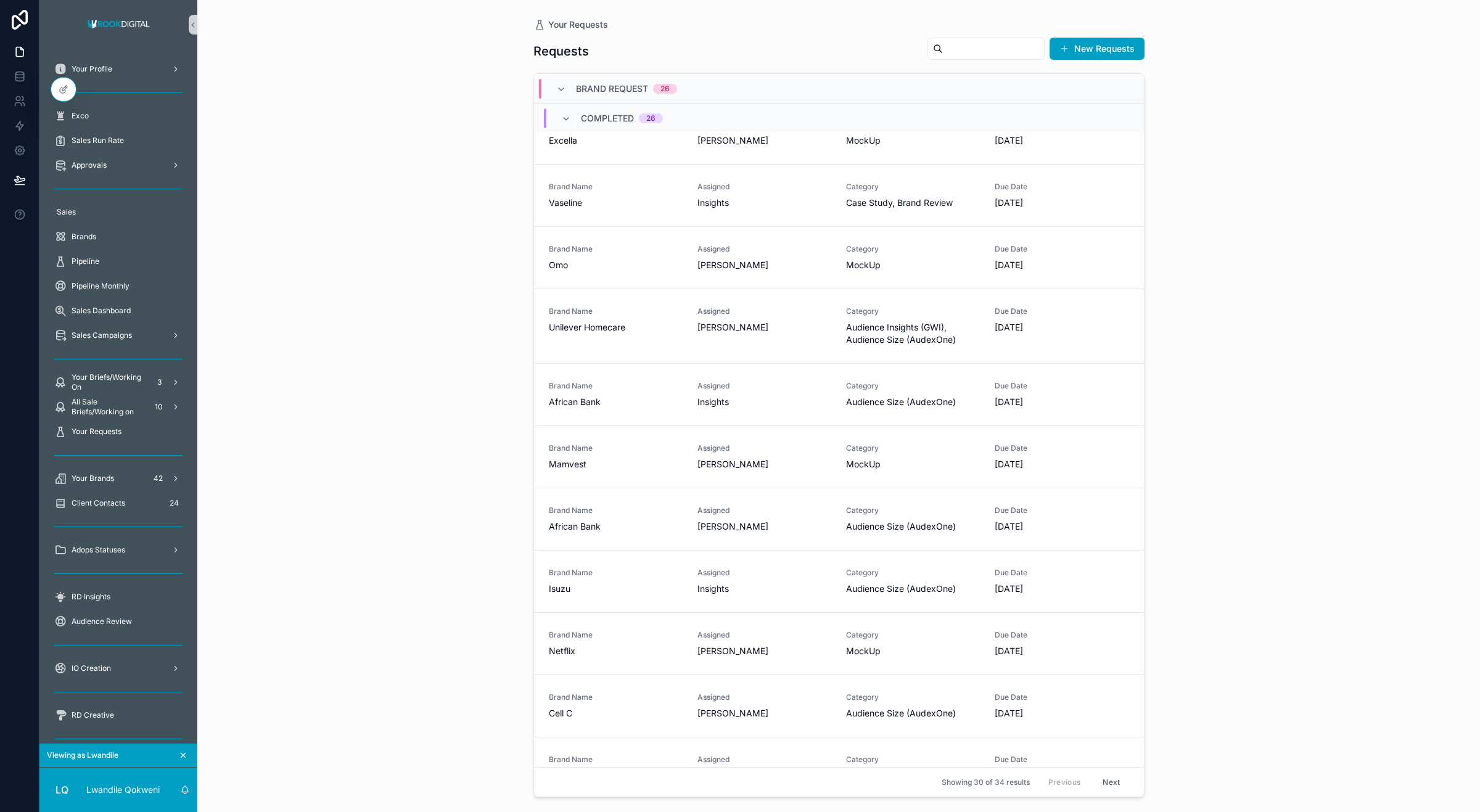
scroll to position [344, 0]
click at [902, 315] on div "Category Audience Insights (GWI), Audience Size (AudexOne)" at bounding box center [913, 322] width 134 height 40
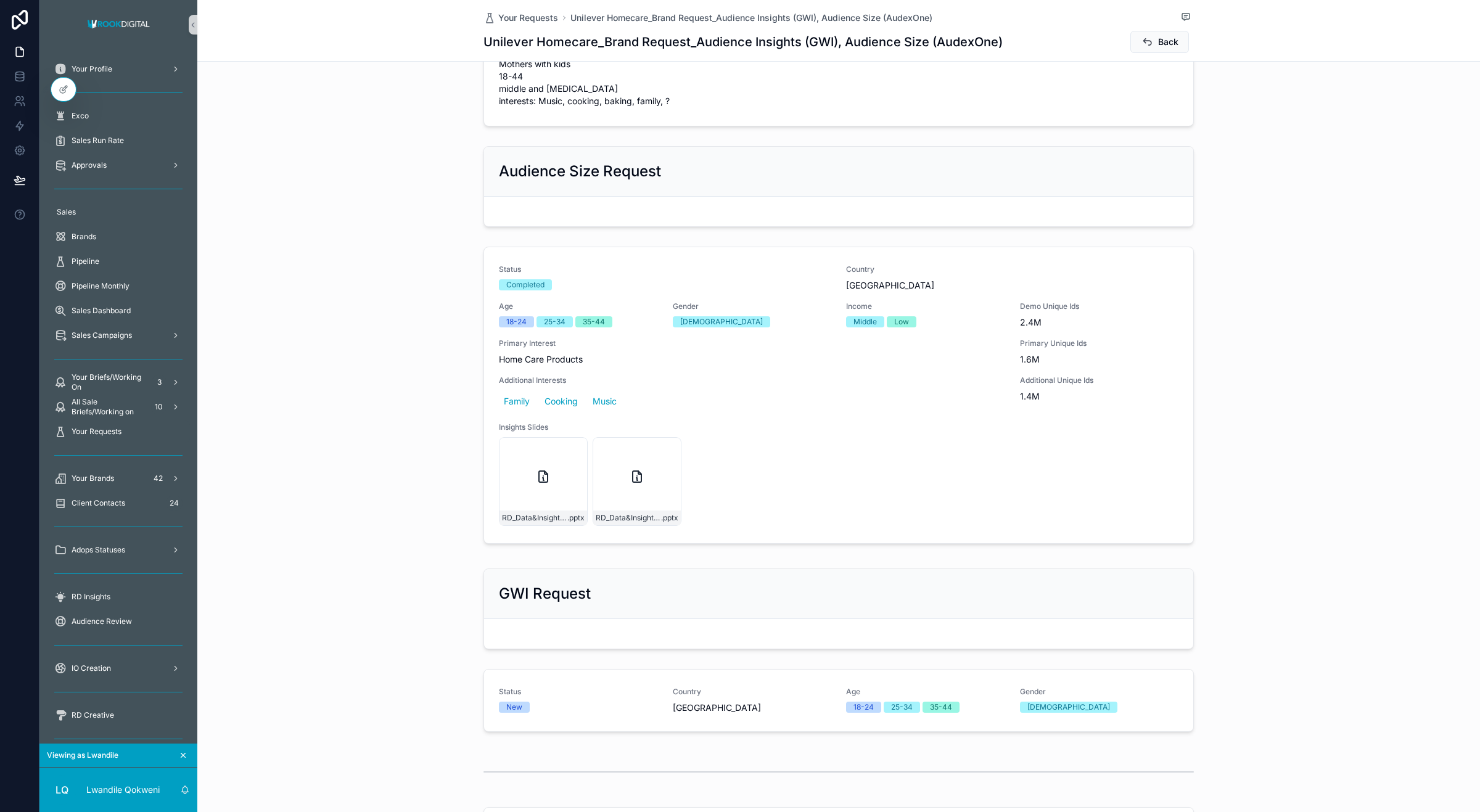
scroll to position [536, 0]
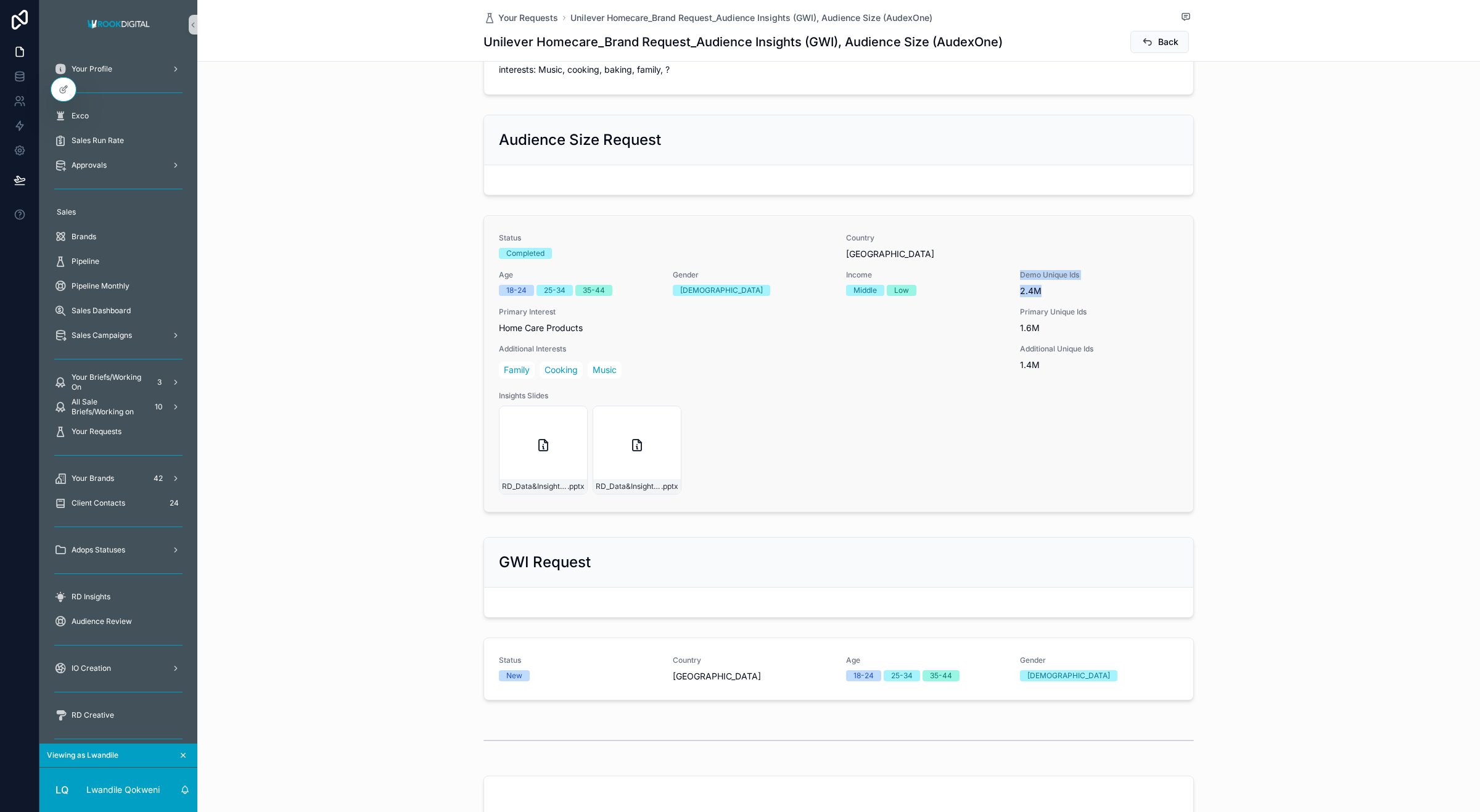
drag, startPoint x: 1035, startPoint y: 291, endPoint x: 1003, endPoint y: 294, distance: 32.1
click at [1003, 294] on div "Status Completed Country [GEOGRAPHIC_DATA] Age [DEMOGRAPHIC_DATA][PHONE_NUMBER]…" at bounding box center [839, 363] width 680 height 262
click at [1045, 308] on span "Primary Unique Ids" at bounding box center [1100, 312] width 159 height 10
drag, startPoint x: 1043, startPoint y: 331, endPoint x: 1007, endPoint y: 329, distance: 36.1
click at [1007, 329] on div "Status Completed Country [GEOGRAPHIC_DATA] Age [DEMOGRAPHIC_DATA][PHONE_NUMBER]…" at bounding box center [839, 363] width 680 height 262
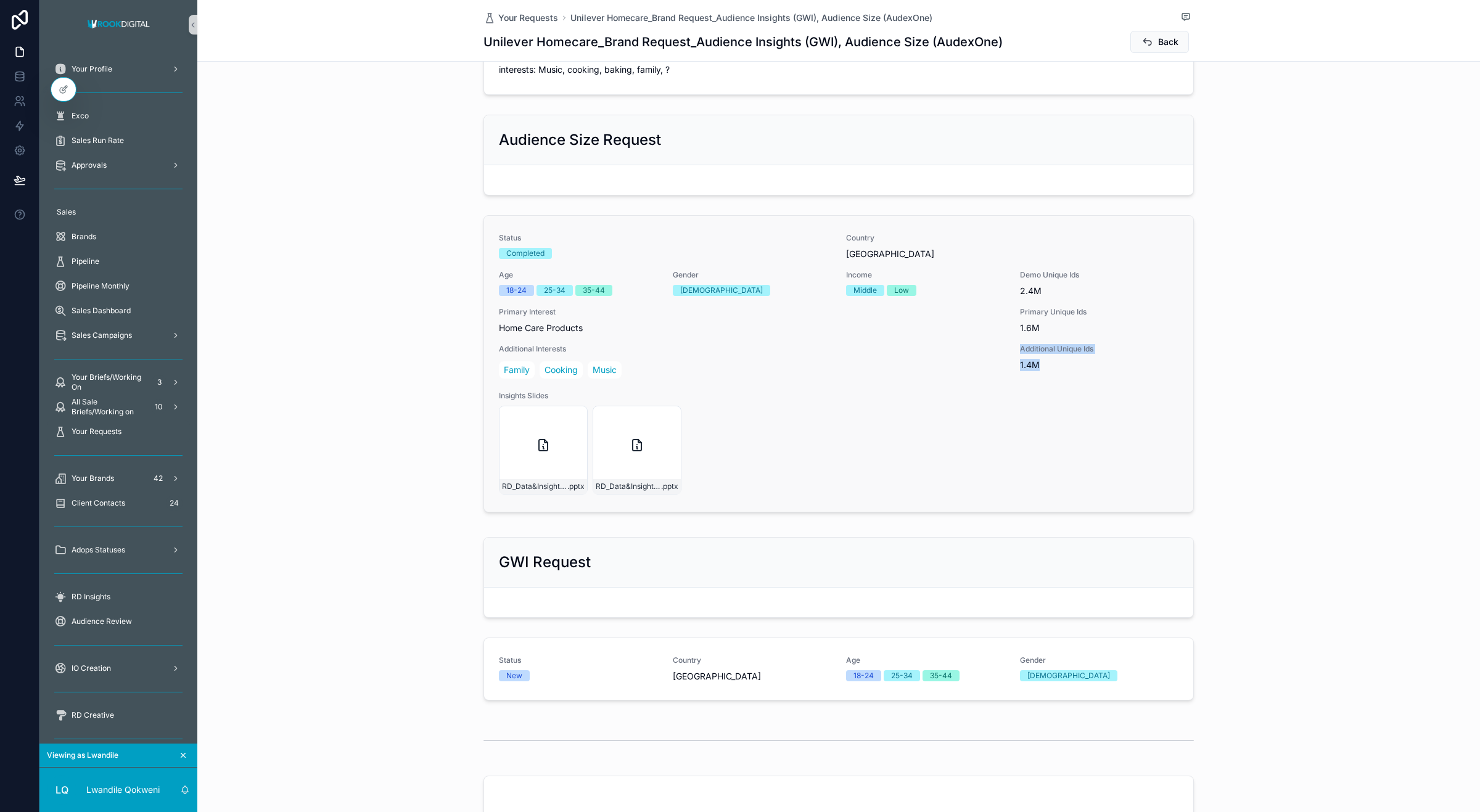
drag, startPoint x: 1034, startPoint y: 368, endPoint x: 1000, endPoint y: 367, distance: 34.0
click at [1000, 367] on div "Status Completed Country South Africa Age 18-24 25-34 35-44 Gender Females Inco…" at bounding box center [839, 363] width 680 height 262
click at [1021, 367] on span "1.4M" at bounding box center [1100, 365] width 159 height 12
click at [549, 433] on div "RD_Data&Insights_GWI_Unilever-Homecare .pptx" at bounding box center [543, 450] width 89 height 89
click at [633, 451] on icon "scrollable content" at bounding box center [637, 445] width 9 height 11
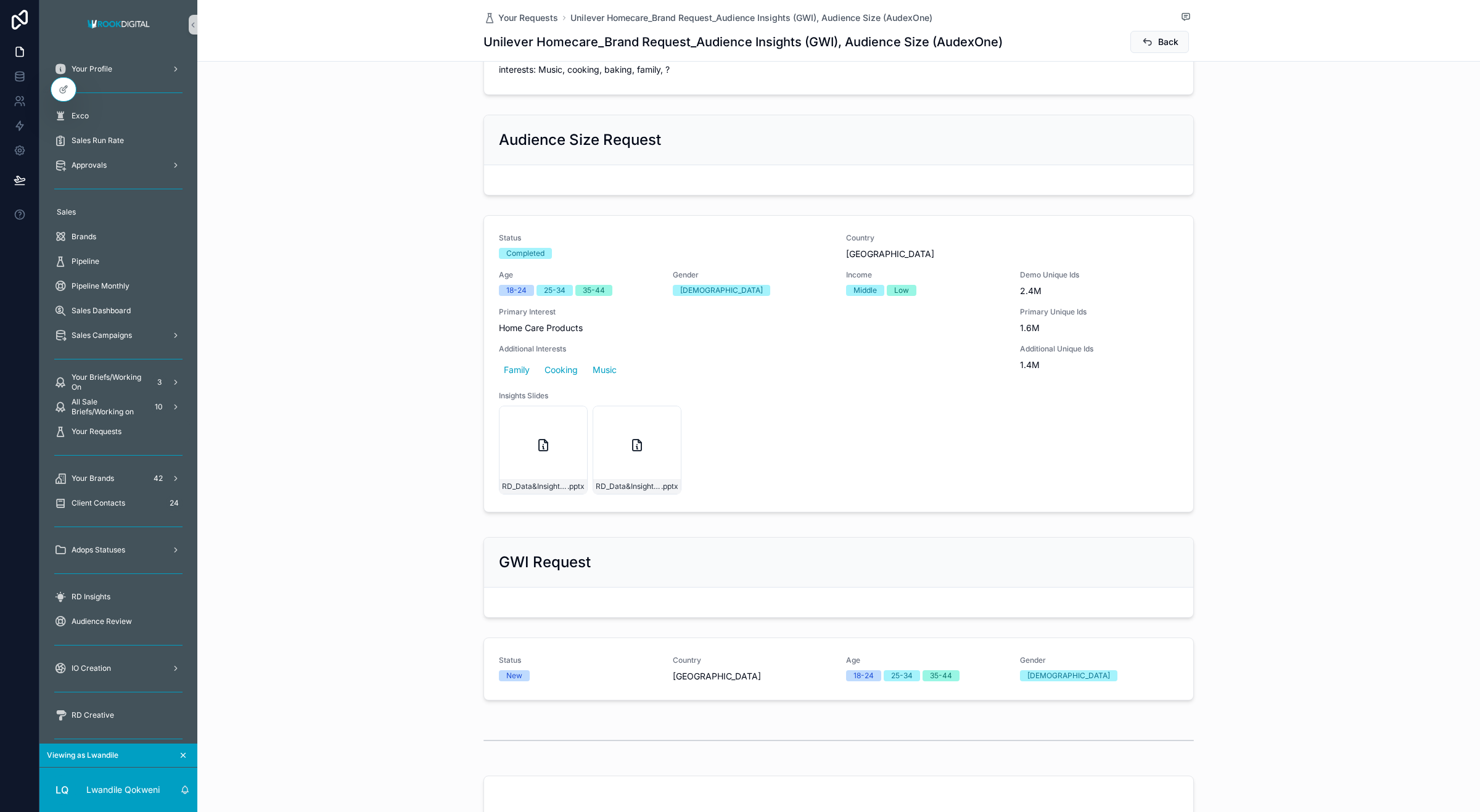
scroll to position [0, 0]
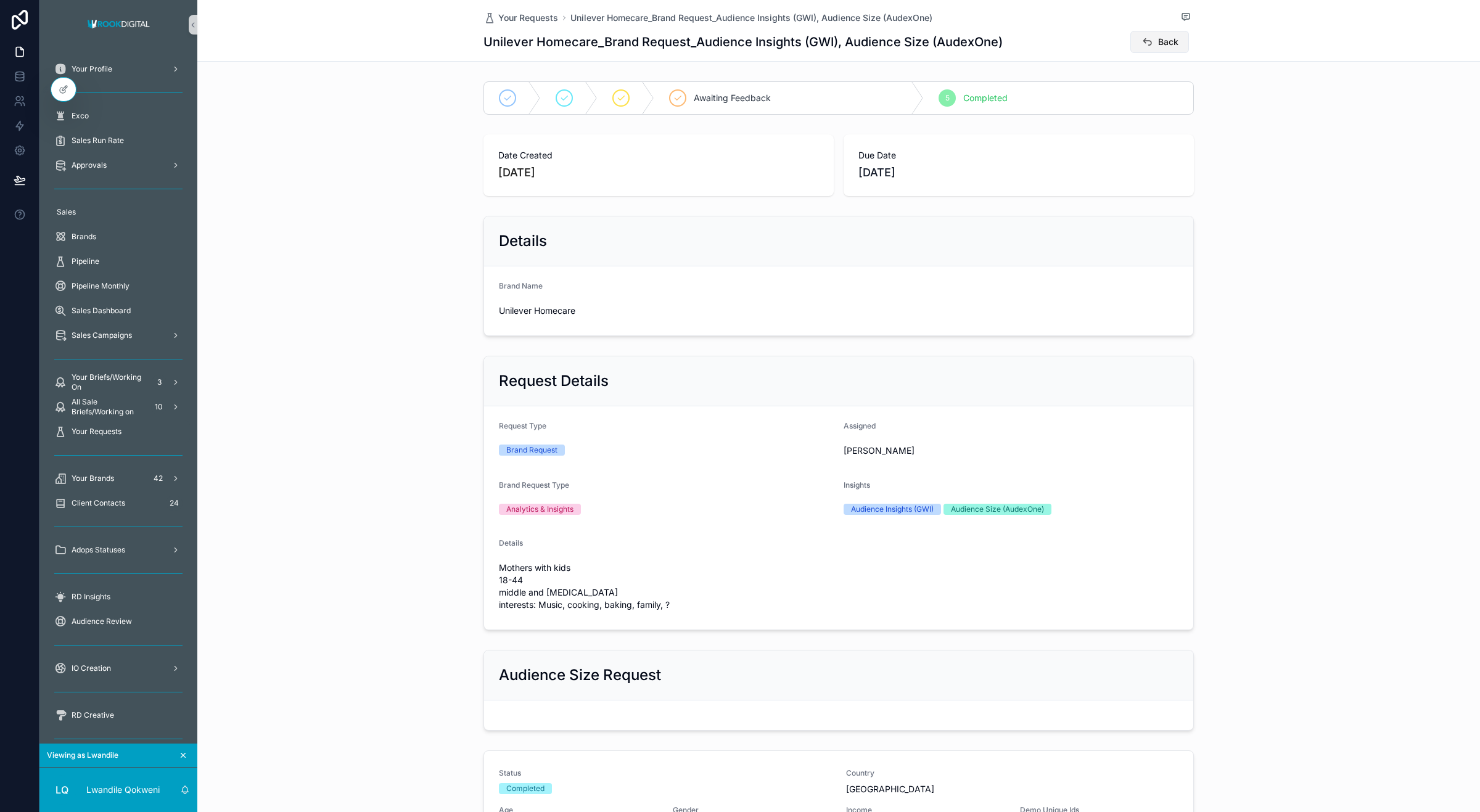
click at [1144, 36] on icon "scrollable content" at bounding box center [1147, 42] width 12 height 12
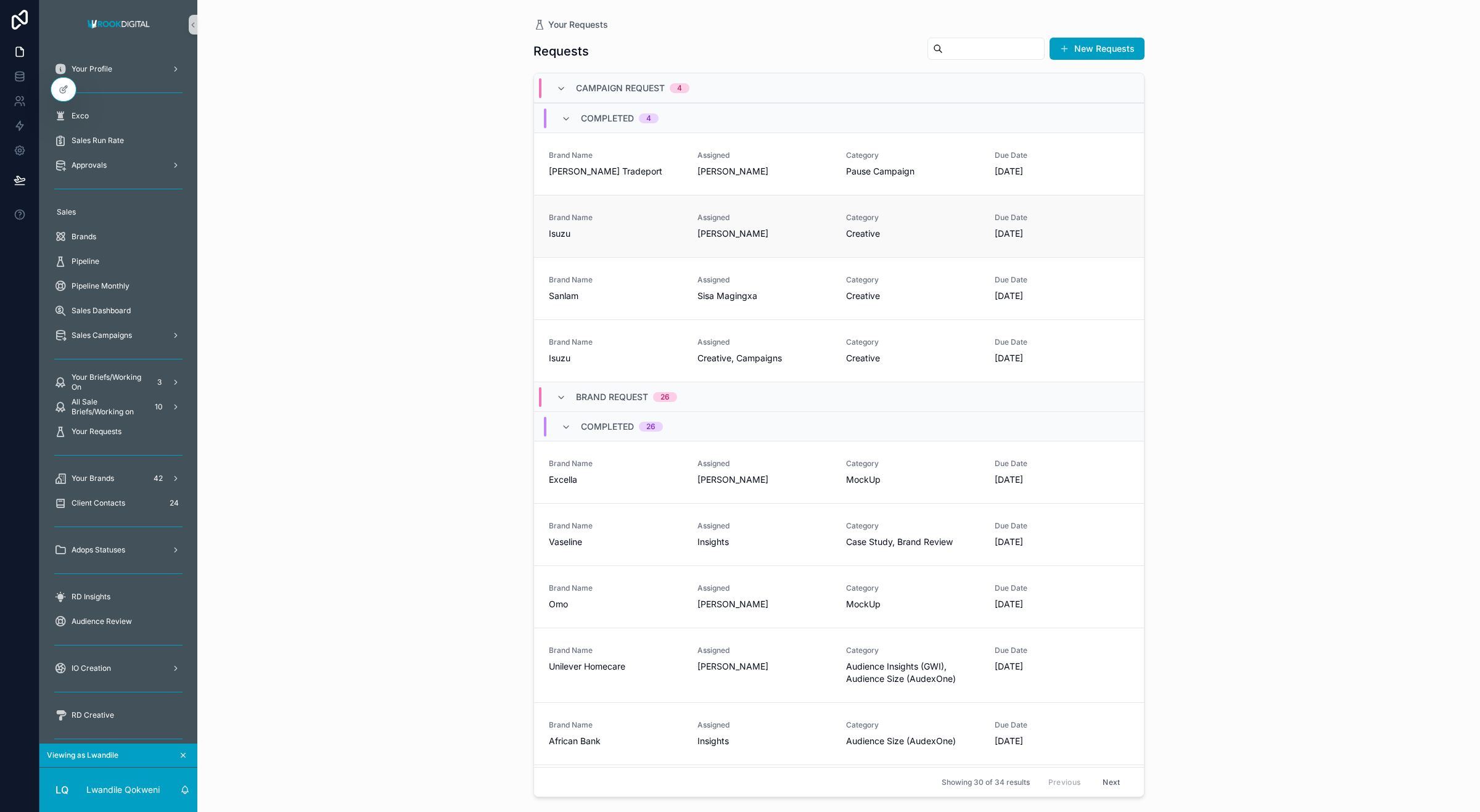
scroll to position [19, 0]
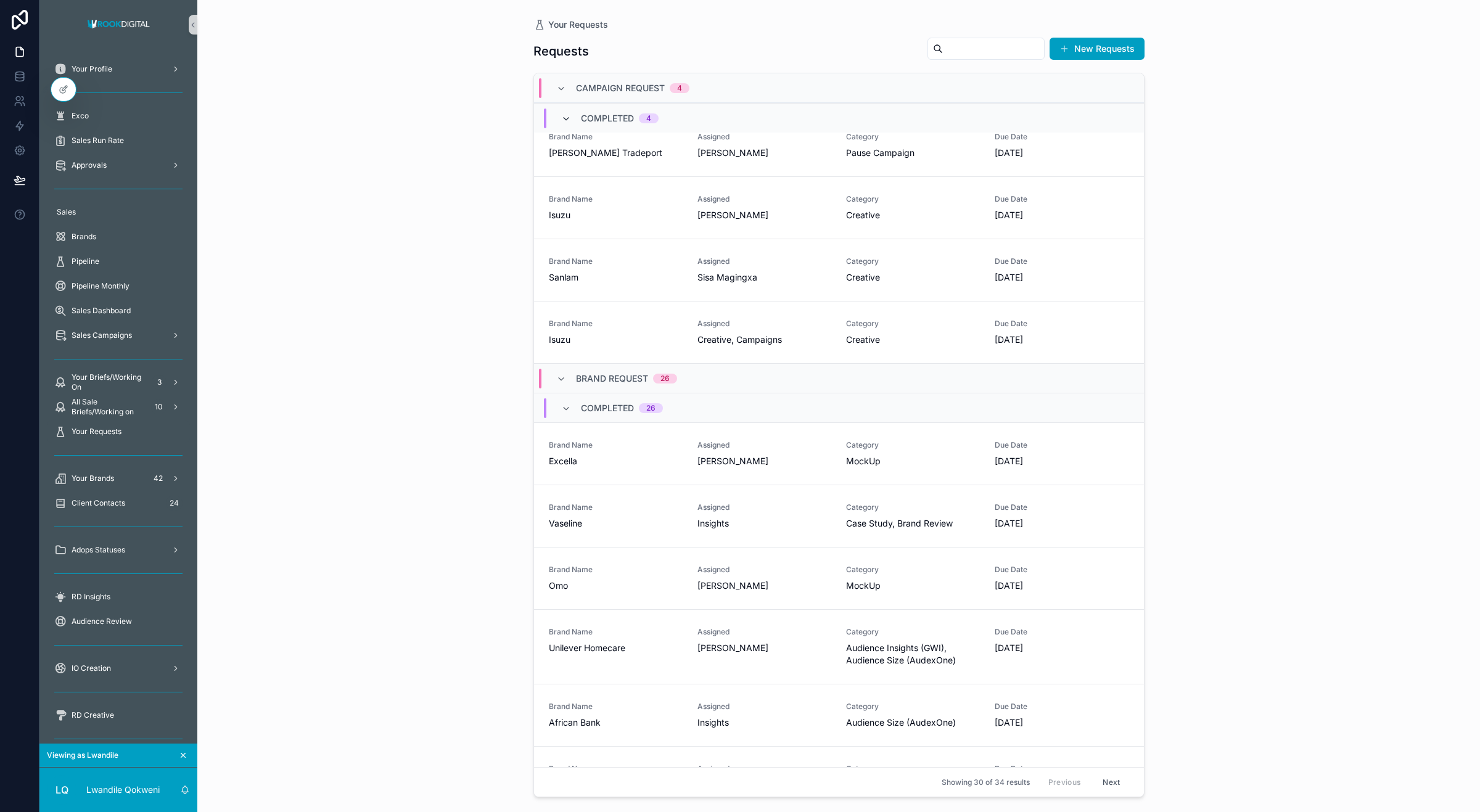
click at [563, 121] on icon "scrollable content" at bounding box center [566, 119] width 10 height 10
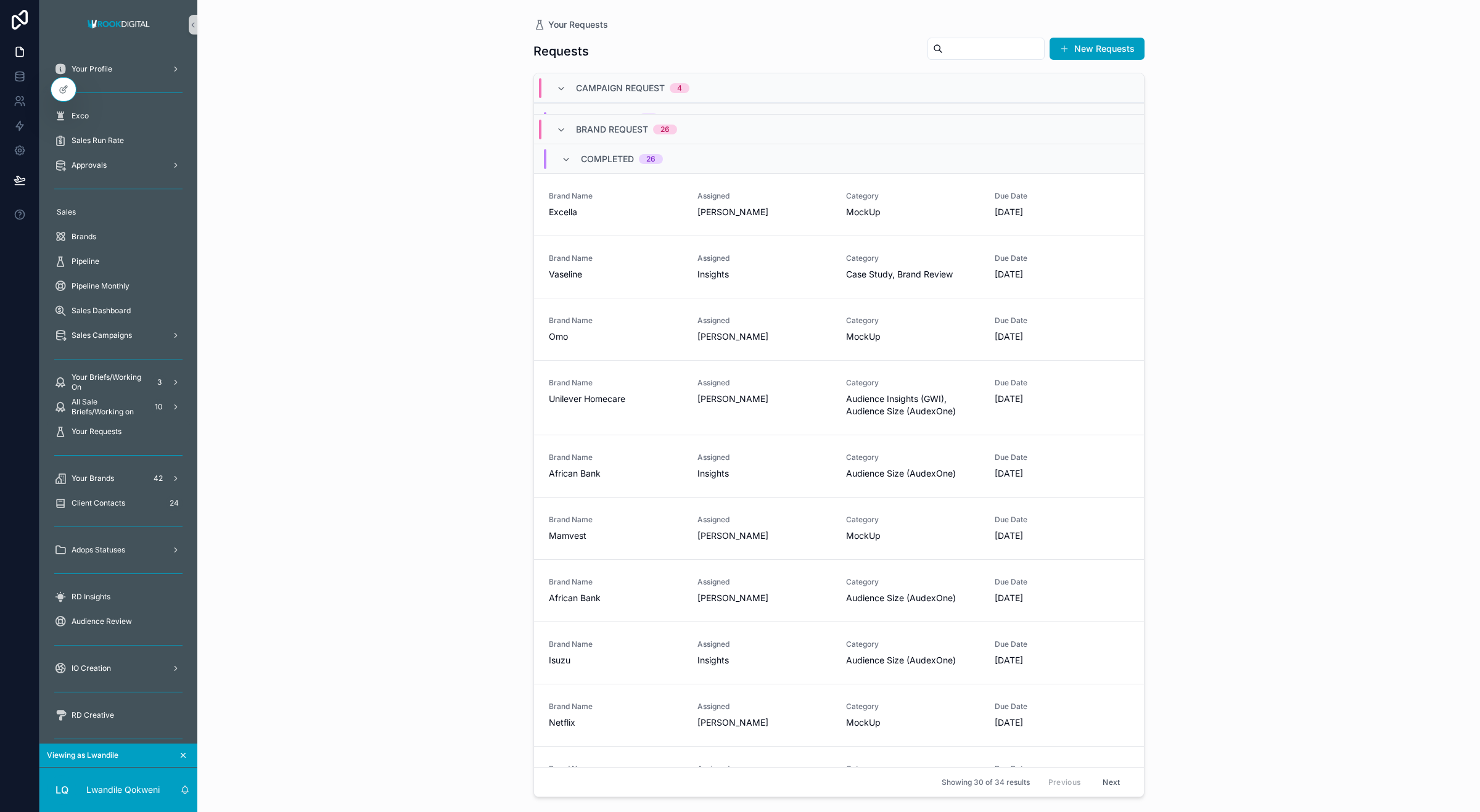
scroll to position [0, 0]
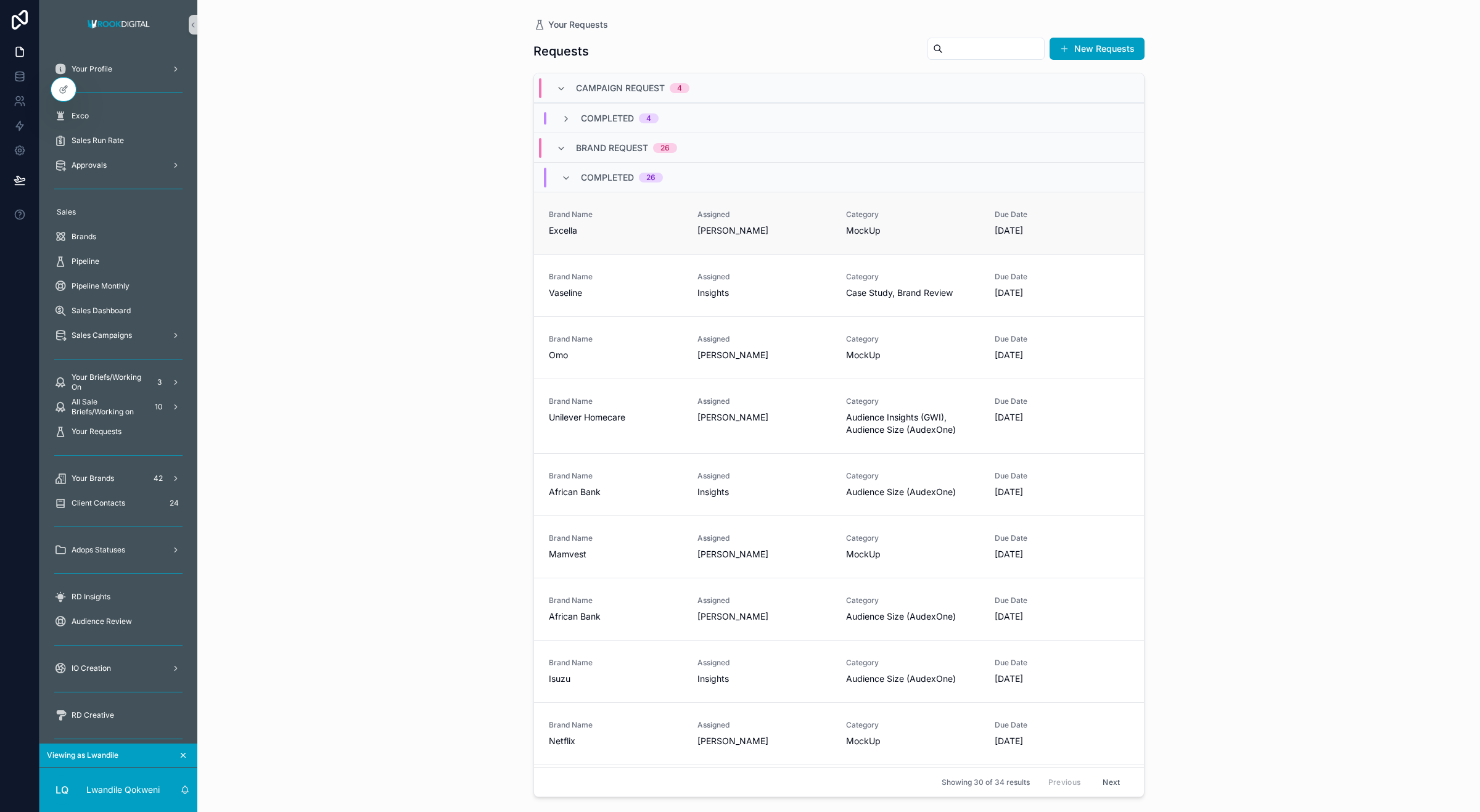
click at [676, 208] on link "Brand Name Excella Assigned Hayley Tooze Category MockUp Due Date 9/4/2025" at bounding box center [839, 223] width 610 height 62
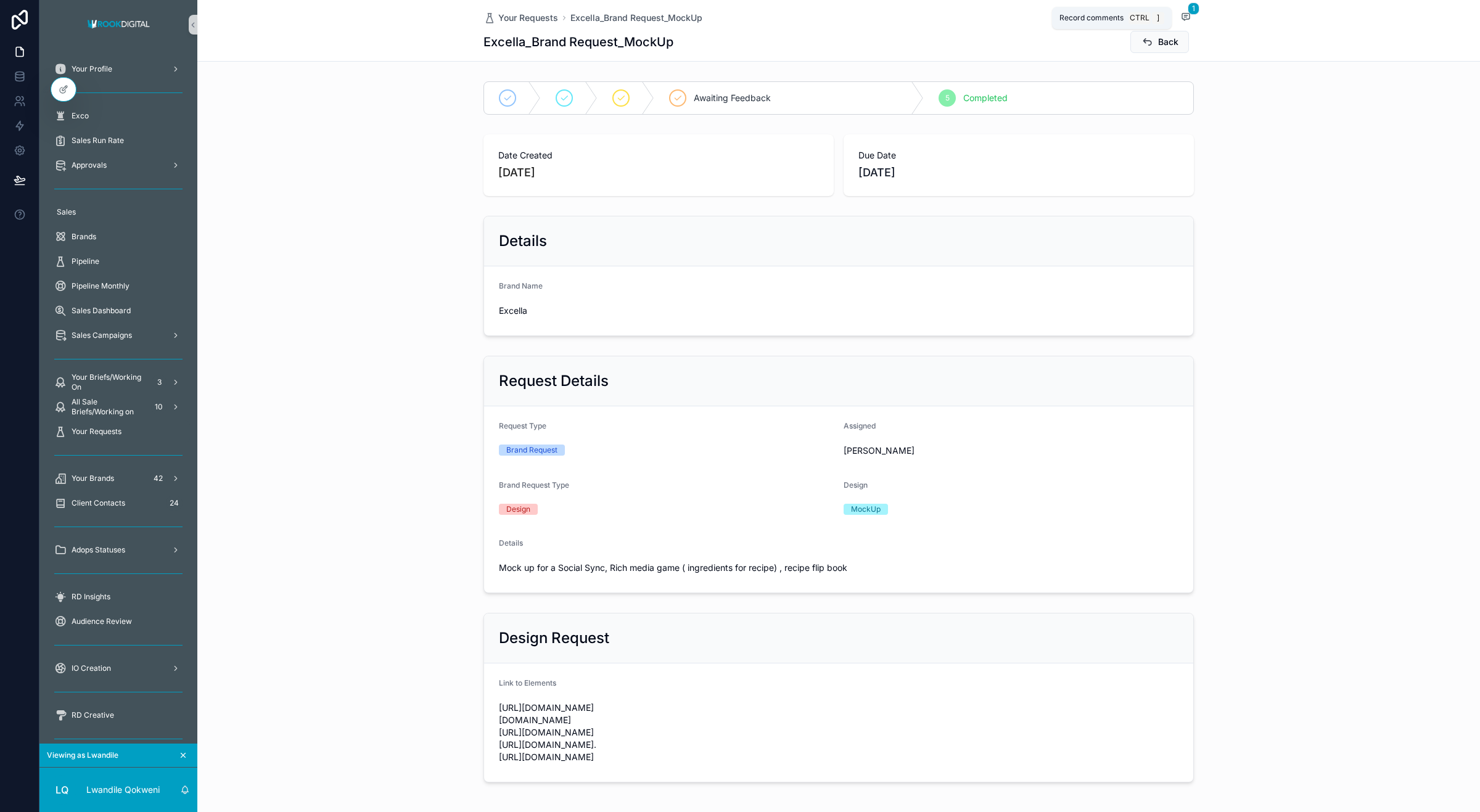
click at [1188, 20] on span "scrollable content" at bounding box center [1186, 17] width 16 height 14
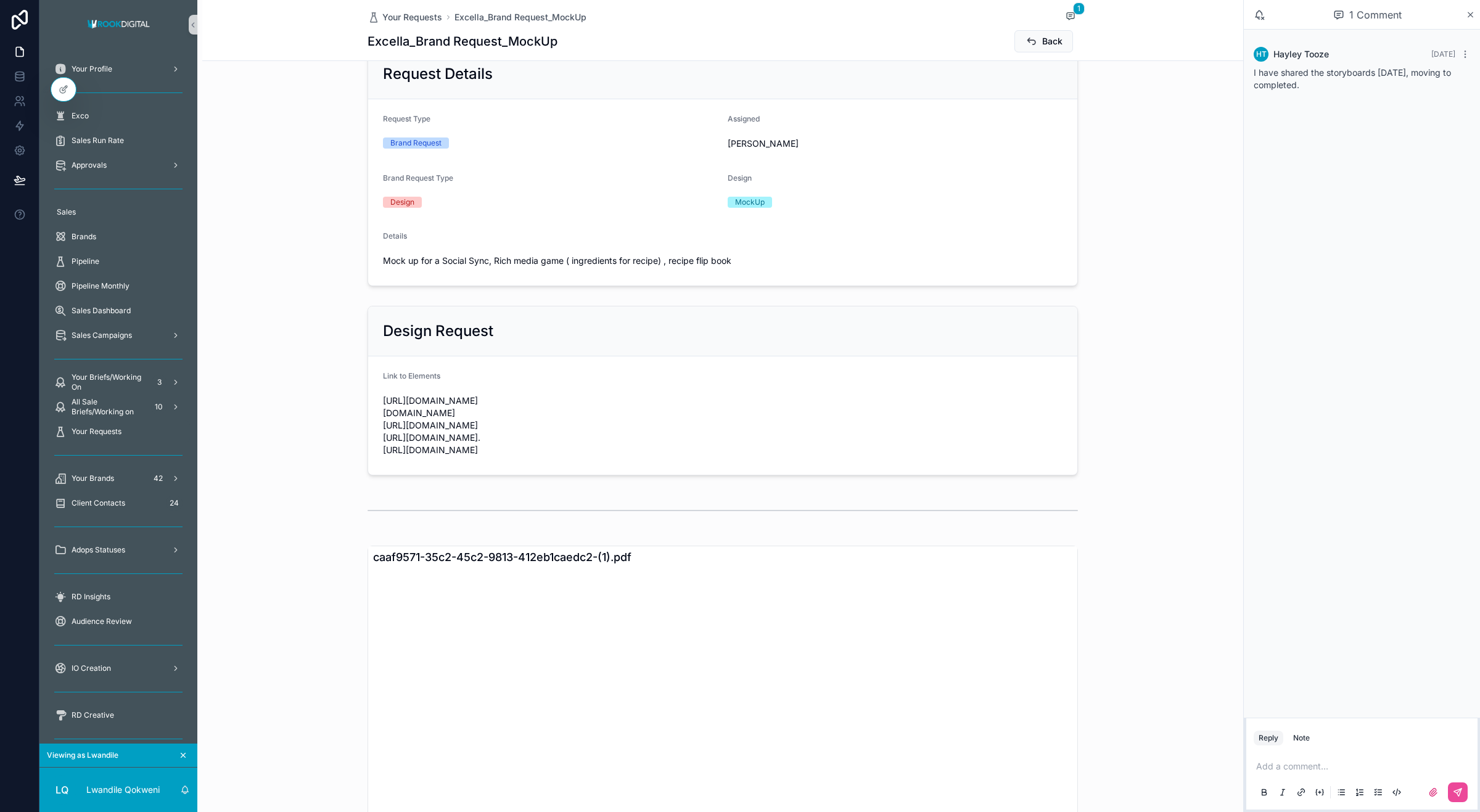
scroll to position [304, 0]
click at [89, 93] on div "scrollable content" at bounding box center [118, 93] width 143 height 20
click at [96, 86] on icon at bounding box center [91, 89] width 10 height 10
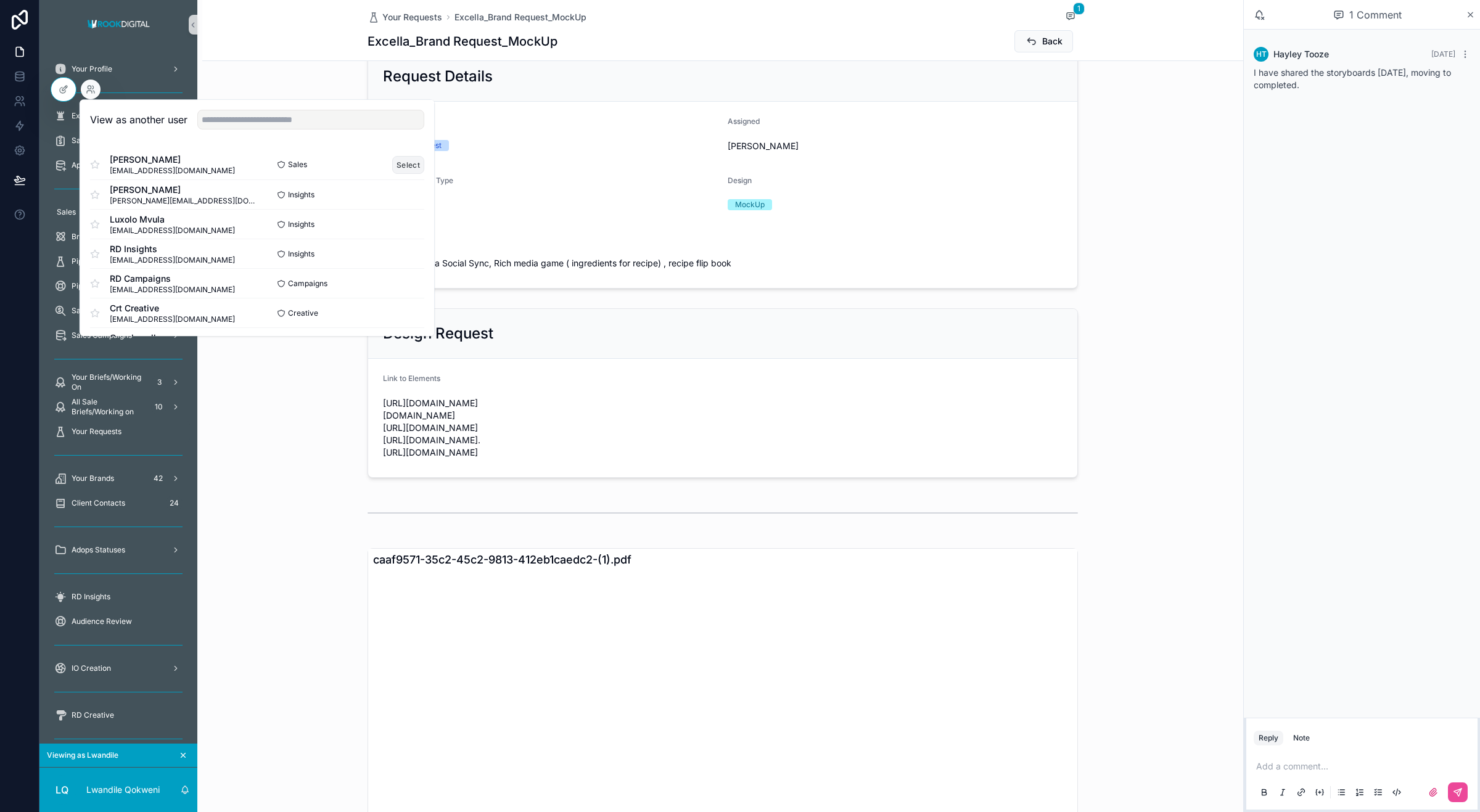
click at [392, 162] on button "Select" at bounding box center [408, 165] width 32 height 18
